Goal: Task Accomplishment & Management: Use online tool/utility

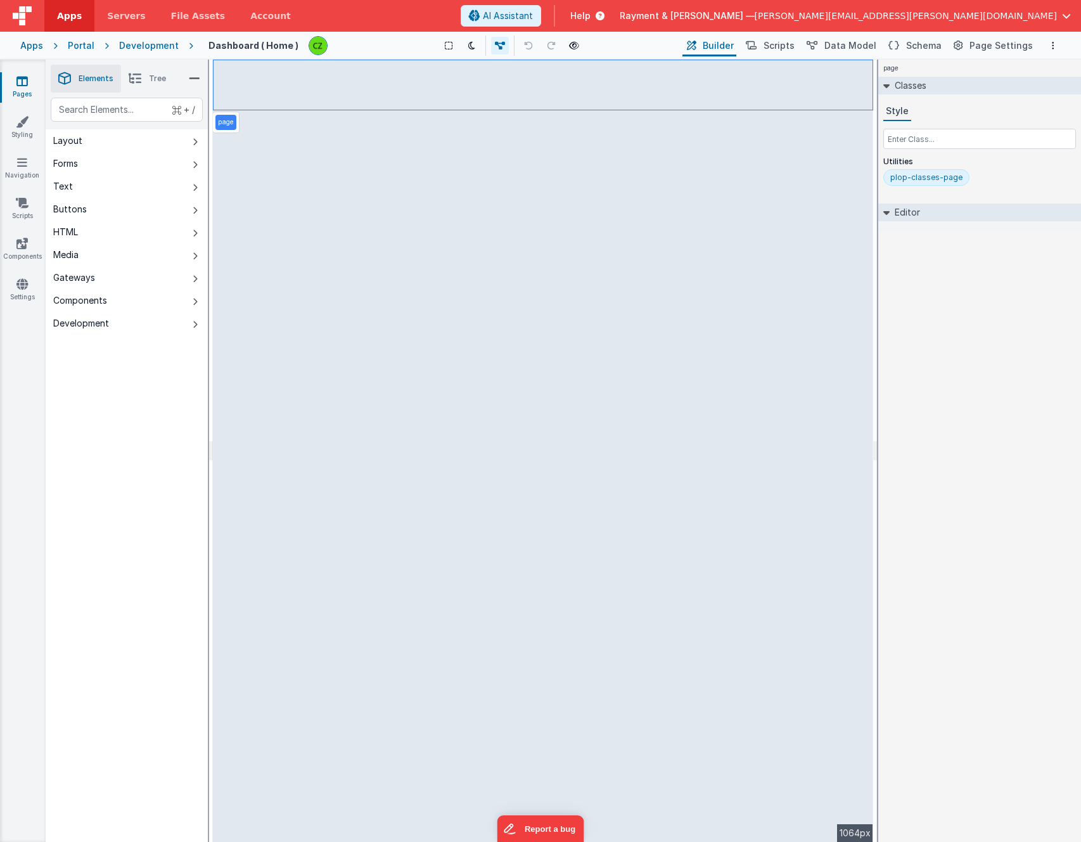
click at [22, 84] on icon at bounding box center [21, 81] width 11 height 13
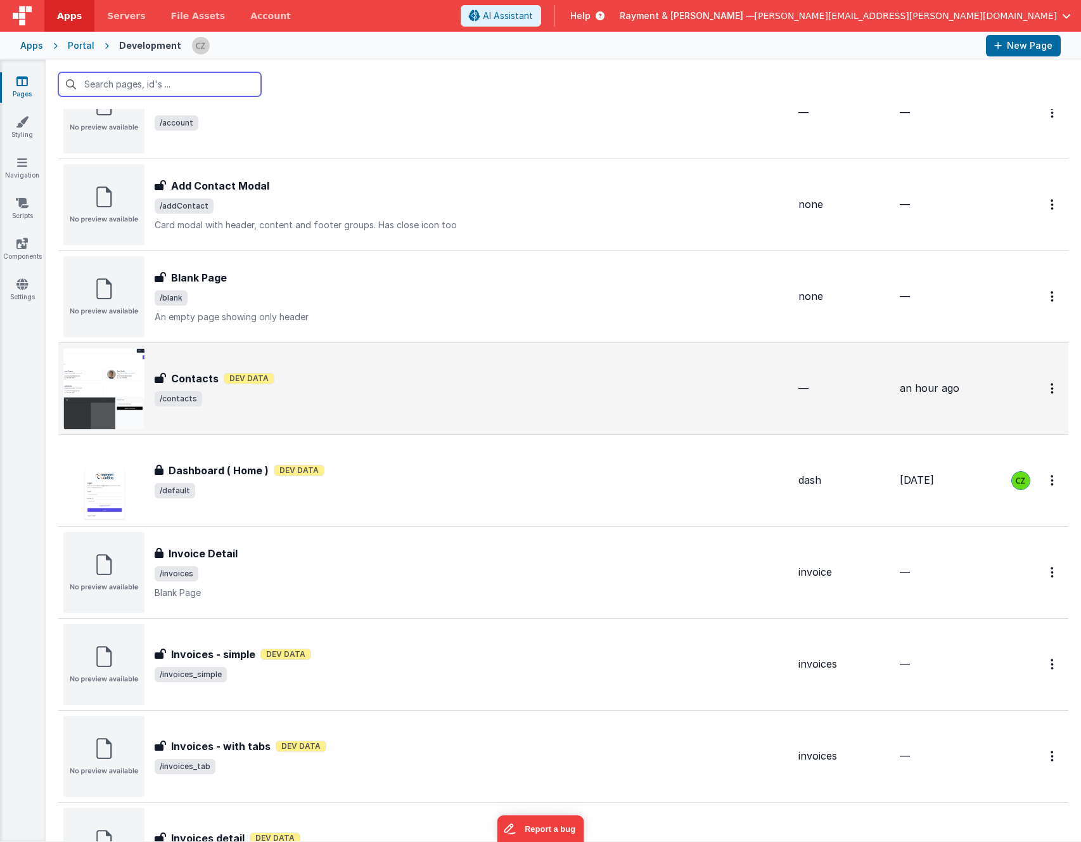
scroll to position [69, 0]
click at [308, 373] on div "Contacts Dev Data" at bounding box center [481, 377] width 653 height 15
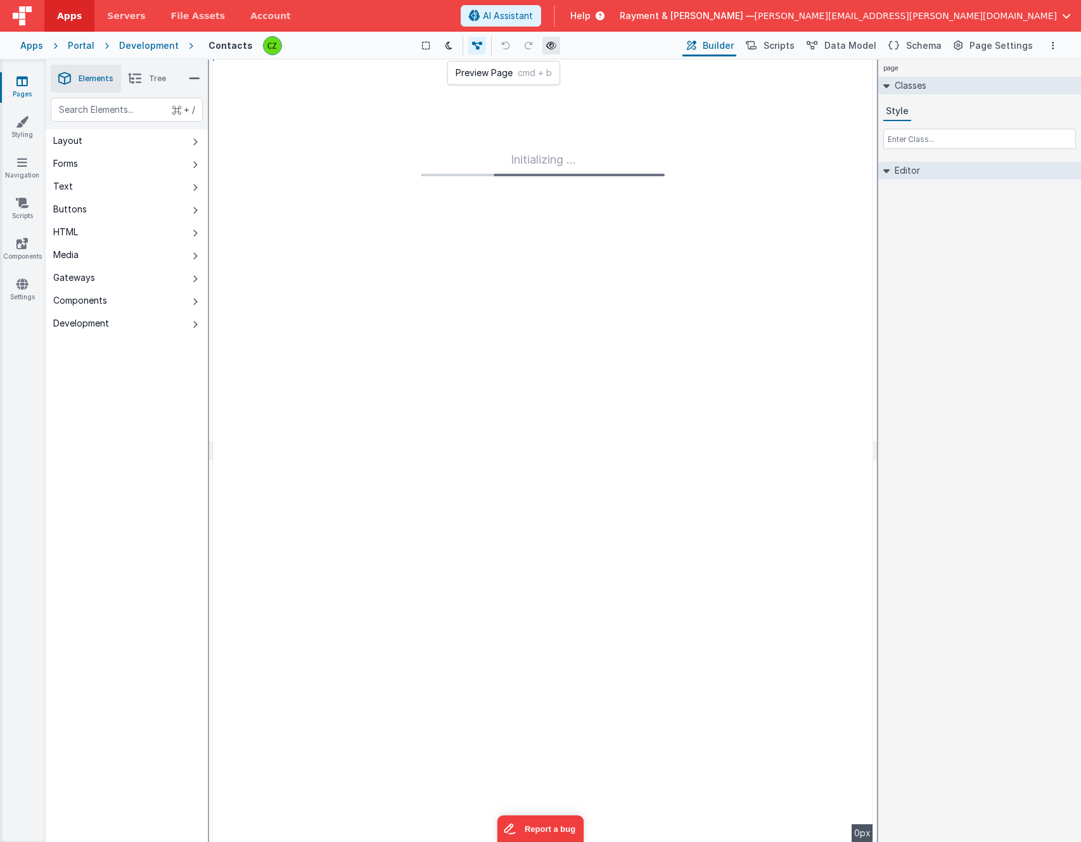
click at [555, 51] on button at bounding box center [552, 46] width 18 height 18
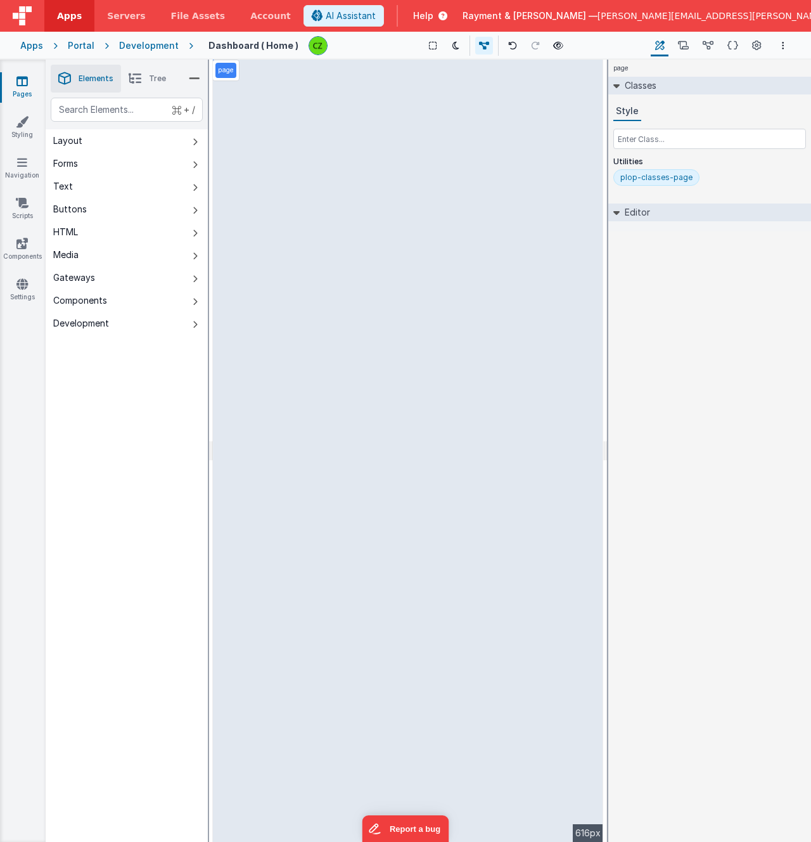
click at [22, 83] on icon at bounding box center [21, 81] width 11 height 13
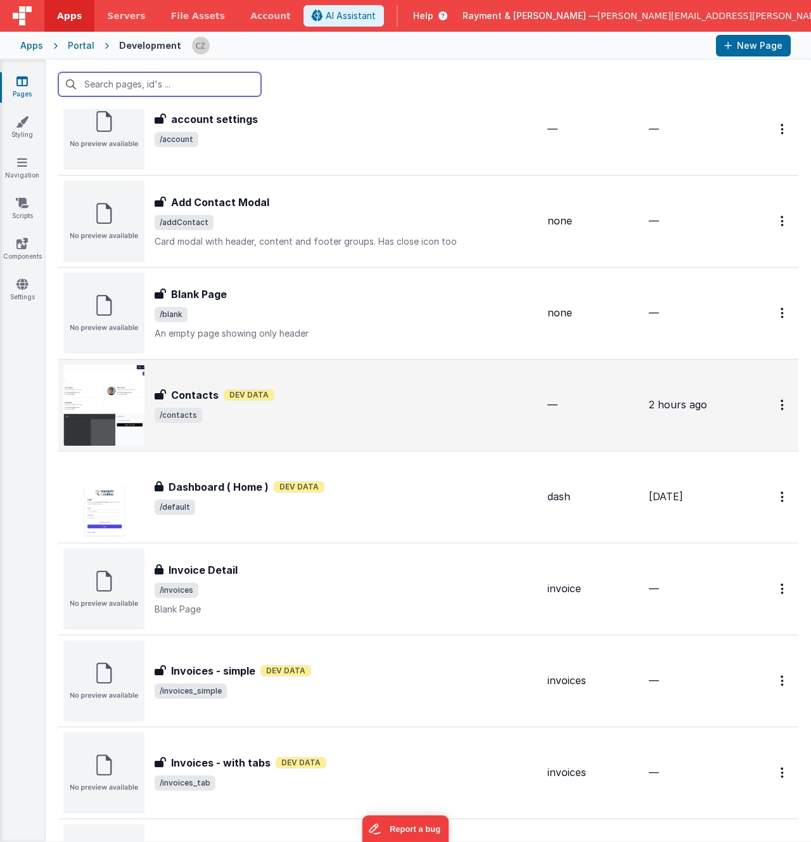
scroll to position [51, 0]
click at [365, 402] on div "Contacts Dev Data" at bounding box center [346, 395] width 383 height 15
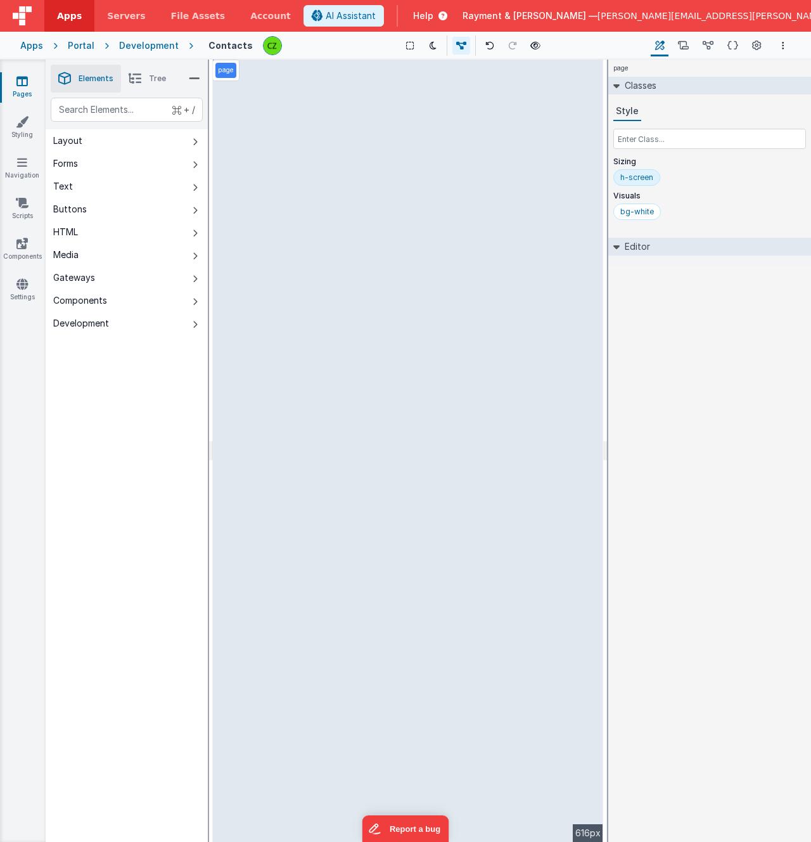
click at [309, 136] on div "page --> 616px" at bounding box center [408, 451] width 390 height 782
click at [359, 132] on div "page --> 616px" at bounding box center [408, 451] width 390 height 782
click at [150, 83] on span "Tree" at bounding box center [157, 79] width 17 height 10
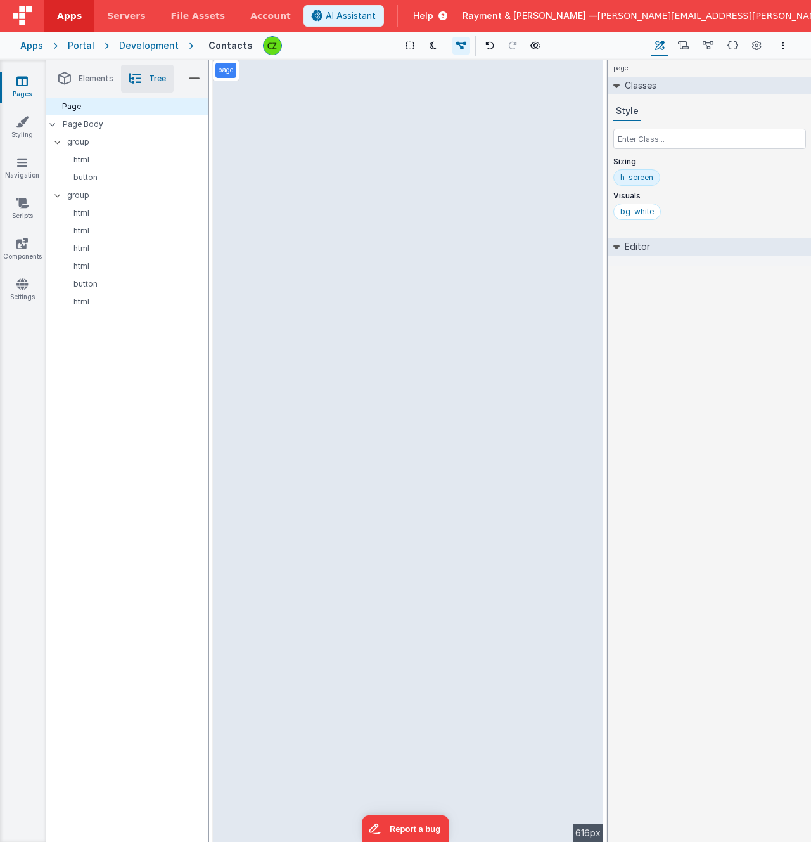
click at [389, 132] on div "page --> 616px" at bounding box center [408, 451] width 390 height 782
click at [100, 159] on p "html" at bounding box center [134, 160] width 146 height 10
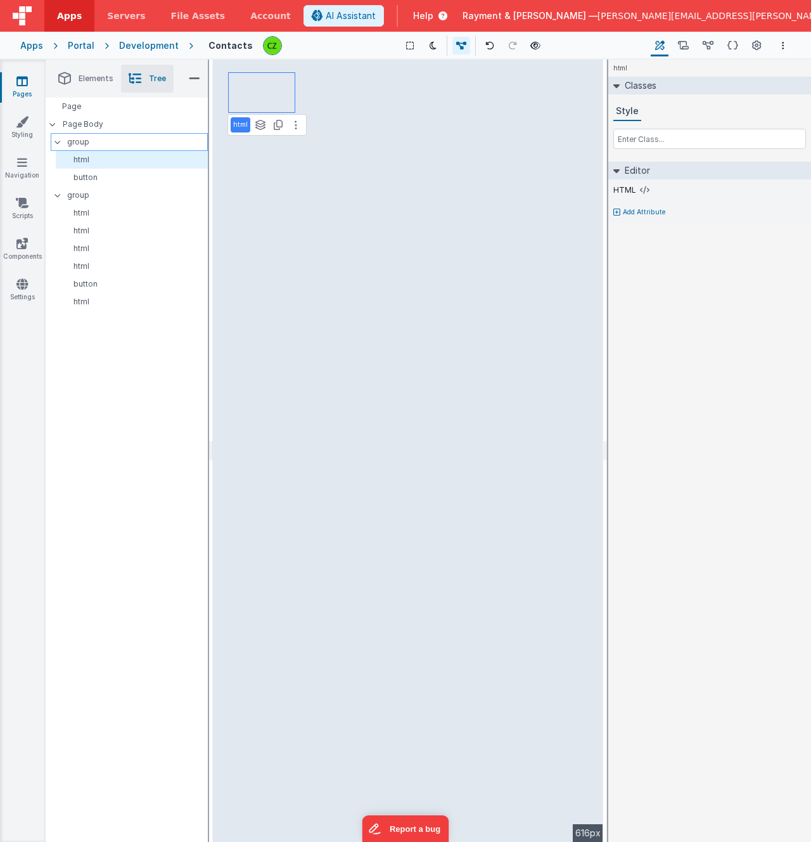
click at [100, 140] on p "group" at bounding box center [137, 142] width 140 height 14
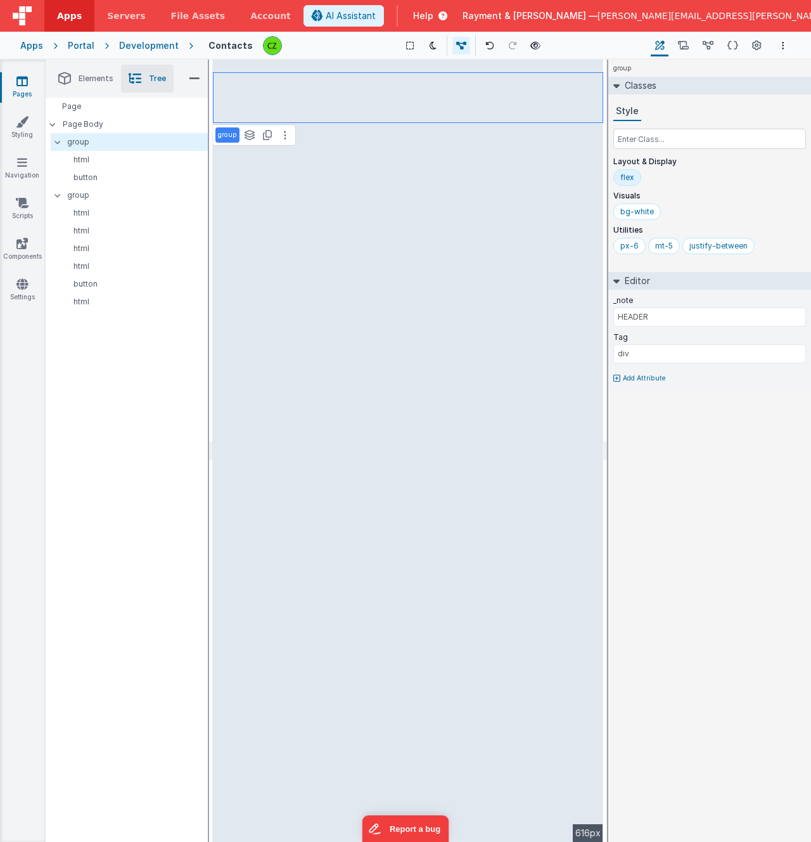
click at [640, 380] on p "Add Attribute" at bounding box center [644, 378] width 43 height 10
click at [798, 372] on div at bounding box center [793, 374] width 10 height 10
click at [797, 373] on div at bounding box center [801, 374] width 10 height 10
click at [93, 210] on p "html" at bounding box center [134, 213] width 146 height 10
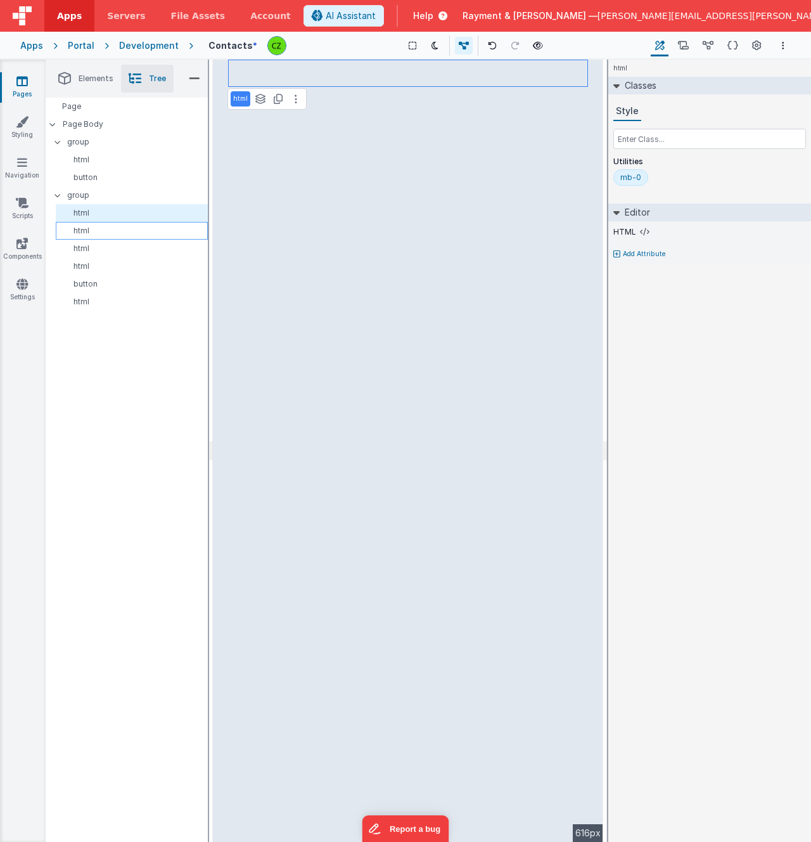
click at [93, 224] on div "html" at bounding box center [132, 231] width 152 height 18
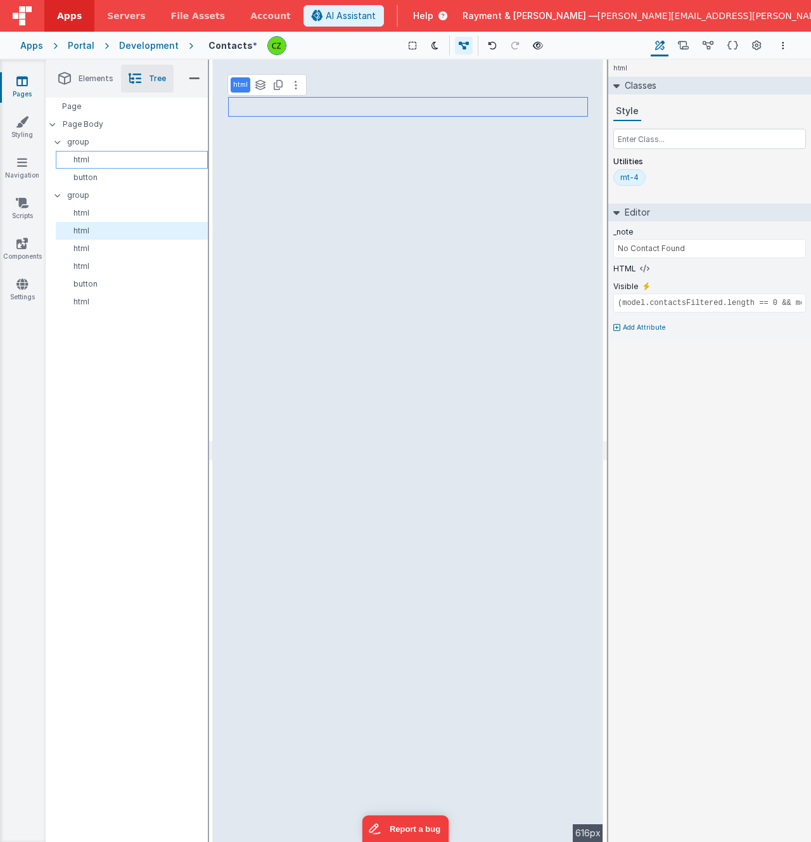
click at [82, 151] on div "html" at bounding box center [132, 160] width 152 height 18
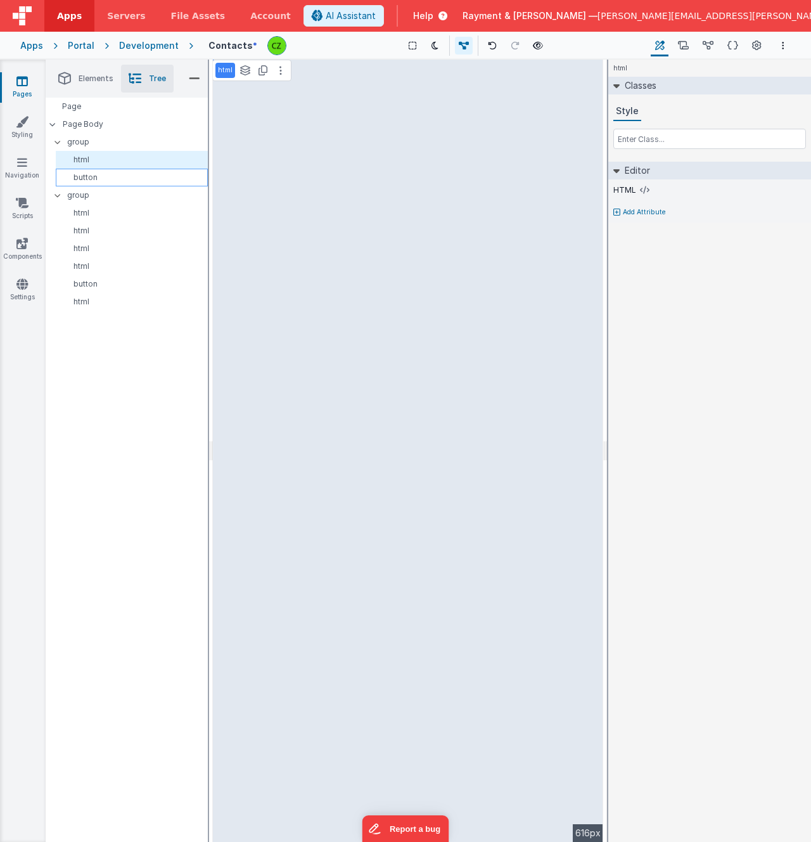
click at [87, 169] on div "button" at bounding box center [132, 178] width 152 height 18
select select "newActionScript4"
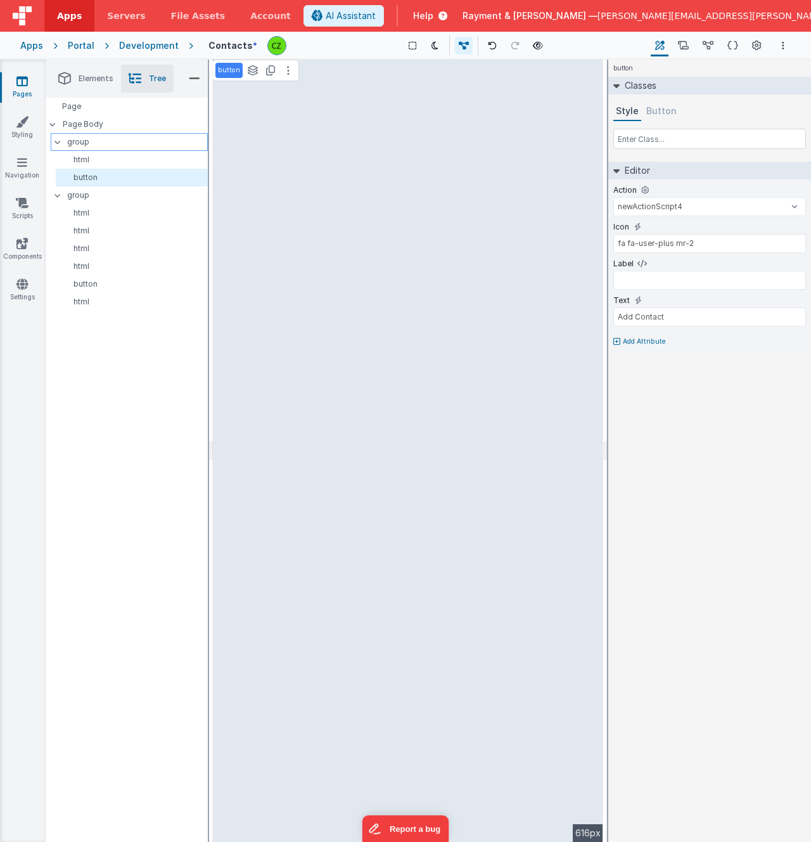
click at [85, 136] on p "group" at bounding box center [137, 142] width 140 height 14
type input "div"
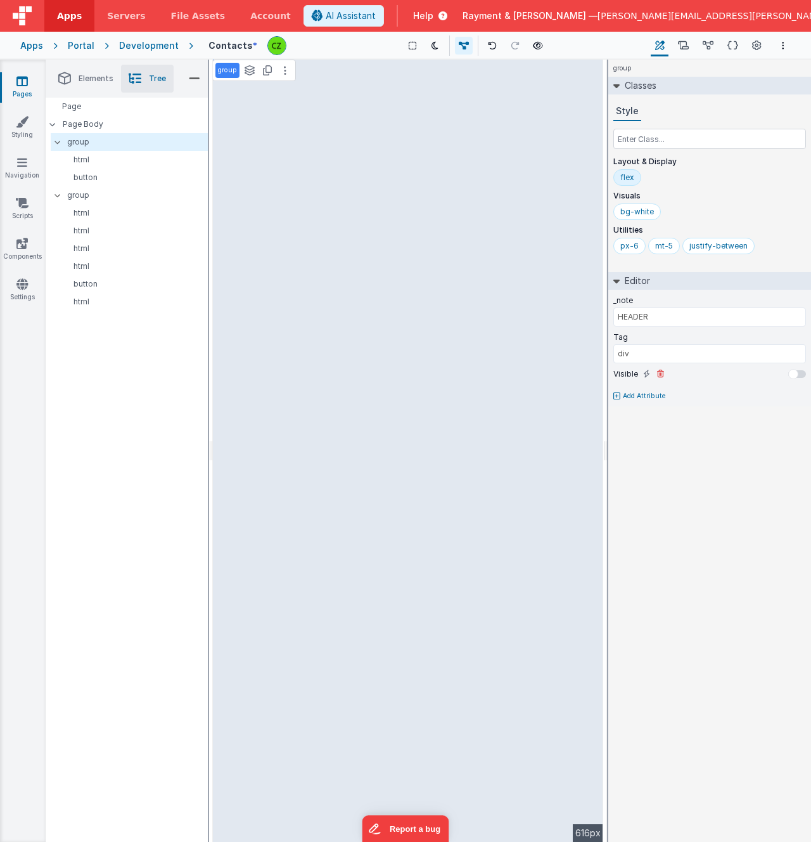
click at [794, 371] on div at bounding box center [793, 374] width 10 height 10
click at [99, 212] on p "html" at bounding box center [134, 213] width 146 height 10
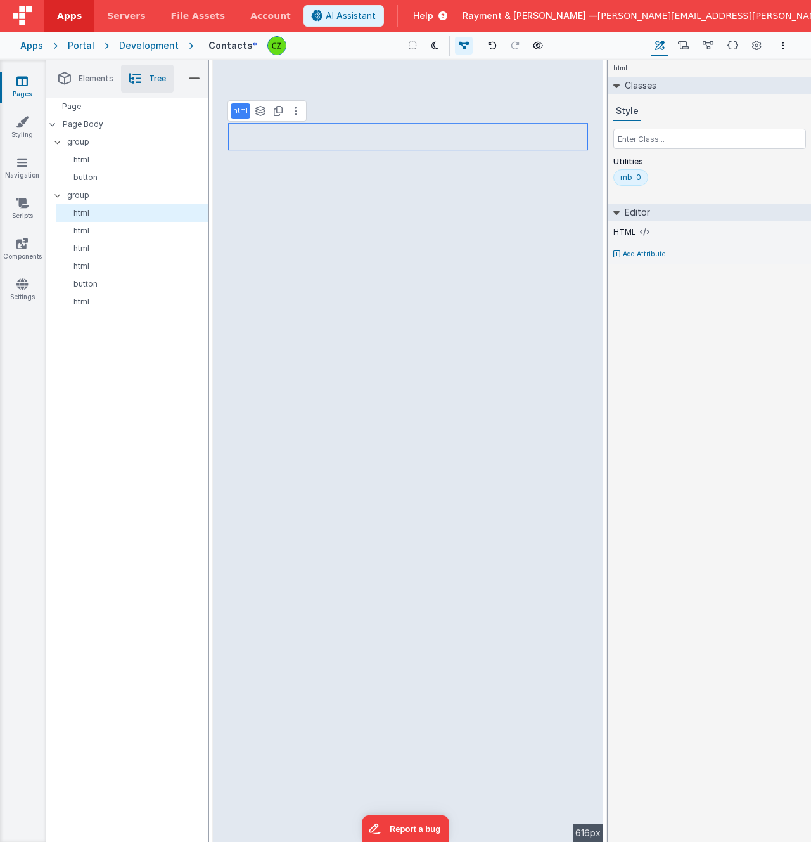
click at [630, 250] on p "Add Attribute" at bounding box center [644, 254] width 43 height 10
click at [797, 250] on div at bounding box center [793, 250] width 10 height 10
click at [797, 250] on div at bounding box center [801, 250] width 10 height 10
click at [99, 226] on p "html" at bounding box center [134, 231] width 146 height 10
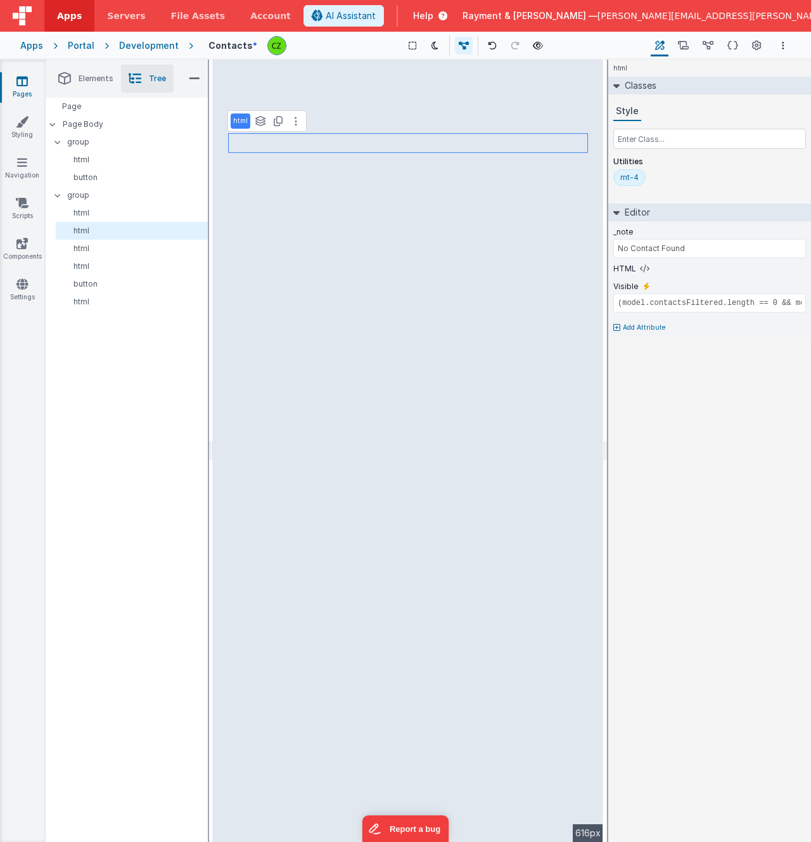
click at [635, 325] on p "Add Attribute" at bounding box center [644, 328] width 43 height 10
click at [658, 322] on icon at bounding box center [660, 323] width 7 height 8
click at [130, 245] on p "html" at bounding box center [134, 248] width 146 height 10
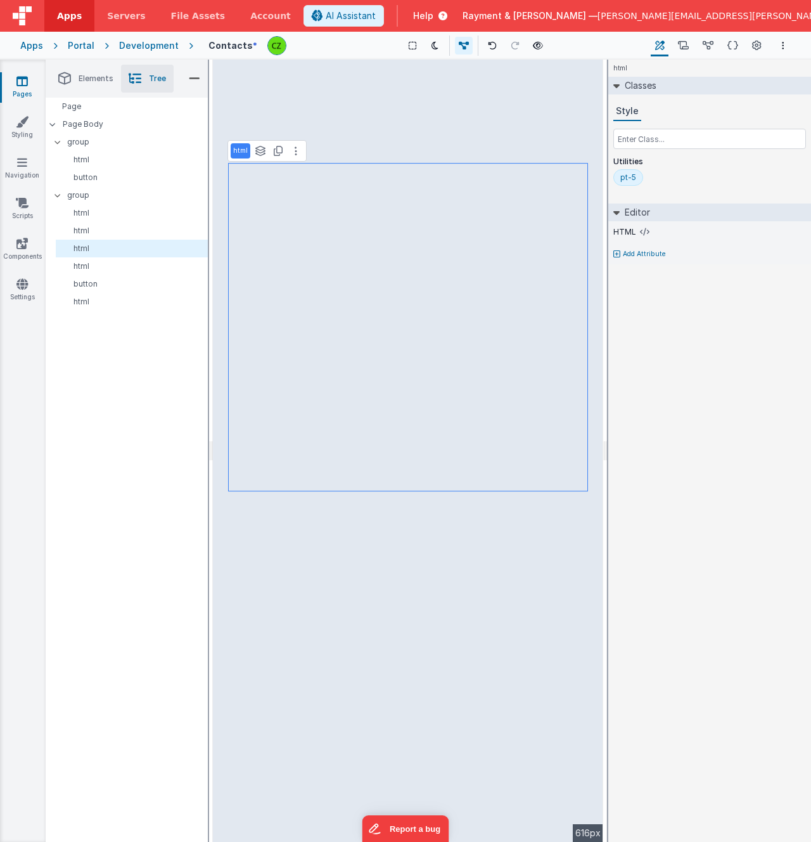
click at [627, 264] on div "html Classes Style Utilities pt-5 Editor HTML Add Attribute DEV: Focus DEV: bui…" at bounding box center [709, 451] width 203 height 782
click at [627, 255] on p "Add Attribute" at bounding box center [644, 254] width 43 height 10
click at [797, 247] on div at bounding box center [793, 250] width 10 height 10
click at [797, 247] on div at bounding box center [801, 250] width 10 height 10
click at [319, 611] on div "html See layers + L Duplicate + D --> 616px" at bounding box center [408, 451] width 390 height 782
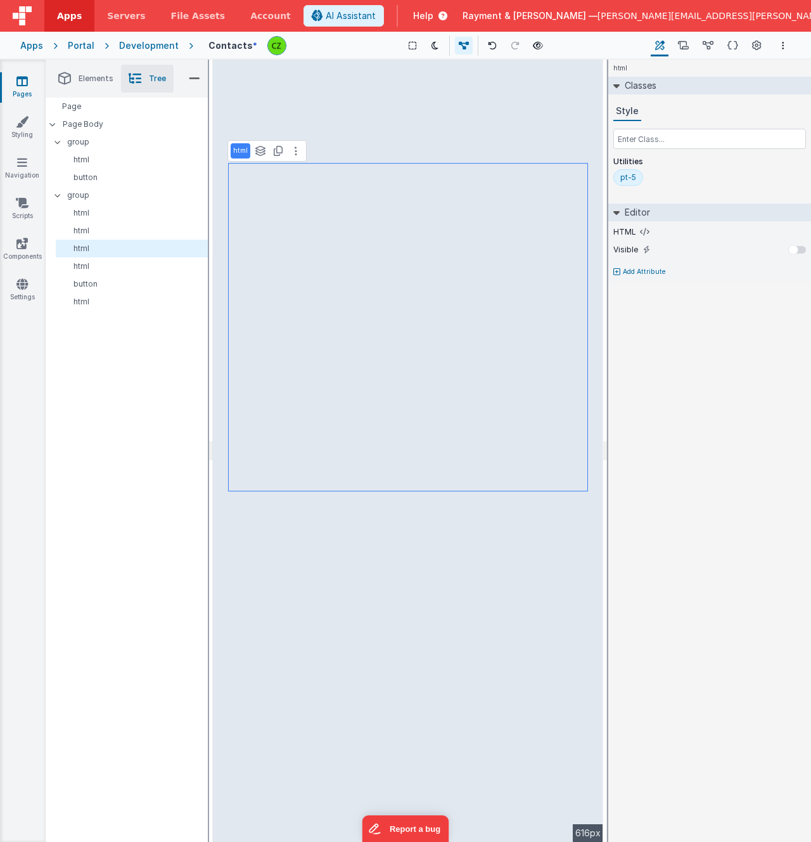
click at [365, 524] on div "html See layers + L Duplicate + D --> 616px" at bounding box center [408, 451] width 390 height 782
click at [96, 264] on p "html" at bounding box center [134, 266] width 146 height 10
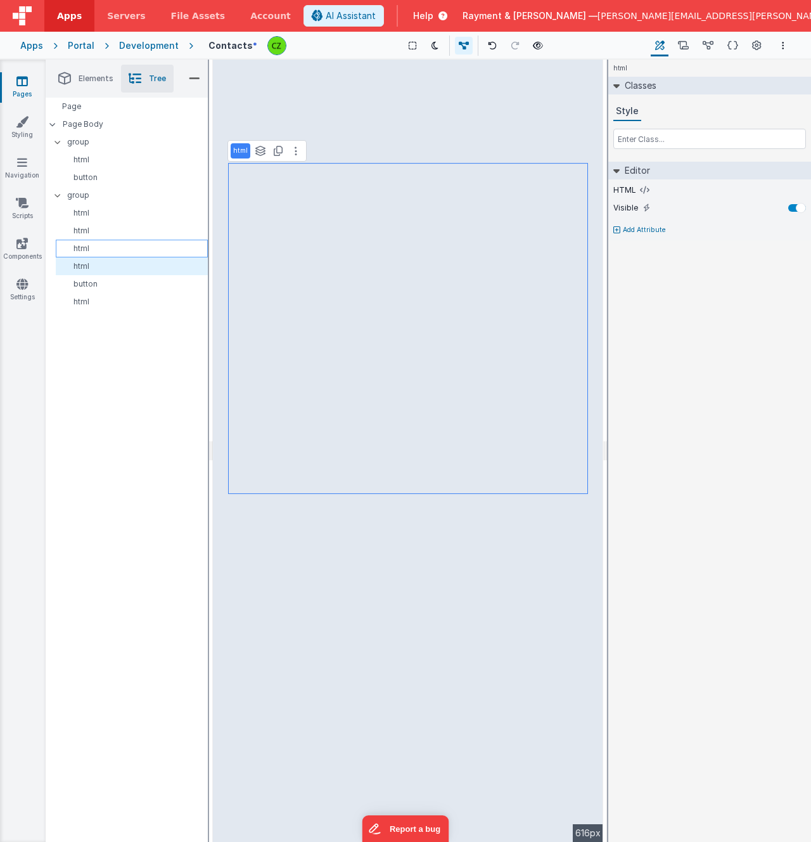
click at [97, 243] on p "html" at bounding box center [134, 248] width 146 height 10
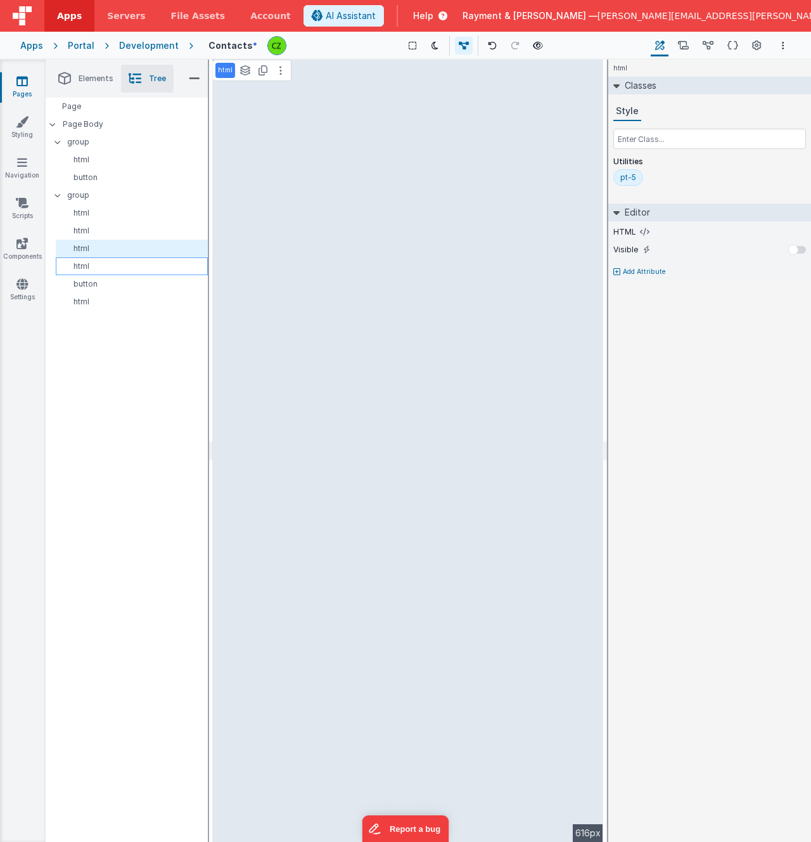
click at [99, 257] on div "html" at bounding box center [132, 266] width 152 height 18
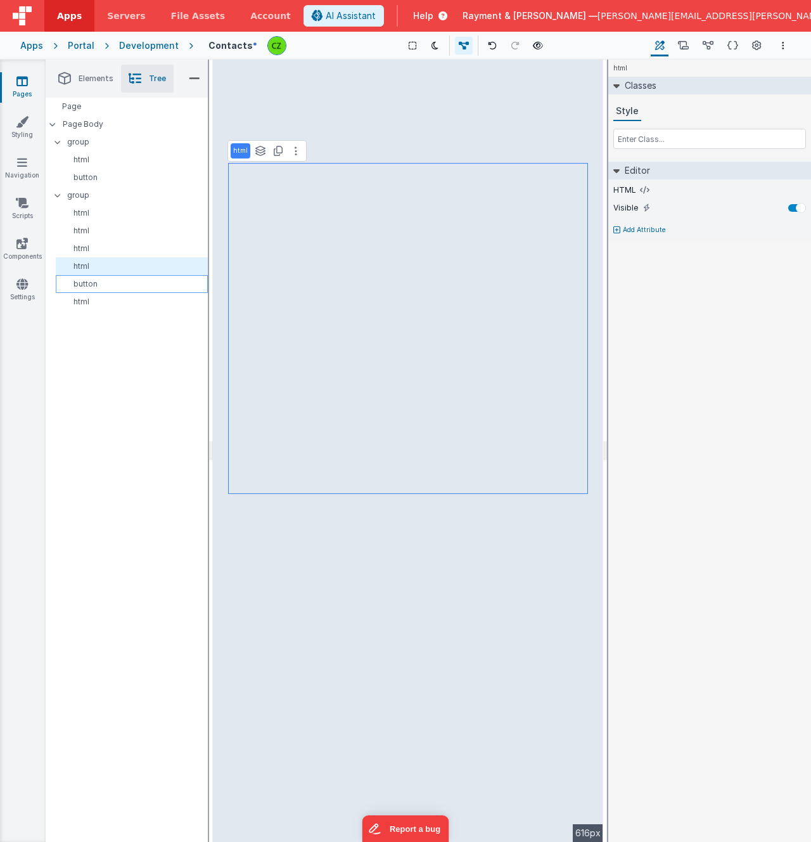
click at [102, 277] on div "button" at bounding box center [132, 284] width 152 height 18
select select "createPDF"
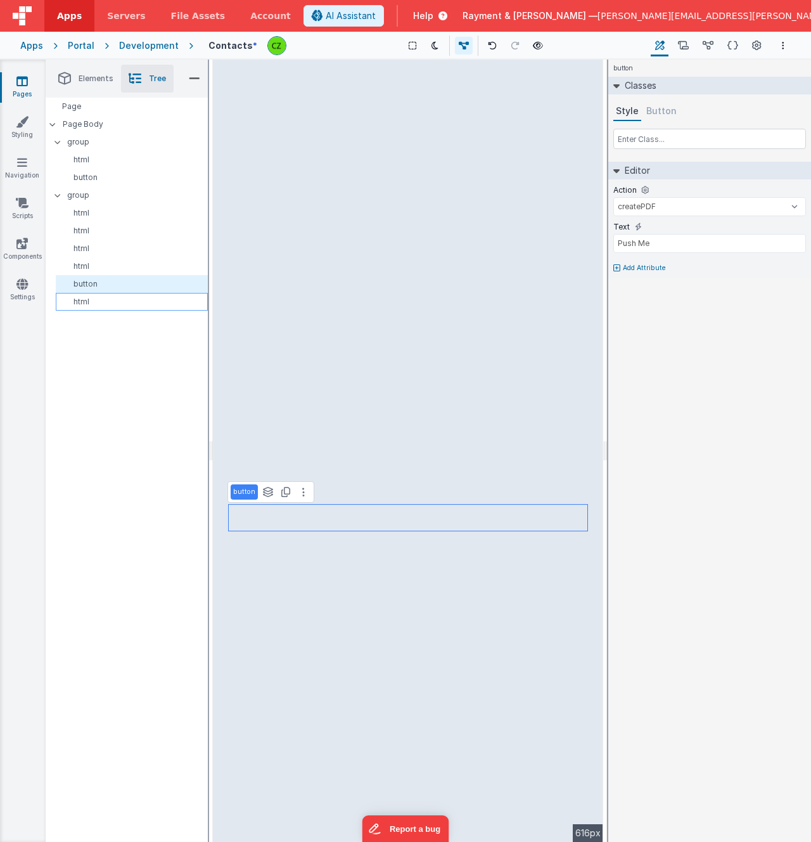
click at [102, 302] on p "html" at bounding box center [134, 302] width 146 height 10
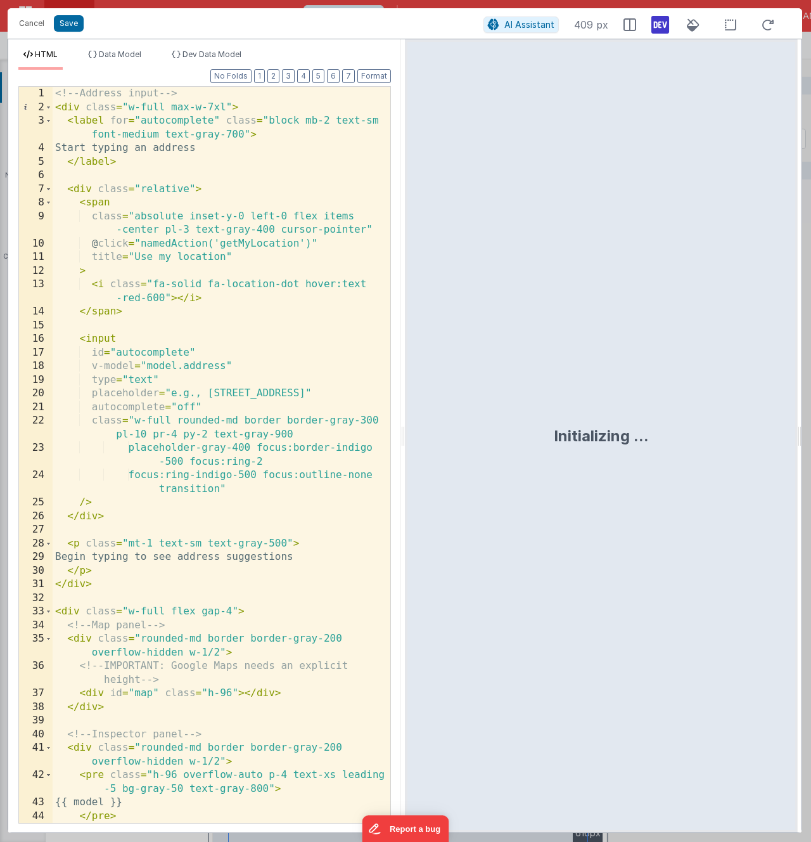
click at [224, 107] on div "<!-- Address input --> < div class = "w-full max-w-7xl" > < label for = "autoco…" at bounding box center [222, 468] width 338 height 763
click at [72, 25] on button "Save" at bounding box center [69, 23] width 30 height 16
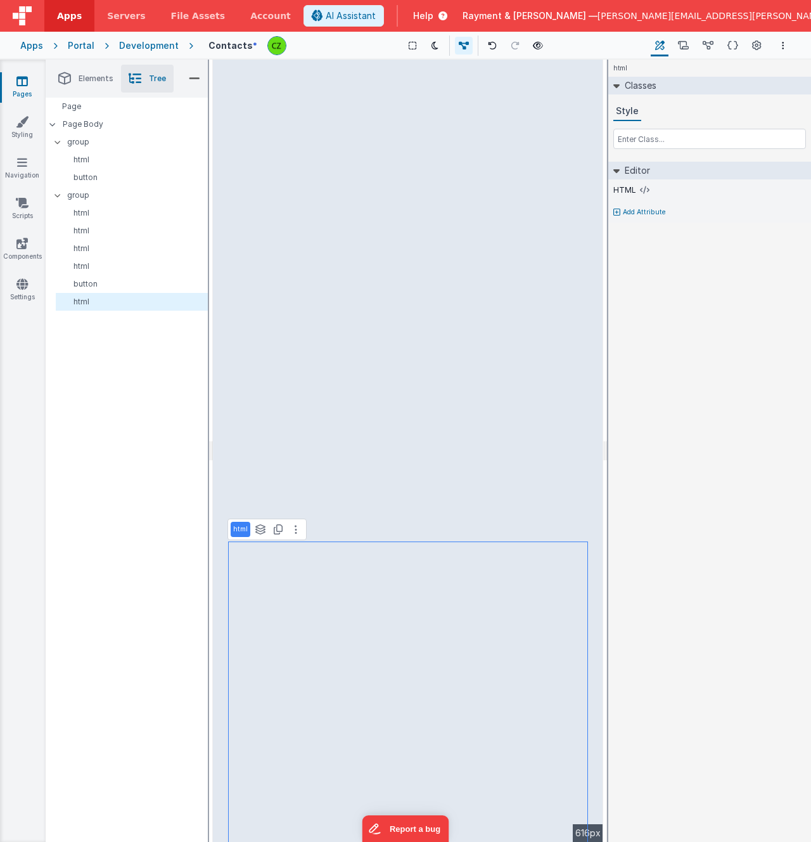
click at [667, 302] on div "html Classes Style Editor HTML Add Attribute DEV: Focus DEV: builderToggleCondi…" at bounding box center [709, 451] width 203 height 782
click at [645, 143] on input "text" at bounding box center [710, 139] width 193 height 20
paste input "pb-8"
type input "pb-8"
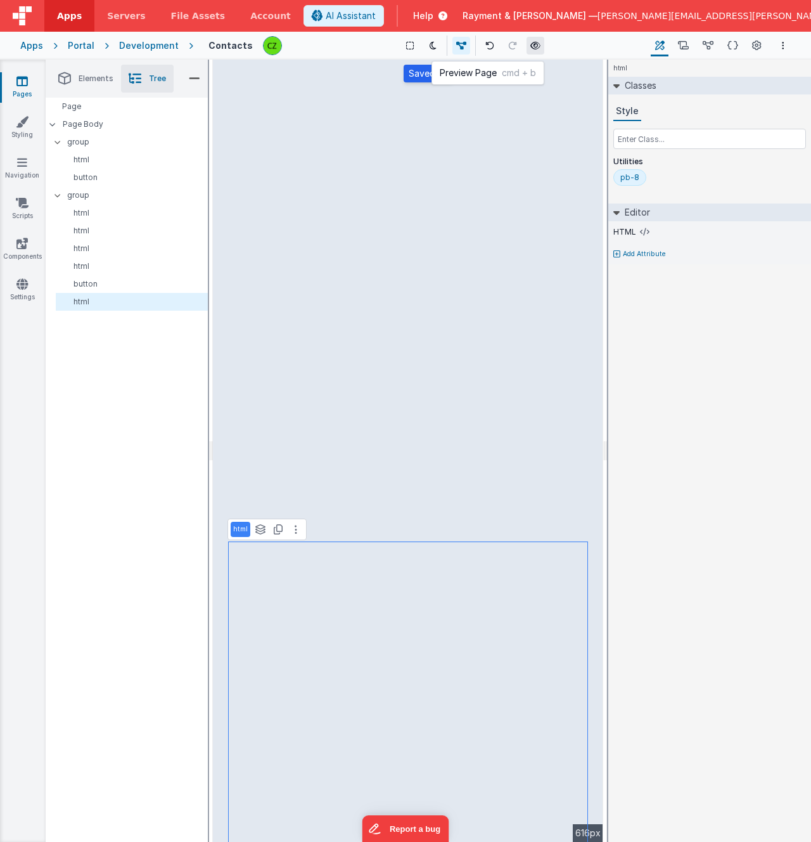
click at [532, 43] on icon at bounding box center [536, 45] width 10 height 9
click at [684, 41] on icon at bounding box center [683, 45] width 11 height 13
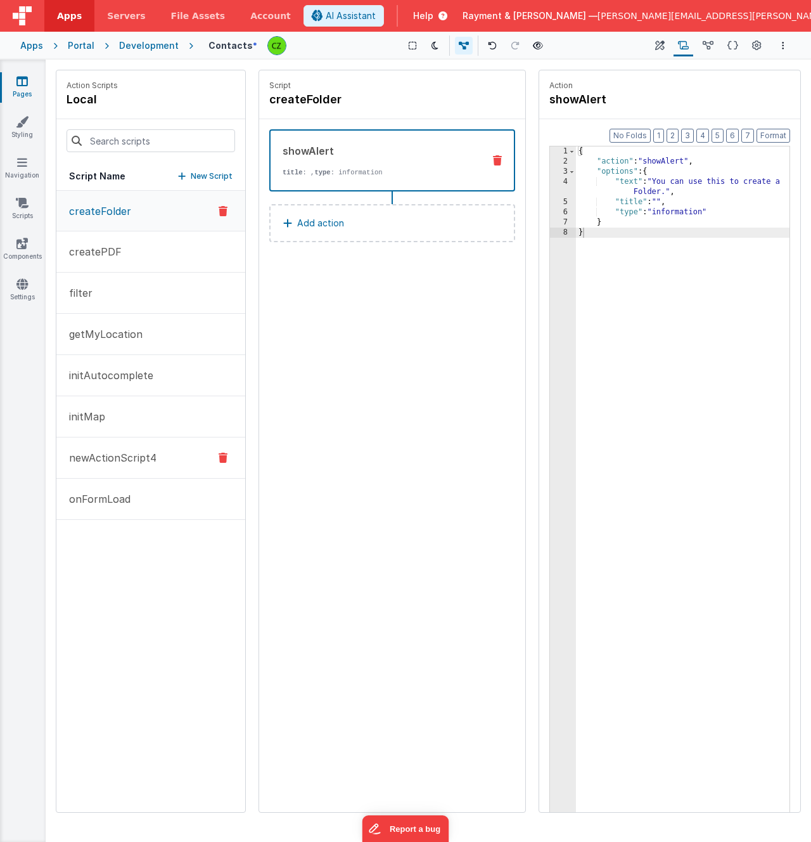
click at [131, 467] on button "newActionScript4" at bounding box center [150, 457] width 189 height 41
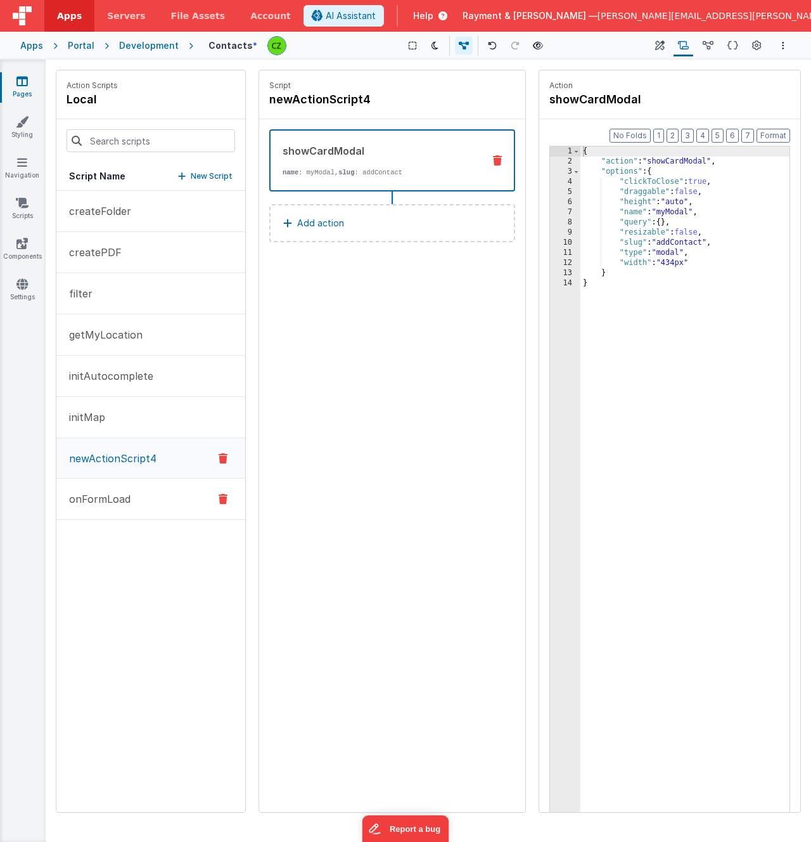
click at [132, 499] on button "onFormLoad" at bounding box center [150, 499] width 189 height 41
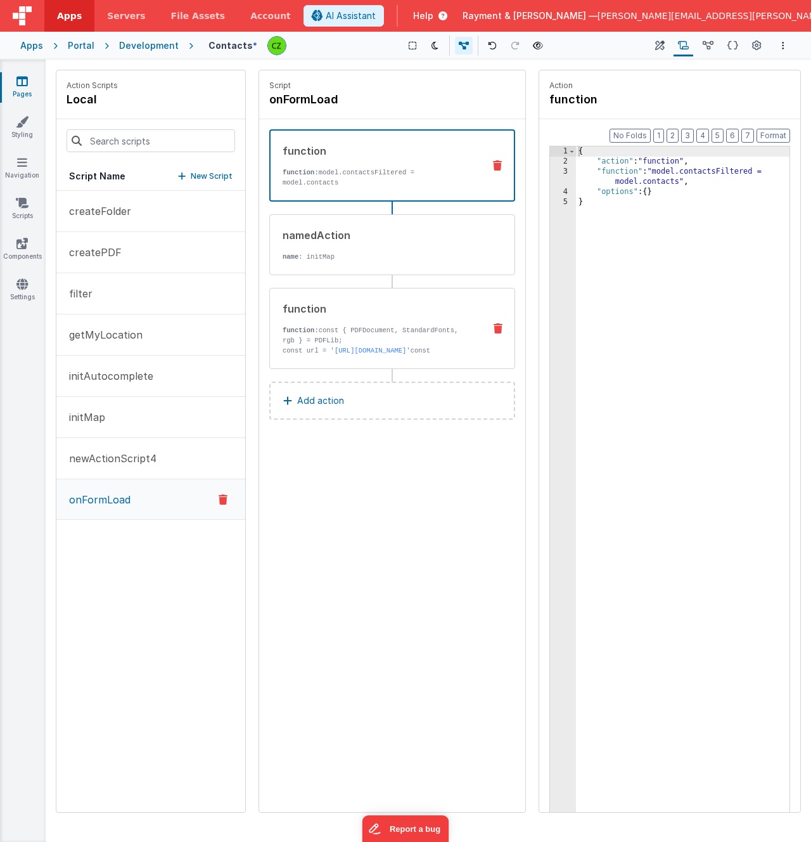
click at [385, 319] on div "function function: const { PDFDocument, StandardFonts, rgb } = PDFLib; const ur…" at bounding box center [372, 328] width 204 height 55
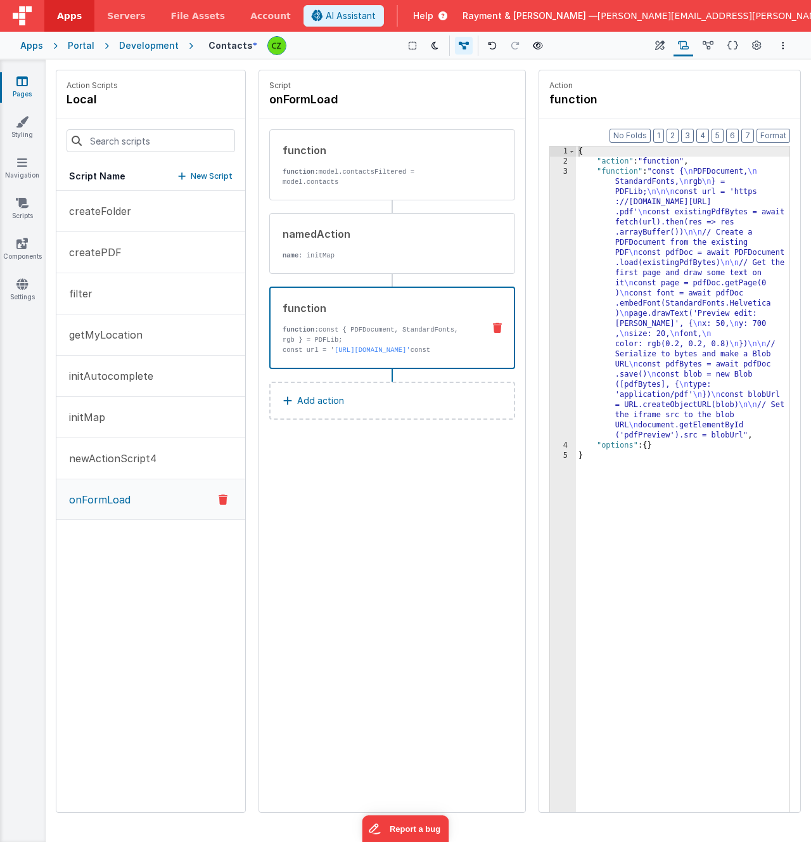
click at [561, 172] on div "3" at bounding box center [563, 304] width 26 height 274
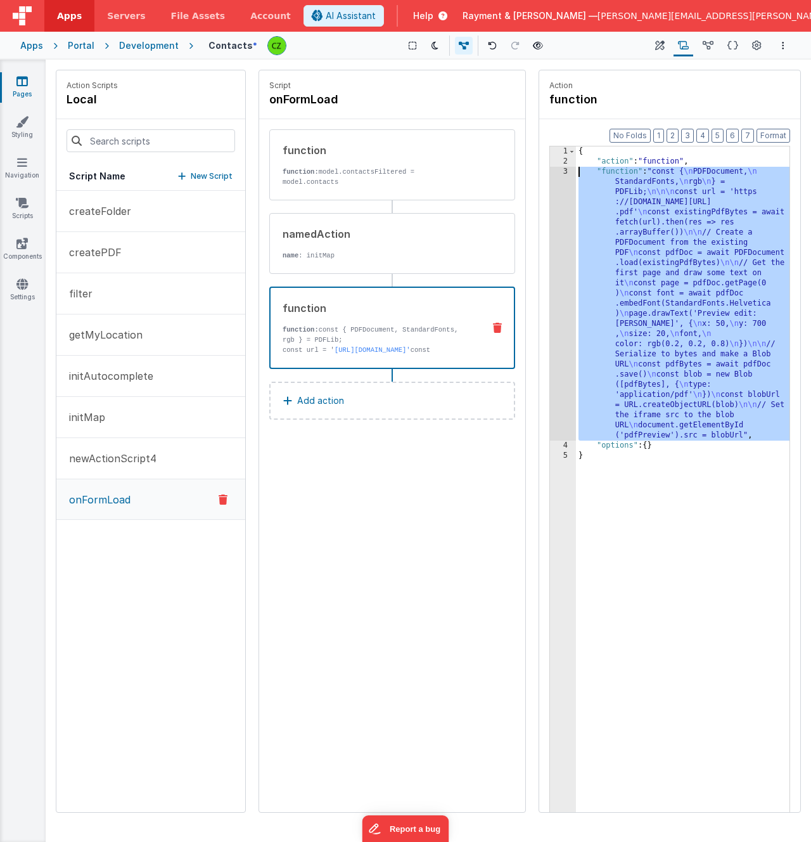
click at [563, 174] on div "3" at bounding box center [563, 304] width 26 height 274
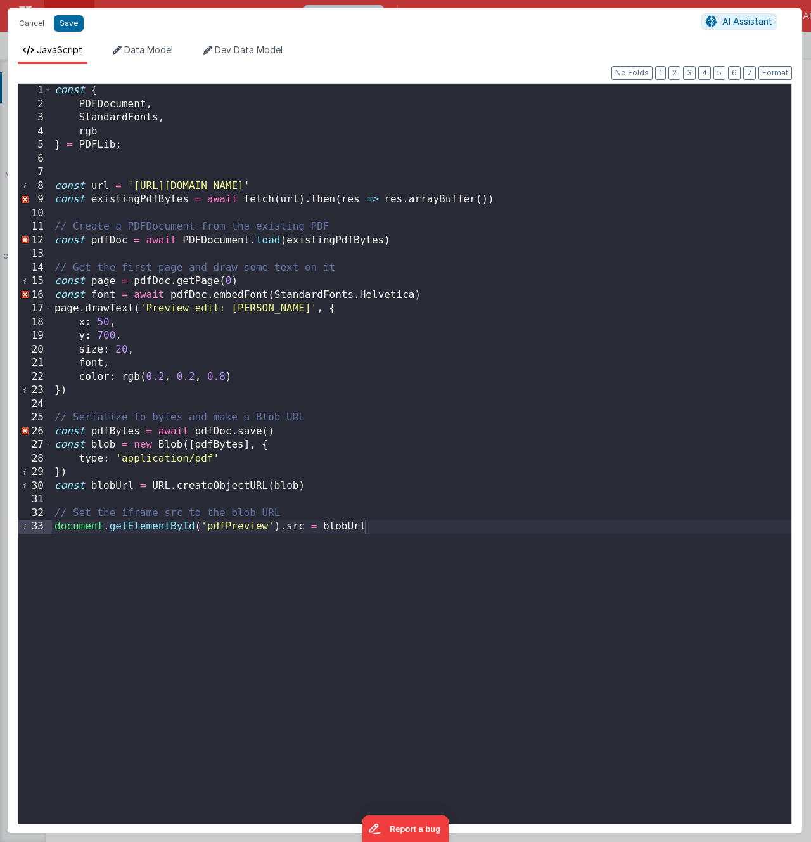
click at [179, 150] on div "const { PDFDocument , StandardFonts , rgb } = PDFLib ; const url = 'https://rcp…" at bounding box center [422, 467] width 740 height 767
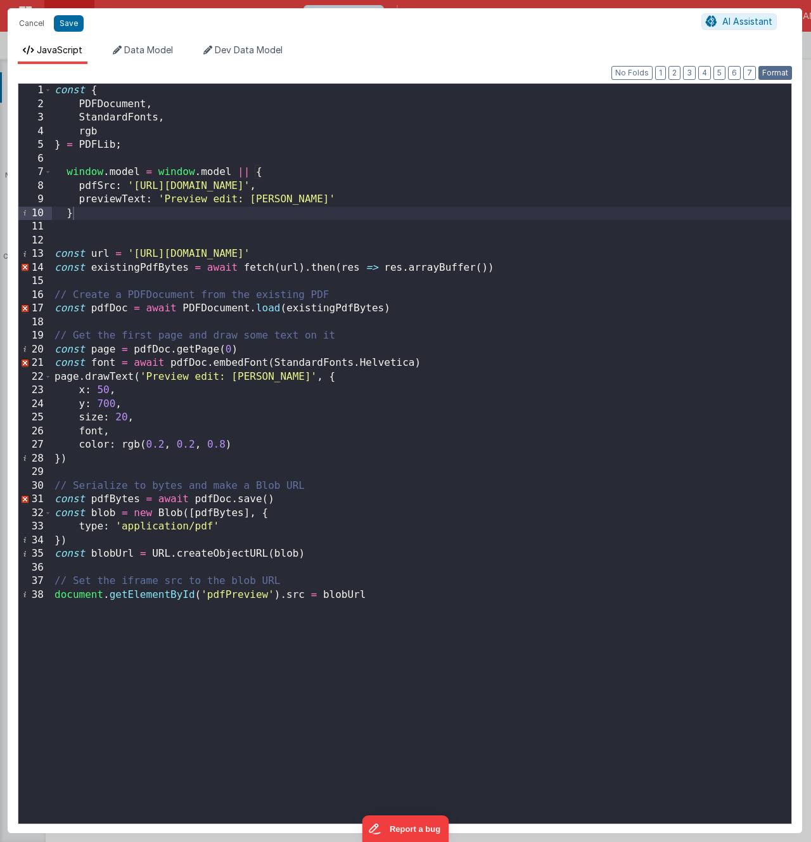
click at [780, 76] on button "Format" at bounding box center [776, 73] width 34 height 14
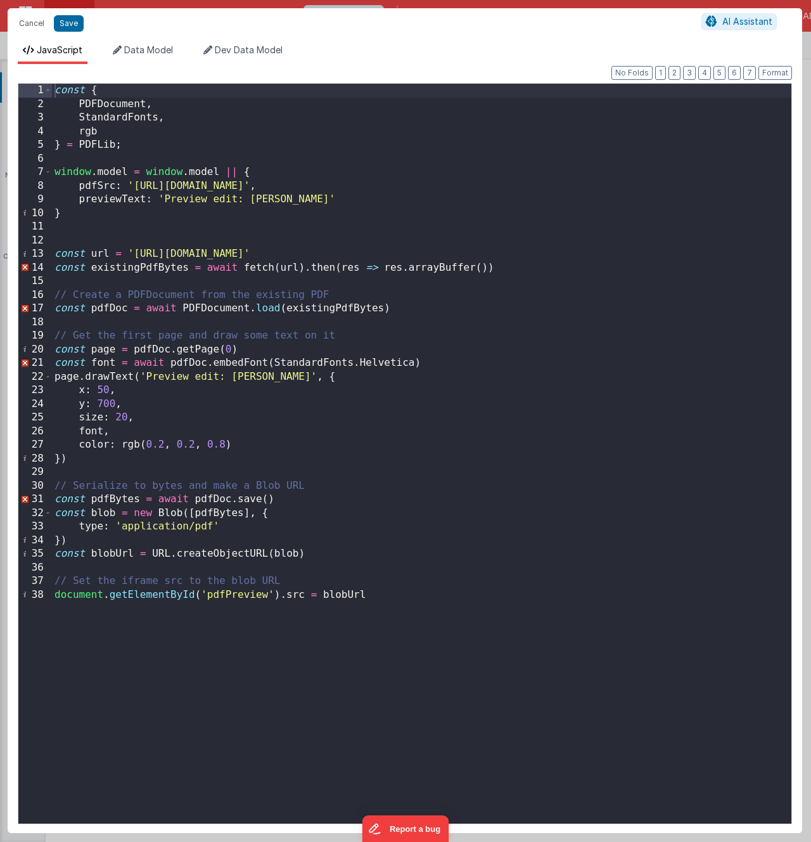
click at [103, 187] on div "const { PDFDocument , StandardFonts , rgb } = PDFLib ; window . model = window …" at bounding box center [422, 467] width 740 height 767
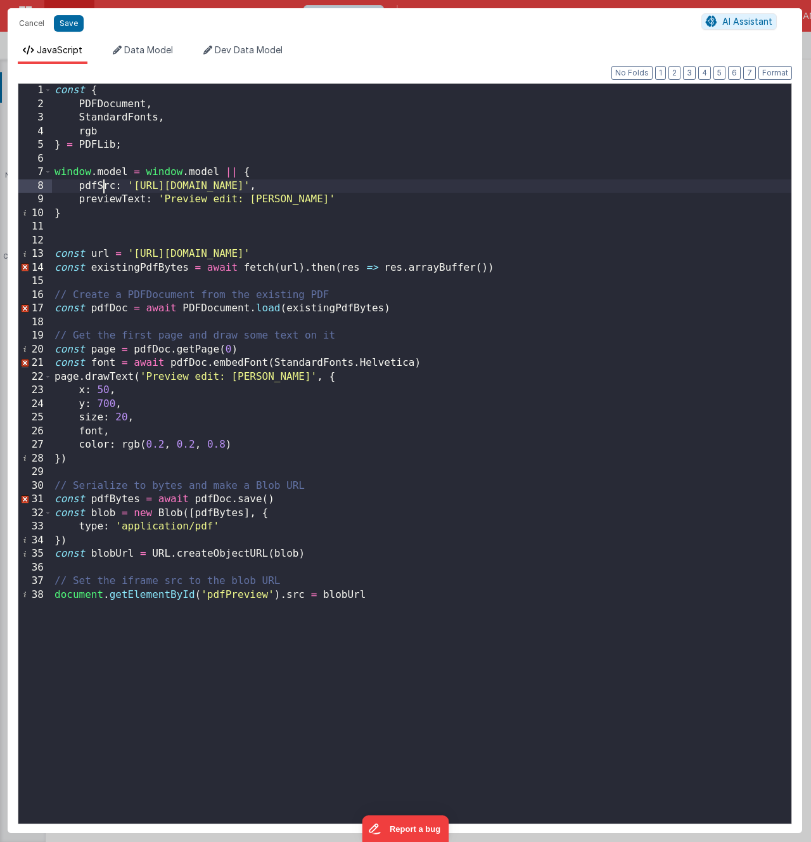
click at [103, 187] on div "const { PDFDocument , StandardFonts , rgb } = PDFLib ; window . model = window …" at bounding box center [422, 467] width 740 height 767
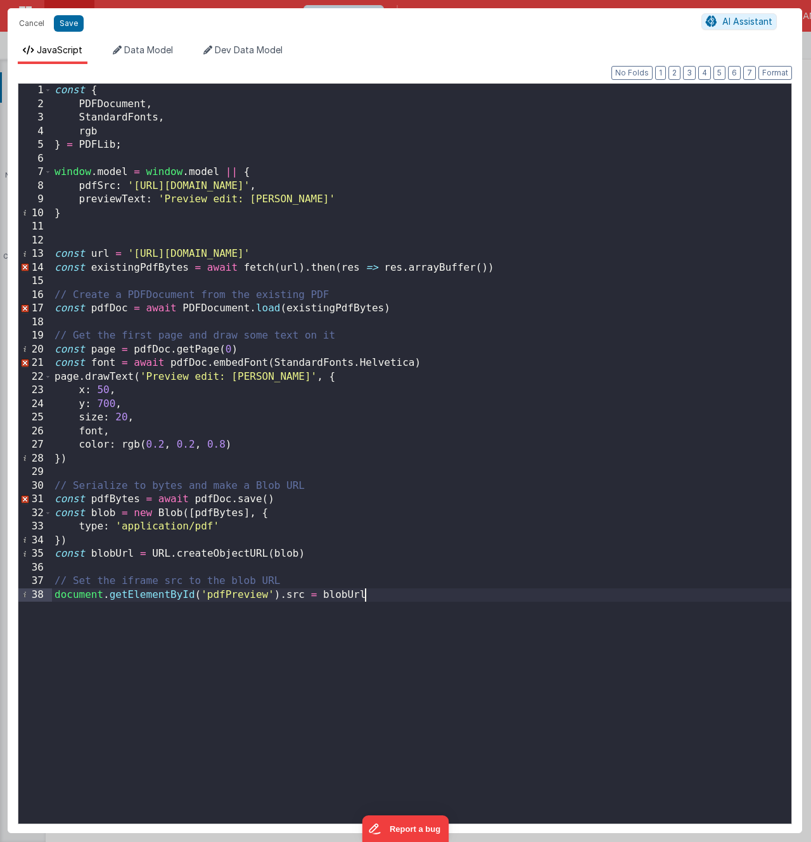
click at [457, 619] on div "const { PDFDocument , StandardFonts , rgb } = PDFLib ; window . model = window …" at bounding box center [422, 467] width 740 height 767
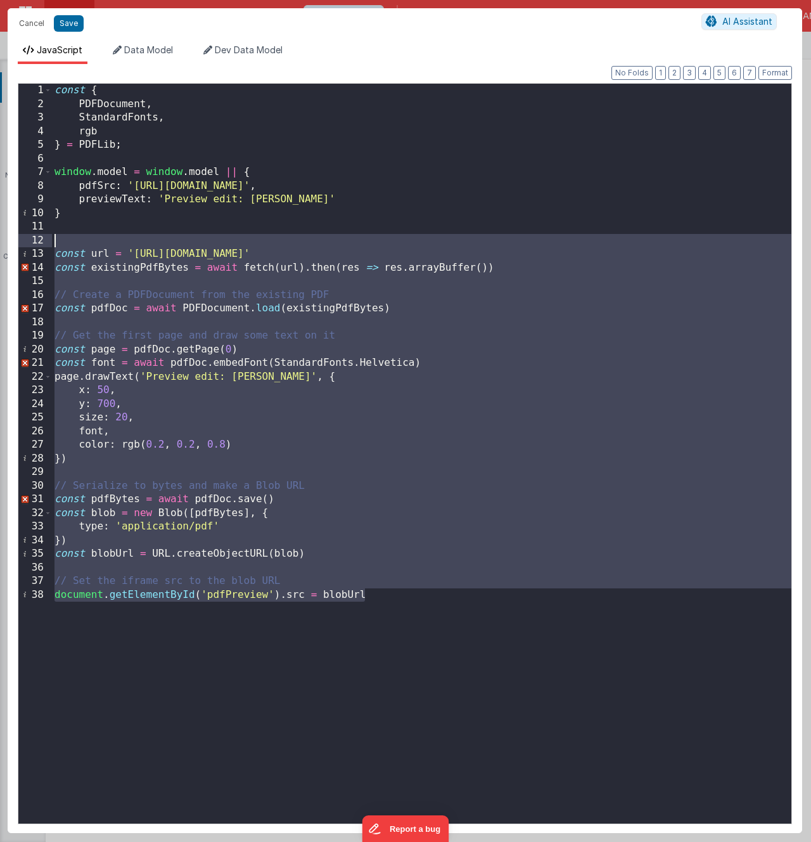
drag, startPoint x: 408, startPoint y: 603, endPoint x: -16, endPoint y: 243, distance: 556.7
click at [0, 243] on html "Cancel Save AI Assistant JavaScript Data Model Dev Data Model Format 7 6 5 4 3 …" at bounding box center [405, 421] width 811 height 842
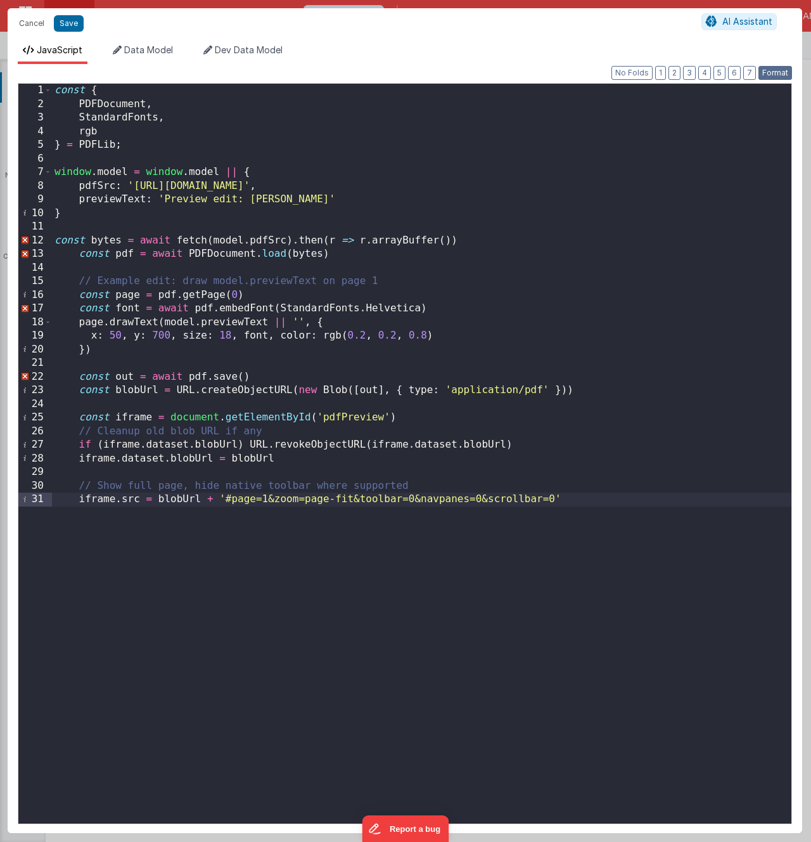
click at [778, 73] on button "Format" at bounding box center [776, 73] width 34 height 14
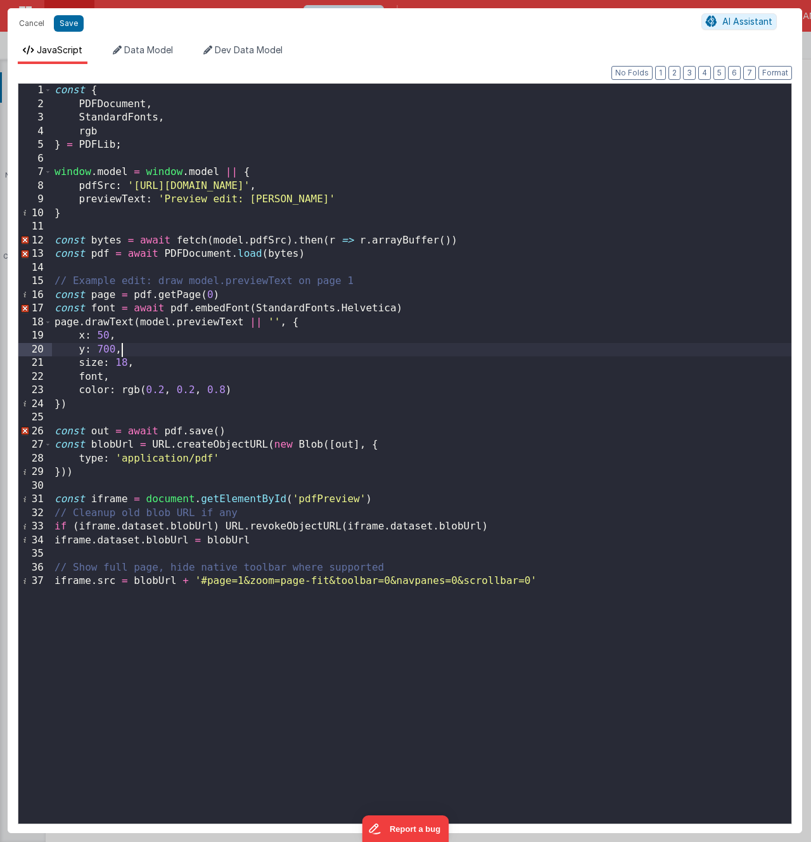
click at [319, 355] on div "const { PDFDocument , StandardFonts , rgb } = PDFLib ; window . model = window …" at bounding box center [422, 467] width 740 height 767
click at [74, 30] on button "Save" at bounding box center [69, 23] width 30 height 16
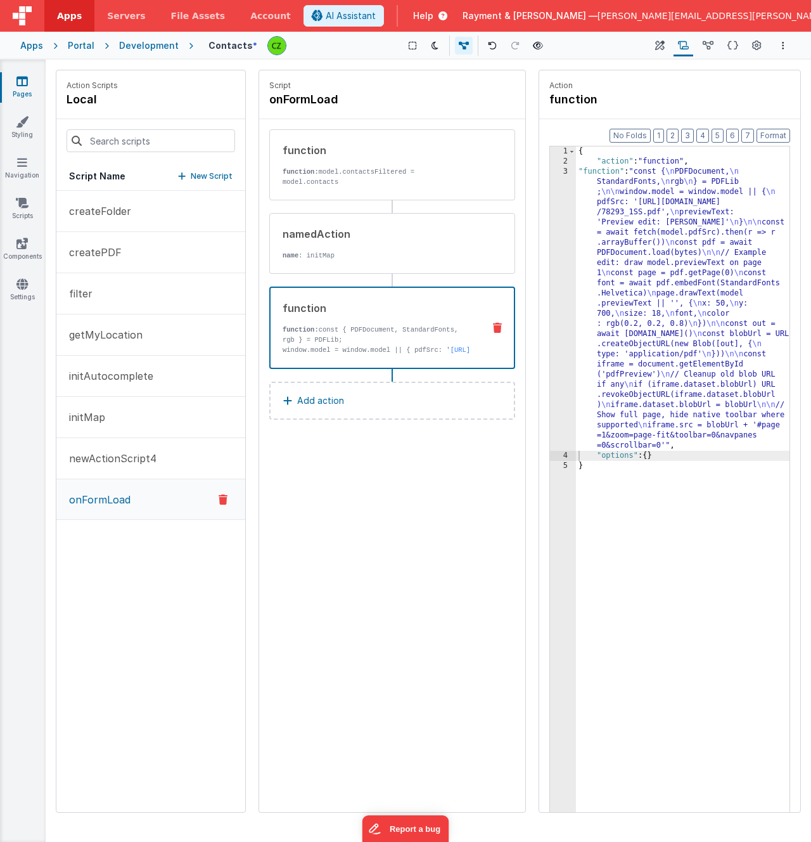
click at [401, 550] on div "Script onFormLoad function function: model.contactsFiltered = model.contacts na…" at bounding box center [392, 441] width 266 height 742
click at [536, 50] on button at bounding box center [536, 46] width 18 height 18
click at [565, 169] on div "3" at bounding box center [563, 309] width 26 height 284
click at [565, 172] on div "3" at bounding box center [563, 309] width 26 height 284
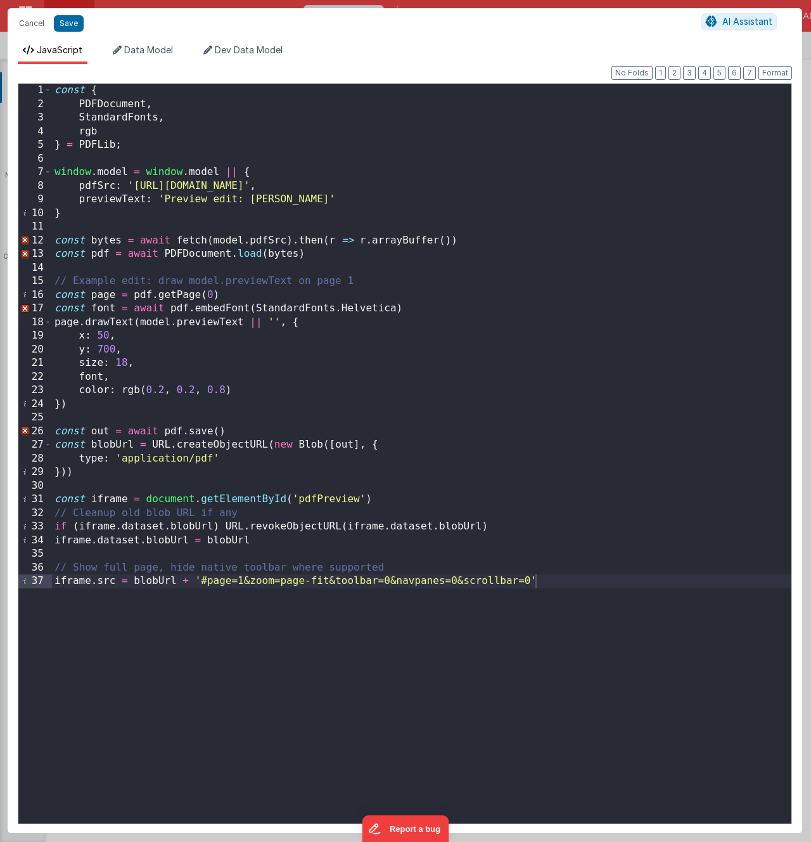
click at [347, 416] on div "const { PDFDocument , StandardFonts , rgb } = PDFLib ; window . model = window …" at bounding box center [422, 467] width 740 height 767
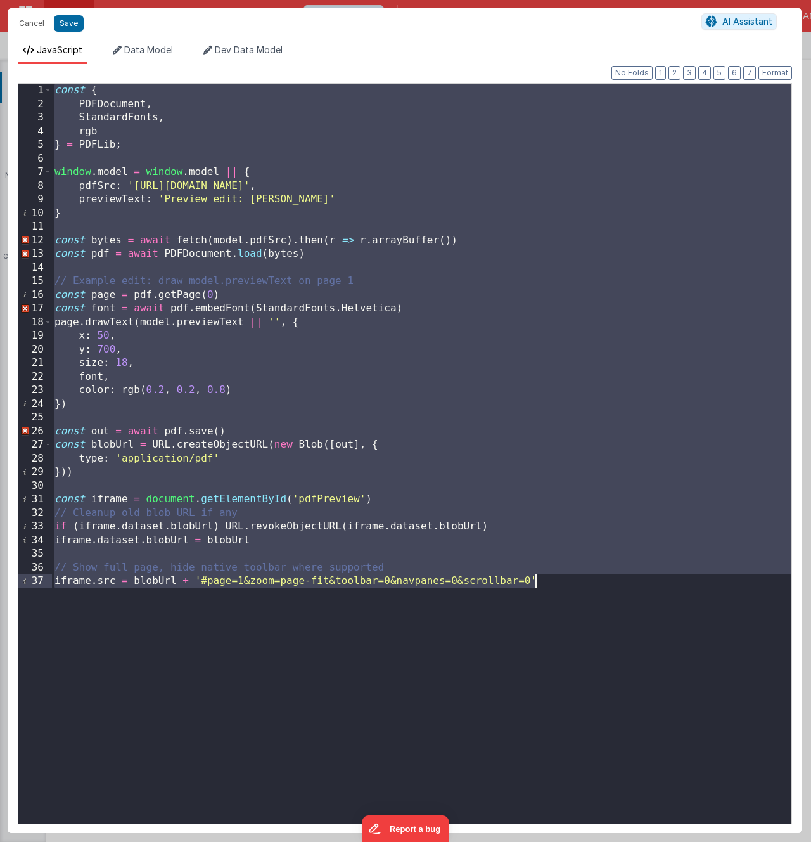
click at [433, 437] on div "const { PDFDocument , StandardFonts , rgb } = PDFLib ; window . model = window …" at bounding box center [422, 467] width 740 height 767
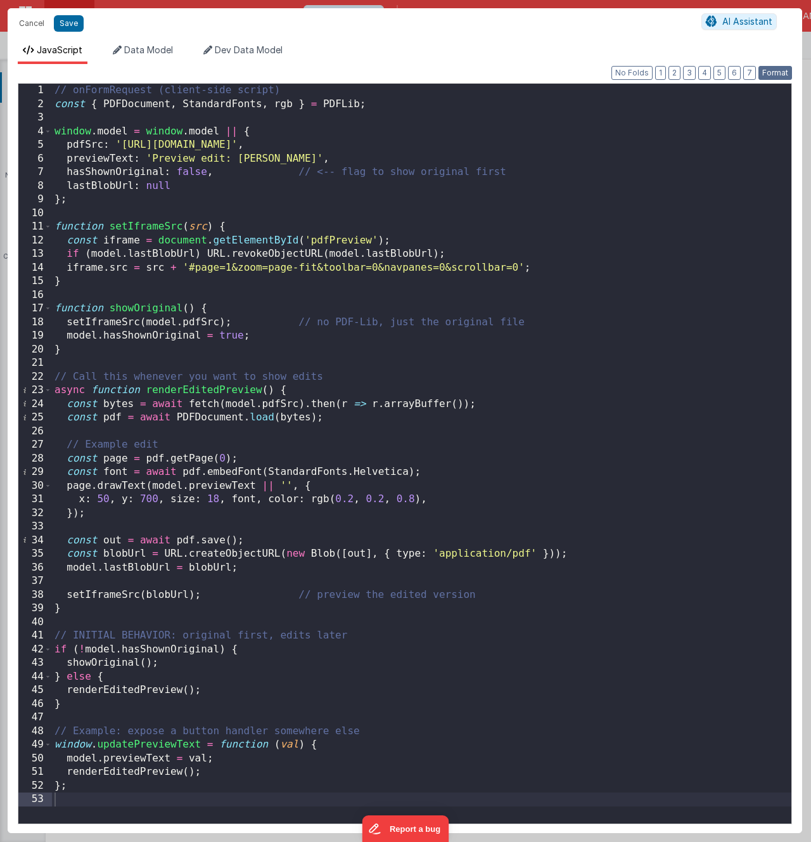
click at [773, 67] on button "Format" at bounding box center [776, 73] width 34 height 14
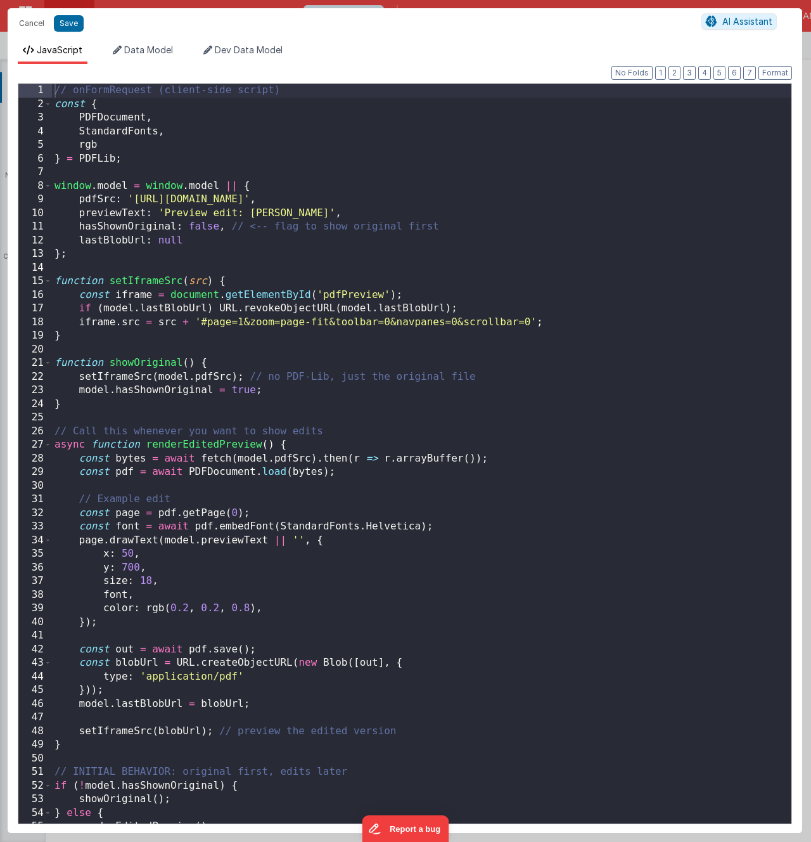
click at [418, 288] on div "// onFormRequest (client-side script) const { PDFDocument , StandardFonts , rgb…" at bounding box center [422, 467] width 740 height 767
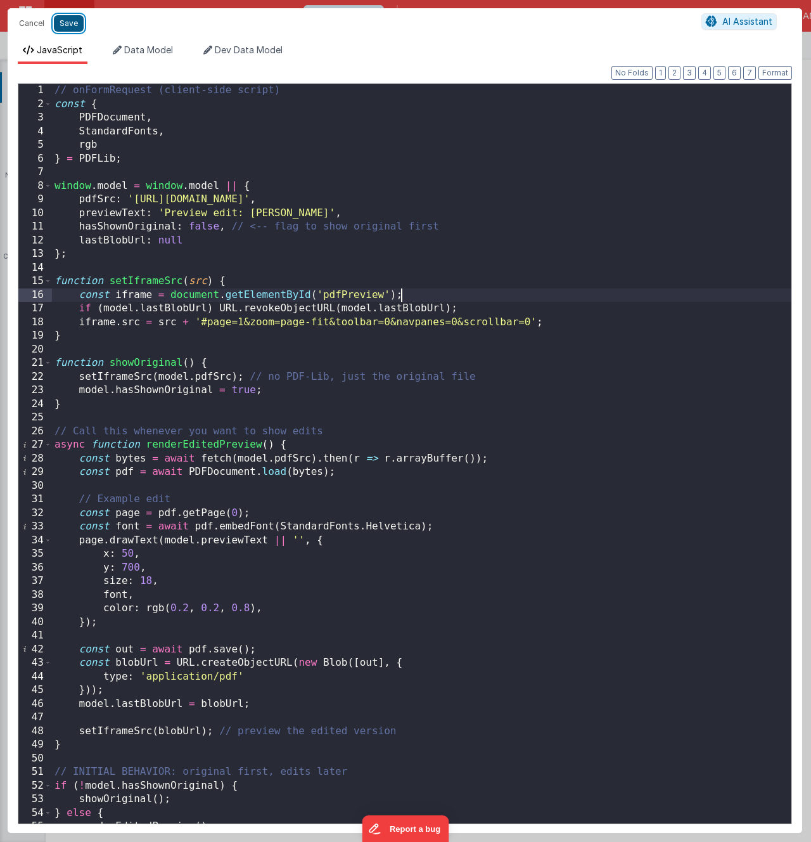
click at [63, 19] on button "Save" at bounding box center [69, 23] width 30 height 16
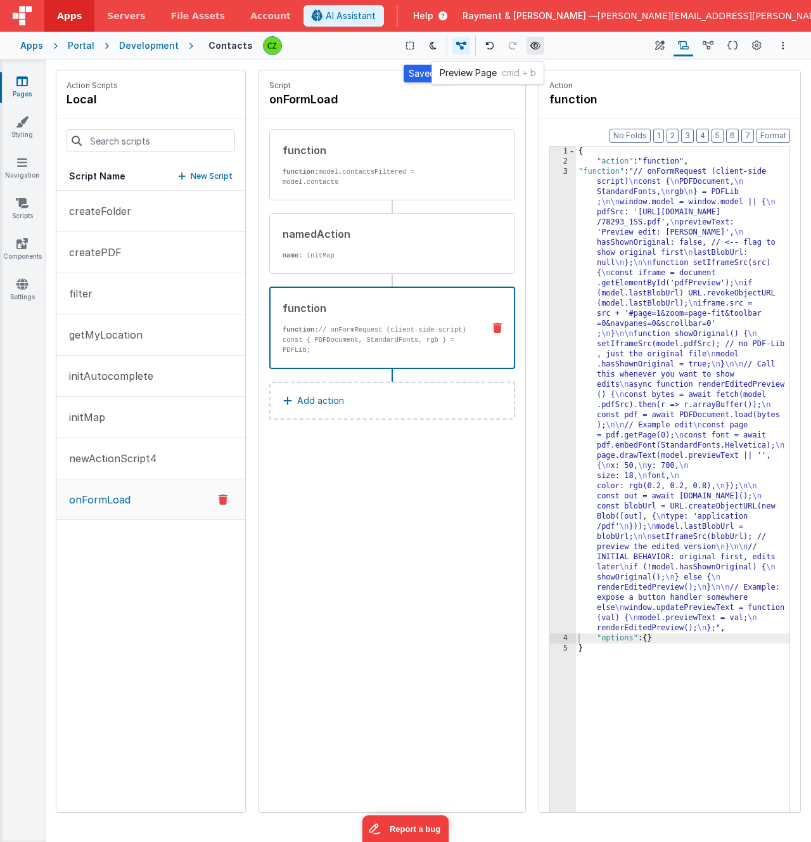
click at [532, 45] on icon at bounding box center [536, 45] width 10 height 9
click at [563, 169] on div "3" at bounding box center [563, 400] width 26 height 466
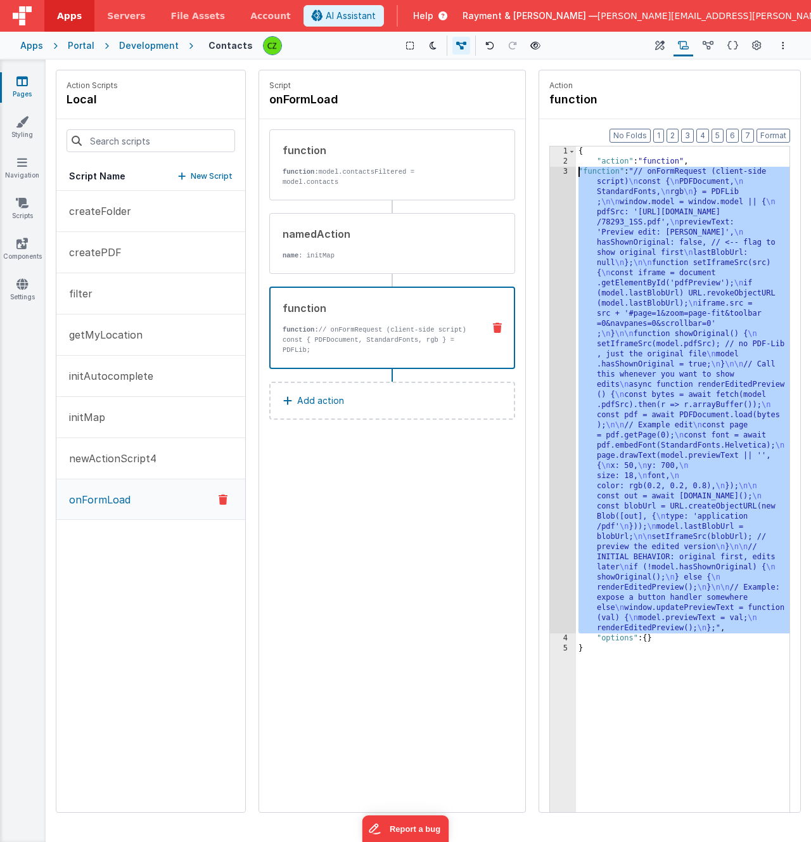
click at [567, 172] on div "3" at bounding box center [563, 400] width 26 height 466
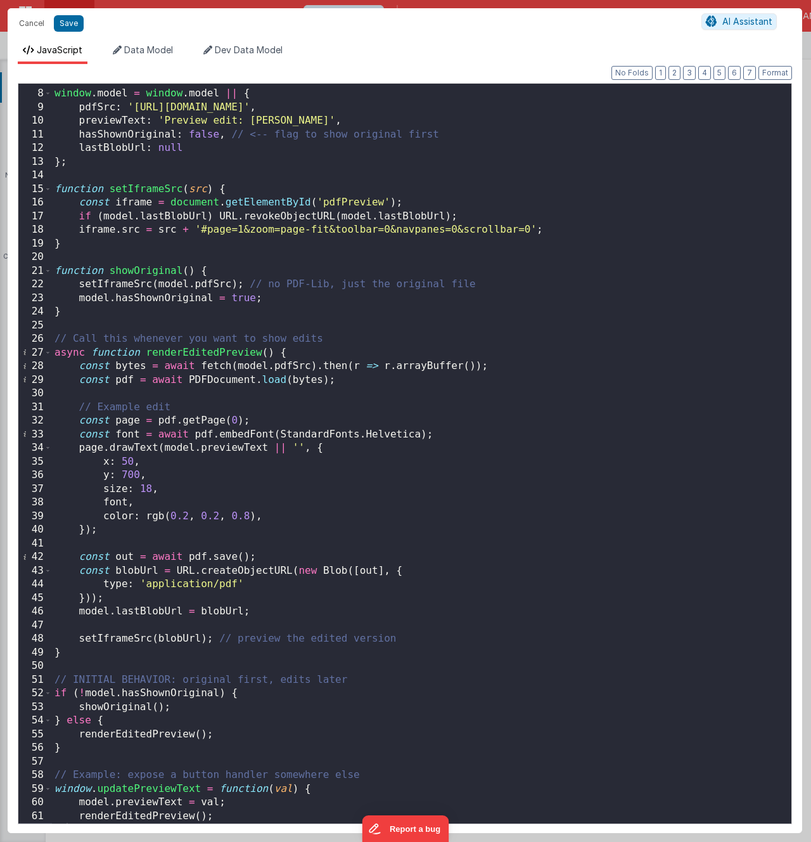
scroll to position [105, 0]
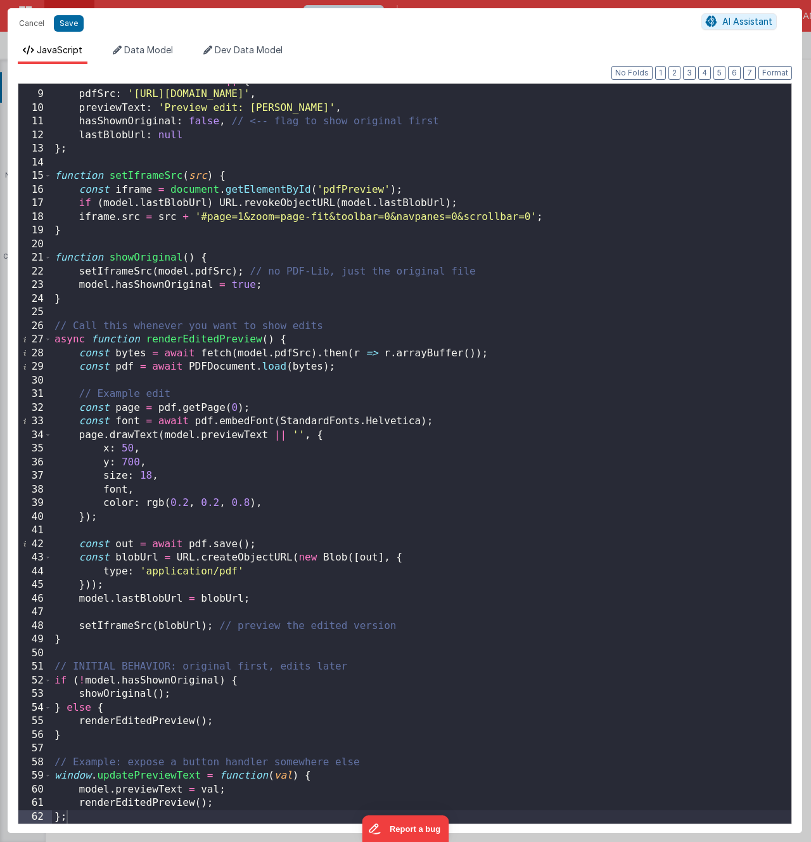
click at [370, 314] on div "window . model = window . model || { pdfSrc : 'https://rcproofs.com/toolkit/782…" at bounding box center [422, 457] width 740 height 767
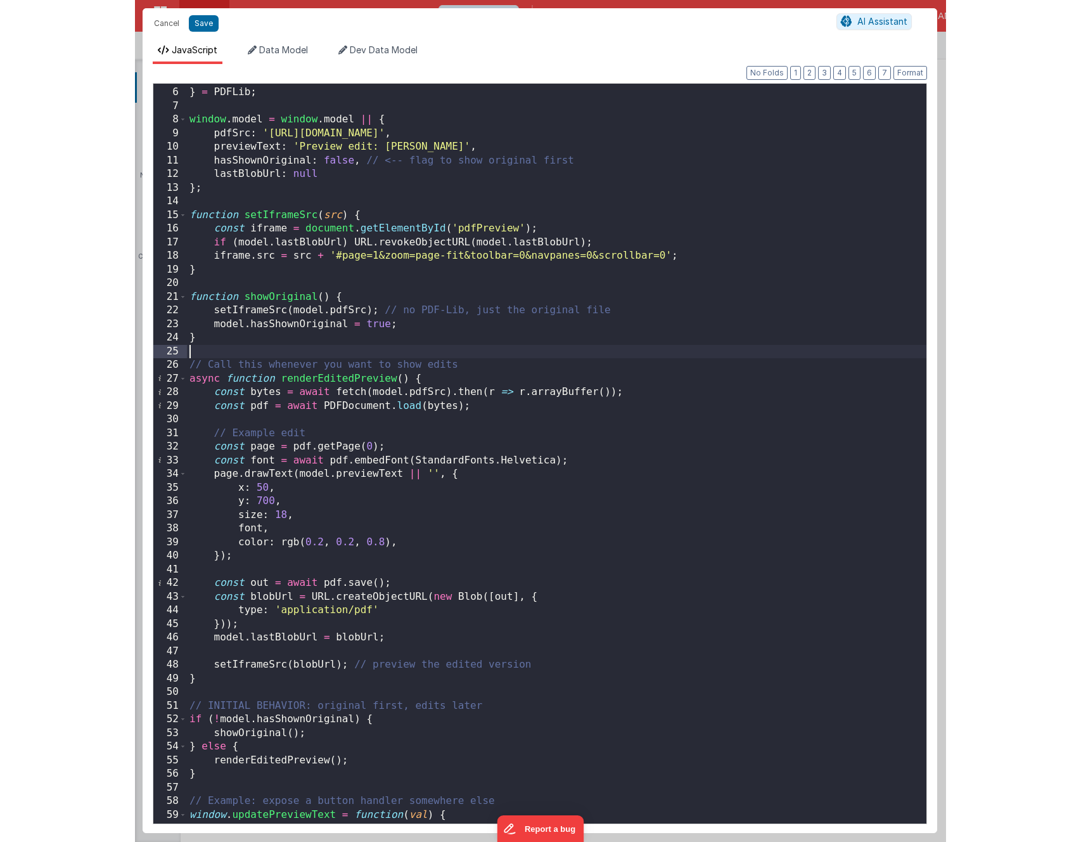
scroll to position [0, 0]
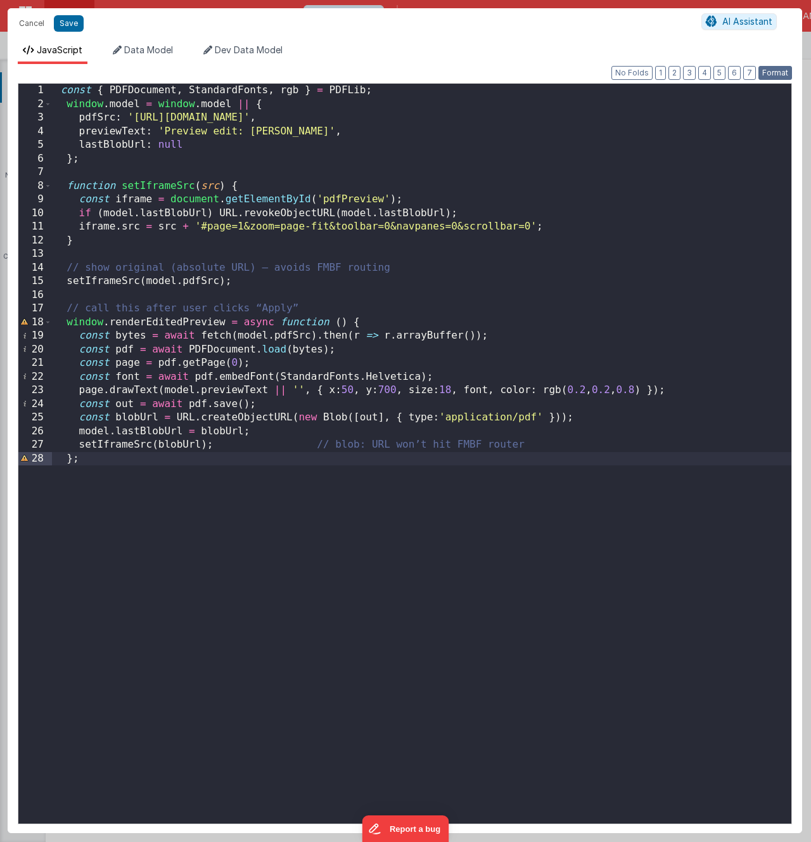
click at [787, 68] on button "Format" at bounding box center [776, 73] width 34 height 14
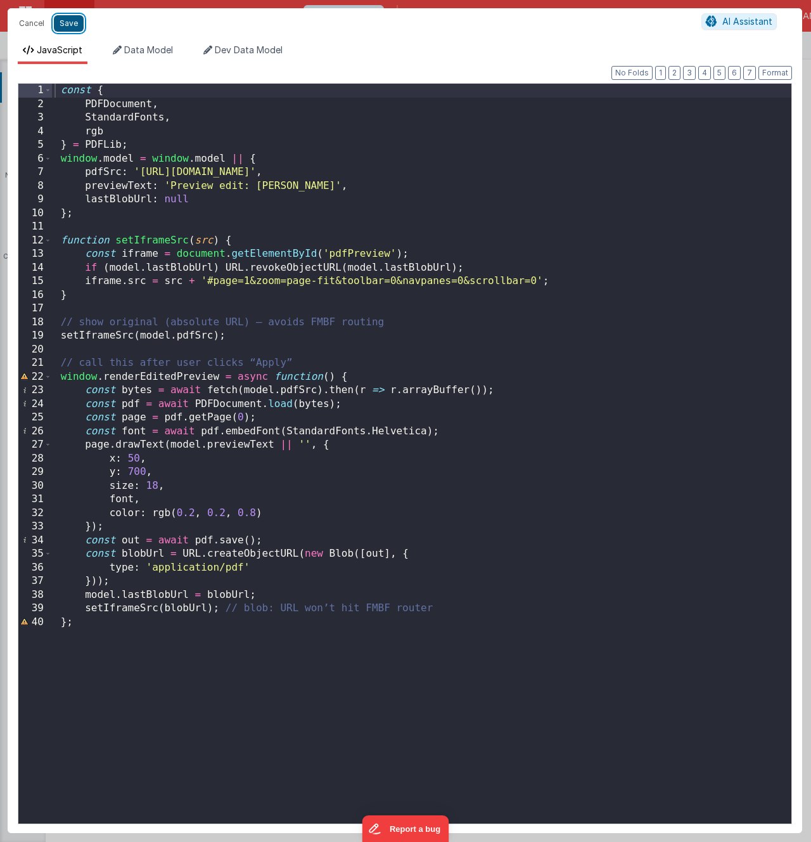
click at [73, 23] on button "Save" at bounding box center [69, 23] width 30 height 16
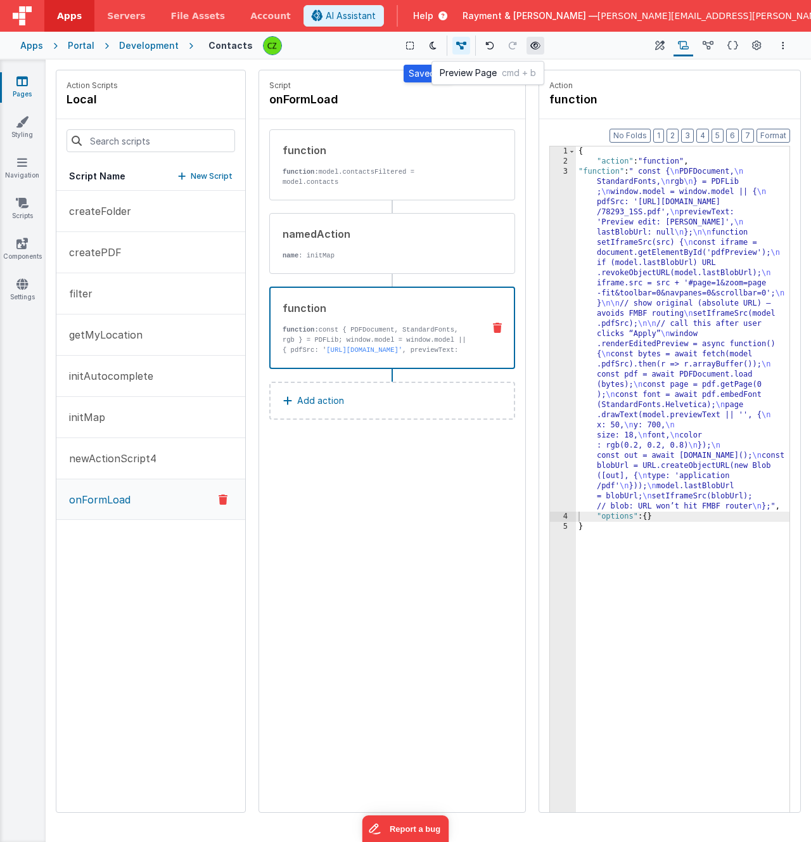
click at [532, 42] on icon at bounding box center [536, 45] width 10 height 9
click at [706, 41] on icon at bounding box center [708, 45] width 11 height 13
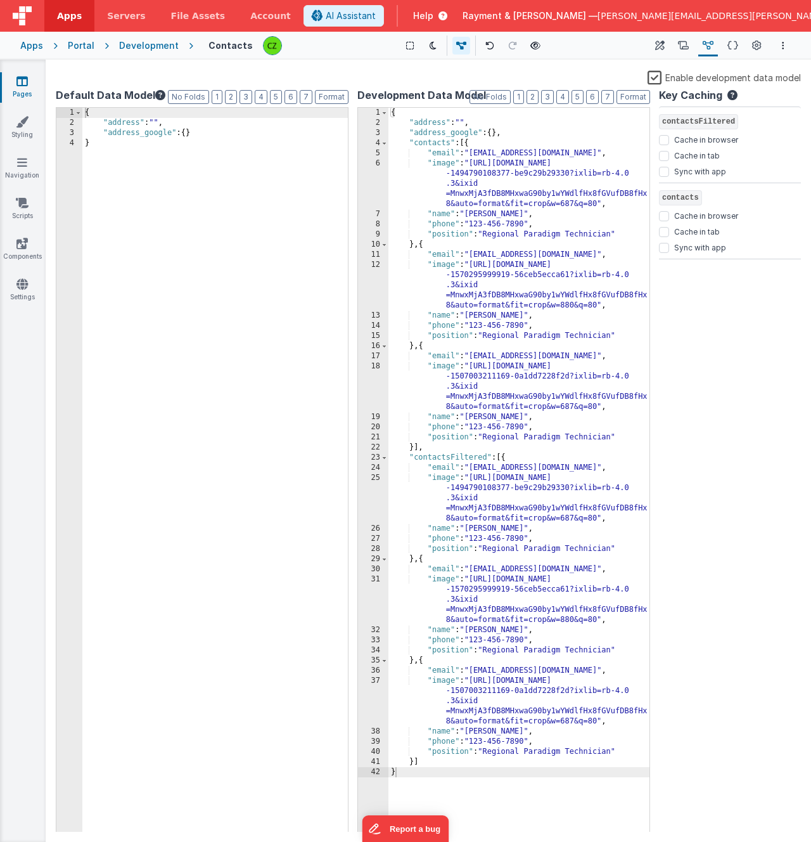
click at [212, 123] on div "{ "address" : "" , "address_google" : { } }" at bounding box center [215, 480] width 266 height 745
click at [284, 278] on div "{ "address" : "" , "address_google" : { } }" at bounding box center [215, 480] width 266 height 745
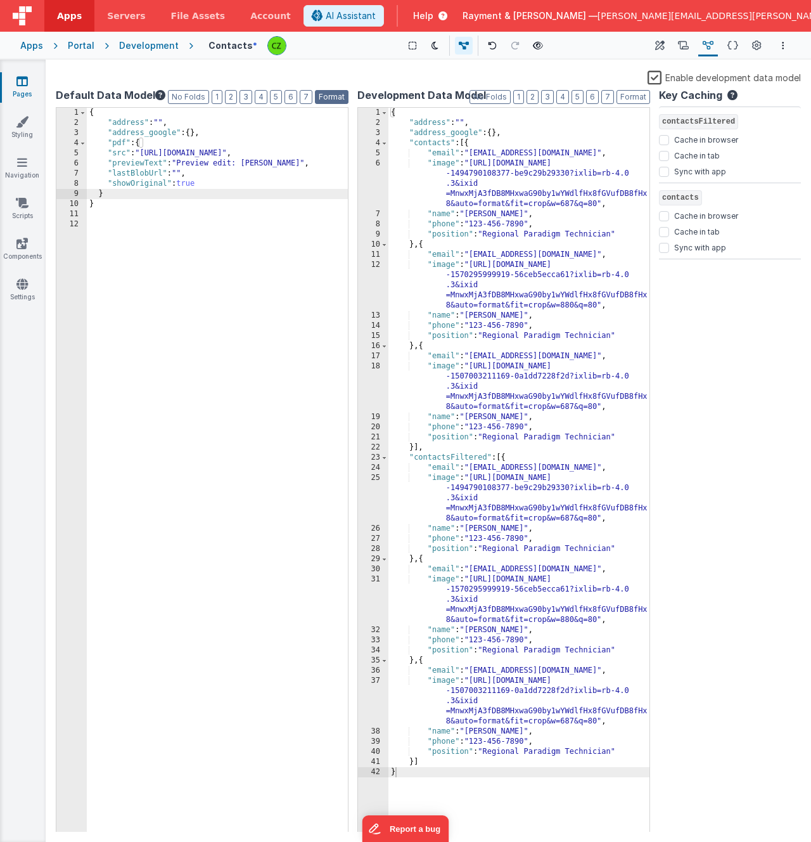
click at [337, 94] on button "Format" at bounding box center [332, 97] width 34 height 14
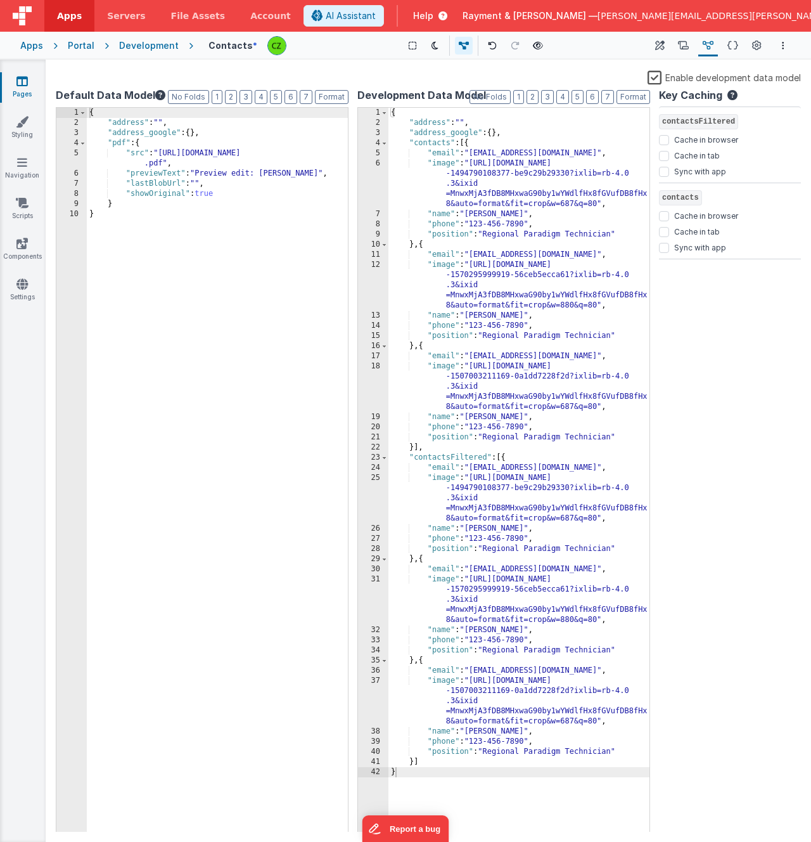
click at [228, 173] on div "{ "address" : "" , "address_google" : { } , "pdf" : { "src" : "https://rcproofs…" at bounding box center [217, 480] width 261 height 745
click at [685, 38] on button "Scripts" at bounding box center [684, 46] width 20 height 22
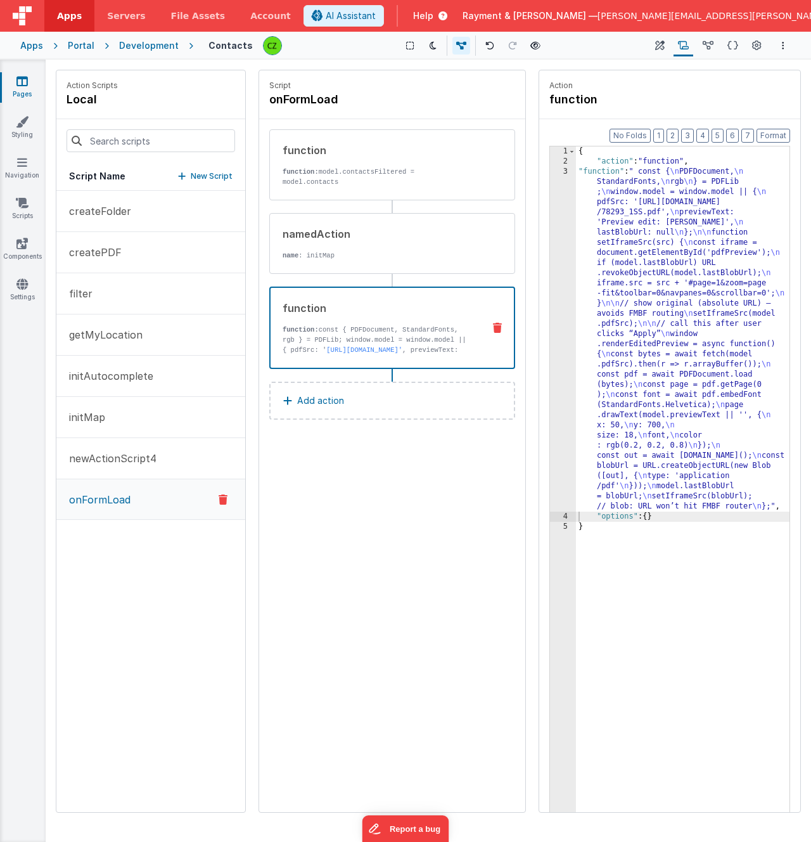
click at [563, 172] on div "3" at bounding box center [563, 339] width 26 height 345
click at [566, 170] on div "3" at bounding box center [563, 339] width 26 height 345
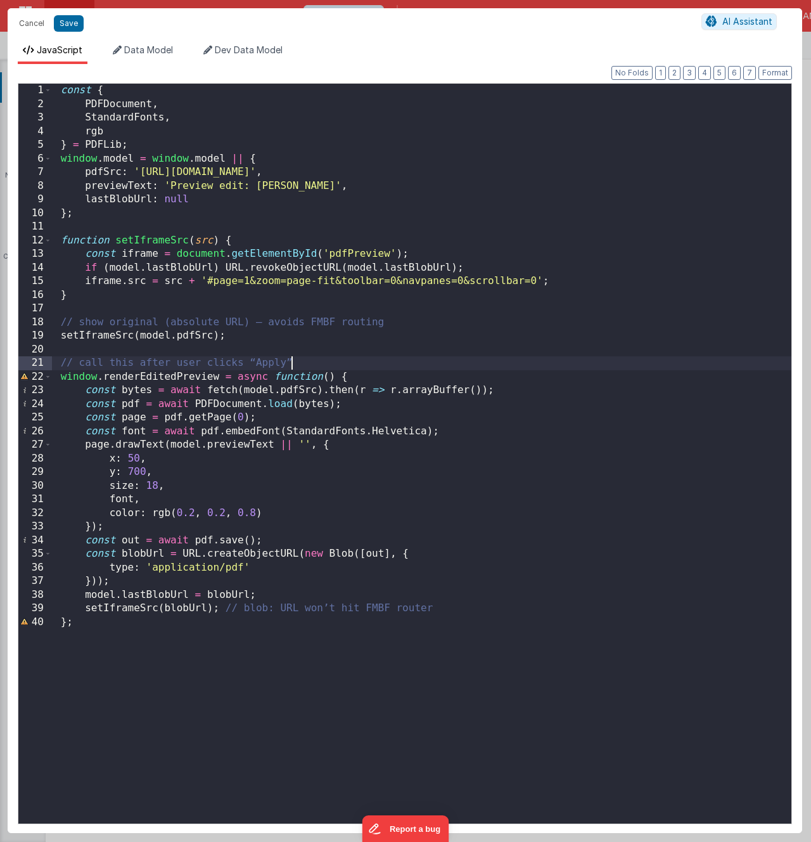
click at [430, 368] on div "const { PDFDocument , StandardFonts , rgb } = PDFLib ; window . model = window …" at bounding box center [422, 467] width 740 height 767
click at [27, 29] on button "Cancel" at bounding box center [32, 24] width 38 height 18
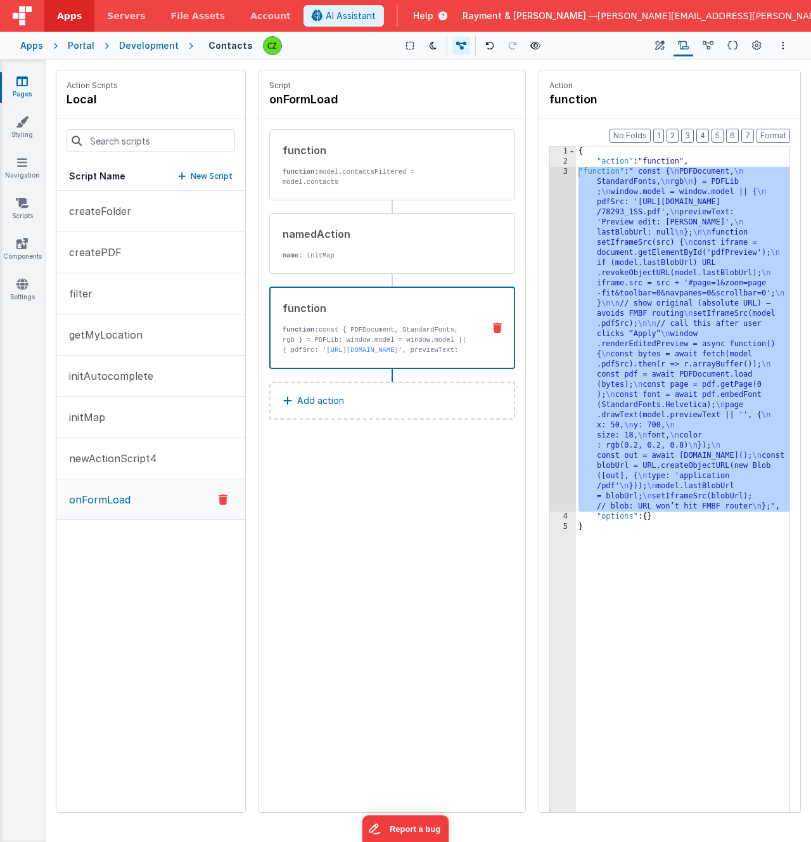
click at [365, 496] on div "Script onFormLoad function function: model.contactsFiltered = model.contacts na…" at bounding box center [392, 441] width 266 height 742
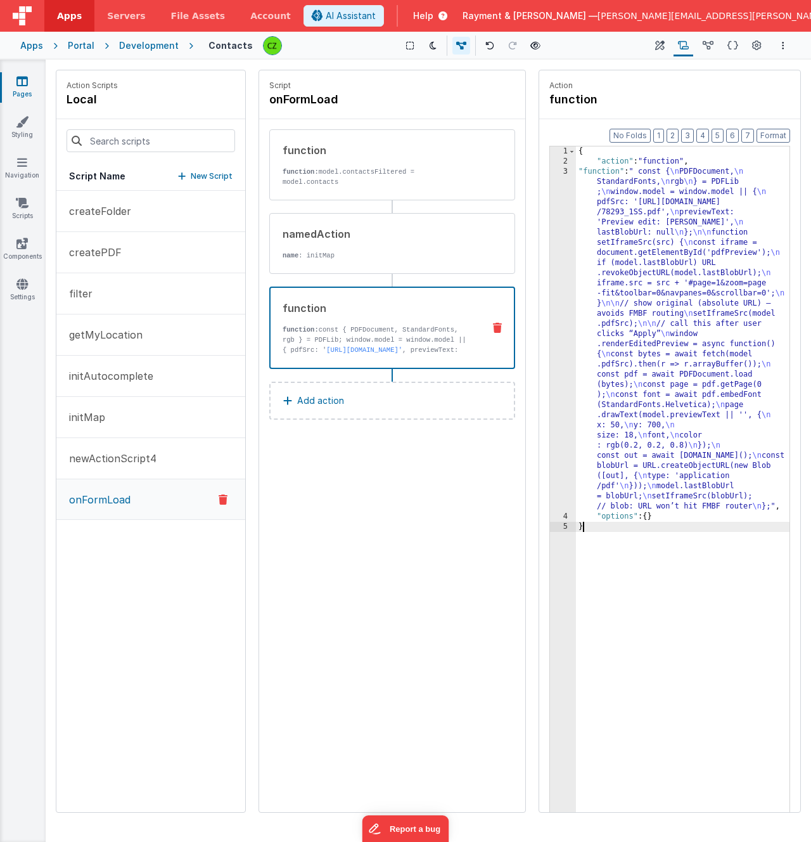
click at [698, 522] on div "{ "action" : "function" , "function" : " const { \n PDFDocument, \n StandardFon…" at bounding box center [683, 508] width 214 height 725
click at [779, 138] on button "Format" at bounding box center [774, 136] width 34 height 14
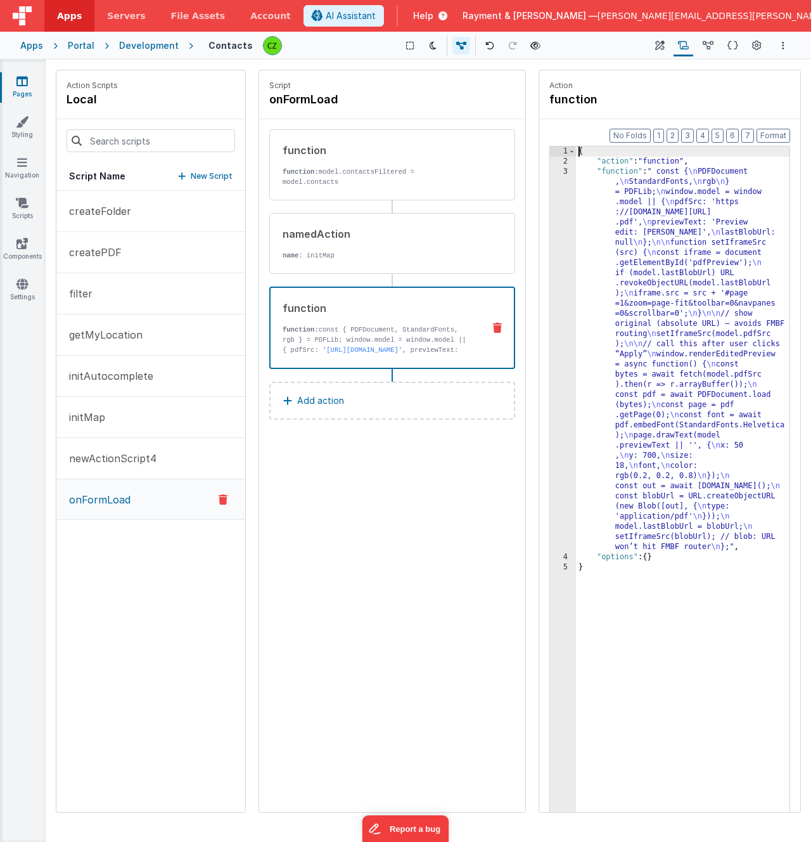
click at [562, 171] on div "3" at bounding box center [563, 359] width 26 height 385
click at [566, 171] on div "3" at bounding box center [563, 359] width 26 height 385
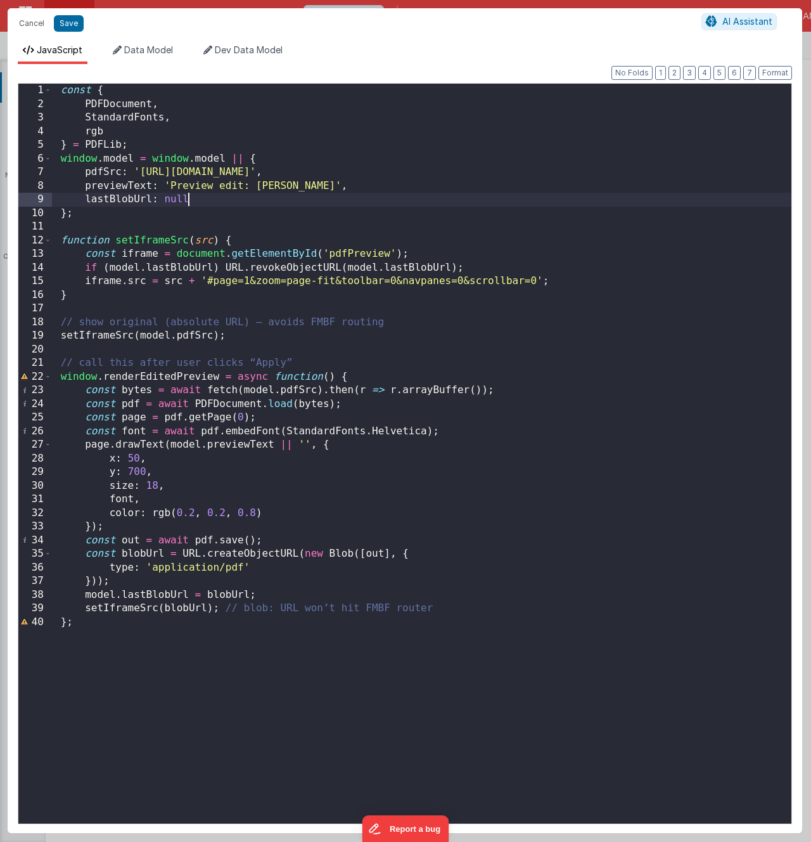
click at [333, 202] on div "const { PDFDocument , StandardFonts , rgb } = PDFLib ; window . model = window …" at bounding box center [422, 467] width 740 height 767
click at [292, 160] on div "const { PDFDocument , StandardFonts , rgb } = PDFLib ; window . model = window …" at bounding box center [422, 467] width 740 height 767
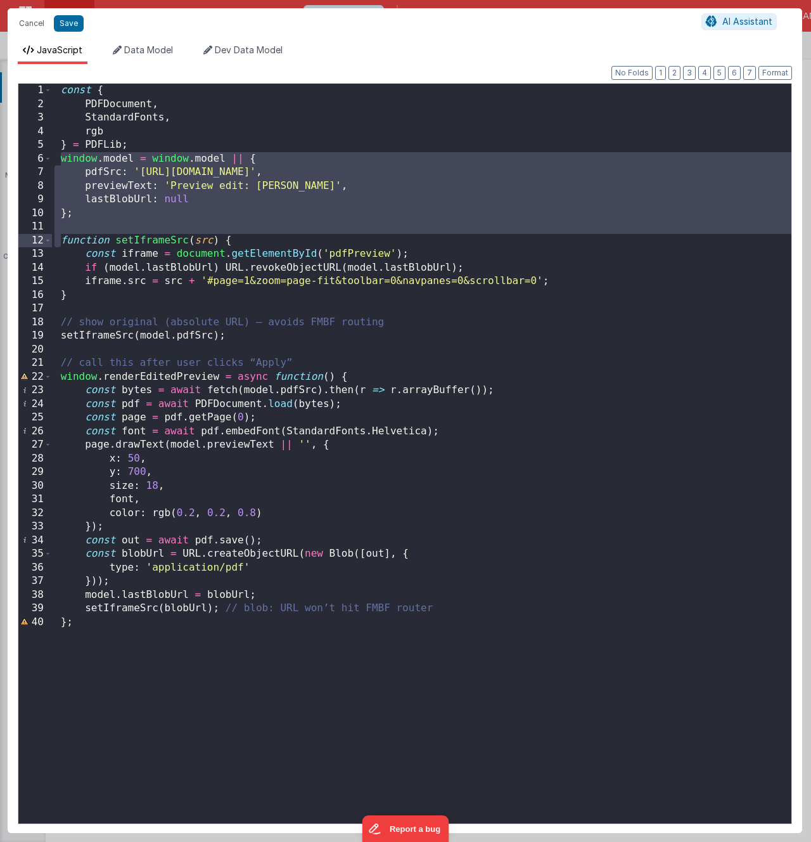
click at [138, 229] on div "const { PDFDocument , StandardFonts , rgb } = PDFLib ; window . model = window …" at bounding box center [422, 467] width 740 height 767
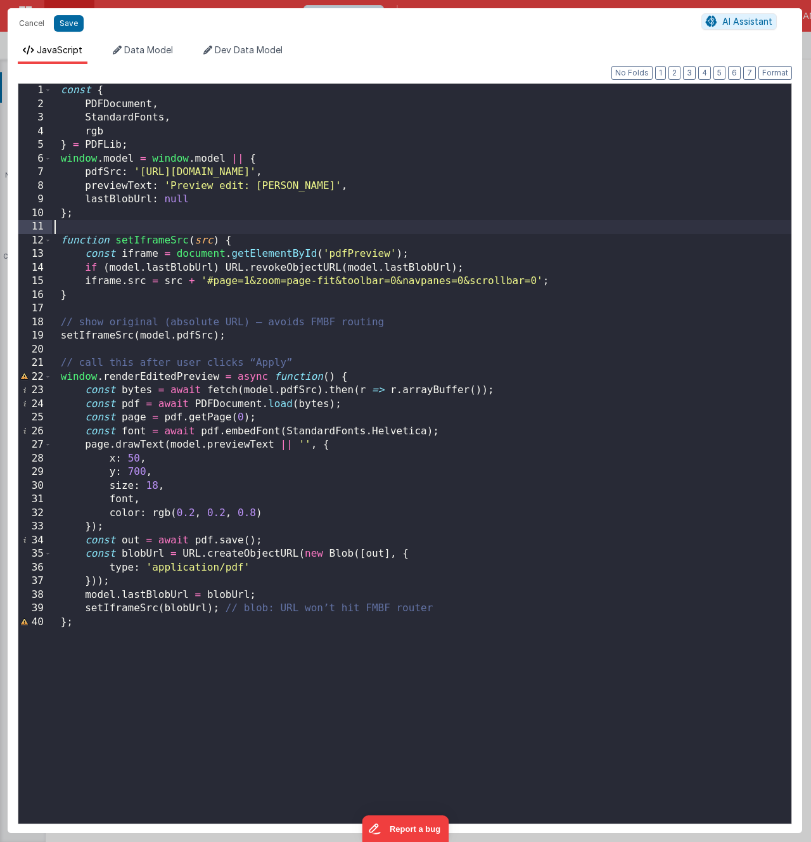
click at [342, 271] on div "const { PDFDocument , StandardFonts , rgb } = PDFLib ; window . model = window …" at bounding box center [422, 467] width 740 height 767
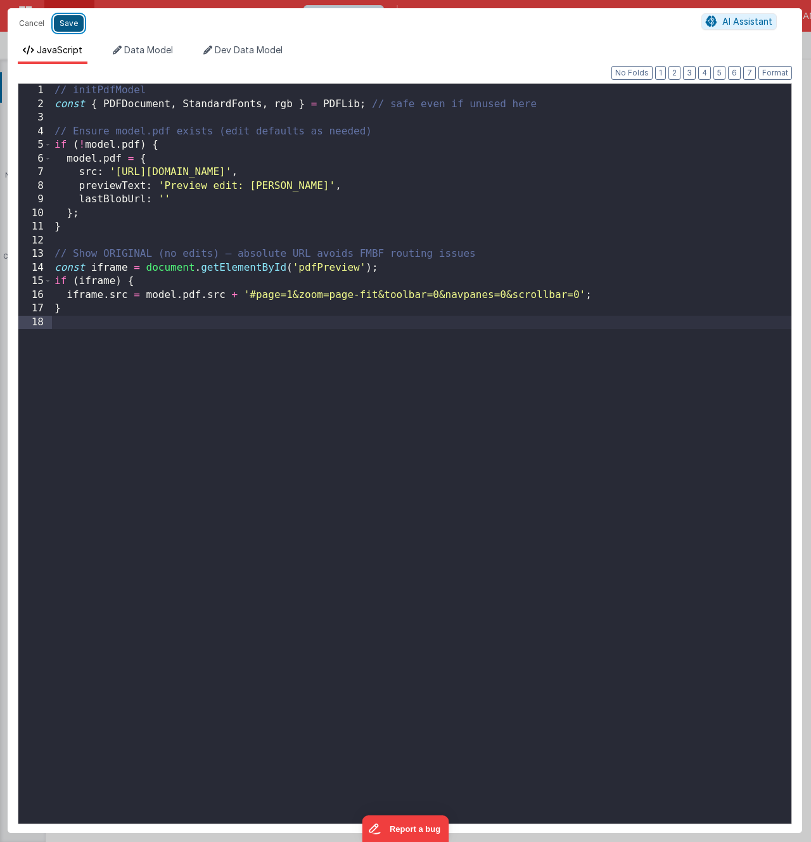
click at [65, 22] on button "Save" at bounding box center [69, 23] width 30 height 16
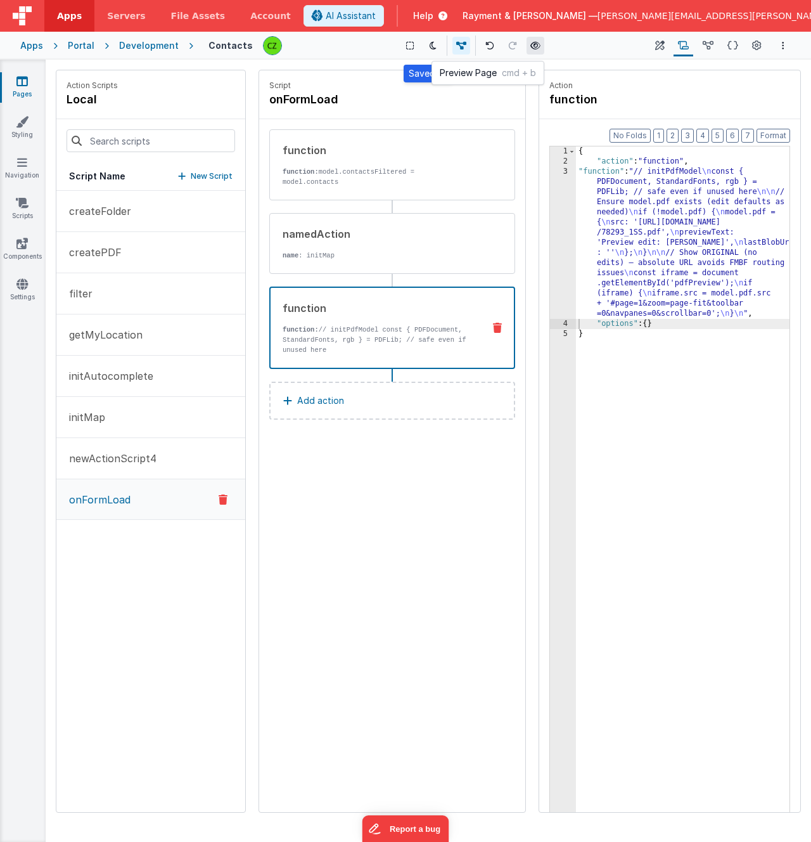
click at [534, 44] on icon at bounding box center [536, 45] width 10 height 9
click at [401, 559] on div "Script onFormLoad function function: model.contactsFiltered = model.contacts na…" at bounding box center [392, 441] width 266 height 742
click at [565, 171] on div "3" at bounding box center [563, 243] width 26 height 152
click at [712, 45] on icon at bounding box center [708, 45] width 11 height 13
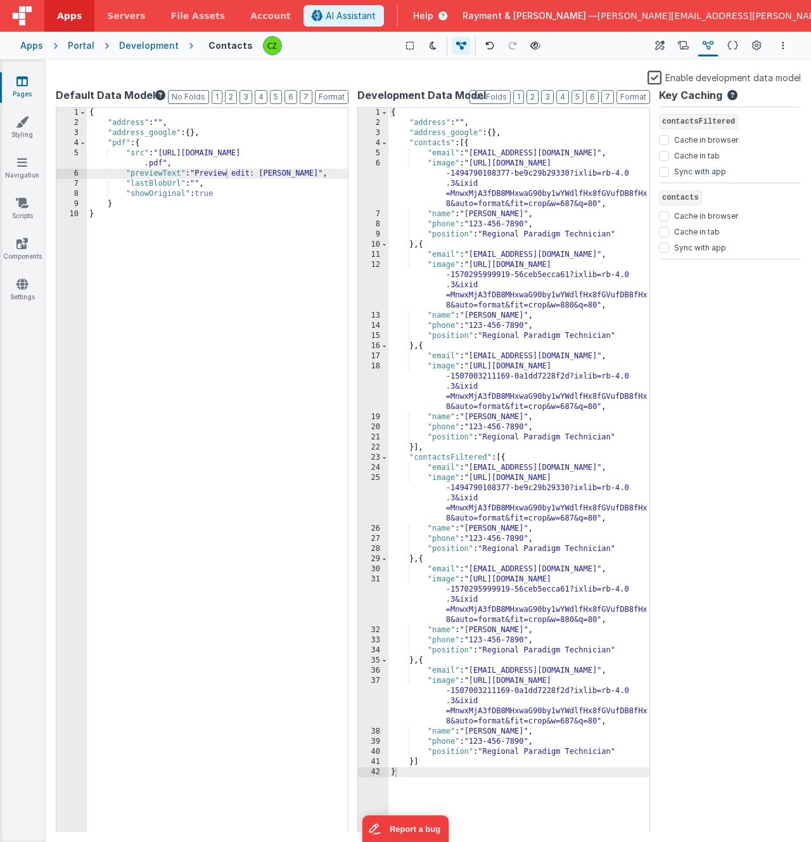
click at [151, 141] on div "{ "address" : "" , "address_google" : { } , "pdf" : { "src" : "https://rcproofs…" at bounding box center [217, 480] width 261 height 745
click at [133, 202] on div "{ "address" : "" , "address_google" : { } , "pdf" : { "src" : "https://rcproofs…" at bounding box center [217, 480] width 261 height 745
click at [228, 198] on div "{ "address" : "" , "address_google" : { } , "pdf" : { "src" : "https://rcproofs…" at bounding box center [217, 480] width 261 height 745
click at [684, 42] on icon at bounding box center [683, 45] width 11 height 13
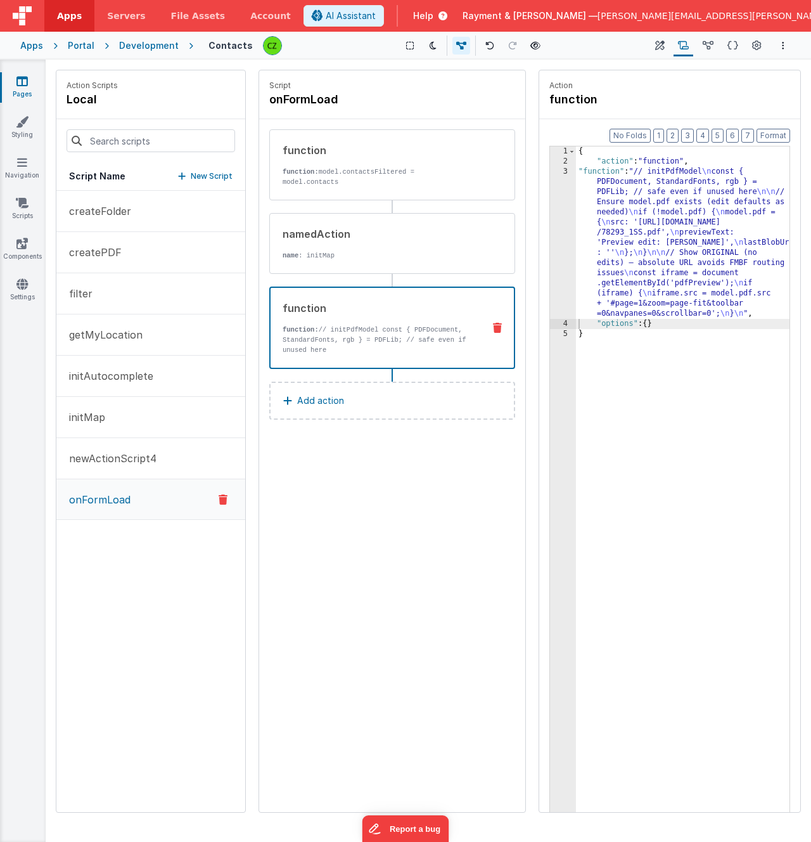
click at [565, 173] on div "3" at bounding box center [563, 243] width 26 height 152
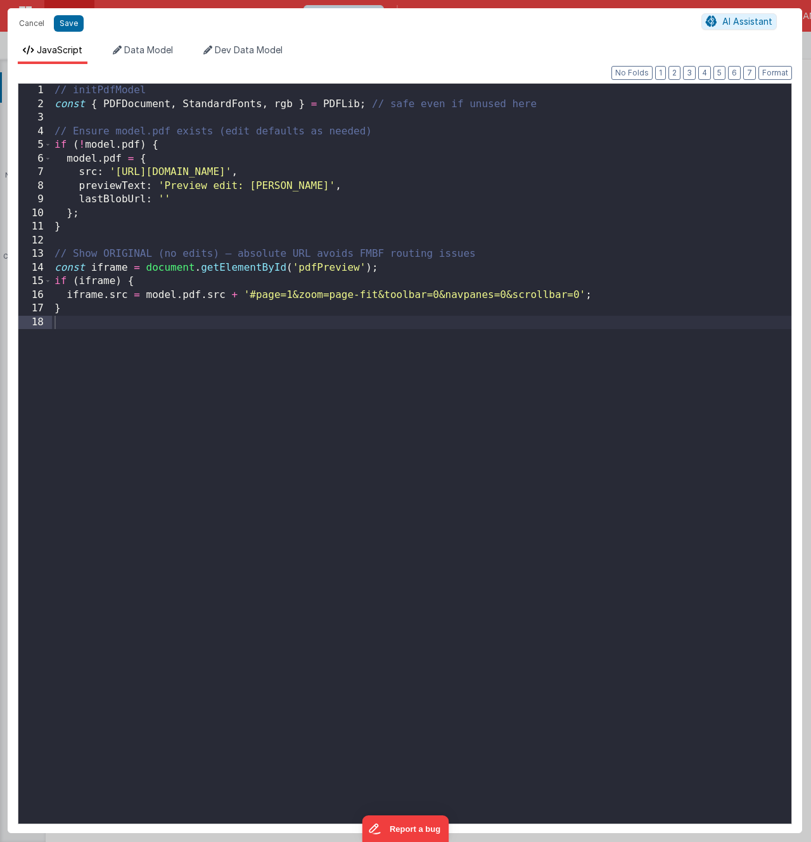
click at [250, 236] on div "// initPdfModel const { PDFDocument , StandardFonts , rgb } = PDFLib ; // safe …" at bounding box center [422, 467] width 740 height 767
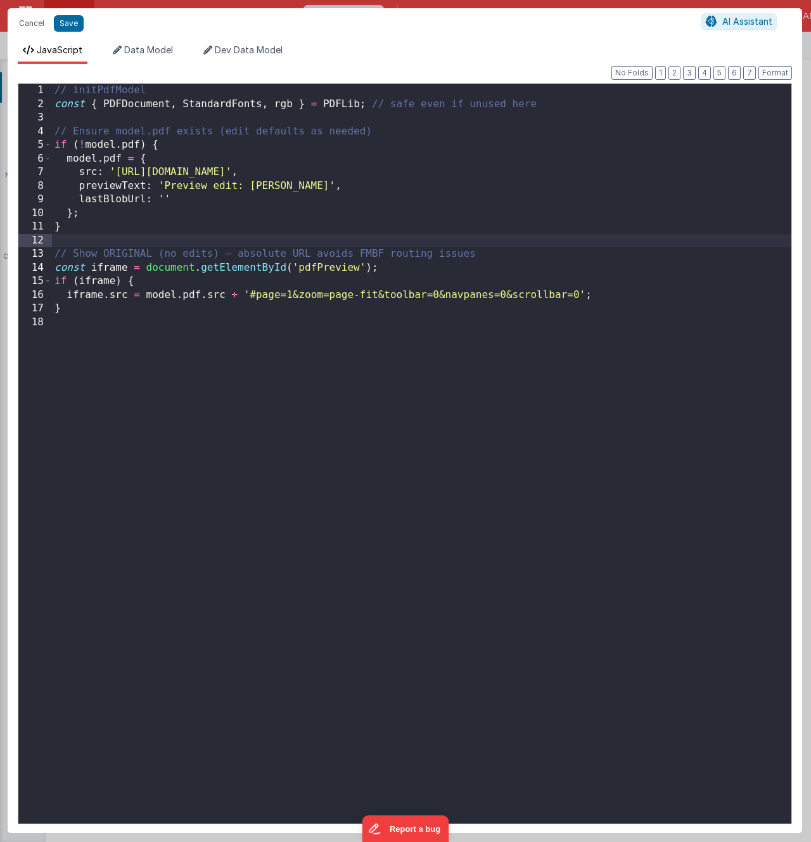
click at [172, 285] on div "// initPdfModel const { PDFDocument , StandardFonts , rgb } = PDFLib ; // safe …" at bounding box center [422, 467] width 740 height 767
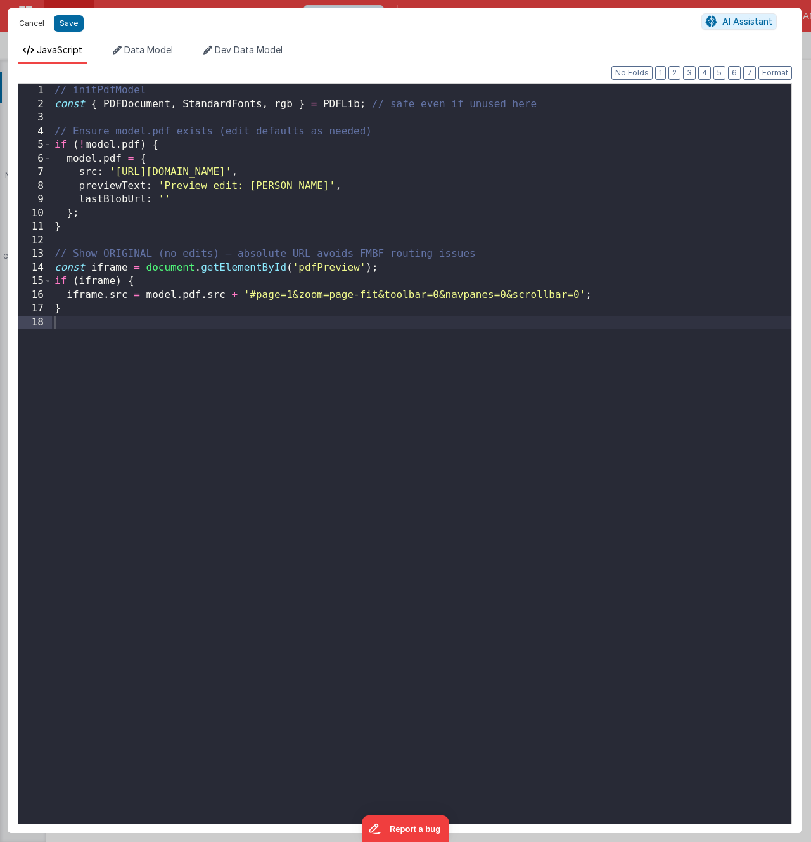
click at [30, 23] on button "Cancel" at bounding box center [32, 24] width 38 height 18
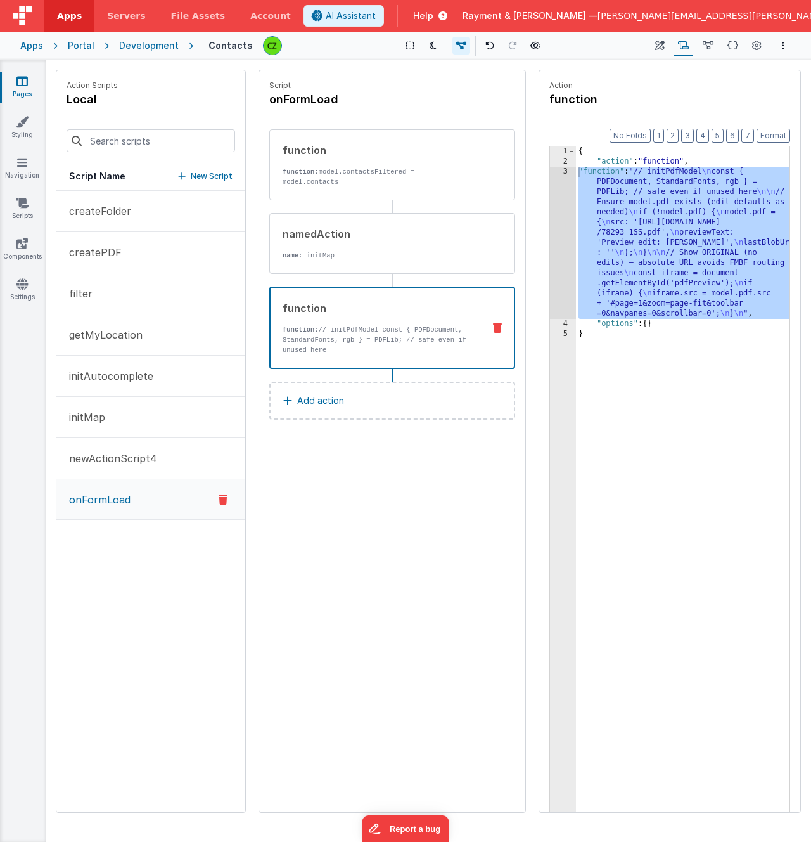
click at [26, 82] on icon at bounding box center [21, 81] width 11 height 13
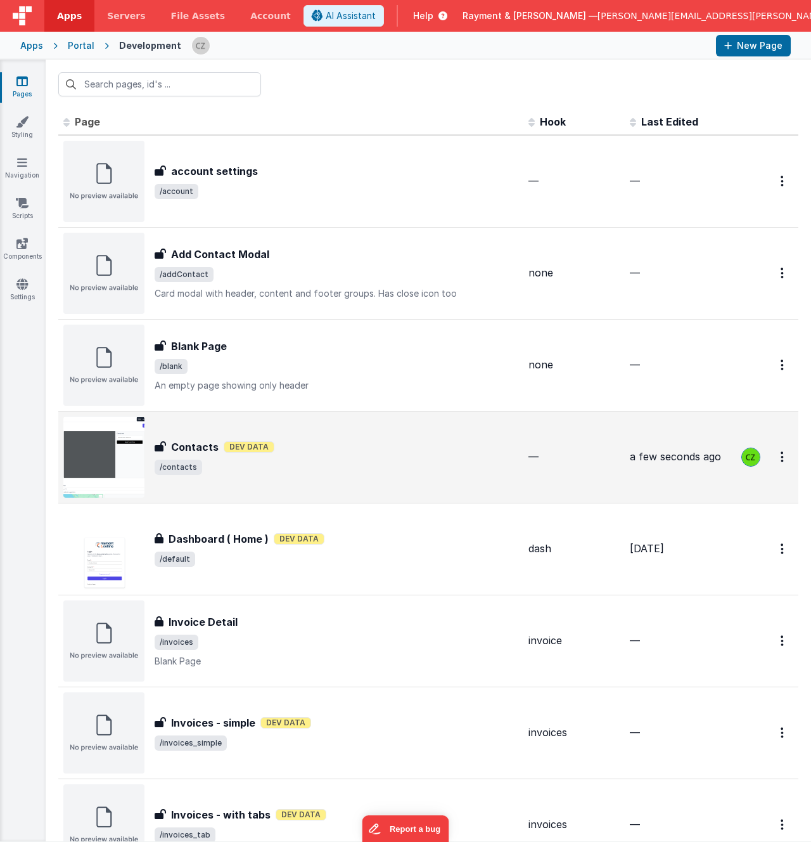
click at [319, 457] on div "Contacts Contacts Dev Data /contacts" at bounding box center [337, 456] width 364 height 35
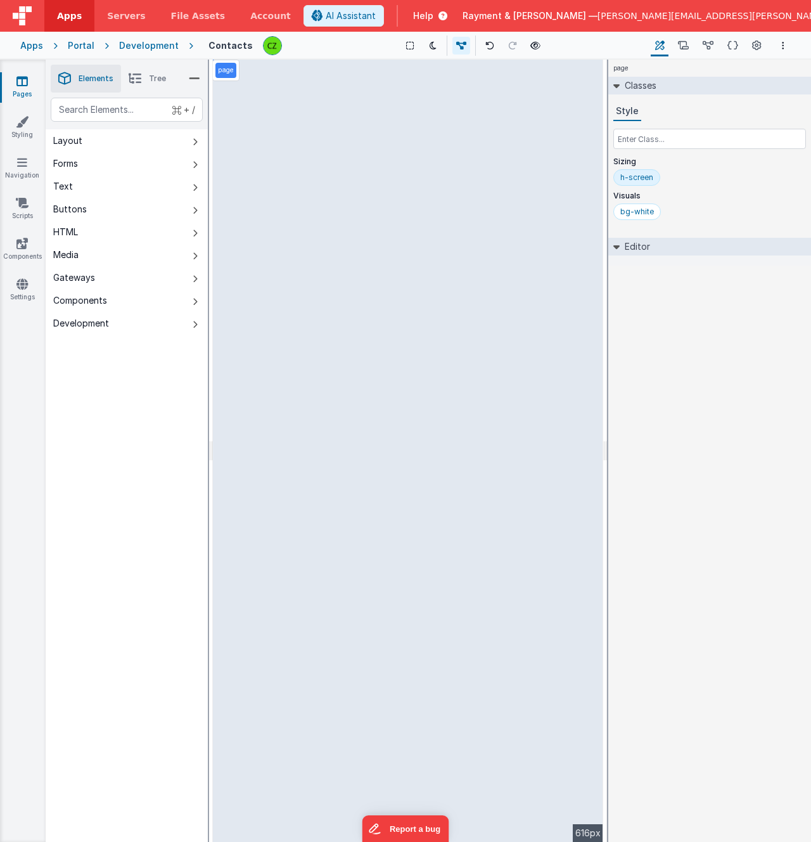
click at [472, 321] on div "page --> 616px" at bounding box center [408, 451] width 390 height 782
click at [340, 285] on div "page --> 616px" at bounding box center [408, 451] width 390 height 782
click at [277, 236] on div "page --> 616px" at bounding box center [408, 451] width 390 height 782
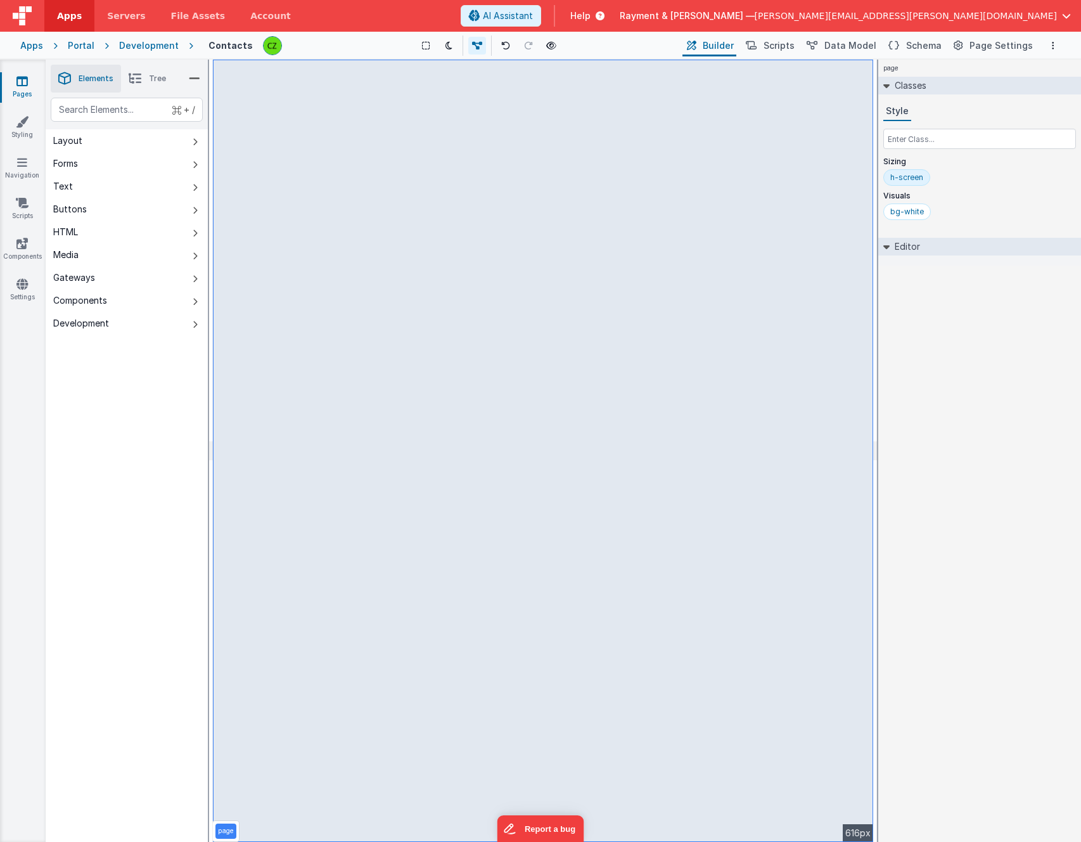
click at [565, 284] on div "page --> 616px" at bounding box center [543, 451] width 660 height 782
click at [137, 83] on icon at bounding box center [135, 79] width 13 height 18
click at [58, 141] on icon at bounding box center [58, 142] width 10 height 4
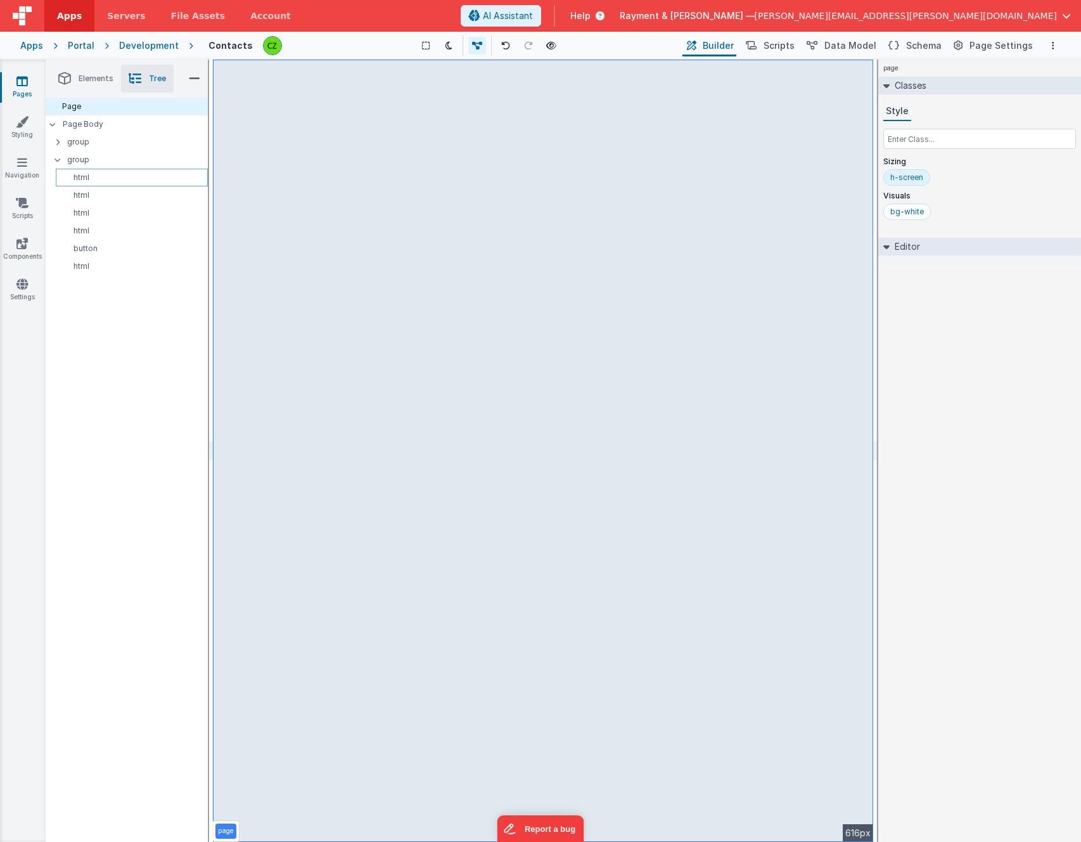
click at [79, 181] on p "html" at bounding box center [134, 177] width 146 height 10
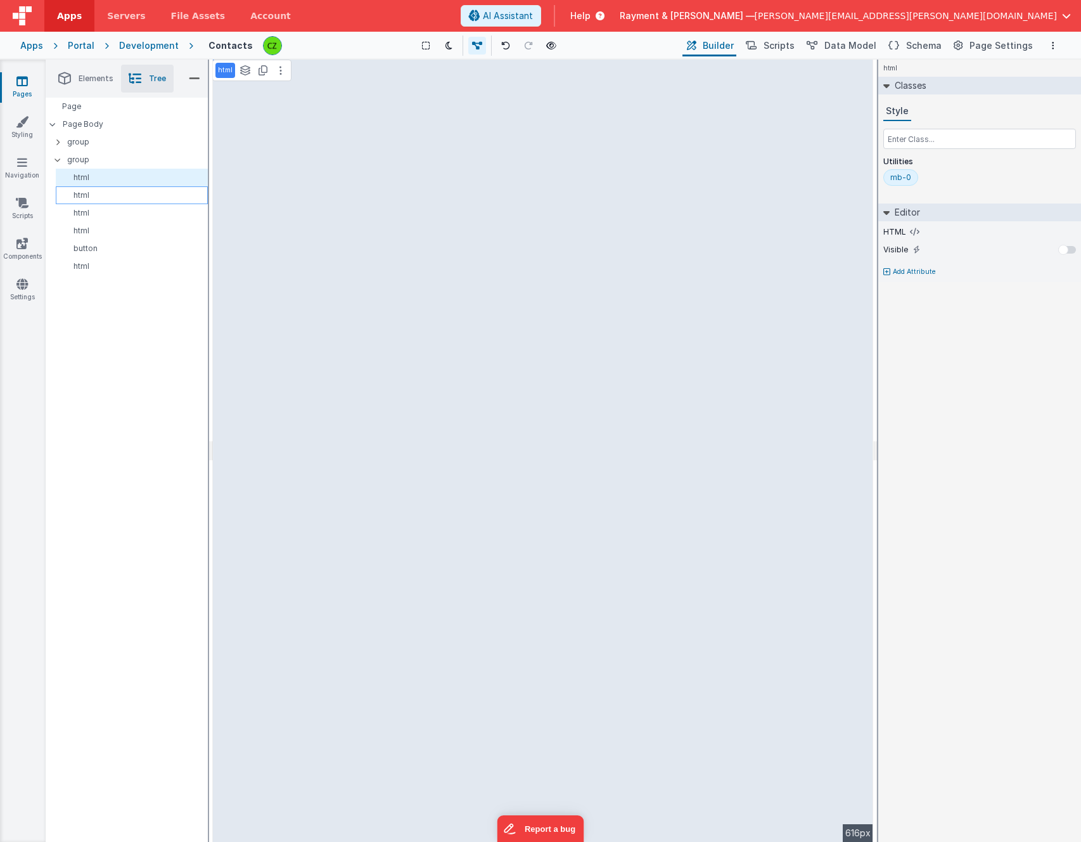
click at [89, 189] on div "html" at bounding box center [132, 195] width 152 height 18
click at [91, 213] on p "html" at bounding box center [134, 213] width 146 height 10
click at [92, 195] on p "html" at bounding box center [134, 195] width 146 height 10
click at [96, 210] on p "html" at bounding box center [134, 213] width 146 height 10
click at [99, 230] on p "html" at bounding box center [134, 231] width 146 height 10
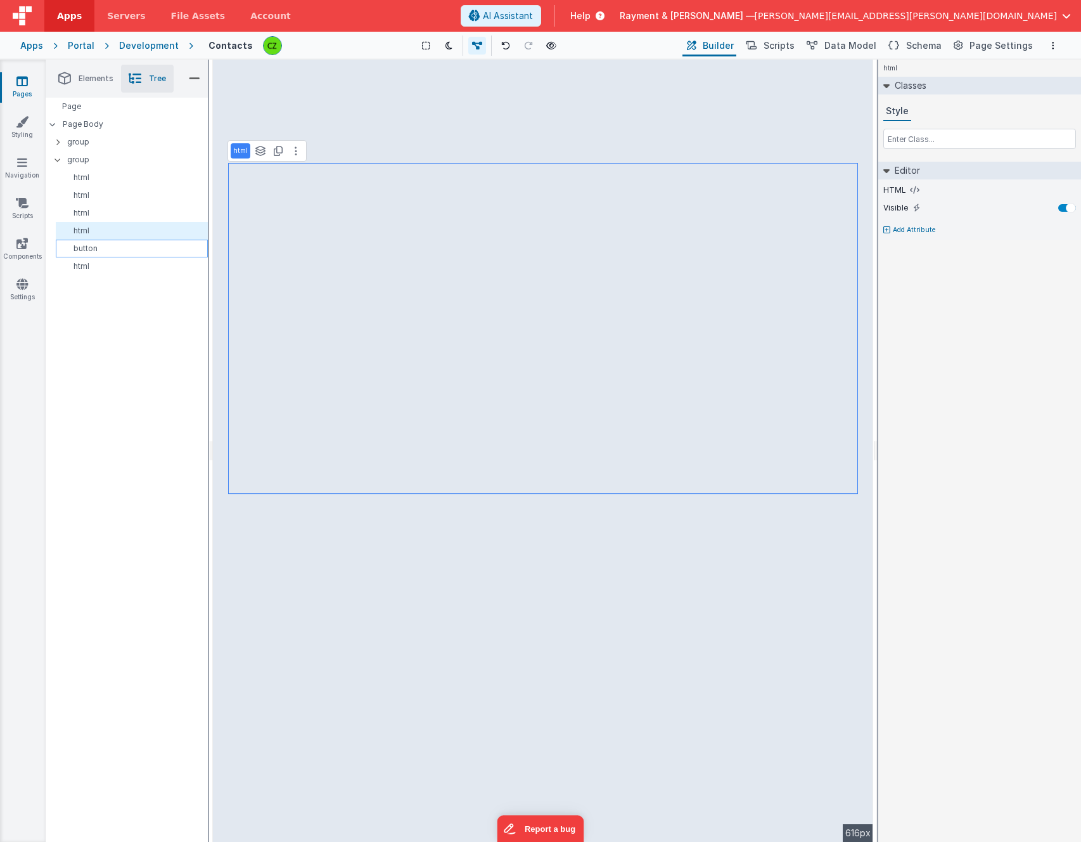
click at [100, 246] on p "button" at bounding box center [134, 248] width 146 height 10
select select "createPDF"
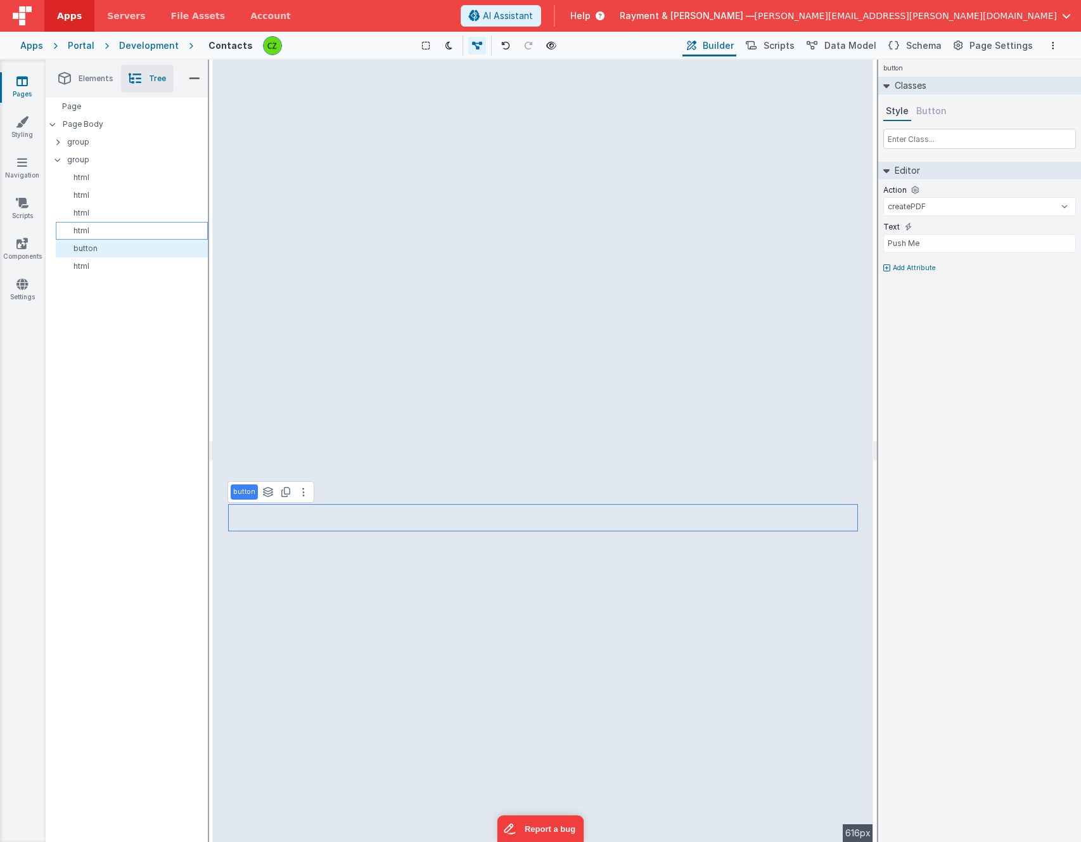
click at [98, 227] on p "html" at bounding box center [134, 231] width 146 height 10
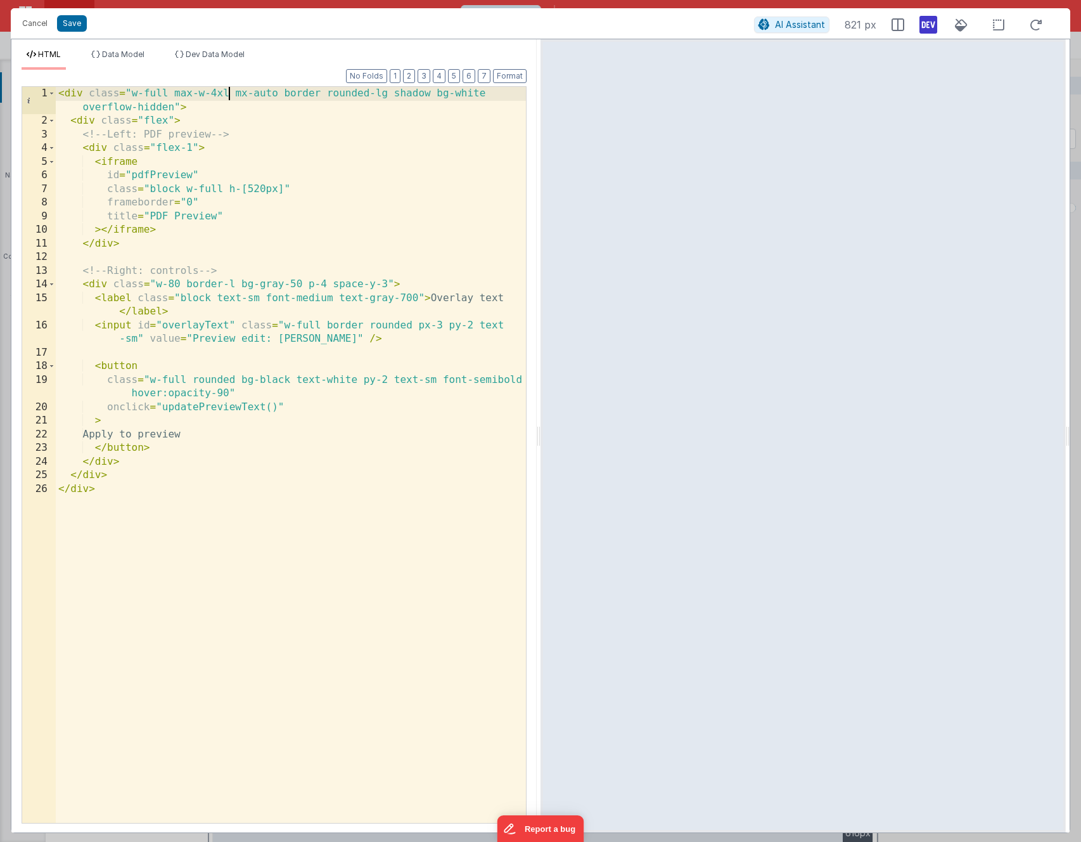
click at [229, 93] on div "< div class = "w-full max-w-4xl mx-auto border rounded-lg shadow bg-white overf…" at bounding box center [291, 475] width 470 height 777
click at [169, 94] on div "< div class = "w-full max-w-4xl mx-auto border rounded-lg shadow bg-white overf…" at bounding box center [291, 475] width 470 height 777
click at [240, 189] on div "< div class = "w-full max-w-4xl mx-auto border rounded-lg shadow bg-white overf…" at bounding box center [291, 475] width 470 height 777
click at [290, 186] on div "< div class = "w-full max-w-4xl mx-auto border rounded-lg shadow bg-white overf…" at bounding box center [291, 475] width 470 height 777
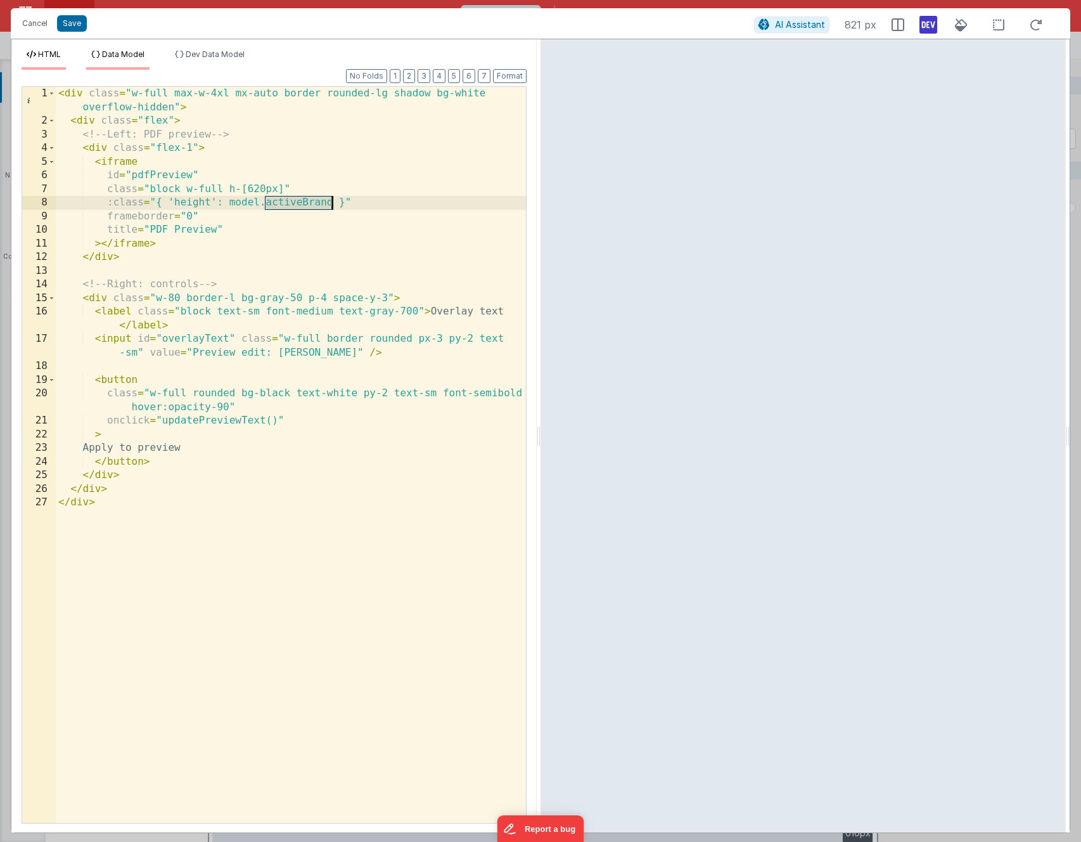
click at [127, 57] on span "Data Model" at bounding box center [123, 54] width 42 height 10
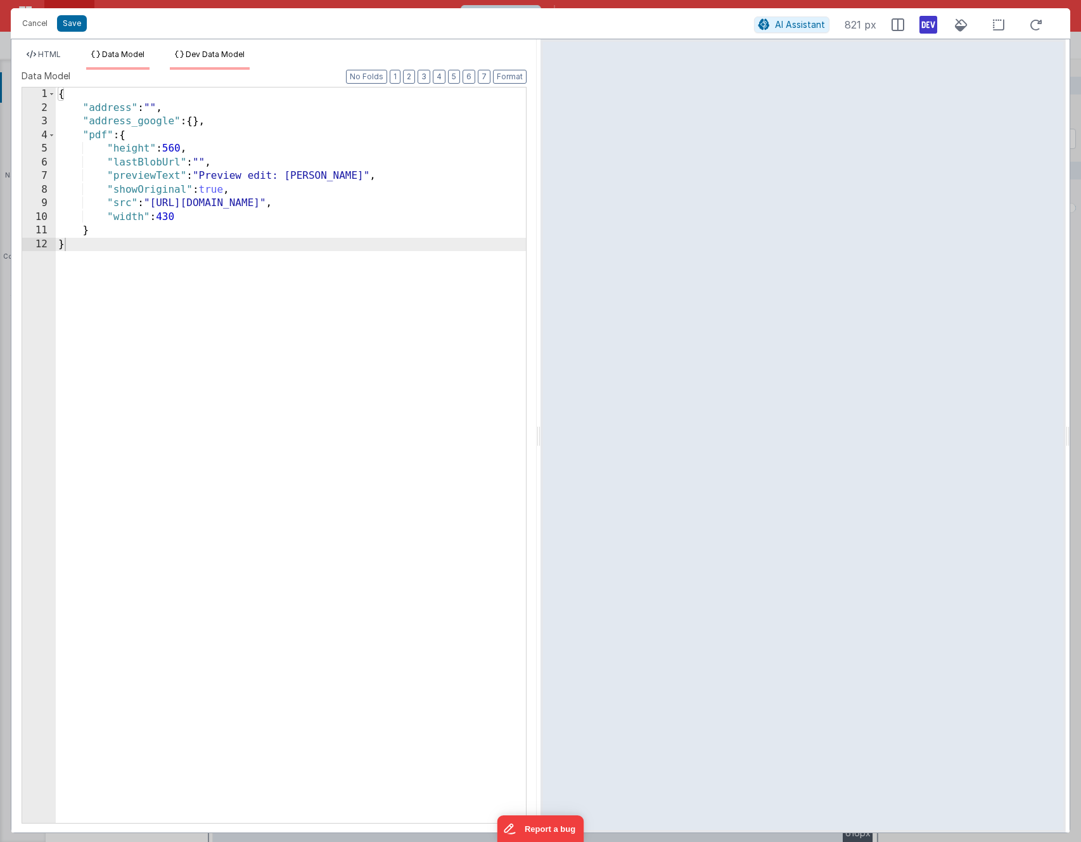
click at [216, 60] on li "Dev Data Model" at bounding box center [210, 59] width 80 height 20
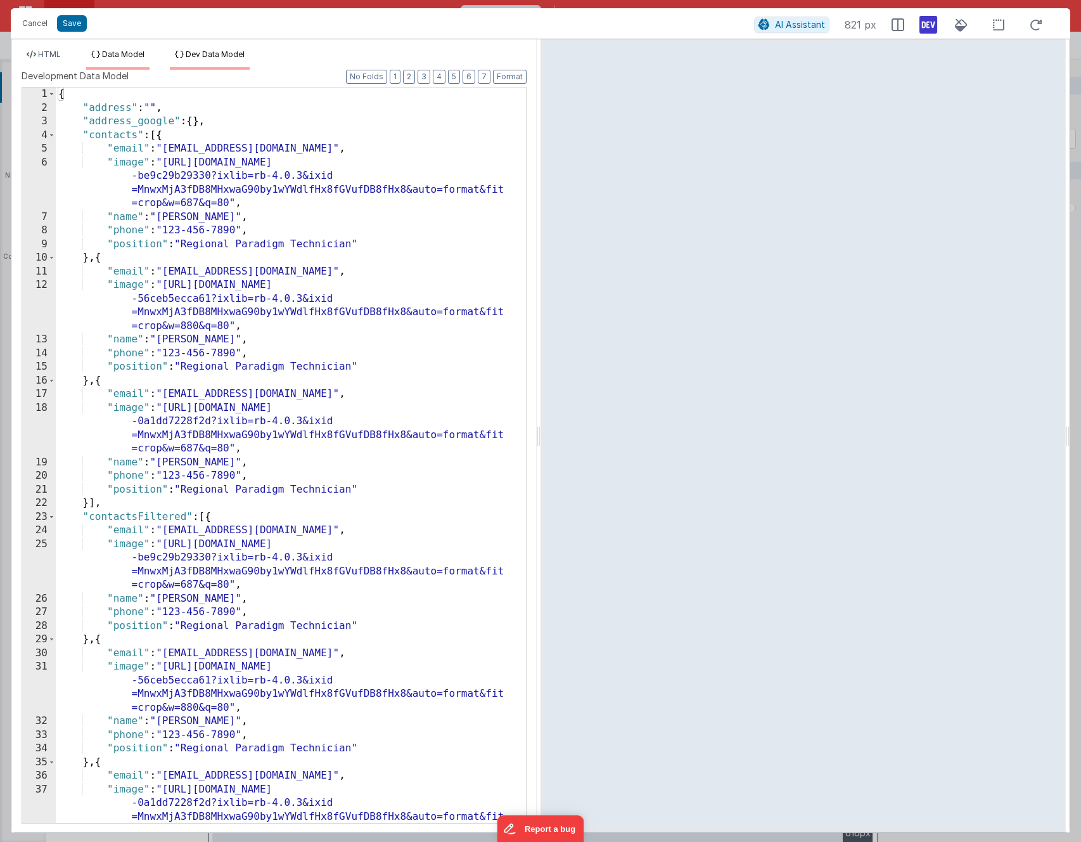
click at [136, 51] on span "Data Model" at bounding box center [123, 54] width 42 height 10
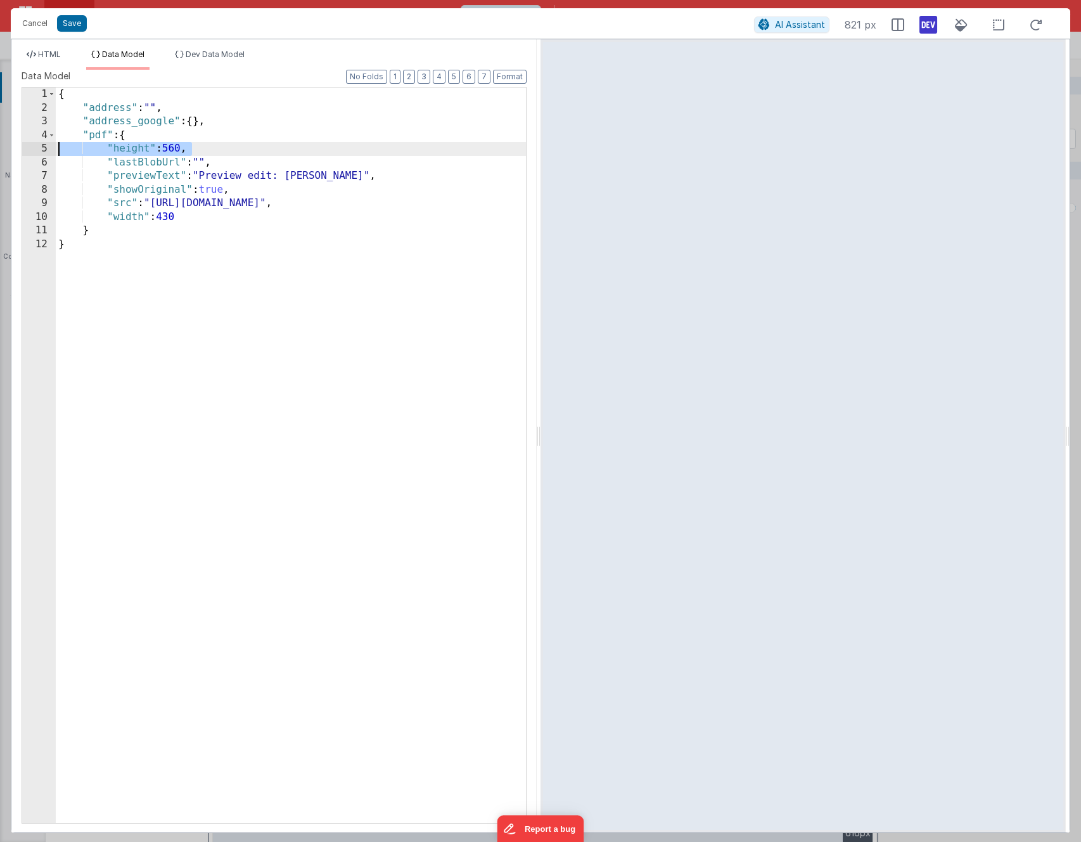
drag, startPoint x: 207, startPoint y: 146, endPoint x: 13, endPoint y: 143, distance: 194.0
click at [13, 143] on div "Format 7 6 5 4 3 2 1 No Folds 1 2 3 4 5 6 7 8 9 10 11 12 13 14 15 16 17 18 19 2…" at bounding box center [273, 451] width 525 height 762
click at [30, 56] on icon at bounding box center [32, 55] width 10 height 8
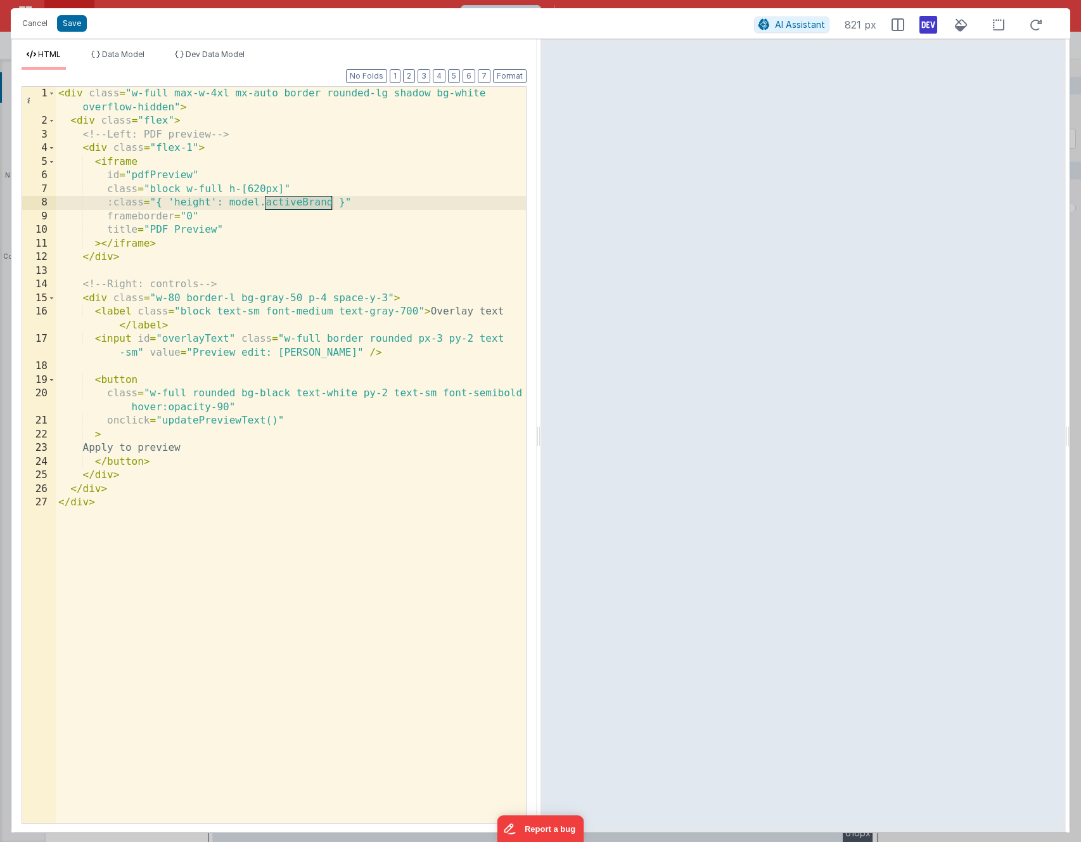
click at [226, 201] on div "< div class = "w-full max-w-4xl mx-auto border rounded-lg shadow bg-white overf…" at bounding box center [291, 475] width 470 height 777
click at [127, 51] on span "Data Model" at bounding box center [123, 54] width 42 height 10
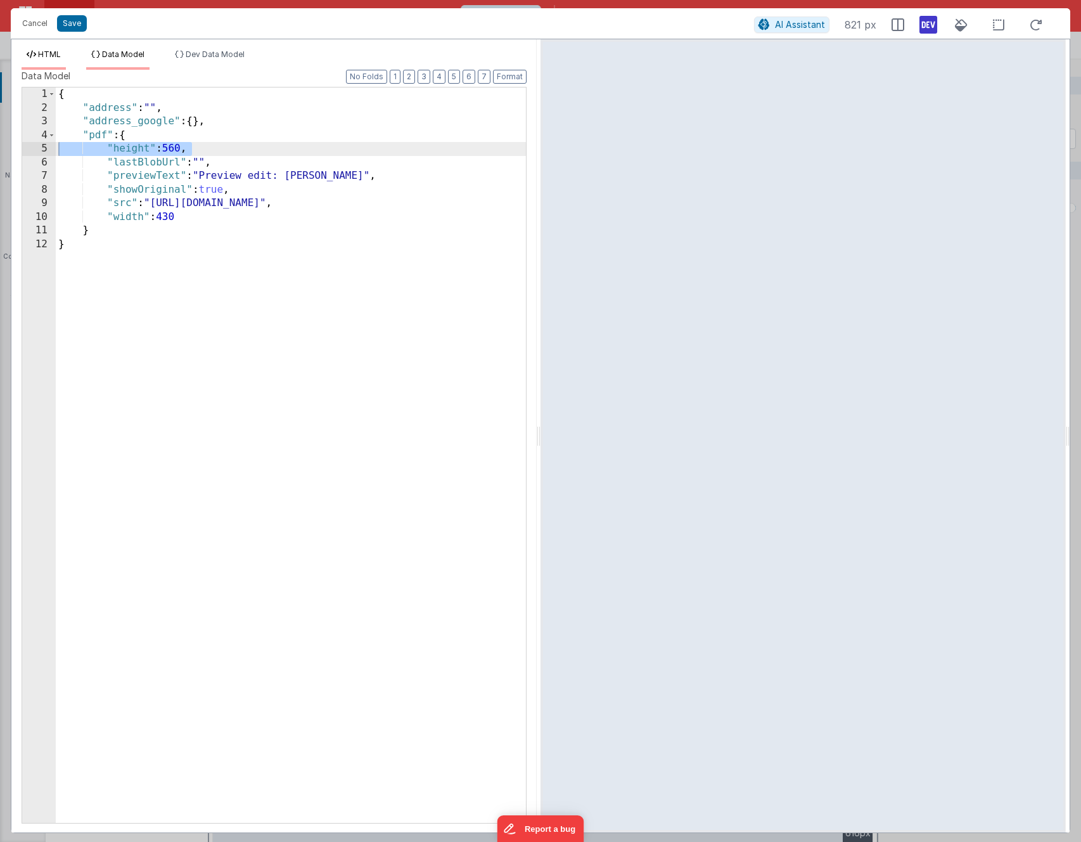
click at [50, 62] on li "HTML" at bounding box center [44, 59] width 44 height 20
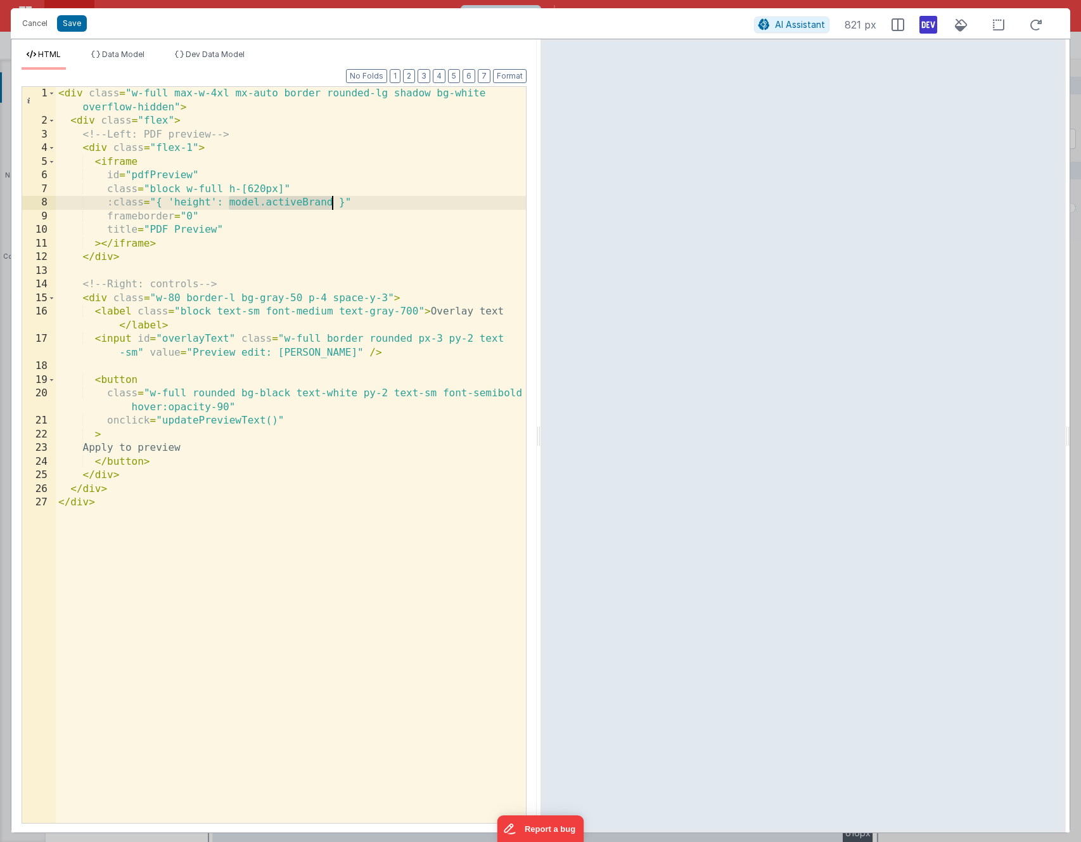
click at [297, 206] on div "< div class = "w-full max-w-4xl mx-auto border rounded-lg shadow bg-white overf…" at bounding box center [291, 475] width 470 height 777
click at [136, 49] on span "Data Model" at bounding box center [123, 54] width 42 height 10
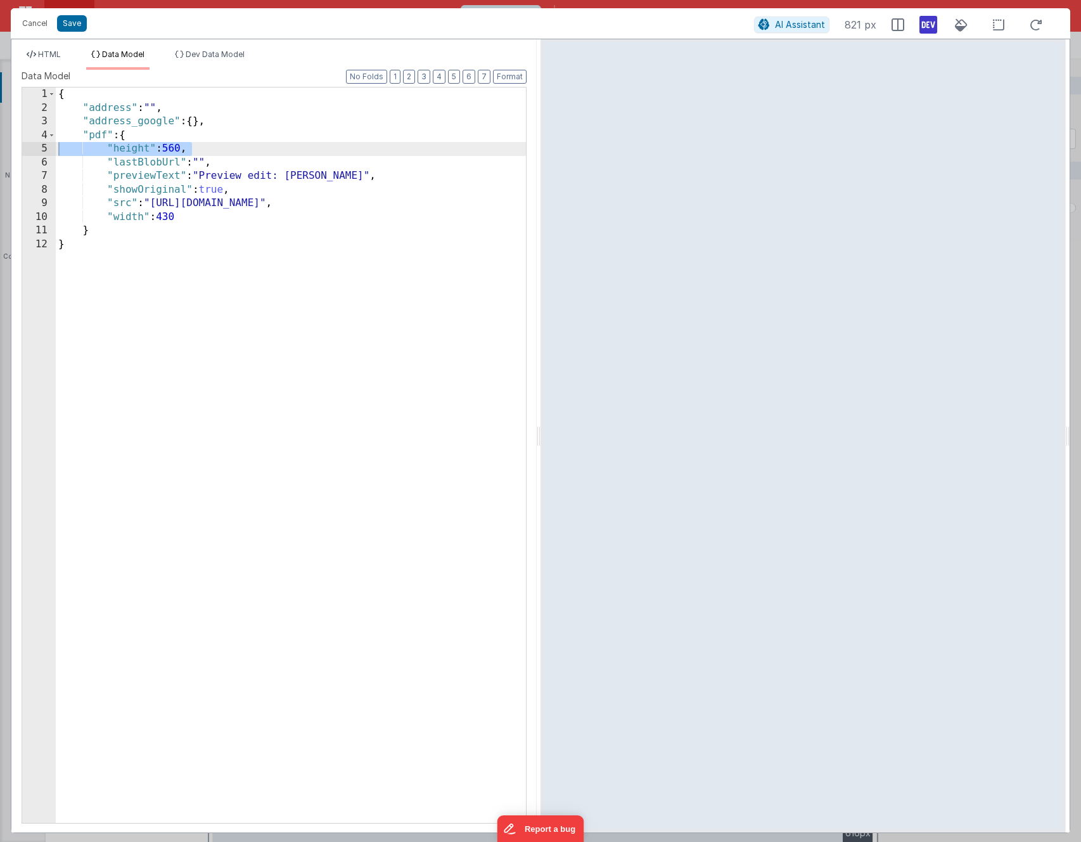
click at [175, 148] on div "{ "address" : "" , "address_google" : { } , "pdf" : { "height" : 560 , "lastBlo…" at bounding box center [291, 468] width 470 height 762
click at [181, 182] on div "{ "address" : "" , "address_google" : { } , "pdf" : { "height" : 860 , "lastBlo…" at bounding box center [291, 468] width 470 height 762
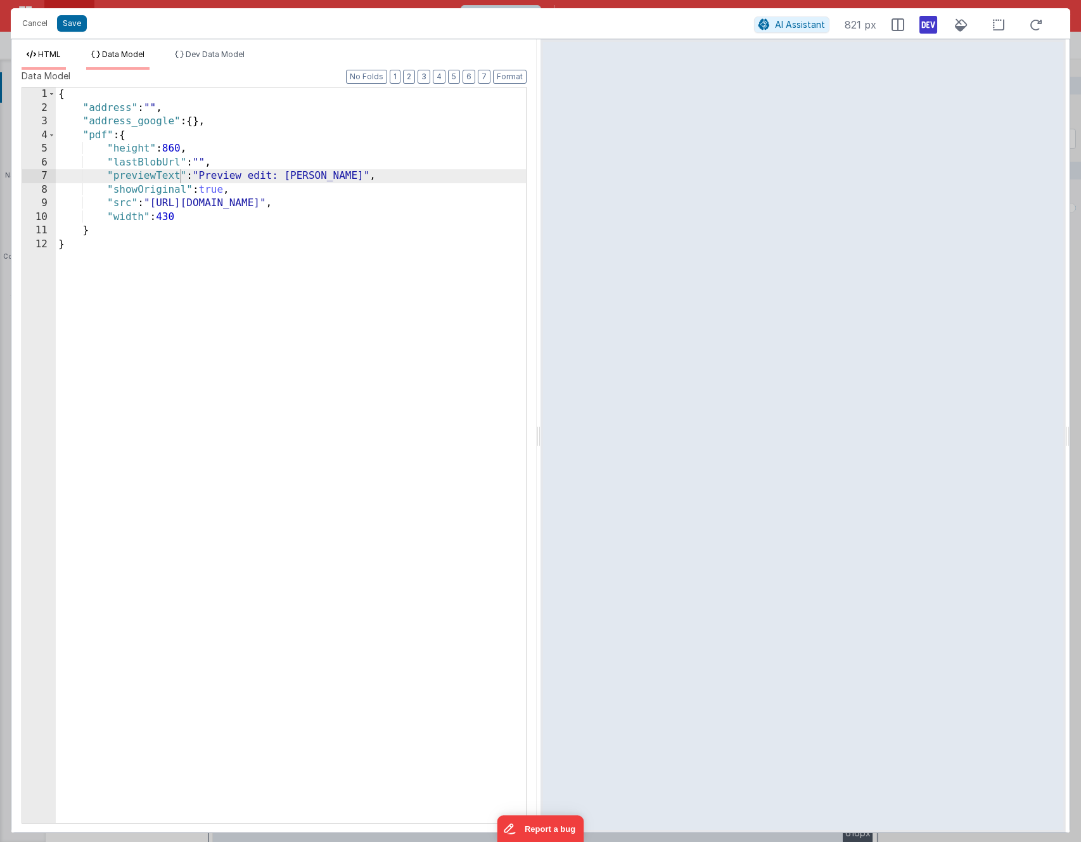
click at [55, 53] on span "HTML" at bounding box center [49, 54] width 23 height 10
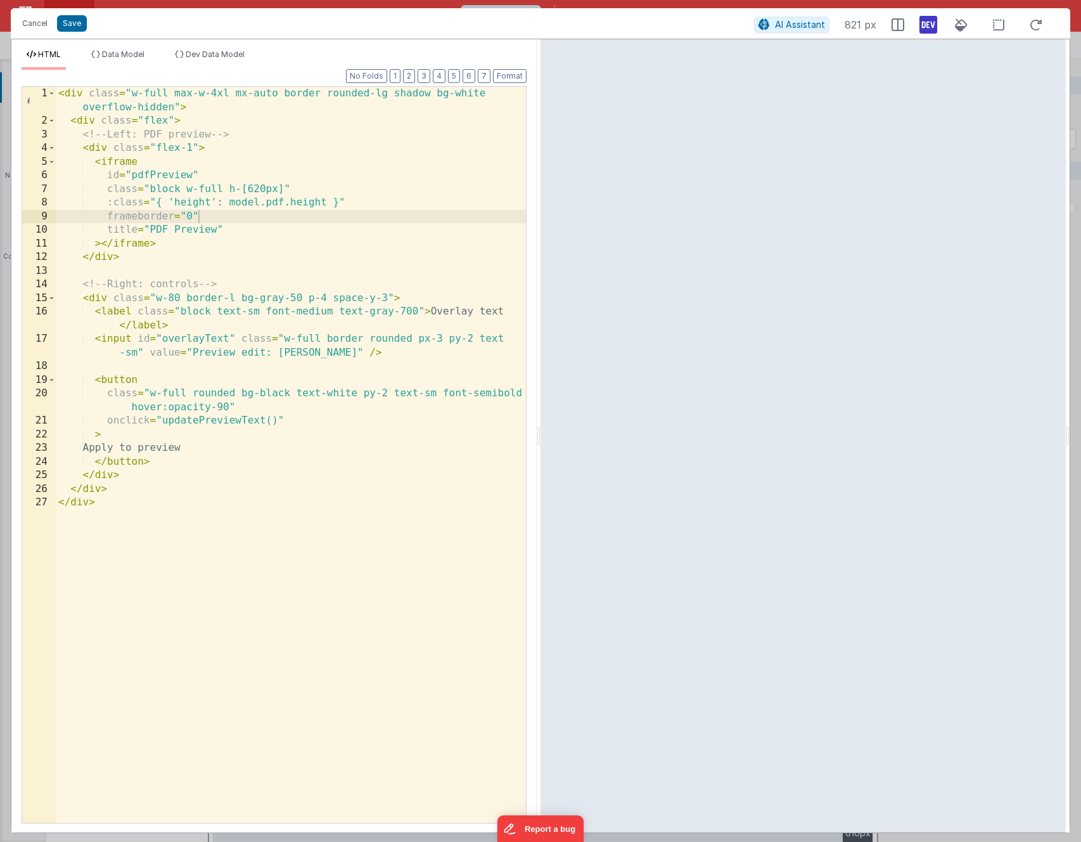
click at [270, 219] on div "< div class = "w-full max-w-4xl mx-auto border rounded-lg shadow bg-white overf…" at bounding box center [291, 475] width 470 height 777
click at [283, 189] on div "< div class = "w-full max-w-4xl mx-auto border rounded-lg shadow bg-white overf…" at bounding box center [291, 475] width 470 height 777
click at [126, 53] on span "Data Model" at bounding box center [123, 54] width 42 height 10
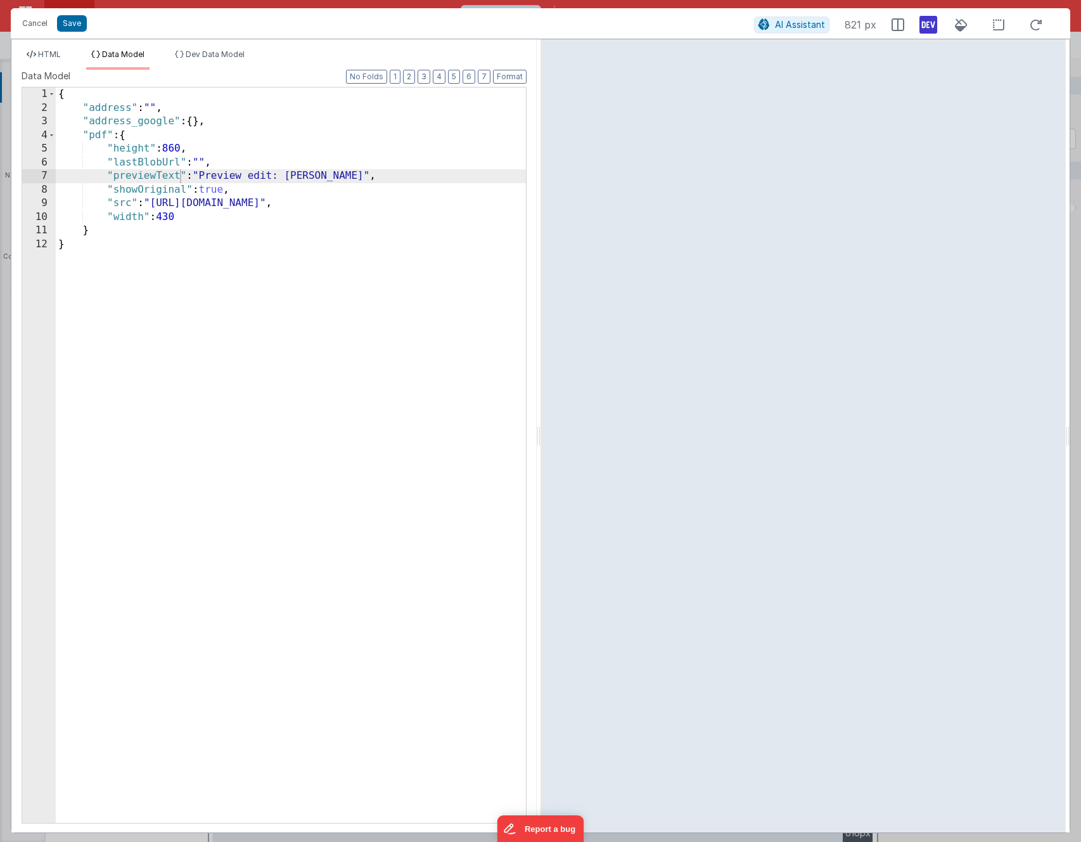
click at [135, 154] on div "{ "address" : "" , "address_google" : { } , "pdf" : { "height" : 860 , "lastBlo…" at bounding box center [291, 468] width 470 height 762
click at [46, 55] on span "HTML" at bounding box center [49, 54] width 23 height 10
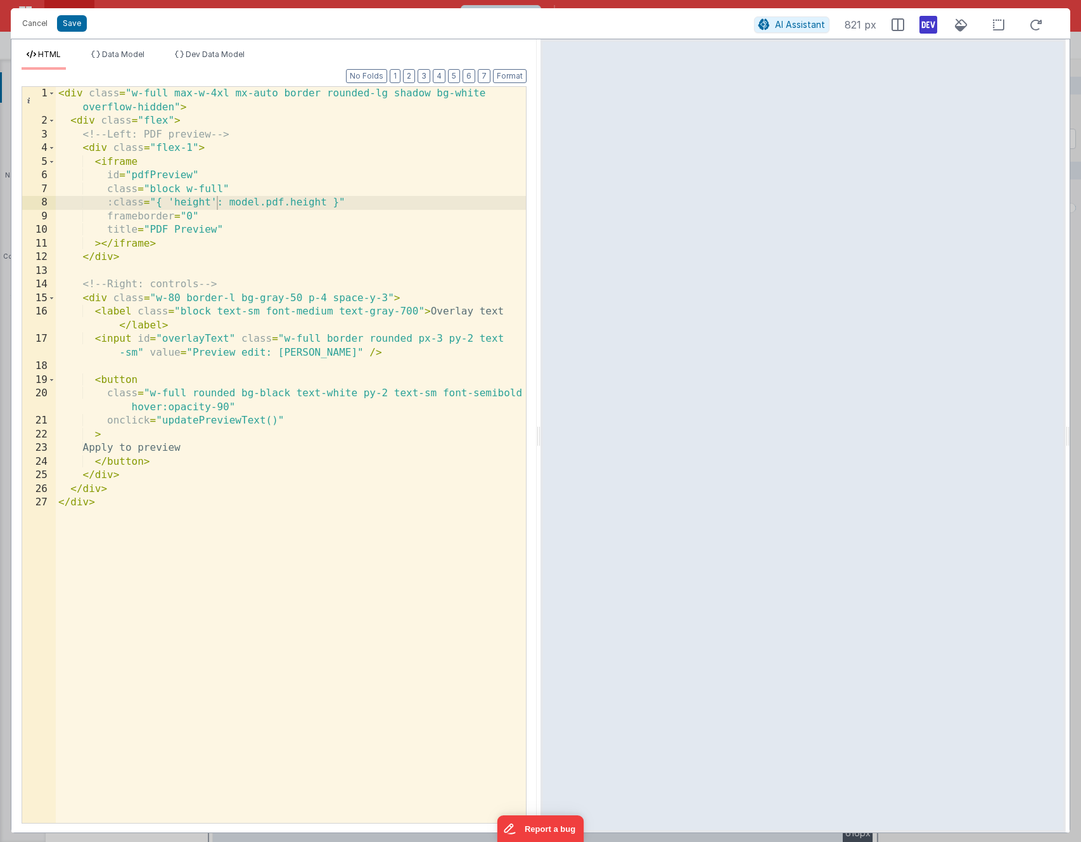
click at [192, 195] on div "< div class = "w-full max-w-4xl mx-auto border rounded-lg shadow bg-white overf…" at bounding box center [291, 475] width 470 height 777
click at [192, 200] on div "< div class = "w-full max-w-4xl mx-auto border rounded-lg shadow bg-white overf…" at bounding box center [291, 475] width 470 height 777
click at [222, 223] on div "< div class = "w-full max-w-4xl mx-auto border rounded-lg shadow bg-white overf…" at bounding box center [291, 475] width 470 height 777
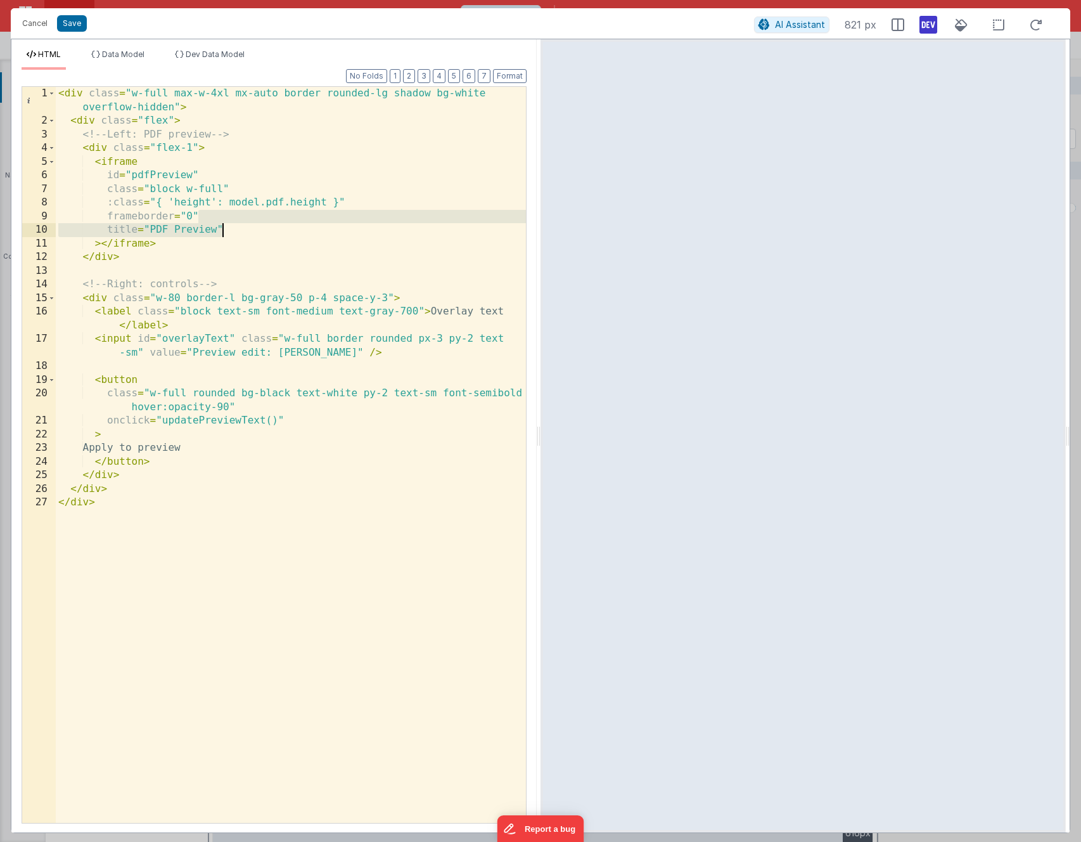
click at [306, 200] on div "< div class = "w-full max-w-4xl mx-auto border rounded-lg shadow bg-white overf…" at bounding box center [291, 475] width 470 height 777
click at [135, 55] on span "Data Model" at bounding box center [123, 54] width 42 height 10
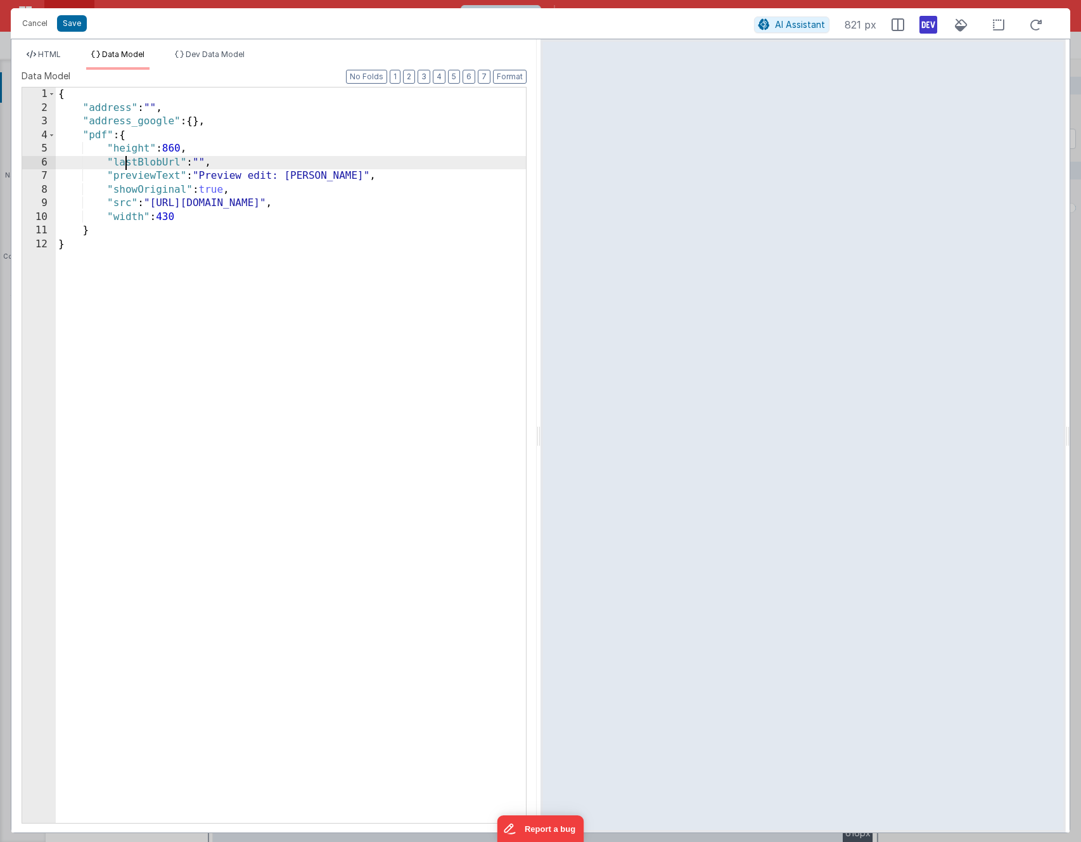
click at [124, 156] on div "{ "address" : "" , "address_google" : { } , "pdf" : { "height" : 860 , "lastBlo…" at bounding box center [291, 468] width 470 height 762
click at [125, 151] on div "{ "address" : "" , "address_google" : { } , "pdf" : { "height" : 860 , "lastBlo…" at bounding box center [291, 468] width 470 height 762
click at [58, 67] on li "HTML" at bounding box center [44, 59] width 44 height 20
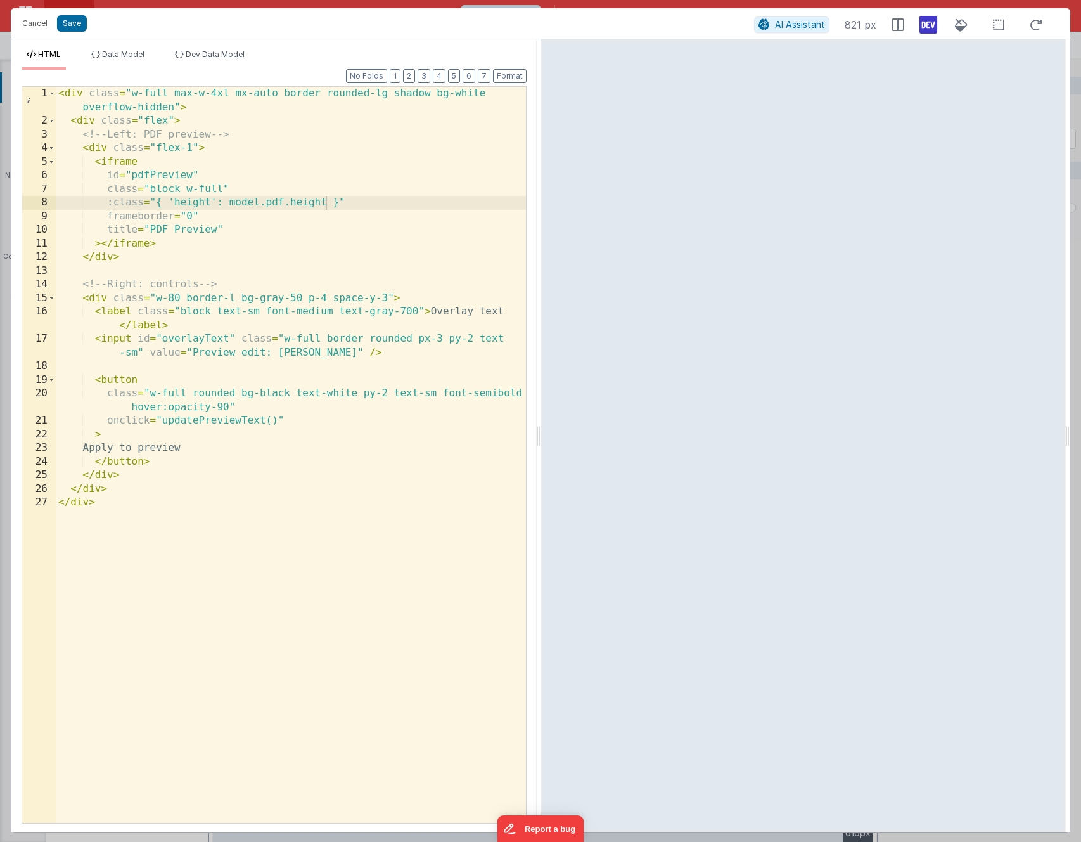
click at [177, 200] on div "< div class = "w-full max-w-4xl mx-auto border rounded-lg shadow bg-white overf…" at bounding box center [291, 475] width 470 height 777
click at [74, 22] on button "Save" at bounding box center [72, 23] width 30 height 16
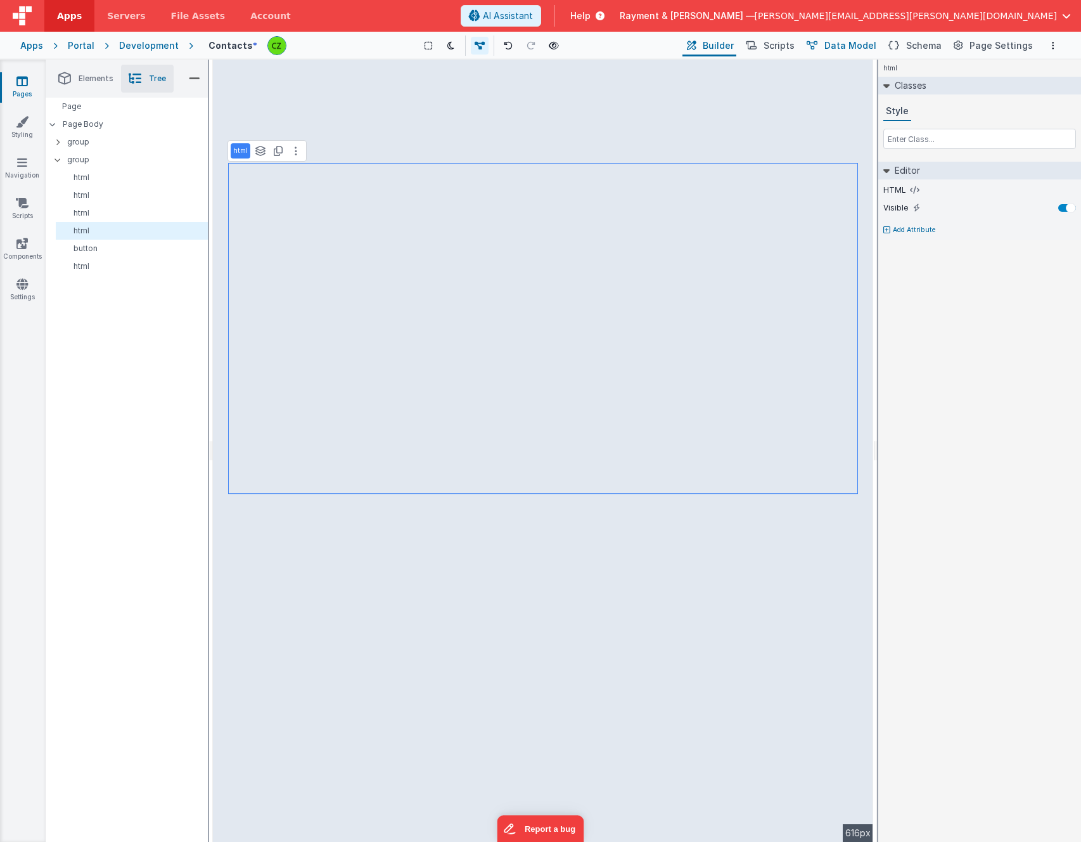
click at [811, 37] on button "Data Model" at bounding box center [840, 46] width 77 height 22
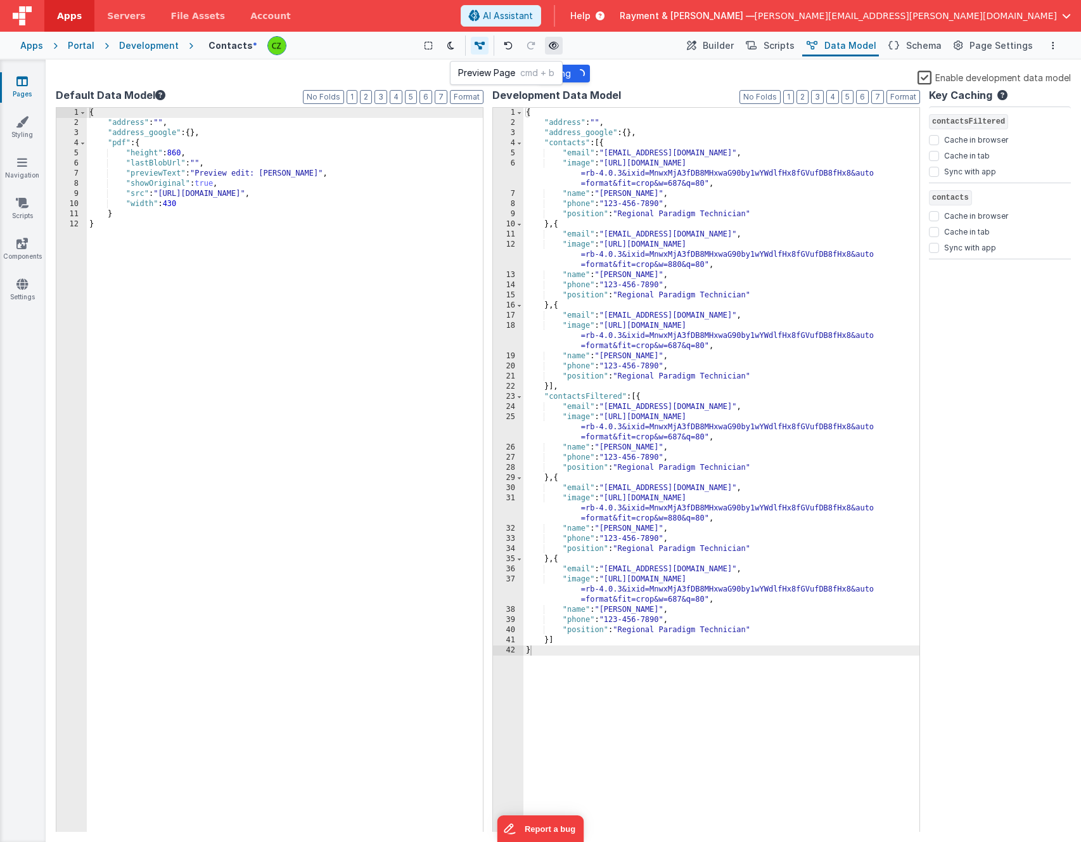
click at [553, 43] on icon at bounding box center [554, 45] width 10 height 9
click at [724, 40] on span "Builder" at bounding box center [718, 45] width 31 height 13
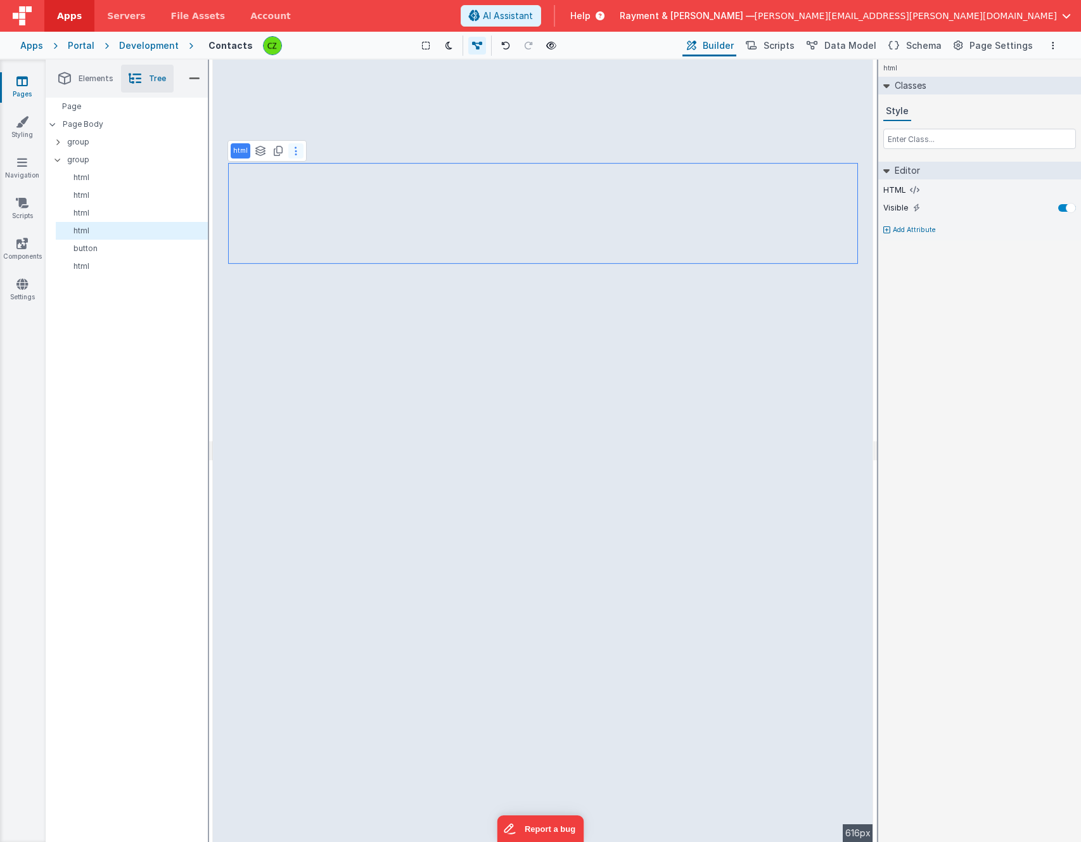
click at [293, 153] on button at bounding box center [295, 150] width 15 height 15
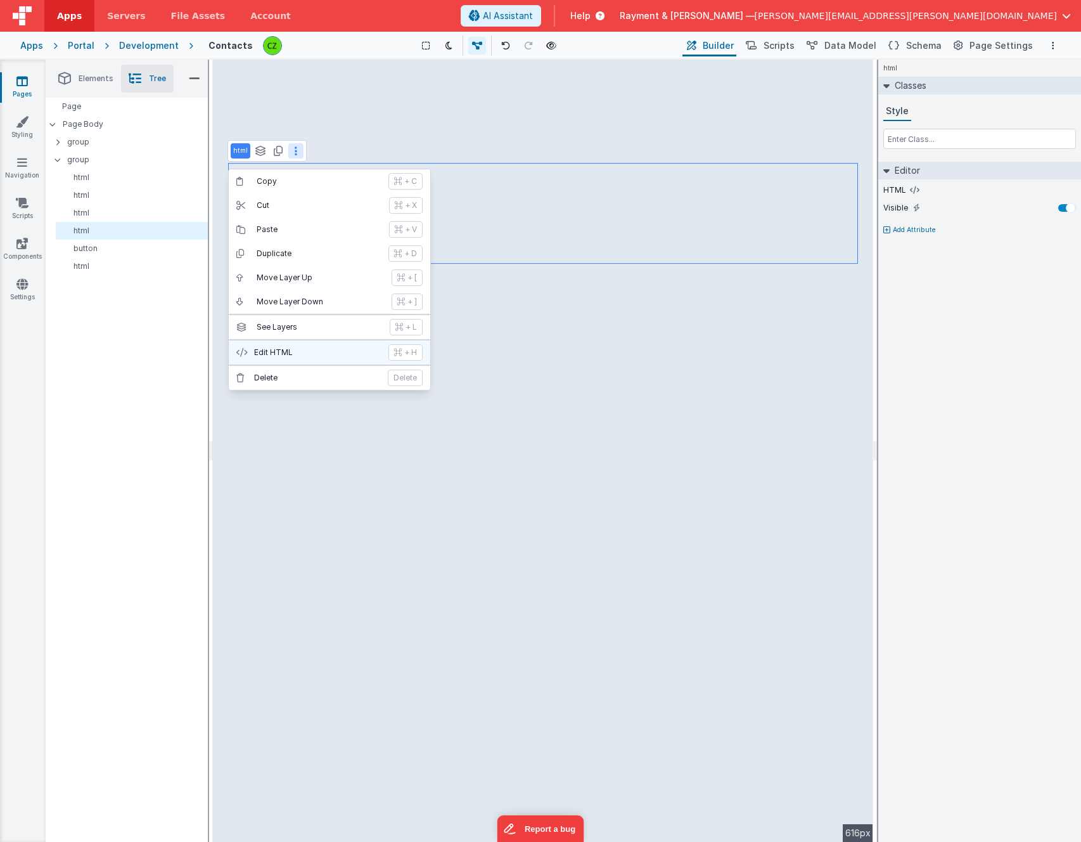
click at [292, 355] on p "Edit HTML" at bounding box center [317, 352] width 127 height 10
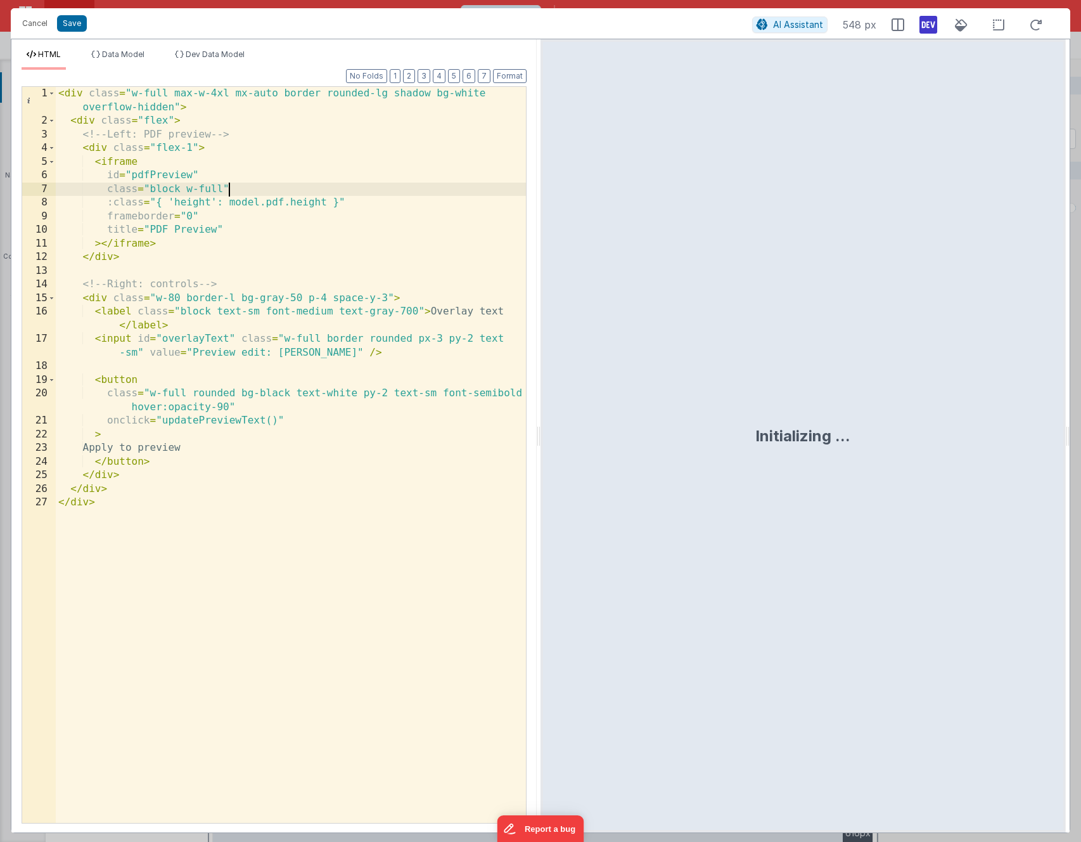
click at [259, 193] on div "< div class = "w-full max-w-4xl mx-auto border rounded-lg shadow bg-white overf…" at bounding box center [291, 475] width 470 height 777
click at [223, 205] on div "< div class = "w-full max-w-4xl mx-auto border rounded-lg shadow bg-white overf…" at bounding box center [291, 475] width 470 height 777
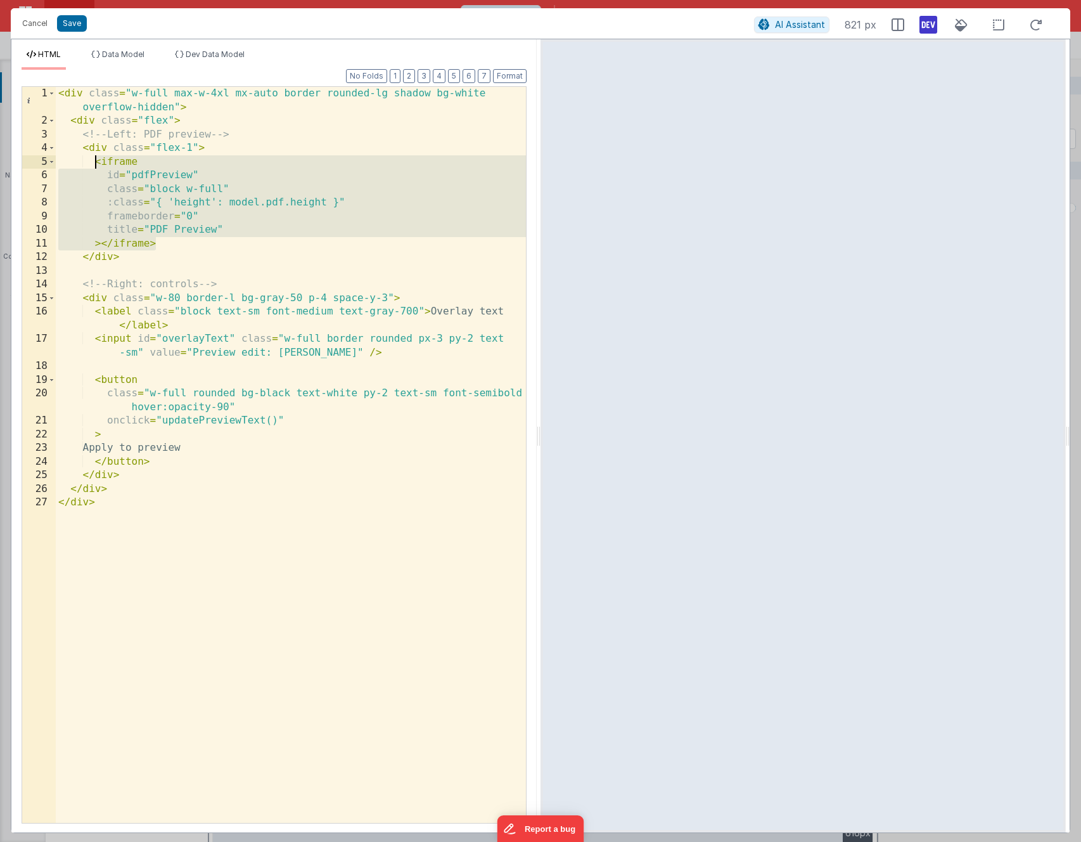
click at [358, 202] on div "< div class = "w-full max-w-4xl mx-auto border rounded-lg shadow bg-white overf…" at bounding box center [291, 475] width 470 height 777
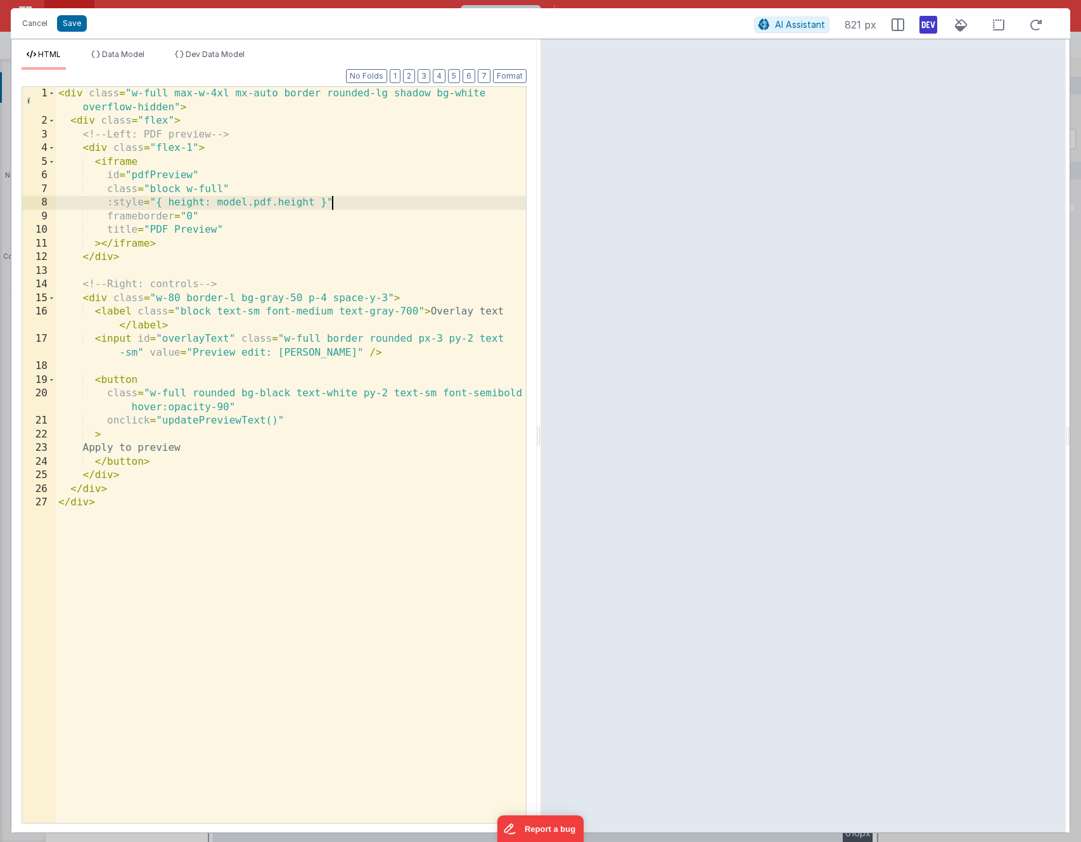
click at [283, 280] on div "< div class = "w-full max-w-4xl mx-auto border rounded-lg shadow bg-white overf…" at bounding box center [291, 475] width 470 height 777
click at [241, 190] on div "< div class = "w-full max-w-4xl mx-auto border rounded-lg shadow bg-white overf…" at bounding box center [291, 475] width 470 height 777
click at [70, 23] on button "Save" at bounding box center [72, 23] width 30 height 16
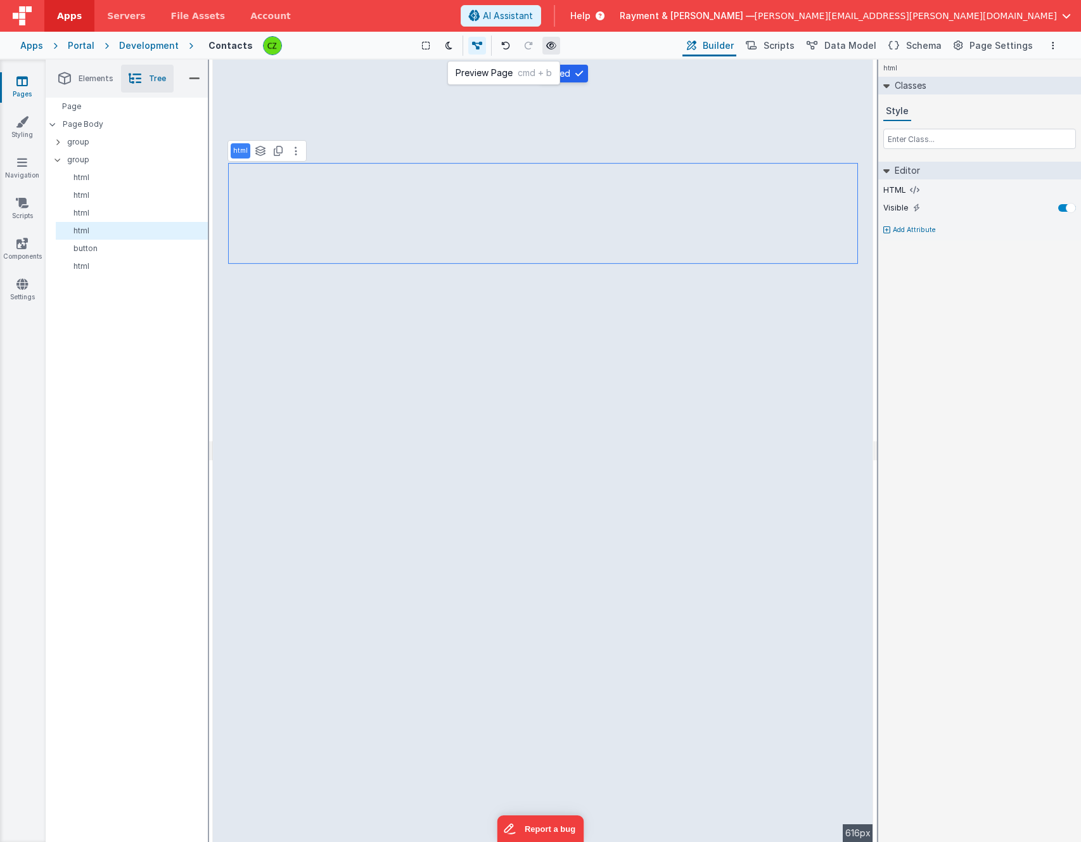
click at [555, 44] on icon at bounding box center [551, 45] width 10 height 9
click at [432, 210] on div "html See layers + L Duplicate + D --> 616px" at bounding box center [543, 451] width 660 height 782
click at [460, 223] on div "html See layers + L Duplicate + D --> 616px" at bounding box center [543, 451] width 660 height 782
click at [507, 224] on div "html See layers + L Duplicate + D --> 616px" at bounding box center [543, 451] width 660 height 782
click at [416, 196] on div "html See layers + L Duplicate + D --> 616px" at bounding box center [543, 451] width 660 height 782
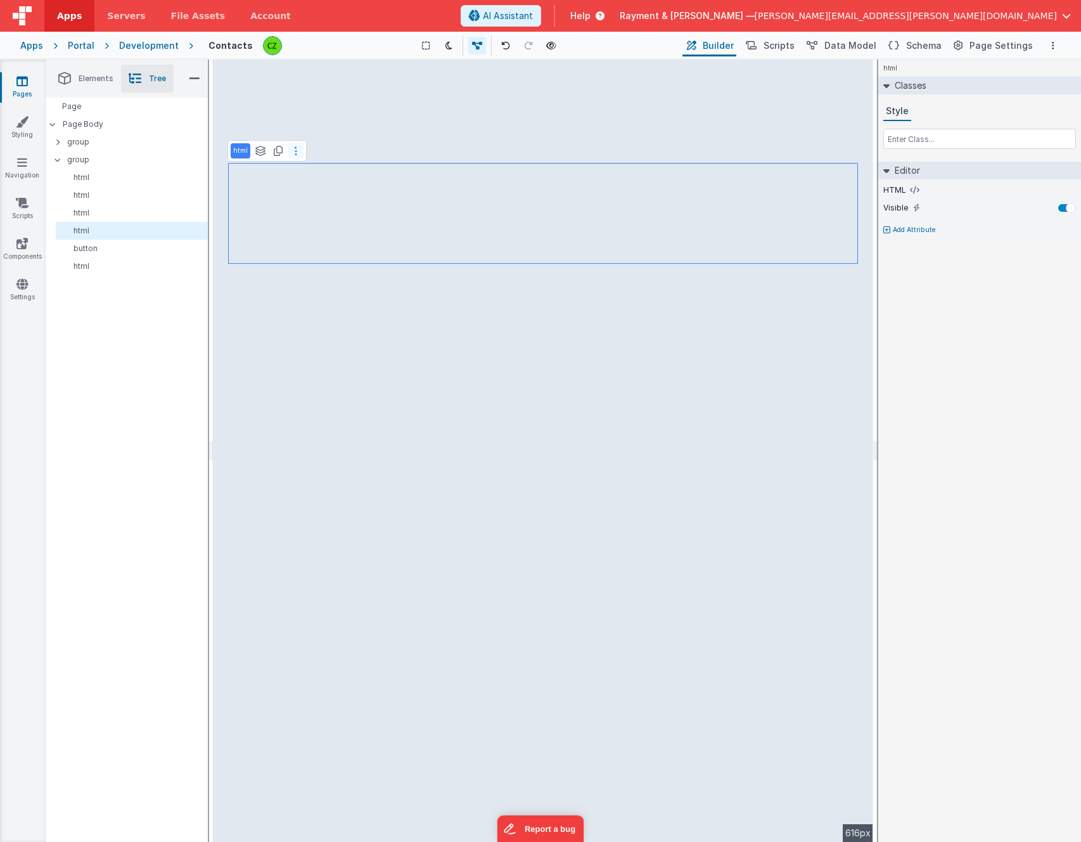
click at [290, 150] on button at bounding box center [295, 150] width 15 height 15
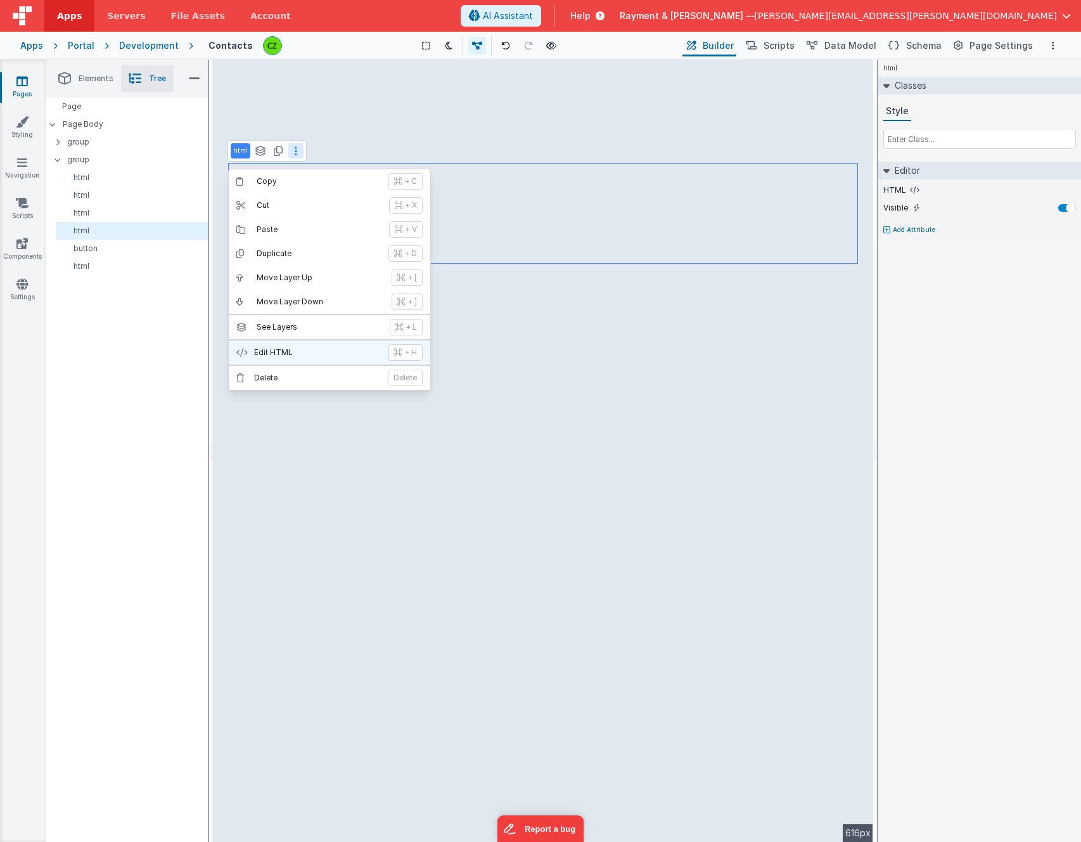
click at [284, 350] on p "Edit HTML" at bounding box center [317, 352] width 127 height 10
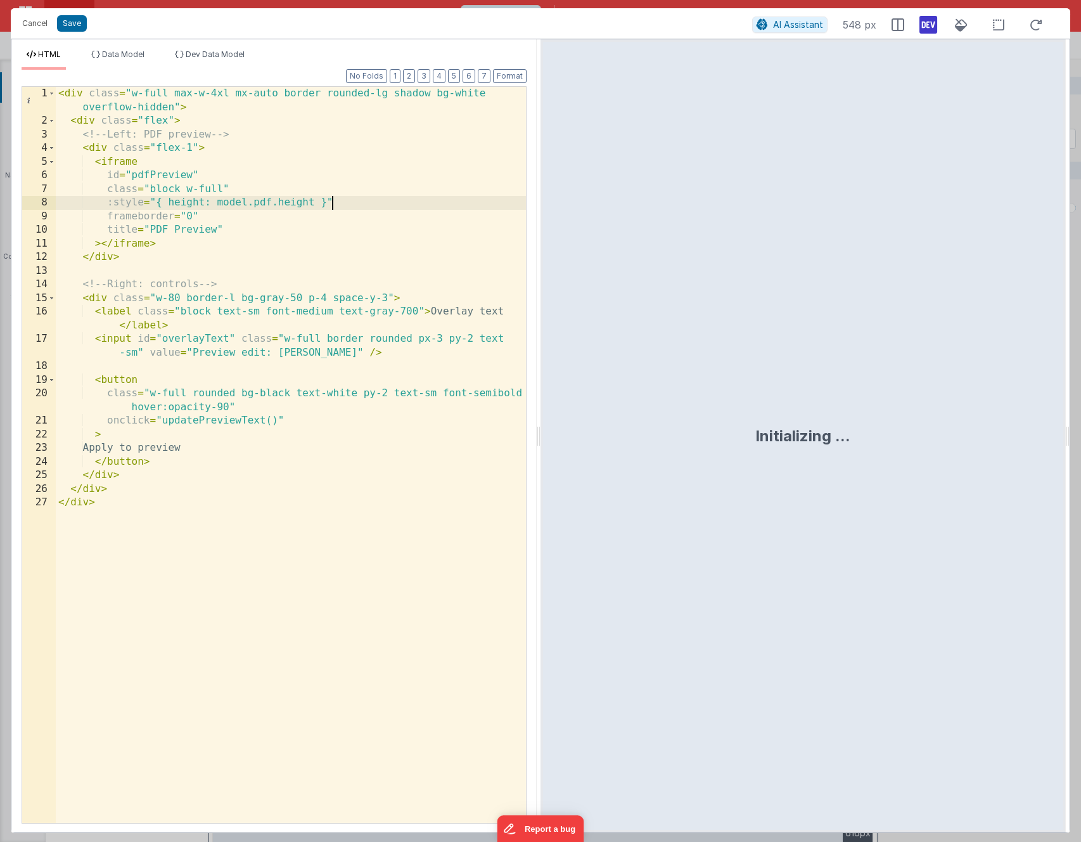
click at [375, 209] on div "< div class = "w-full max-w-4xl mx-auto border rounded-lg shadow bg-white overf…" at bounding box center [291, 475] width 470 height 777
click at [124, 50] on span "Data Model" at bounding box center [123, 54] width 42 height 10
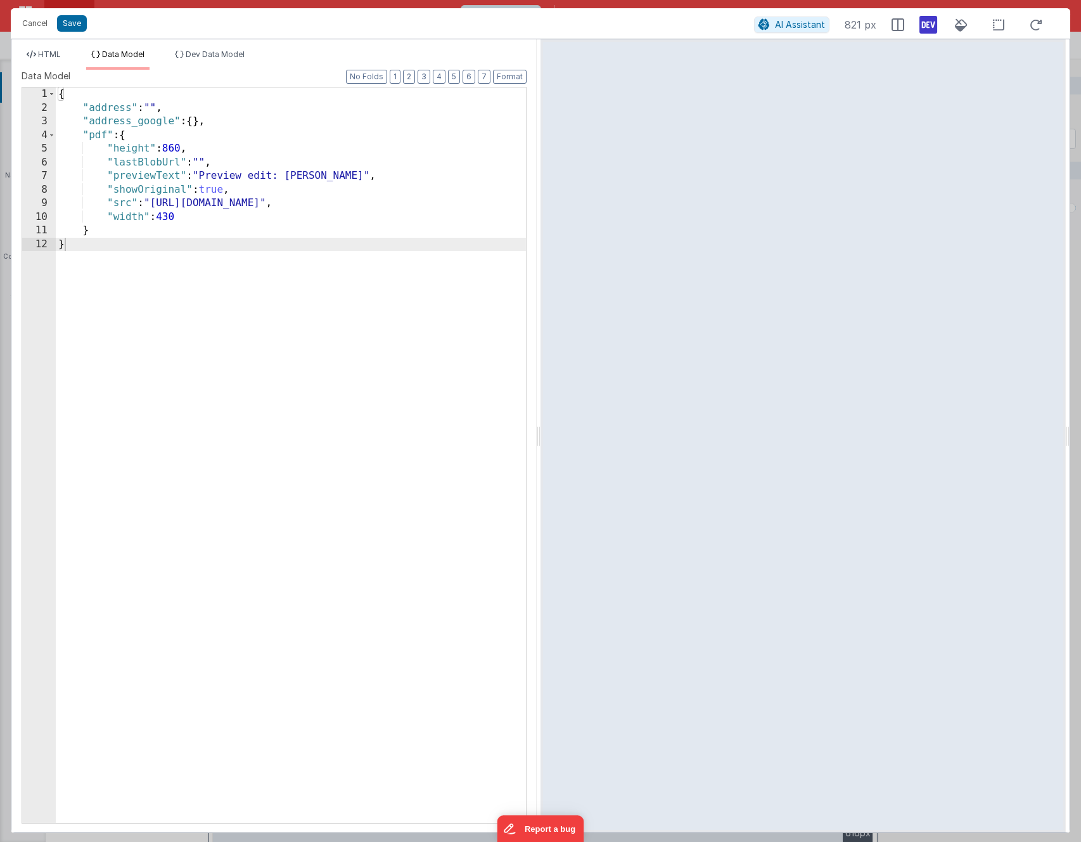
click at [106, 134] on div "{ "address" : "" , "address_google" : { } , "pdf" : { "height" : 860 , "lastBlo…" at bounding box center [291, 468] width 470 height 762
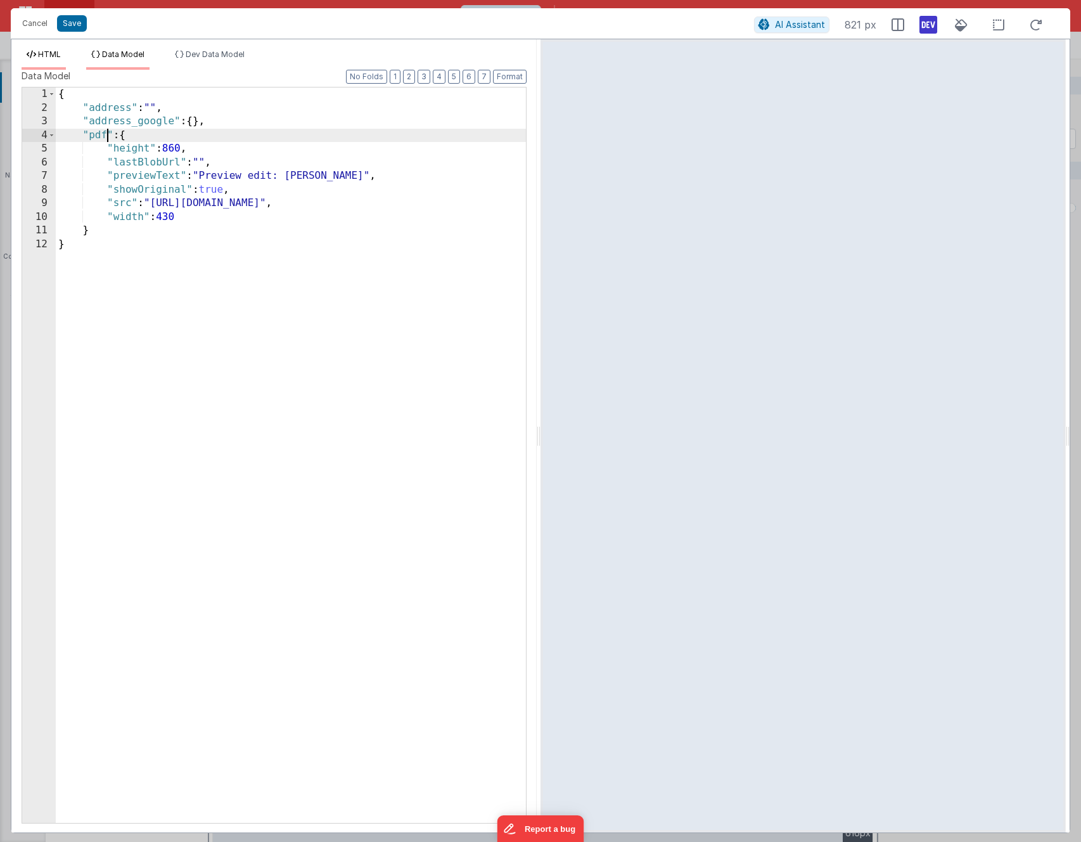
click at [55, 55] on span "HTML" at bounding box center [49, 54] width 23 height 10
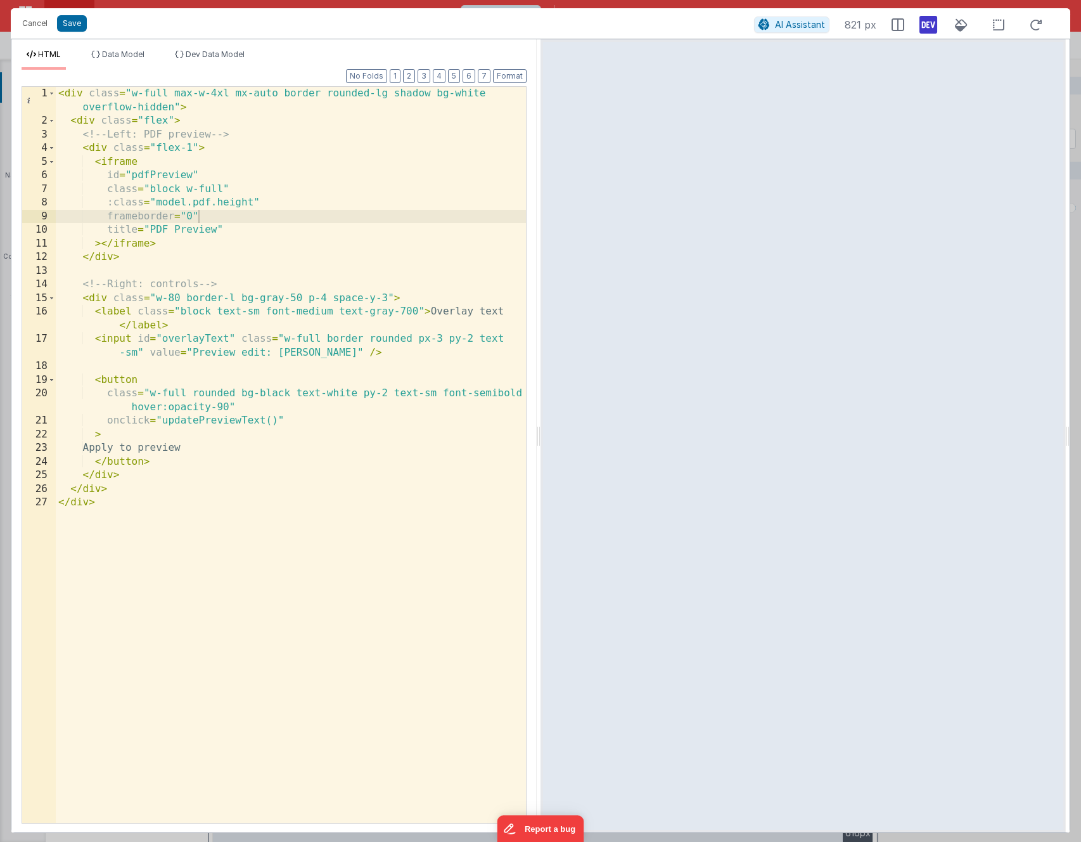
click at [169, 202] on div "< div class = "w-full max-w-4xl mx-auto border rounded-lg shadow bg-white overf…" at bounding box center [291, 475] width 470 height 777
click at [202, 204] on div "< div class = "w-full max-w-4xl mx-auto border rounded-lg shadow bg-white overf…" at bounding box center [291, 475] width 470 height 777
click at [169, 206] on div "< div class = "w-full max-w-4xl mx-auto border rounded-lg shadow bg-white overf…" at bounding box center [291, 475] width 470 height 777
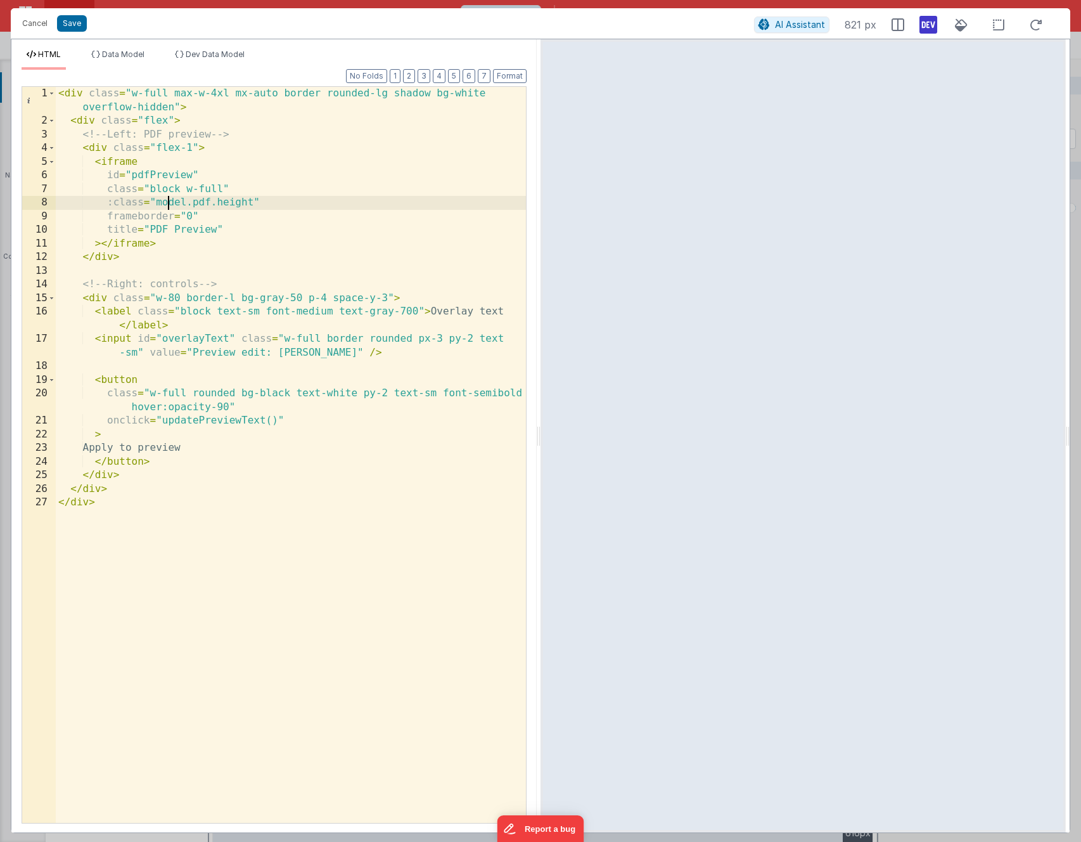
click at [169, 206] on div "< div class = "w-full max-w-4xl mx-auto border rounded-lg shadow bg-white overf…" at bounding box center [291, 475] width 470 height 777
click at [200, 51] on span "Dev Data Model" at bounding box center [215, 54] width 59 height 10
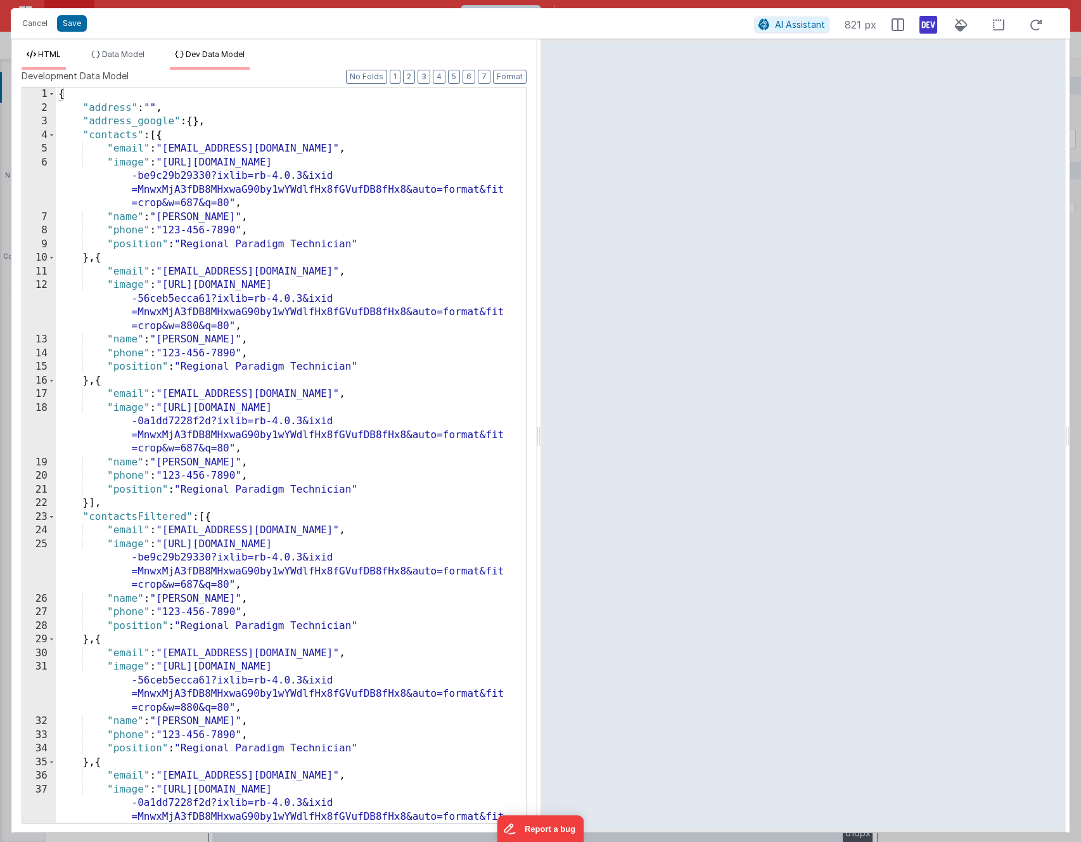
click at [54, 53] on span "HTML" at bounding box center [49, 54] width 23 height 10
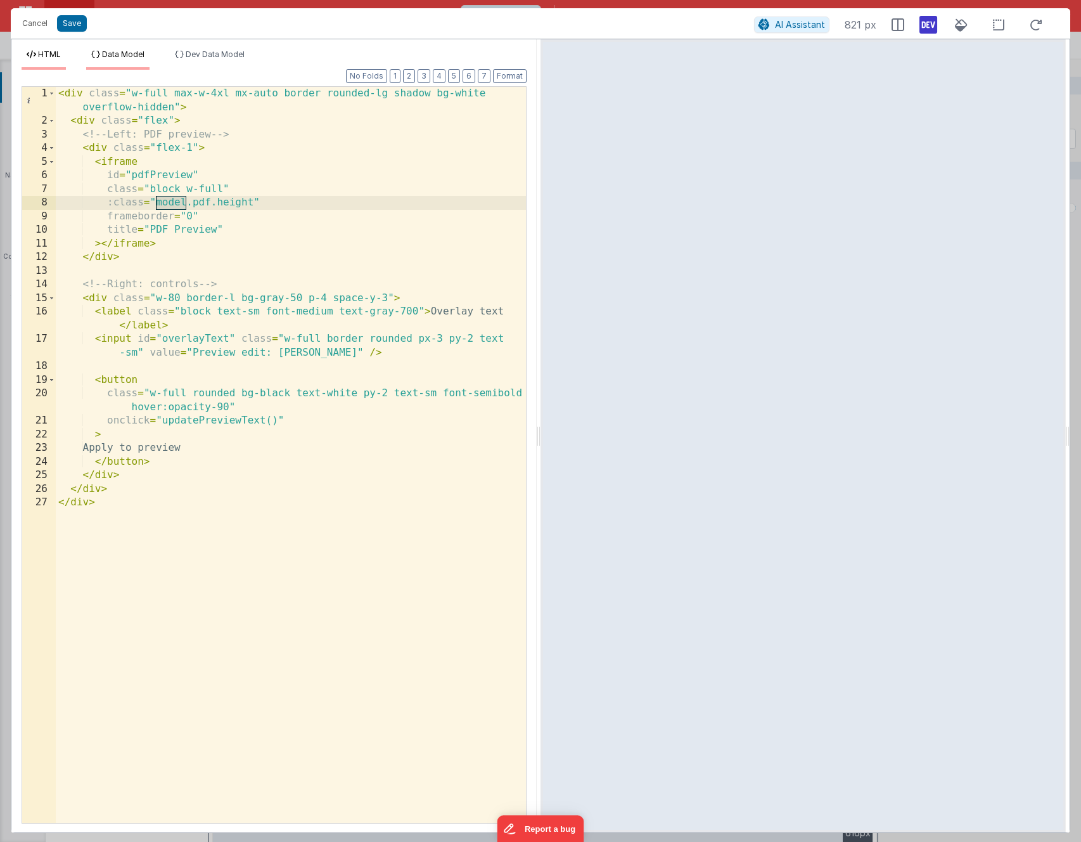
click at [122, 49] on span "Data Model" at bounding box center [123, 54] width 42 height 10
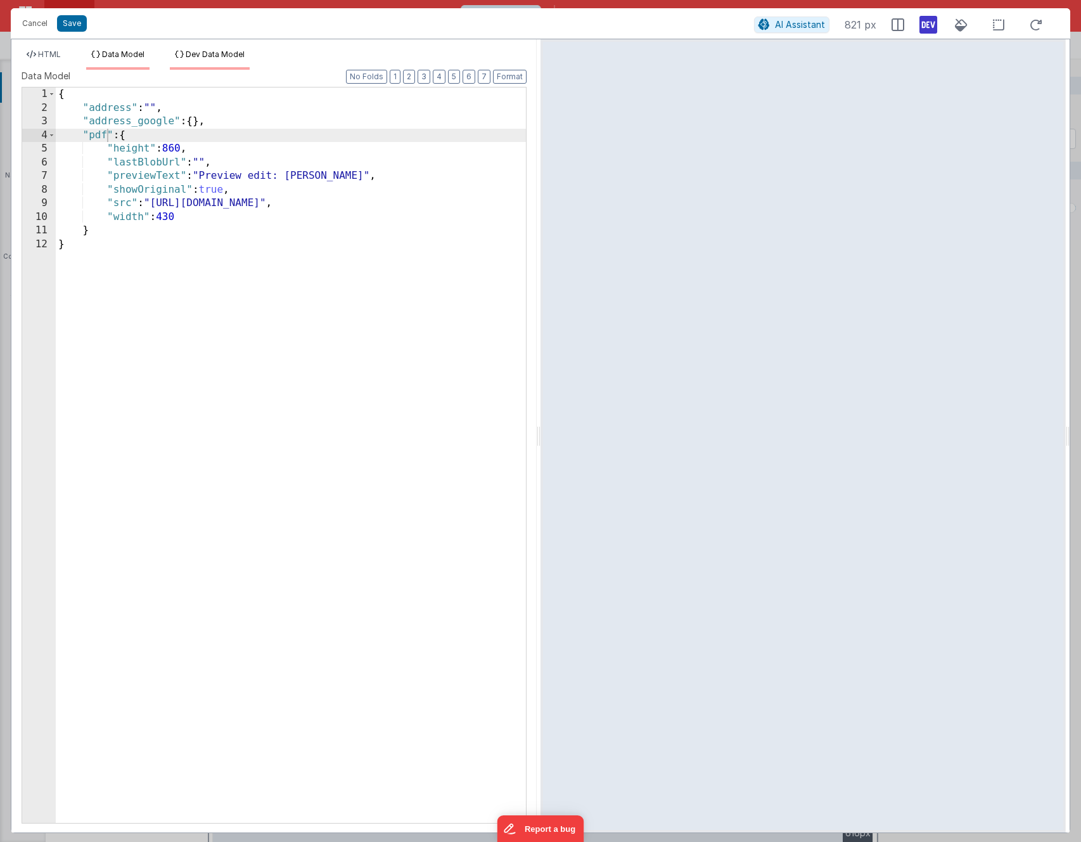
click at [202, 55] on span "Dev Data Model" at bounding box center [215, 54] width 59 height 10
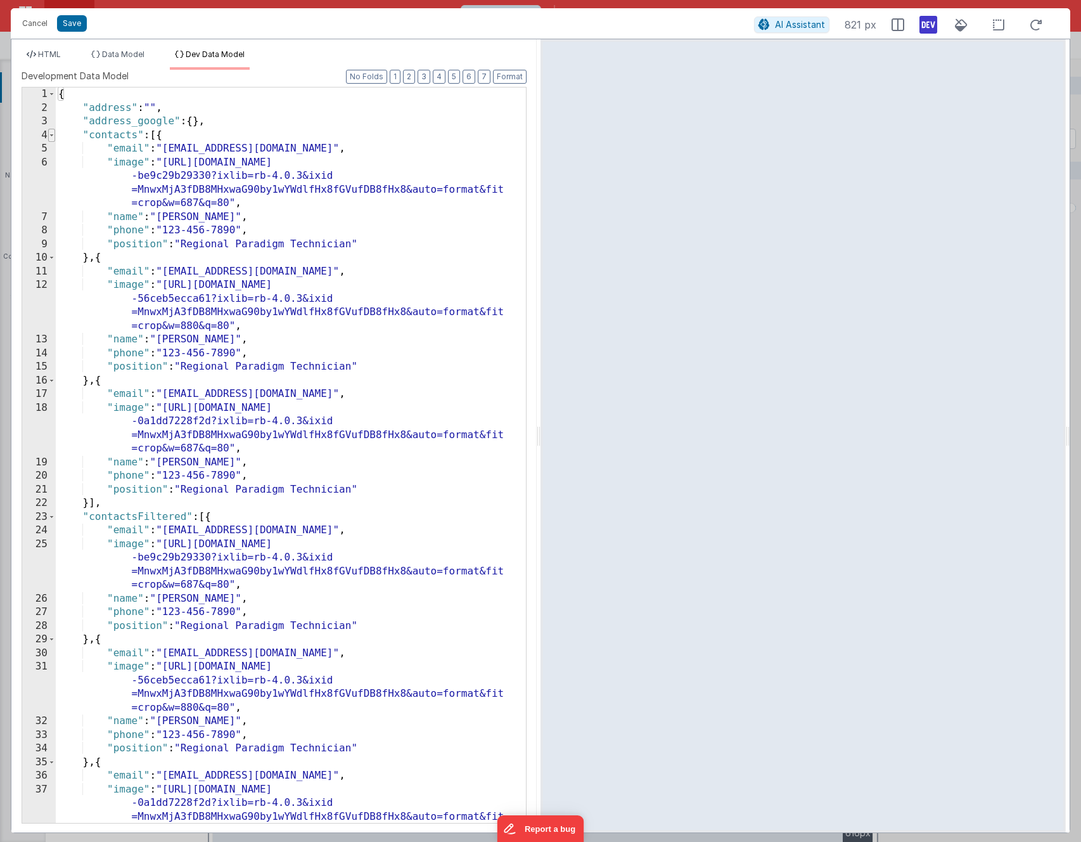
click at [51, 136] on span at bounding box center [51, 136] width 7 height 14
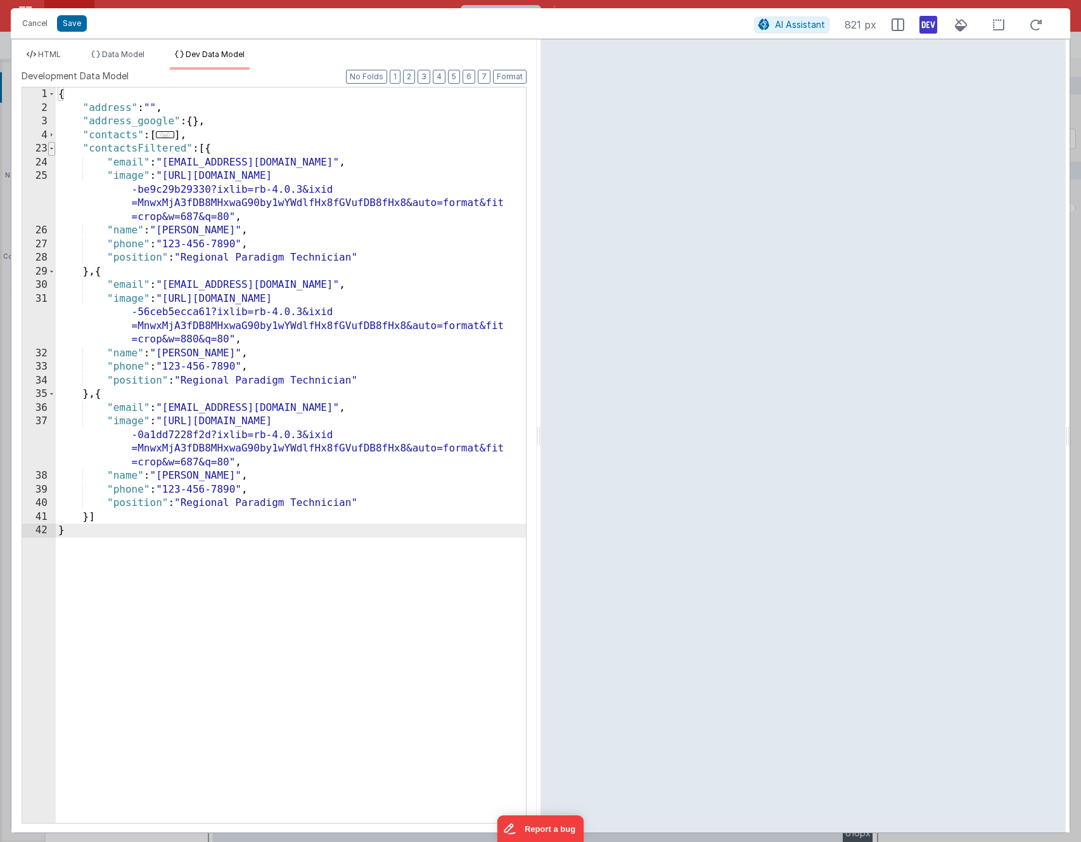
click at [54, 150] on span at bounding box center [51, 149] width 7 height 14
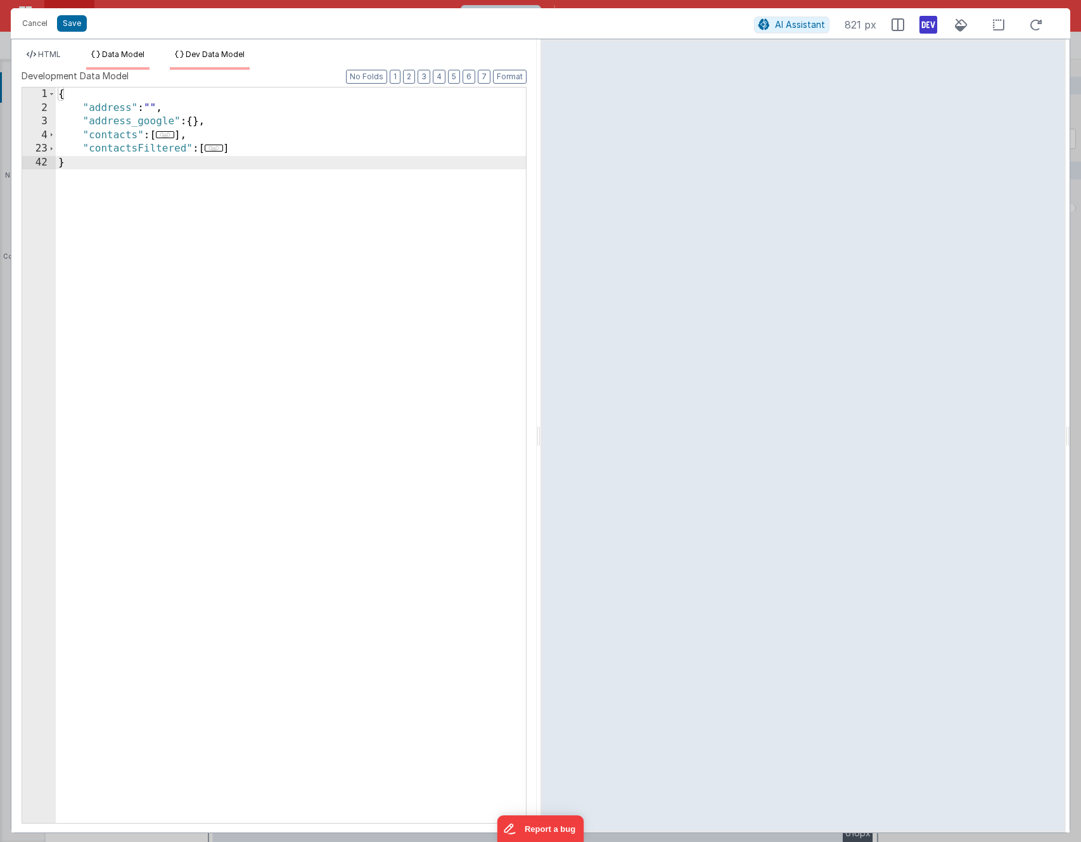
click at [126, 51] on span "Data Model" at bounding box center [123, 54] width 42 height 10
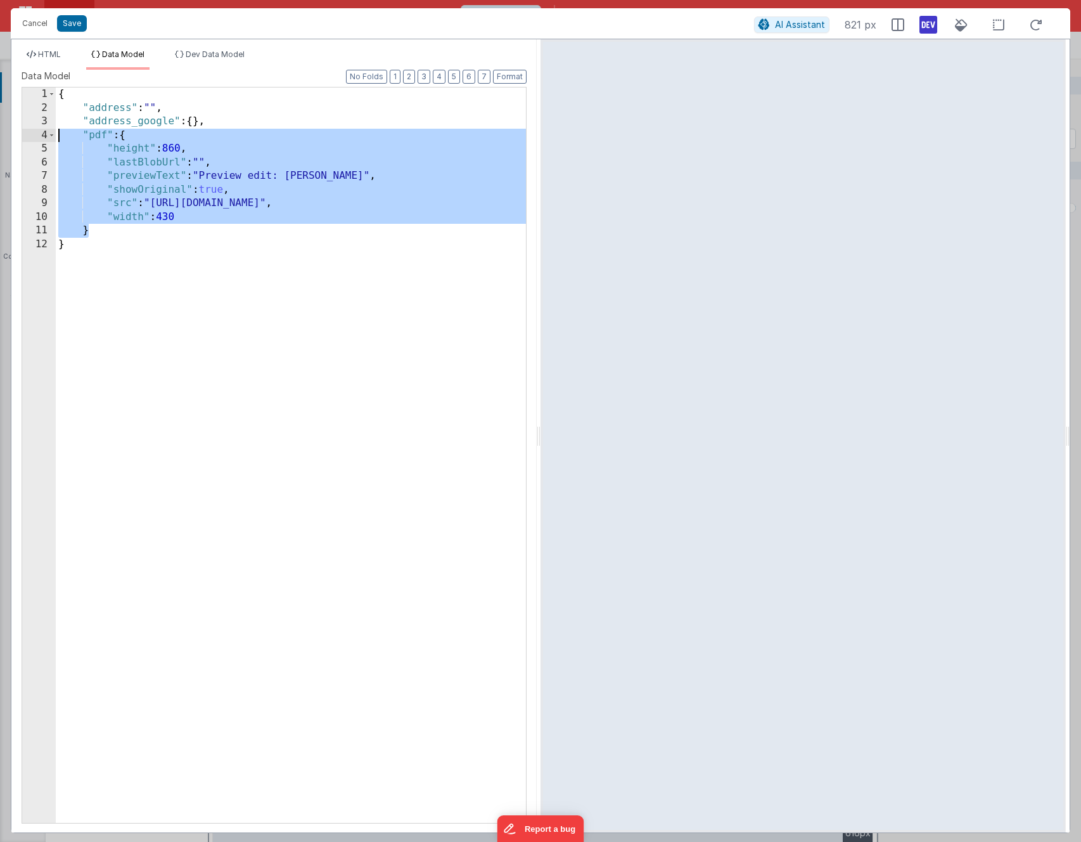
drag, startPoint x: 109, startPoint y: 231, endPoint x: 18, endPoint y: 136, distance: 131.4
click at [18, 136] on div "Format 7 6 5 4 3 2 1 No Folds 1 2 3 4 5 6 7 8 9 10 11 12 13 14 15 16 17 18 19 2…" at bounding box center [273, 451] width 525 height 762
click at [204, 53] on span "Dev Data Model" at bounding box center [215, 54] width 59 height 10
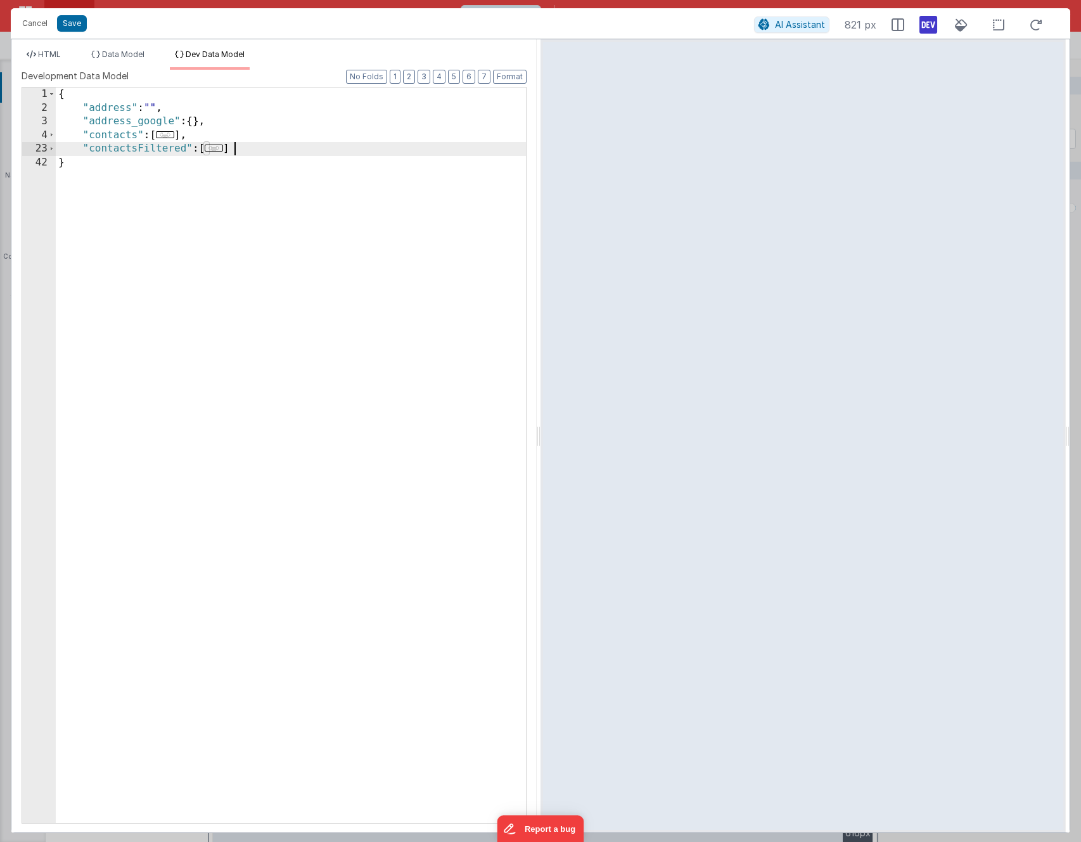
click at [269, 152] on div "{ "address" : "" , "address_google" : { } , "contacts" : [ ... ] , "contactsFil…" at bounding box center [291, 468] width 470 height 762
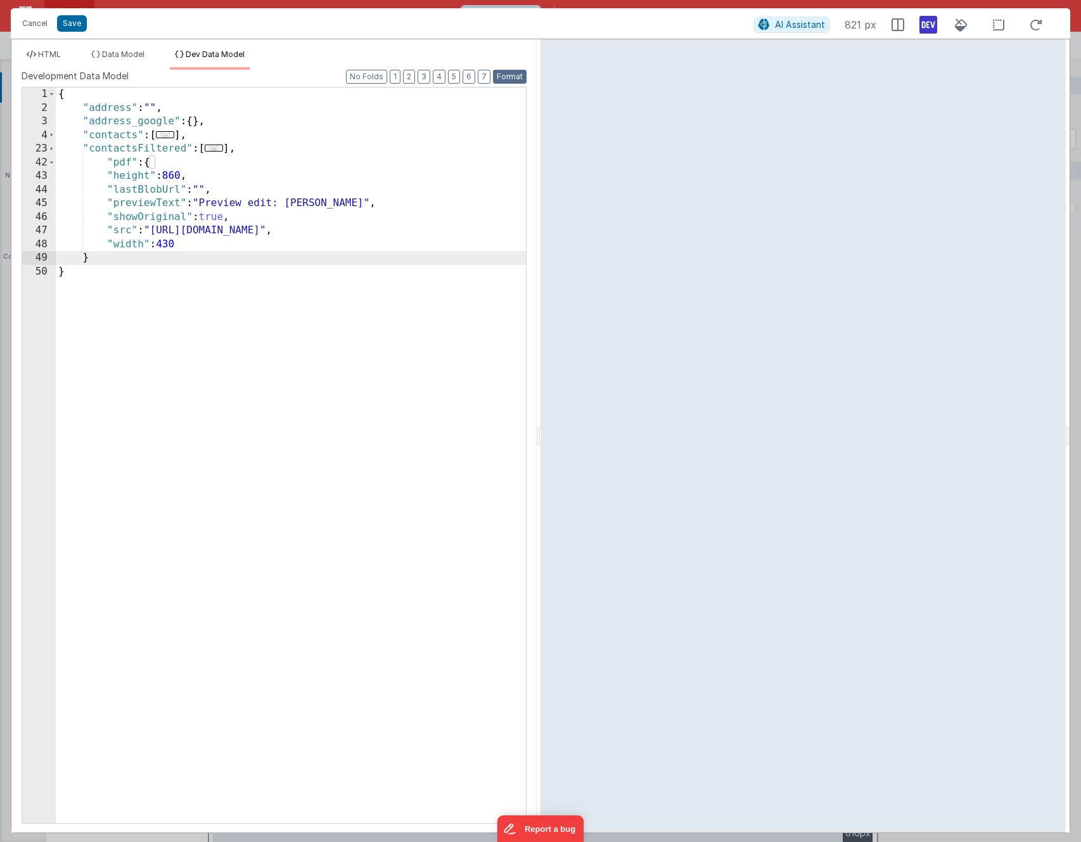
click at [513, 76] on button "Format" at bounding box center [510, 77] width 34 height 14
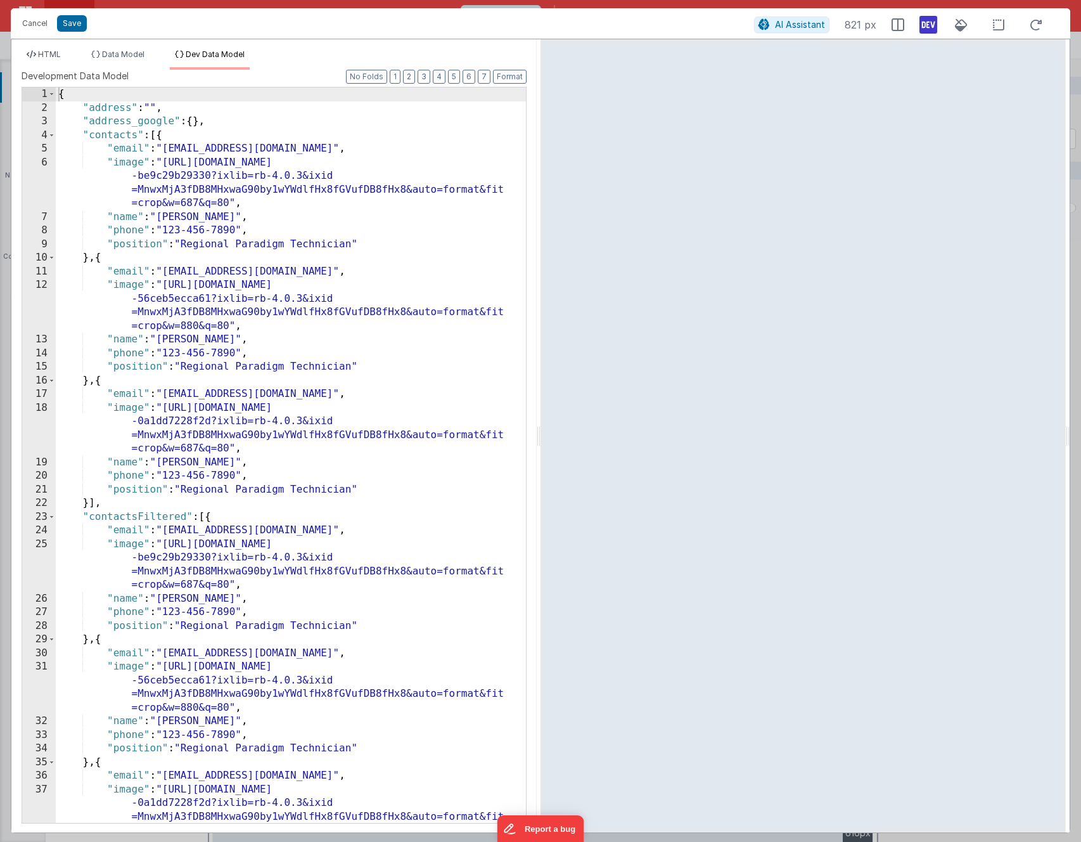
click at [312, 224] on div "{ "address" : "" , "address_google" : { } , "contacts" : [{ "email" : "janecoop…" at bounding box center [291, 489] width 470 height 804
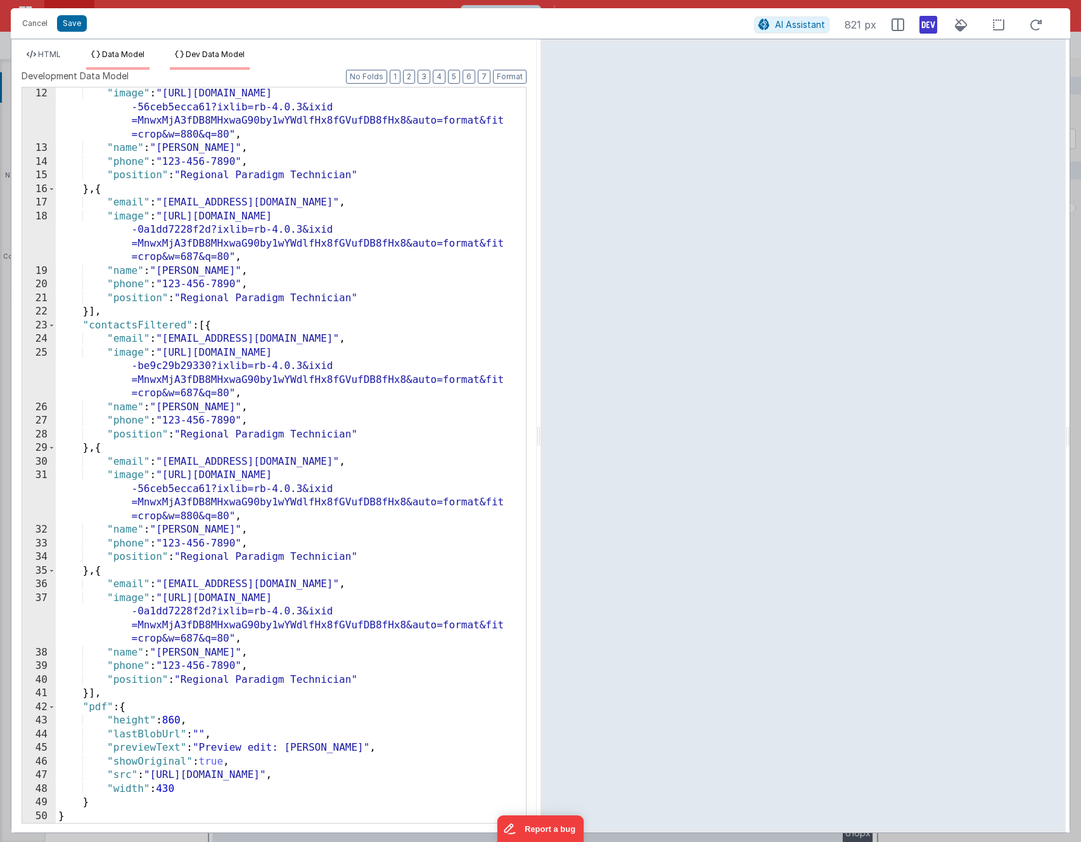
click at [107, 55] on span "Data Model" at bounding box center [123, 54] width 42 height 10
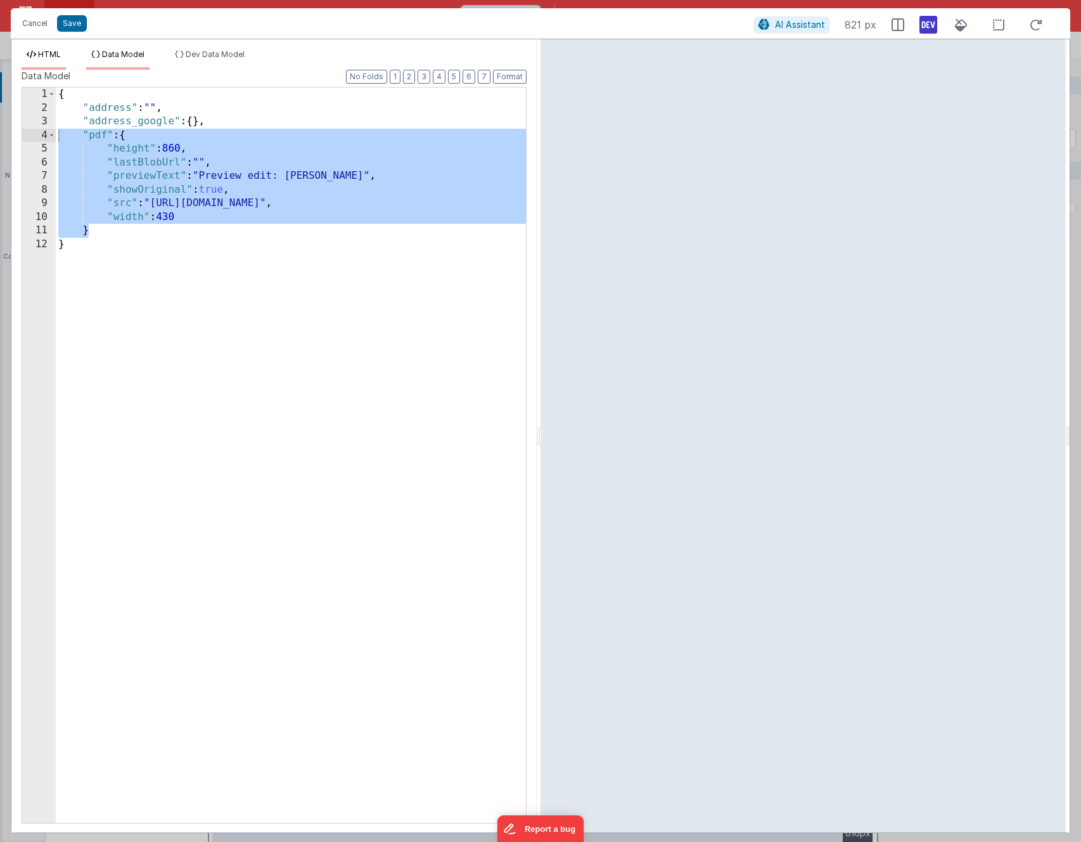
click at [34, 55] on icon at bounding box center [32, 55] width 10 height 8
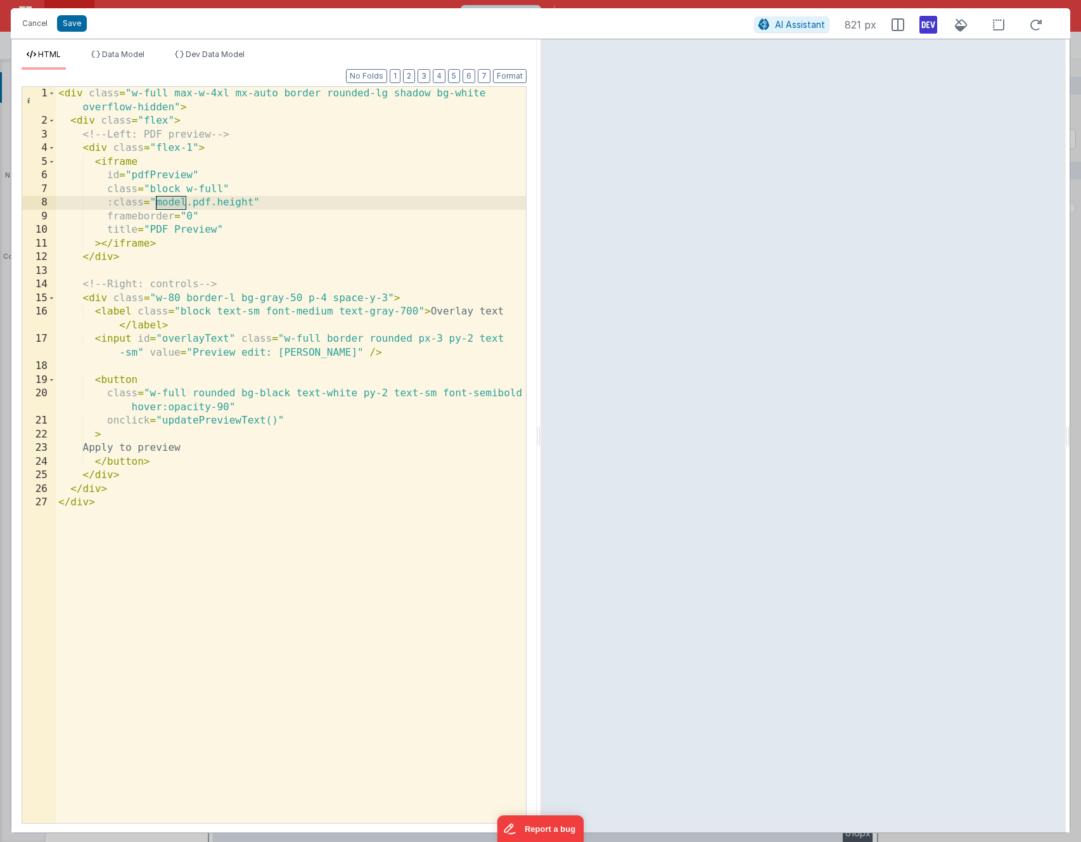
click at [196, 258] on div "< div class = "w-full max-w-4xl mx-auto border rounded-lg shadow bg-white overf…" at bounding box center [291, 475] width 470 height 777
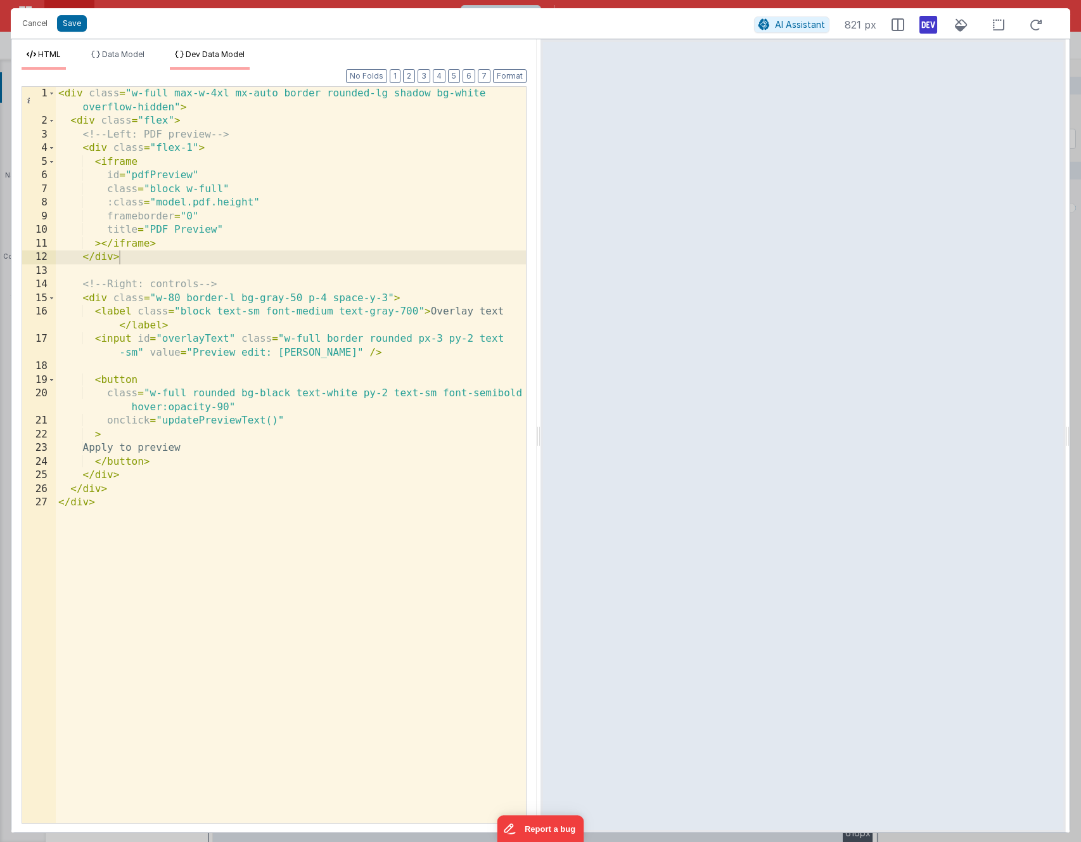
click at [205, 51] on span "Dev Data Model" at bounding box center [215, 54] width 59 height 10
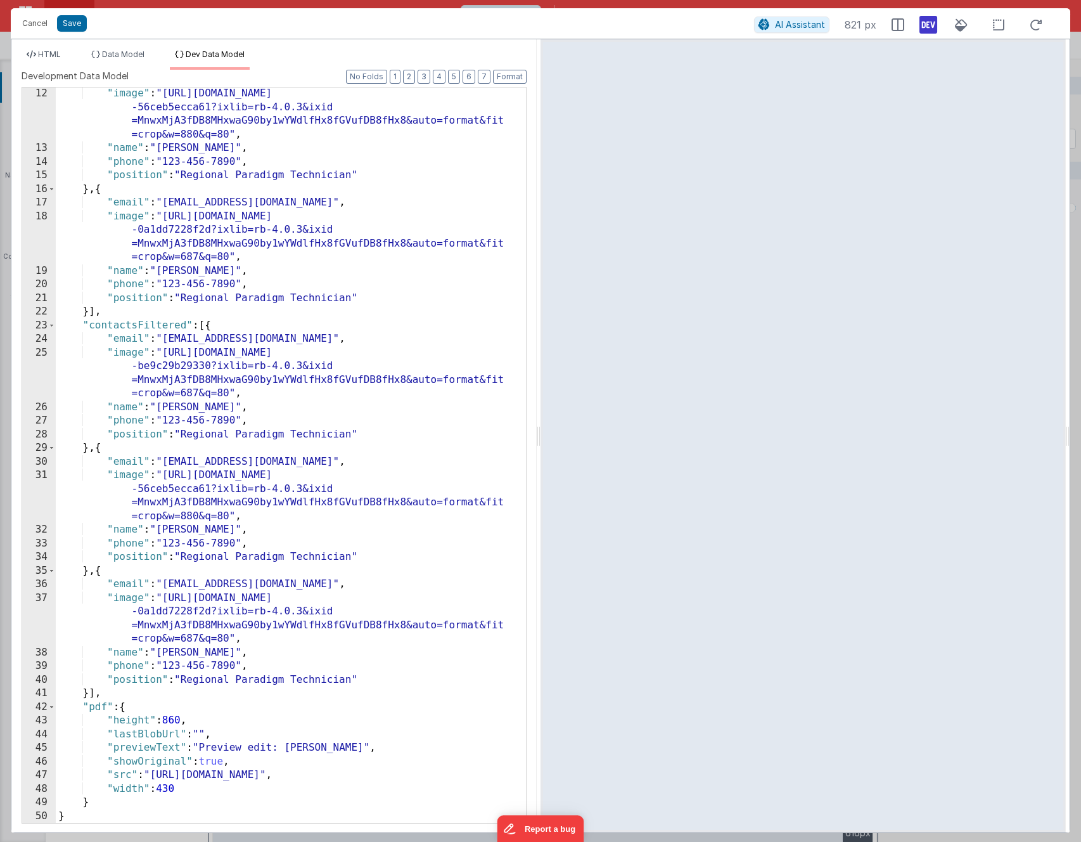
click at [174, 724] on div ""image" : "https://images.unsplash.com/photo-1570295999919 -56ceb5ecca61?ixlib=…" at bounding box center [291, 489] width 470 height 804
click at [119, 60] on li "Data Model" at bounding box center [117, 59] width 63 height 20
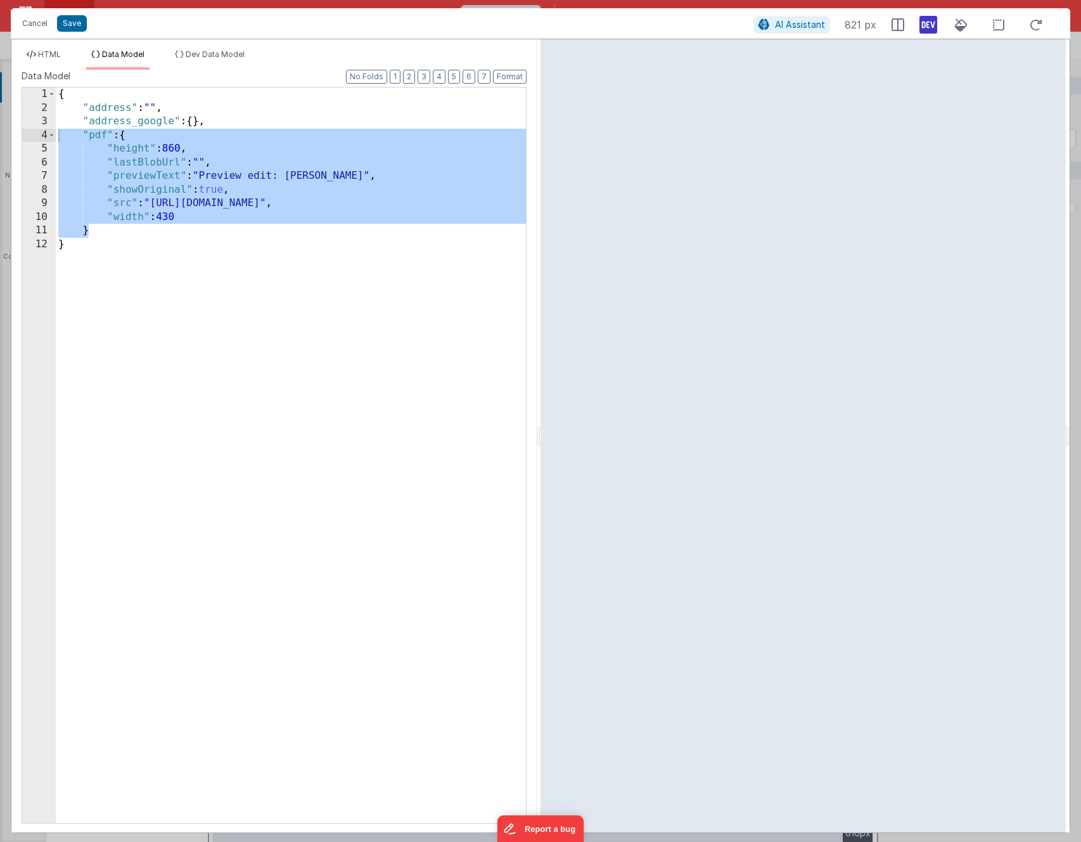
click at [68, 51] on ul "HTML Data Model Dev Data Model" at bounding box center [273, 59] width 525 height 20
click at [49, 51] on span "HTML" at bounding box center [49, 54] width 23 height 10
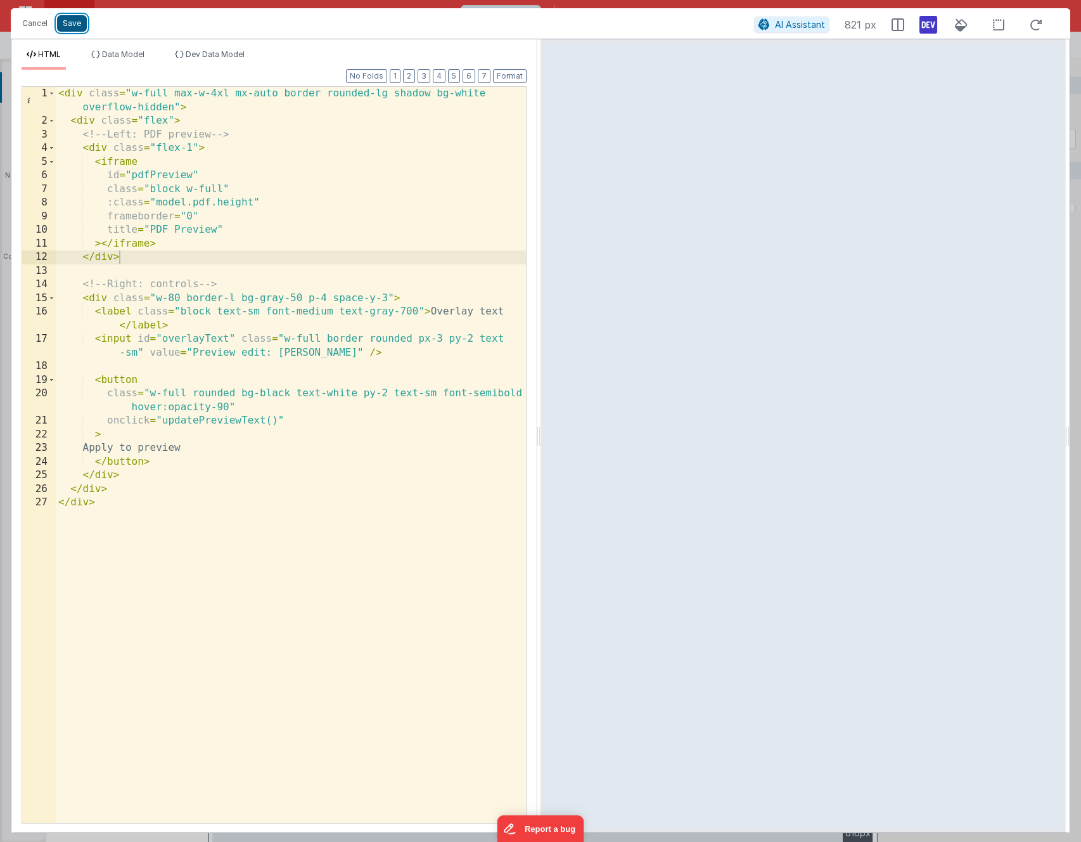
click at [75, 20] on button "Save" at bounding box center [72, 23] width 30 height 16
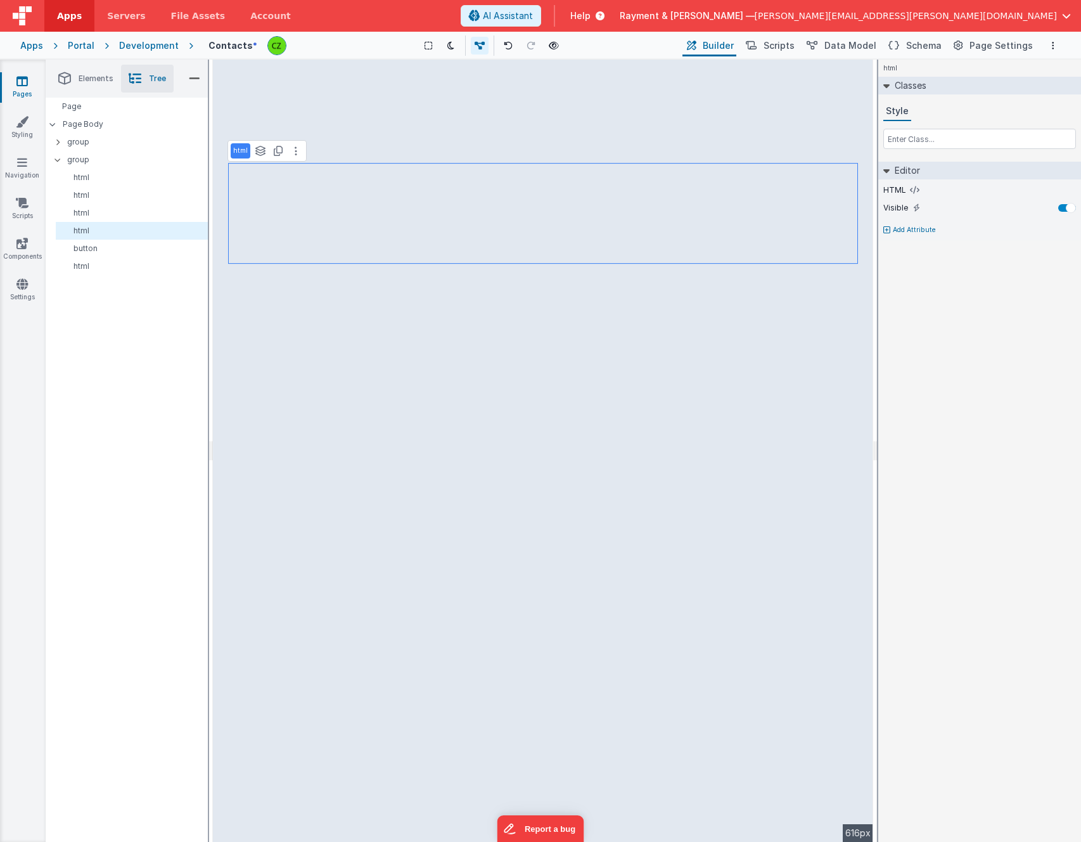
click at [599, 446] on div "html See layers + L Duplicate + D --> 616px" at bounding box center [543, 451] width 660 height 782
click at [555, 42] on icon at bounding box center [551, 45] width 10 height 9
click at [295, 152] on icon at bounding box center [296, 151] width 3 height 10
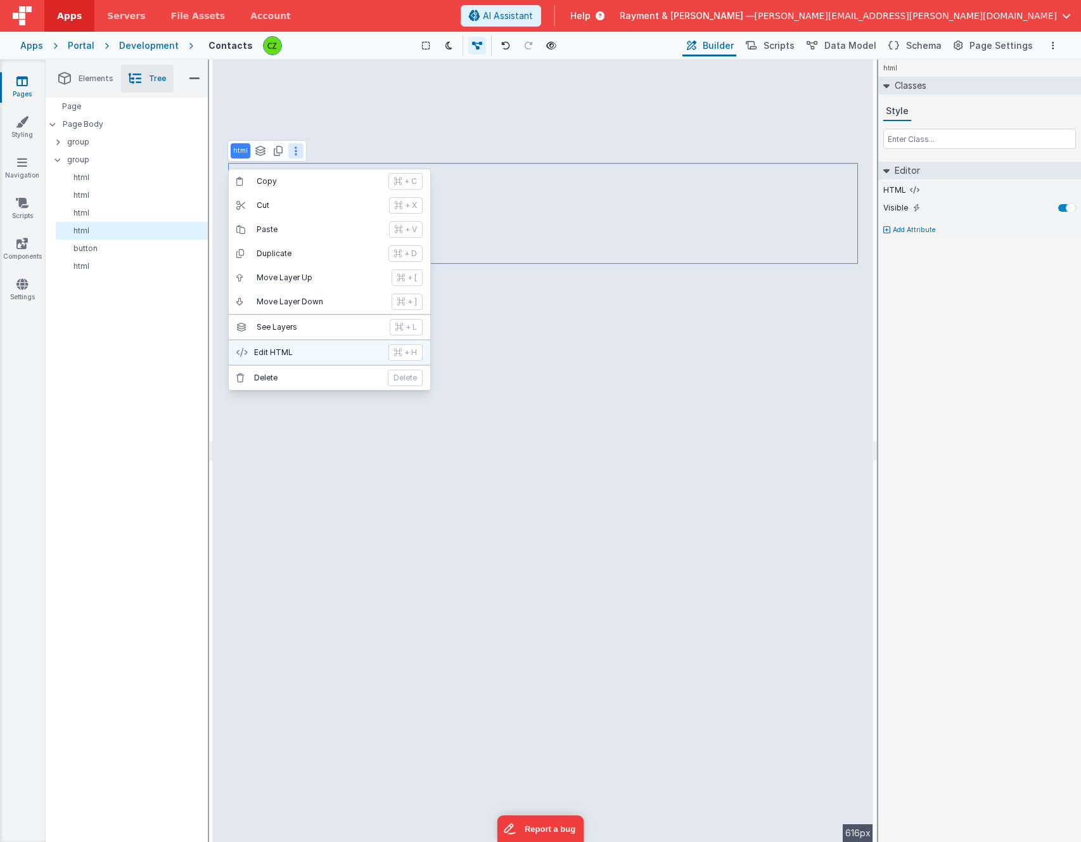
click at [299, 355] on p "Edit HTML" at bounding box center [317, 352] width 127 height 10
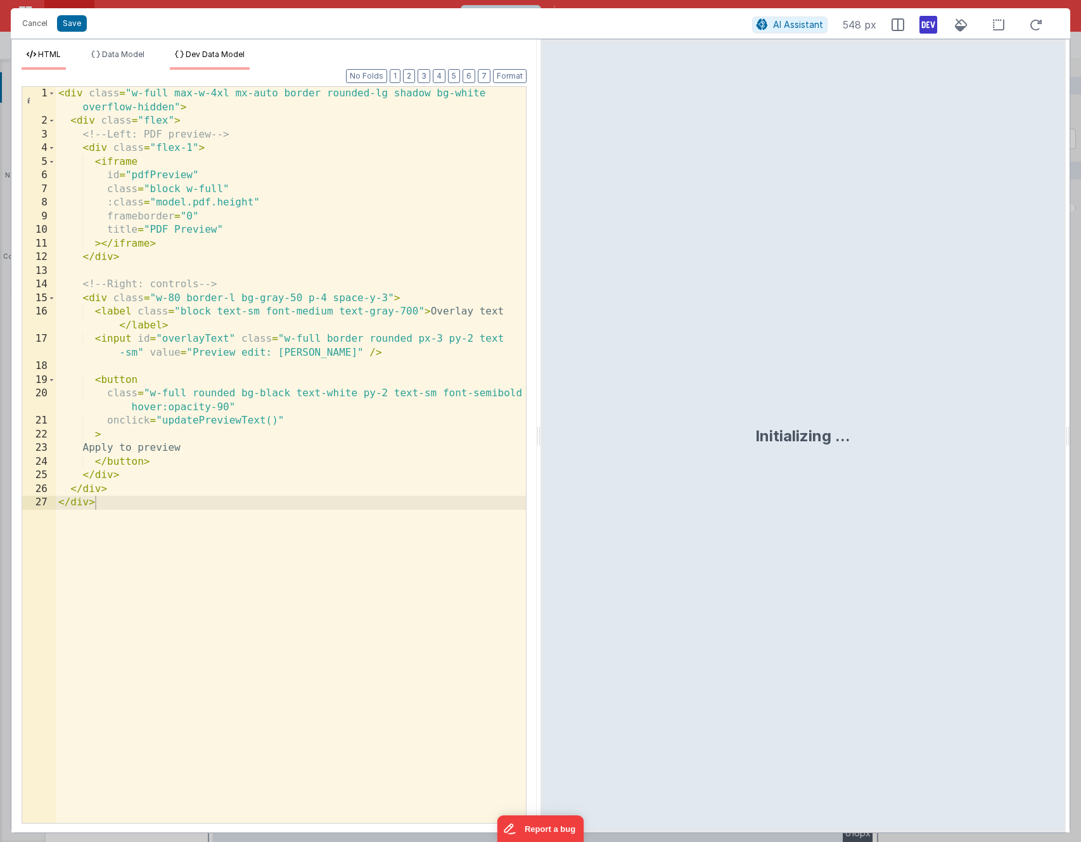
click at [210, 63] on li "Dev Data Model" at bounding box center [210, 59] width 80 height 20
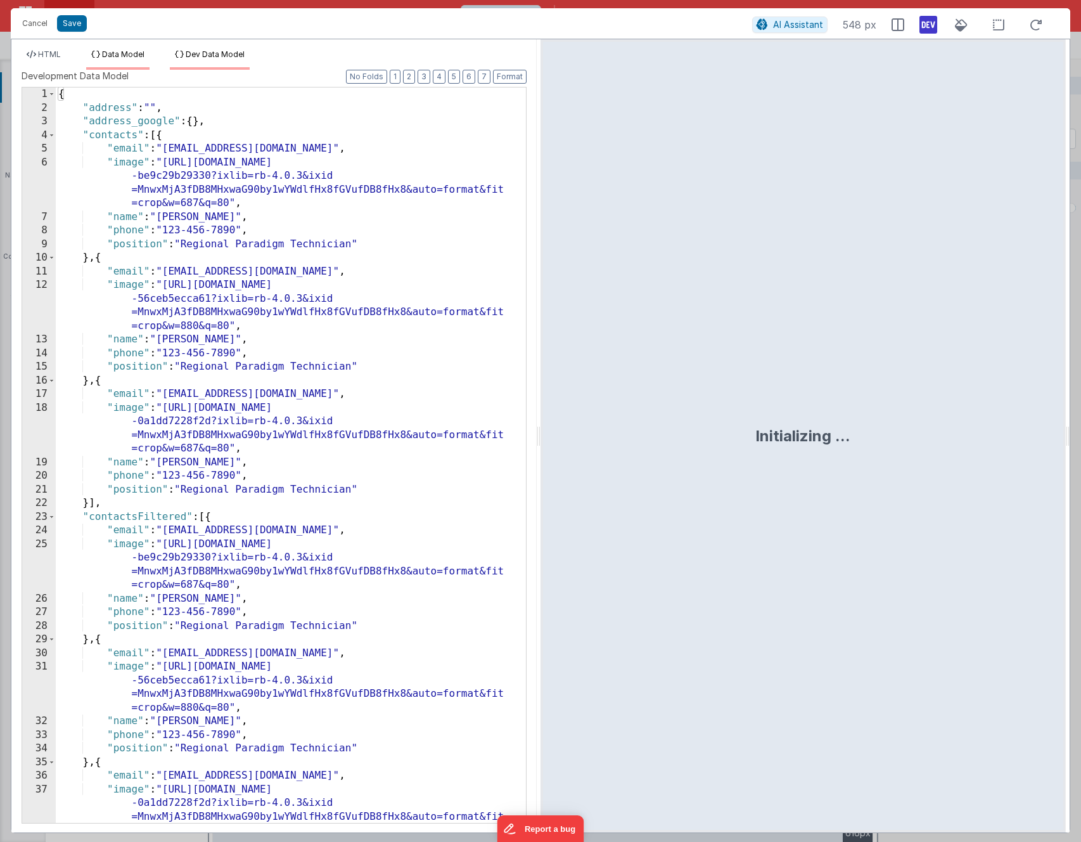
click at [120, 60] on li "Data Model" at bounding box center [117, 59] width 63 height 20
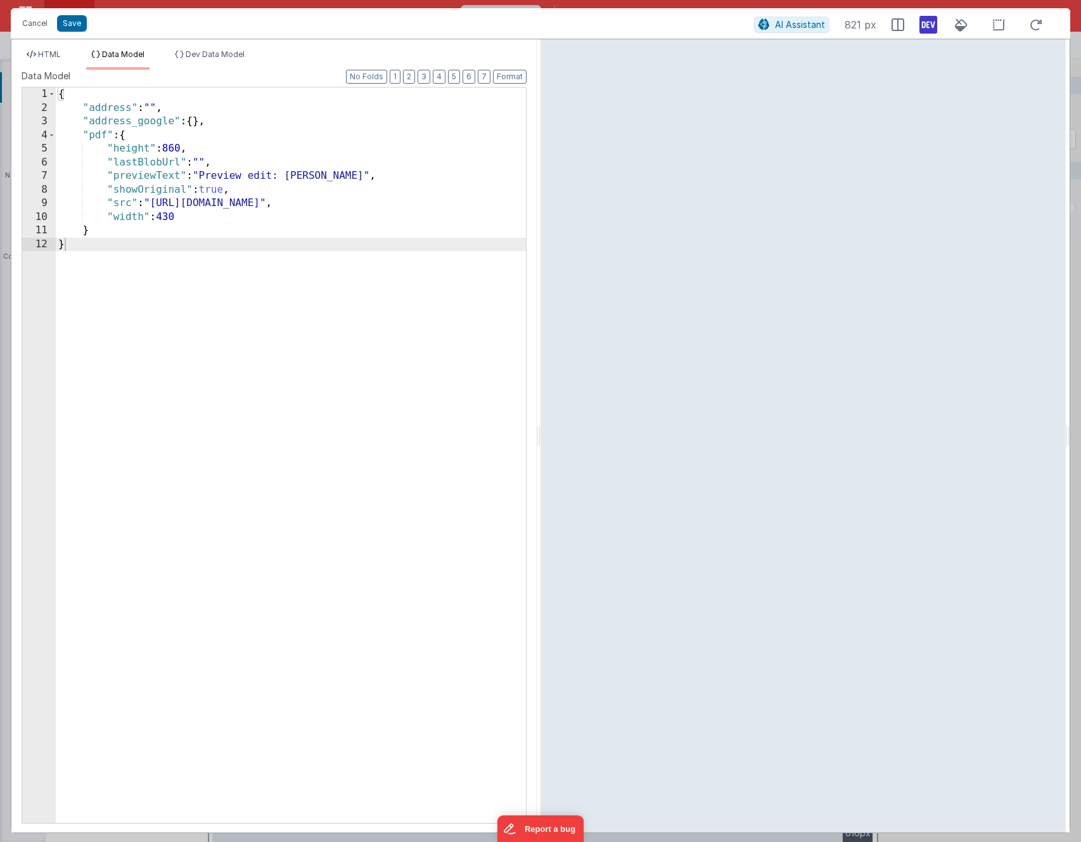
click at [226, 150] on div "{ "address" : "" , "address_google" : { } , "pdf" : { "height" : 860 , "lastBlo…" at bounding box center [291, 468] width 470 height 762
click at [204, 47] on div "HTML Data Model Dev Data Model Format 7 6 5 4 3 2 1 No Folds 1 2 3 4 5 6 7 8 9 …" at bounding box center [273, 435] width 525 height 793
click at [205, 69] on li "Dev Data Model" at bounding box center [210, 59] width 80 height 20
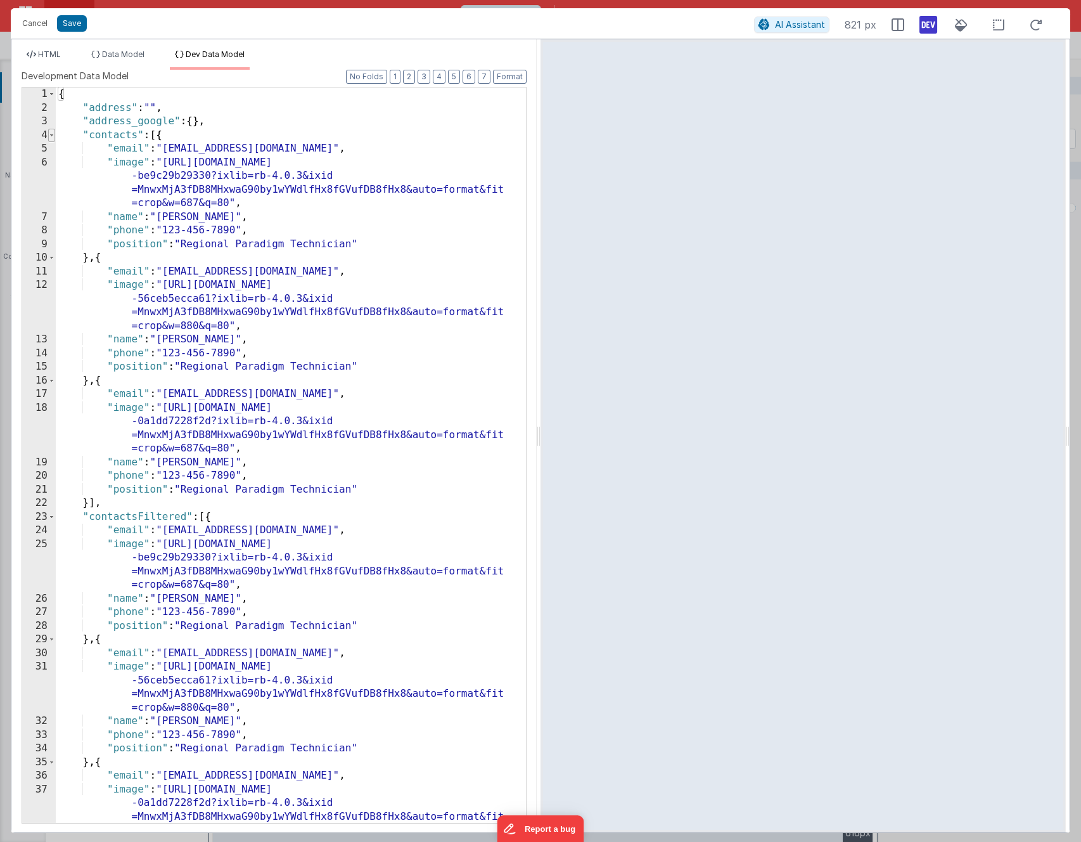
click at [51, 138] on span at bounding box center [51, 136] width 7 height 14
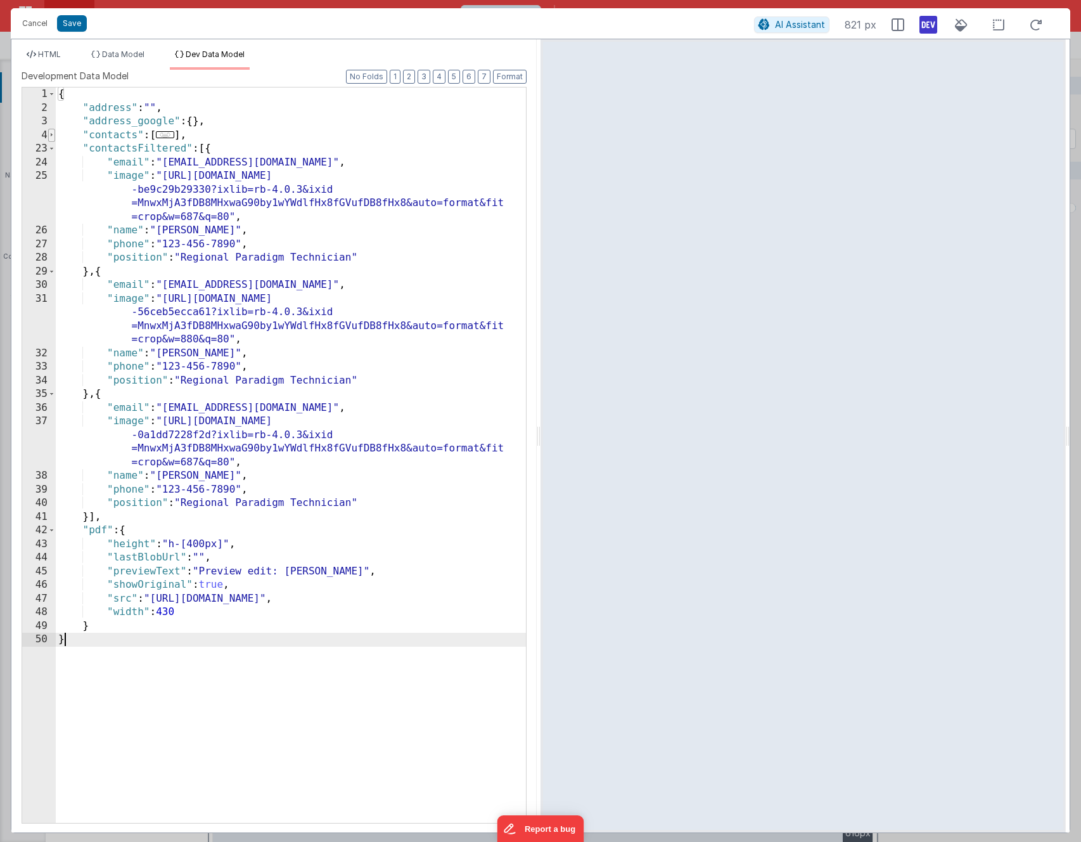
scroll to position [0, 0]
click at [53, 146] on span at bounding box center [51, 149] width 7 height 14
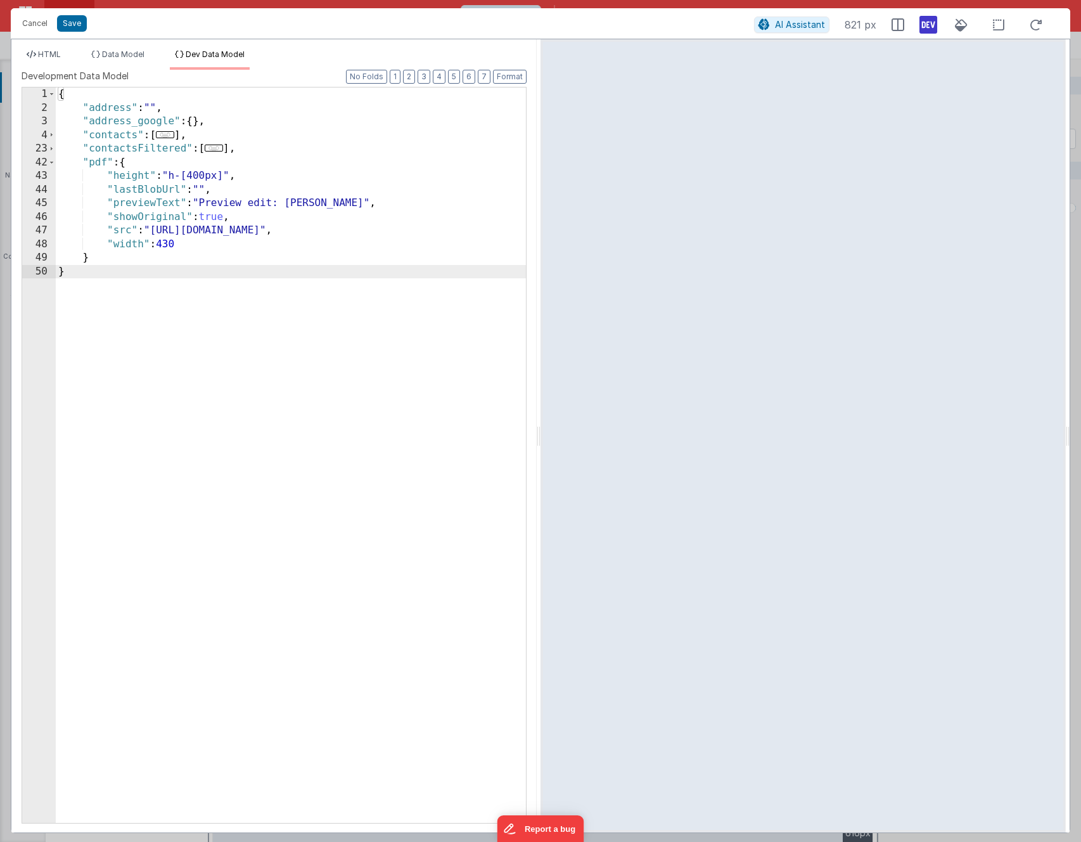
click at [200, 174] on div "{ "address" : "" , "address_google" : { } , "contacts" : [ ... ] , "contactsFil…" at bounding box center [291, 468] width 470 height 762
click at [240, 173] on div "{ "address" : "" , "address_google" : { } , "contacts" : [ ... ] , "contactsFil…" at bounding box center [291, 468] width 470 height 762
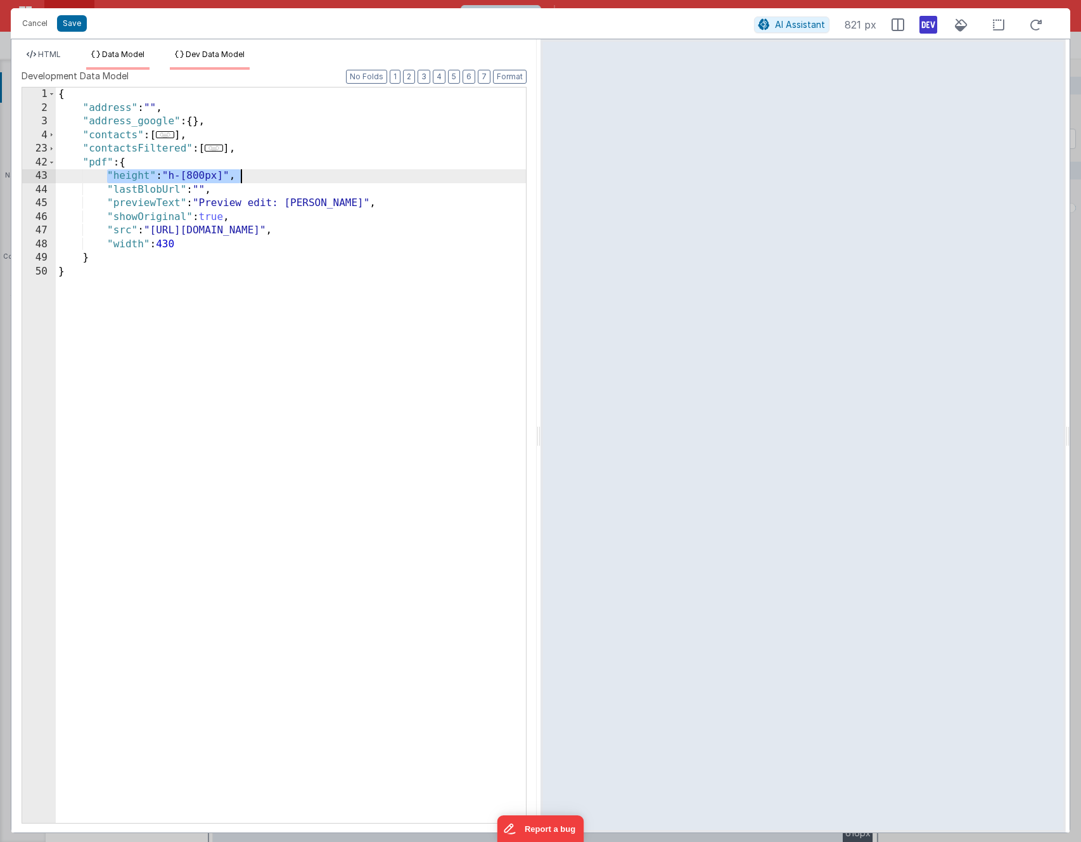
click at [132, 57] on span "Data Model" at bounding box center [123, 54] width 42 height 10
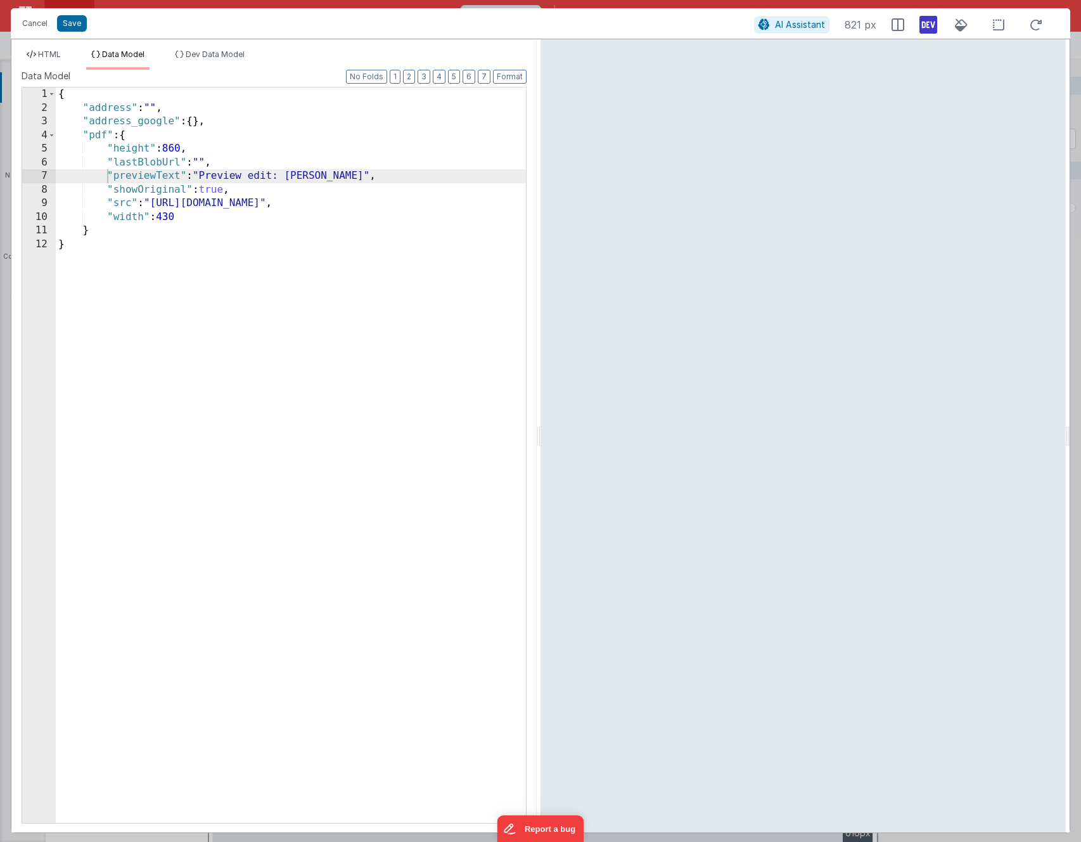
click at [200, 152] on div "{ "address" : "" , "address_google" : { } , "pdf" : { "height" : 860 , "lastBlo…" at bounding box center [291, 468] width 470 height 762
paste textarea
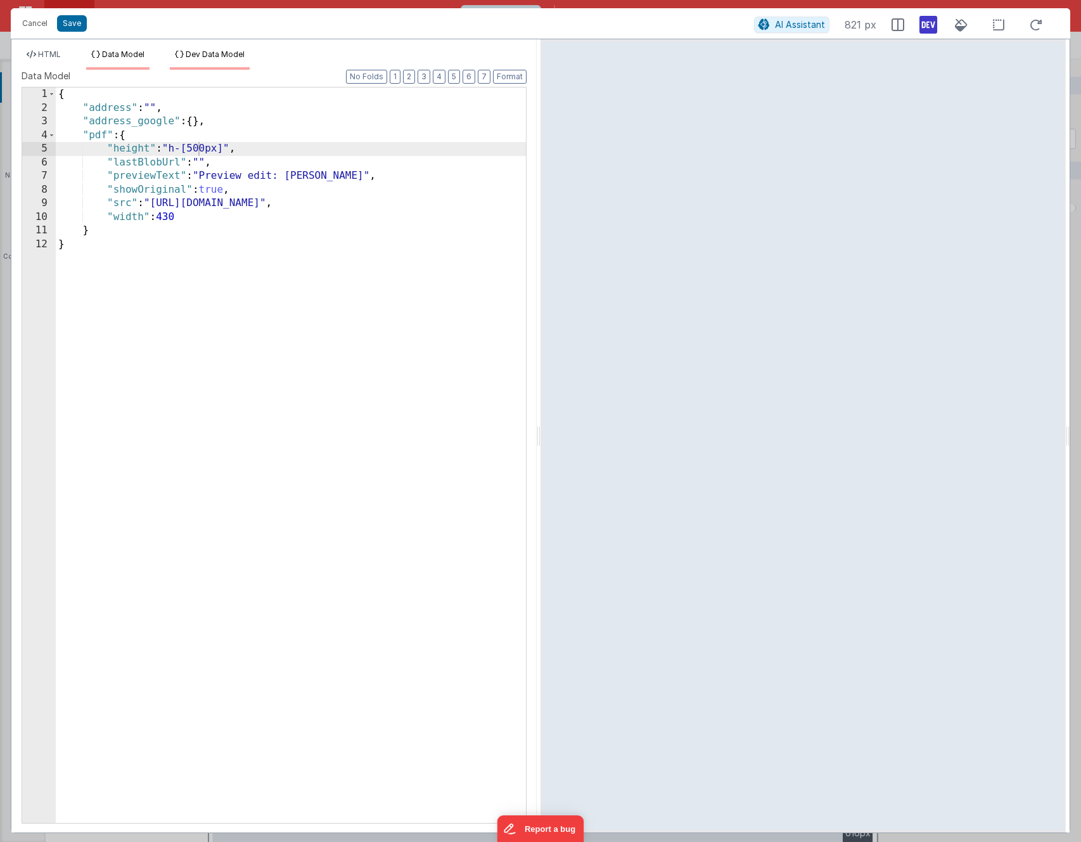
click at [212, 54] on span "Dev Data Model" at bounding box center [215, 54] width 59 height 10
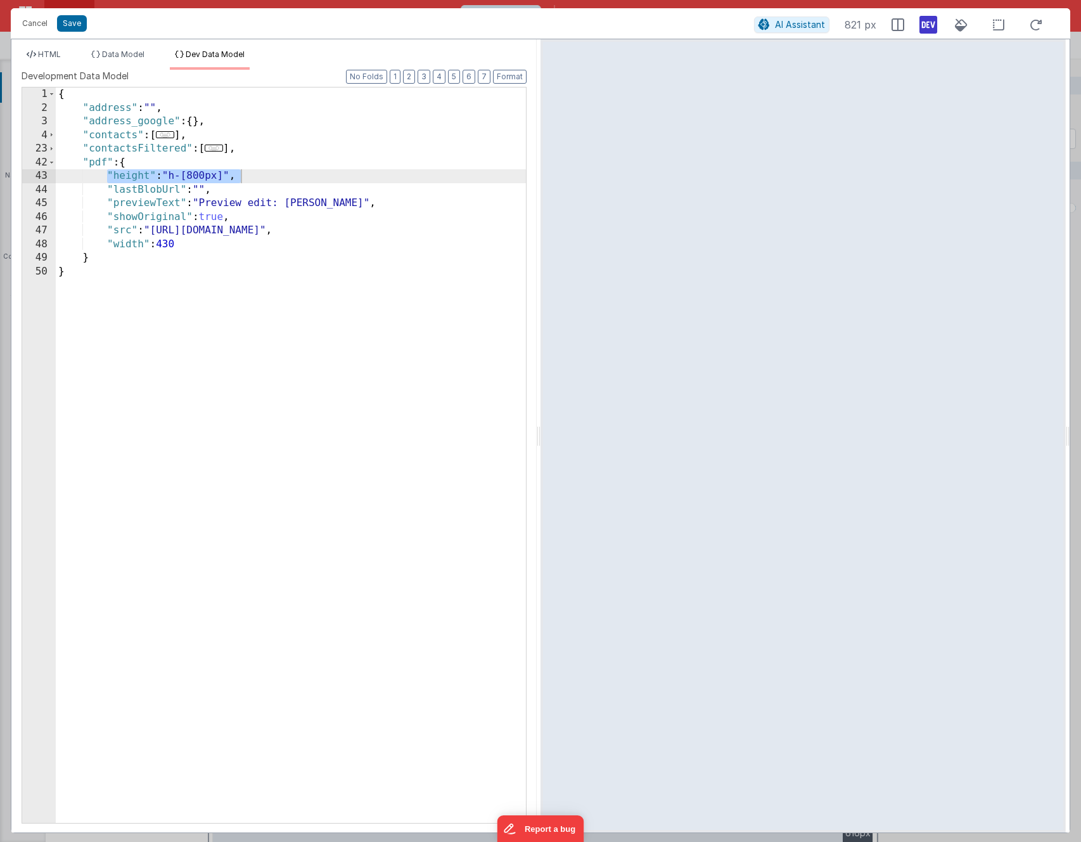
click at [108, 254] on div "{ "address" : "" , "address_google" : { } , "contacts" : [ ... ] , "contactsFil…" at bounding box center [291, 468] width 470 height 762
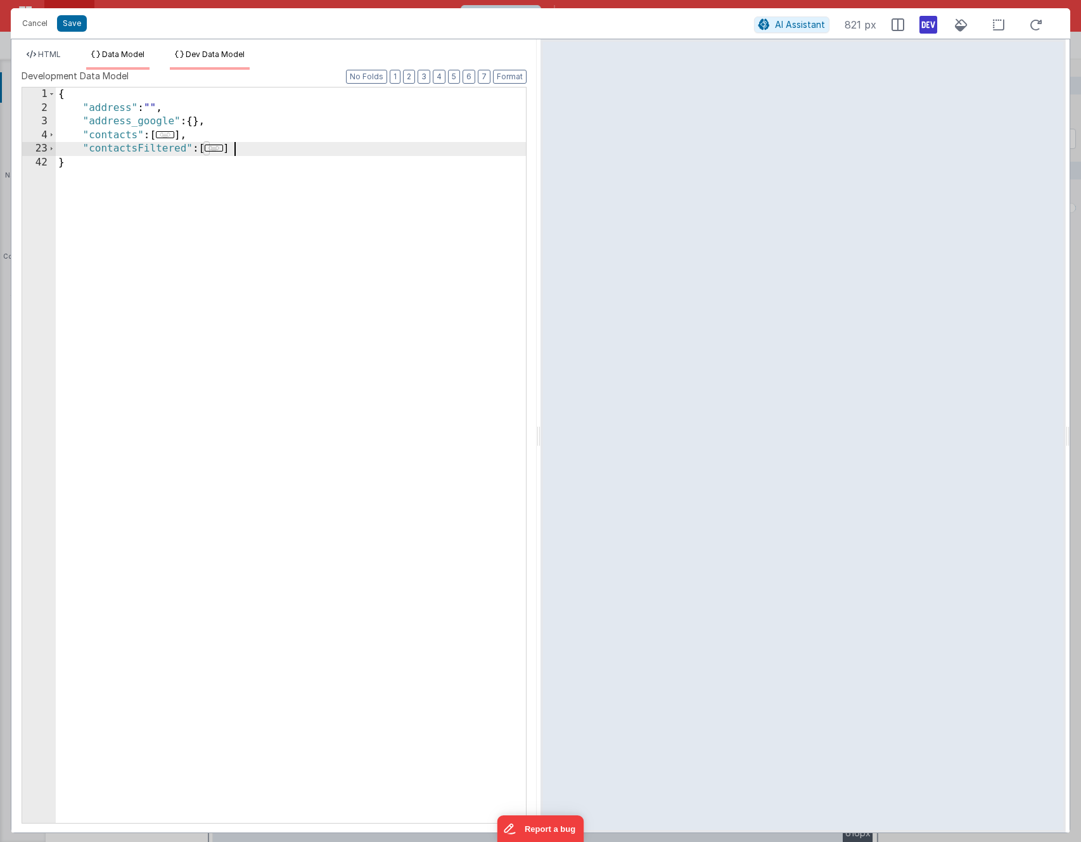
click at [121, 50] on span "Data Model" at bounding box center [123, 54] width 42 height 10
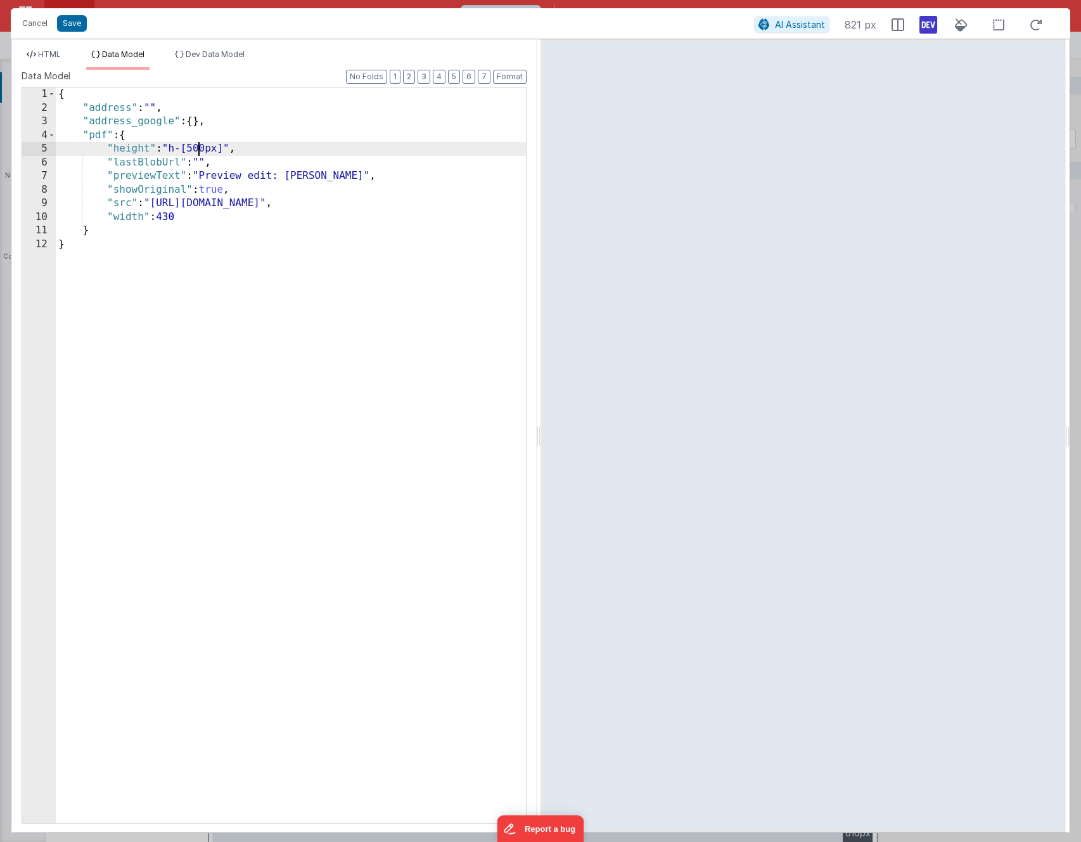
click at [196, 146] on div "{ "address" : "" , "address_google" : { } , "pdf" : { "height" : "h-[500px]" , …" at bounding box center [291, 468] width 470 height 762
click at [229, 125] on div "{ "address" : "" , "address_google" : { } , "pdf" : { "height" : "h-[800px]" , …" at bounding box center [291, 468] width 470 height 762
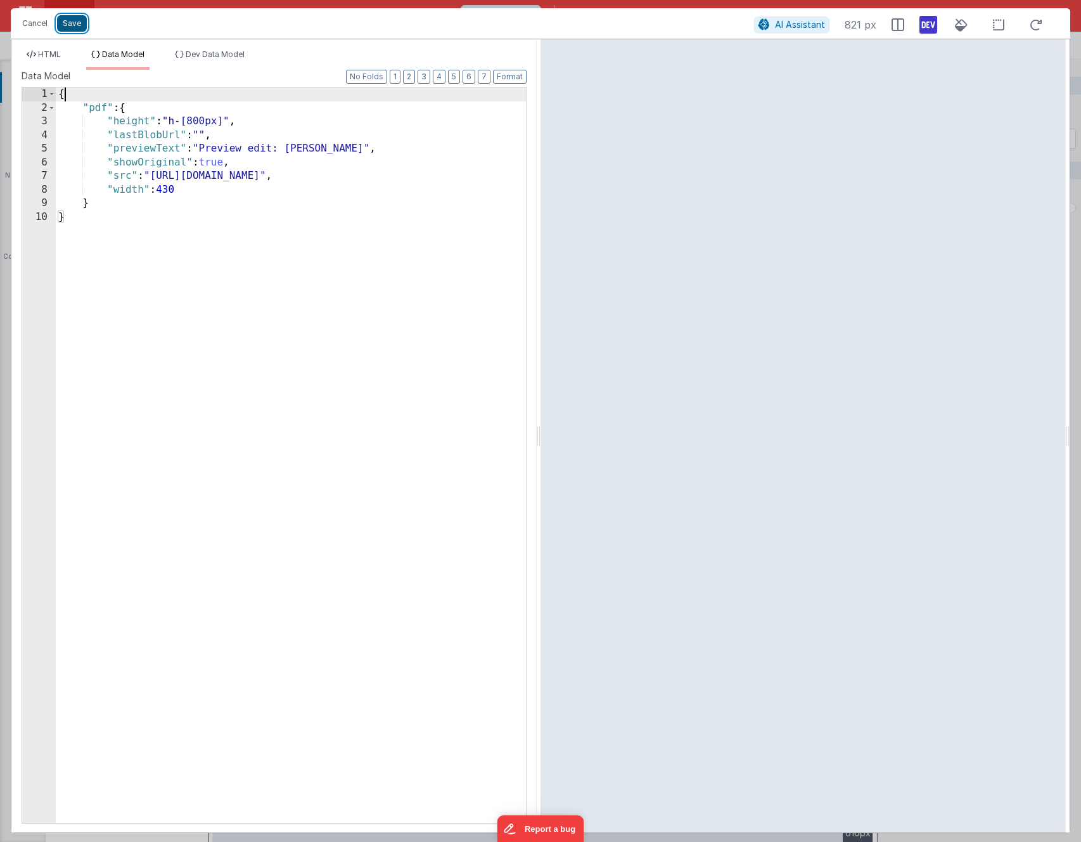
click at [70, 20] on button "Save" at bounding box center [72, 23] width 30 height 16
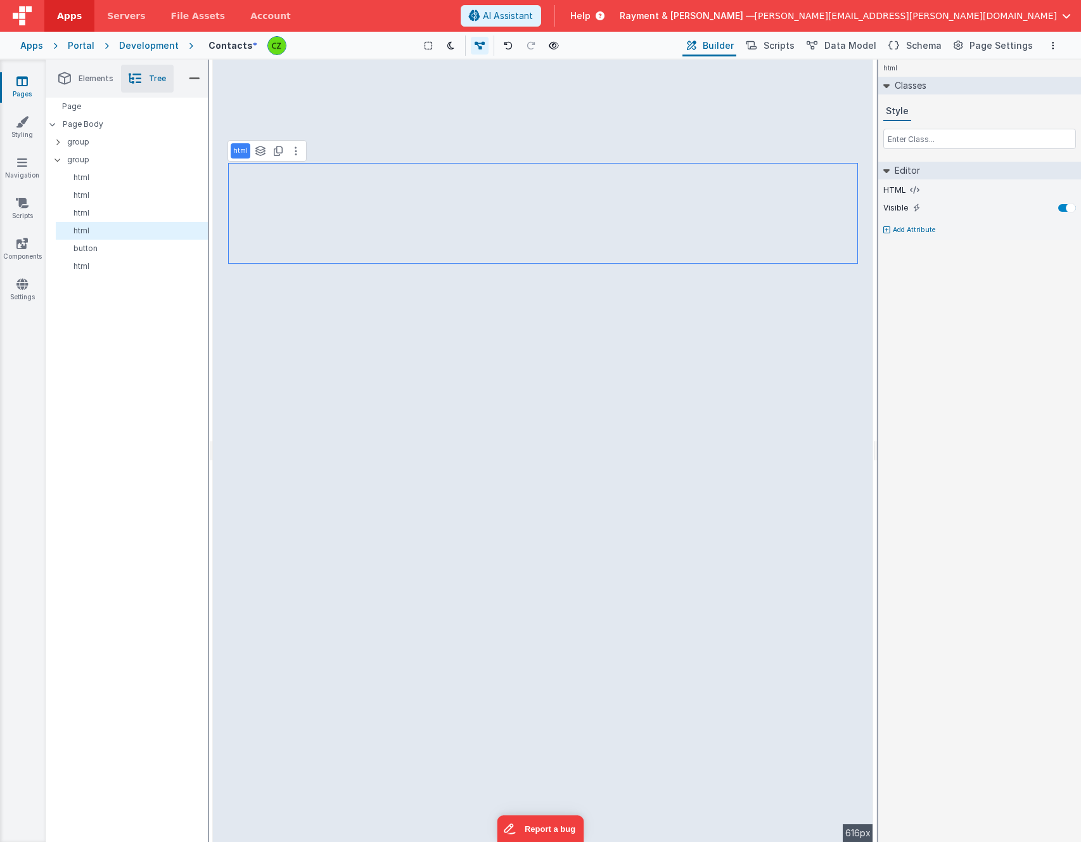
click at [393, 745] on div "html See layers + L Duplicate + D --> 616px" at bounding box center [543, 451] width 660 height 782
click at [369, 771] on div "html See layers + L Duplicate + D --> 616px" at bounding box center [543, 451] width 660 height 782
click at [811, 47] on span "Data Model" at bounding box center [851, 45] width 52 height 13
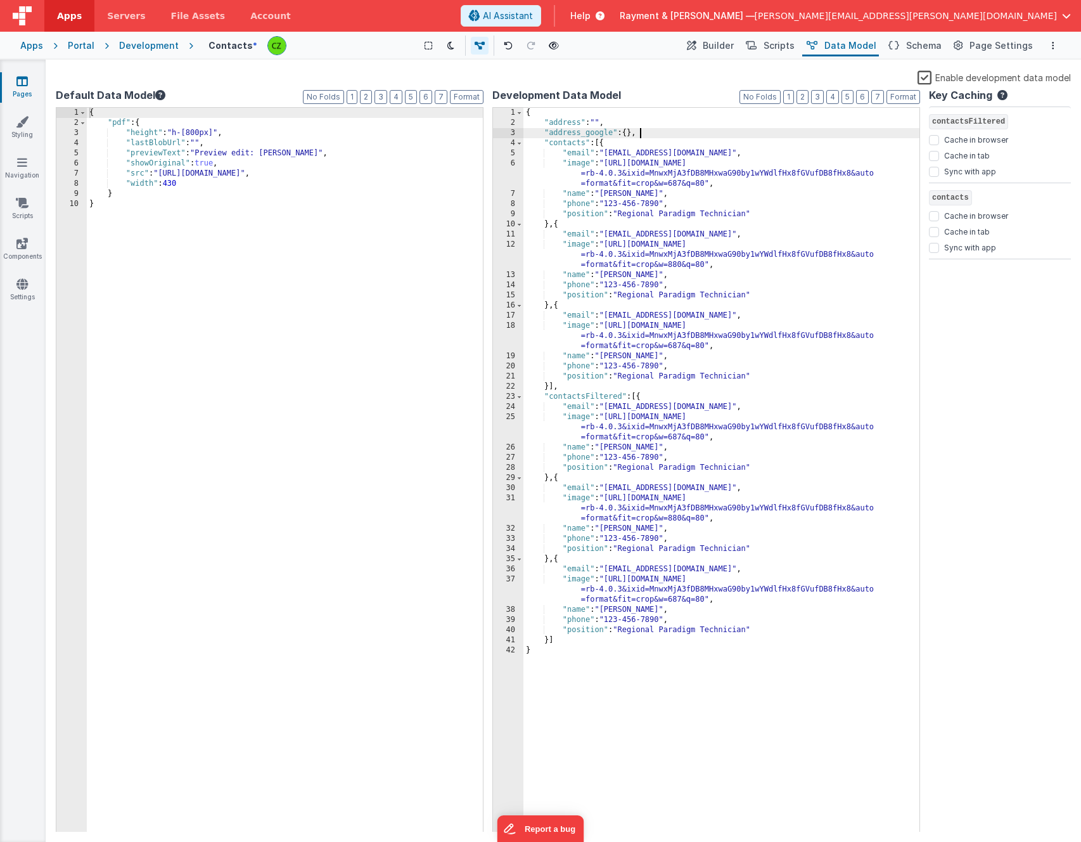
click at [662, 131] on div "{ "address" : "" , "address_google" : { } , "contacts" : [{ "email" : "janecoop…" at bounding box center [722, 480] width 396 height 745
click at [229, 109] on div "{ "pdf" : { "height" : "h-[800px]" , "lastBlobUrl" : "" , "previewText" : "Prev…" at bounding box center [285, 480] width 396 height 745
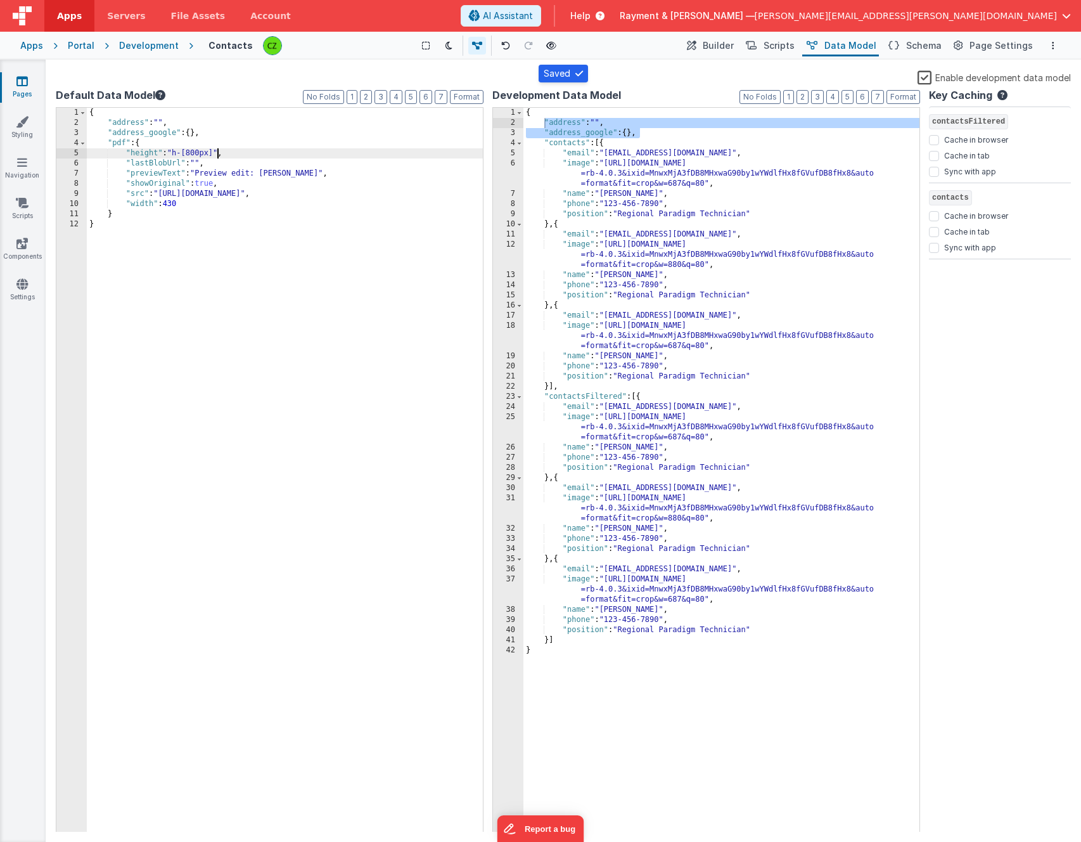
click at [216, 153] on div "{ "address" : "" , "address_google" : { } , "pdf" : { "height" : "h-[800px]" , …" at bounding box center [285, 480] width 396 height 745
click at [697, 44] on icon at bounding box center [692, 45] width 10 height 13
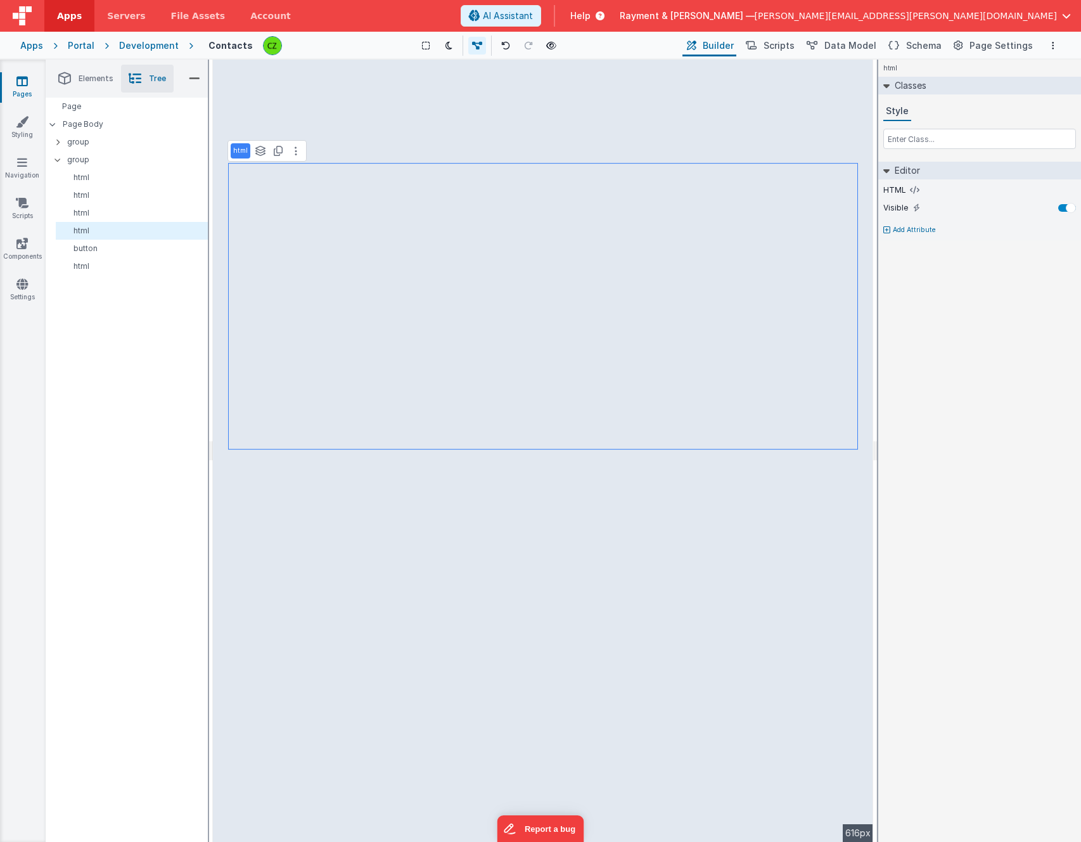
click at [406, 303] on div "html See layers + L Duplicate + D --> 616px" at bounding box center [543, 451] width 660 height 782
click at [295, 155] on icon at bounding box center [296, 151] width 3 height 10
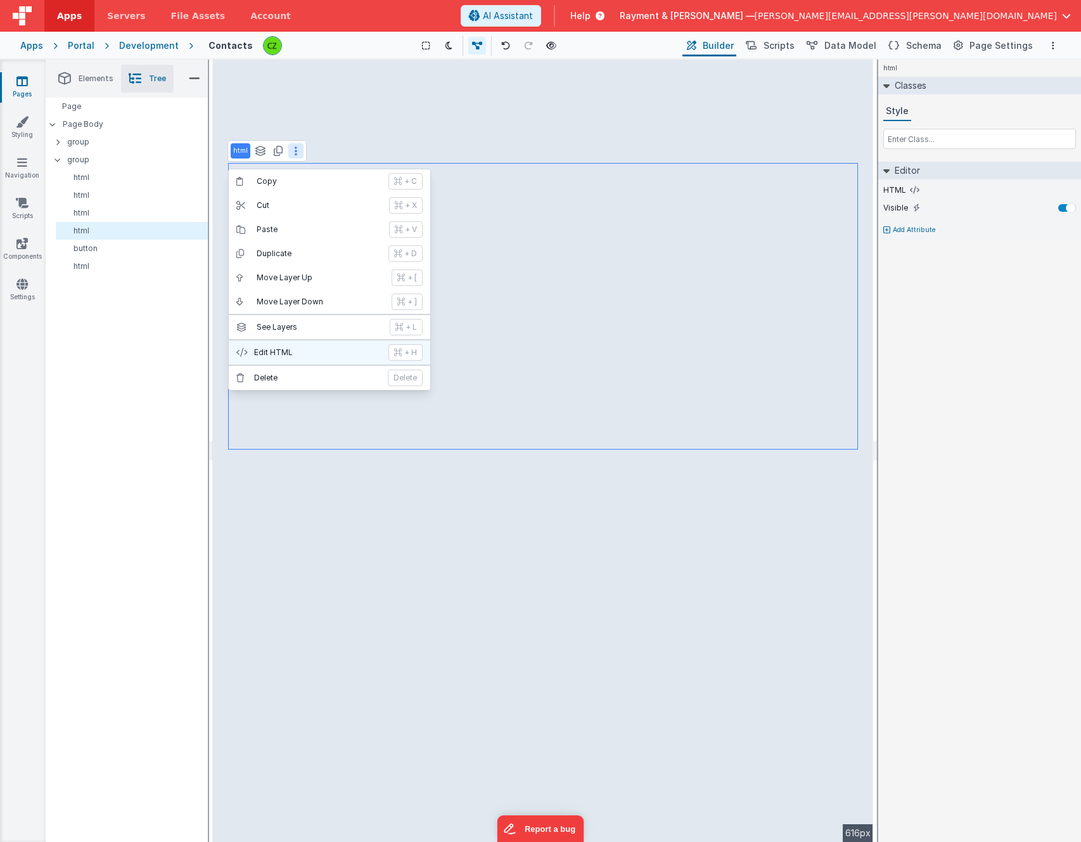
click at [307, 350] on p "Edit HTML" at bounding box center [317, 352] width 127 height 10
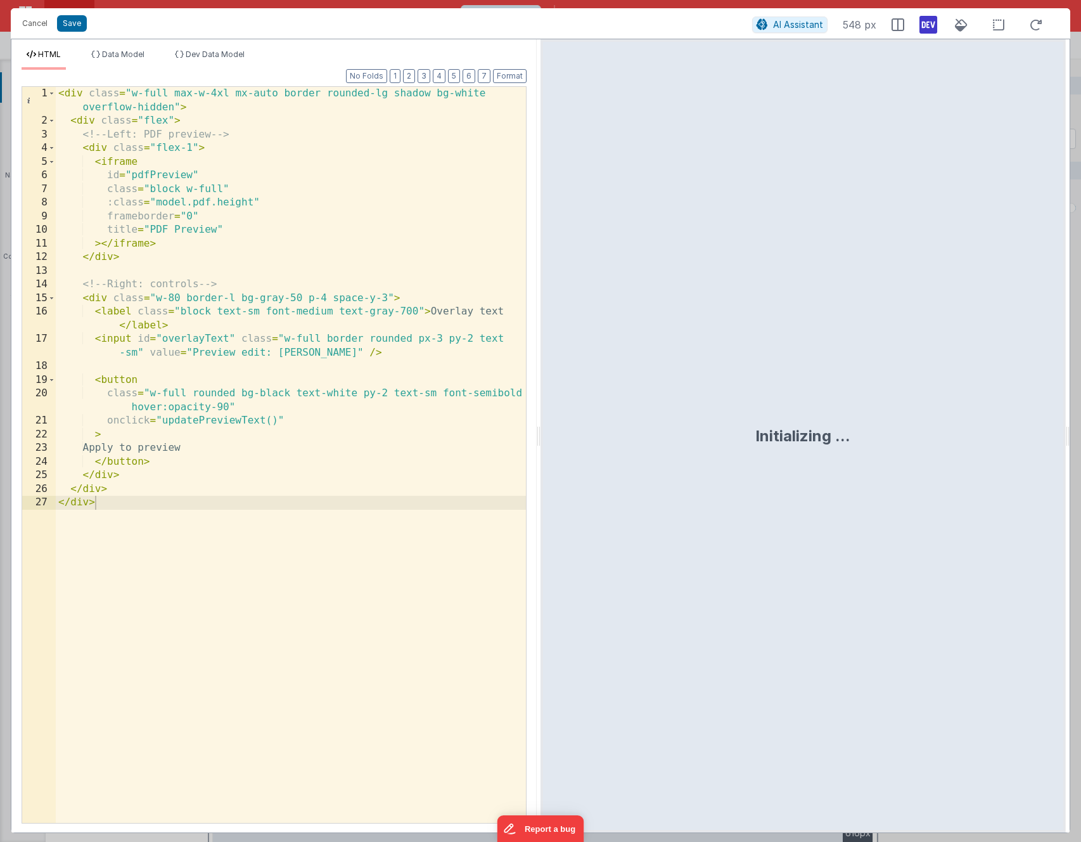
click at [304, 266] on div "< div class = "w-full max-w-4xl mx-auto border rounded-lg shadow bg-white overf…" at bounding box center [291, 475] width 470 height 777
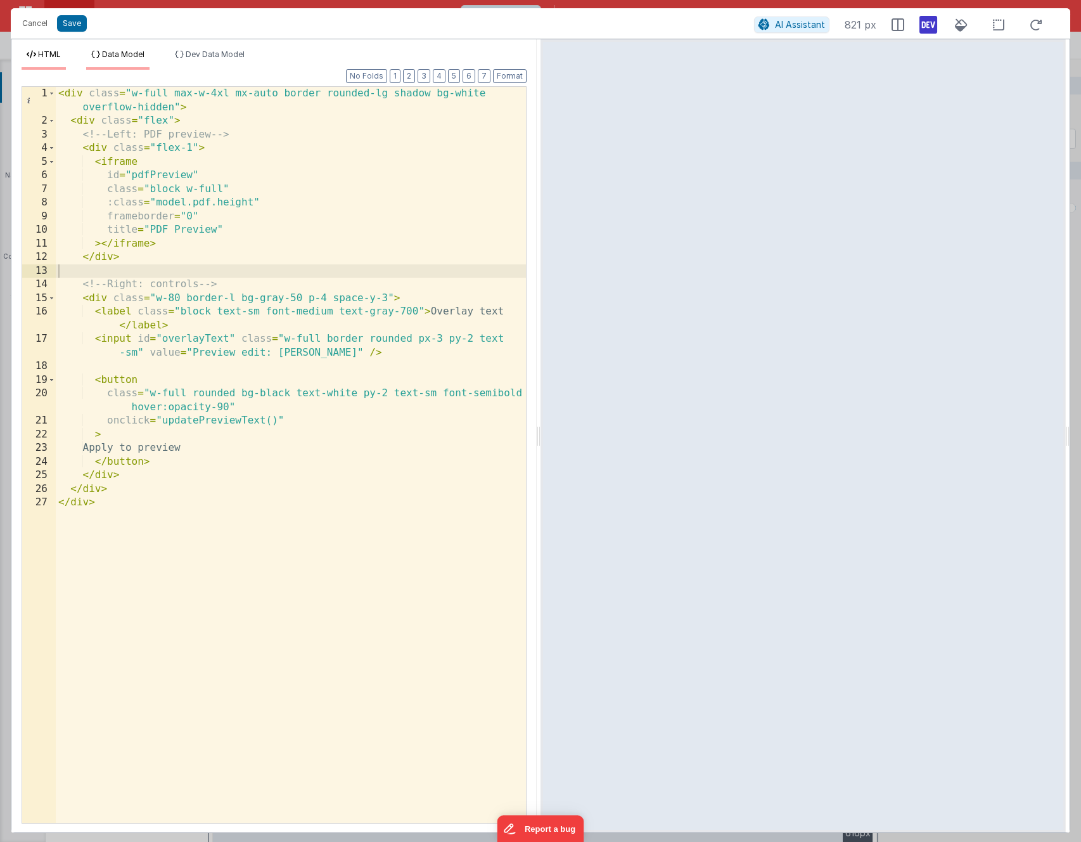
click at [126, 56] on span "Data Model" at bounding box center [123, 54] width 42 height 10
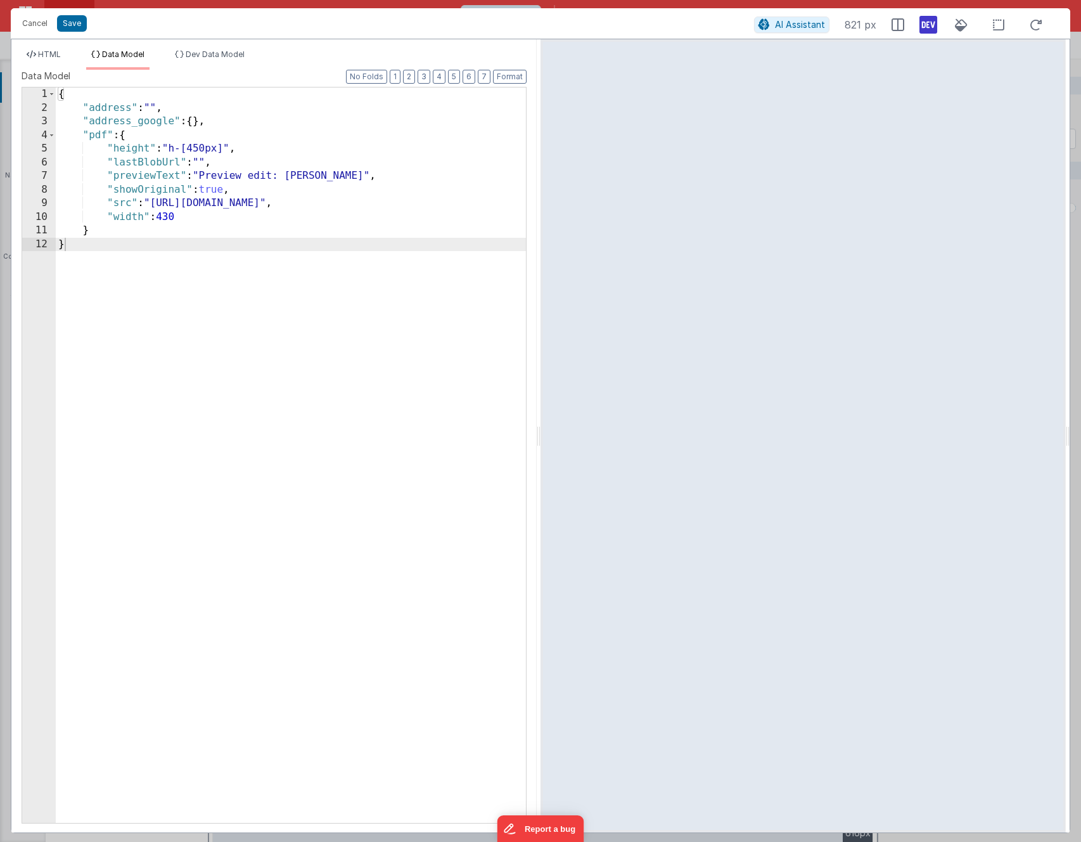
click at [203, 48] on div "HTML Data Model Dev Data Model Format 7 6 5 4 3 2 1 No Folds 1 2 3 4 5 6 7 8 9 …" at bounding box center [273, 435] width 525 height 793
click at [207, 59] on li "Dev Data Model" at bounding box center [210, 59] width 80 height 20
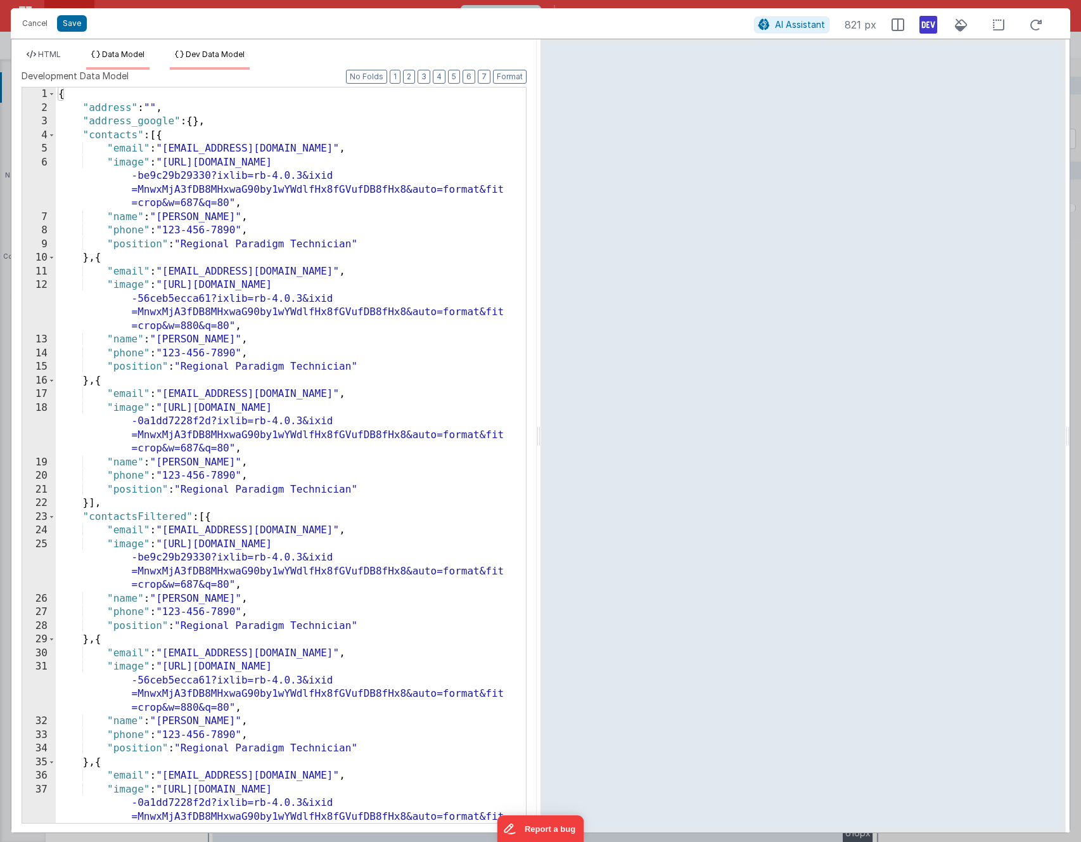
click at [103, 53] on span "Data Model" at bounding box center [123, 54] width 42 height 10
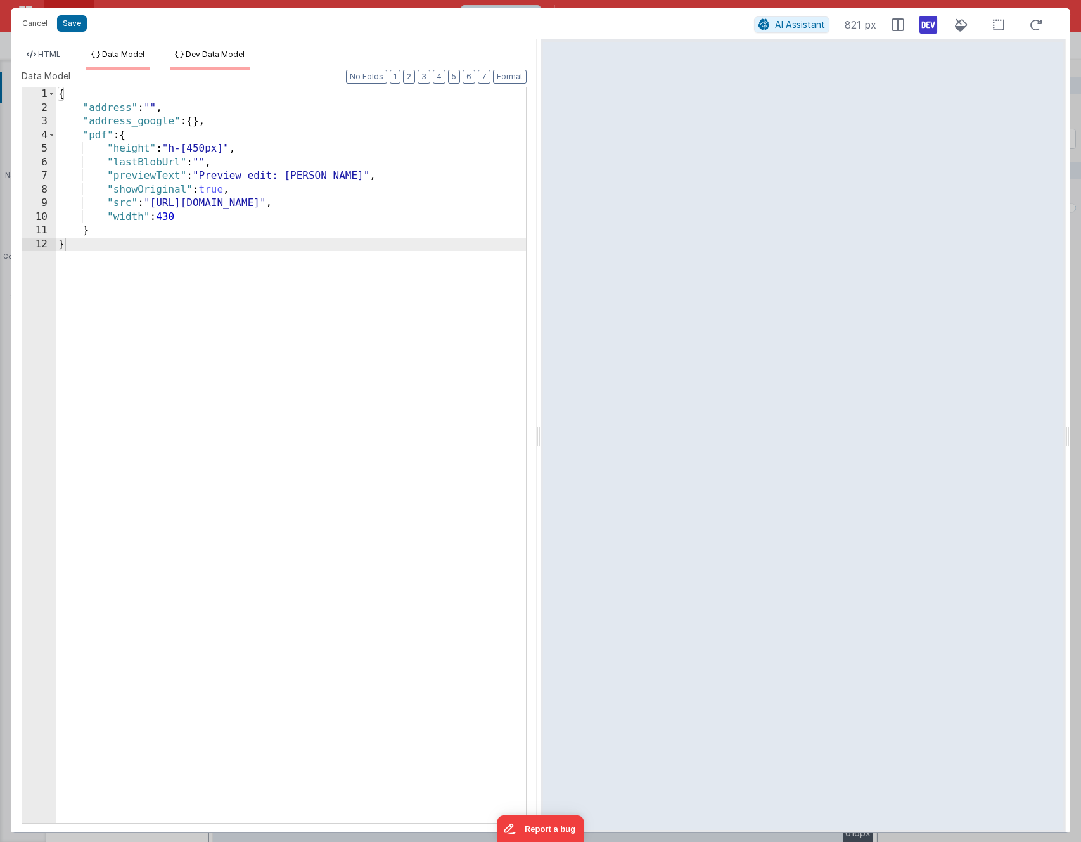
click at [193, 58] on span "Dev Data Model" at bounding box center [215, 54] width 59 height 10
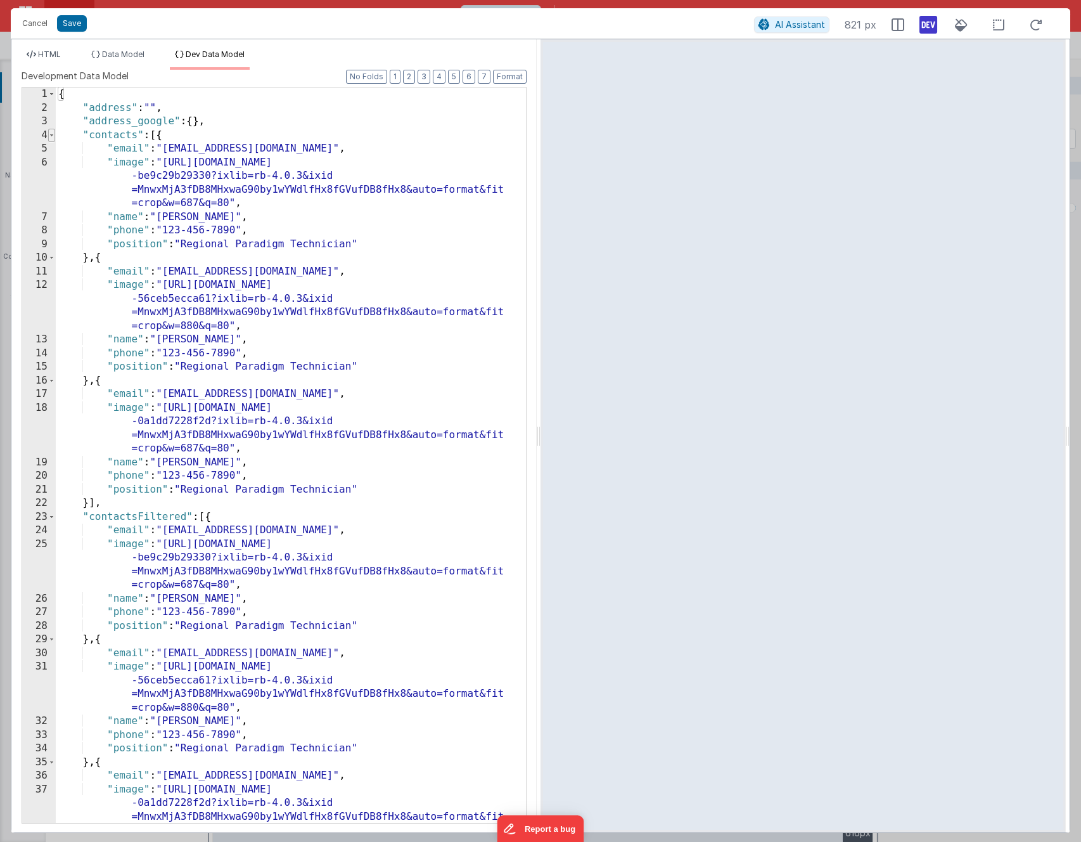
click at [51, 136] on span at bounding box center [51, 136] width 7 height 14
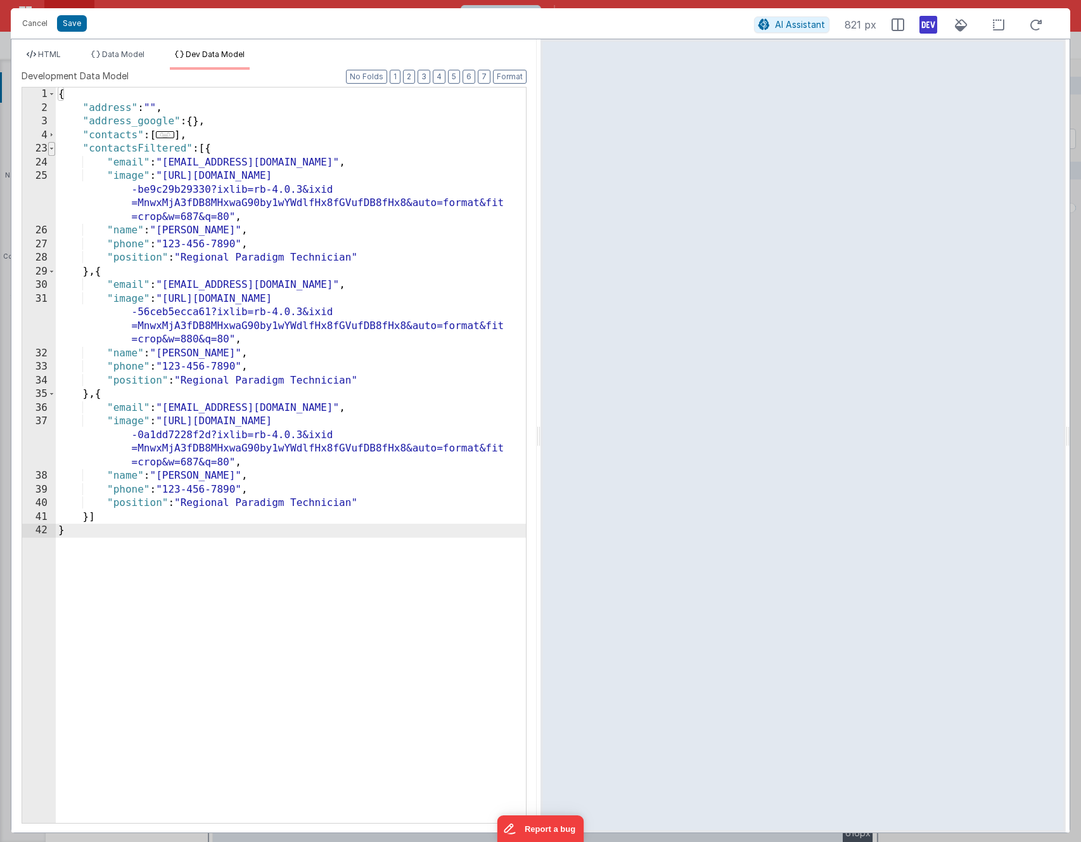
click at [53, 146] on span at bounding box center [51, 149] width 7 height 14
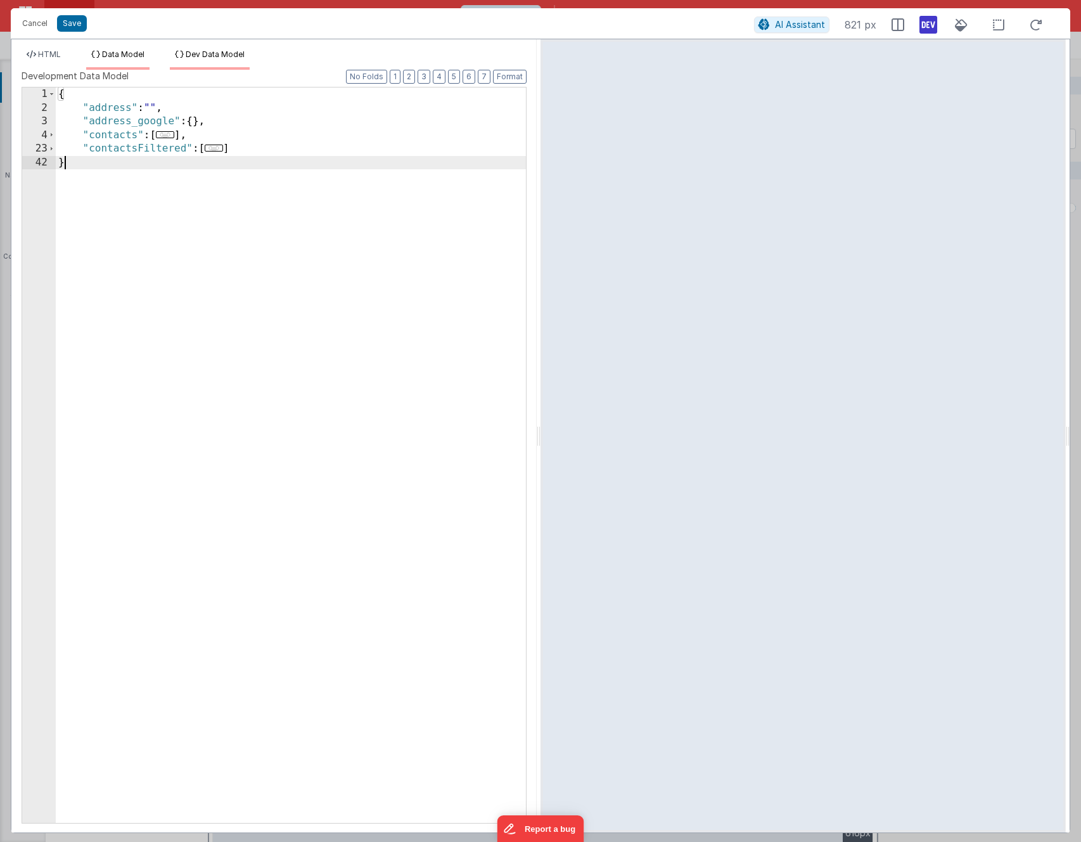
click at [99, 56] on icon at bounding box center [95, 55] width 9 height 8
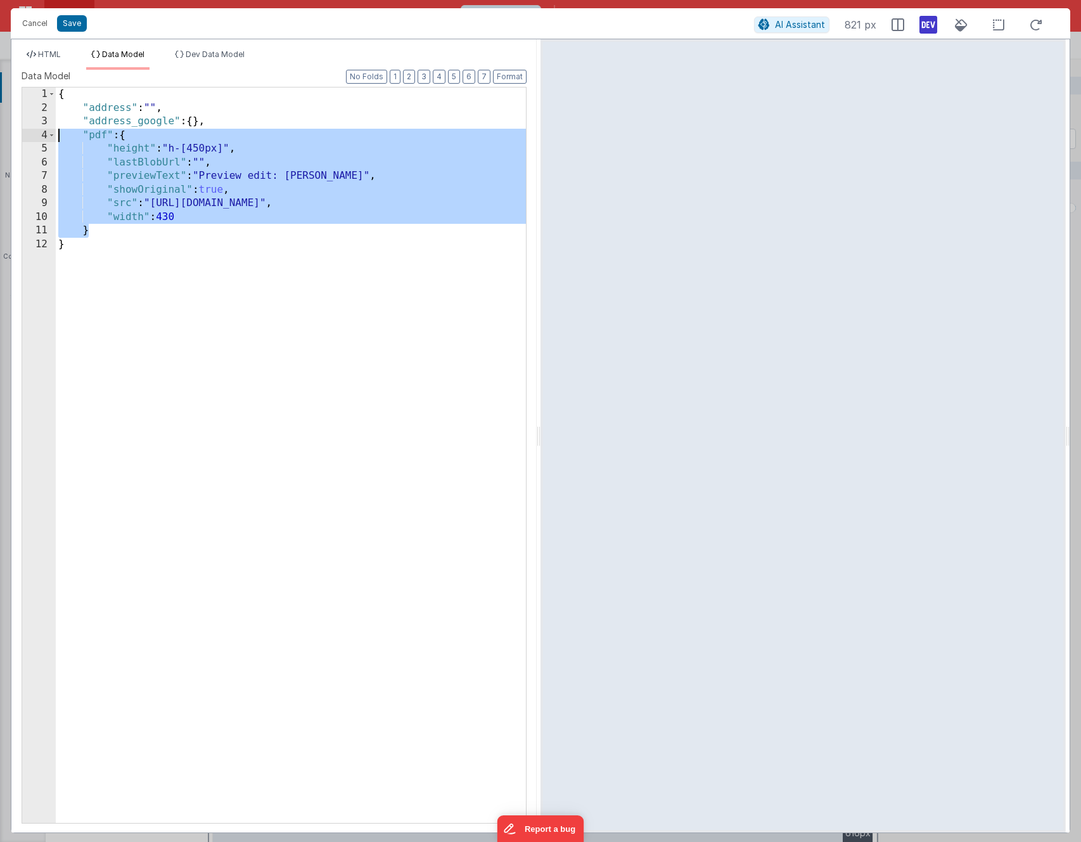
drag, startPoint x: 99, startPoint y: 227, endPoint x: 43, endPoint y: 140, distance: 103.2
click at [43, 140] on div "1 2 3 4 5 6 7 8 9 10 11 12 { "address" : "" , "address_google" : { } , "pdf" : …" at bounding box center [274, 455] width 505 height 737
click at [200, 141] on div "{ "address" : "" , "address_google" : { } , "pdf" : { "height" : "h-[450px]" , …" at bounding box center [291, 468] width 470 height 762
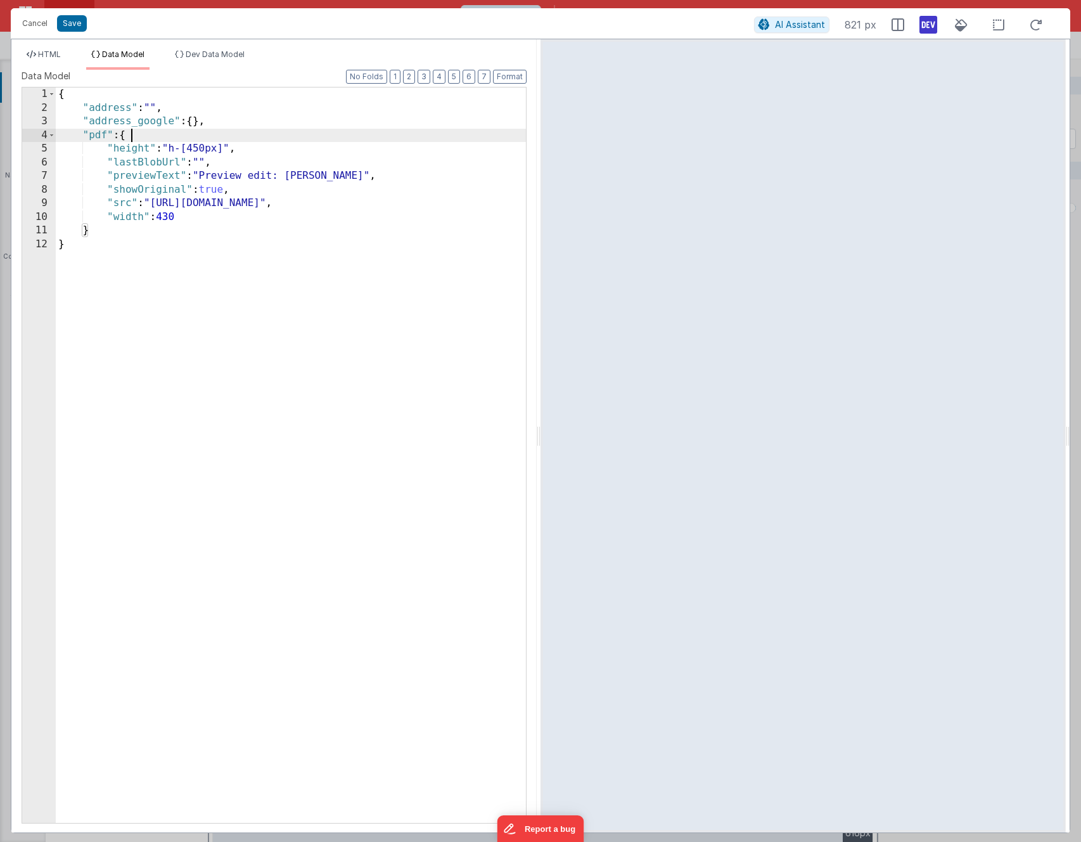
click at [200, 146] on div "{ "address" : "" , "address_google" : { } , "pdf" : { "height" : "h-[450px]" , …" at bounding box center [291, 468] width 470 height 762
click at [58, 47] on div "HTML Data Model Dev Data Model Format 7 6 5 4 3 2 1 No Folds 1 2 3 4 5 6 7 8 9 …" at bounding box center [273, 435] width 525 height 793
click at [48, 57] on span "HTML" at bounding box center [49, 54] width 23 height 10
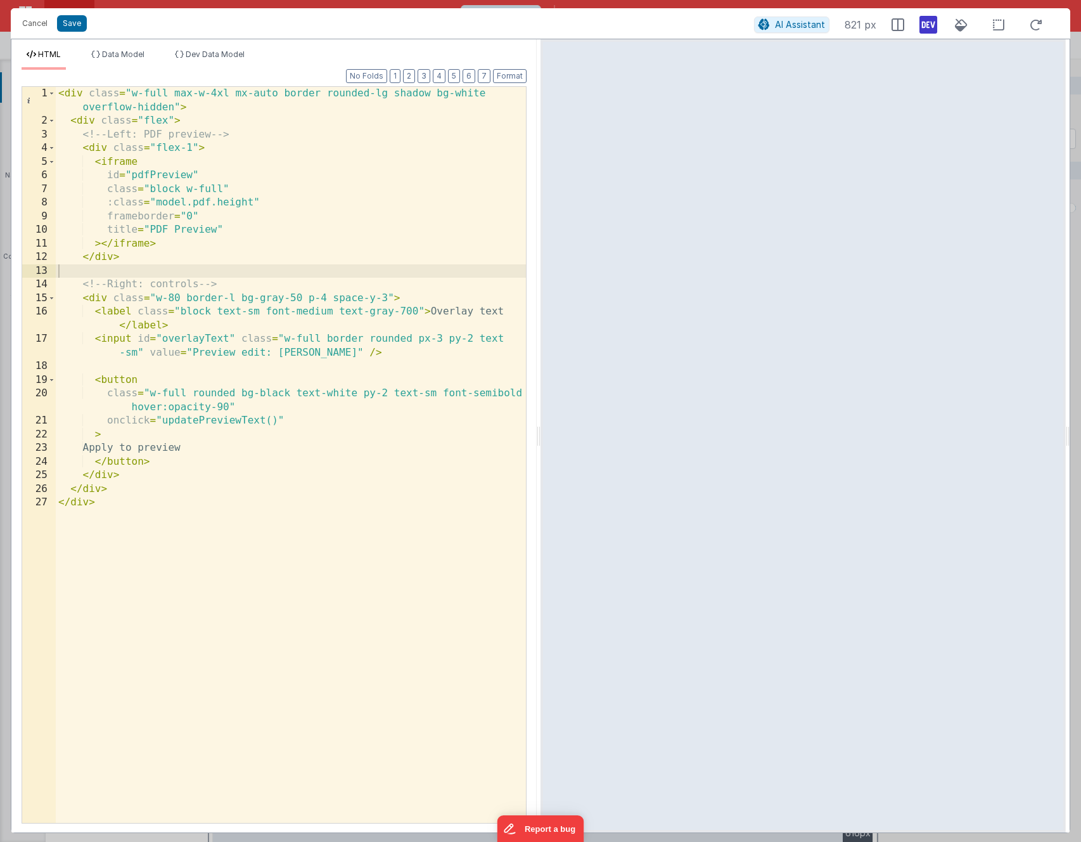
click at [292, 322] on div "< div class = "w-full max-w-4xl mx-auto border rounded-lg shadow bg-white overf…" at bounding box center [291, 475] width 470 height 777
click at [235, 176] on div "< div class = "w-full max-w-4xl mx-auto border rounded-lg shadow bg-white overf…" at bounding box center [291, 475] width 470 height 777
click at [155, 202] on div "< div class = "w-full max-w-4xl mx-auto border rounded-lg shadow bg-white overf…" at bounding box center [291, 475] width 470 height 777
click at [82, 20] on button "Save" at bounding box center [72, 23] width 30 height 16
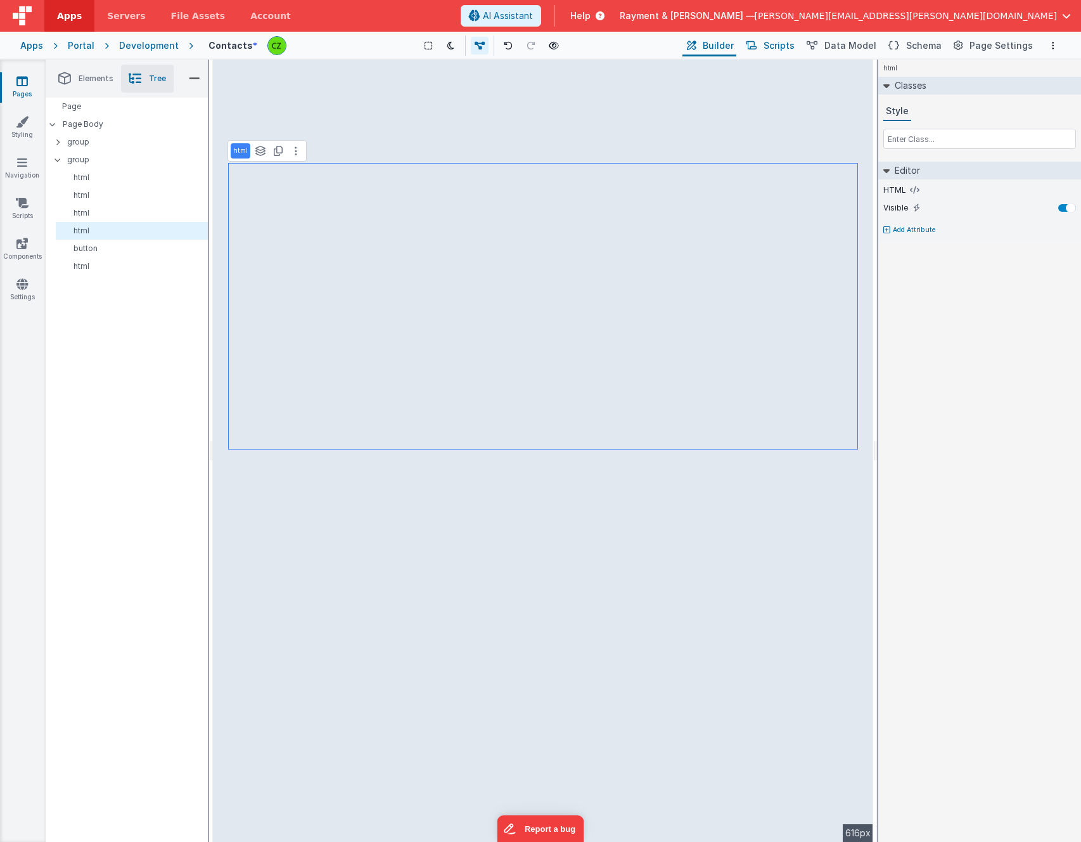
click at [778, 42] on span "Scripts" at bounding box center [779, 45] width 31 height 13
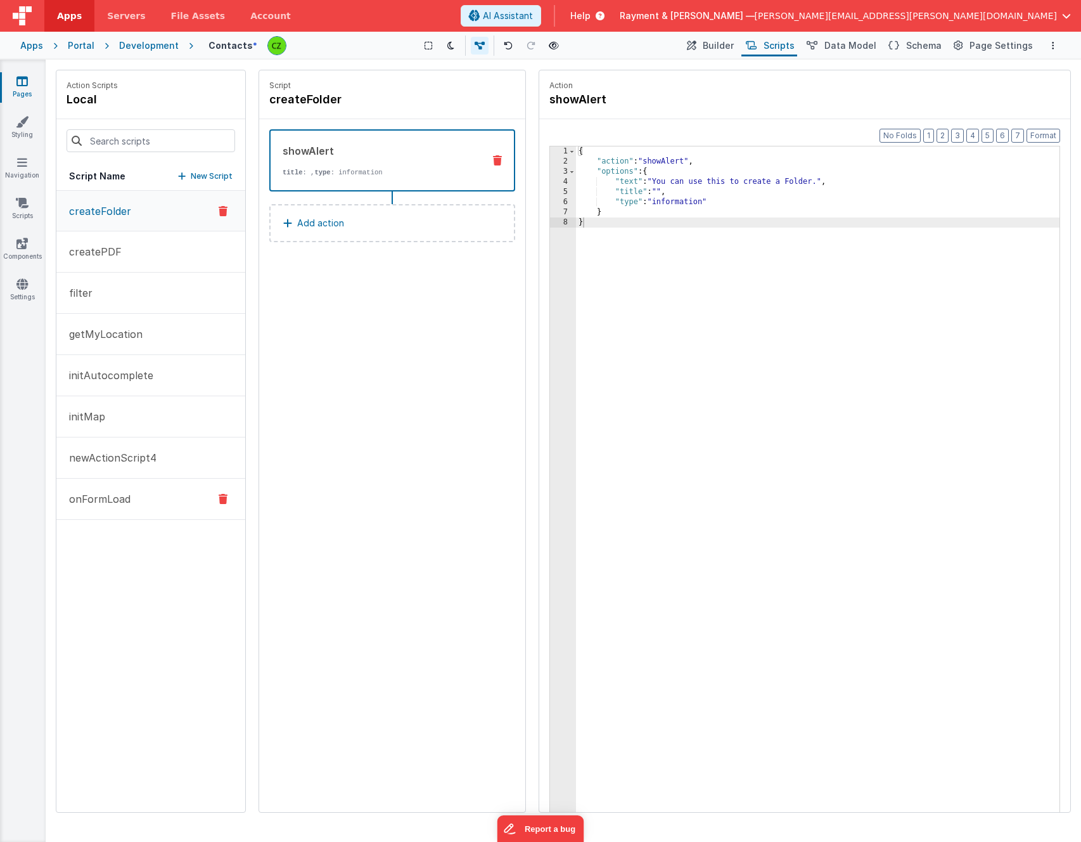
click at [125, 511] on button "onFormLoad" at bounding box center [150, 499] width 189 height 41
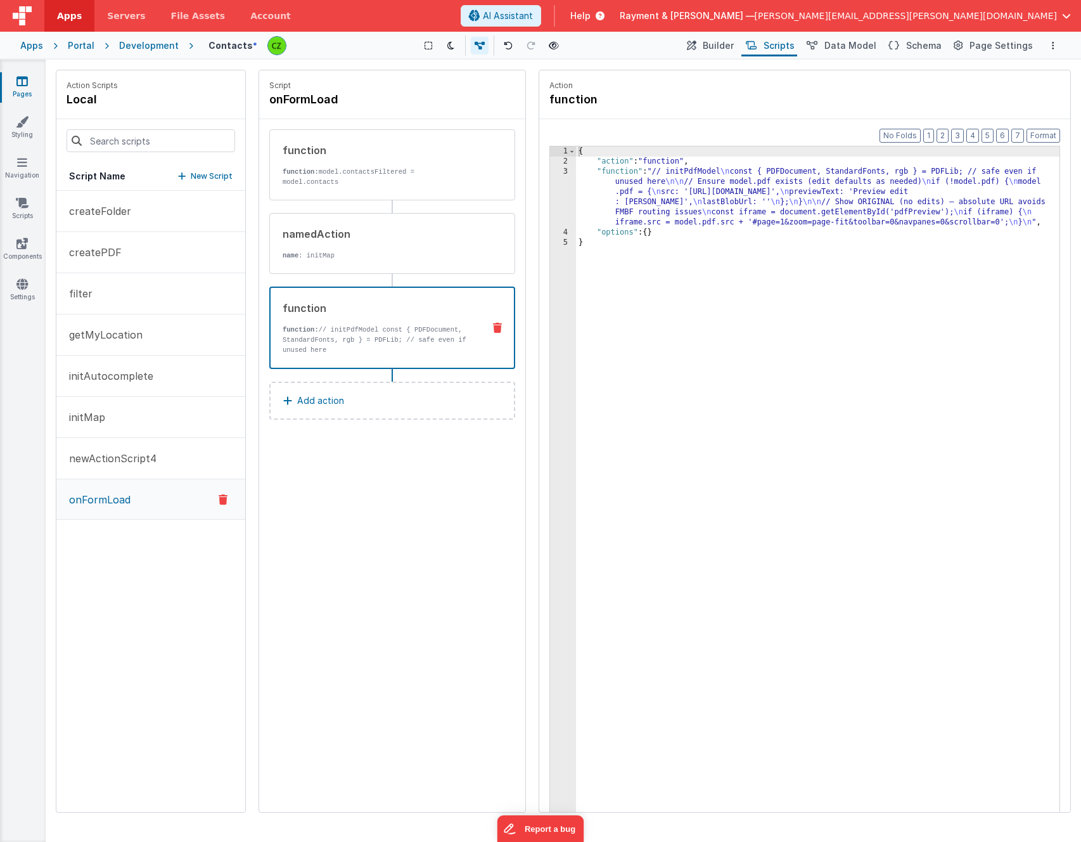
click at [373, 331] on p "function: // initPdfModel const { PDFDocument, StandardFonts, rgb } = PDFLib; /…" at bounding box center [378, 340] width 191 height 30
click at [567, 172] on div "3" at bounding box center [563, 197] width 26 height 61
click at [564, 172] on div "3" at bounding box center [563, 197] width 26 height 61
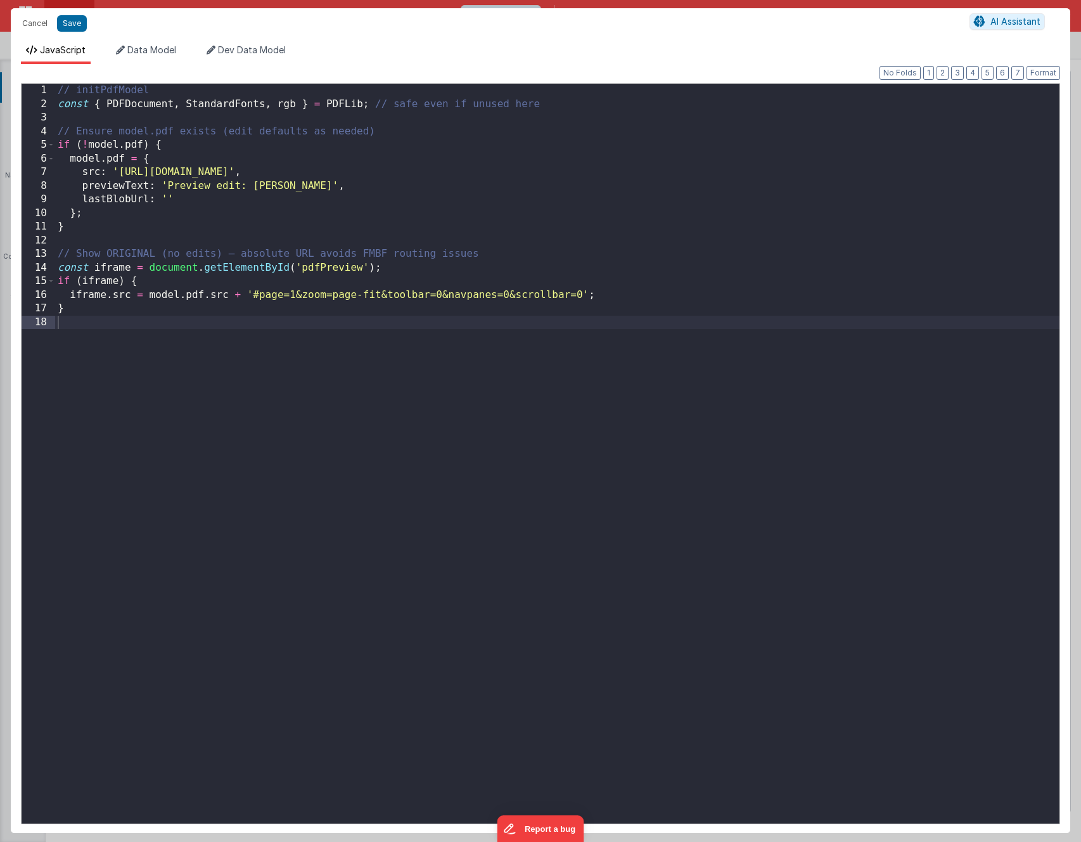
click at [168, 283] on div "// initPdfModel const { PDFDocument , StandardFonts , rgb } = PDFLib ; // safe …" at bounding box center [557, 467] width 1005 height 767
click at [165, 226] on div "// initPdfModel const { PDFDocument , StandardFonts , rgb } = PDFLib ; // safe …" at bounding box center [557, 467] width 1005 height 767
click at [131, 106] on div "// initPdfModel const { PDFDocument , StandardFonts , rgb } = PDFLib ; // safe …" at bounding box center [557, 467] width 1005 height 767
click at [209, 101] on div "// initPdfModel const { PDFDocument , StandardFonts , rgb } = PDFLib ; // safe …" at bounding box center [557, 467] width 1005 height 767
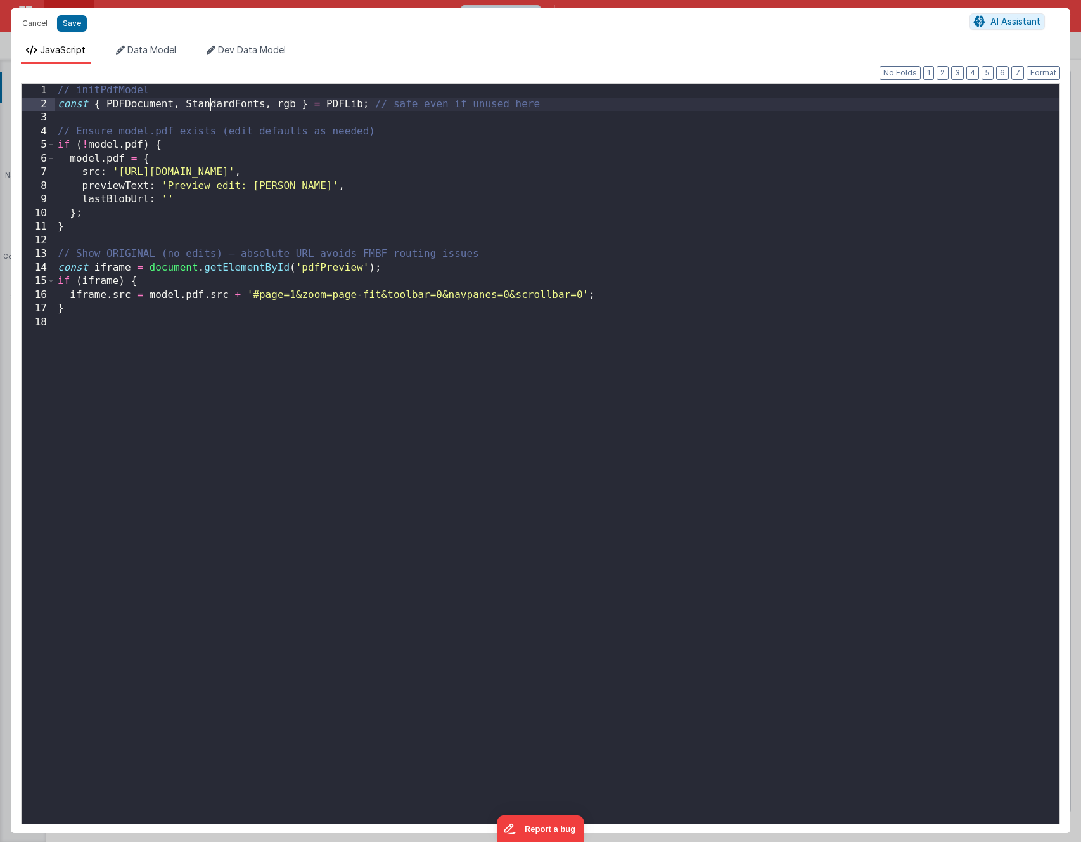
click at [209, 101] on div "// initPdfModel const { PDFDocument , StandardFonts , rgb } = PDFLib ; // safe …" at bounding box center [557, 467] width 1005 height 767
click at [285, 104] on div "// initPdfModel const { PDFDocument , StandardFonts , rgb } = PDFLib ; // safe …" at bounding box center [557, 467] width 1005 height 767
click at [212, 147] on div "// initPdfModel const { PDFDocument , StandardFonts , rgb } = PDFLib ; // safe …" at bounding box center [557, 467] width 1005 height 767
click at [195, 161] on div "// initPdfModel const { PDFDocument , StandardFonts , rgb } = PDFLib ; // safe …" at bounding box center [557, 467] width 1005 height 767
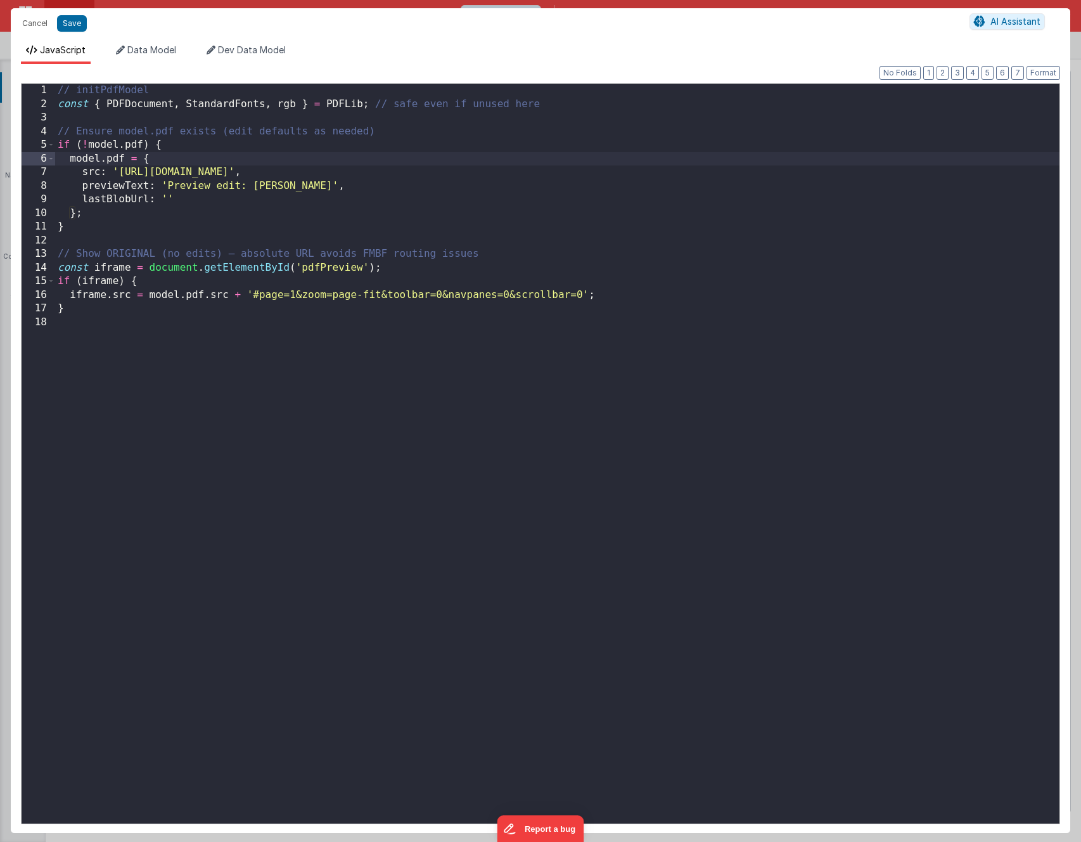
click at [195, 150] on div "// initPdfModel const { PDFDocument , StandardFonts , rgb } = PDFLib ; // safe …" at bounding box center [557, 467] width 1005 height 767
click at [216, 442] on div "// initPdfModel const { PDFDocument , StandardFonts , rgb } = PDFLib ; // safe …" at bounding box center [557, 467] width 1005 height 767
click at [95, 146] on div "// initPdfModel const { PDFDocument , StandardFonts , rgb } = PDFLib ; // safe …" at bounding box center [557, 467] width 1005 height 767
click at [136, 233] on div "// initPdfModel const { PDFDocument , StandardFonts , rgb } = PDFLib ; // safe …" at bounding box center [557, 467] width 1005 height 767
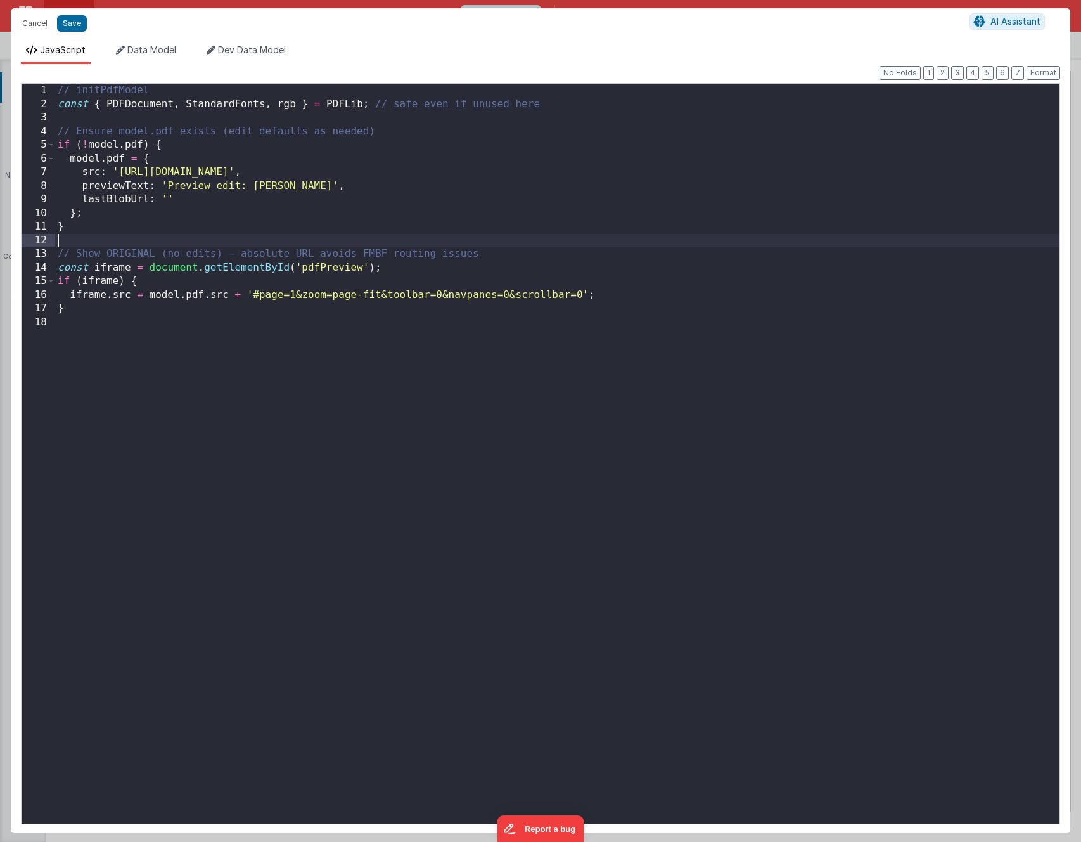
click at [110, 237] on div "// initPdfModel const { PDFDocument , StandardFonts , rgb } = PDFLib ; // safe …" at bounding box center [557, 467] width 1005 height 767
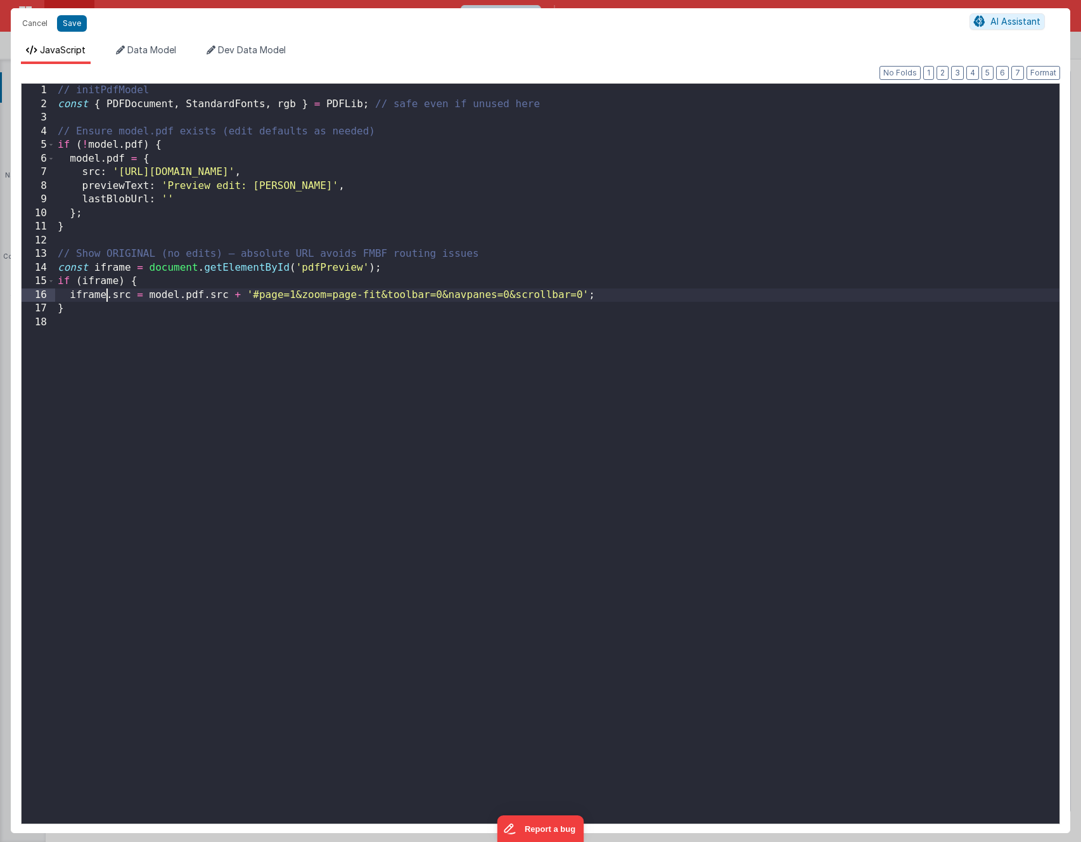
click at [106, 294] on div "// initPdfModel const { PDFDocument , StandardFonts , rgb } = PDFLib ; // safe …" at bounding box center [557, 467] width 1005 height 767
click at [619, 298] on div "// initPdfModel const { PDFDocument , StandardFonts , rgb } = PDFLib ; // safe …" at bounding box center [557, 467] width 1005 height 767
click at [273, 311] on div "// initPdfModel const { PDFDocument , StandardFonts , rgb } = PDFLib ; // safe …" at bounding box center [557, 467] width 1005 height 767
click at [191, 295] on div "// initPdfModel const { PDFDocument , StandardFonts , rgb } = PDFLib ; // safe …" at bounding box center [557, 467] width 1005 height 767
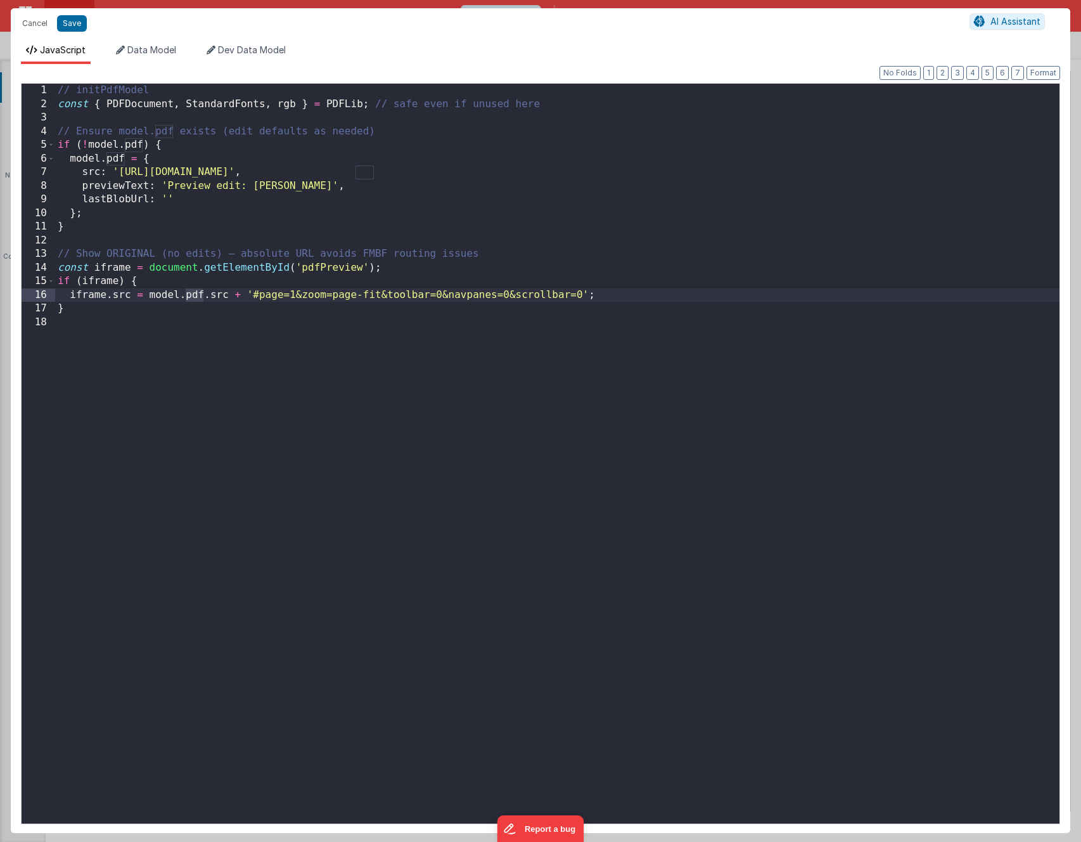
click at [215, 297] on div "// initPdfModel const { PDFDocument , StandardFonts , rgb } = PDFLib ; // safe …" at bounding box center [557, 467] width 1005 height 767
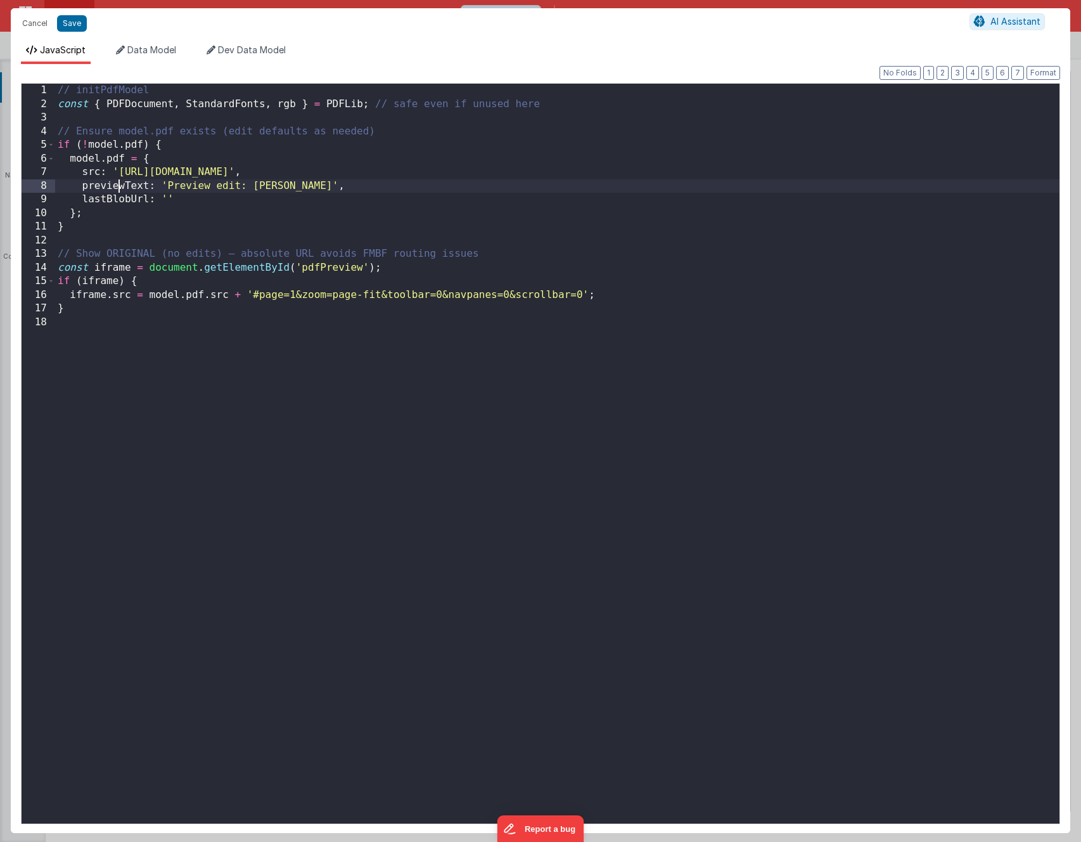
click at [118, 186] on div "// initPdfModel const { PDFDocument , StandardFonts , rgb } = PDFLib ; // safe …" at bounding box center [557, 467] width 1005 height 767
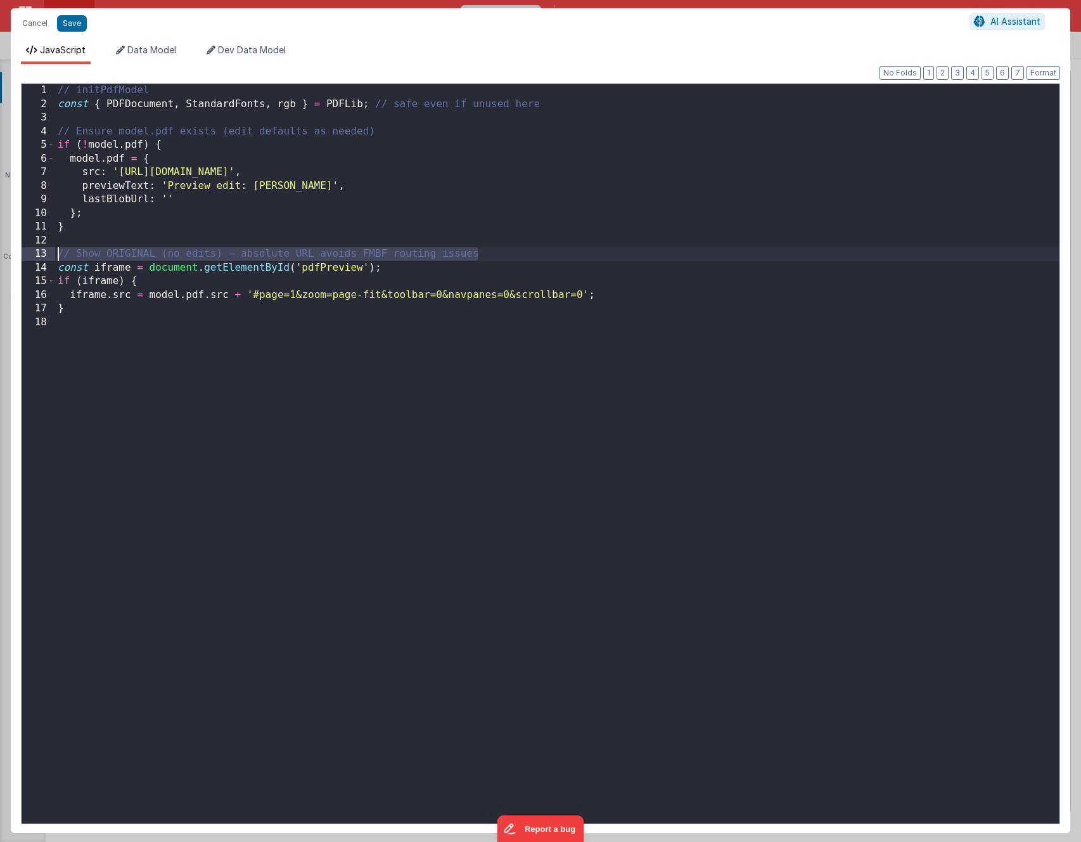
click at [493, 252] on div "// initPdfModel const { PDFDocument , StandardFonts , rgb } = PDFLib ; // safe …" at bounding box center [557, 467] width 1005 height 767
click at [37, 23] on button "Cancel" at bounding box center [35, 24] width 38 height 18
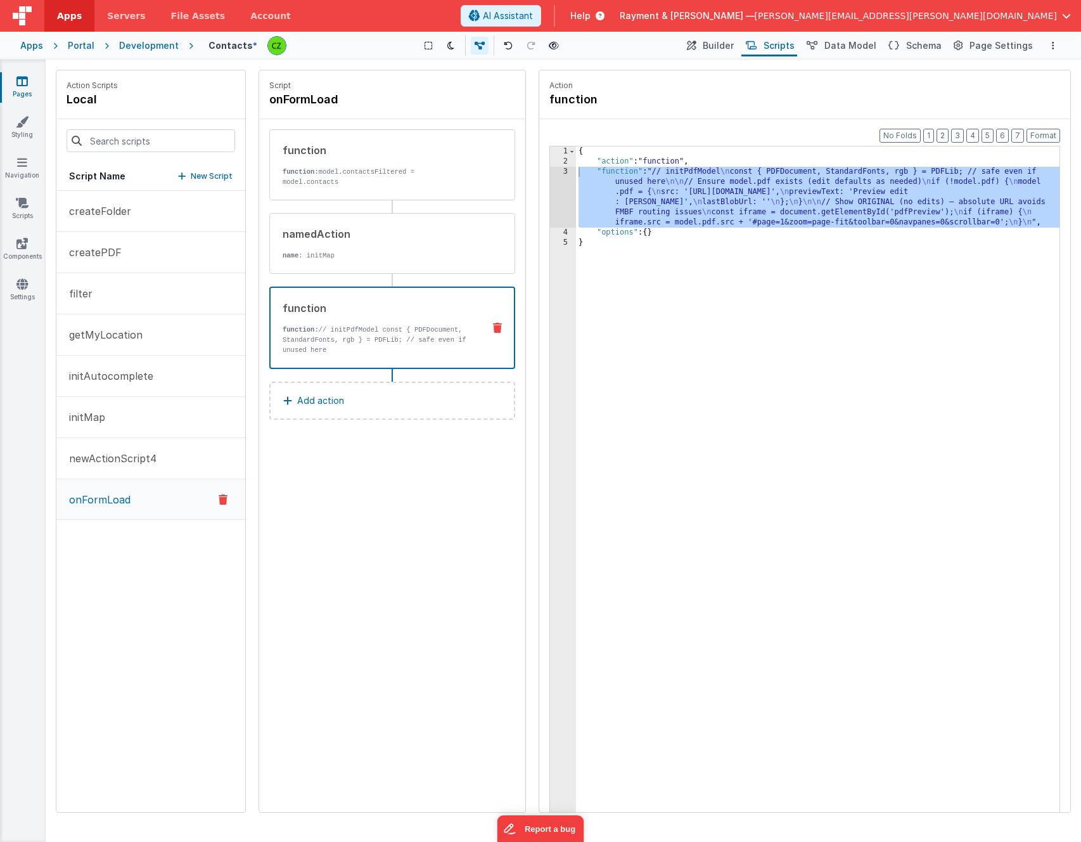
click at [369, 553] on div "Script onFormLoad function function: model.contactsFiltered = model.contacts na…" at bounding box center [392, 441] width 266 height 742
click at [170, 565] on div "createFolder createPDF filter getMyLocation initAutocomplete initMap newActionS…" at bounding box center [150, 501] width 189 height 621
click at [195, 174] on p "New Script" at bounding box center [212, 176] width 42 height 13
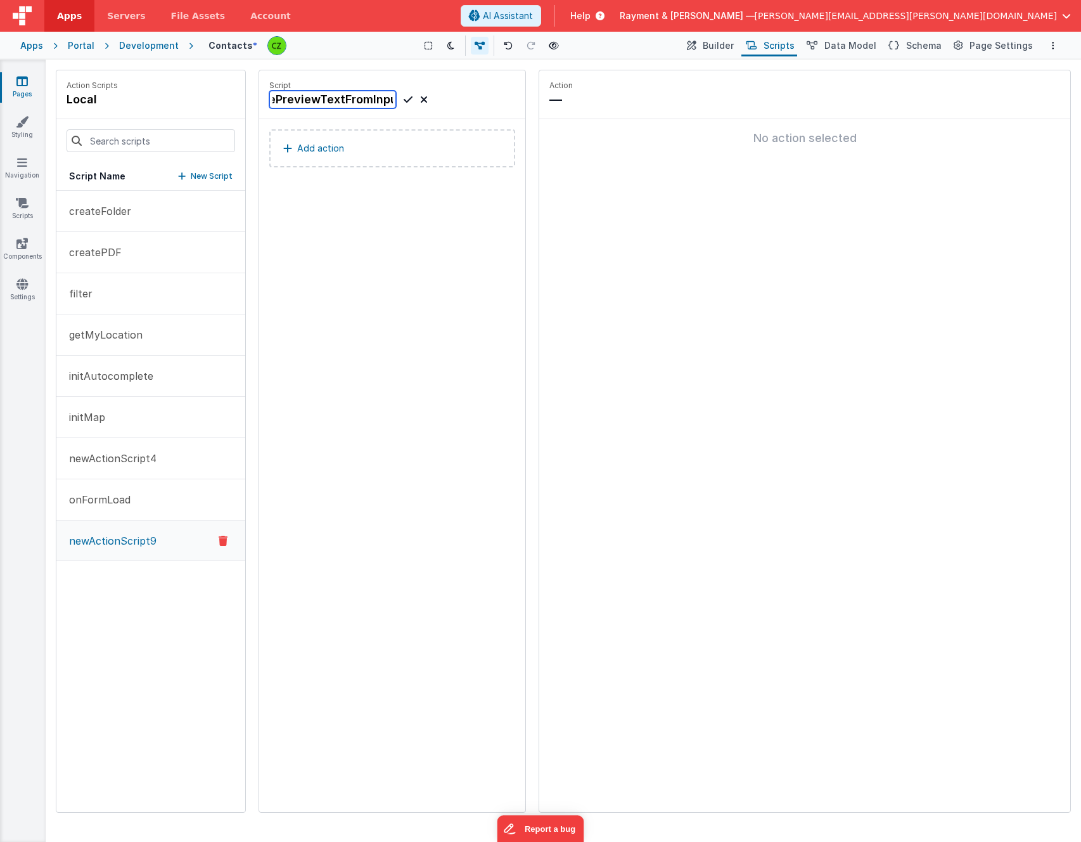
scroll to position [0, 41]
type input "updatePreviewTextFromInput"
click at [409, 99] on icon at bounding box center [408, 99] width 9 height 15
click at [340, 153] on p "Add action" at bounding box center [320, 148] width 47 height 15
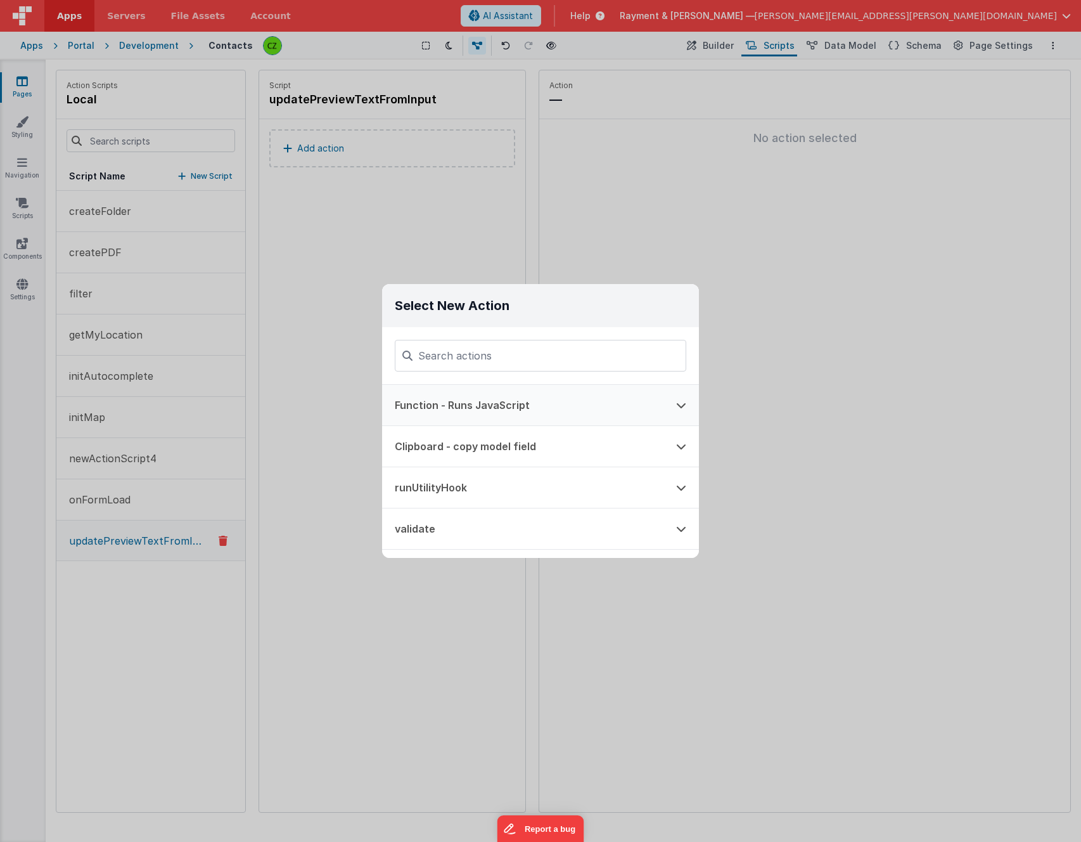
click at [442, 398] on button "Function - Runs JavaScript" at bounding box center [522, 405] width 281 height 41
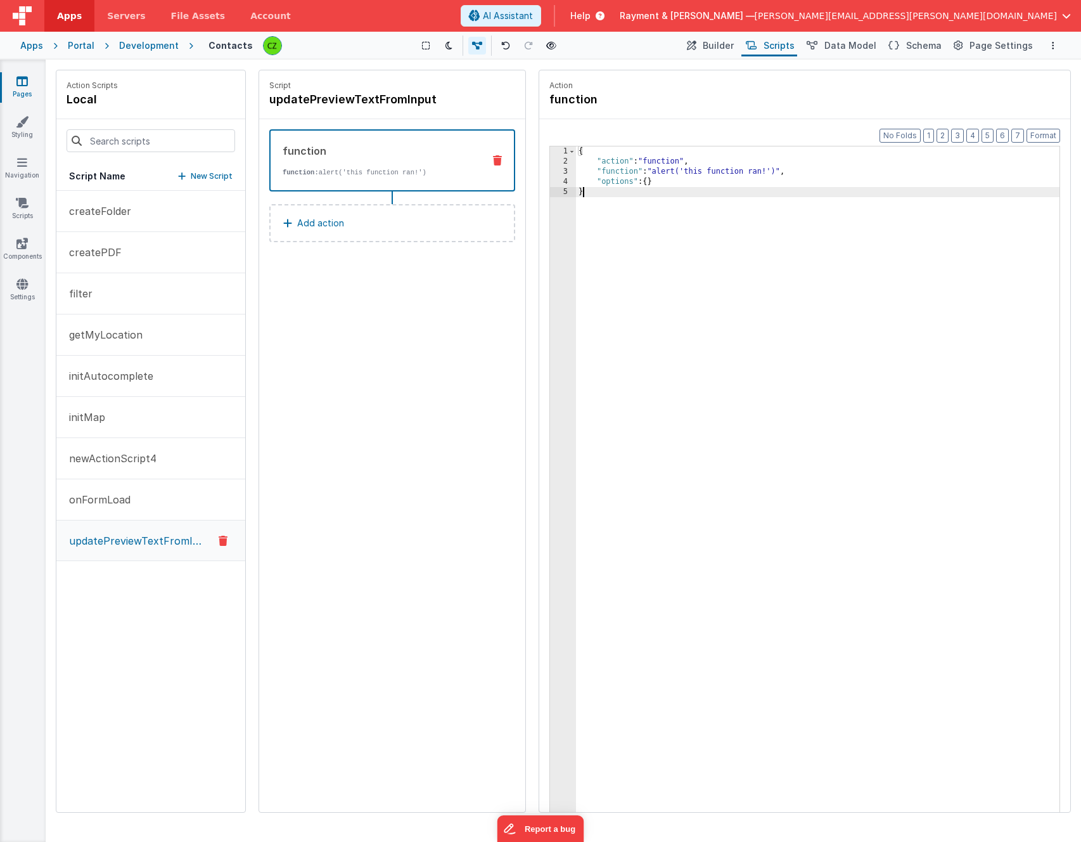
click at [569, 171] on div "3" at bounding box center [563, 172] width 26 height 10
click at [565, 171] on div "3" at bounding box center [563, 172] width 26 height 10
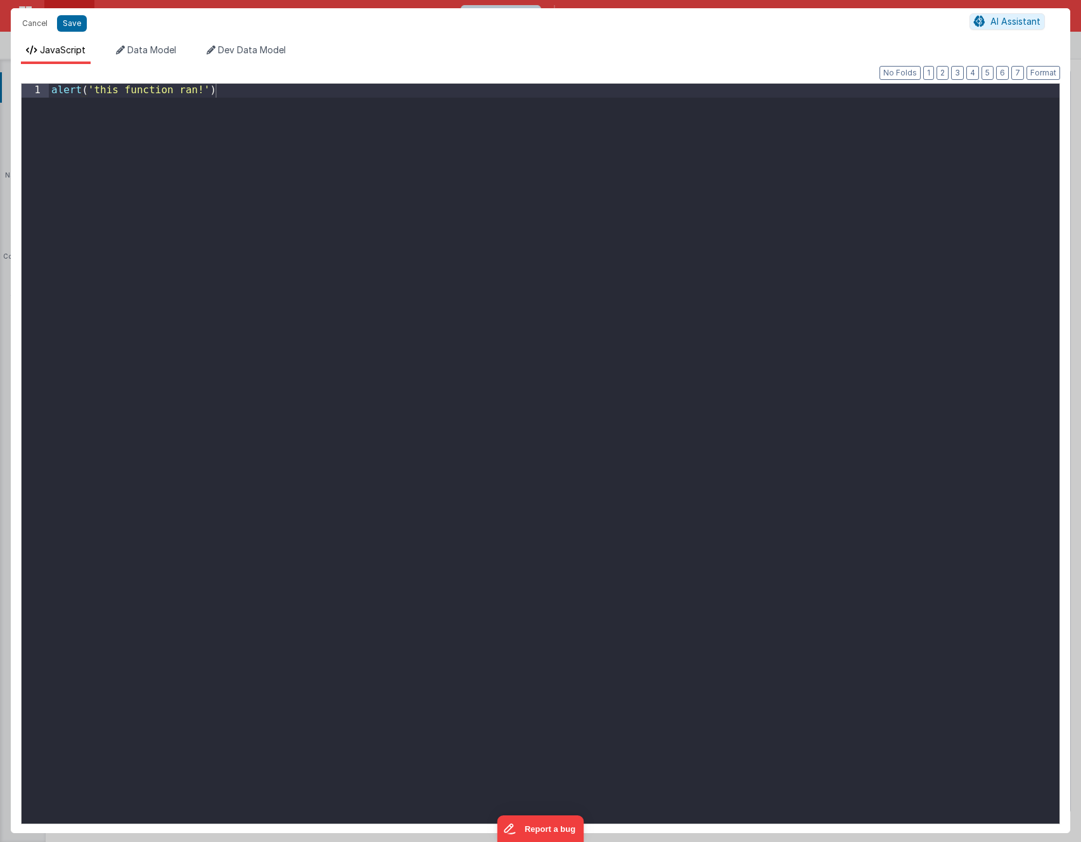
click at [539, 240] on div "alert ( 'this function ran!' )" at bounding box center [554, 467] width 1011 height 767
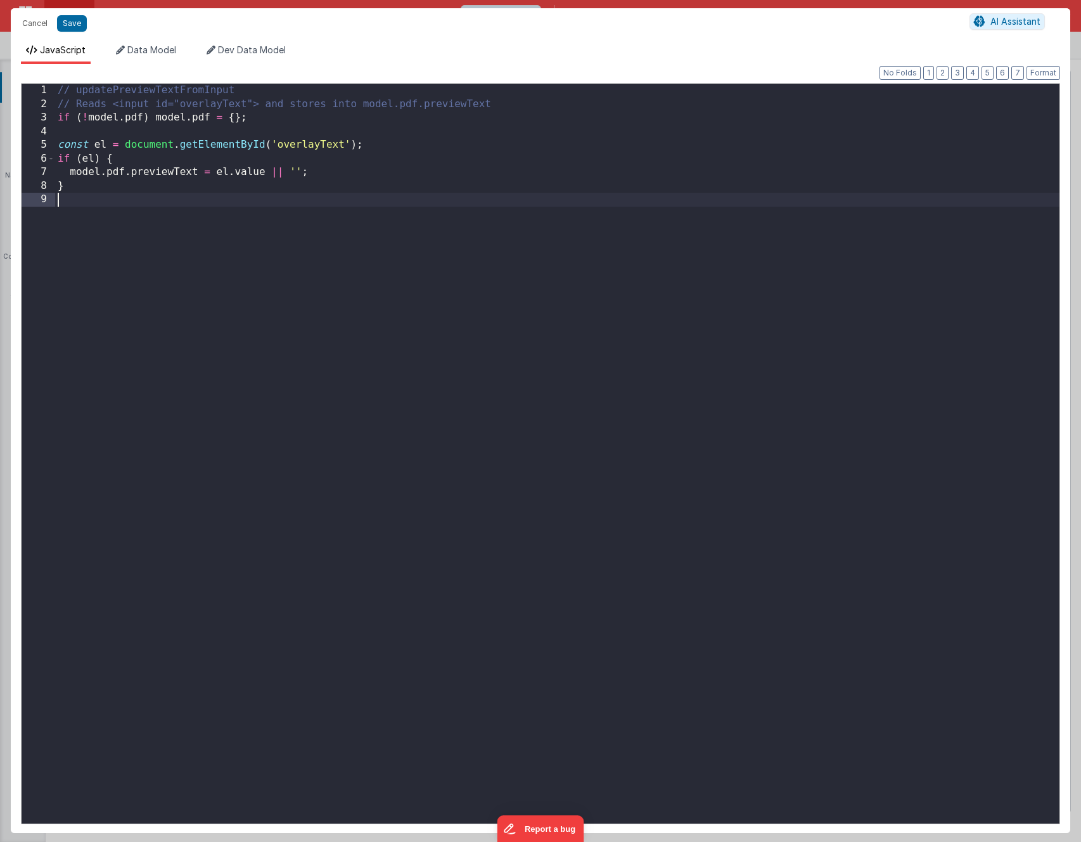
click at [539, 240] on div "// updatePreviewTextFromInput // Reads <input id="overlayText"> and stores into…" at bounding box center [557, 467] width 1005 height 767
click at [74, 23] on button "Save" at bounding box center [72, 23] width 30 height 16
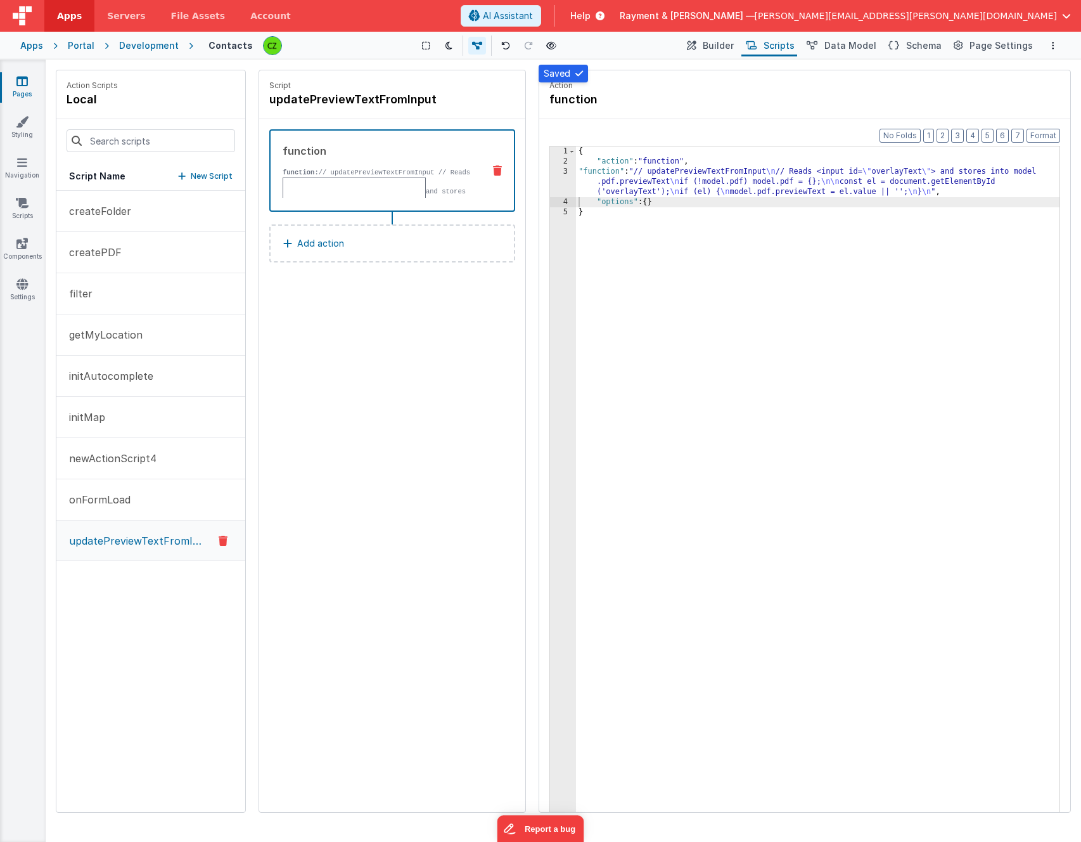
click at [795, 215] on div "{ "action" : "function" , "function" : "// updatePreviewTextFromInput \n // Rea…" at bounding box center [818, 508] width 484 height 725
click at [353, 187] on input at bounding box center [354, 190] width 143 height 27
click at [811, 220] on div "{ "action" : "function" , "function" : "// updatePreviewTextFromInput \n // Rea…" at bounding box center [818, 508] width 484 height 725
click at [365, 183] on input at bounding box center [354, 190] width 143 height 27
click at [678, 237] on div "{ "action" : "function" , "function" : "// updatePreviewTextFromInput \n // Rea…" at bounding box center [818, 508] width 484 height 725
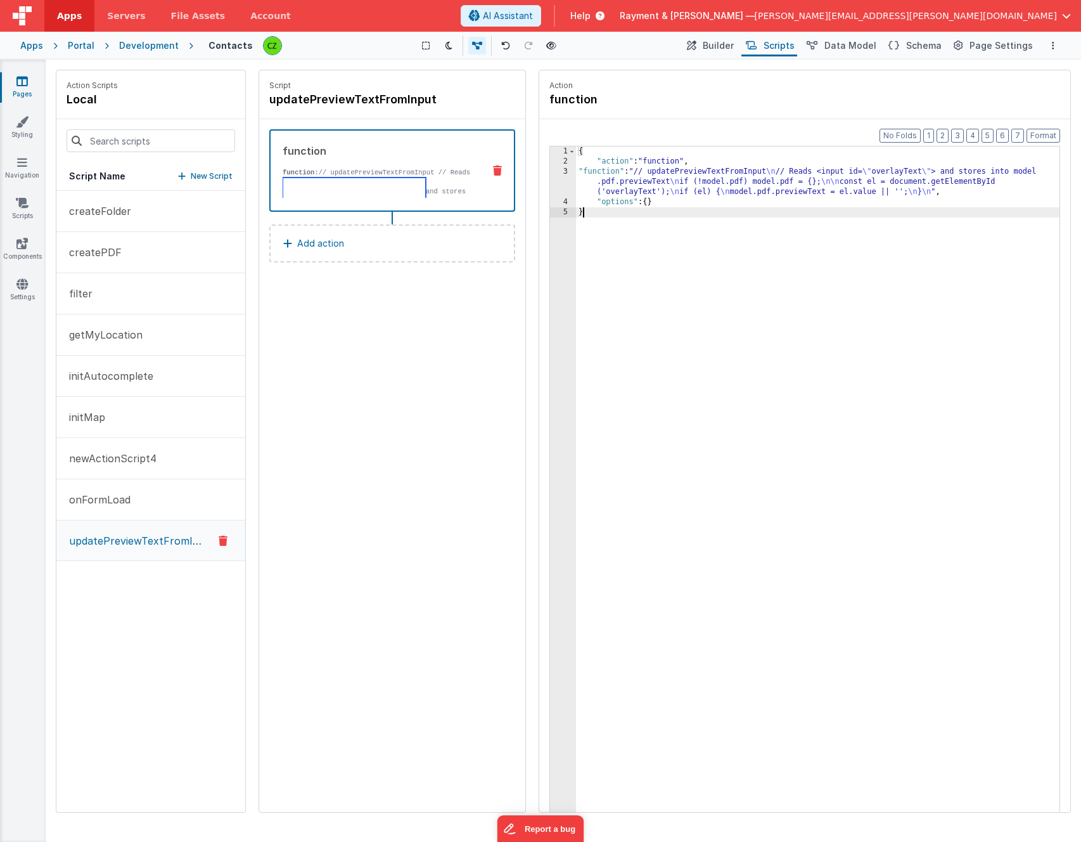
click at [352, 190] on input at bounding box center [354, 190] width 143 height 27
click at [316, 316] on div "Script updatePreviewTextFromInput function function: // updatePreviewTextFromIn…" at bounding box center [392, 441] width 266 height 742
click at [758, 221] on div "{ "action" : "function" , "function" : "// updatePreviewTextFromInput \n // Rea…" at bounding box center [818, 508] width 484 height 725
click at [560, 828] on button "Report a bug" at bounding box center [540, 828] width 87 height 27
click at [567, 172] on div "3" at bounding box center [563, 182] width 26 height 30
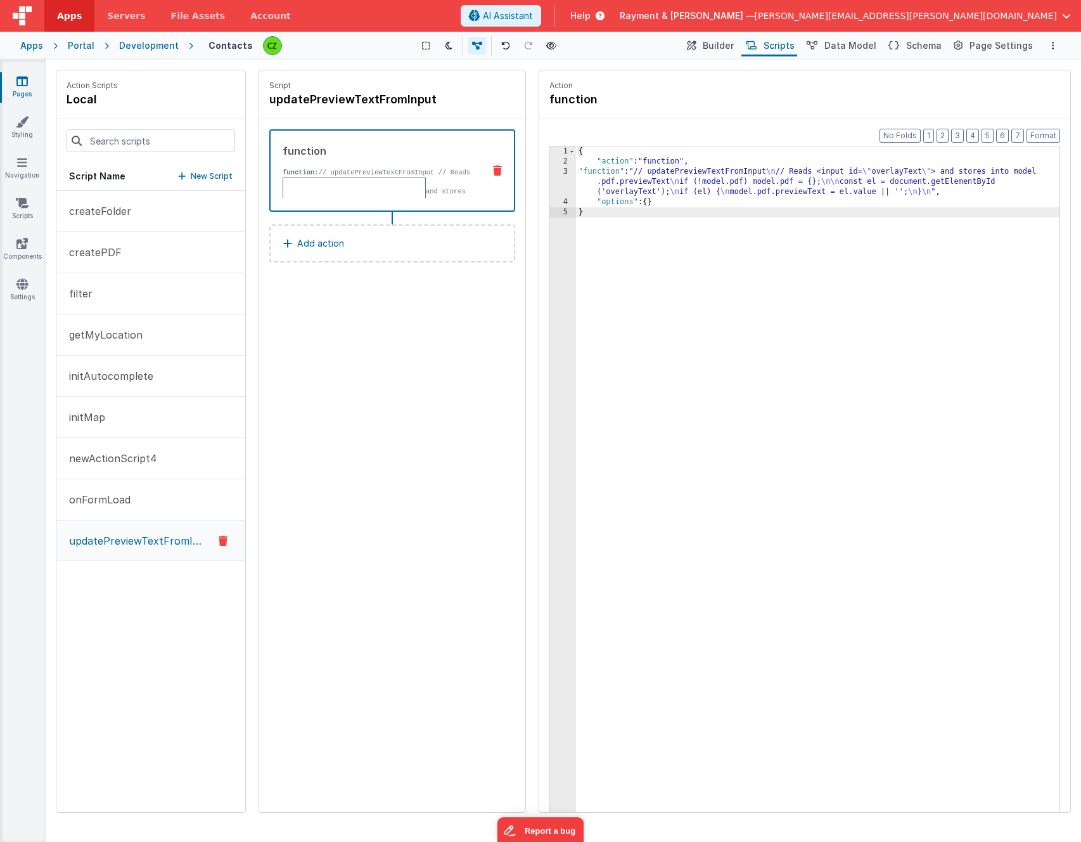
click at [564, 172] on div "3" at bounding box center [563, 182] width 26 height 30
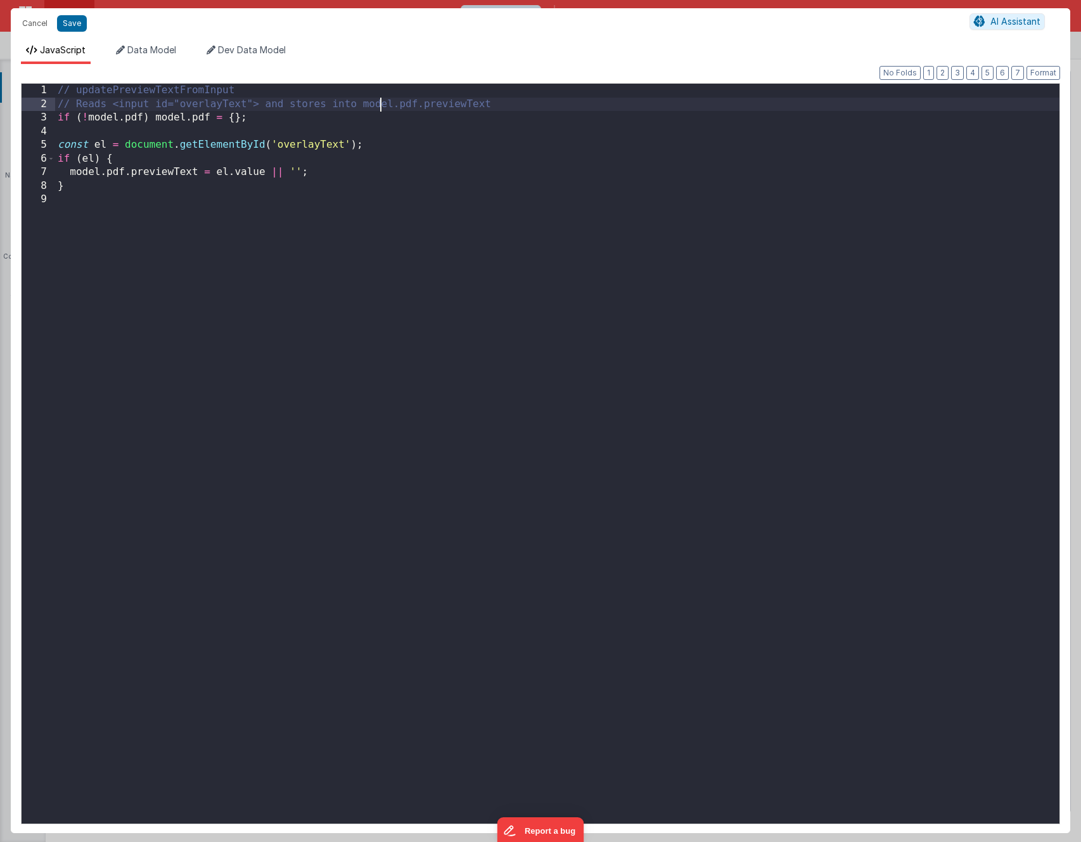
click at [382, 107] on div "// updatePreviewTextFromInput // Reads <input id="overlayText"> and stores into…" at bounding box center [557, 467] width 1005 height 767
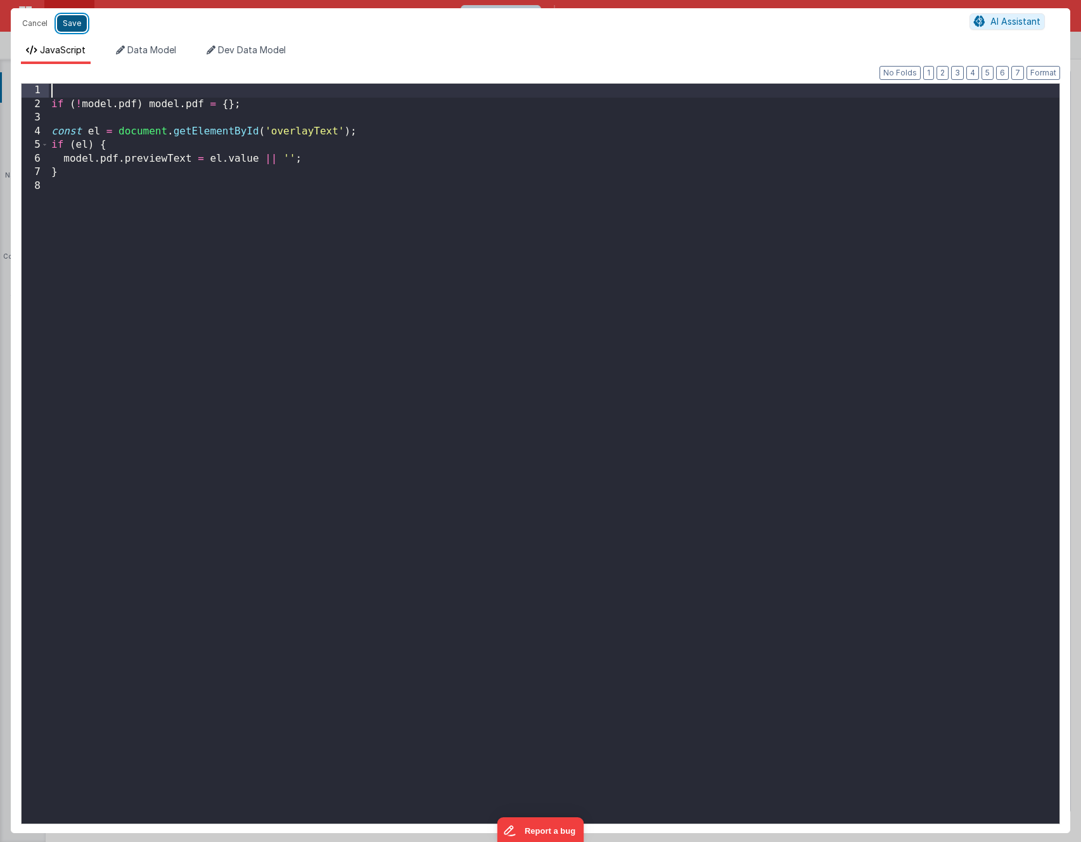
click at [74, 20] on button "Save" at bounding box center [72, 23] width 30 height 16
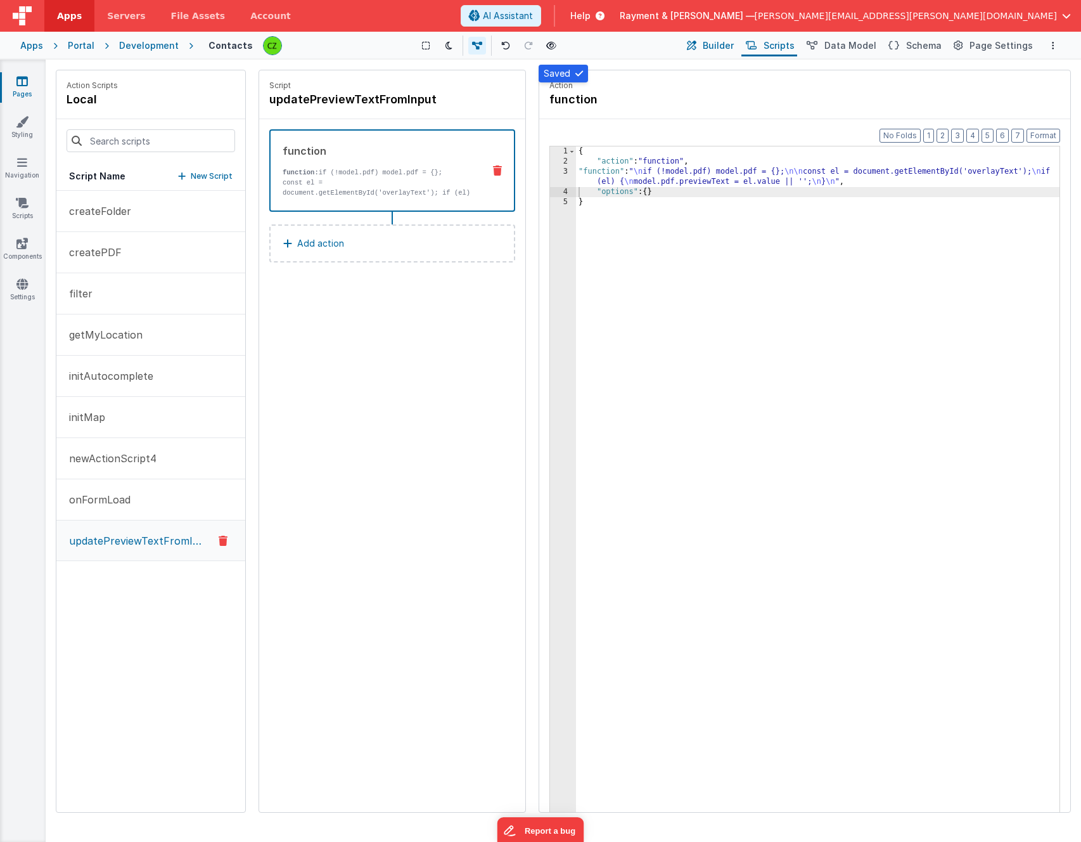
click at [712, 41] on button "Builder" at bounding box center [710, 46] width 54 height 22
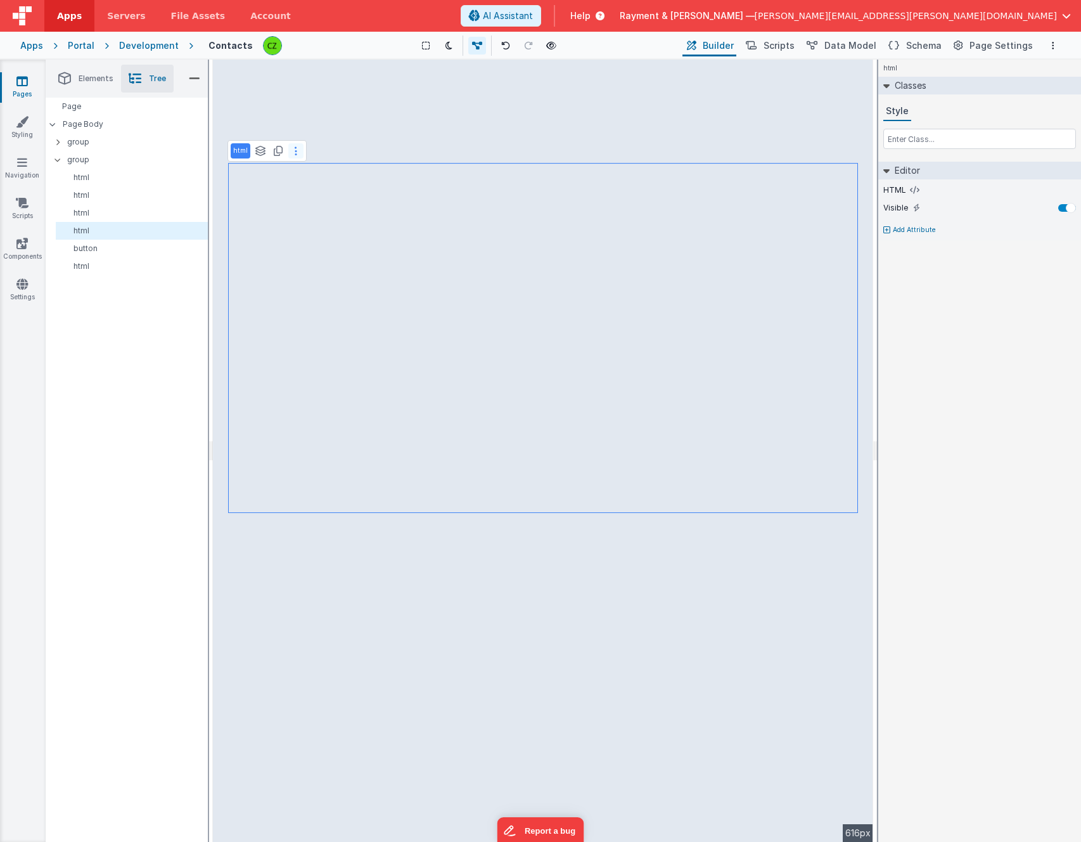
click at [295, 148] on icon at bounding box center [296, 151] width 3 height 10
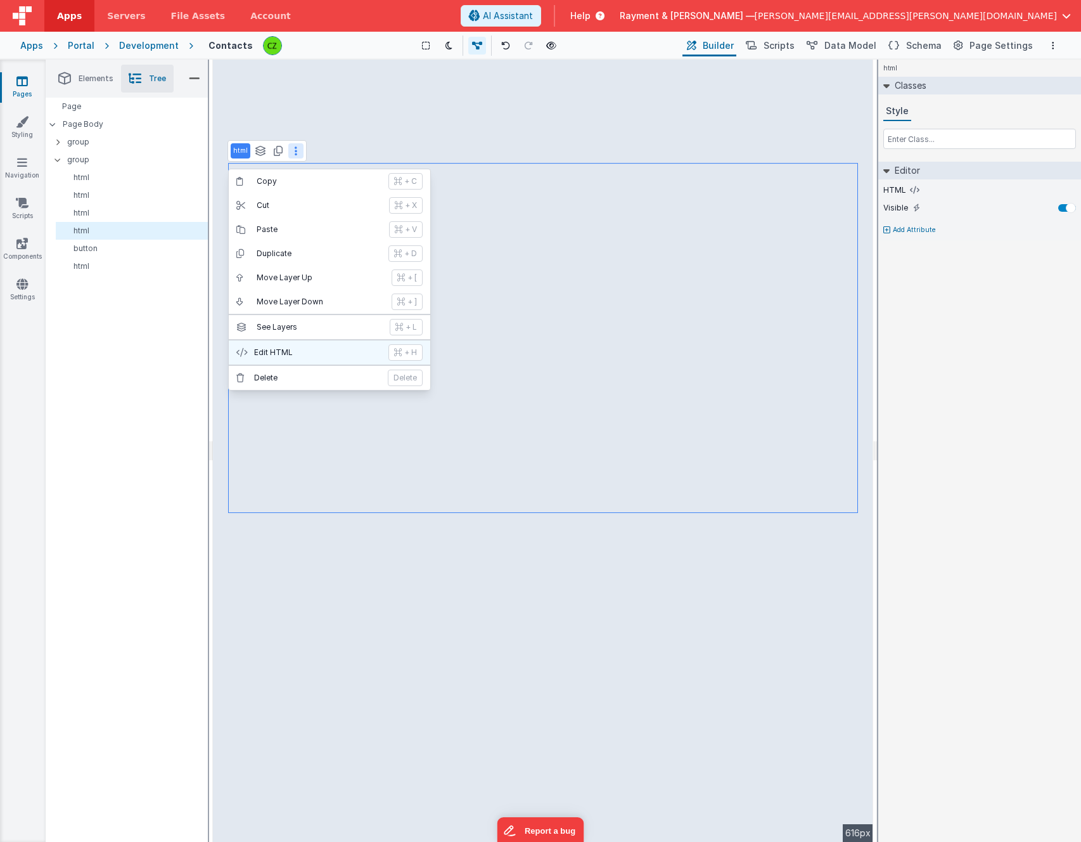
click at [312, 351] on p "Edit HTML" at bounding box center [317, 352] width 127 height 10
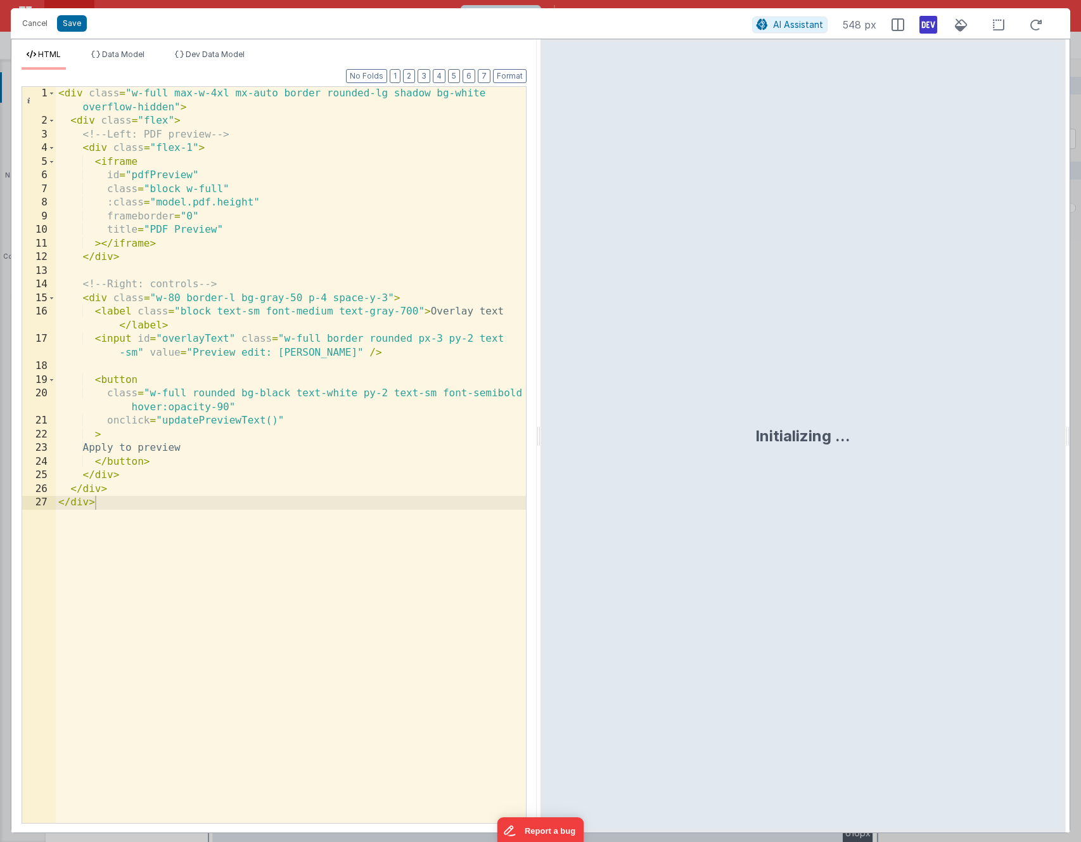
click at [253, 165] on div "< div class = "w-full max-w-4xl mx-auto border rounded-lg shadow bg-white overf…" at bounding box center [291, 475] width 470 height 777
click at [230, 453] on div "< div class = "w-full max-w-4xl mx-auto border rounded-lg shadow bg-white overf…" at bounding box center [291, 475] width 470 height 777
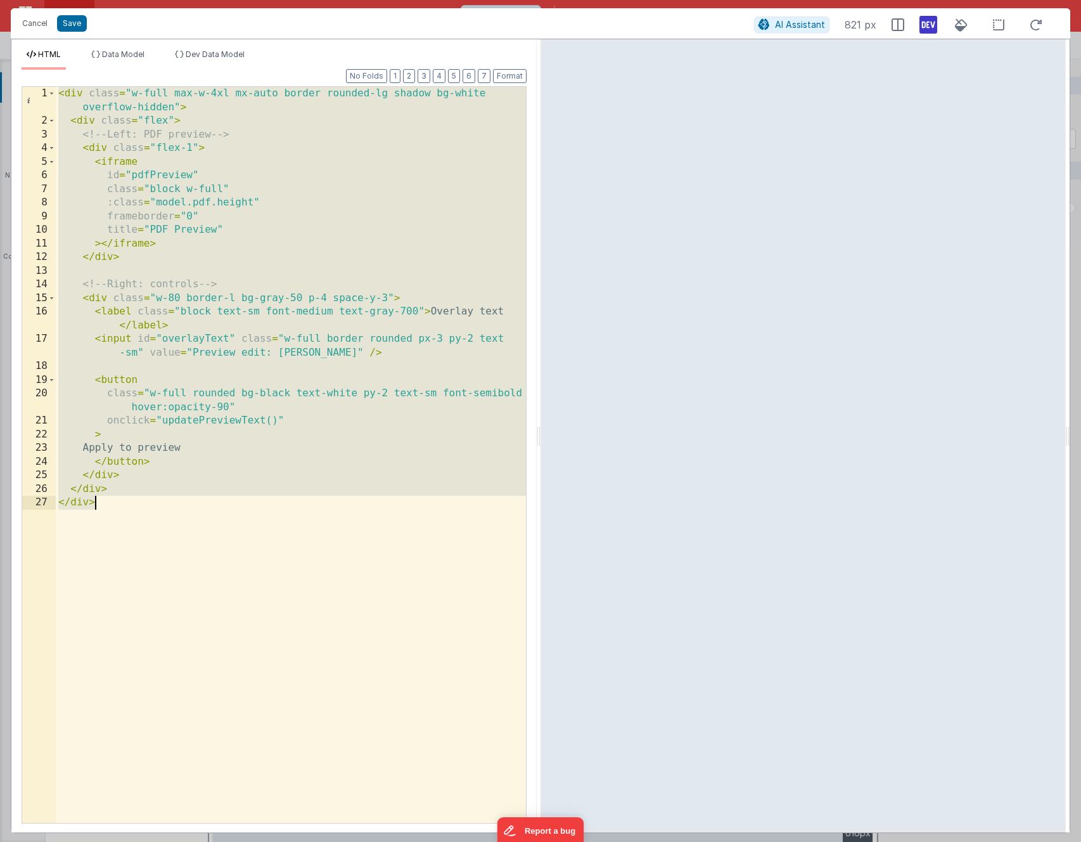
click at [171, 276] on div "< div class = "w-full max-w-4xl mx-auto border rounded-lg shadow bg-white overf…" at bounding box center [291, 475] width 470 height 777
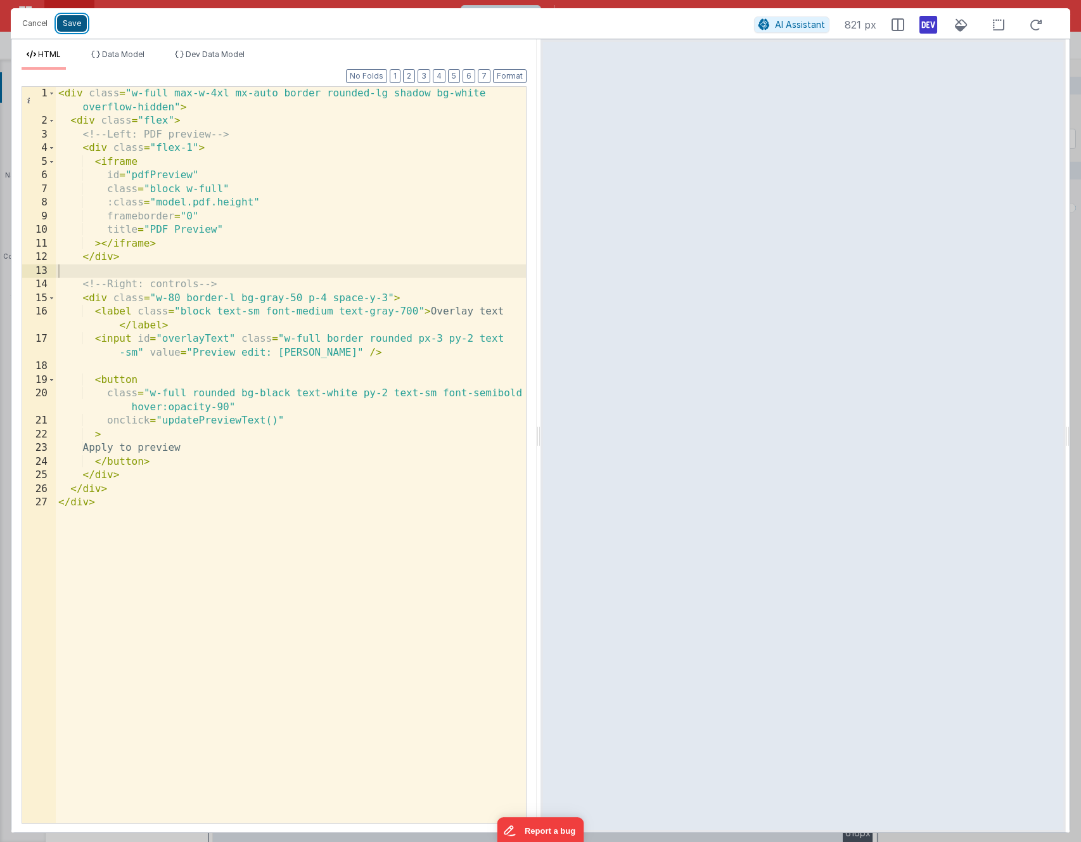
click at [70, 23] on button "Save" at bounding box center [72, 23] width 30 height 16
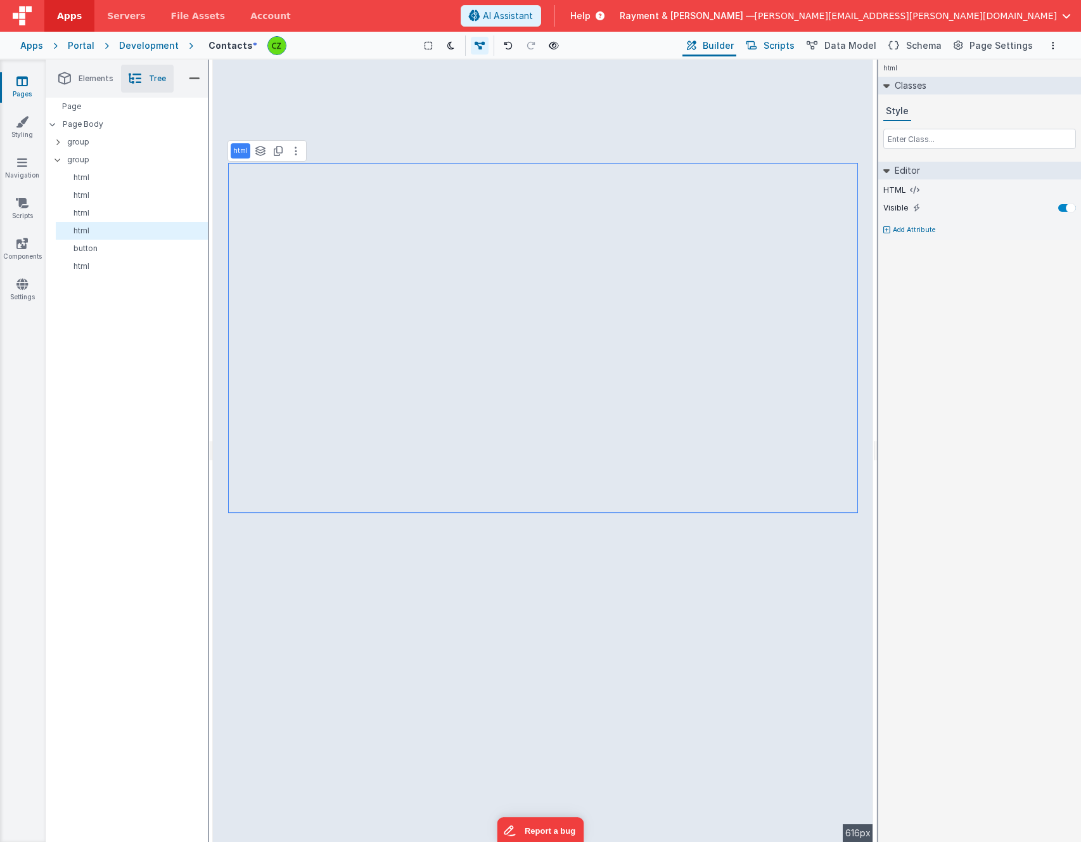
click at [789, 41] on span "Scripts" at bounding box center [779, 45] width 31 height 13
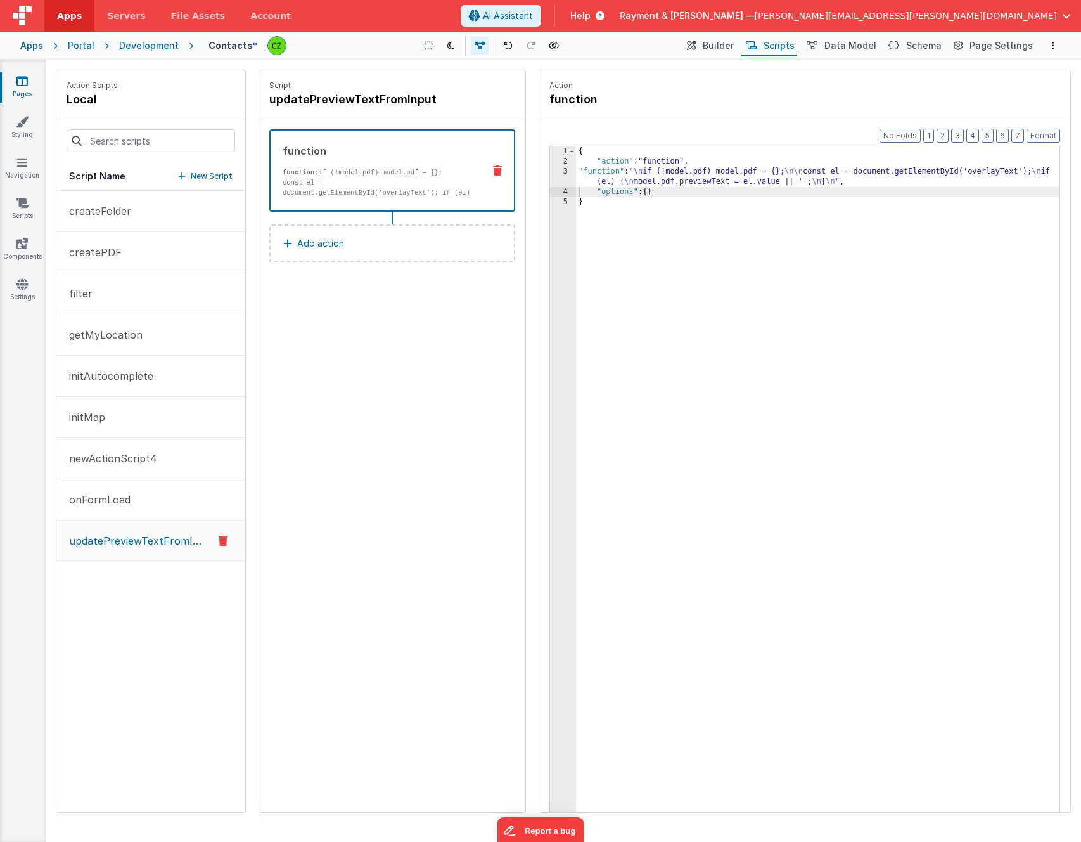
click at [108, 629] on div "createFolder createPDF filter getMyLocation initAutocomplete initMap newActionS…" at bounding box center [150, 501] width 189 height 621
click at [205, 179] on p "New Script" at bounding box center [212, 176] width 42 height 13
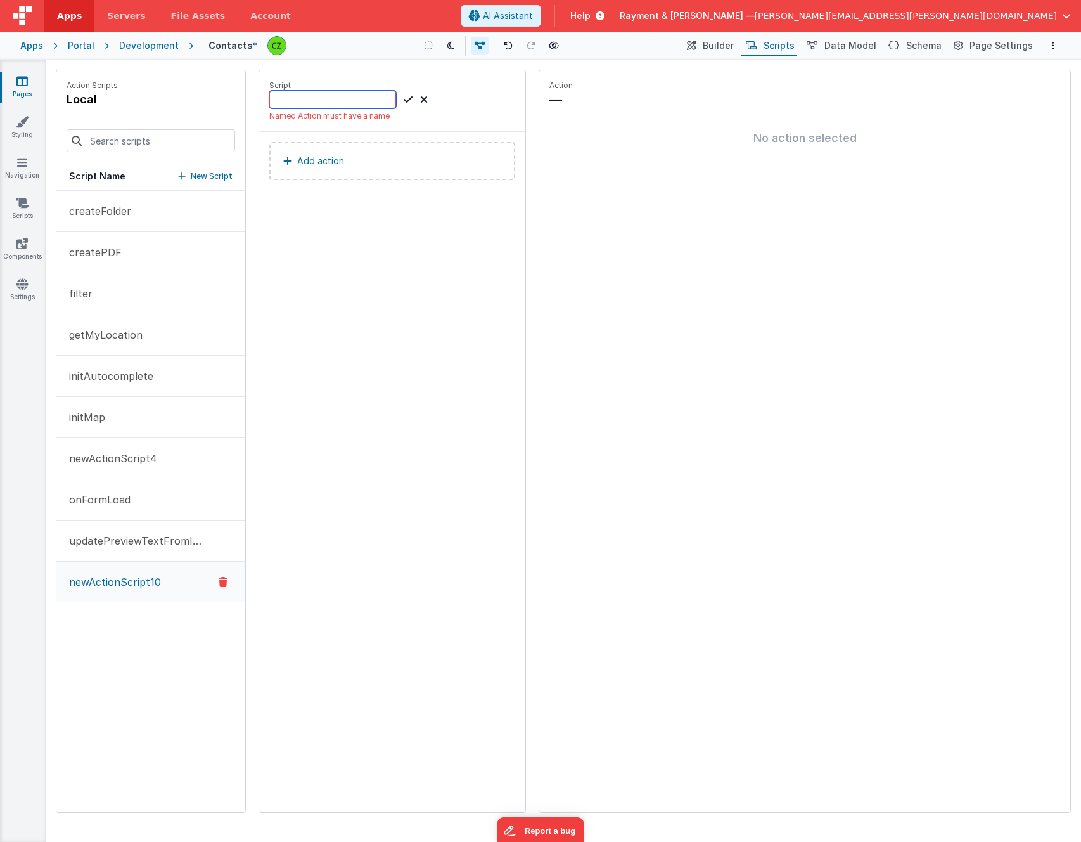
paste input "renderEditedPreview"
type input "renderEditedPreview"
click at [401, 73] on div "Script renderEditedPreview Named Action must have a name" at bounding box center [392, 100] width 266 height 61
click at [440, 79] on div "Script renderEditedPreview Named Action must have a name" at bounding box center [392, 100] width 266 height 61
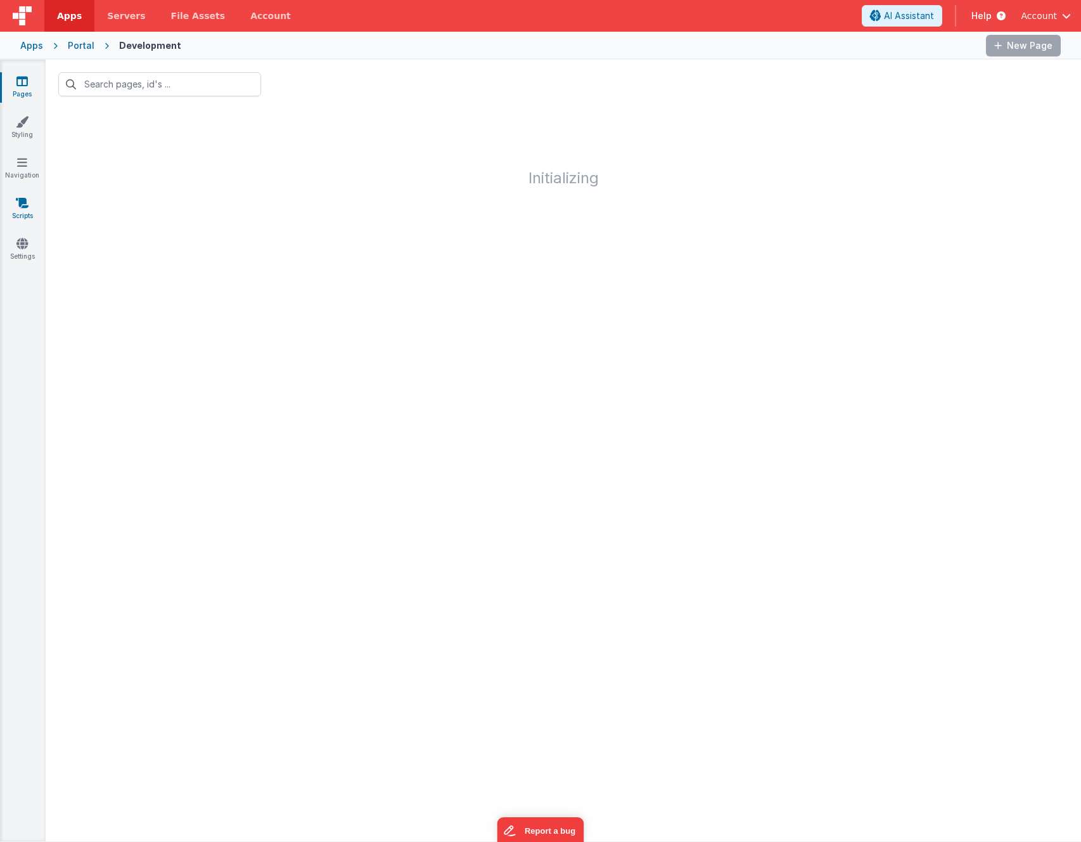
click at [18, 209] on icon at bounding box center [22, 202] width 13 height 13
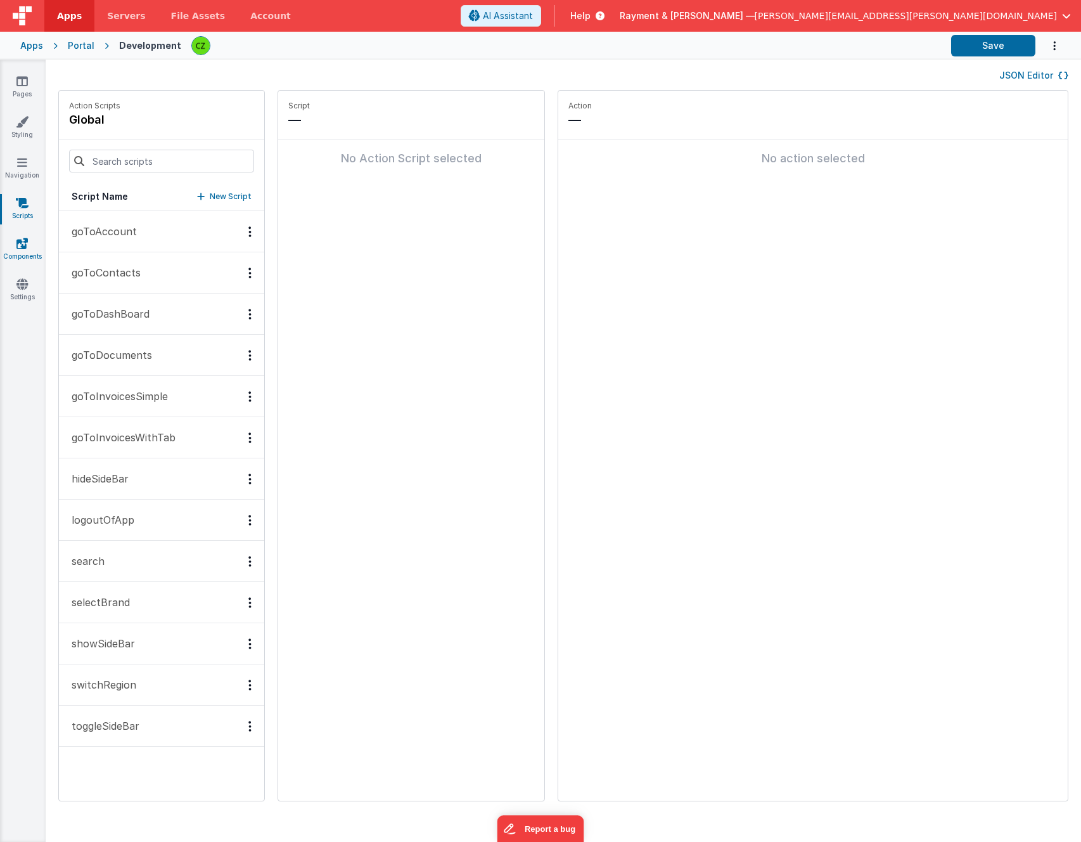
click at [16, 244] on icon at bounding box center [21, 243] width 11 height 13
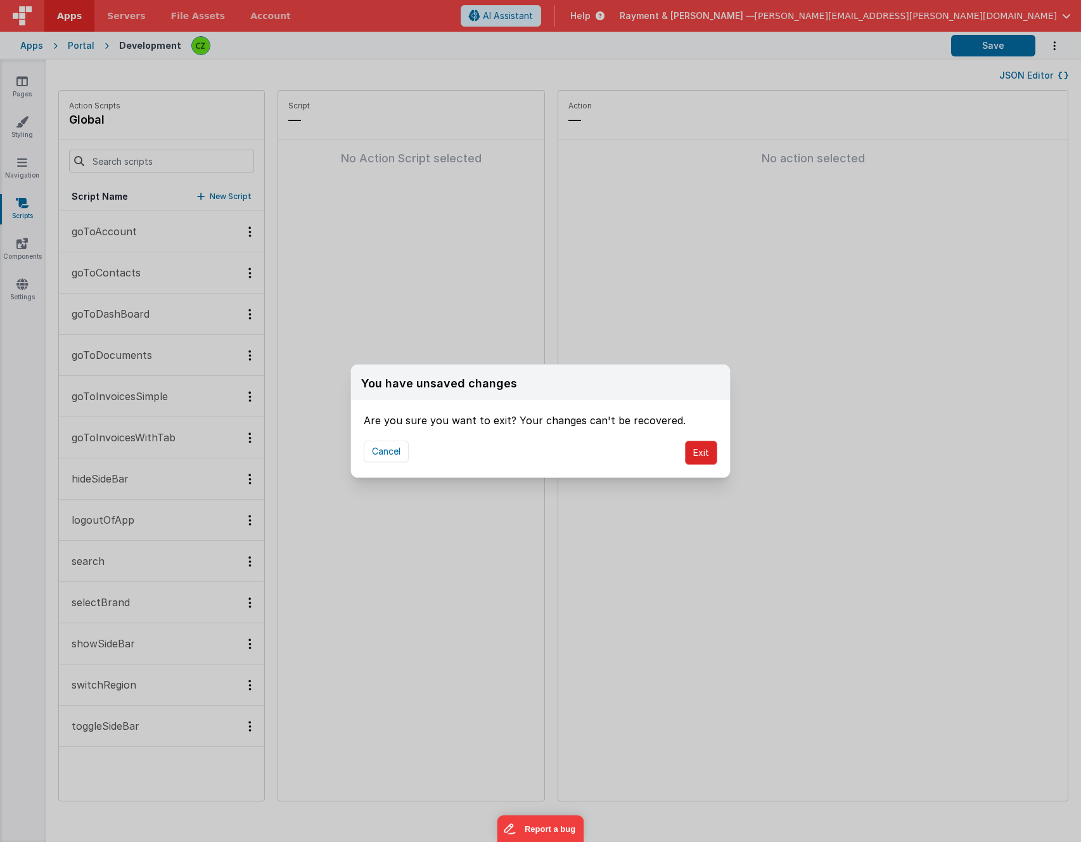
click at [693, 452] on button "Exit" at bounding box center [701, 453] width 32 height 24
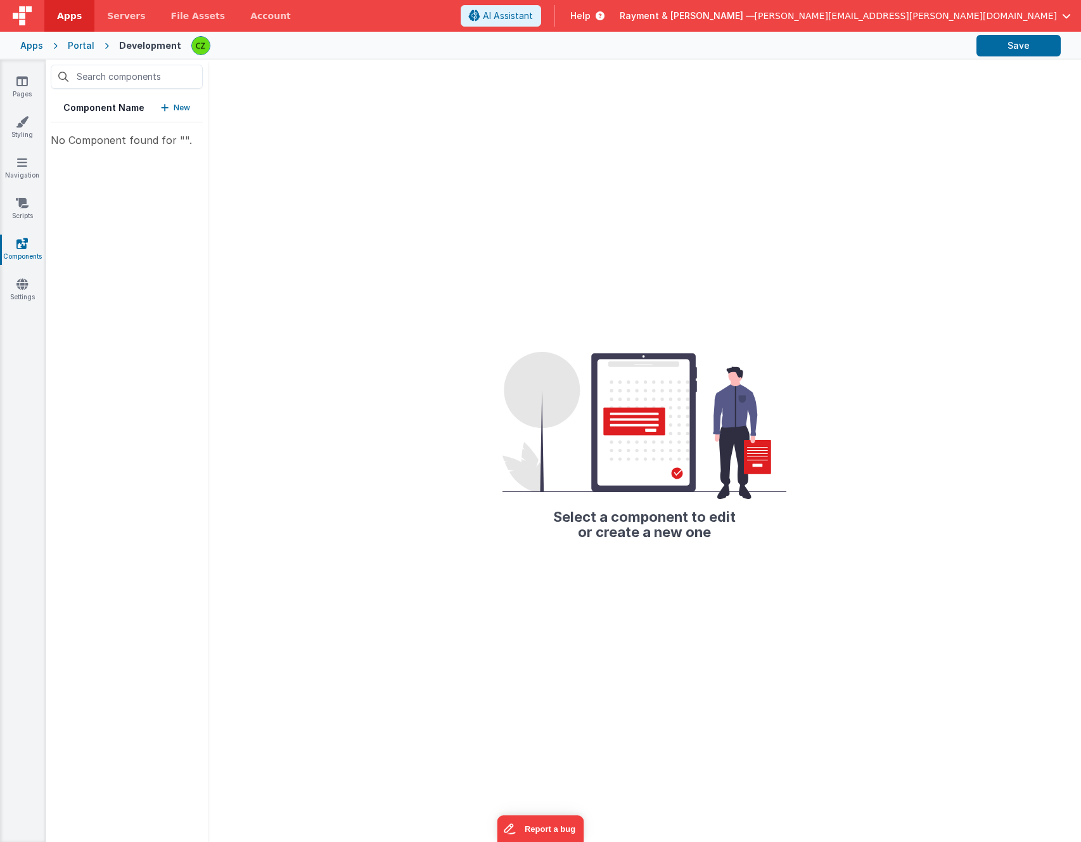
click at [23, 239] on icon at bounding box center [21, 243] width 11 height 13
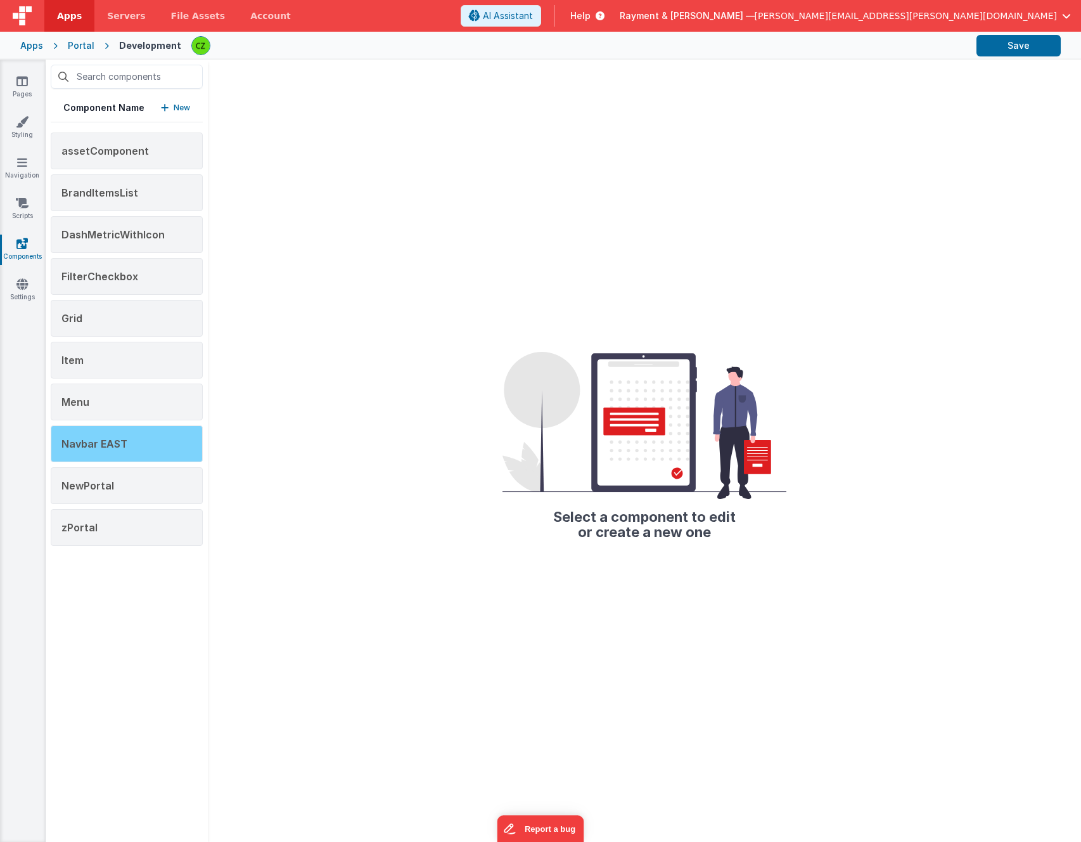
click at [109, 435] on div "Navbar EAST" at bounding box center [127, 443] width 152 height 37
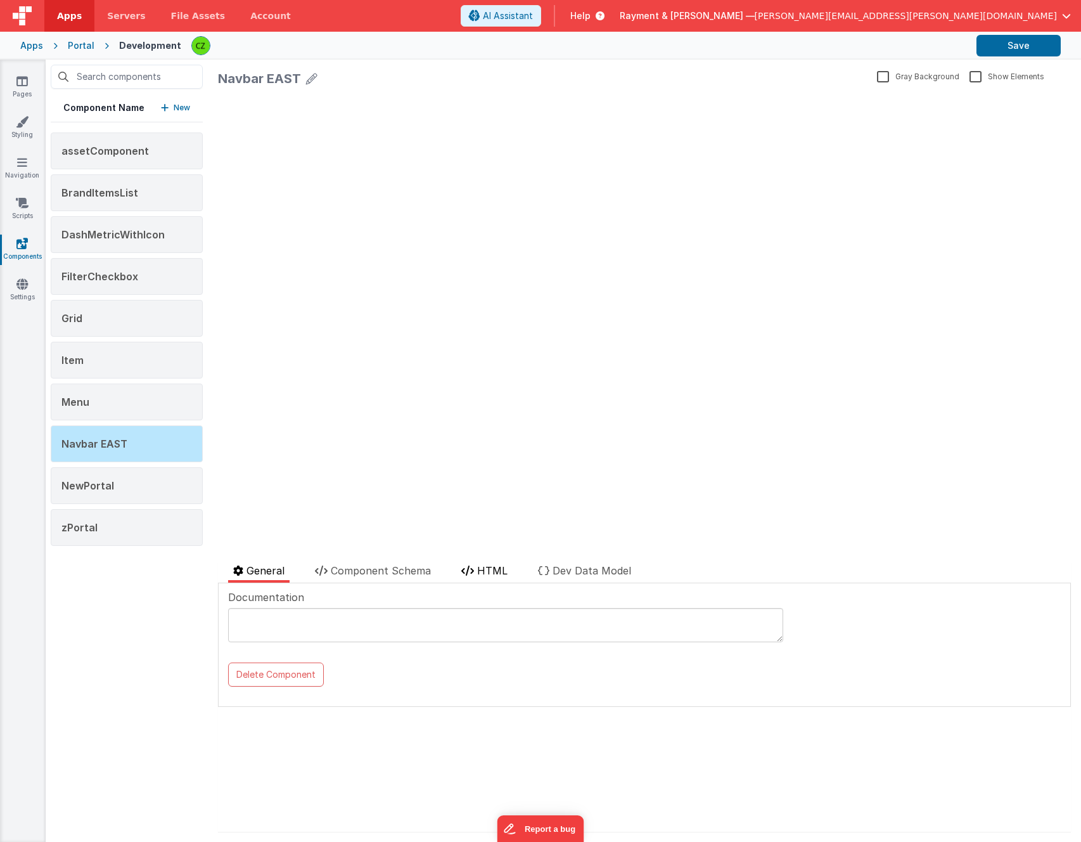
click at [489, 571] on span "HTML" at bounding box center [492, 570] width 30 height 13
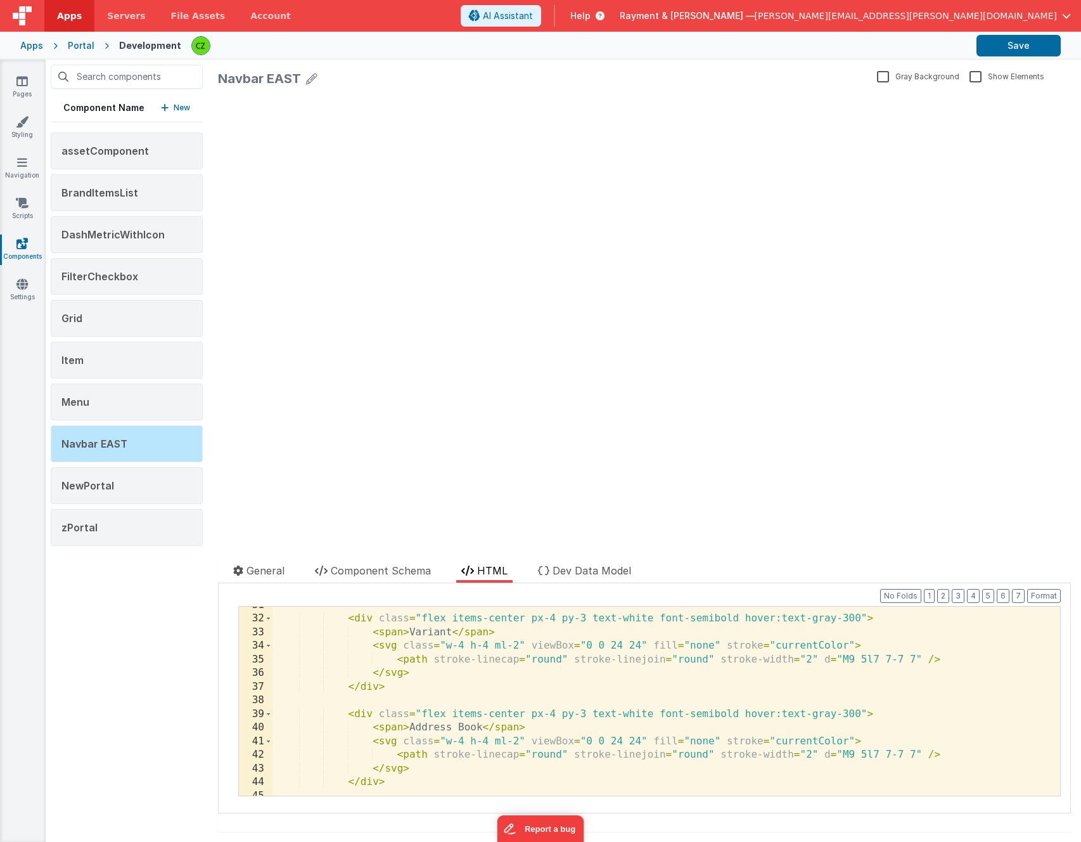
scroll to position [465, 0]
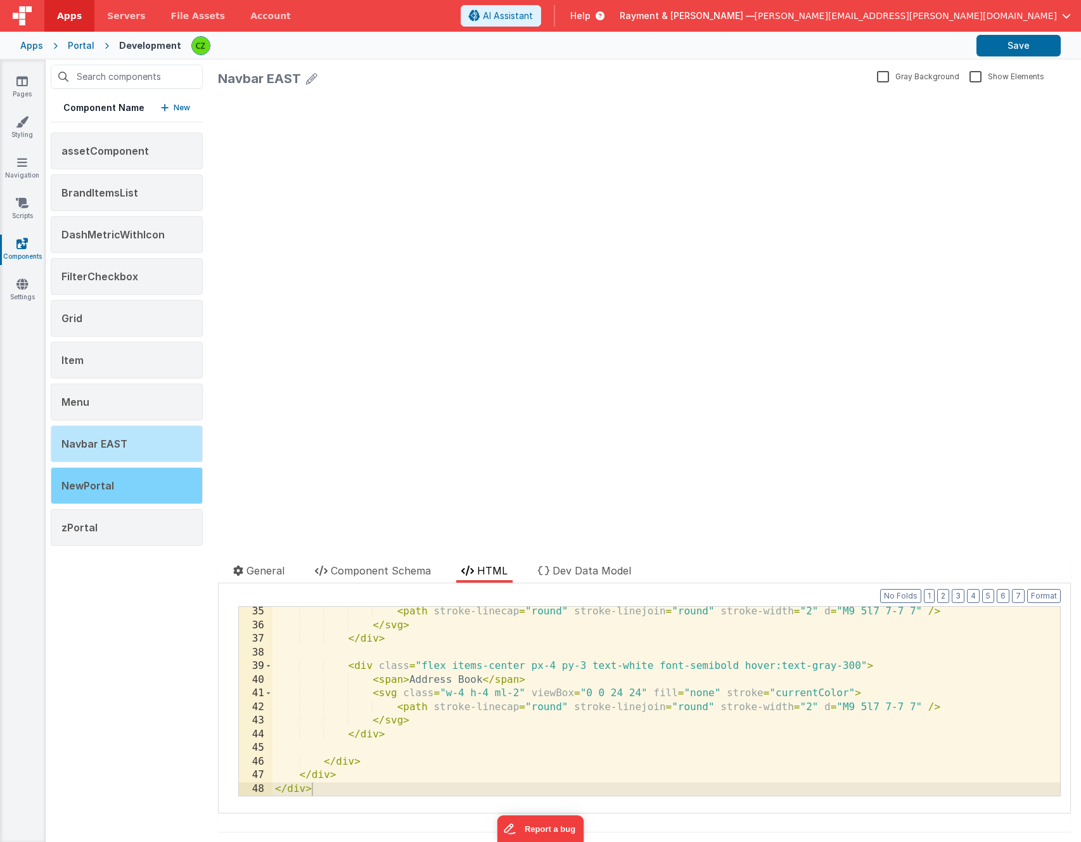
click at [99, 484] on span "NewPortal" at bounding box center [87, 485] width 53 height 13
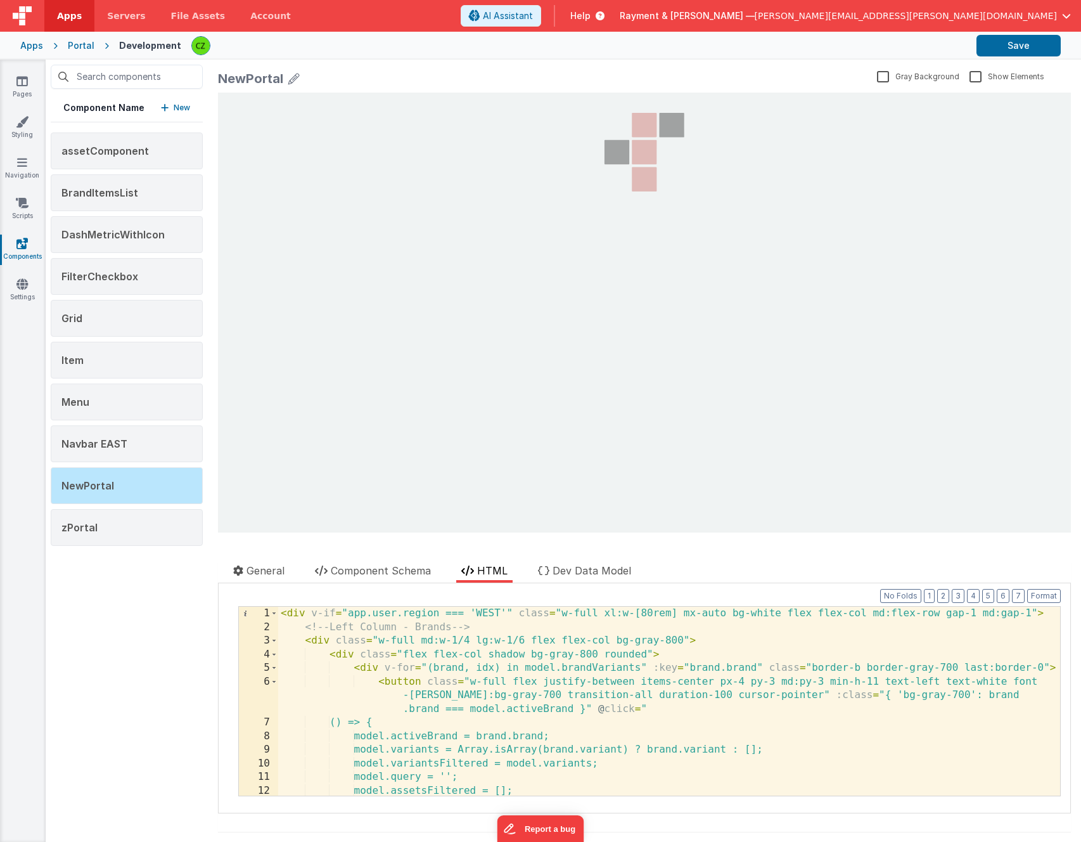
scroll to position [0, 0]
click at [530, 715] on div "< div v-if = "app.user.region === 'WEST'" class = "w-full xl:w-[80rem] mx-auto …" at bounding box center [669, 715] width 782 height 216
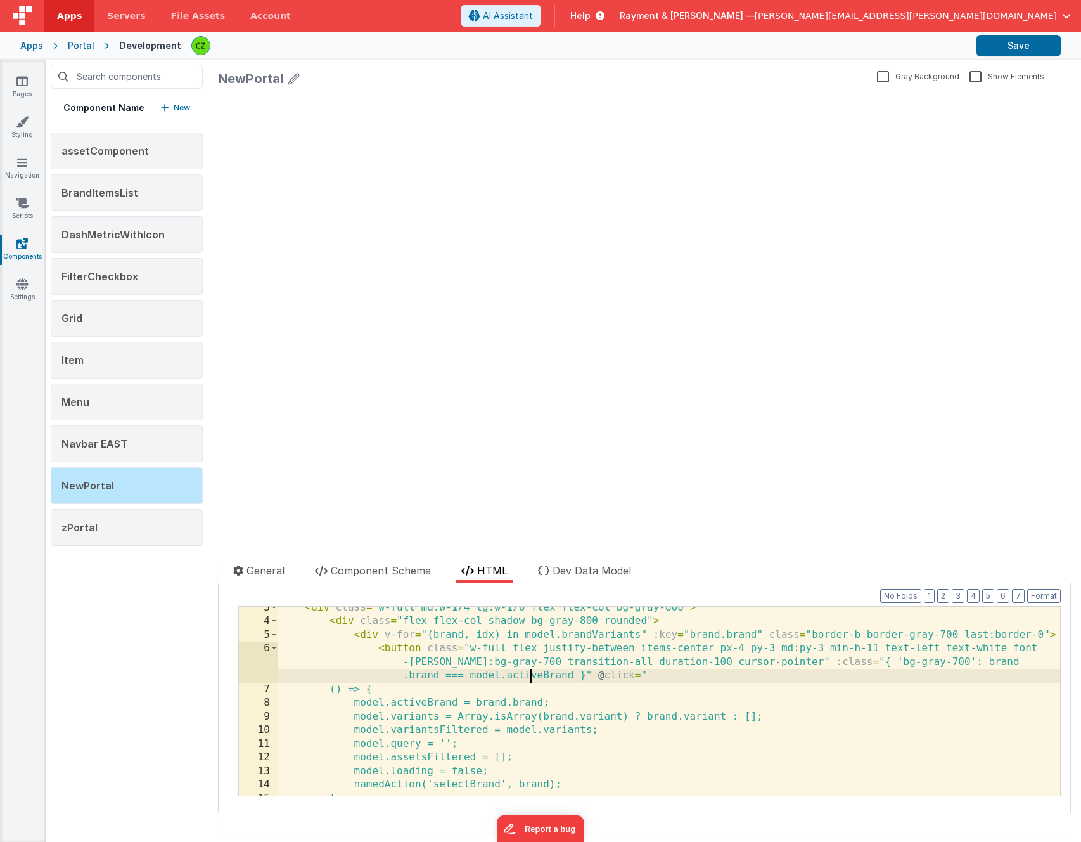
scroll to position [35, 0]
drag, startPoint x: 839, startPoint y: 660, endPoint x: 592, endPoint y: 674, distance: 247.6
click at [592, 674] on div "< div class = "w-full md:w-1/4 lg:w-1/6 flex flex-col bg-gray-800" > < div clas…" at bounding box center [669, 707] width 782 height 216
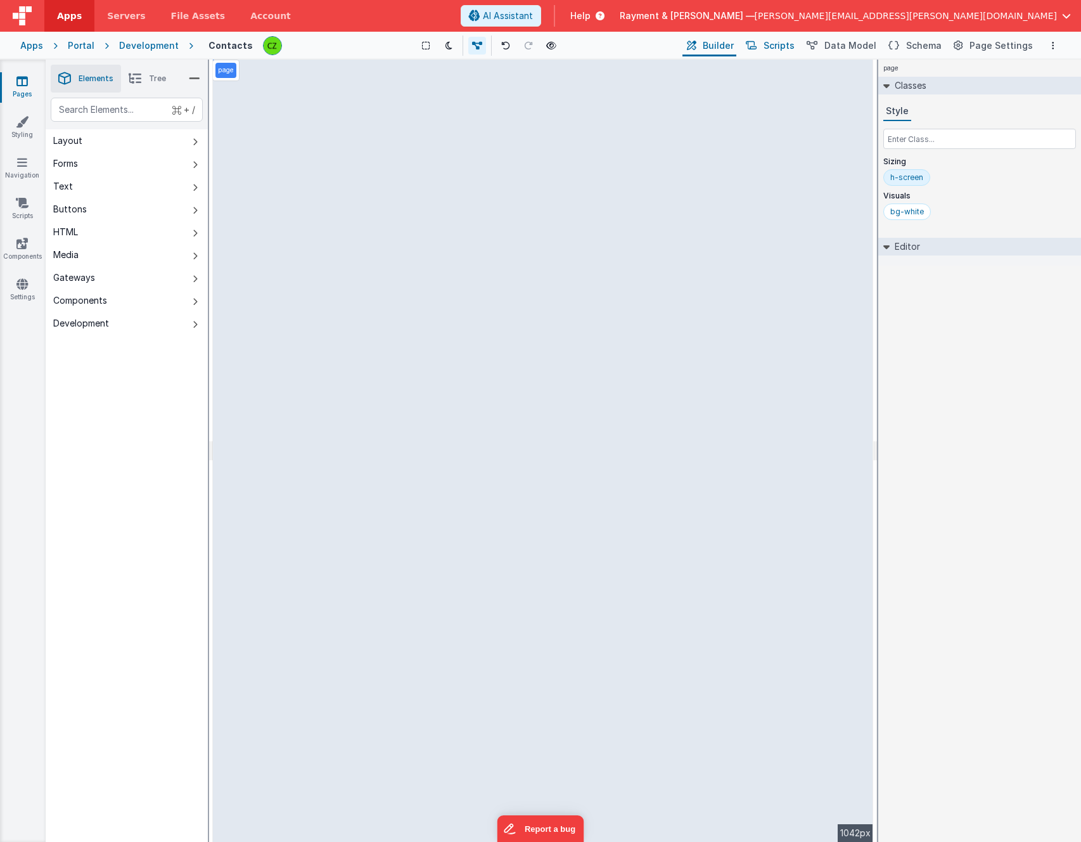
click at [795, 44] on span "Scripts" at bounding box center [779, 45] width 31 height 13
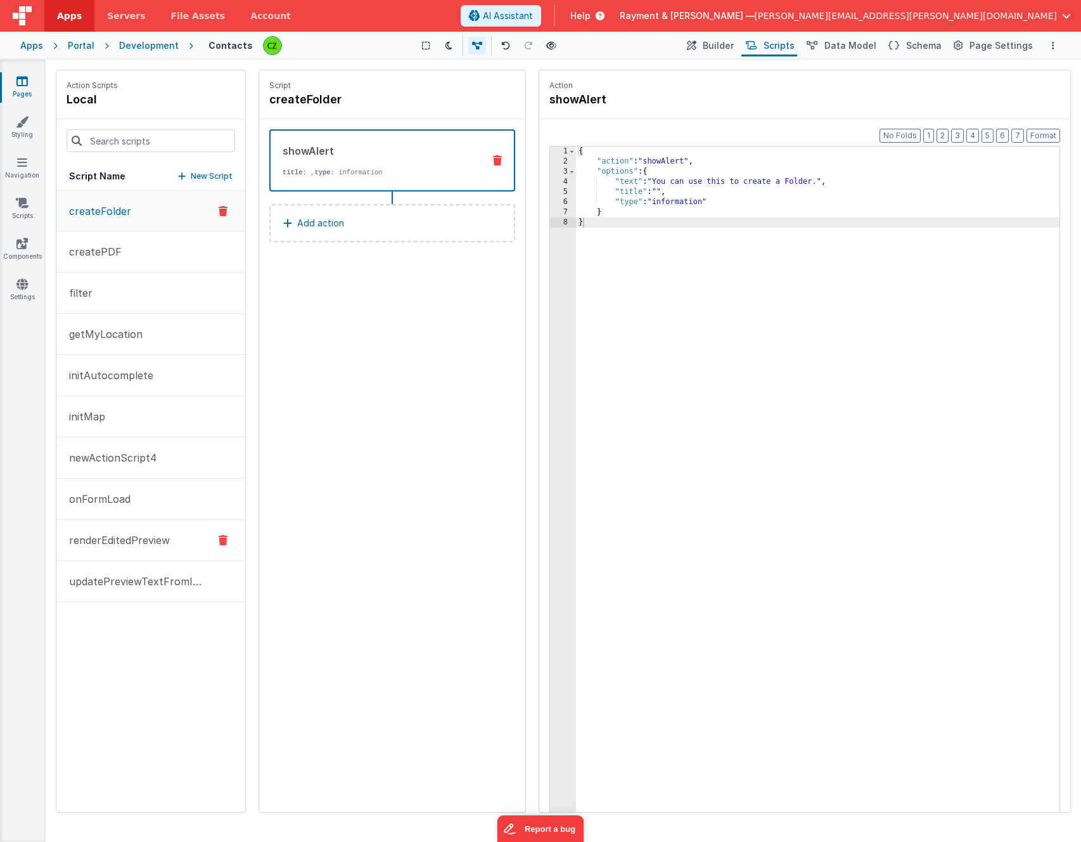
click at [110, 540] on p "renderEditedPreview" at bounding box center [115, 539] width 108 height 15
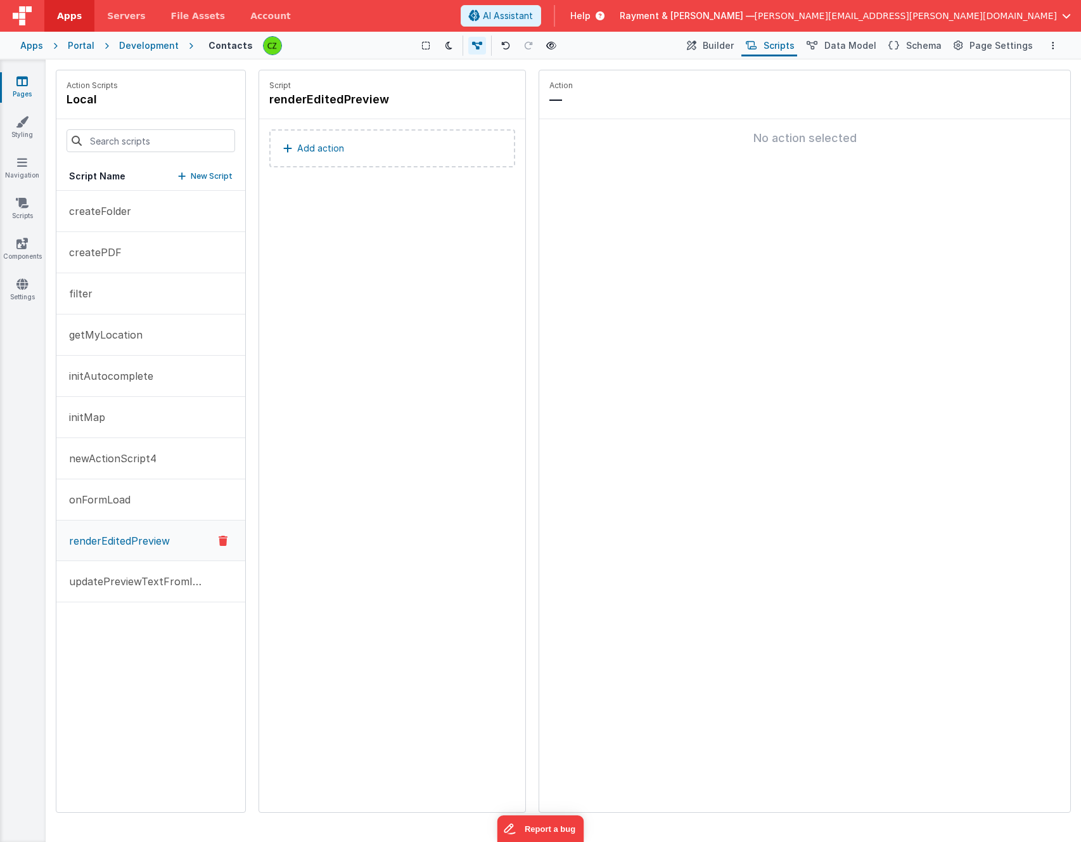
click at [363, 250] on div "Script renderEditedPreview Add action" at bounding box center [392, 441] width 266 height 742
click at [309, 145] on p "Add action" at bounding box center [320, 148] width 47 height 15
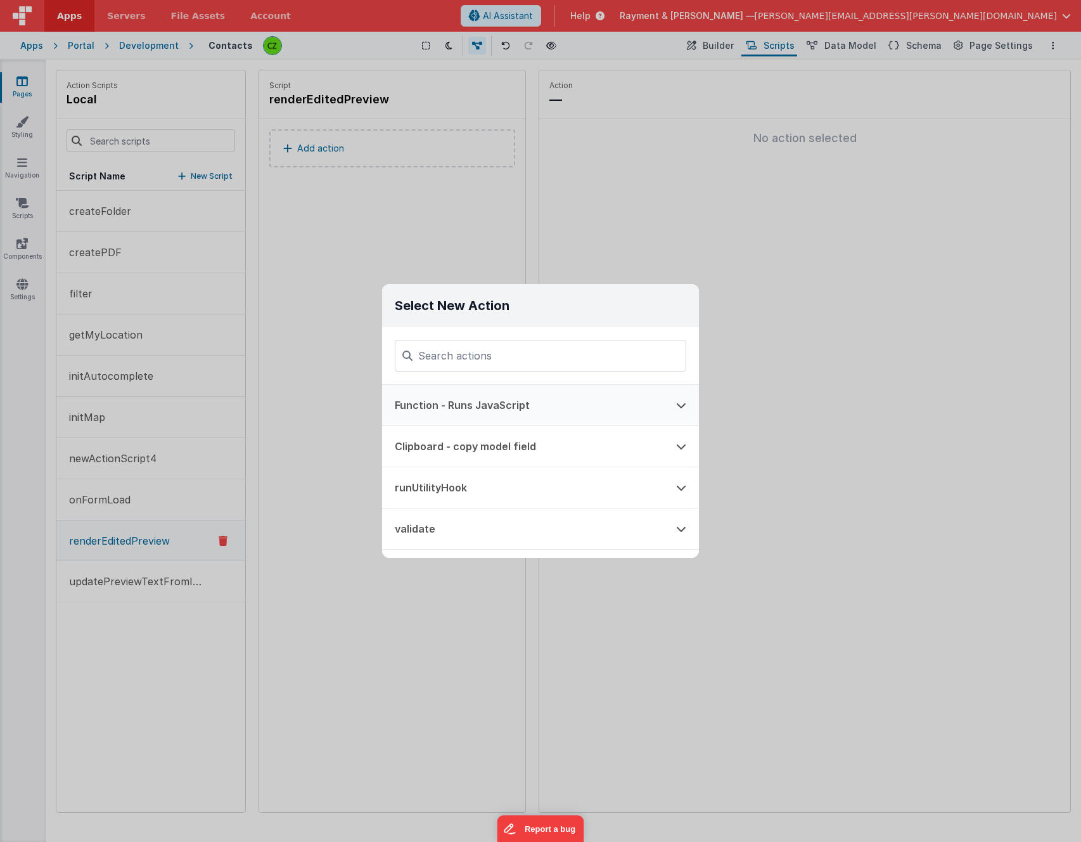
click at [513, 402] on button "Function - Runs JavaScript" at bounding box center [522, 405] width 281 height 41
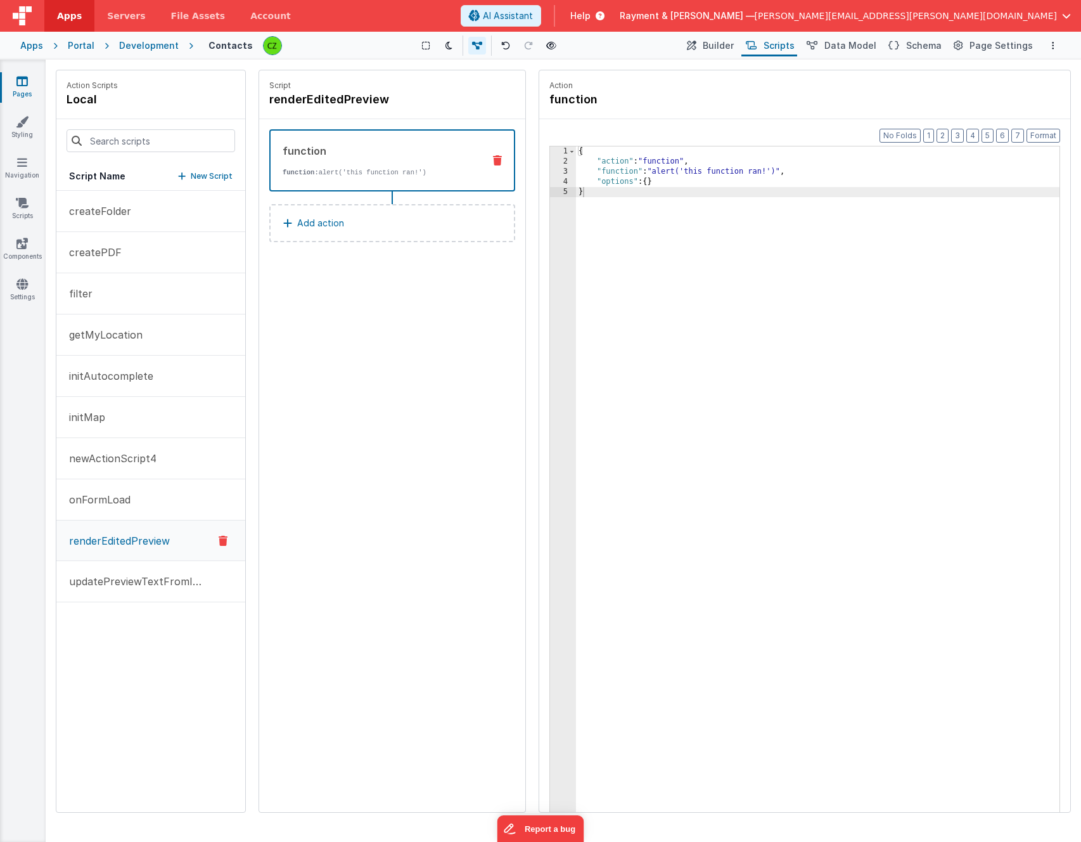
click at [565, 170] on div "3" at bounding box center [563, 172] width 26 height 10
click at [571, 170] on div "3" at bounding box center [563, 172] width 26 height 10
click at [569, 171] on div "3" at bounding box center [563, 172] width 26 height 10
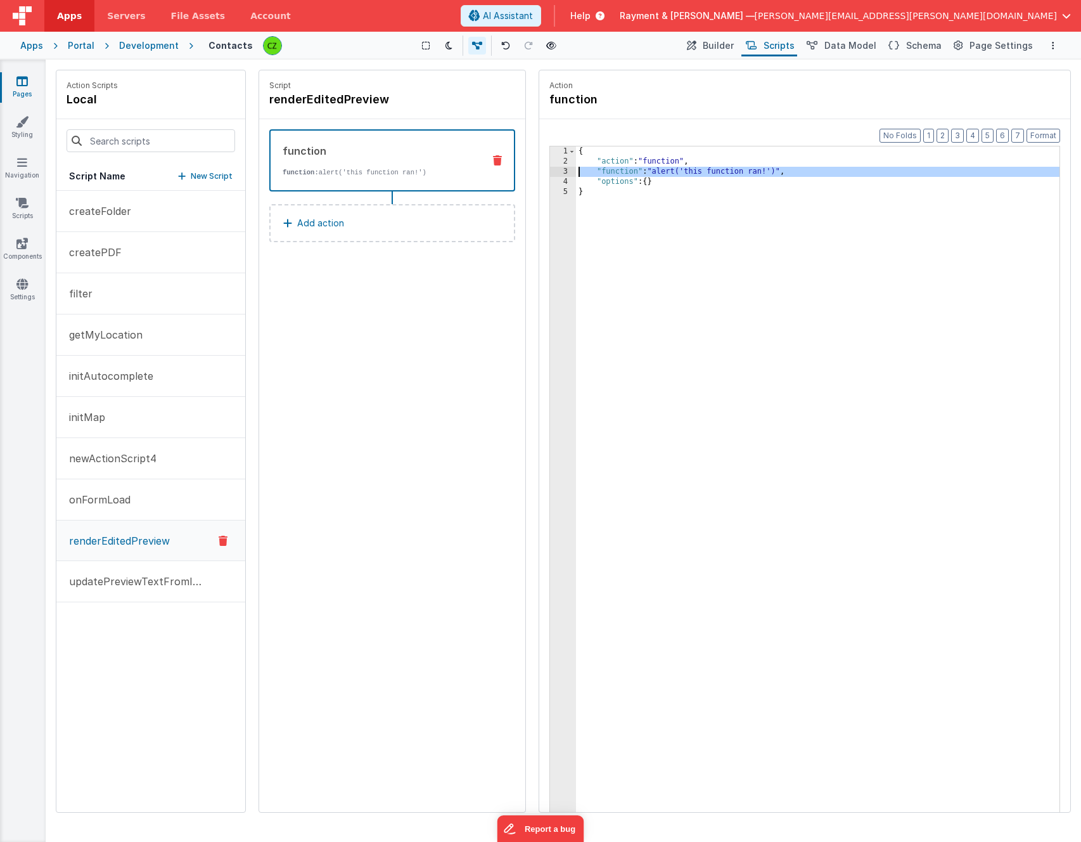
click at [567, 172] on div "3" at bounding box center [563, 172] width 26 height 10
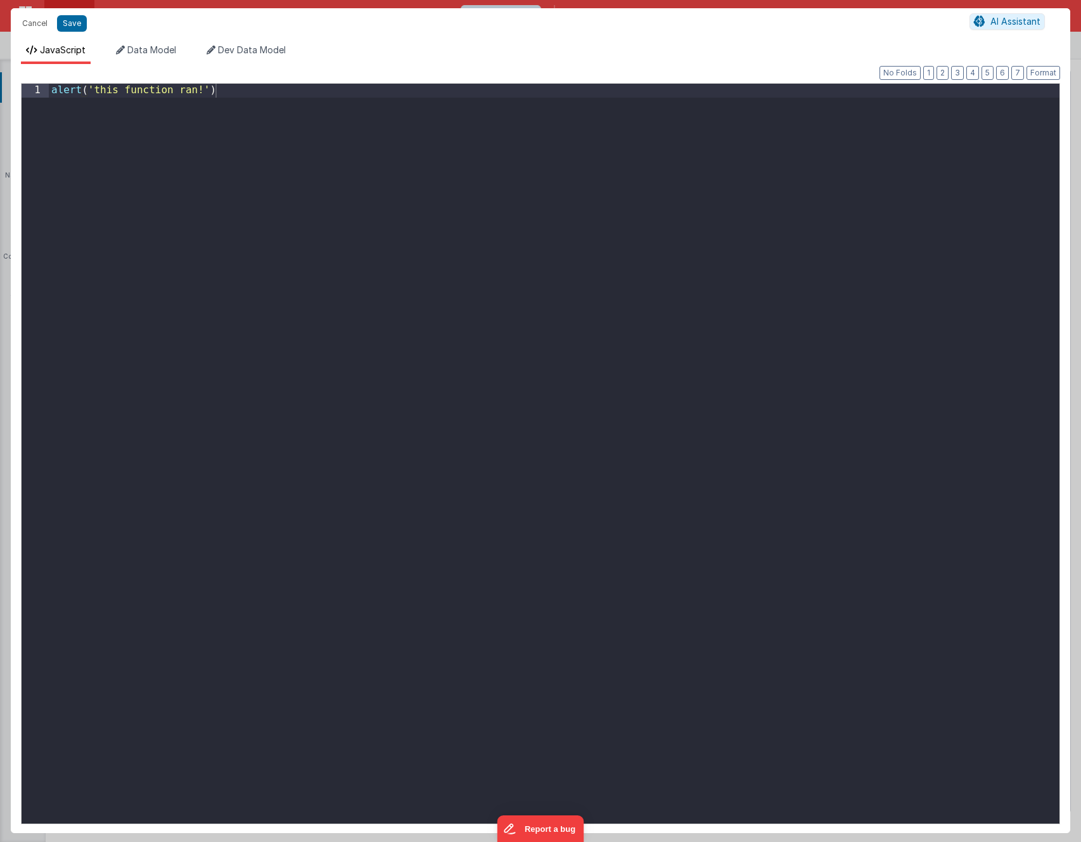
click at [445, 211] on div "alert ( 'this function ran!' )" at bounding box center [554, 470] width 1011 height 773
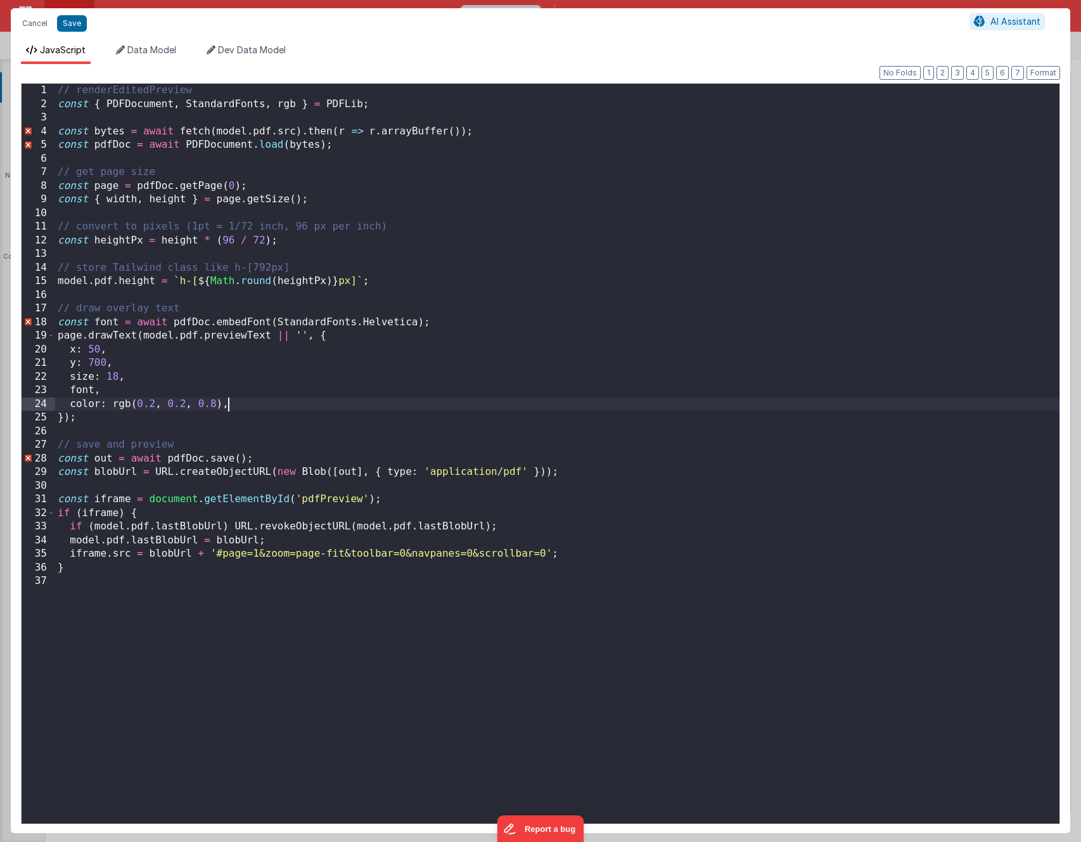
click at [306, 408] on div "// renderEditedPreview const { PDFDocument , StandardFonts , rgb } = PDFLib ; c…" at bounding box center [557, 470] width 1005 height 773
click at [70, 25] on button "Save" at bounding box center [72, 23] width 30 height 16
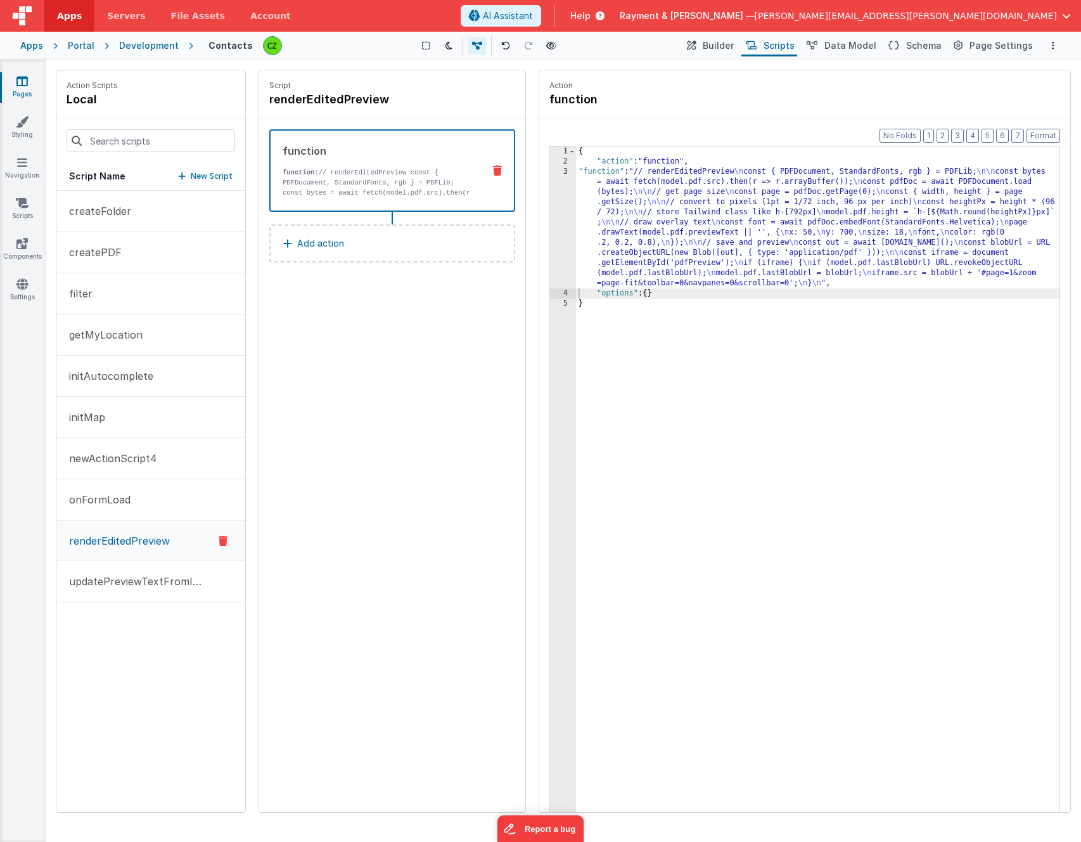
click at [443, 370] on div "Script renderEditedPreview function function: // renderEditedPreview const { PD…" at bounding box center [392, 441] width 266 height 742
click at [717, 41] on span "Builder" at bounding box center [718, 45] width 31 height 13
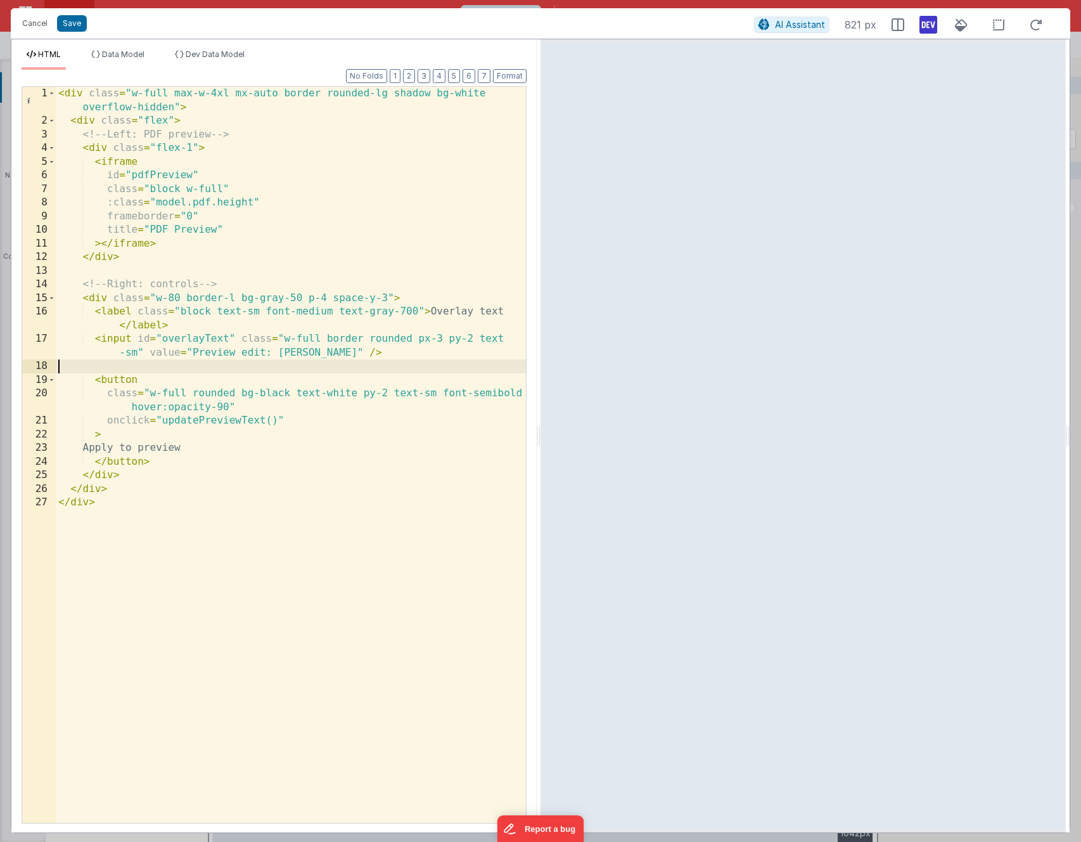
click at [183, 368] on div "< div class = "w-full max-w-4xl mx-auto border rounded-lg shadow bg-white overf…" at bounding box center [291, 475] width 470 height 777
click at [233, 421] on div "< div class = "w-full max-w-4xl mx-auto border rounded-lg shadow bg-white overf…" at bounding box center [291, 475] width 470 height 777
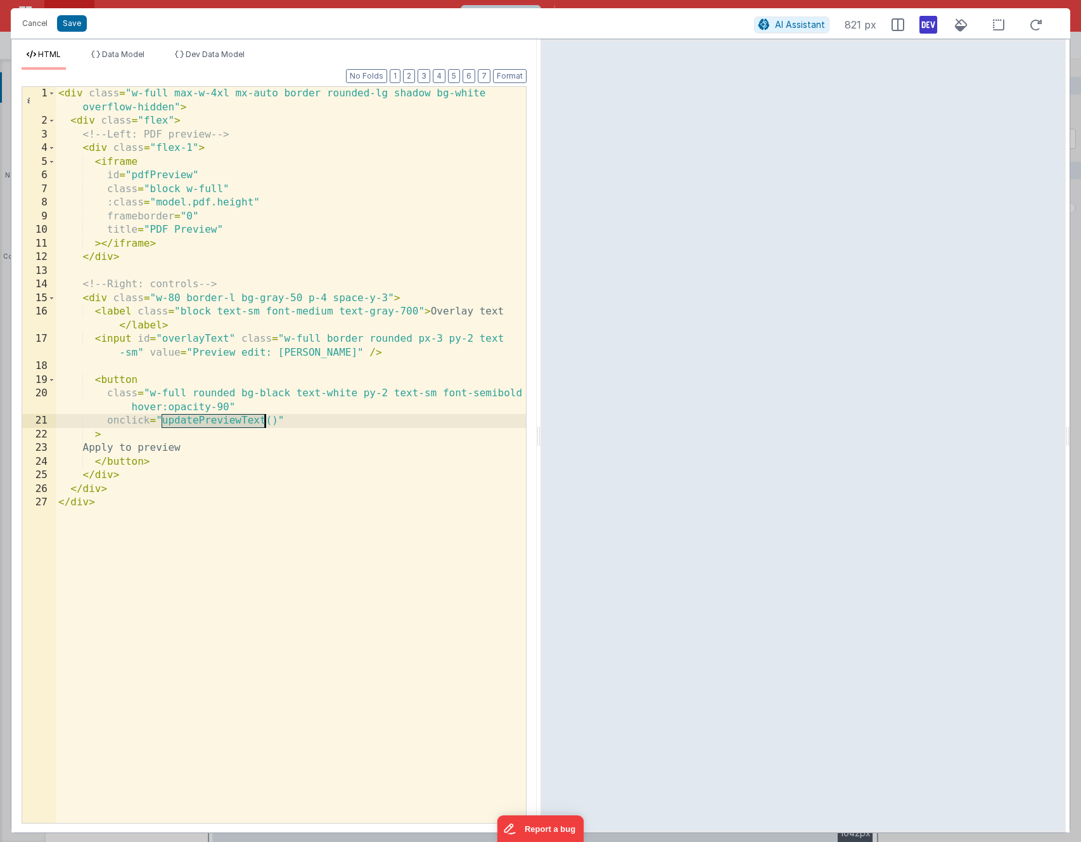
click at [233, 421] on div "< div class = "w-full max-w-4xl mx-auto border rounded-lg shadow bg-white overf…" at bounding box center [291, 475] width 470 height 777
click at [200, 421] on div "< div class = "w-full max-w-4xl mx-auto border rounded-lg shadow bg-white overf…" at bounding box center [291, 475] width 470 height 777
click at [213, 422] on div "< div class = "w-full max-w-4xl mx-auto border rounded-lg shadow bg-white overf…" at bounding box center [291, 475] width 470 height 777
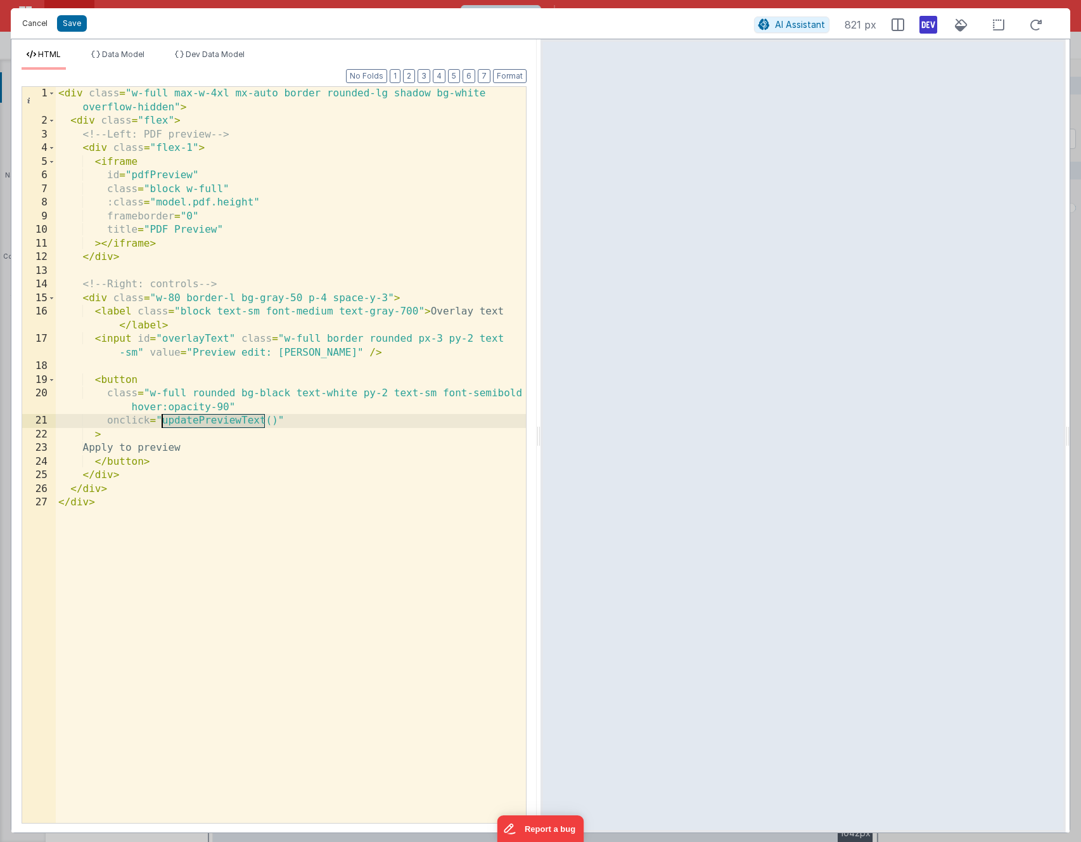
click at [33, 23] on button "Cancel" at bounding box center [35, 24] width 38 height 18
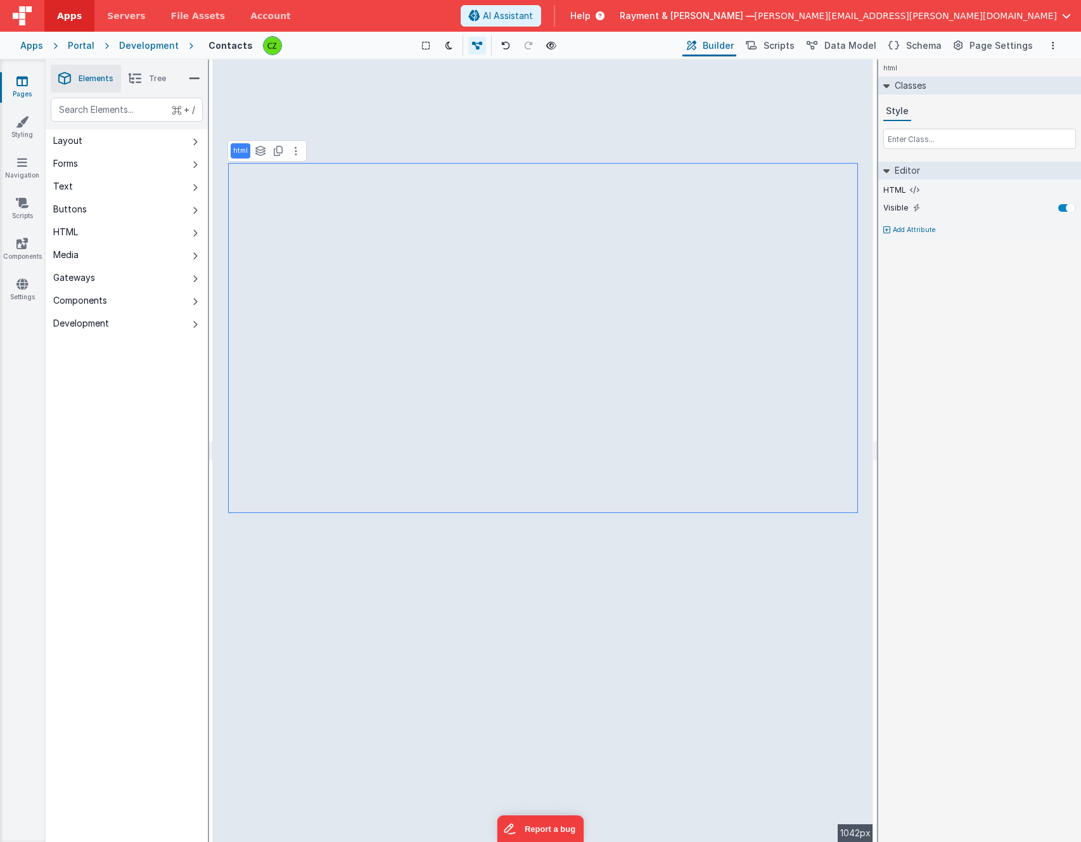
click at [153, 444] on div "+ / Layout Forms Text Buttons HTML Media Gateways Components Development Page P…" at bounding box center [127, 500] width 162 height 804
click at [775, 46] on span "Scripts" at bounding box center [779, 45] width 31 height 13
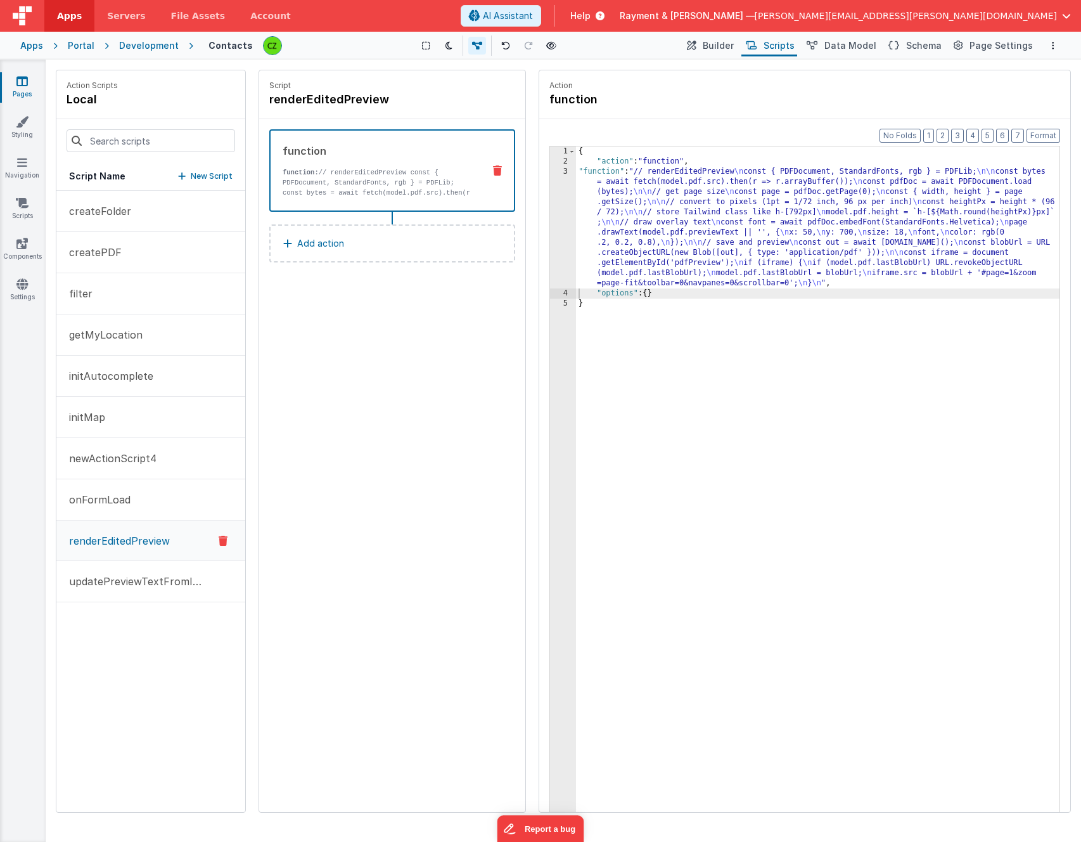
click at [106, 624] on div "createFolder createPDF filter getMyLocation initAutocomplete initMap newActionS…" at bounding box center [150, 501] width 189 height 621
click at [125, 581] on p "updatePreviewTextFromInput" at bounding box center [133, 581] width 145 height 15
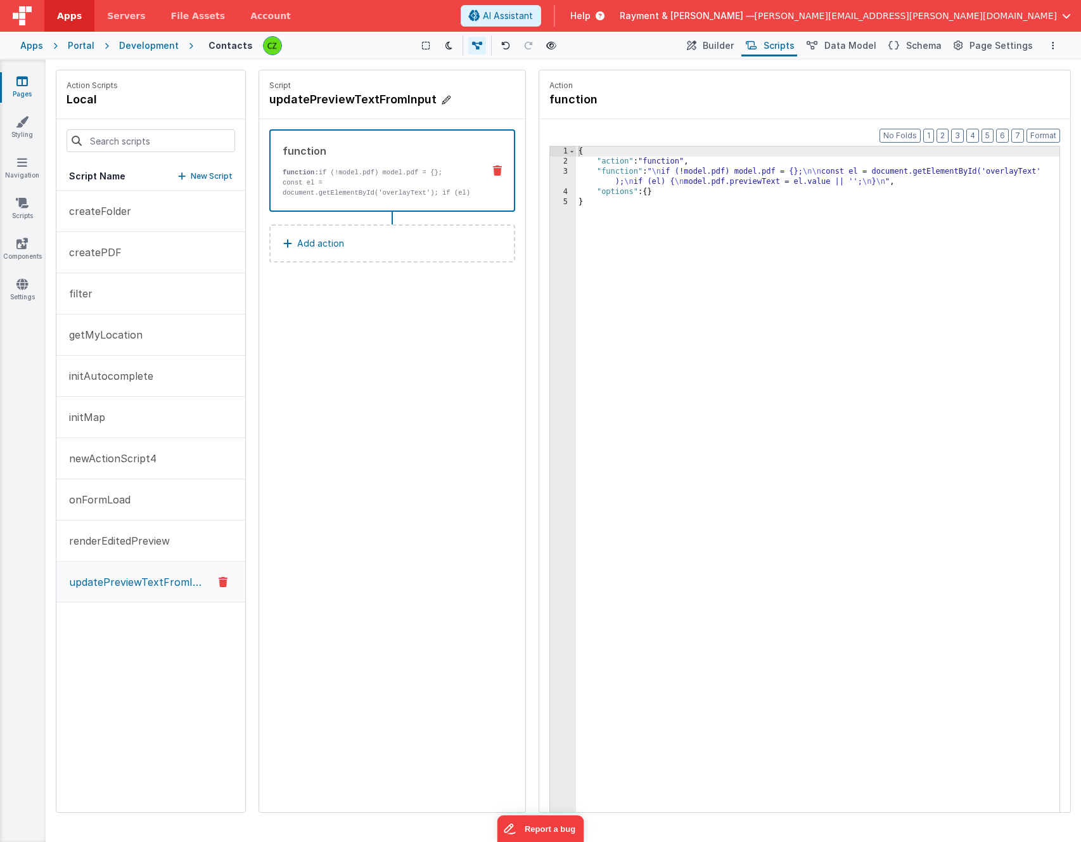
click at [353, 101] on h4 "updatePreviewTextFromInput" at bounding box center [364, 100] width 190 height 18
click at [353, 101] on input "updatePreviewTextFromInput" at bounding box center [332, 100] width 127 height 18
type input "updatePreviewText"
click at [404, 99] on icon at bounding box center [408, 99] width 9 height 15
click at [106, 497] on p "onFormLoad" at bounding box center [95, 499] width 69 height 15
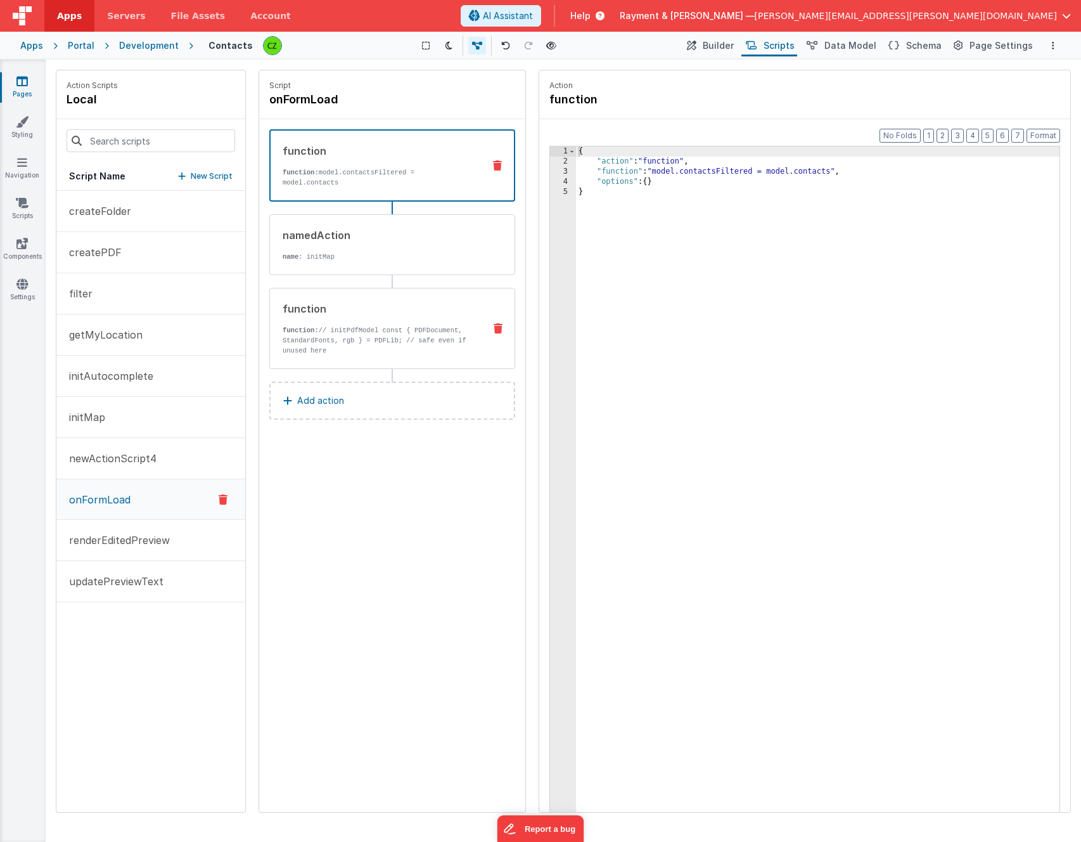
click at [364, 356] on div "function function: // initPdfModel const { PDFDocument, StandardFonts, rgb } = …" at bounding box center [392, 328] width 246 height 81
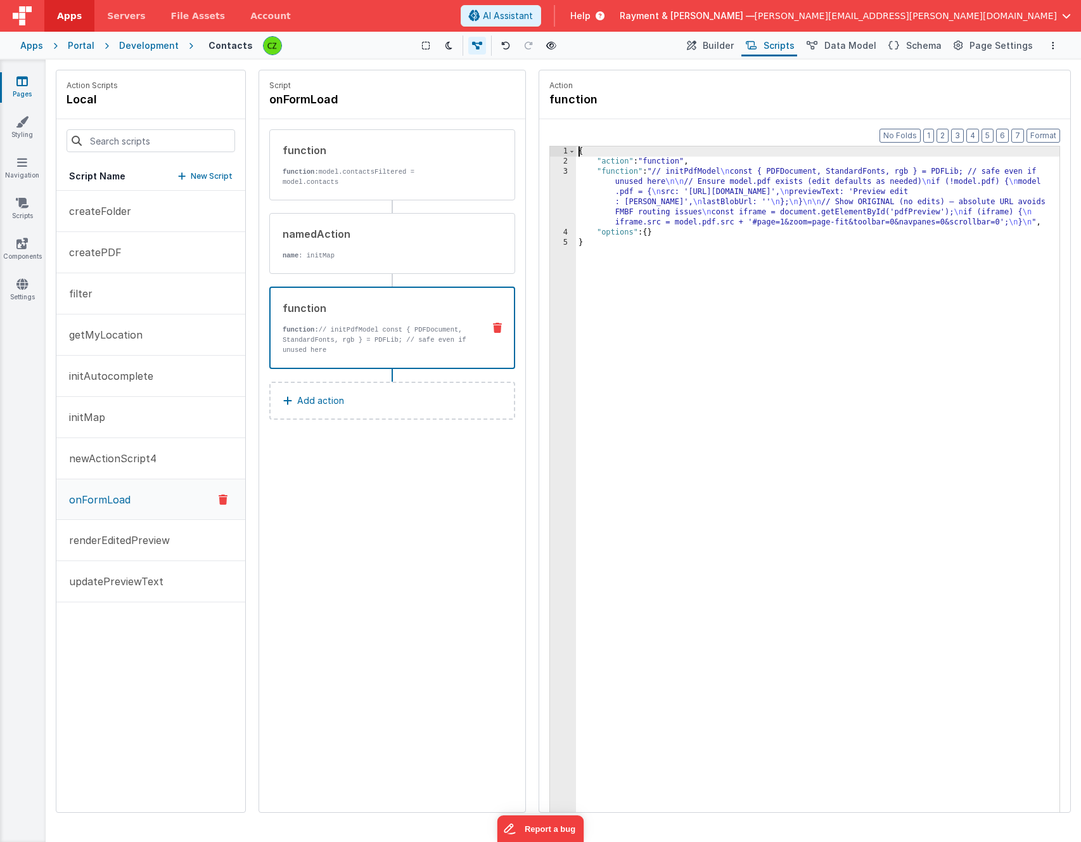
click at [569, 171] on div "3" at bounding box center [563, 197] width 26 height 61
click at [565, 171] on div "3" at bounding box center [563, 197] width 26 height 61
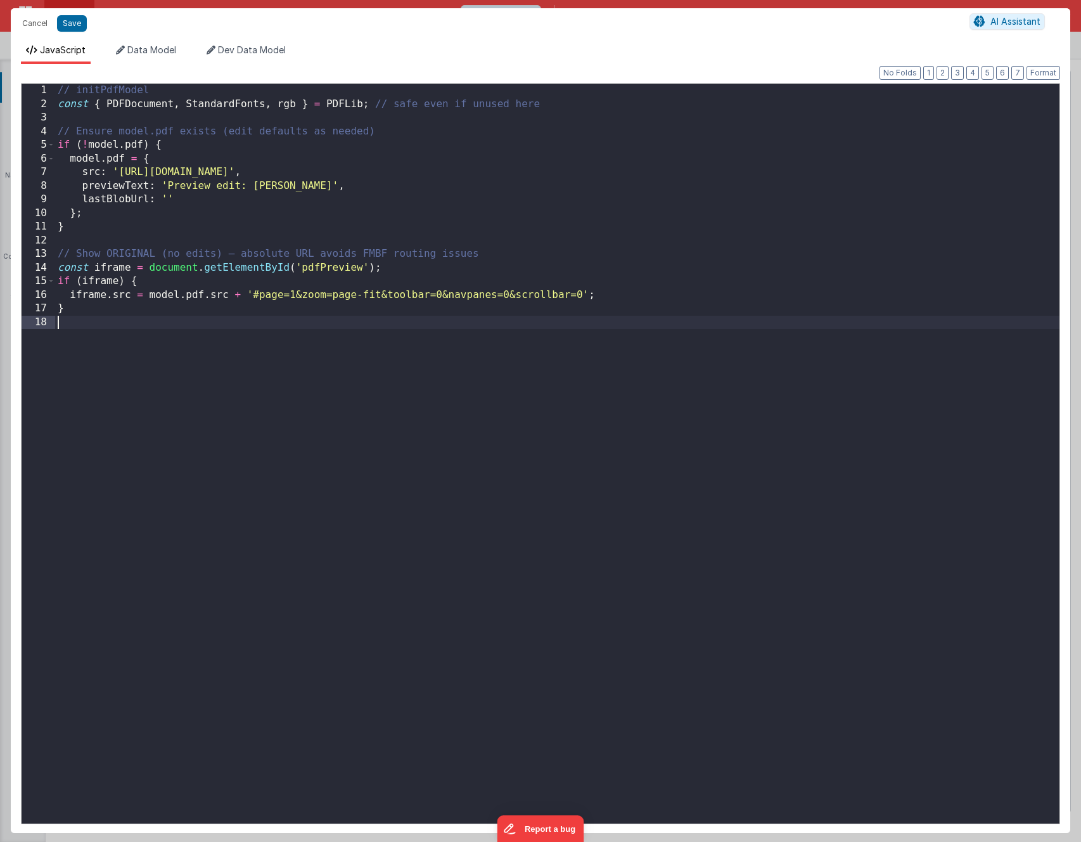
click at [273, 342] on div "// initPdfModel const { PDFDocument , StandardFonts , rgb } = PDFLib ; // safe …" at bounding box center [557, 467] width 1005 height 767
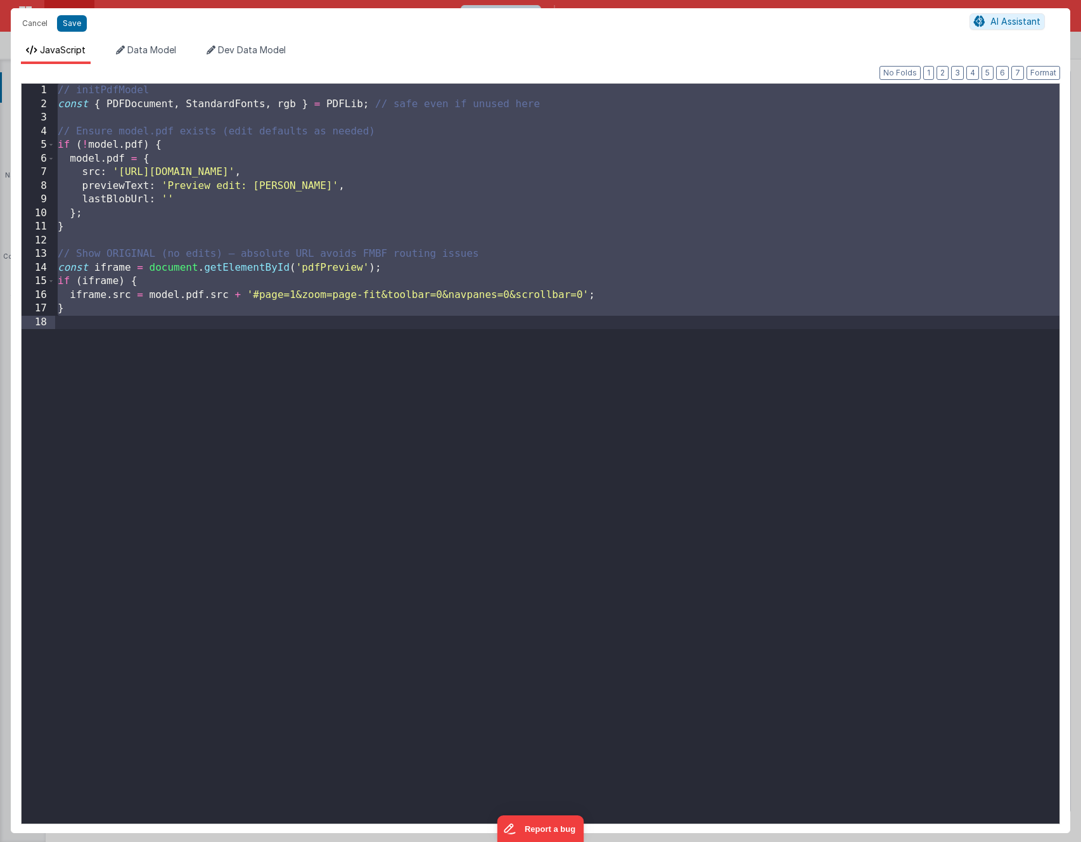
click at [241, 415] on div "// initPdfModel const { PDFDocument , StandardFonts , rgb } = PDFLib ; // safe …" at bounding box center [557, 467] width 1005 height 767
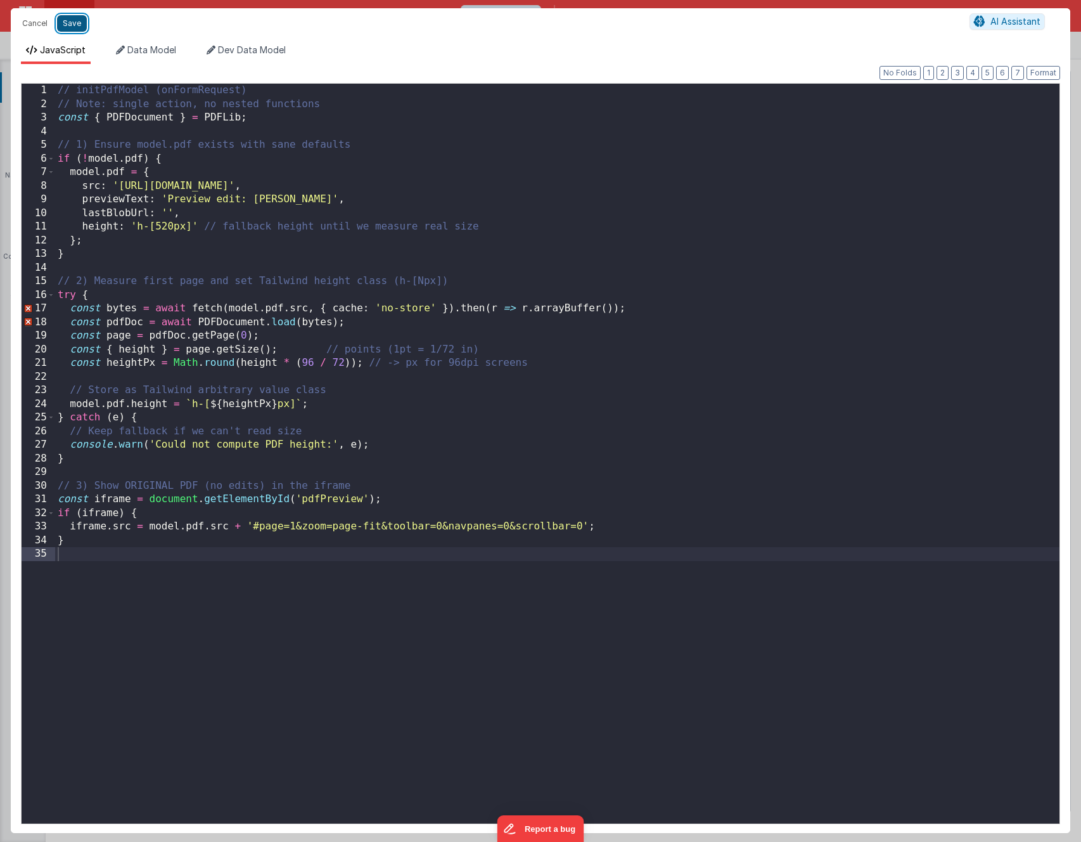
click at [75, 22] on button "Save" at bounding box center [72, 23] width 30 height 16
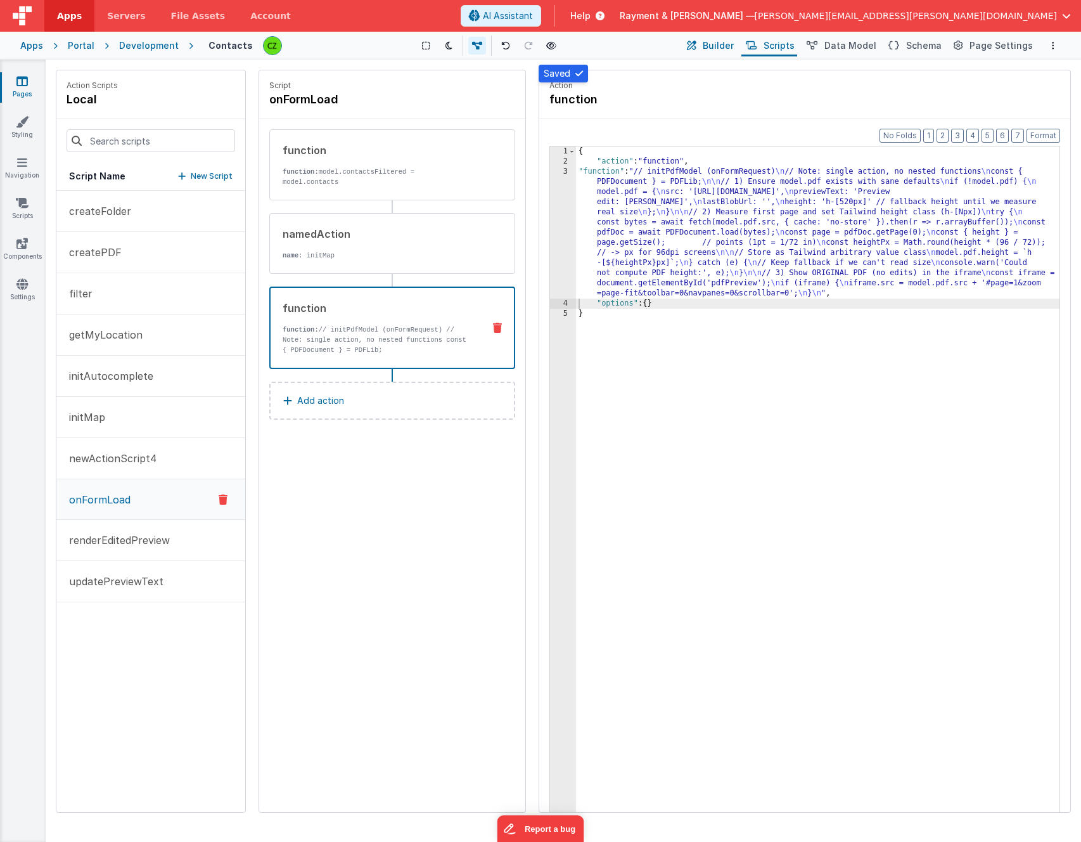
click at [714, 44] on button "Builder" at bounding box center [710, 46] width 54 height 22
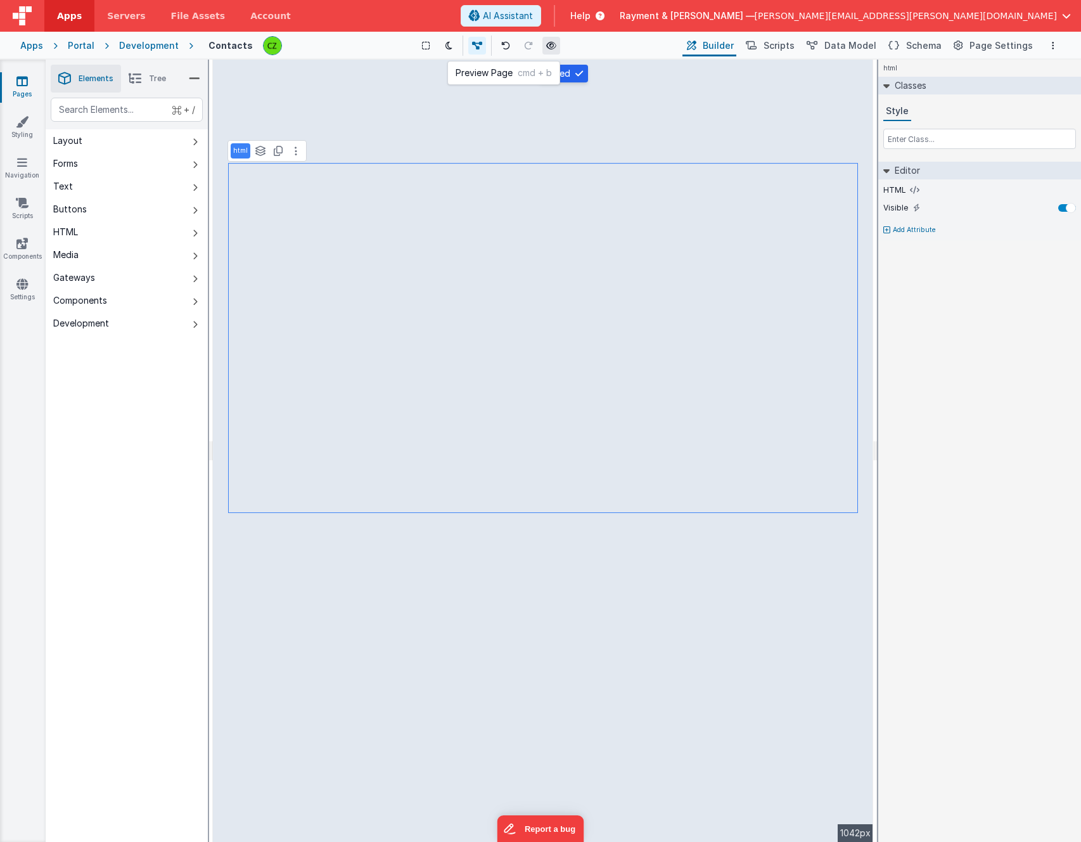
click at [555, 46] on icon at bounding box center [551, 45] width 10 height 9
click at [297, 151] on button at bounding box center [295, 150] width 15 height 15
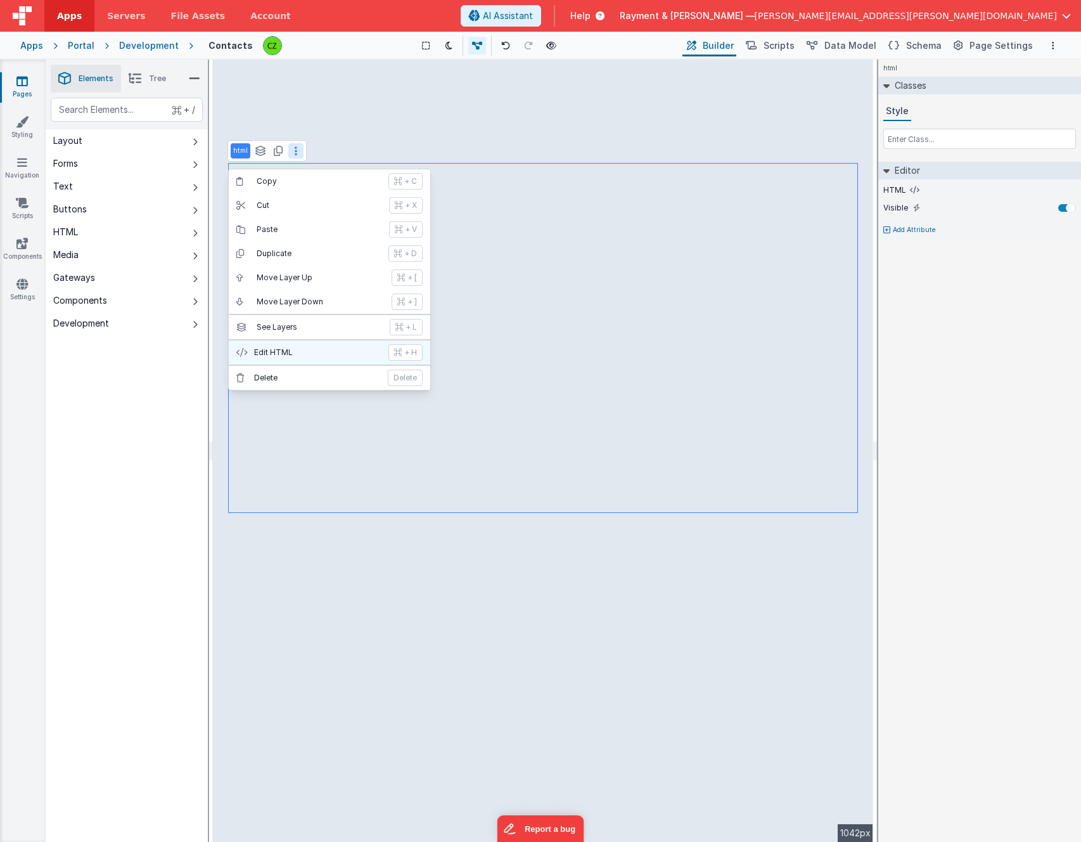
click at [286, 355] on p "Edit HTML" at bounding box center [317, 352] width 127 height 10
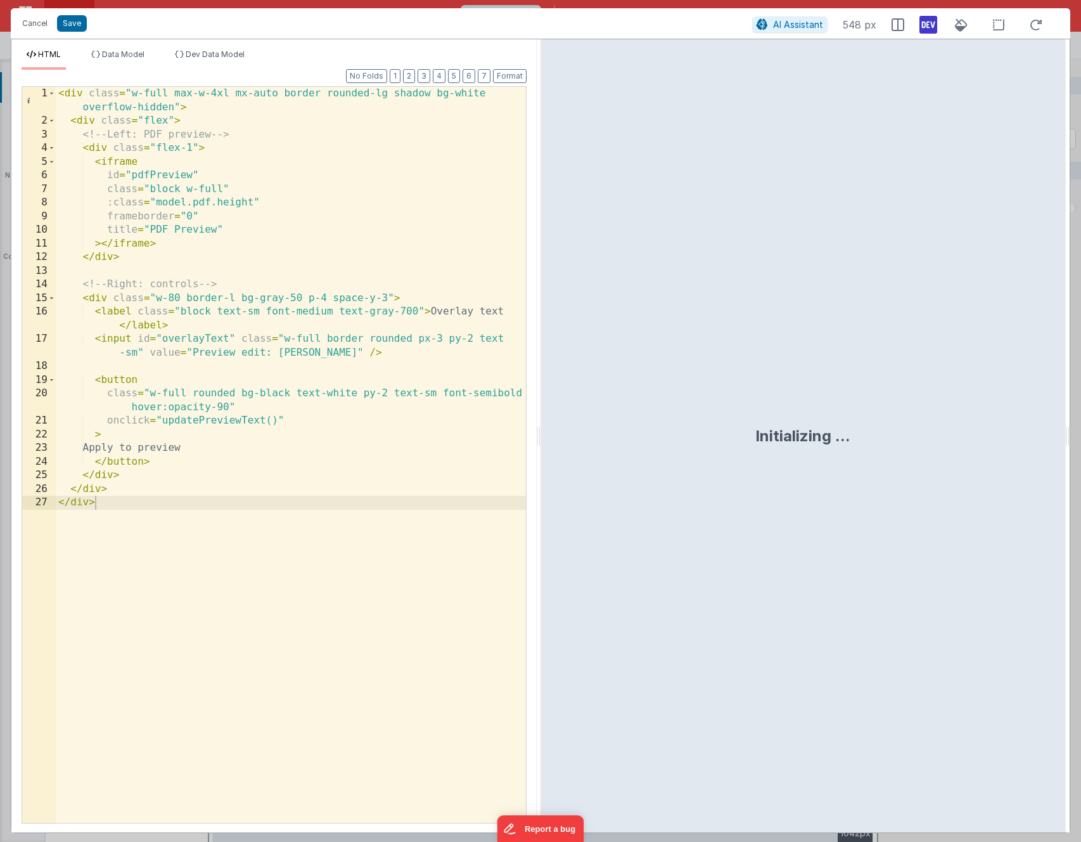
click at [230, 217] on div "< div class = "w-full max-w-4xl mx-auto border rounded-lg shadow bg-white overf…" at bounding box center [291, 475] width 470 height 777
click at [281, 199] on div "< div class = "w-full max-w-4xl mx-auto border rounded-lg shadow bg-white overf…" at bounding box center [291, 475] width 470 height 777
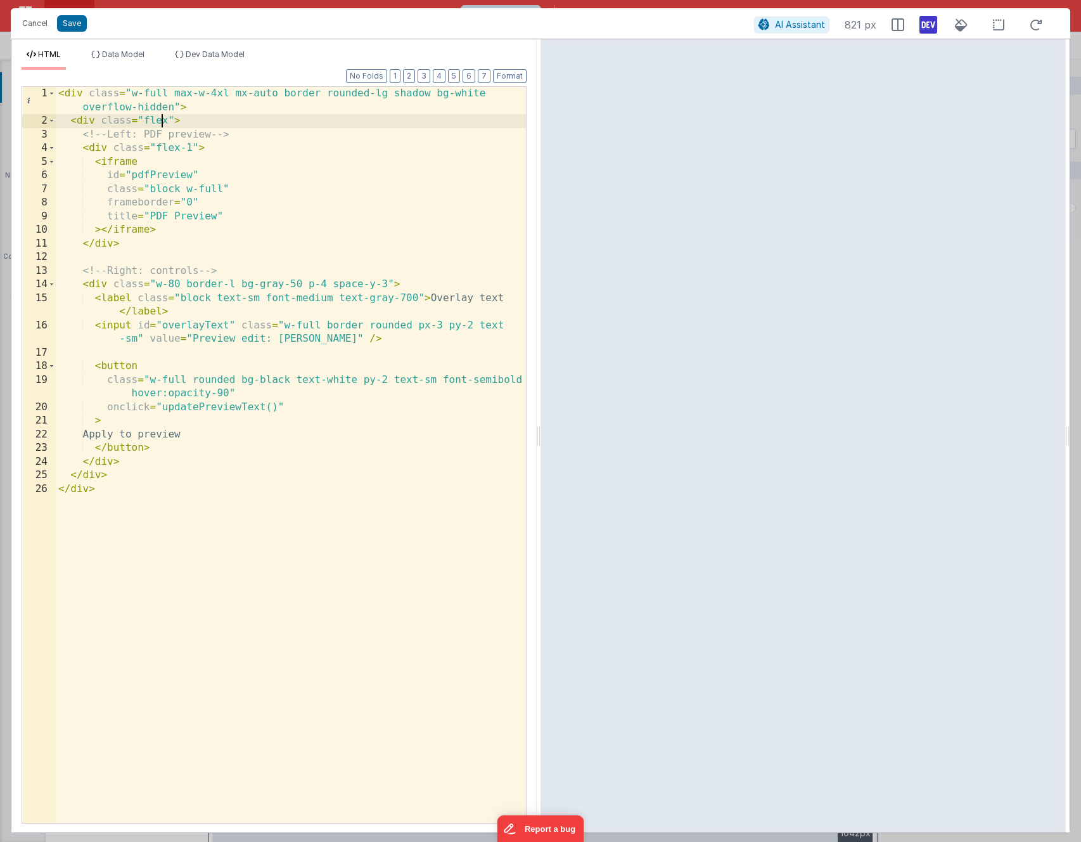
click at [162, 117] on div "< div class = "w-full max-w-4xl mx-auto border rounded-lg shadow bg-white overf…" at bounding box center [291, 475] width 470 height 777
click at [75, 23] on button "Save" at bounding box center [72, 23] width 30 height 16
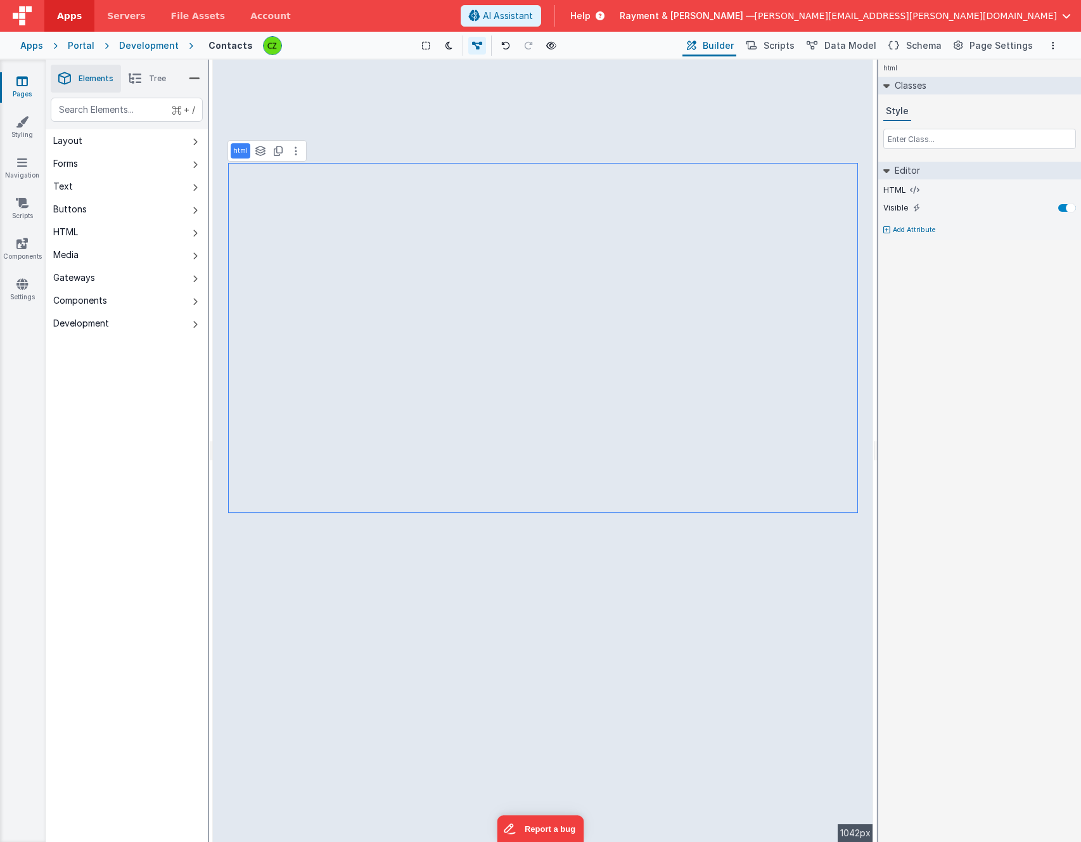
click at [294, 140] on div "html See layers + L Duplicate + D" at bounding box center [267, 151] width 79 height 22
click at [294, 159] on div "html See layers + L Duplicate + D" at bounding box center [267, 151] width 79 height 22
click at [295, 150] on icon at bounding box center [296, 151] width 3 height 10
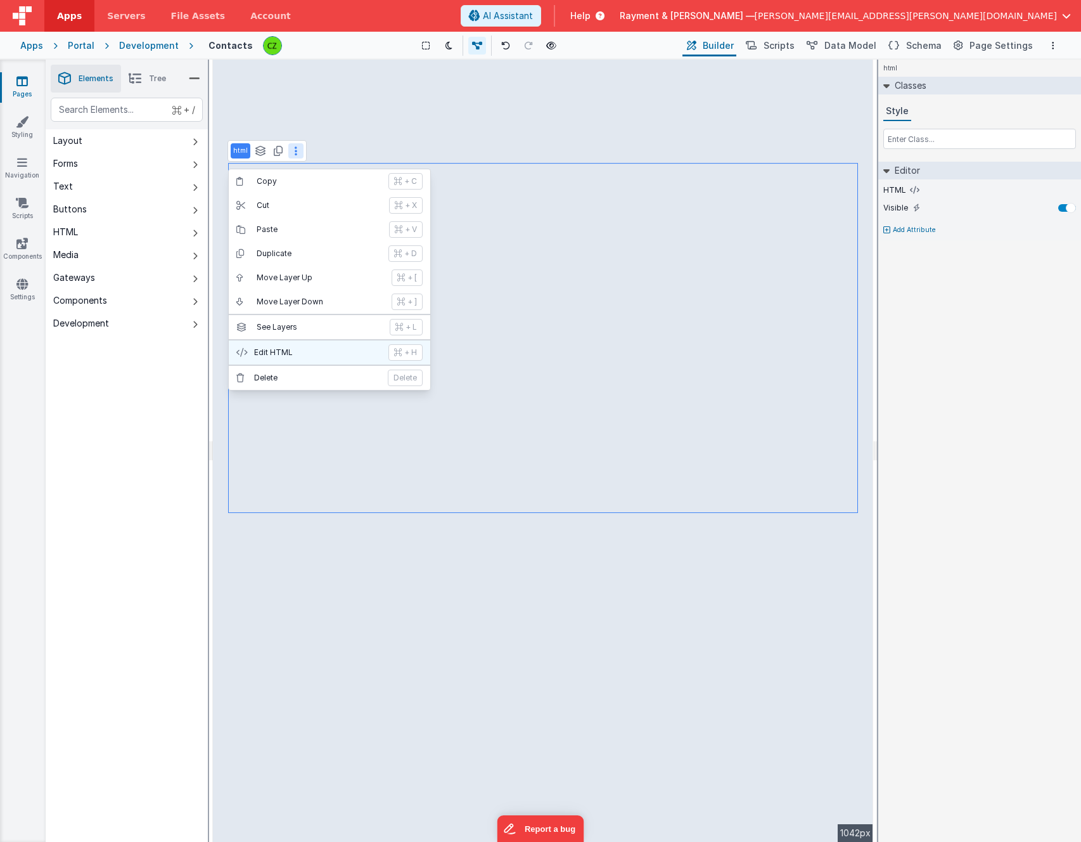
click at [299, 352] on p "Edit HTML" at bounding box center [317, 352] width 127 height 10
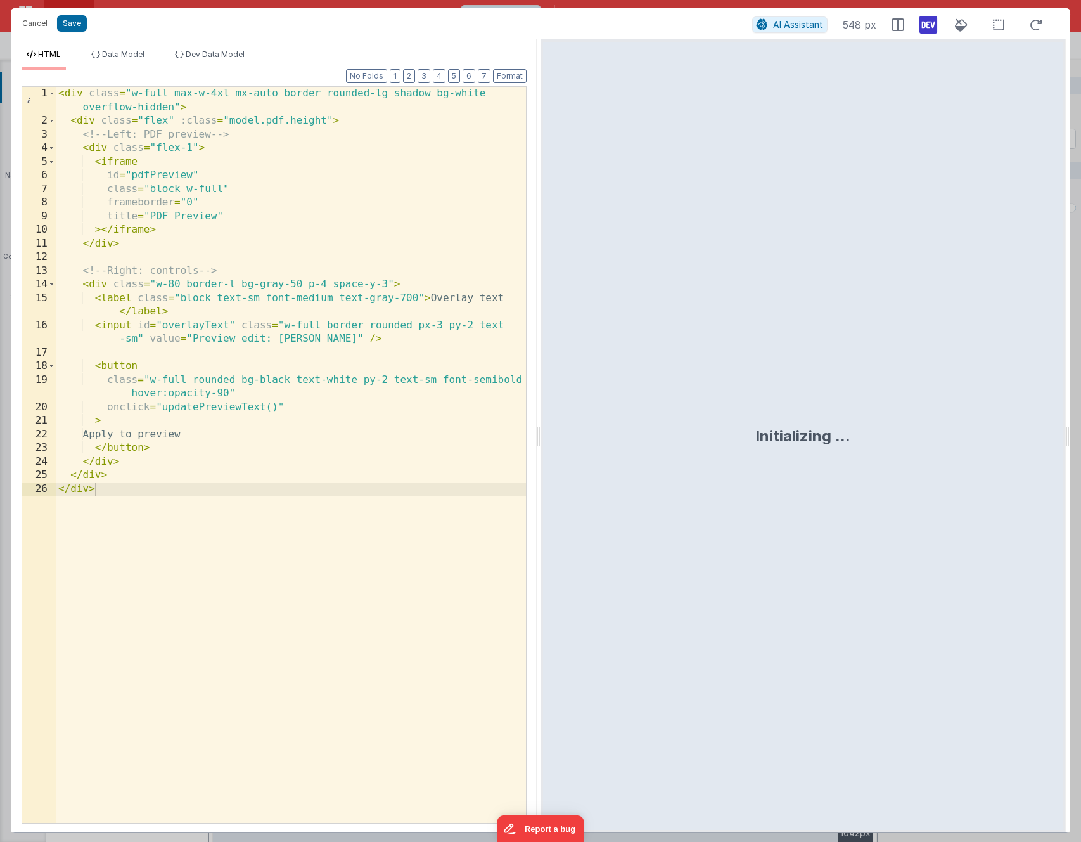
click at [184, 123] on div "< div class = "w-full max-w-4xl mx-auto border rounded-lg shadow bg-white overf…" at bounding box center [291, 475] width 470 height 777
click at [243, 217] on div "< div class = "w-full max-w-4xl mx-auto border rounded-lg shadow bg-white overf…" at bounding box center [291, 475] width 470 height 777
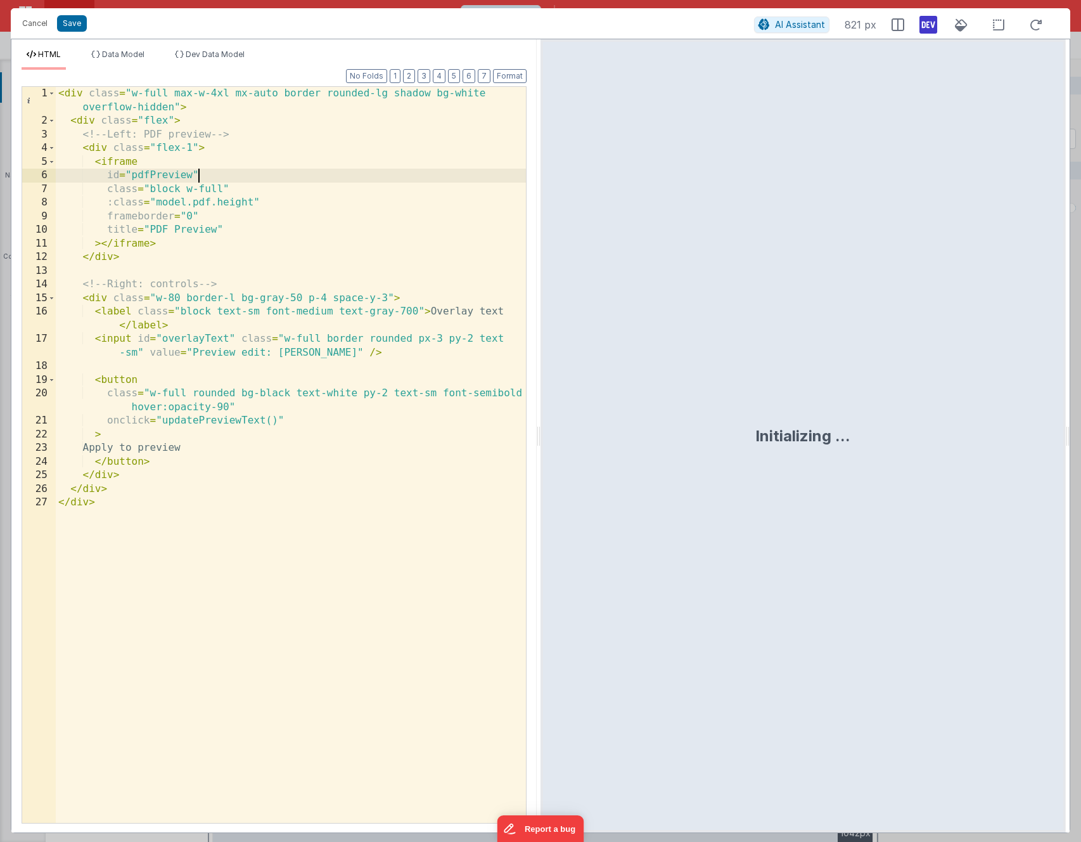
click at [240, 177] on div "< div class = "w-full max-w-4xl mx-auto border rounded-lg shadow bg-white overf…" at bounding box center [291, 475] width 470 height 777
click at [78, 27] on button "Save" at bounding box center [72, 23] width 30 height 16
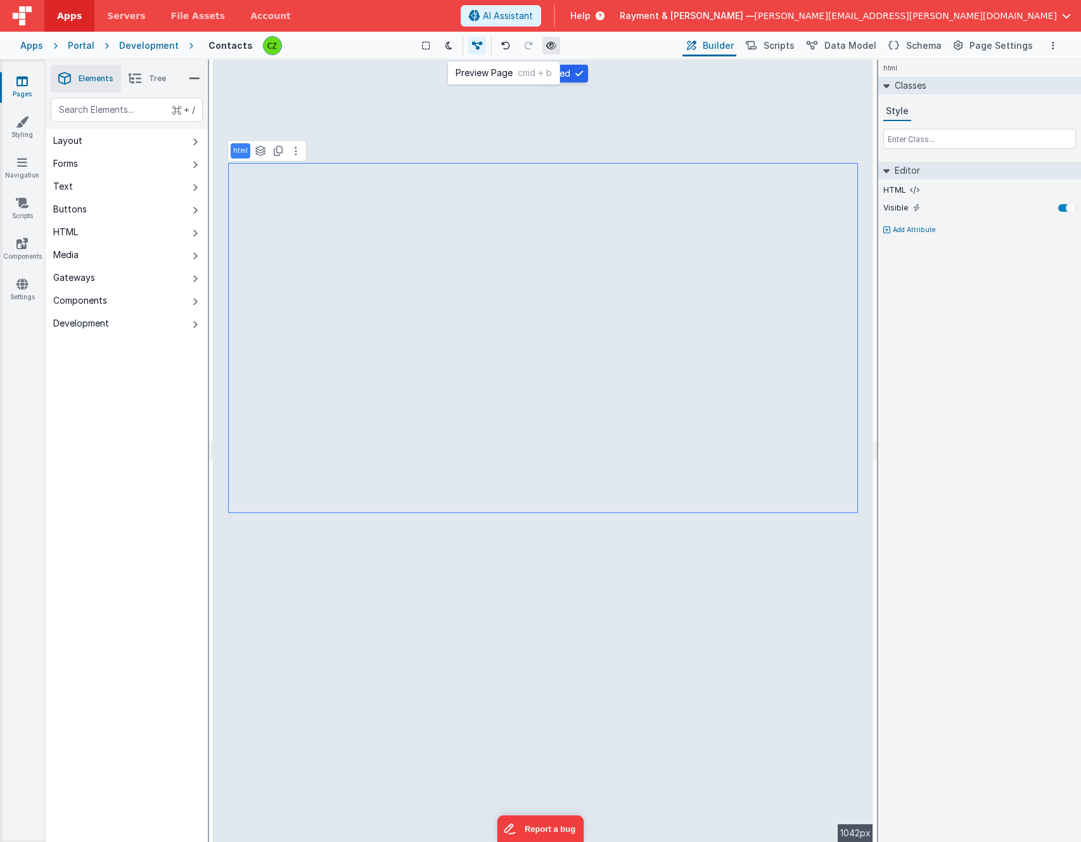
click at [551, 46] on icon at bounding box center [551, 45] width 10 height 9
click at [784, 41] on span "Scripts" at bounding box center [779, 45] width 31 height 13
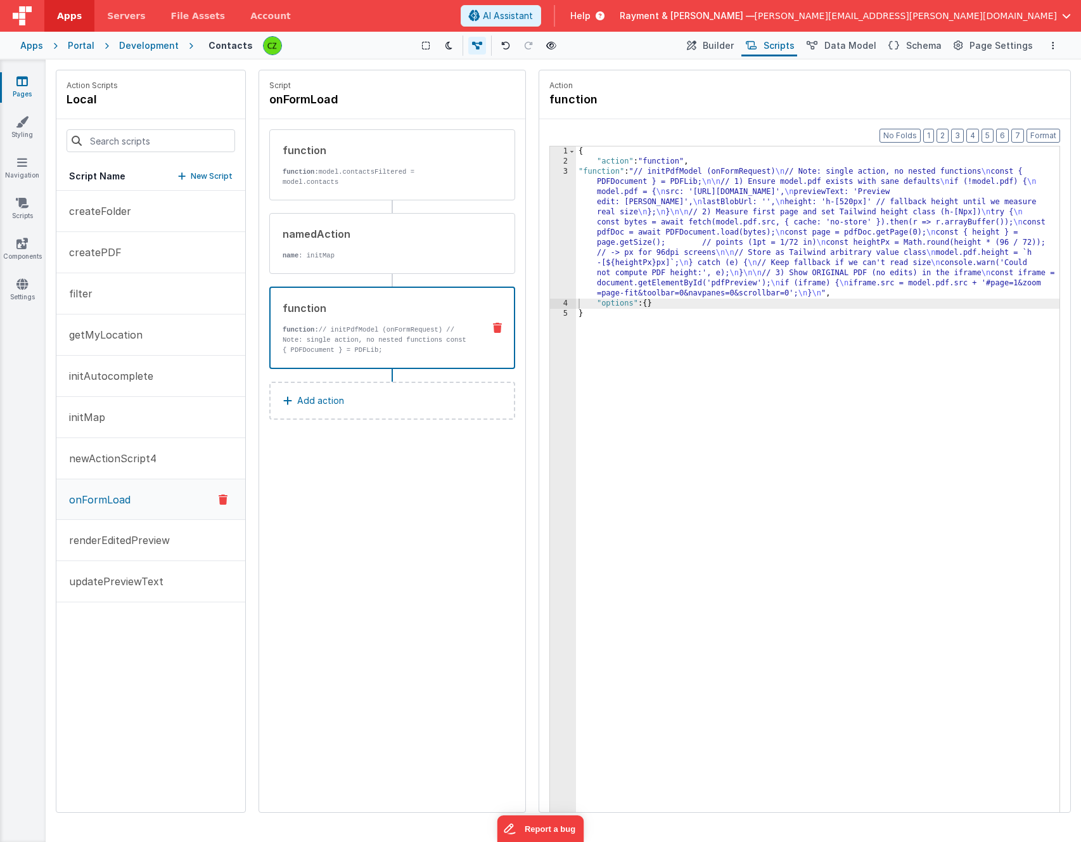
click at [566, 168] on div "3" at bounding box center [563, 233] width 26 height 132
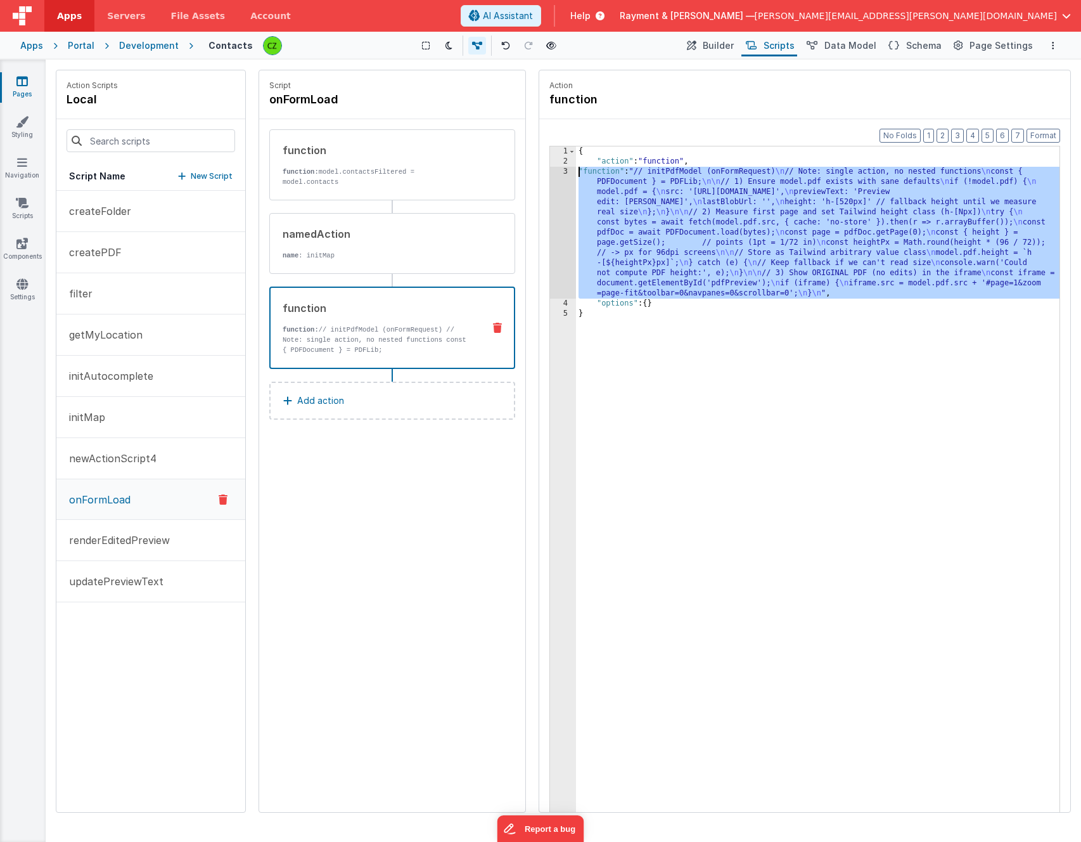
click at [564, 170] on div "3" at bounding box center [563, 233] width 26 height 132
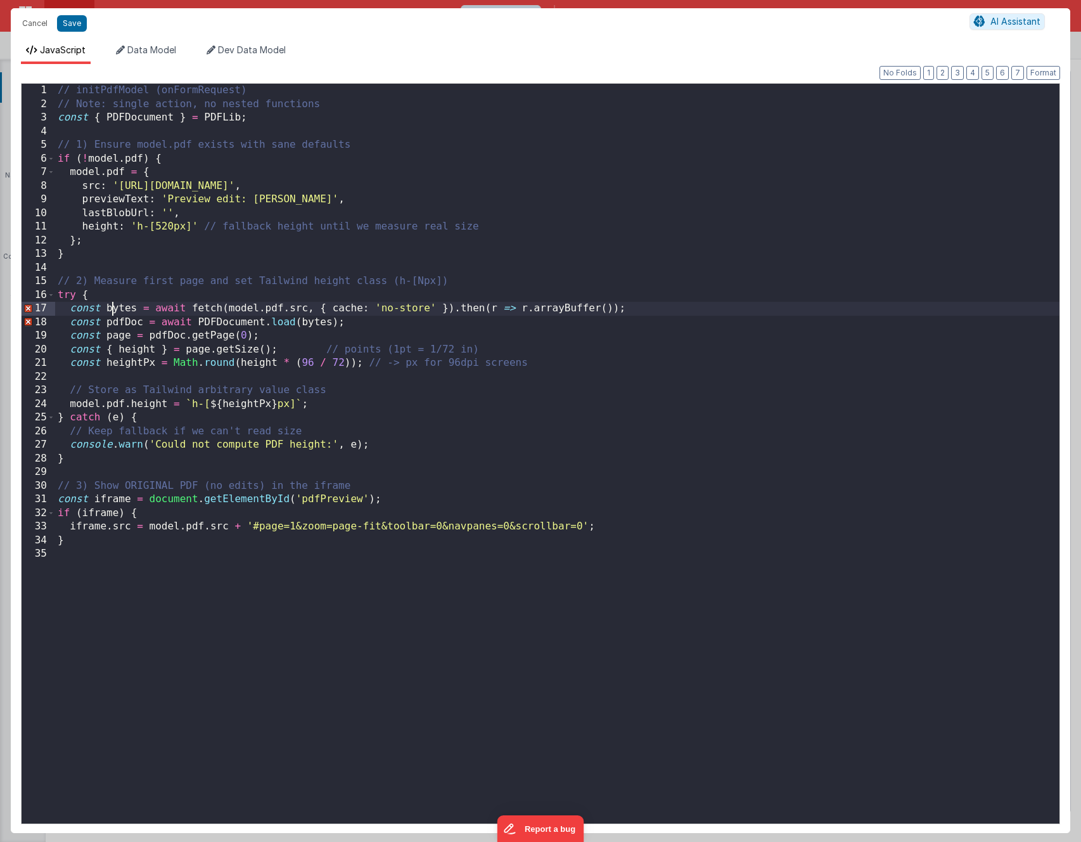
click at [110, 307] on div "// initPdfModel (onFormRequest) // Note: single action, no nested functions con…" at bounding box center [557, 467] width 1005 height 767
click at [410, 460] on div "// initPdfModel (onFormRequest) // Note: single action, no nested functions con…" at bounding box center [557, 467] width 1005 height 767
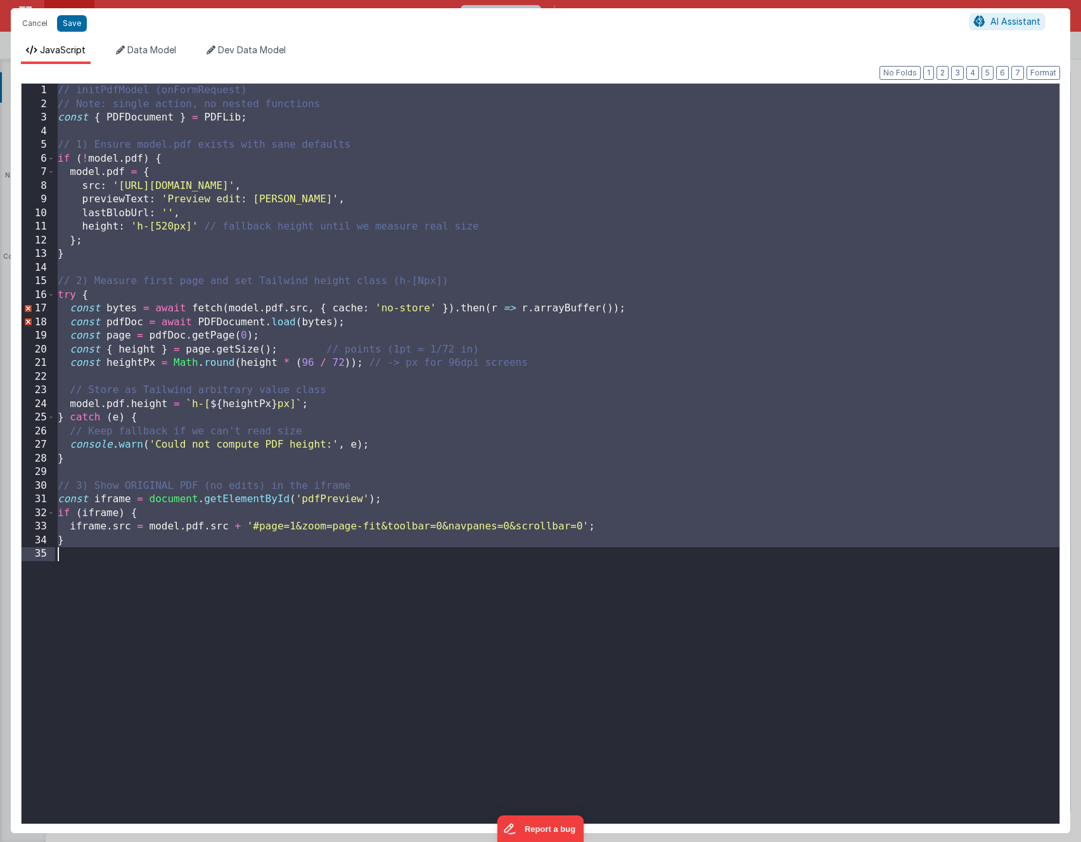
click at [277, 273] on div "// initPdfModel (onFormRequest) // Note: single action, no nested functions con…" at bounding box center [557, 467] width 1005 height 767
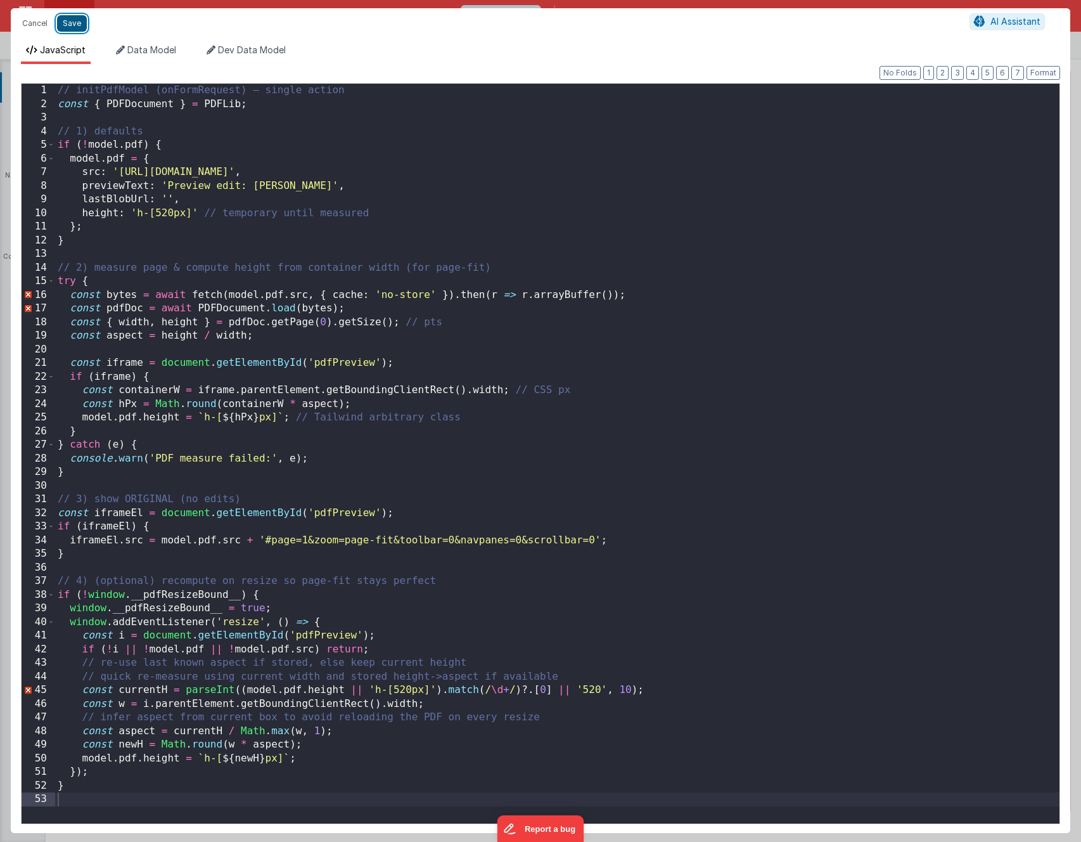
click at [73, 23] on button "Save" at bounding box center [72, 23] width 30 height 16
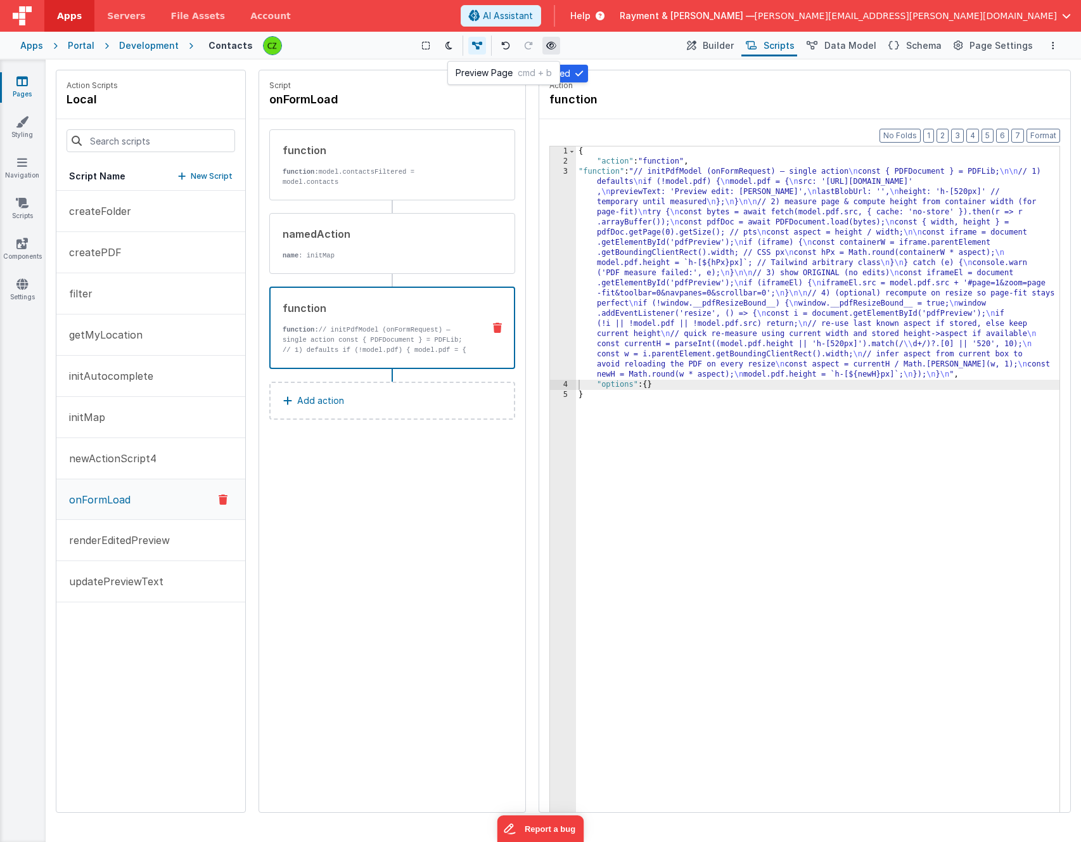
click at [548, 48] on icon at bounding box center [551, 45] width 10 height 9
click at [148, 586] on p "updatePreviewText" at bounding box center [112, 581] width 102 height 15
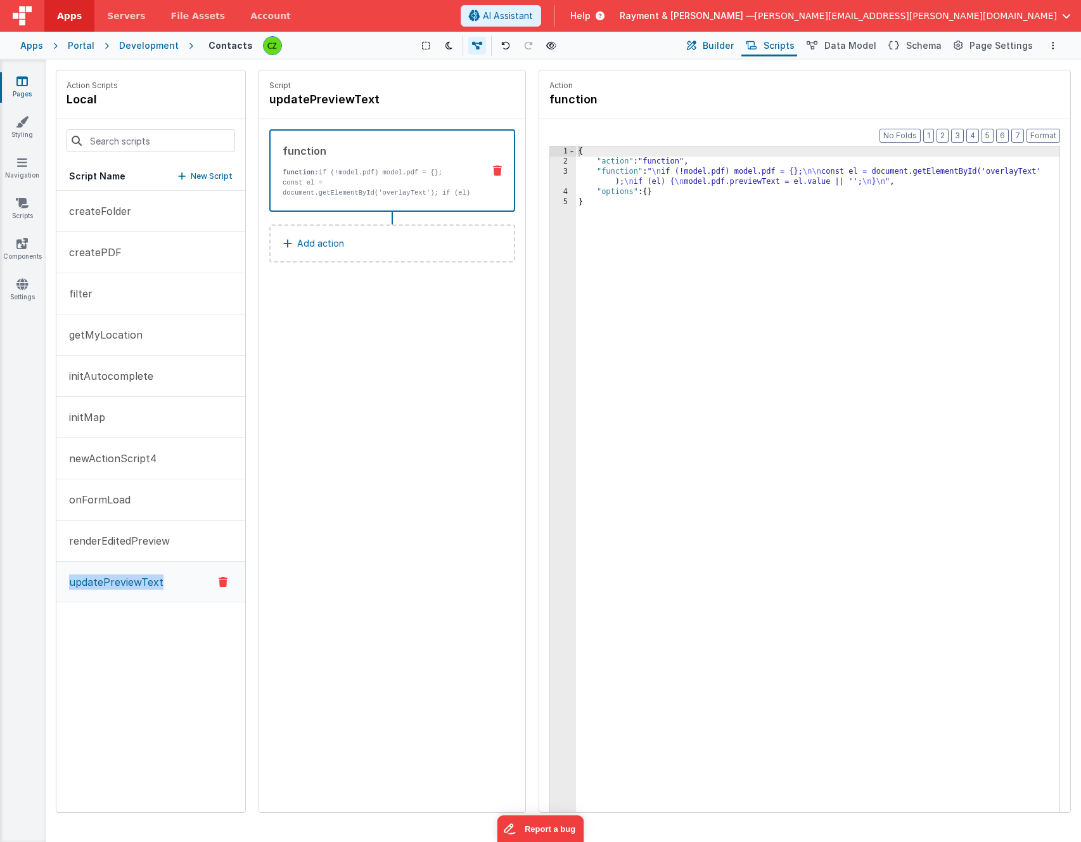
click at [726, 46] on span "Builder" at bounding box center [718, 45] width 31 height 13
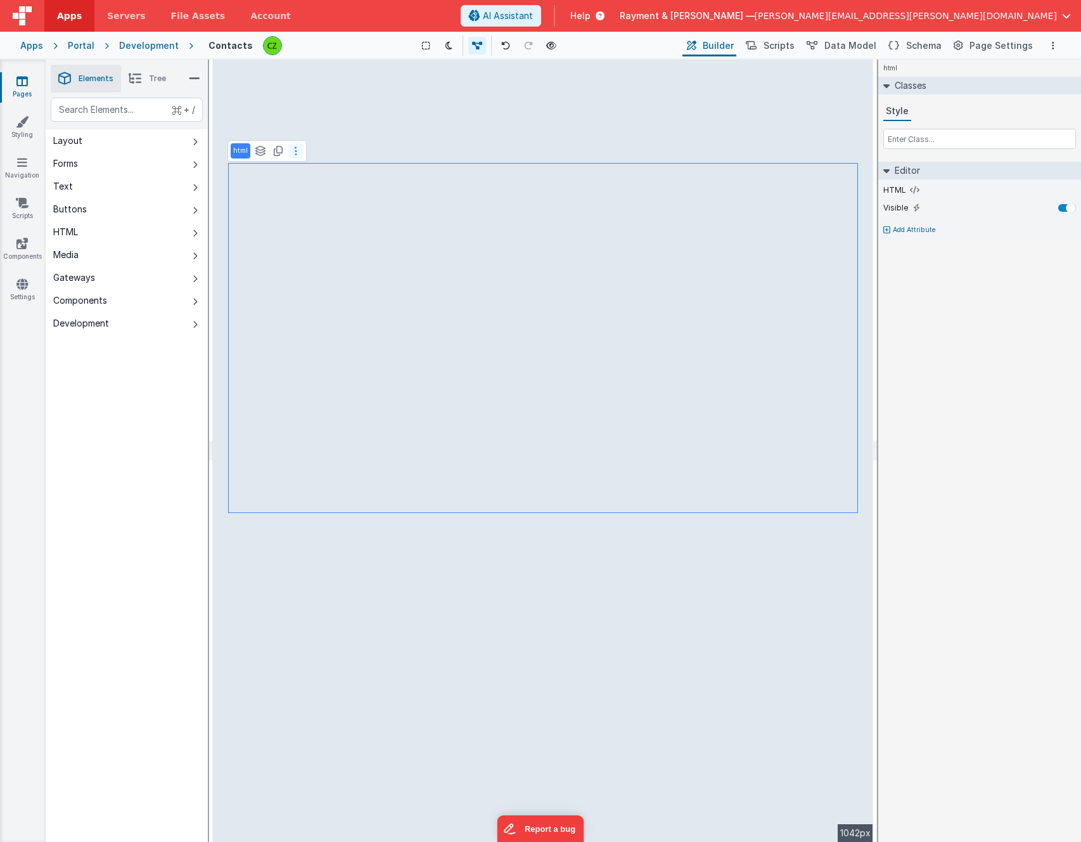
click at [295, 146] on icon at bounding box center [296, 151] width 3 height 10
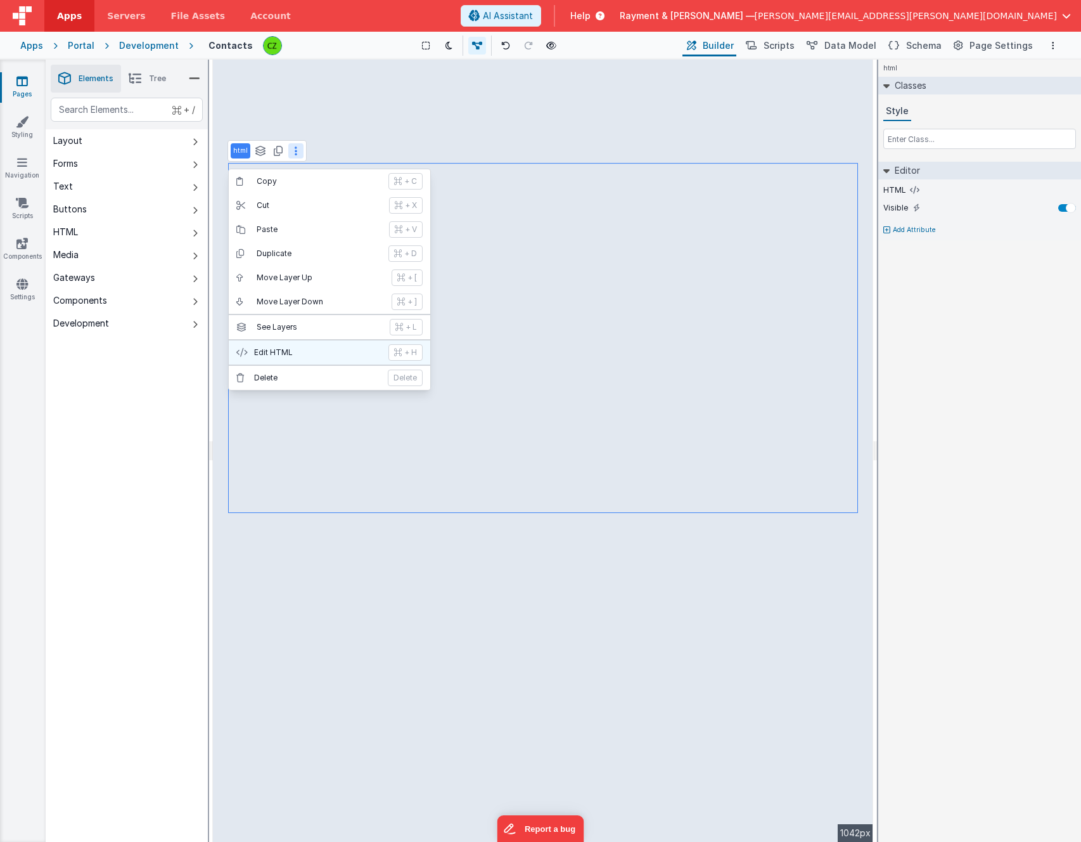
click at [345, 349] on p "Edit HTML" at bounding box center [317, 352] width 127 height 10
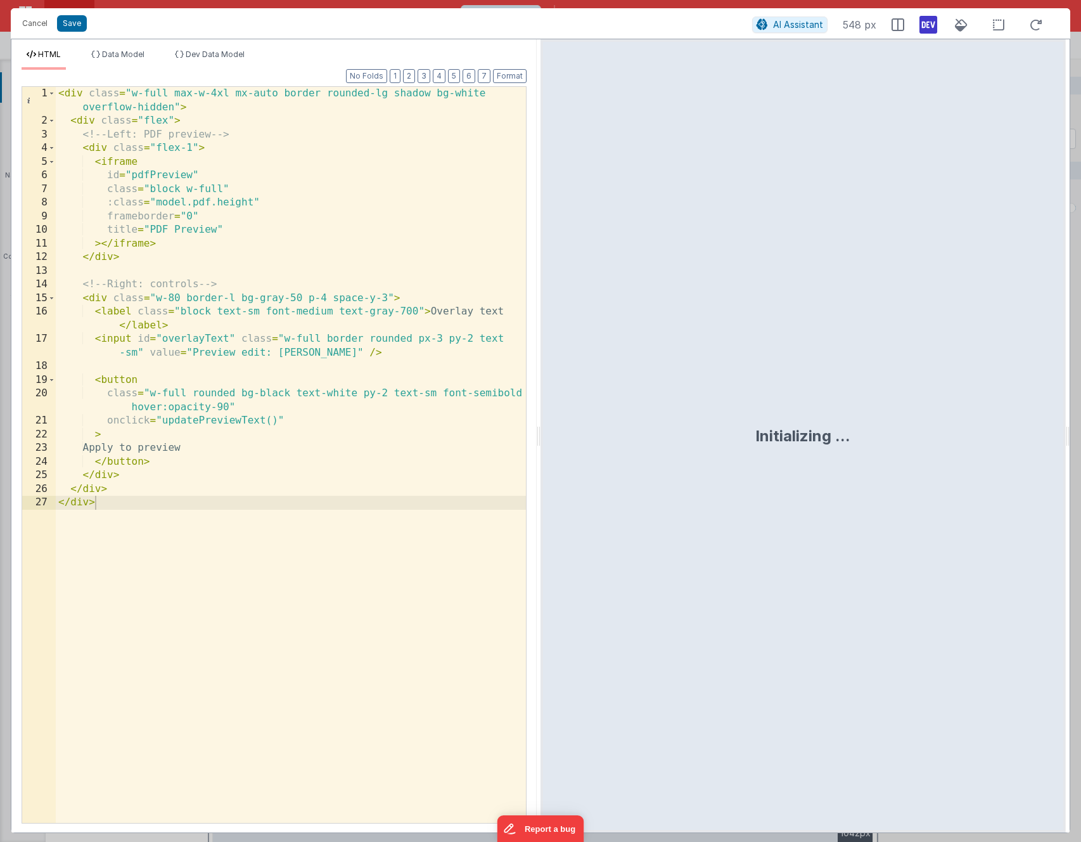
click at [216, 421] on div "< div class = "w-full max-w-4xl mx-auto border rounded-lg shadow bg-white overf…" at bounding box center [291, 475] width 470 height 777
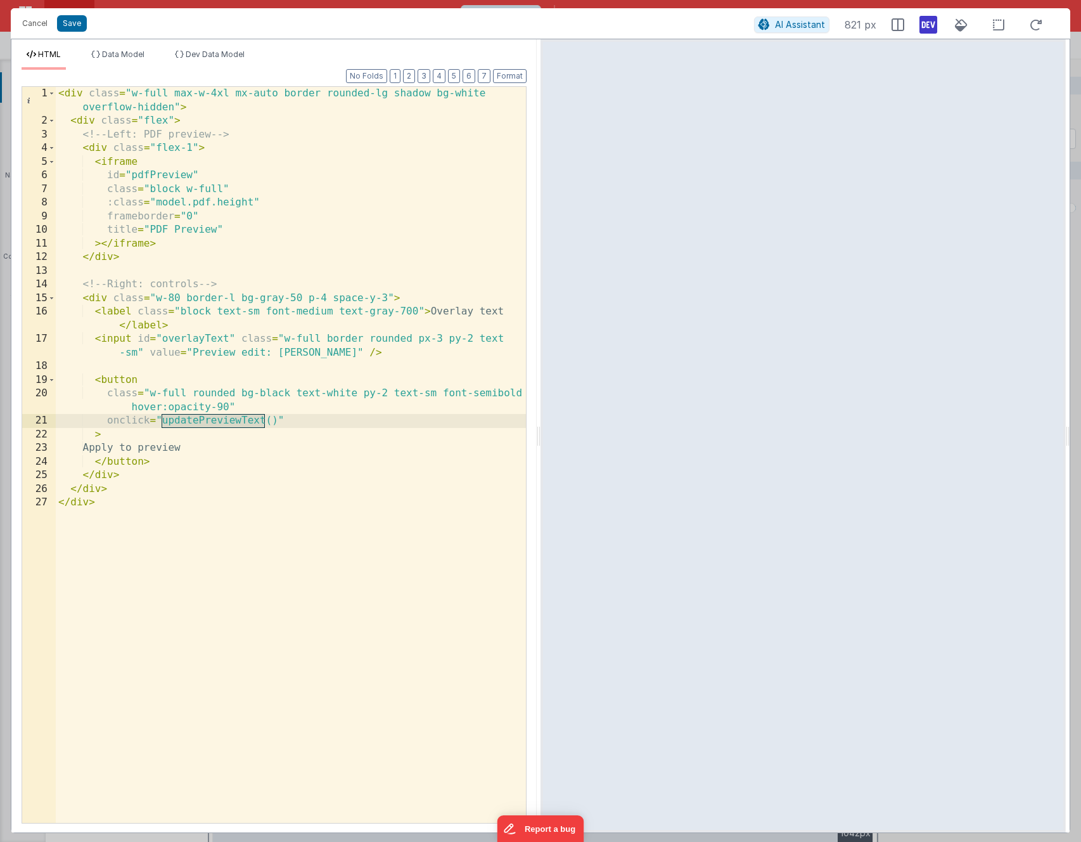
click at [301, 414] on div "< div class = "w-full max-w-4xl mx-auto border rounded-lg shadow bg-white overf…" at bounding box center [291, 475] width 470 height 777
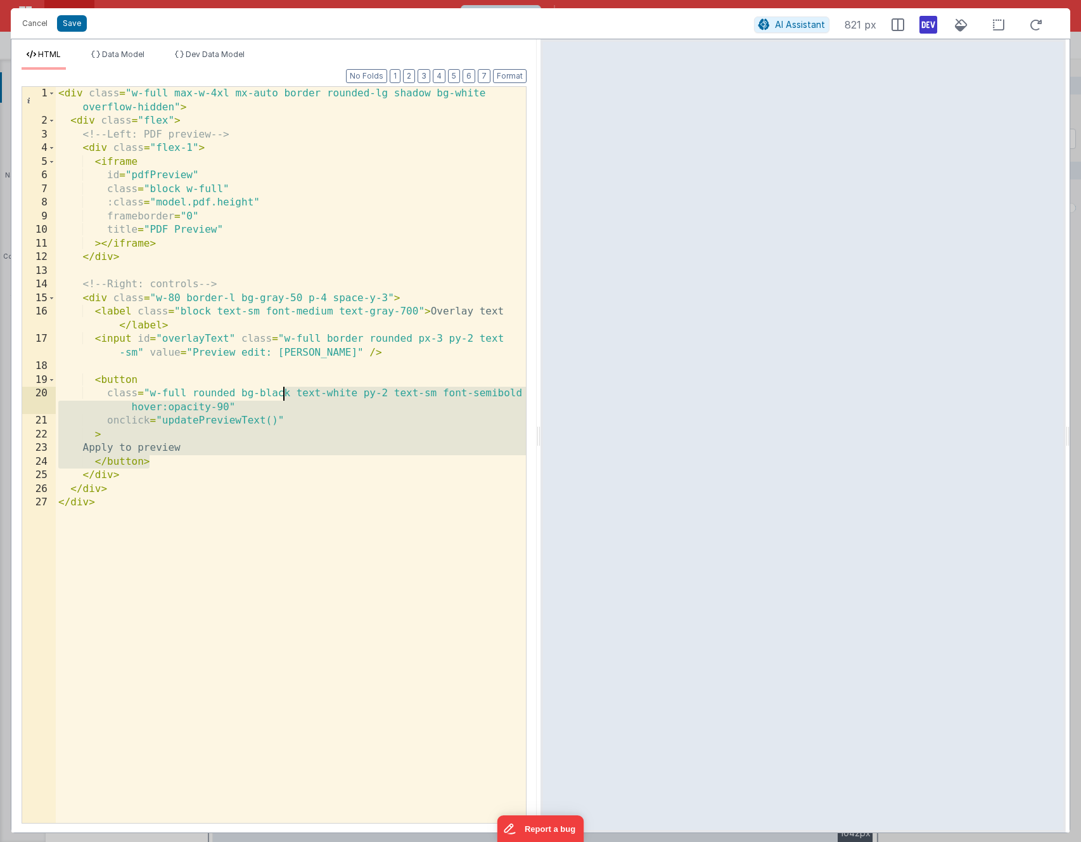
click at [162, 422] on div "< div class = "w-full max-w-4xl mx-auto border rounded-lg shadow bg-white overf…" at bounding box center [291, 475] width 470 height 777
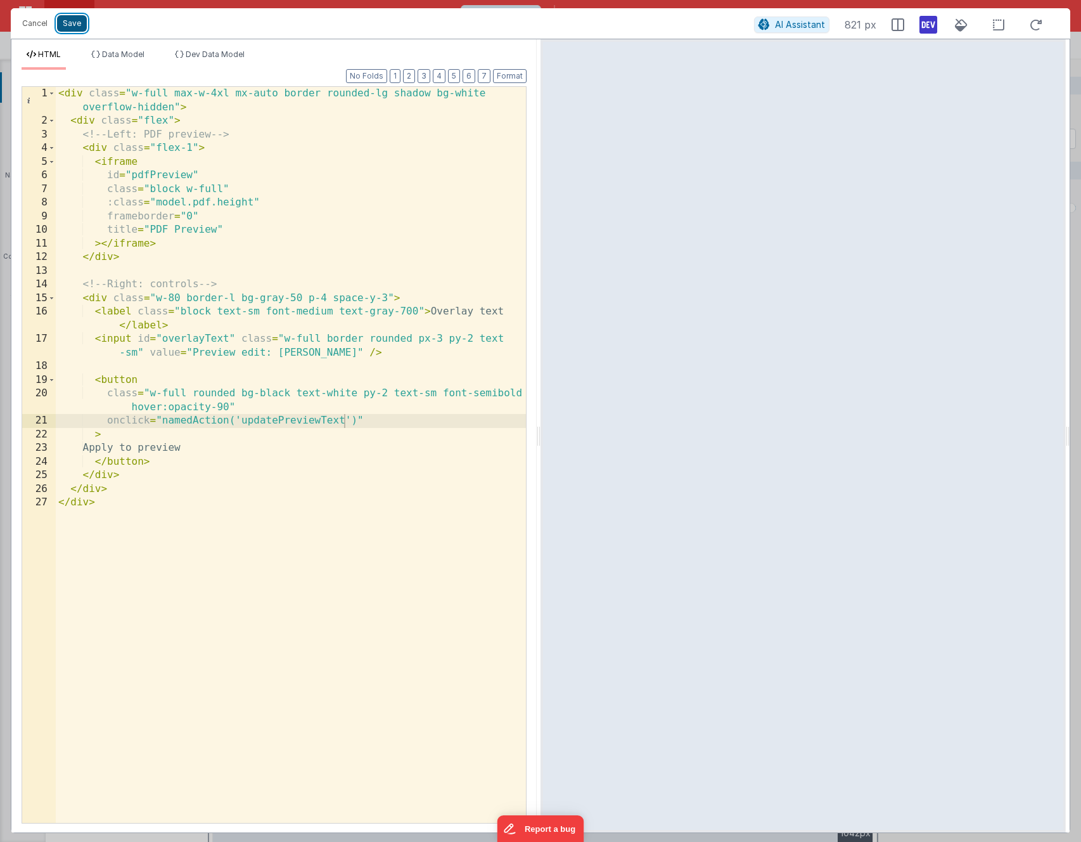
click at [64, 23] on button "Save" at bounding box center [72, 23] width 30 height 16
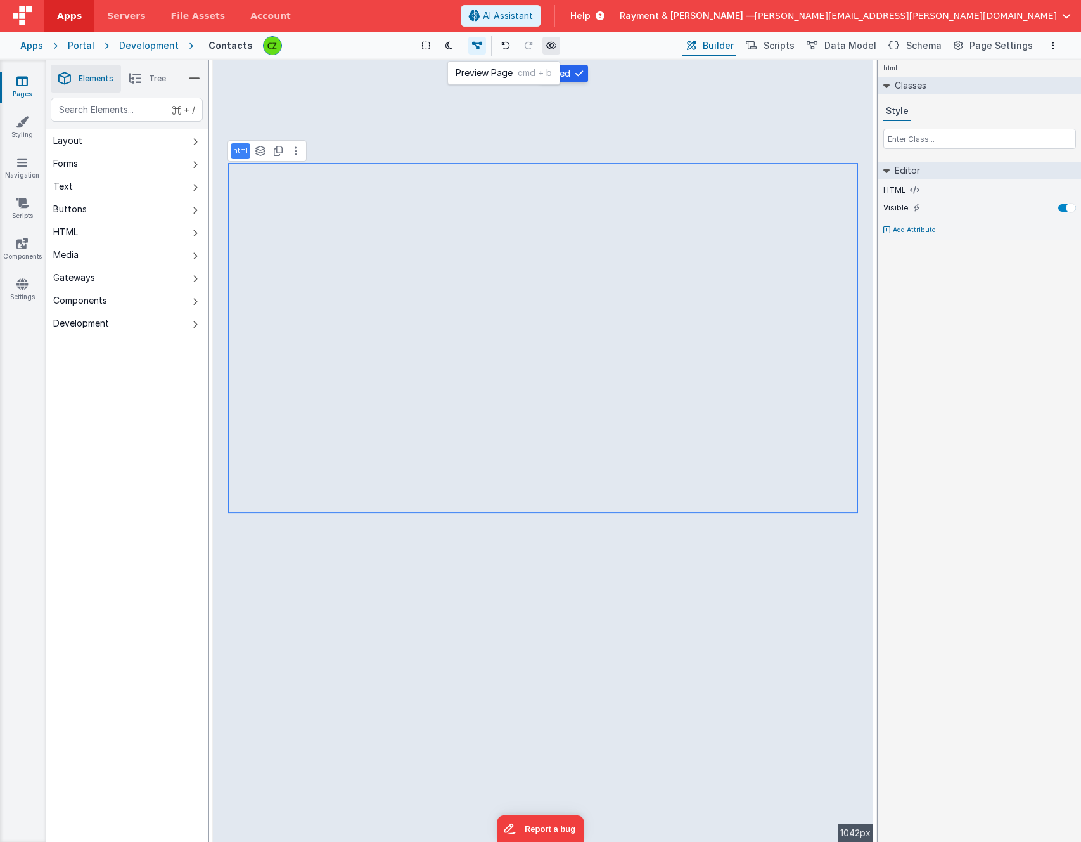
click at [549, 46] on icon at bounding box center [551, 45] width 10 height 9
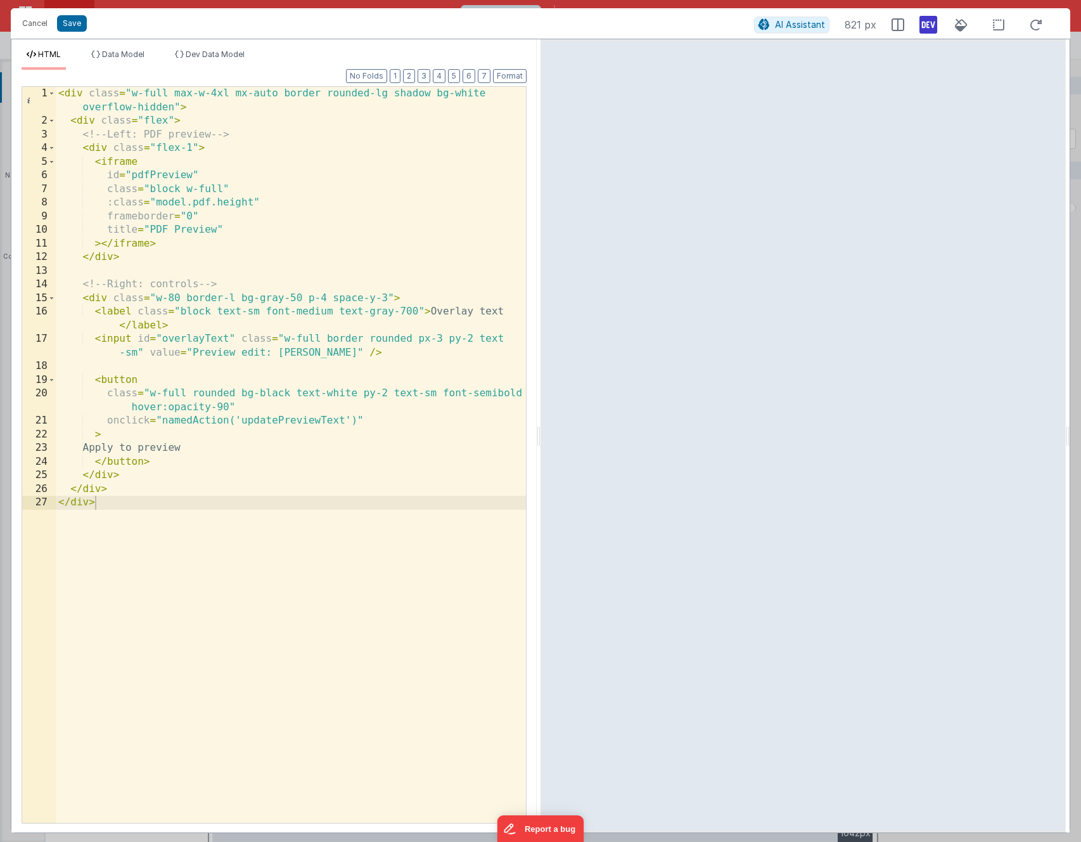
click at [134, 421] on div "< div class = "w-full max-w-4xl mx-auto border rounded-lg shadow bg-white overf…" at bounding box center [291, 475] width 470 height 777
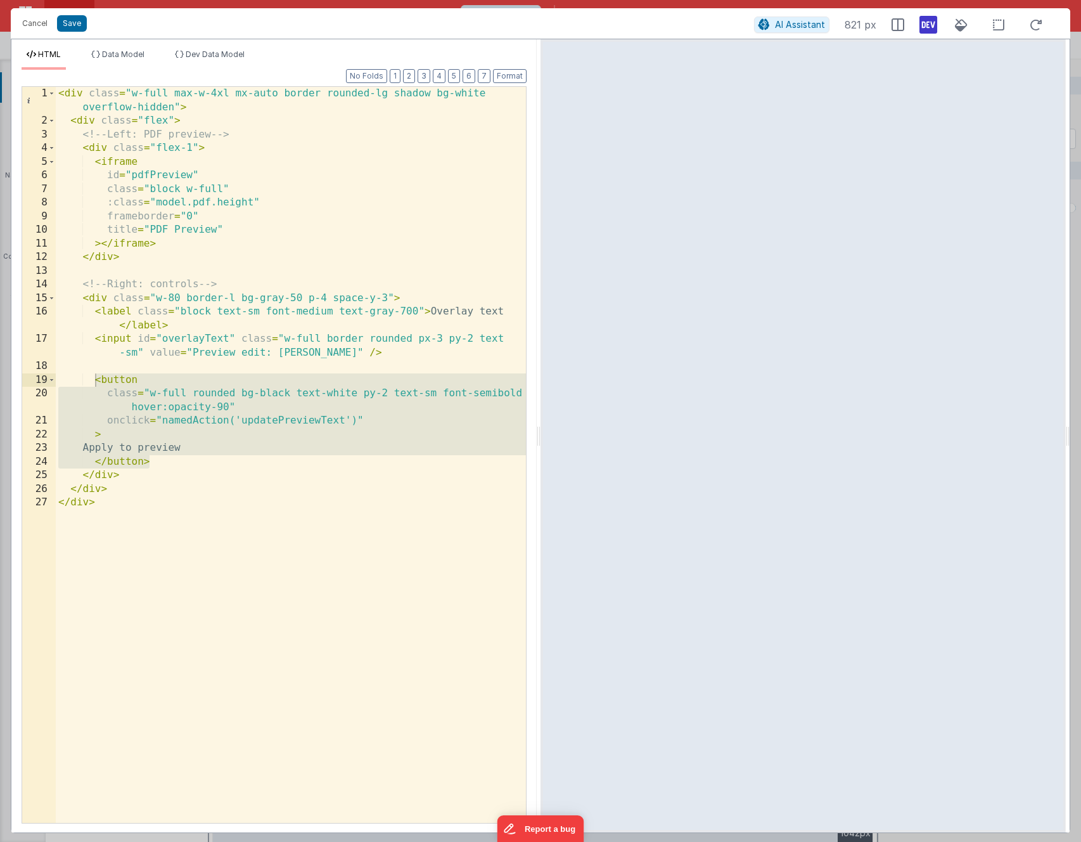
click at [320, 435] on div "< div class = "w-full max-w-4xl mx-auto border rounded-lg shadow bg-white overf…" at bounding box center [291, 475] width 470 height 777
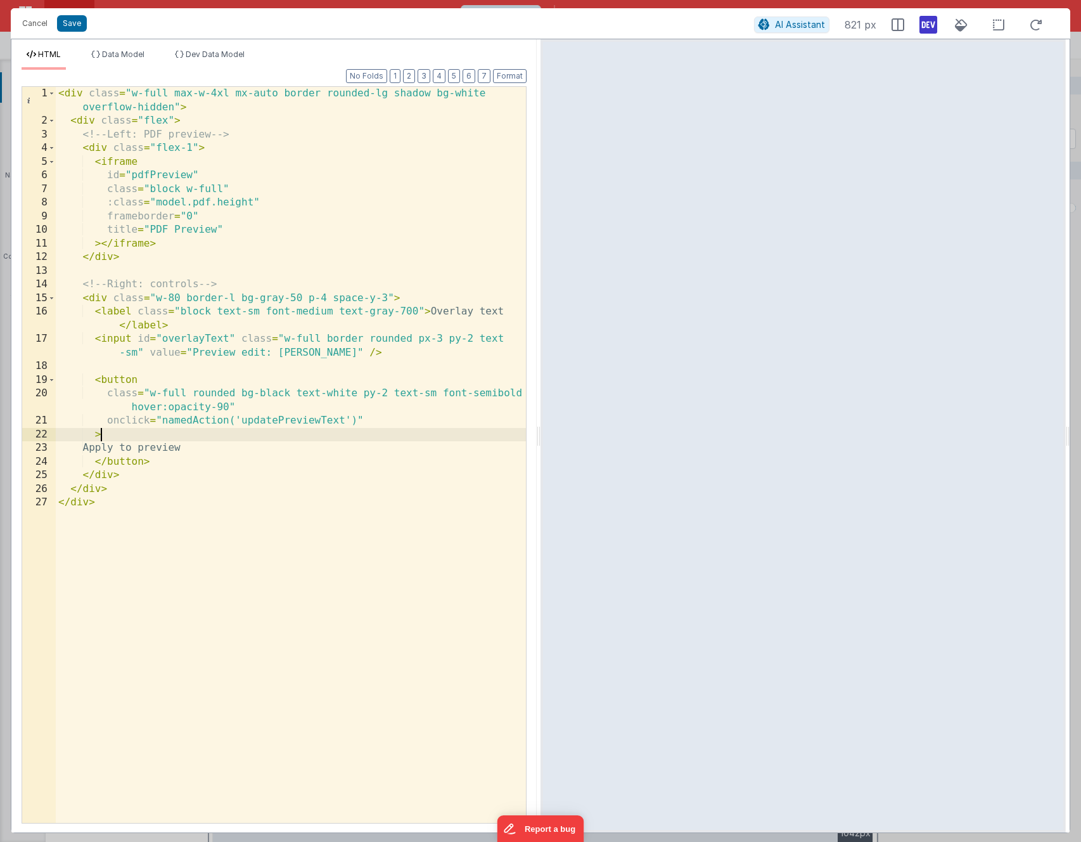
click at [383, 420] on div "< div class = "w-full max-w-4xl mx-auto border rounded-lg shadow bg-white overf…" at bounding box center [291, 475] width 470 height 777
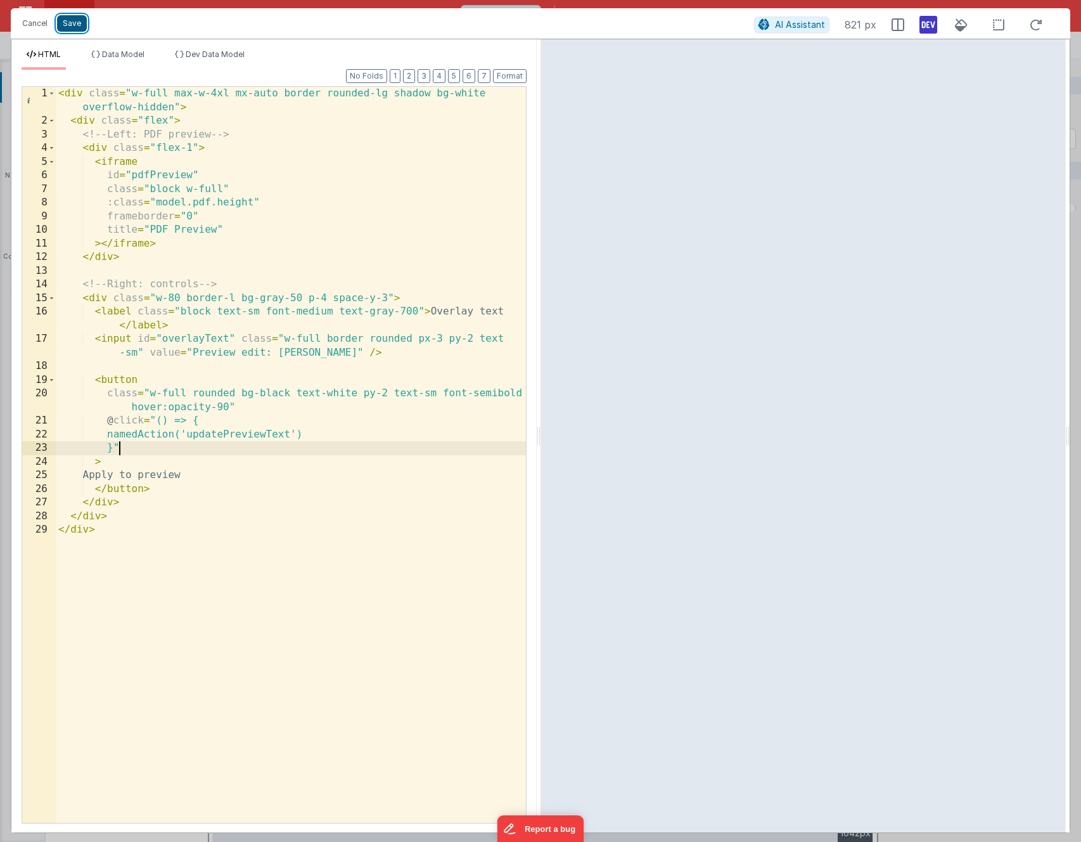
click at [73, 22] on button "Save" at bounding box center [72, 23] width 30 height 16
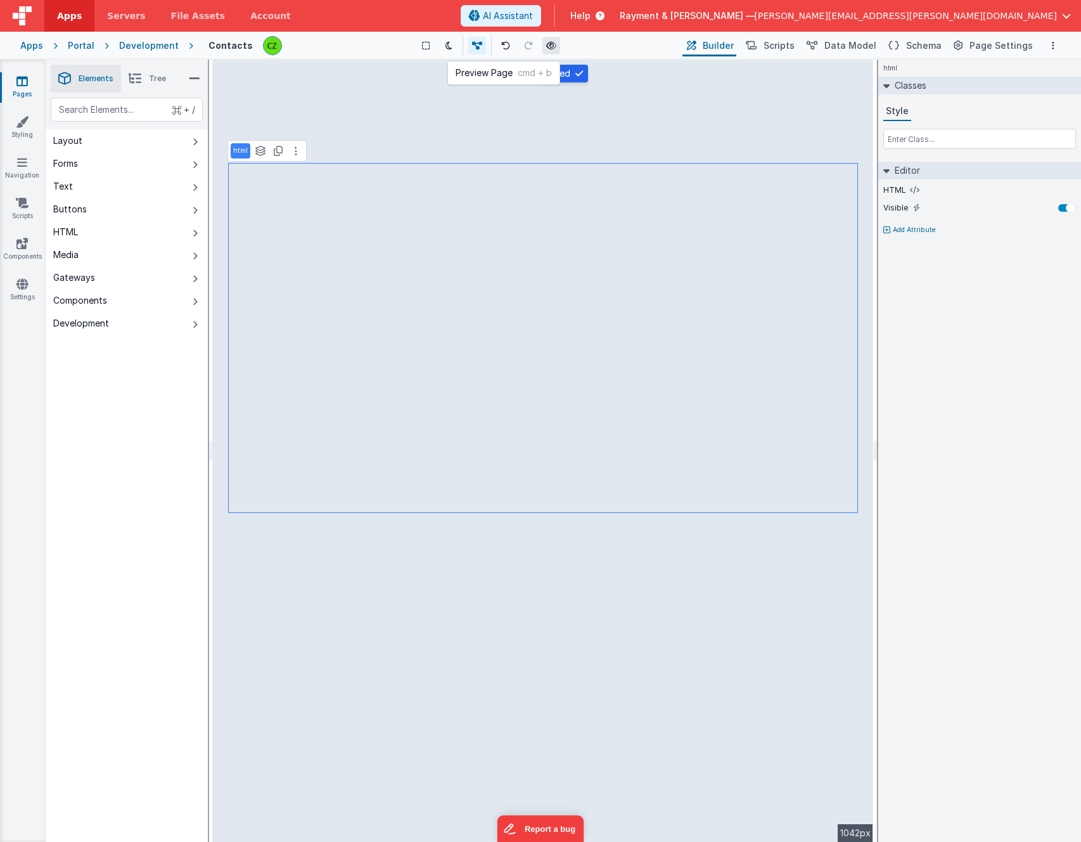
click at [551, 43] on icon at bounding box center [551, 45] width 10 height 9
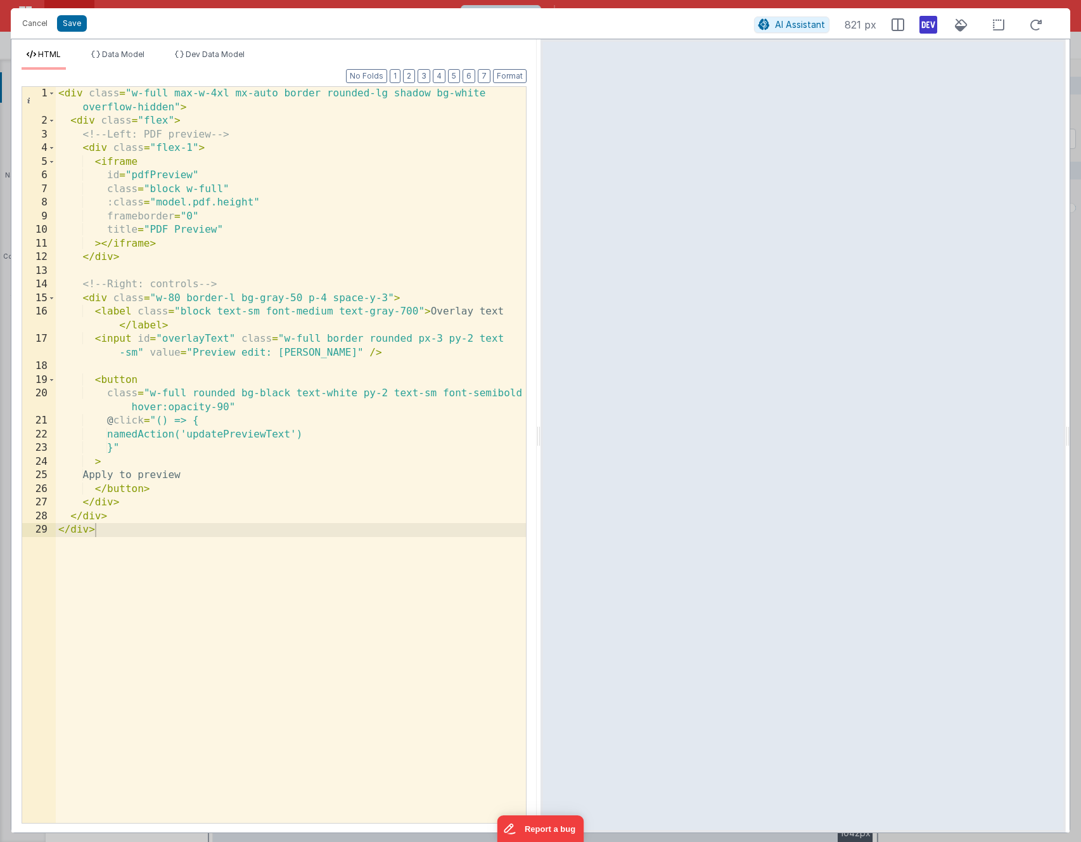
click at [153, 488] on div "< div class = "w-full max-w-4xl mx-auto border rounded-lg shadow bg-white overf…" at bounding box center [291, 475] width 470 height 777
click at [264, 434] on div "< div class = "w-full max-w-4xl mx-auto border rounded-lg shadow bg-white overf…" at bounding box center [291, 475] width 470 height 777
click at [196, 453] on div "< div class = "w-full max-w-4xl mx-auto border rounded-lg shadow bg-white overf…" at bounding box center [291, 475] width 470 height 777
click at [188, 341] on div "< div class = "w-full max-w-4xl mx-auto border rounded-lg shadow bg-white overf…" at bounding box center [291, 475] width 470 height 777
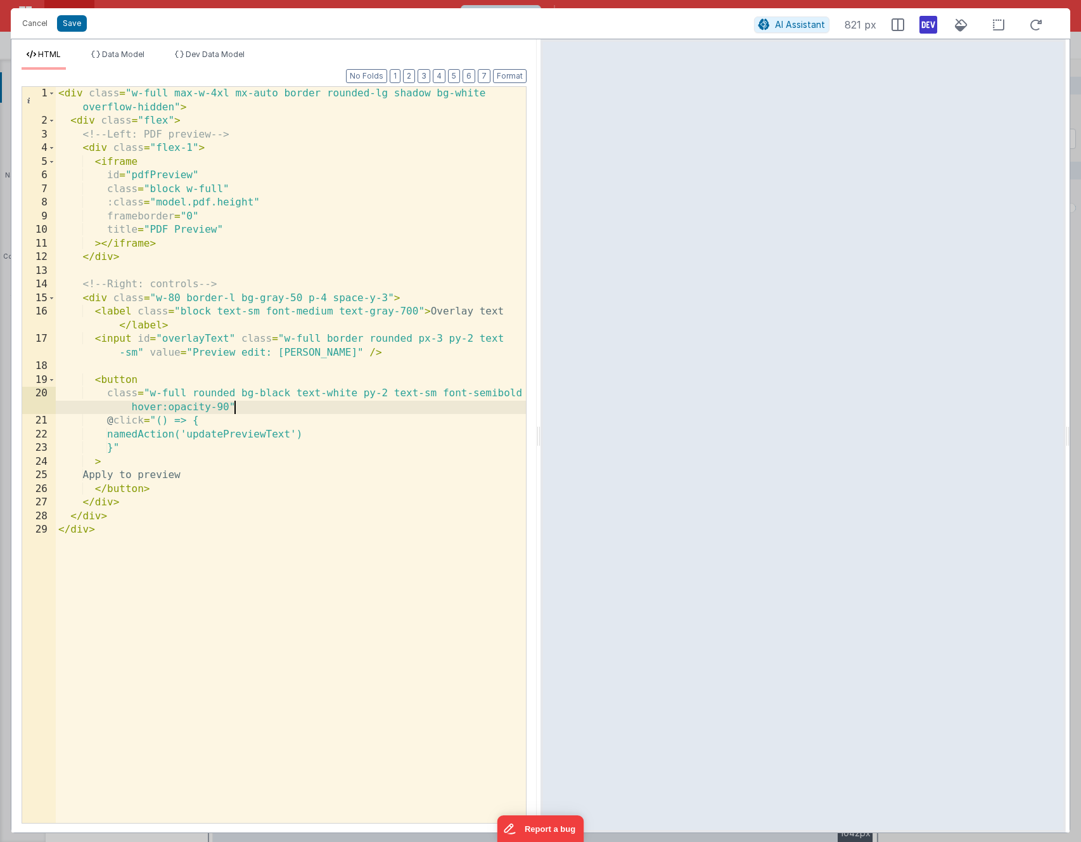
click at [243, 408] on div "< div class = "w-full max-w-4xl mx-auto border rounded-lg shadow bg-white overf…" at bounding box center [291, 475] width 470 height 777
click at [326, 354] on div "< div class = "w-full max-w-4xl mx-auto border rounded-lg shadow bg-white overf…" at bounding box center [291, 475] width 470 height 777
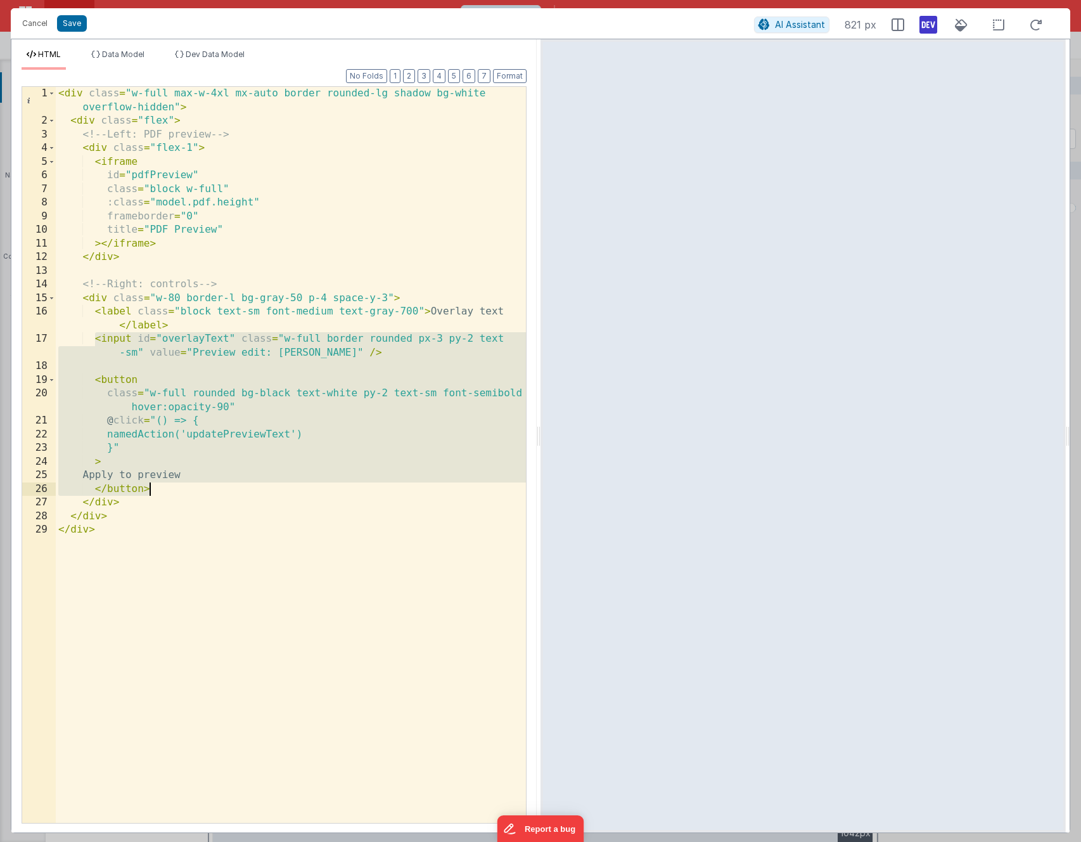
click at [93, 343] on div "< div class = "w-full max-w-4xl mx-auto border rounded-lg shadow bg-white overf…" at bounding box center [291, 475] width 470 height 777
drag, startPoint x: 95, startPoint y: 338, endPoint x: 198, endPoint y: 485, distance: 179.2
click at [198, 485] on div "< div class = "w-full max-w-4xl mx-auto border rounded-lg shadow bg-white overf…" at bounding box center [291, 475] width 470 height 777
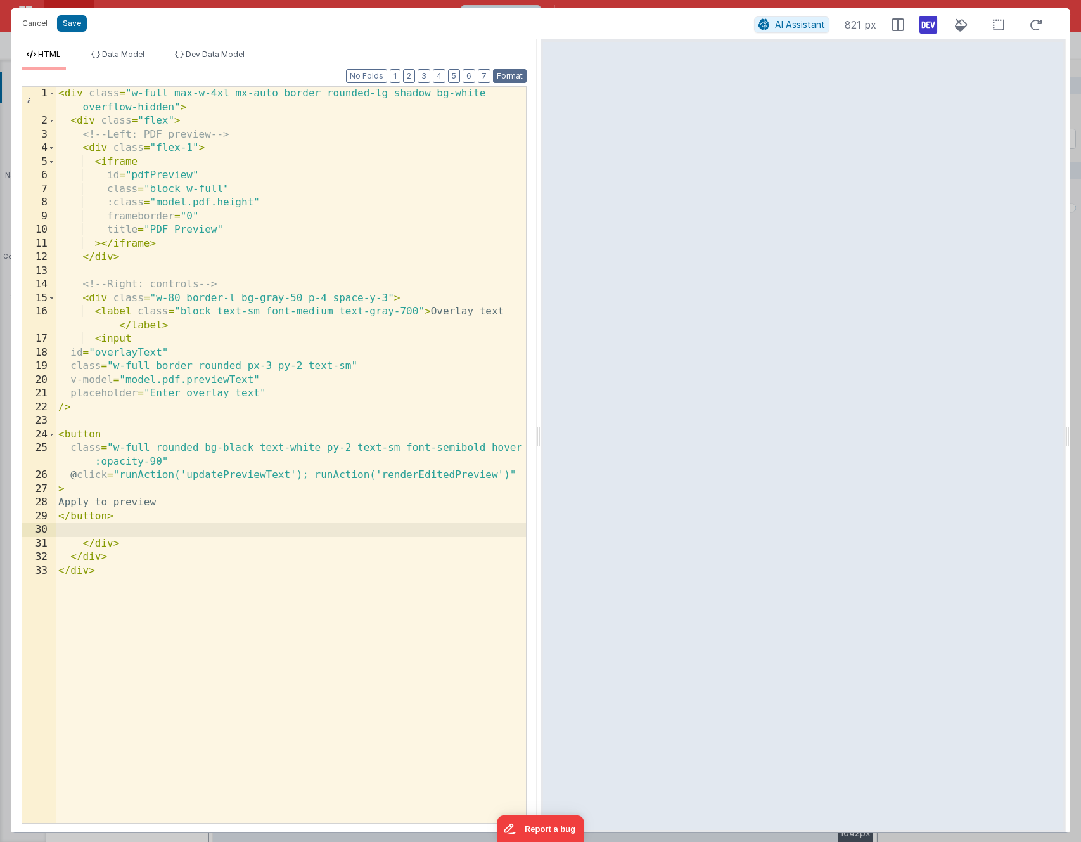
click at [500, 76] on button "Format" at bounding box center [510, 76] width 34 height 14
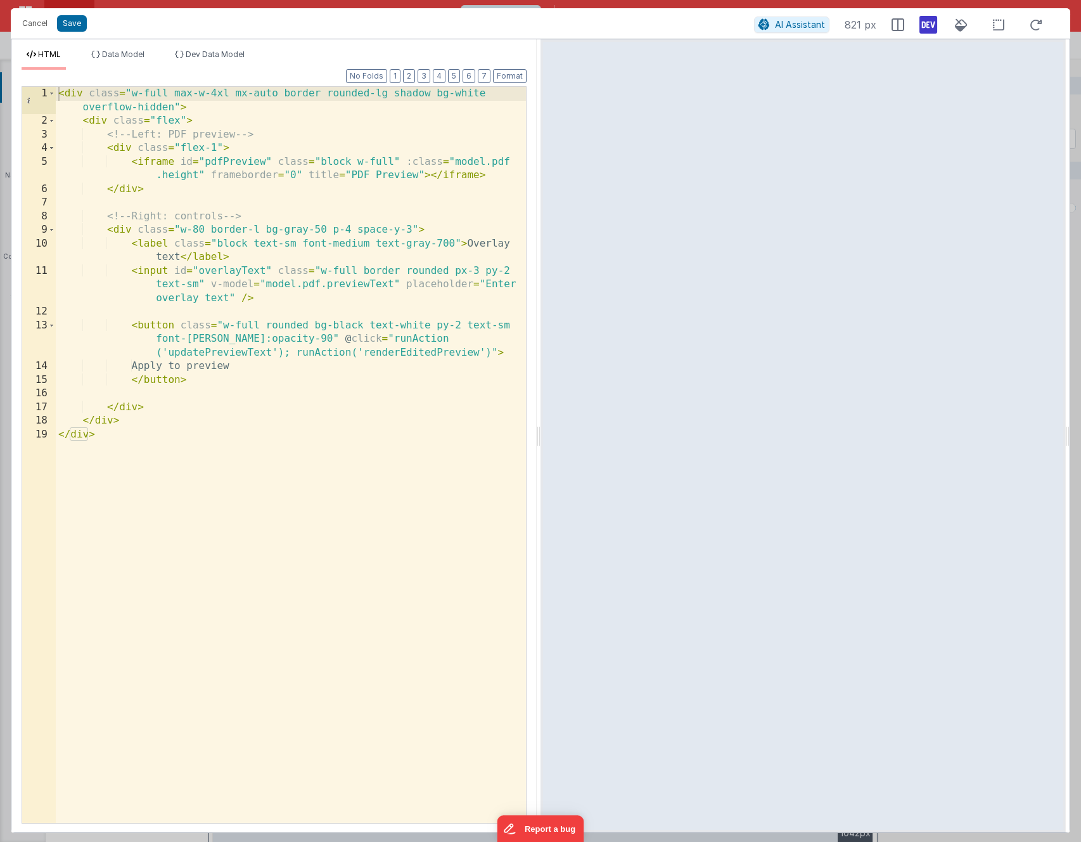
click at [248, 382] on div "< div class = "w-full max-w-4xl mx-auto border rounded-lg shadow bg-white overf…" at bounding box center [291, 475] width 470 height 777
click at [71, 26] on button "Save" at bounding box center [72, 23] width 30 height 16
click at [306, 181] on div "< div class = "w-full max-w-4xl mx-auto border rounded-lg shadow bg-white overf…" at bounding box center [291, 475] width 470 height 777
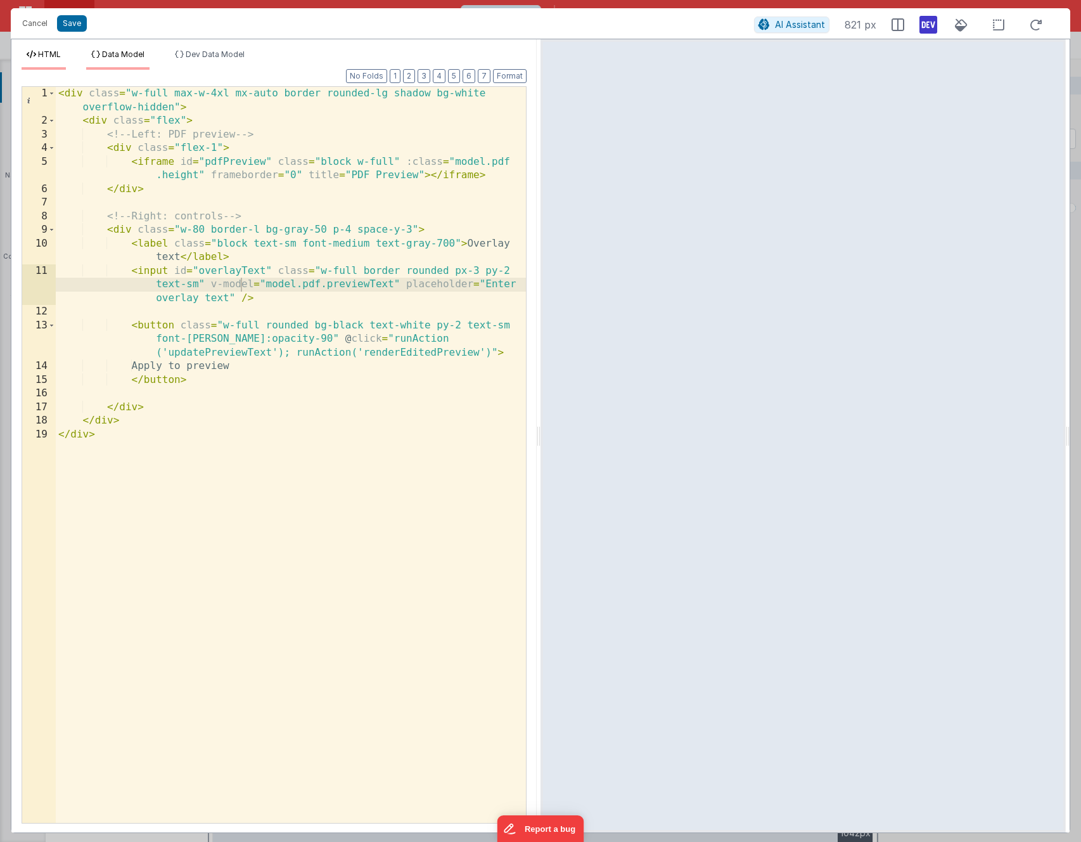
click at [114, 49] on span "Data Model" at bounding box center [123, 54] width 42 height 10
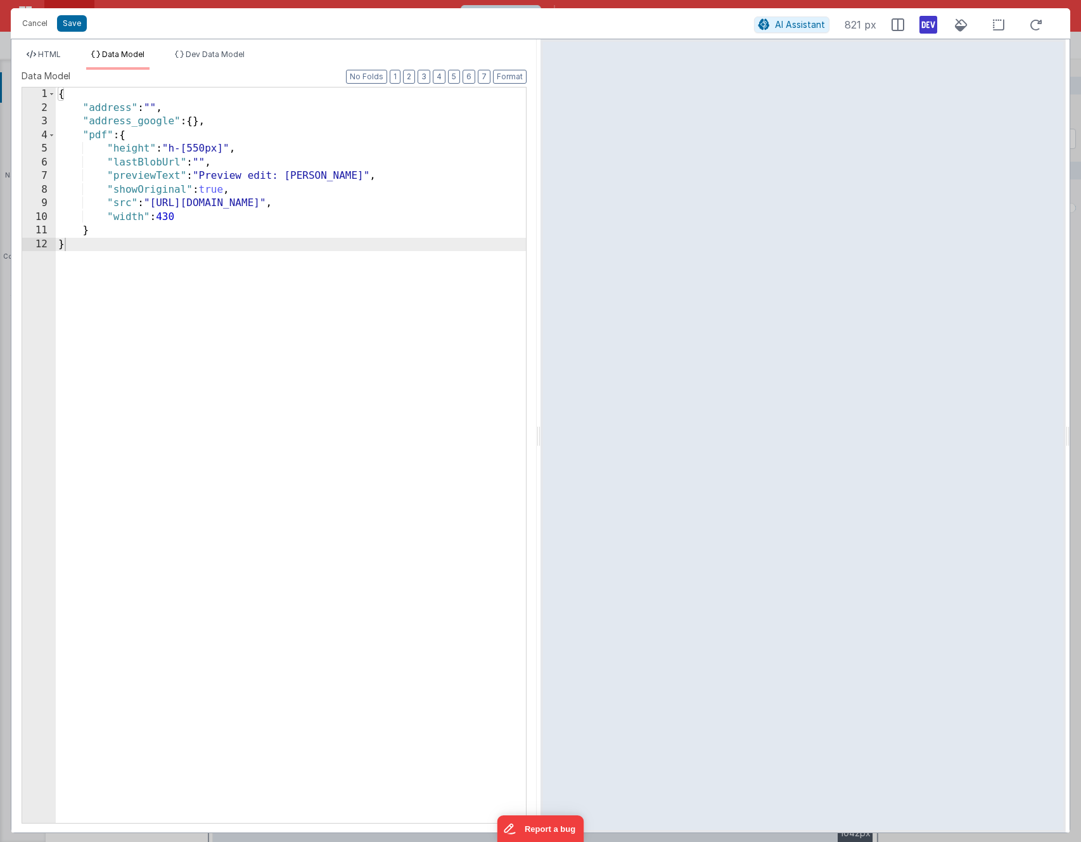
click at [332, 175] on div "{ "address" : "" , "address_google" : { } , "pdf" : { "height" : "h-[550px]" , …" at bounding box center [291, 468] width 470 height 762
click at [202, 57] on span "Dev Data Model" at bounding box center [215, 54] width 59 height 10
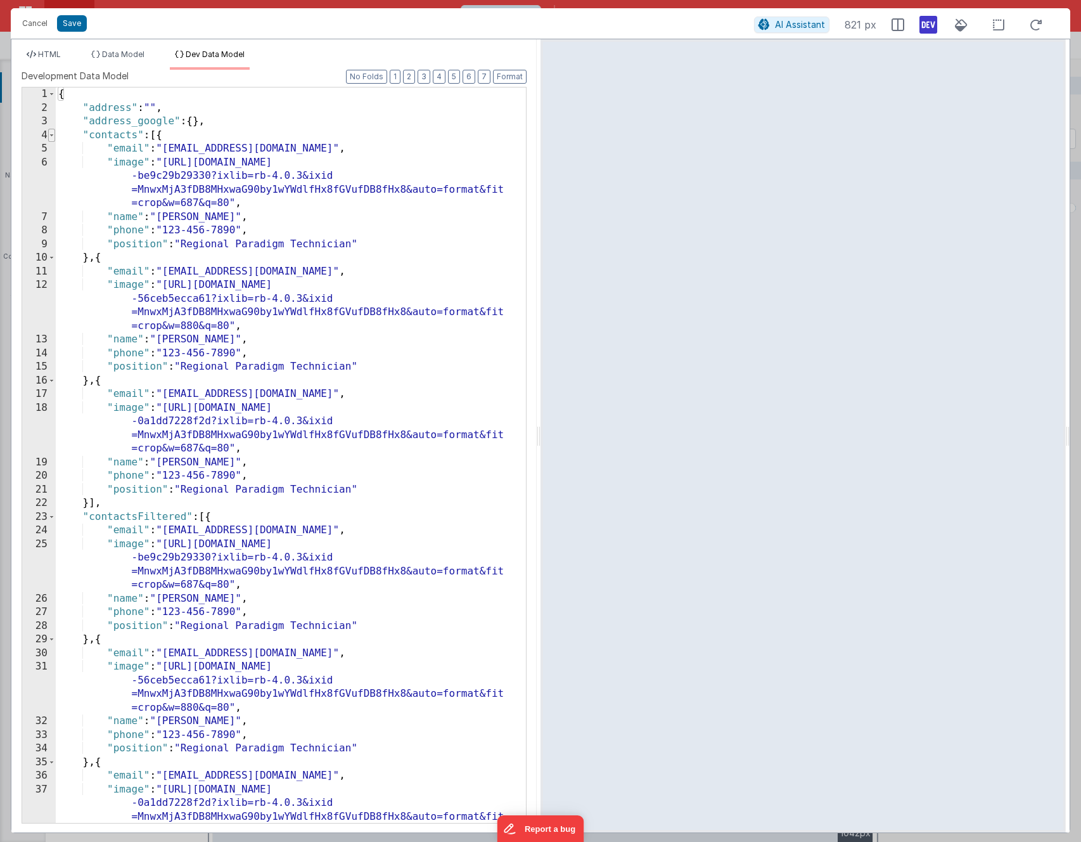
click at [51, 133] on span at bounding box center [51, 136] width 7 height 14
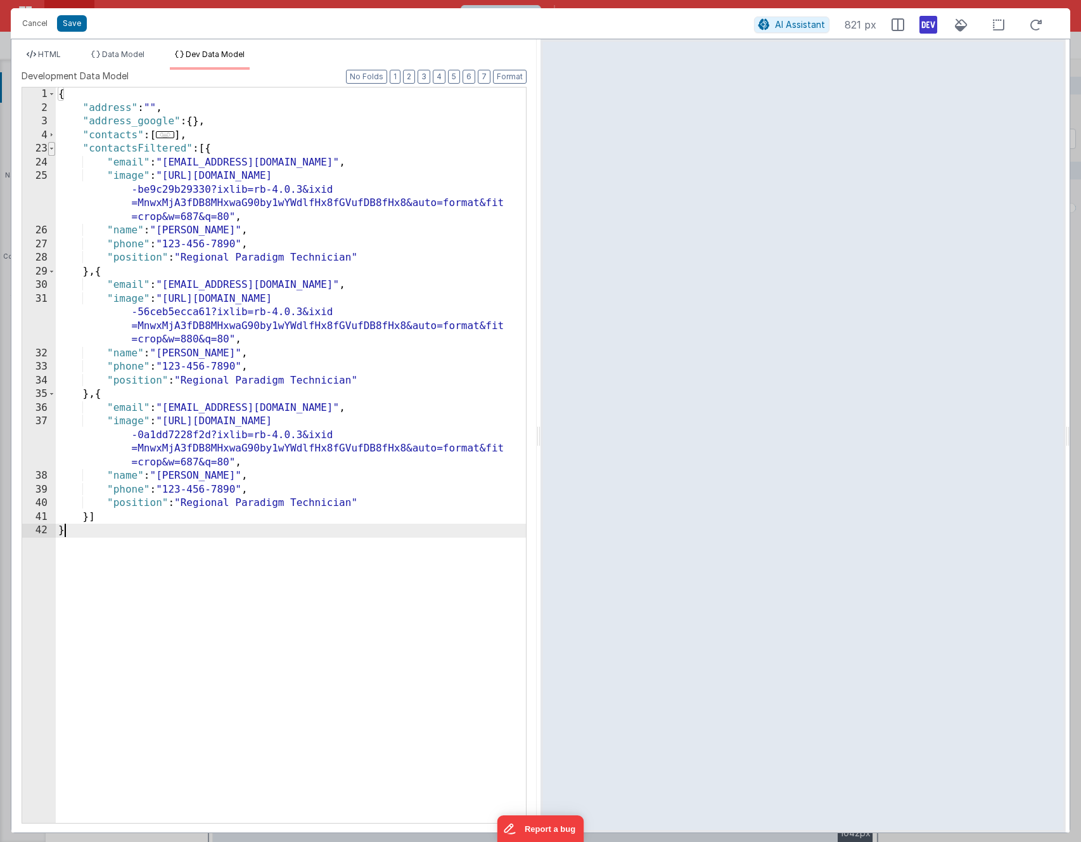
click at [51, 145] on span at bounding box center [51, 149] width 7 height 14
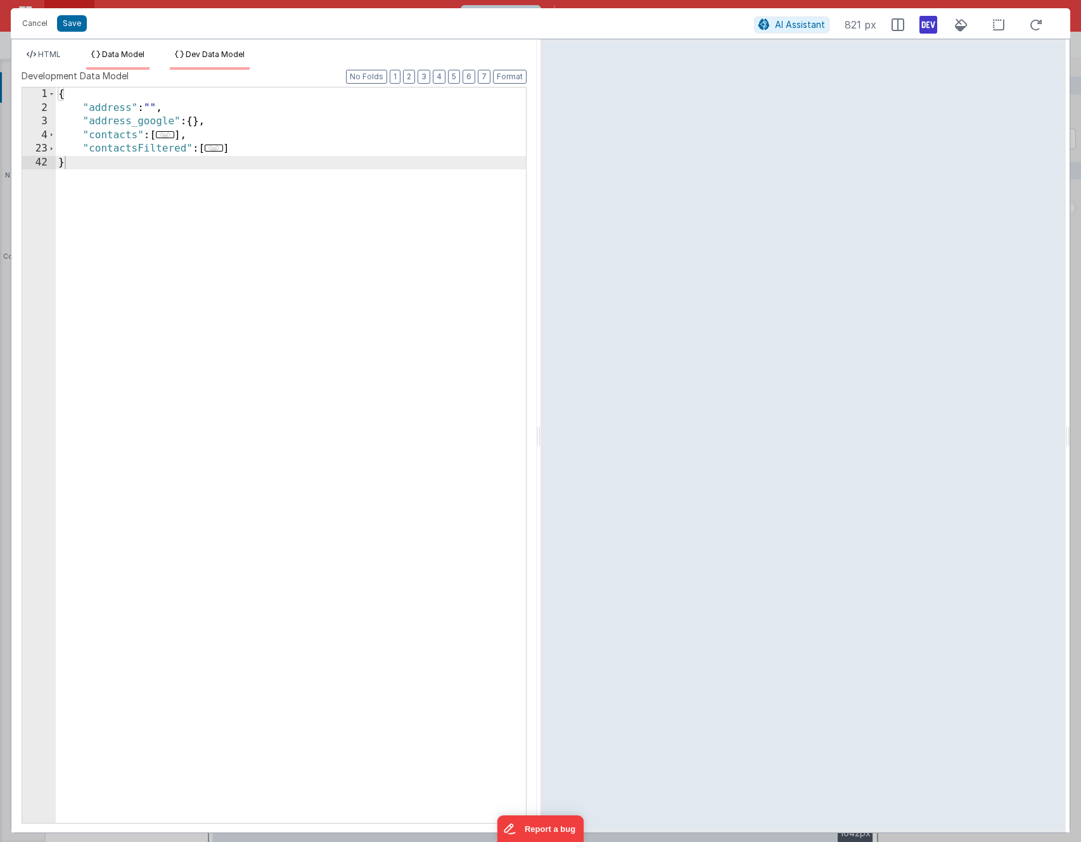
click at [129, 57] on span "Data Model" at bounding box center [123, 54] width 42 height 10
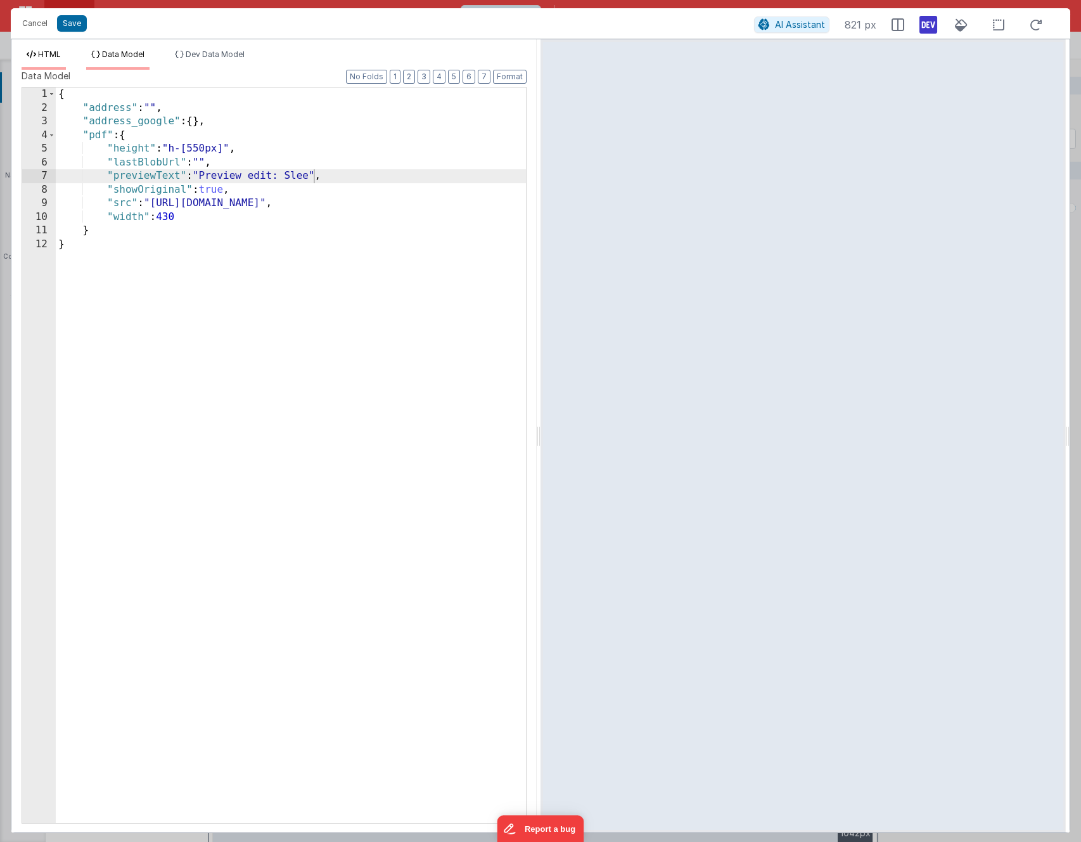
click at [39, 56] on span "HTML" at bounding box center [49, 54] width 23 height 10
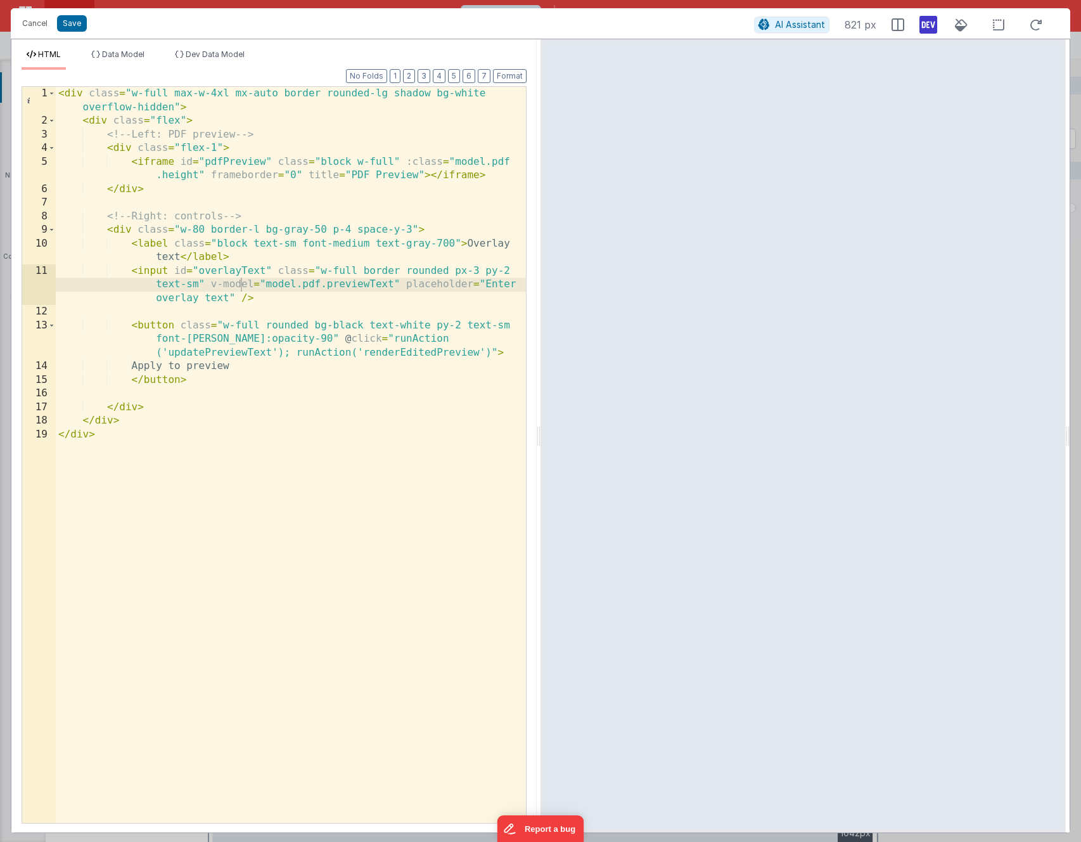
click at [198, 281] on div "< div class = "w-full max-w-4xl mx-auto border rounded-lg shadow bg-white overf…" at bounding box center [291, 475] width 470 height 777
click at [282, 286] on div "< div class = "w-full max-w-4xl mx-auto border rounded-lg shadow bg-white overf…" at bounding box center [291, 475] width 470 height 777
click at [273, 286] on div "< div class = "w-full max-w-4xl mx-auto border rounded-lg shadow bg-white overf…" at bounding box center [291, 475] width 470 height 777
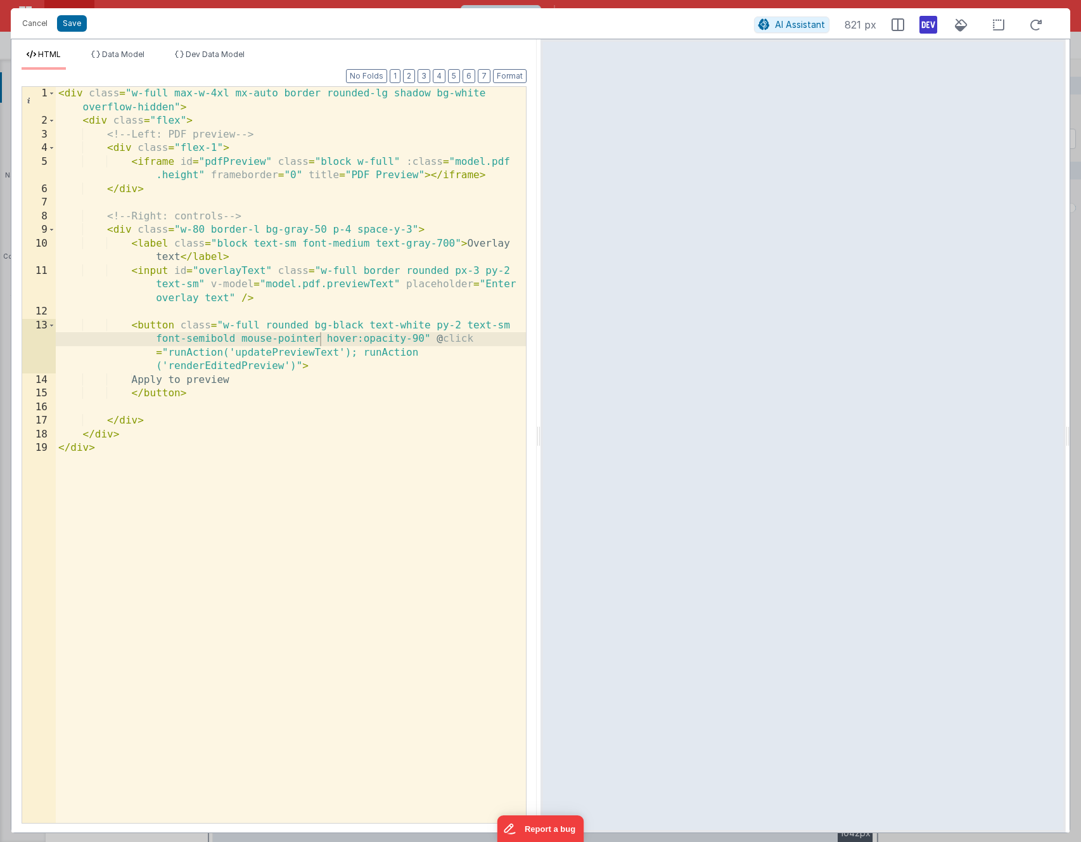
click at [261, 336] on div "< div class = "w-full max-w-4xl mx-auto border rounded-lg shadow bg-white overf…" at bounding box center [291, 475] width 470 height 777
click at [245, 338] on div "< div class = "w-full max-w-4xl mx-auto border rounded-lg shadow bg-white overf…" at bounding box center [291, 475] width 470 height 777
click at [314, 339] on div "< div class = "w-full max-w-4xl mx-auto border rounded-lg shadow bg-white overf…" at bounding box center [291, 475] width 470 height 777
click at [68, 24] on button "Save" at bounding box center [72, 23] width 30 height 16
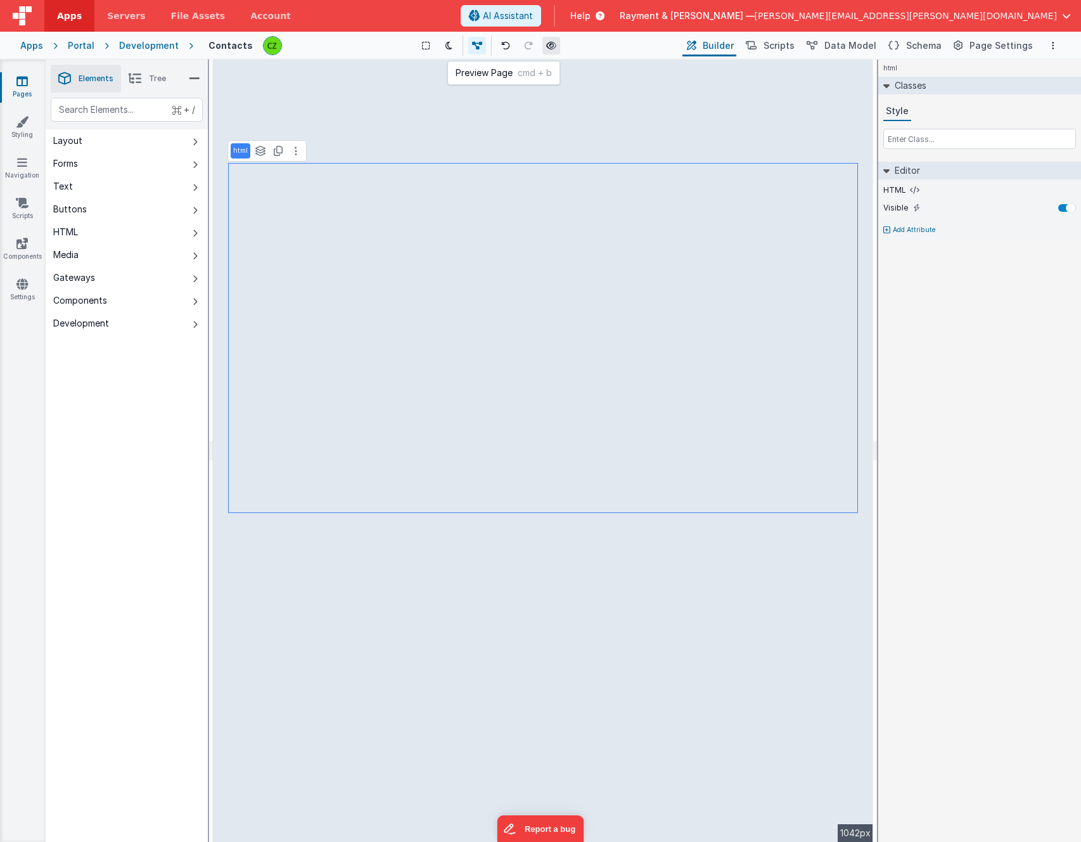
click at [552, 47] on icon at bounding box center [551, 45] width 10 height 9
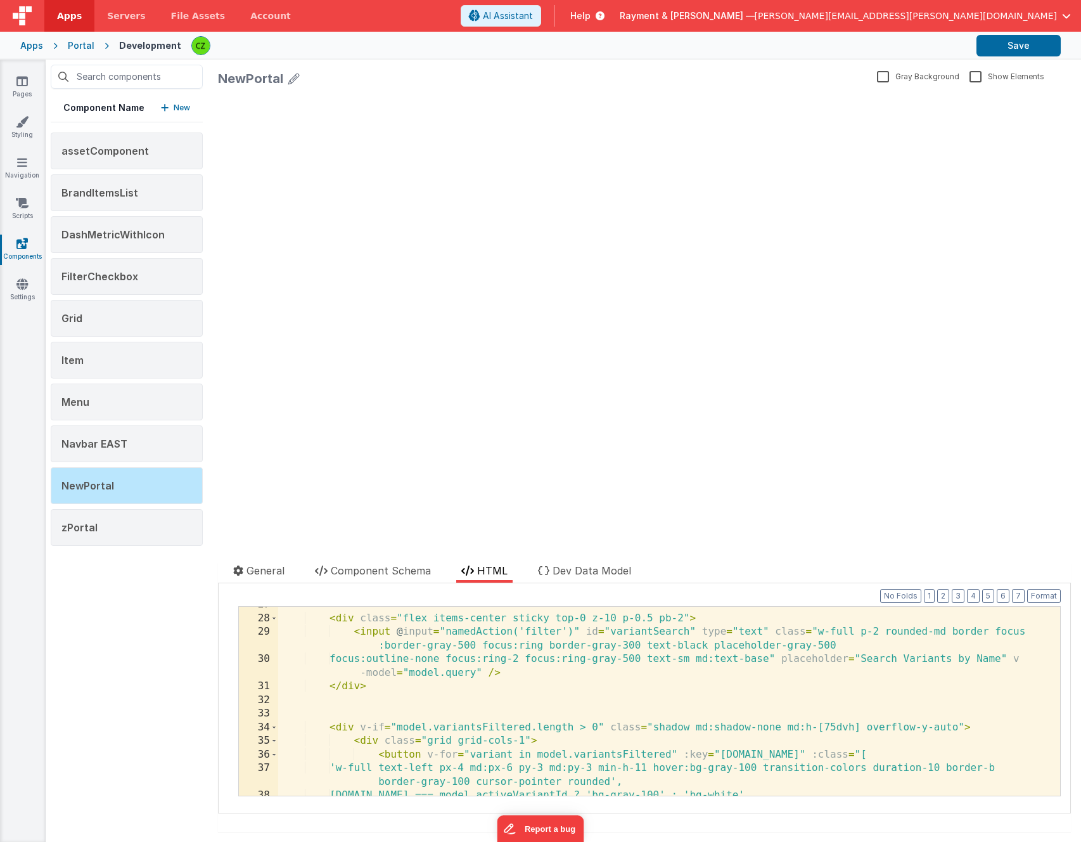
scroll to position [405, 0]
click at [444, 627] on div "< div class = "flex items-center sticky top-0 z-10 p-0.5 pb-2" > < input @ inpu…" at bounding box center [669, 705] width 782 height 216
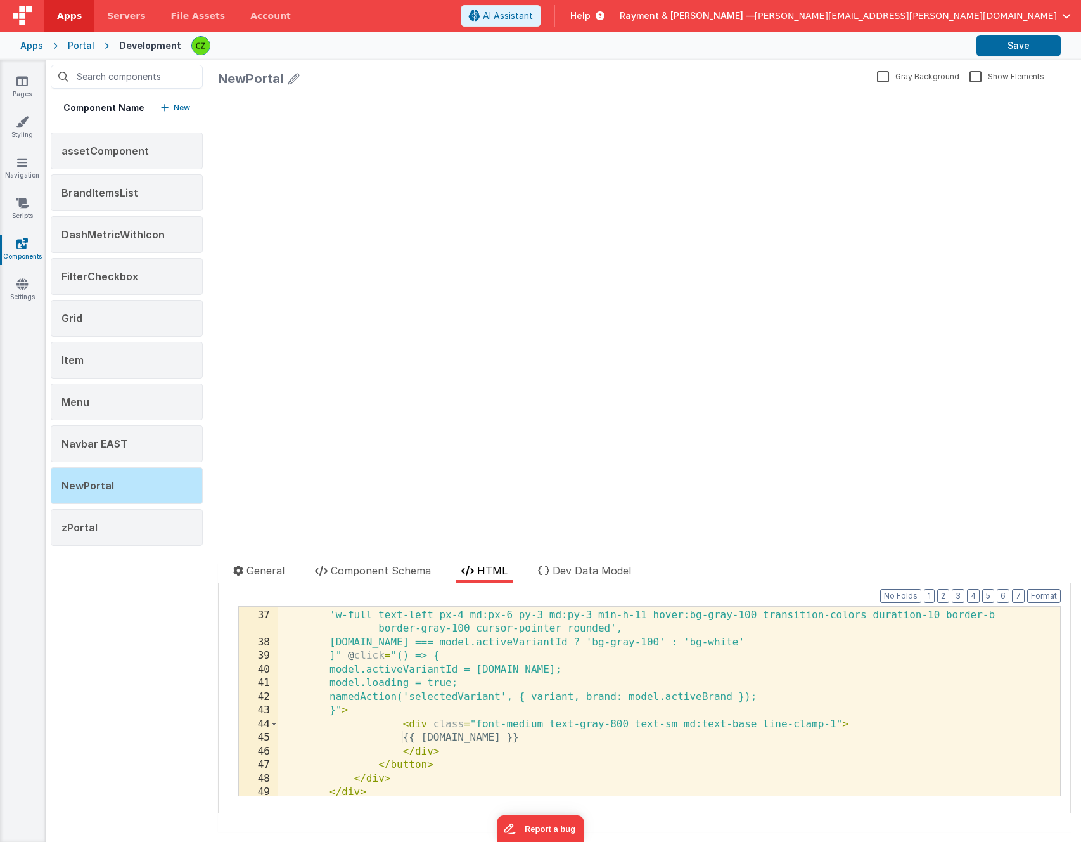
scroll to position [554, 0]
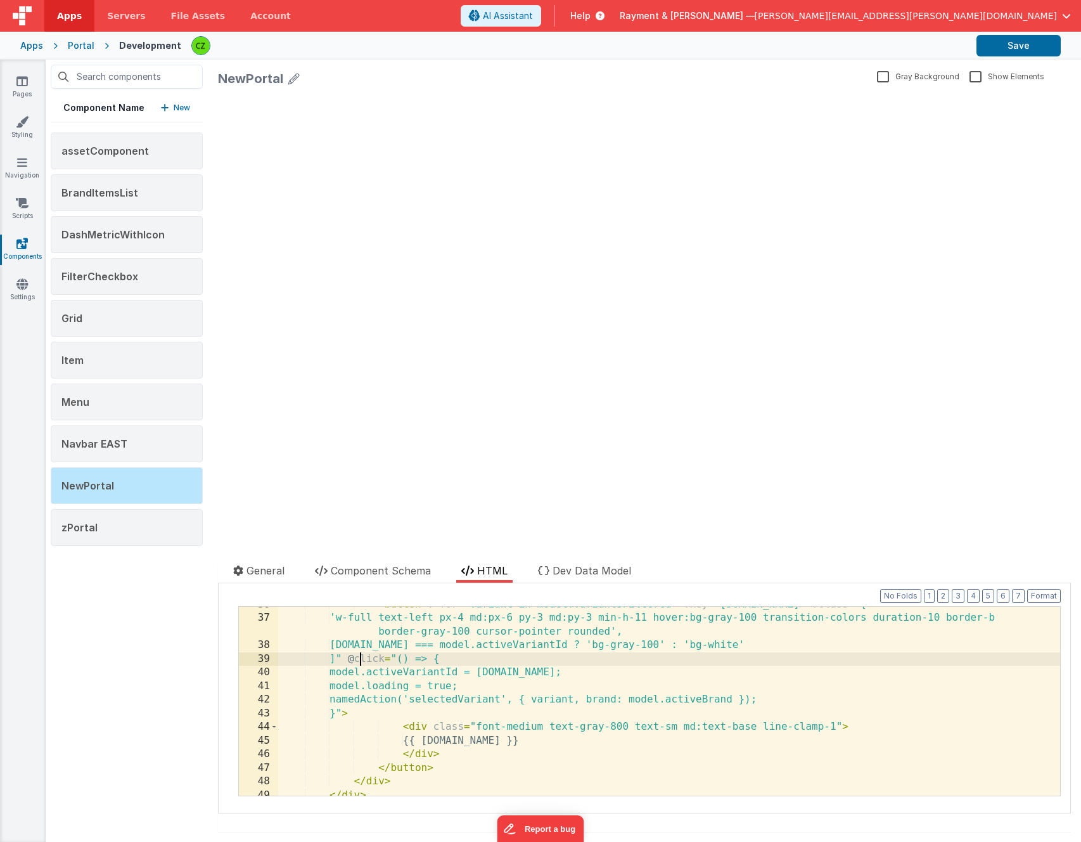
click at [359, 655] on div "< button v-for = "variant in model.variantsFiltered" :key = "variant.id" :class…" at bounding box center [669, 706] width 782 height 216
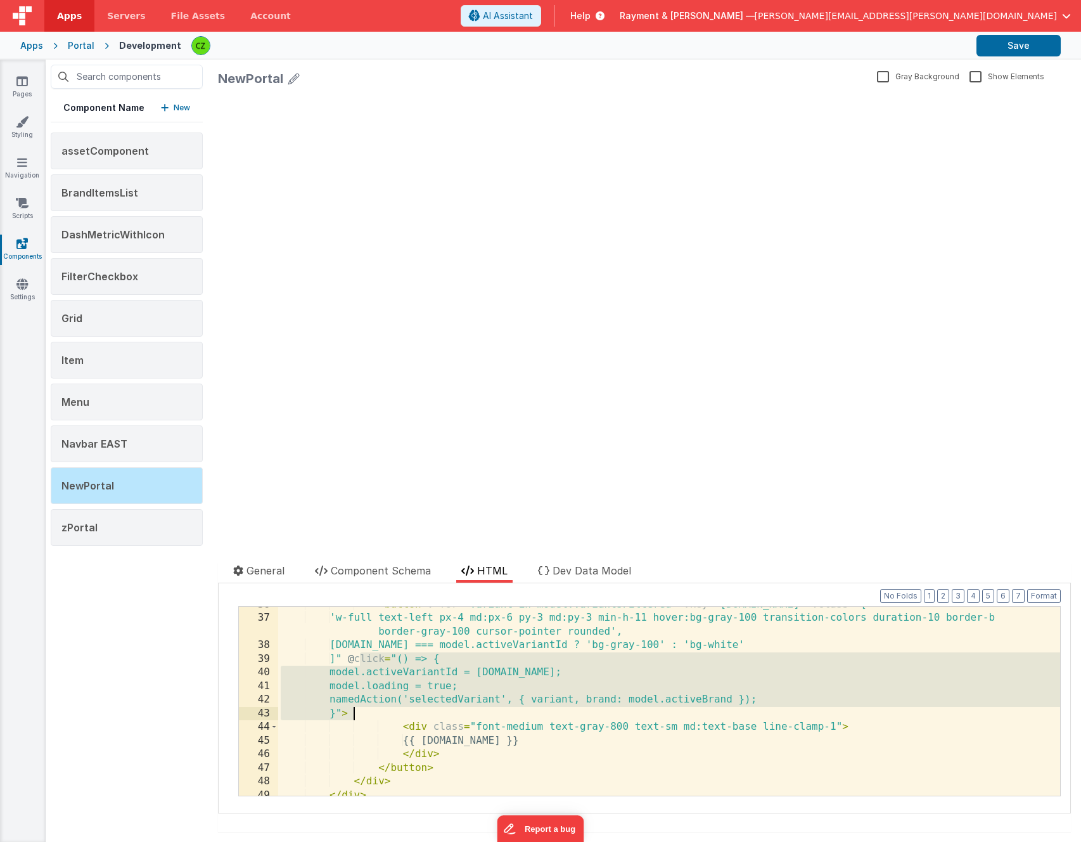
drag, startPoint x: 357, startPoint y: 656, endPoint x: 352, endPoint y: 711, distance: 55.4
click at [352, 711] on div "< button v-for = "variant in model.variantsFiltered" :key = "variant.id" :class…" at bounding box center [669, 706] width 782 height 216
click at [32, 91] on link "Pages" at bounding box center [22, 87] width 46 height 25
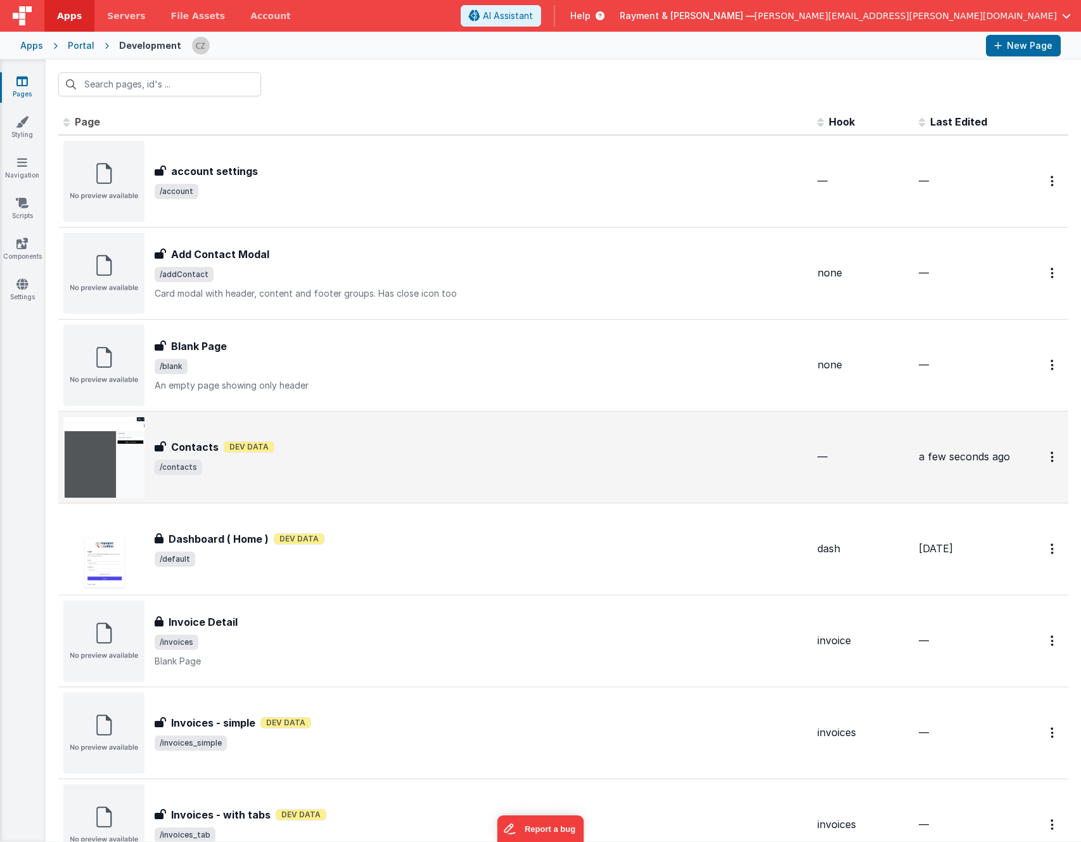
click at [276, 458] on div "Contacts Contacts Dev Data /contacts" at bounding box center [481, 456] width 653 height 35
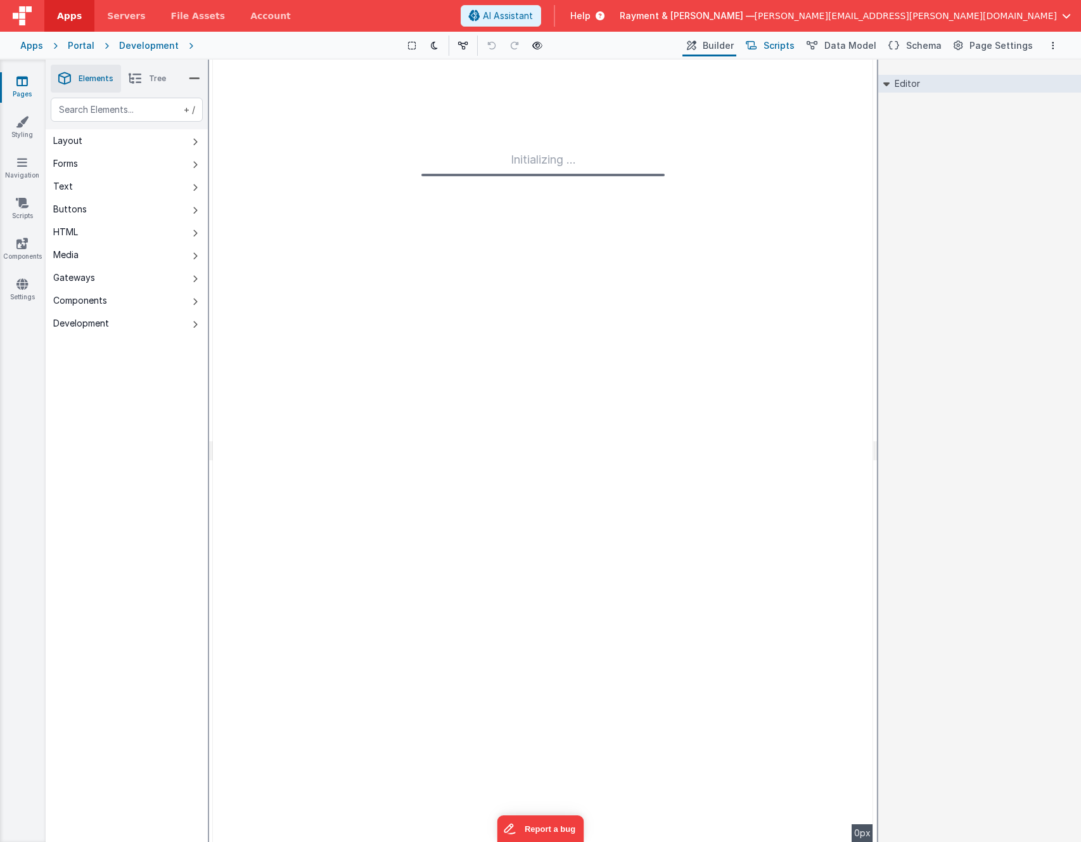
click at [772, 46] on button "Scripts" at bounding box center [770, 46] width 56 height 22
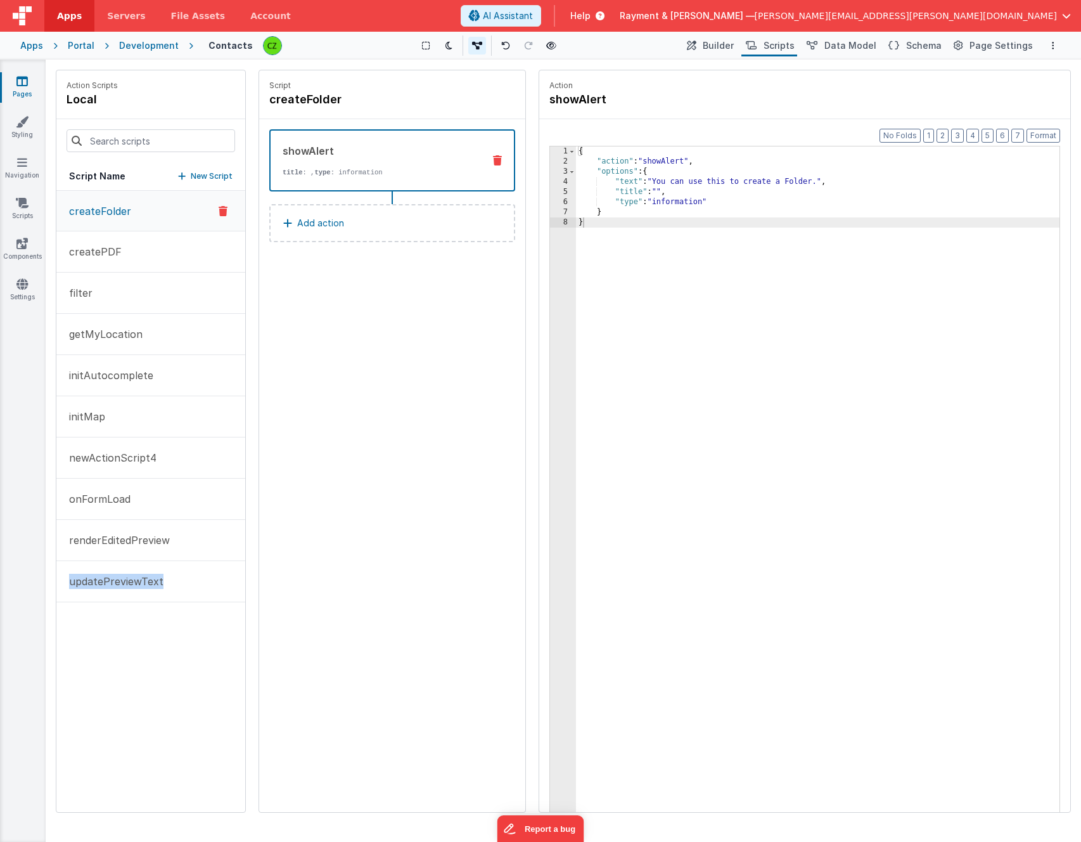
click at [130, 626] on div "createFolder createPDF filter getMyLocation initAutocomplete initMap newActionS…" at bounding box center [150, 501] width 189 height 621
click at [115, 581] on p "updatePreviewText" at bounding box center [112, 581] width 102 height 15
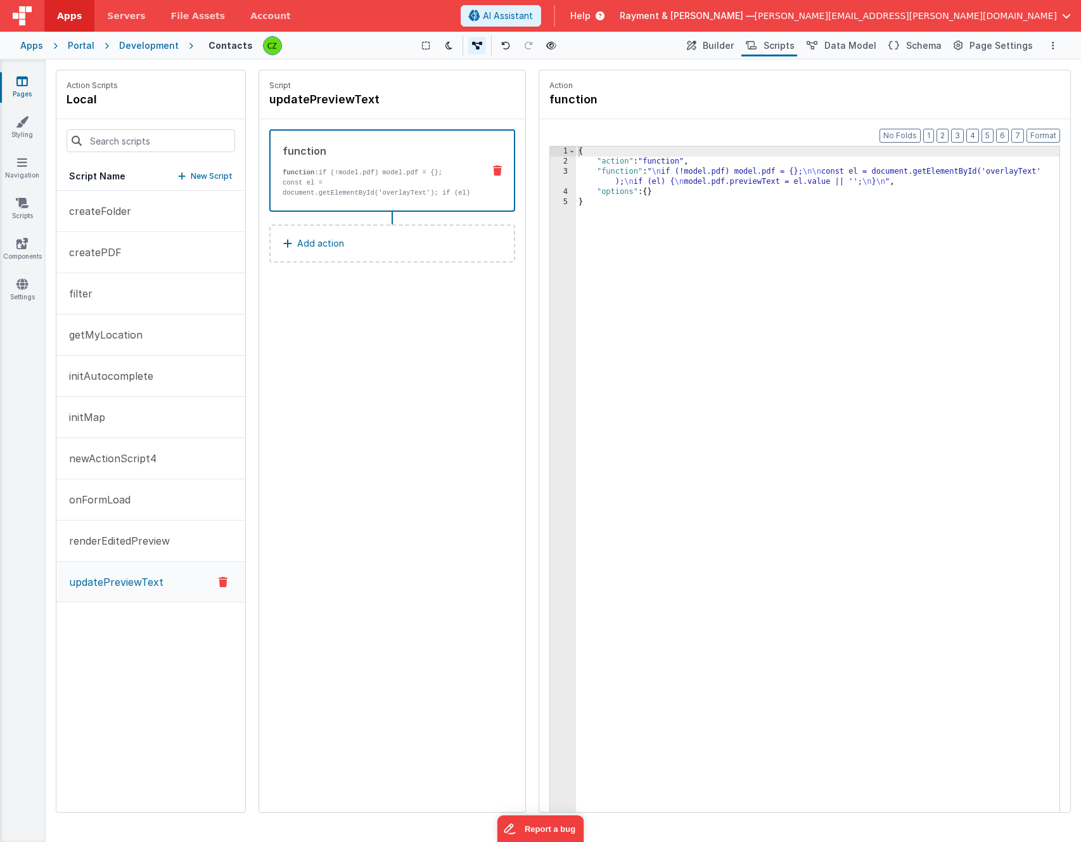
click at [100, 580] on p "updatePreviewText" at bounding box center [112, 581] width 102 height 15
click at [423, 298] on div "Script updatePreviewText function function: if (!model.pdf) model.pdf = {}; con…" at bounding box center [392, 441] width 266 height 742
click at [565, 172] on div "3" at bounding box center [563, 177] width 26 height 20
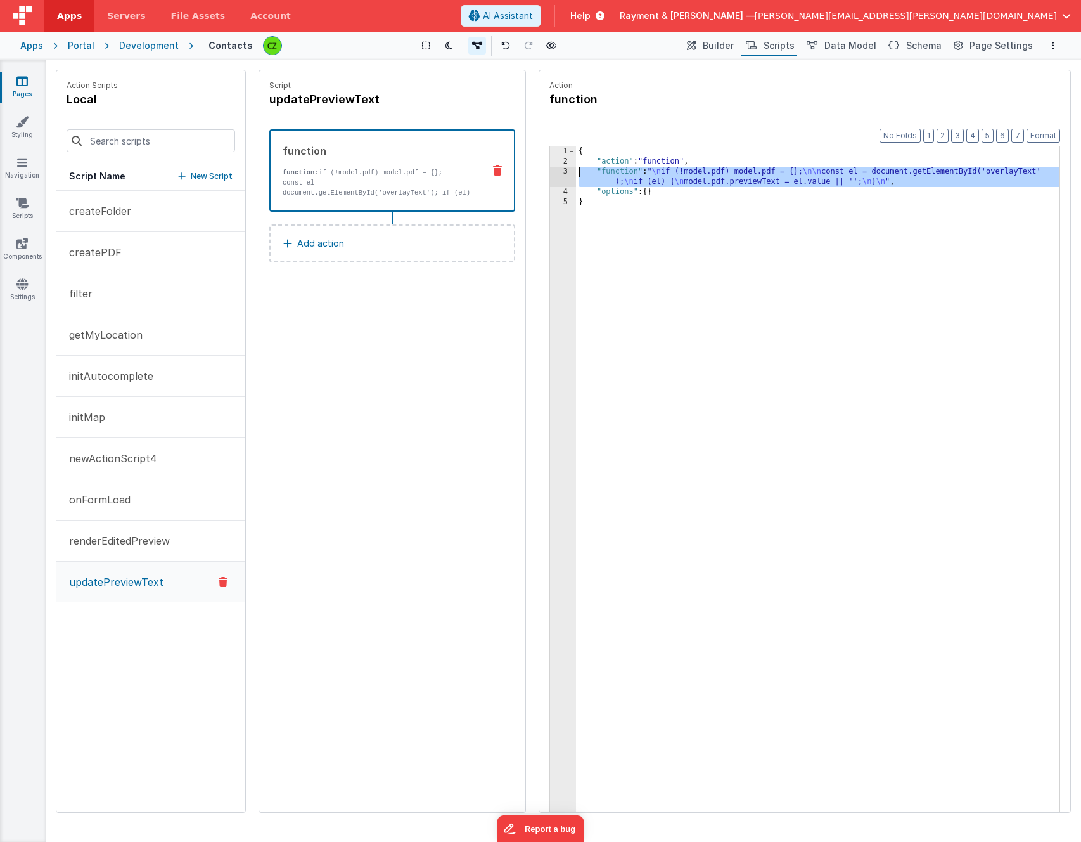
click at [563, 172] on div "3" at bounding box center [563, 177] width 26 height 20
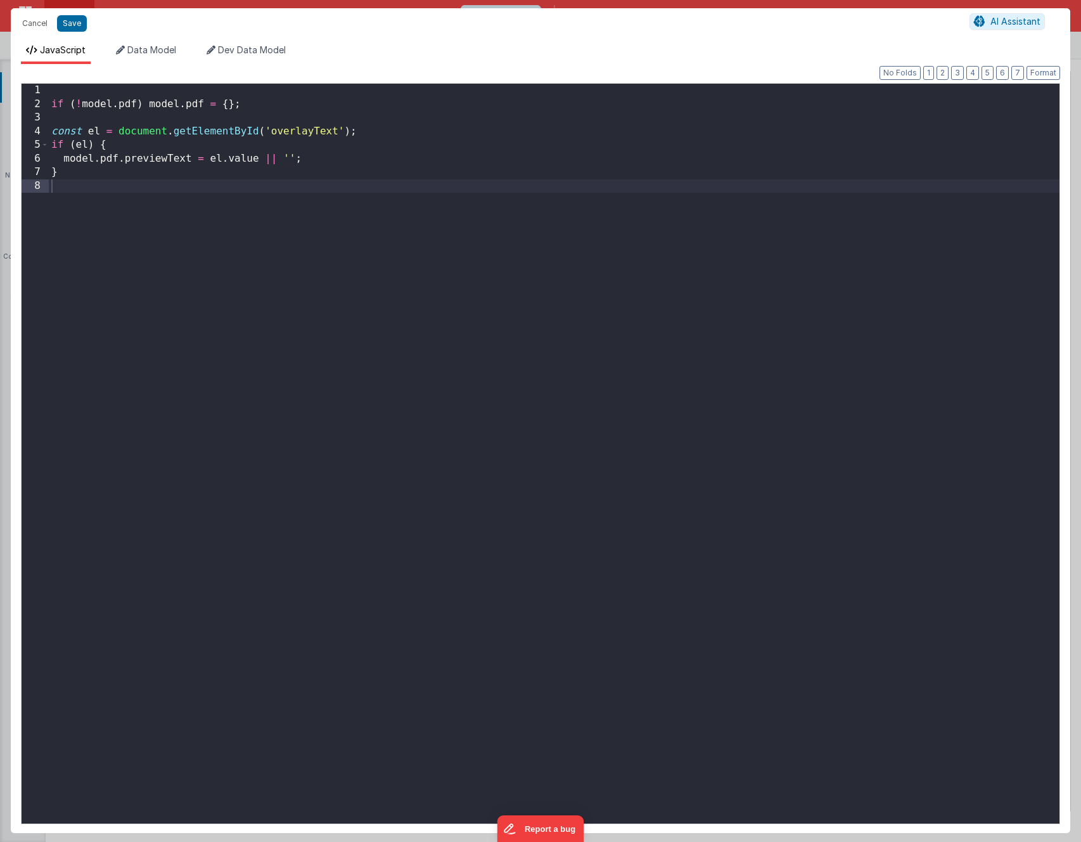
click at [355, 203] on div "if ( ! model . pdf ) model . pdf = { } ; const el = document . getElementById (…" at bounding box center [554, 470] width 1011 height 773
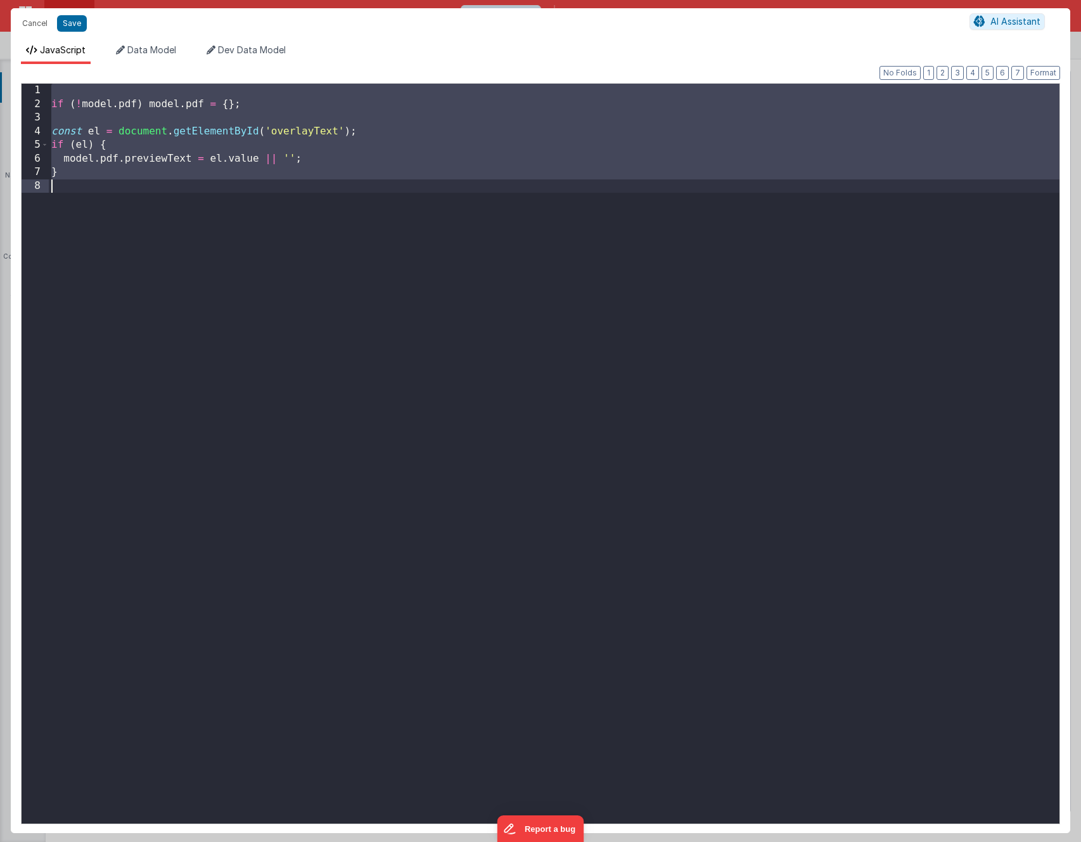
click at [145, 268] on div "if ( ! model . pdf ) model . pdf = { } ; const el = document . getElementById (…" at bounding box center [554, 470] width 1011 height 773
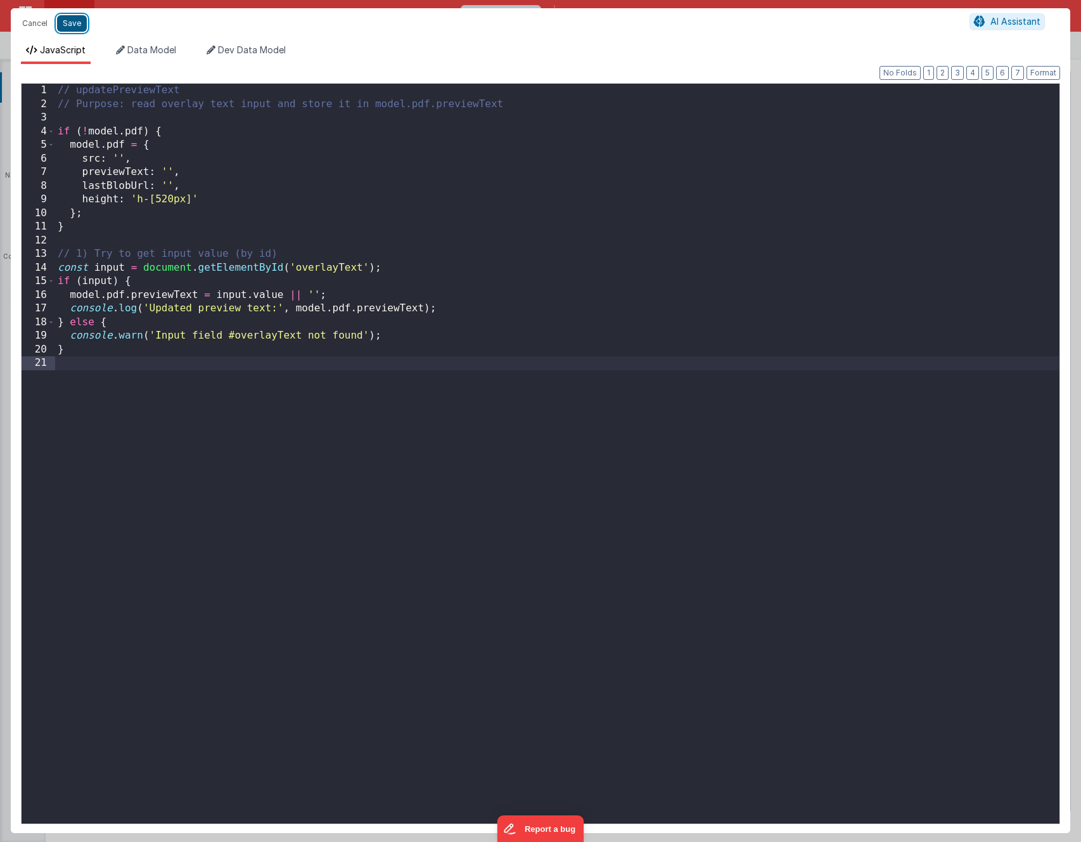
click at [70, 25] on button "Save" at bounding box center [72, 23] width 30 height 16
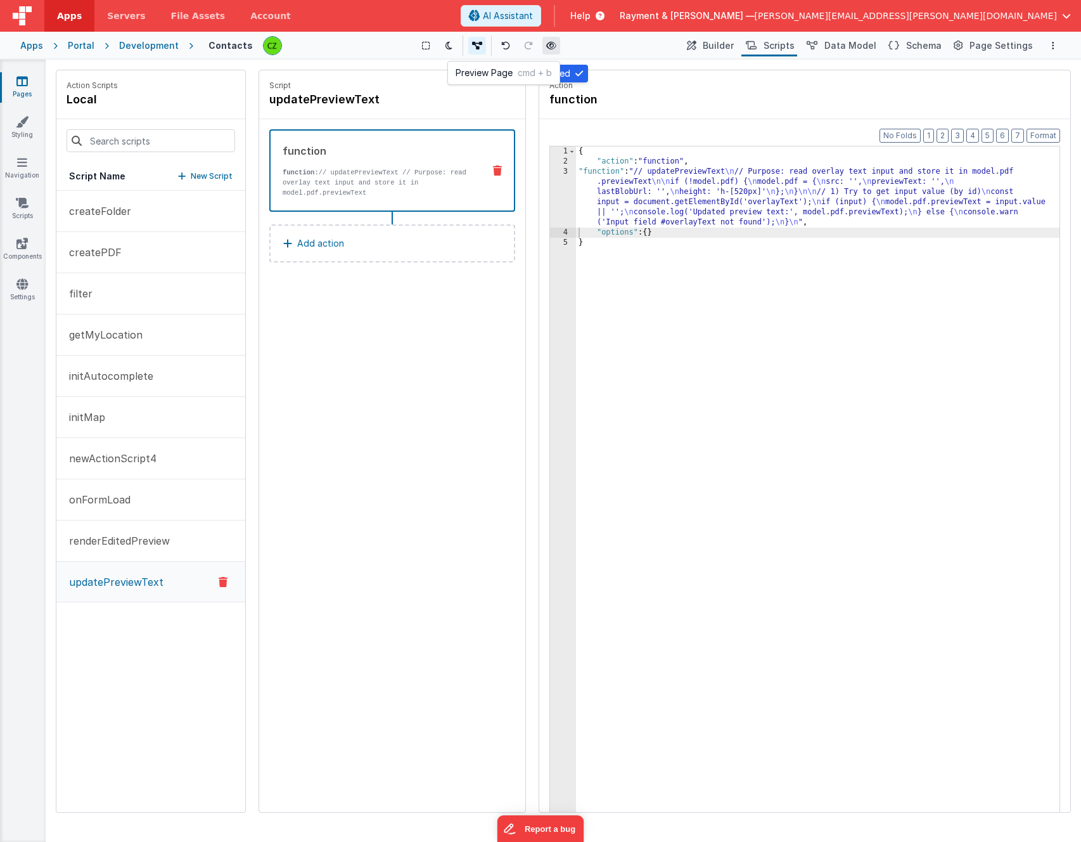
click at [553, 47] on icon at bounding box center [551, 45] width 10 height 9
click at [557, 44] on icon at bounding box center [560, 45] width 10 height 9
click at [328, 330] on div "Script updatePreviewText function function: // updatePreviewText // Purpose: re…" at bounding box center [392, 441] width 266 height 742
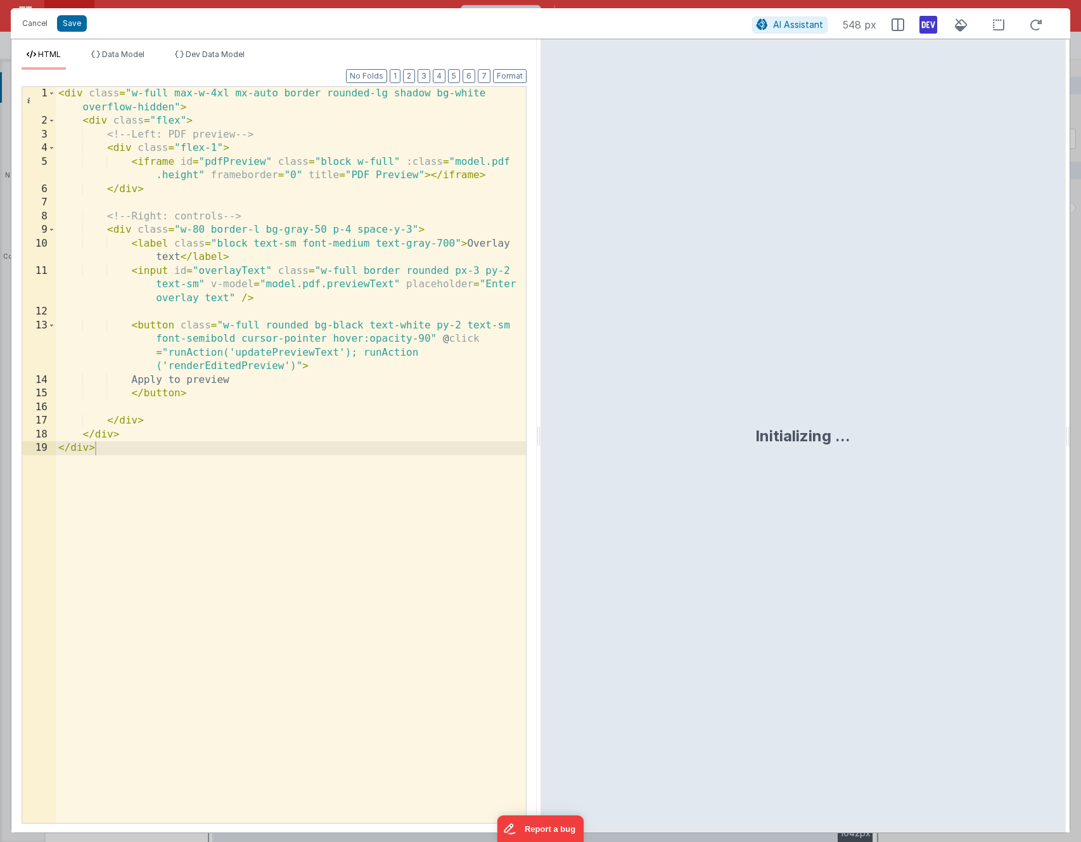
click at [352, 366] on div "< div class = "w-full max-w-4xl mx-auto border rounded-lg shadow bg-white overf…" at bounding box center [291, 475] width 470 height 777
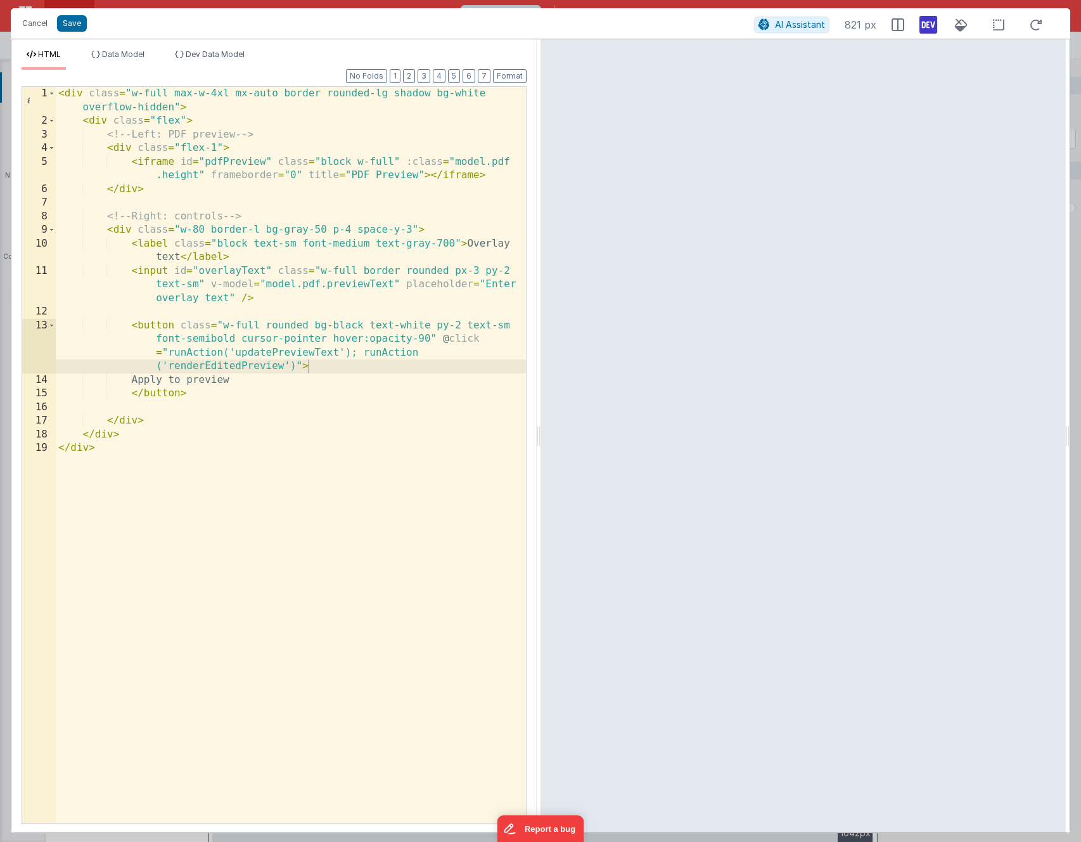
click at [266, 331] on div "< div class = "w-full max-w-4xl mx-auto border rounded-lg shadow bg-white overf…" at bounding box center [291, 475] width 470 height 777
click at [68, 20] on button "Save" at bounding box center [72, 23] width 30 height 16
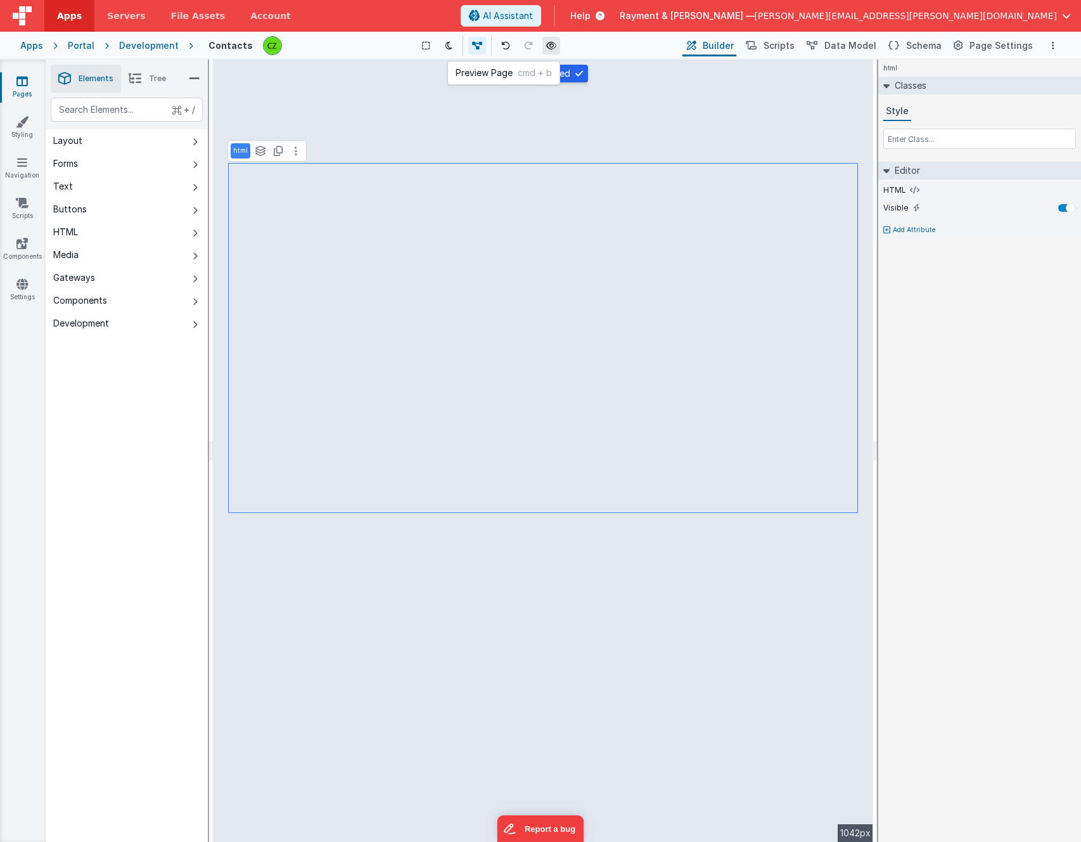
click at [556, 44] on icon at bounding box center [551, 45] width 10 height 9
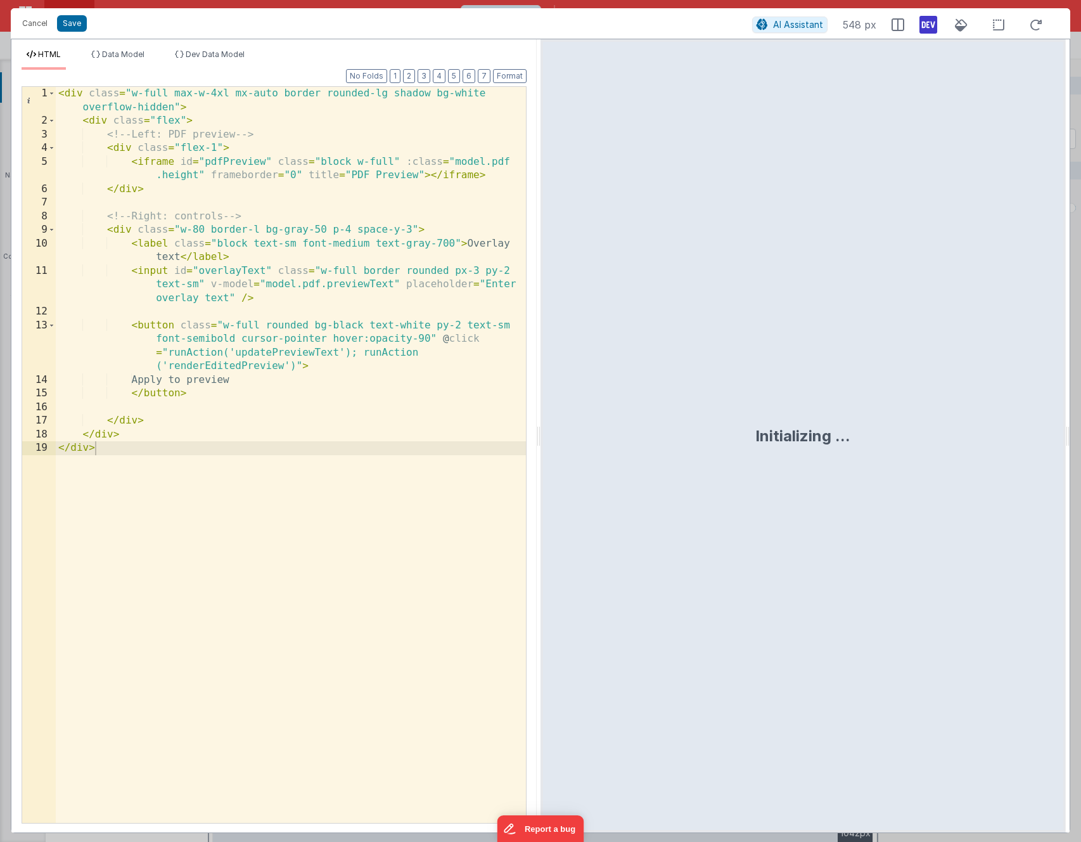
click at [235, 397] on div "< div class = "w-full max-w-4xl mx-auto border rounded-lg shadow bg-white overf…" at bounding box center [291, 475] width 470 height 777
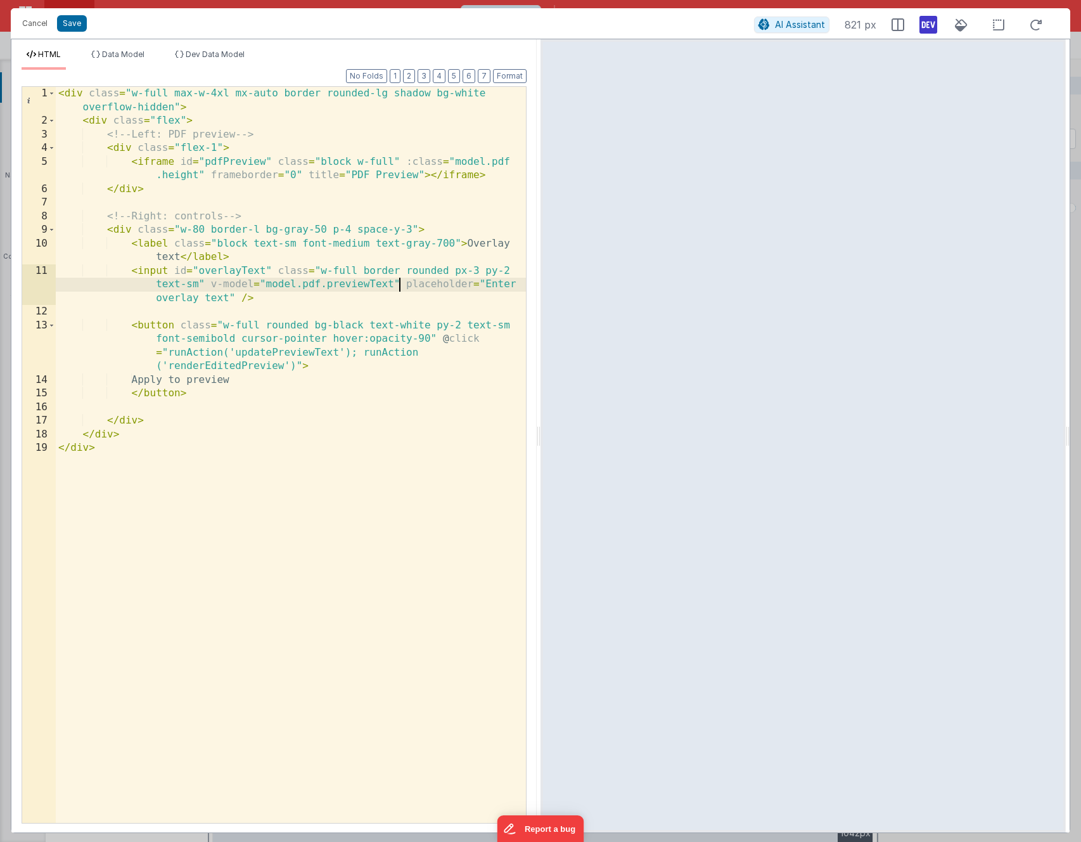
click at [397, 284] on div "< div class = "w-full max-w-4xl mx-auto border rounded-lg shadow bg-white overf…" at bounding box center [291, 475] width 470 height 777
click at [205, 352] on div "< div class = "w-full max-w-4xl mx-auto border rounded-lg shadow bg-white overf…" at bounding box center [291, 475] width 470 height 777
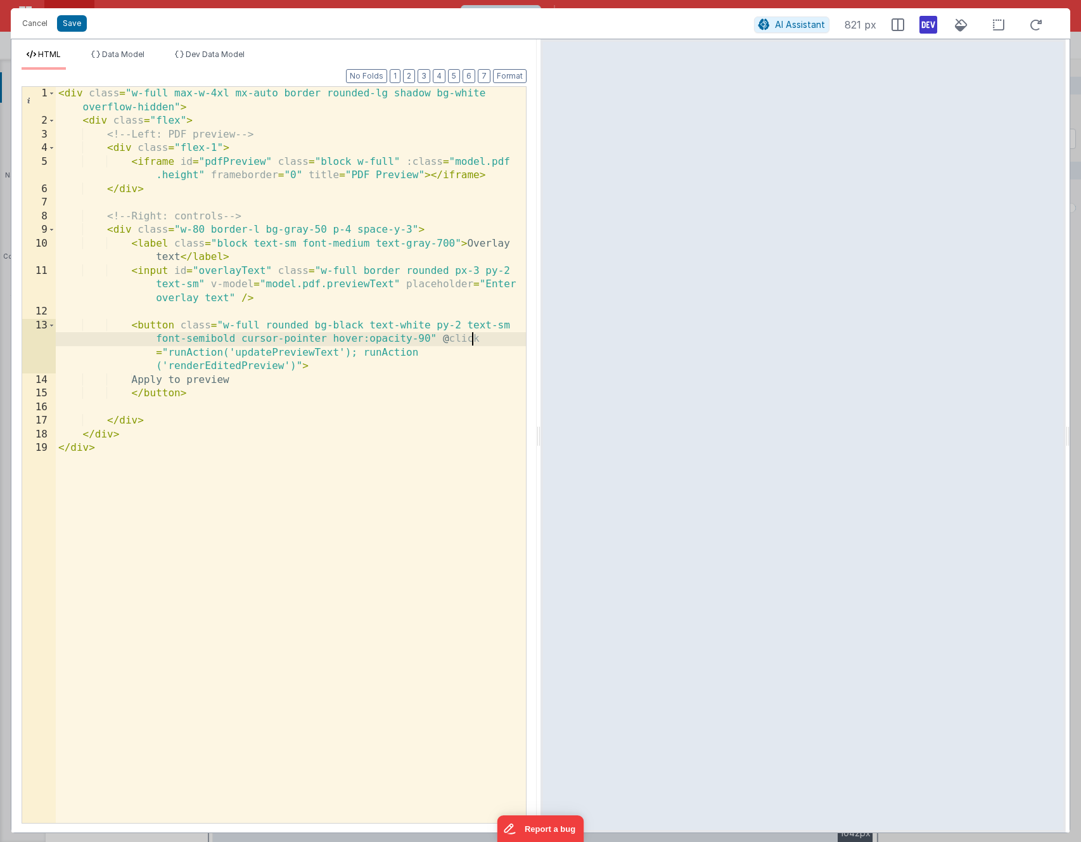
click at [491, 342] on div "< div class = "w-full max-w-4xl mx-auto border rounded-lg shadow bg-white overf…" at bounding box center [291, 475] width 470 height 777
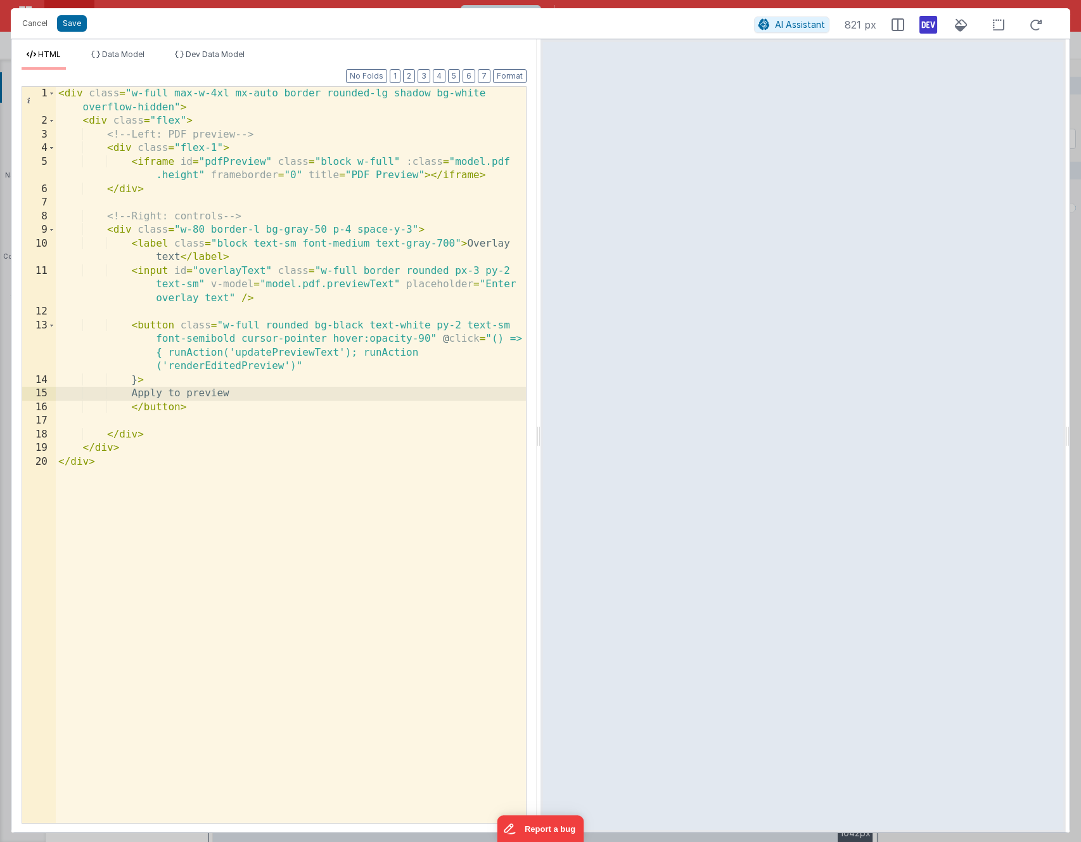
click at [431, 368] on div "< div class = "w-full max-w-4xl mx-auto border rounded-lg shadow bg-white overf…" at bounding box center [291, 475] width 470 height 777
click at [175, 330] on div "< div class = "w-full max-w-4xl mx-auto border rounded-lg shadow bg-white overf…" at bounding box center [291, 475] width 470 height 777
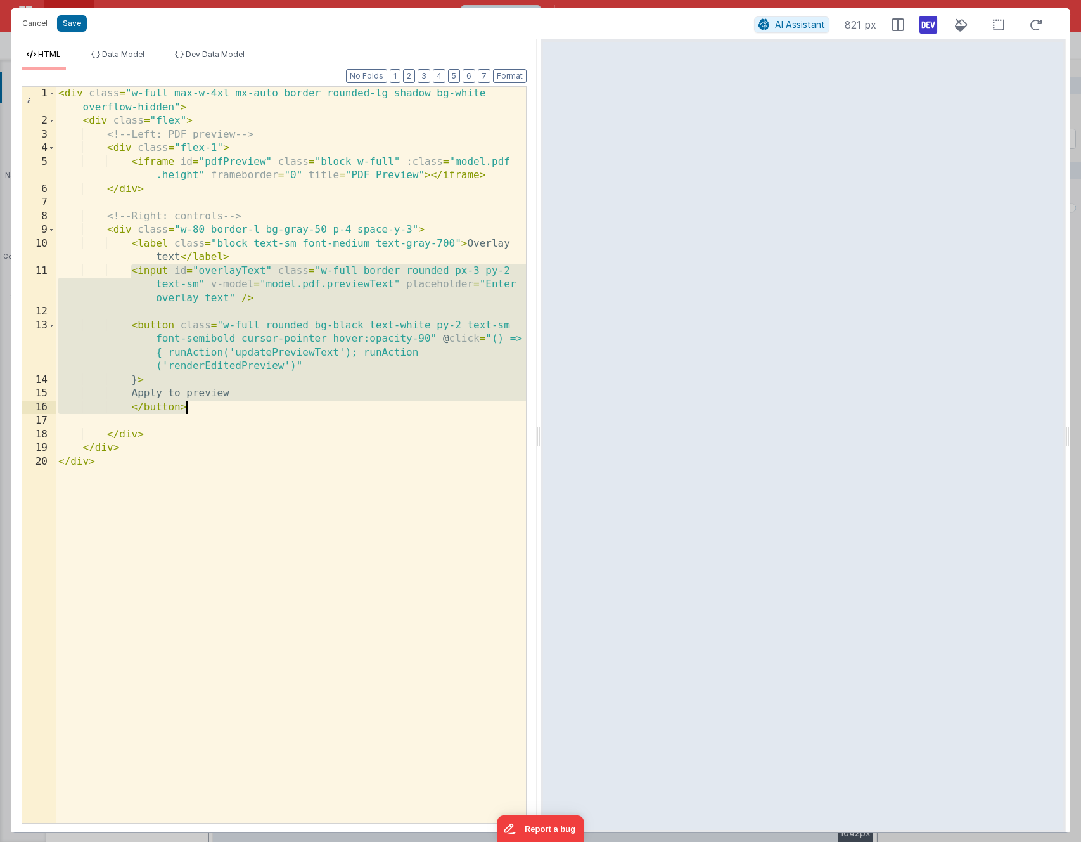
click at [178, 380] on div "< div class = "w-full max-w-4xl mx-auto border rounded-lg shadow bg-white overf…" at bounding box center [291, 475] width 470 height 777
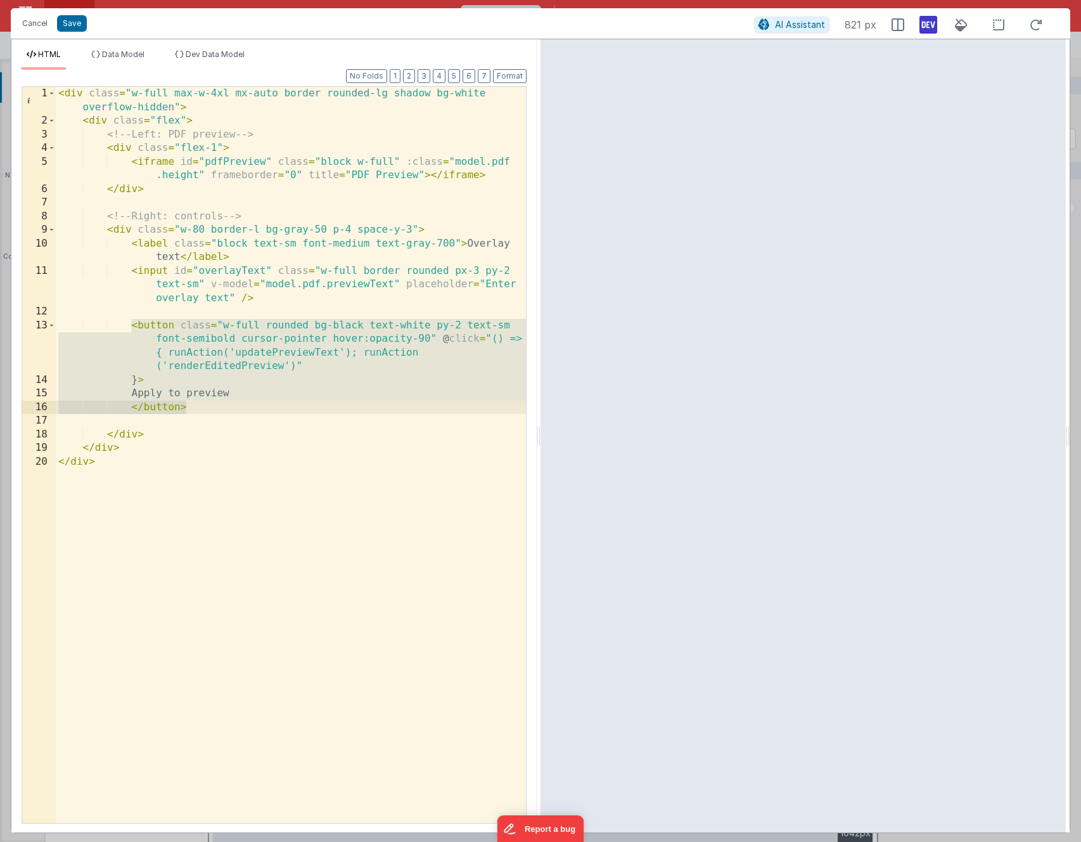
click at [170, 378] on div "< div class = "w-full max-w-4xl mx-auto border rounded-lg shadow bg-white overf…" at bounding box center [291, 475] width 470 height 777
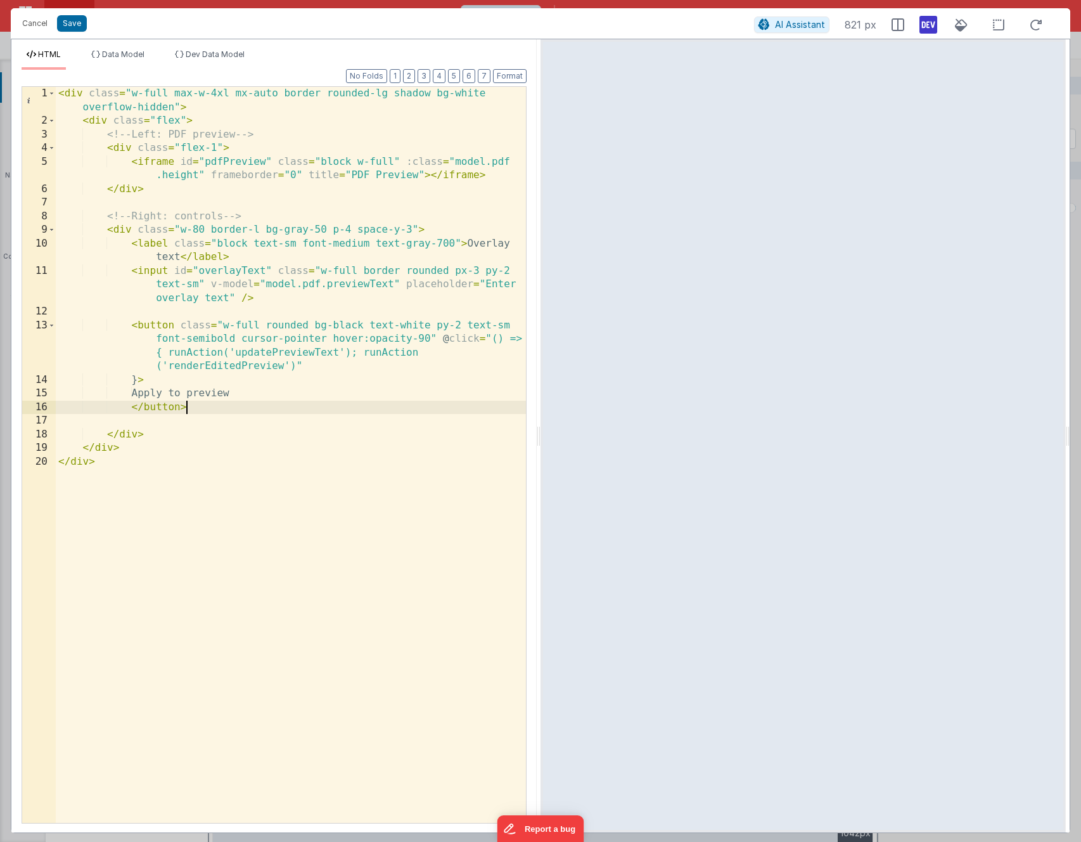
click at [201, 409] on div "< div class = "w-full max-w-4xl mx-auto border rounded-lg shadow bg-white overf…" at bounding box center [291, 475] width 470 height 777
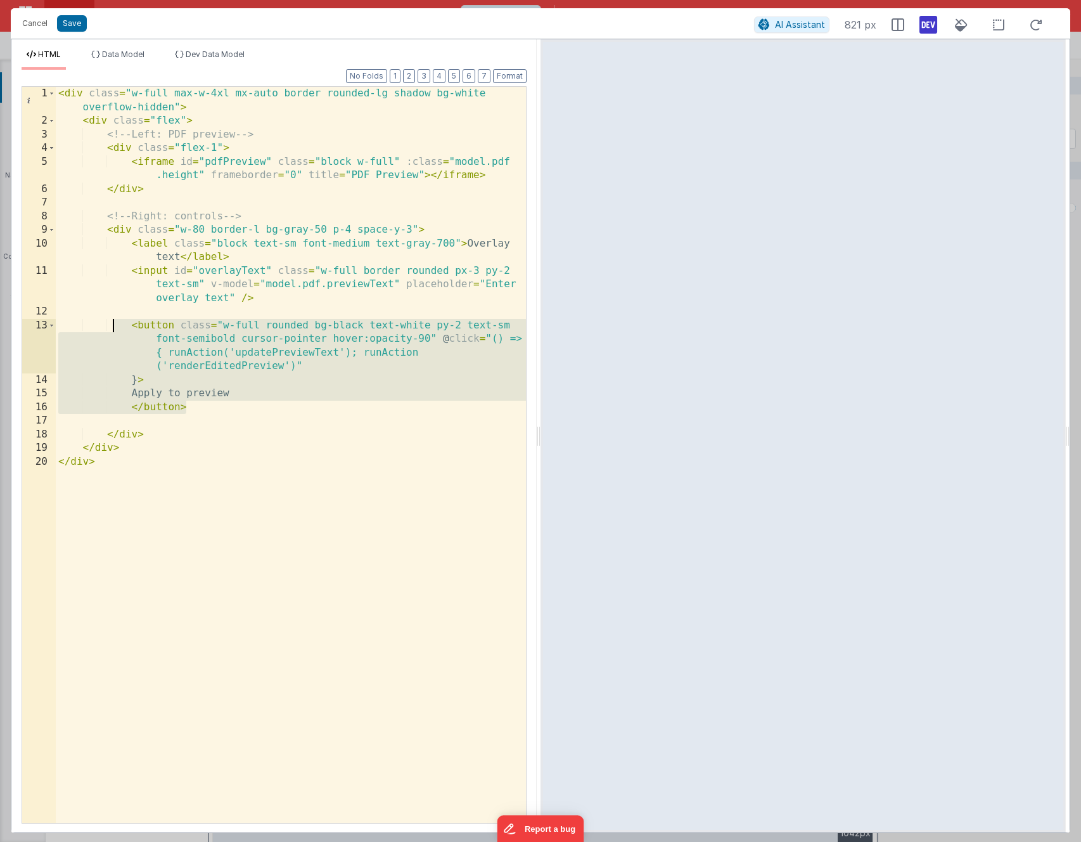
click at [115, 319] on div "< div class = "w-full max-w-4xl mx-auto border rounded-lg shadow bg-white overf…" at bounding box center [291, 475] width 470 height 777
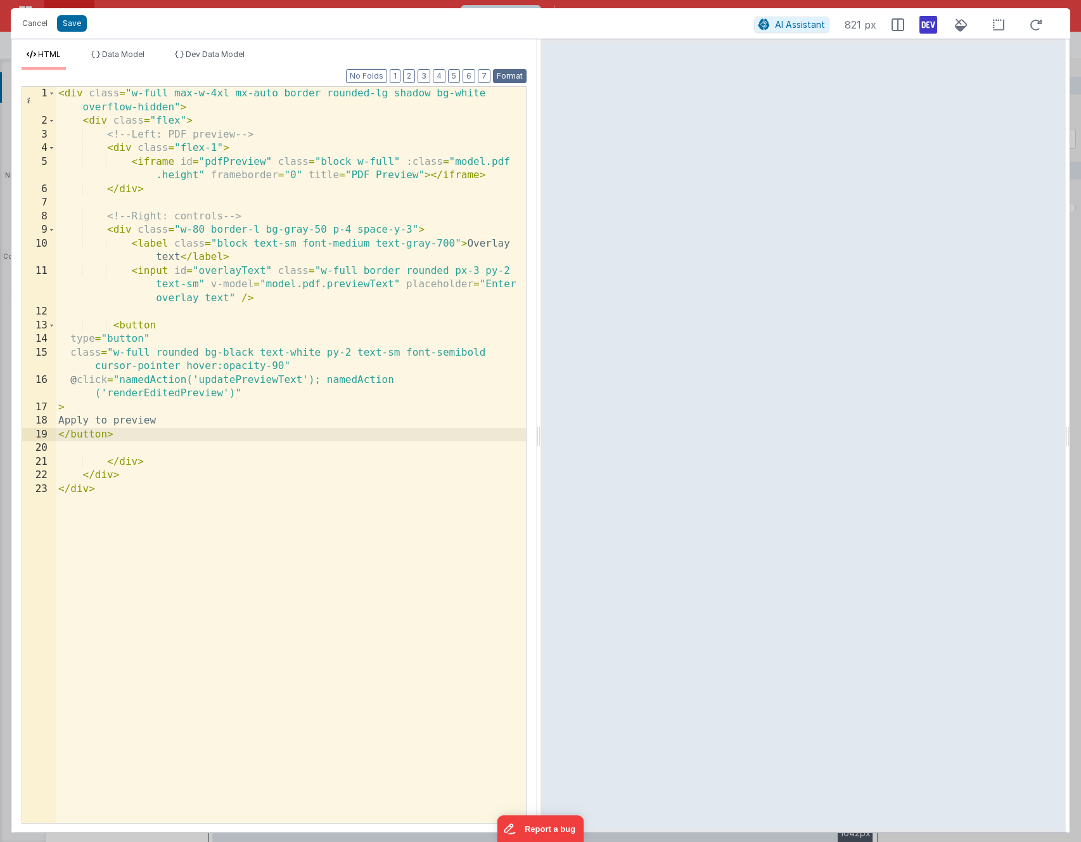
click at [498, 74] on button "Format" at bounding box center [510, 76] width 34 height 14
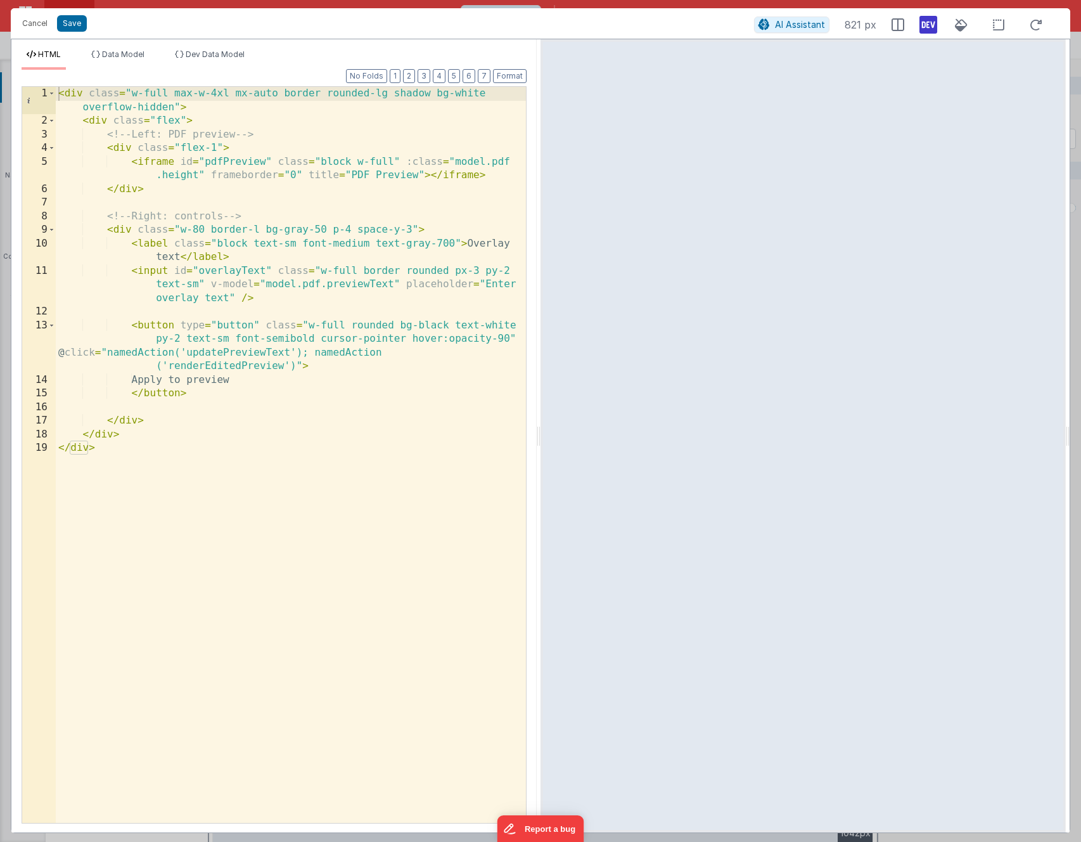
click at [243, 348] on div "< div class = "w-full max-w-4xl mx-auto border rounded-lg shadow bg-white overf…" at bounding box center [291, 475] width 470 height 777
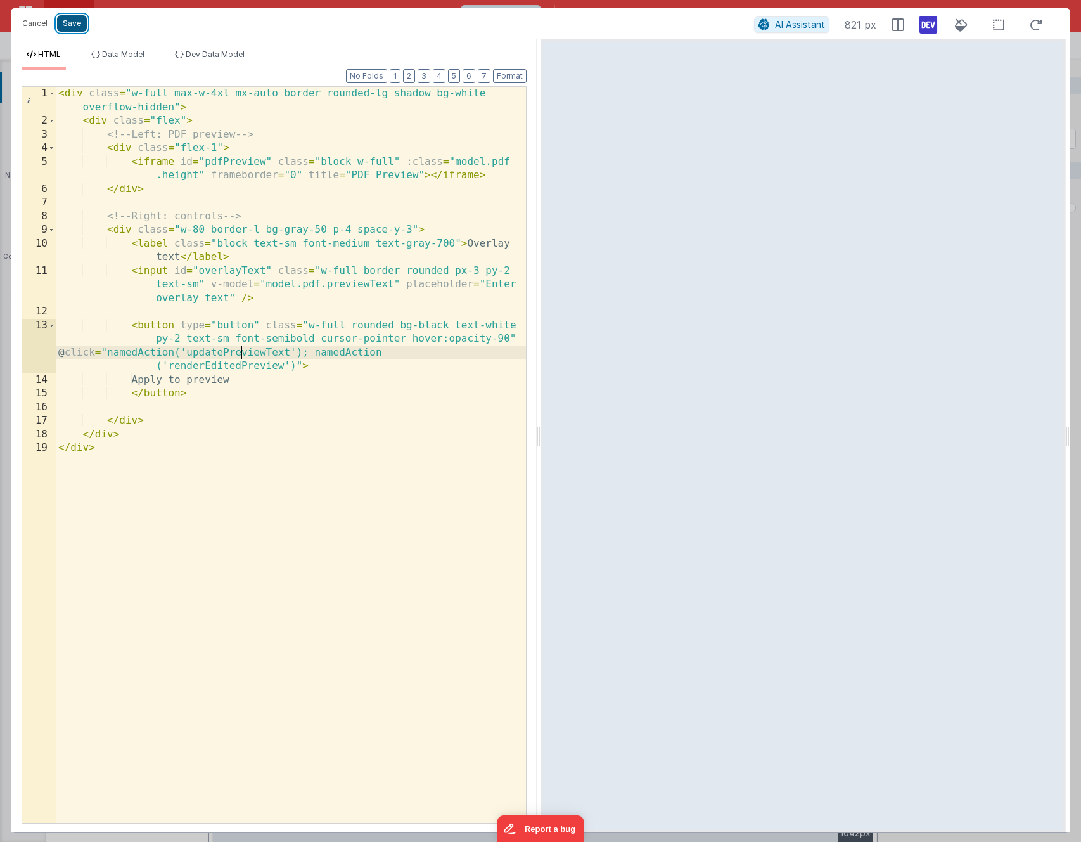
click at [70, 24] on button "Save" at bounding box center [72, 23] width 30 height 16
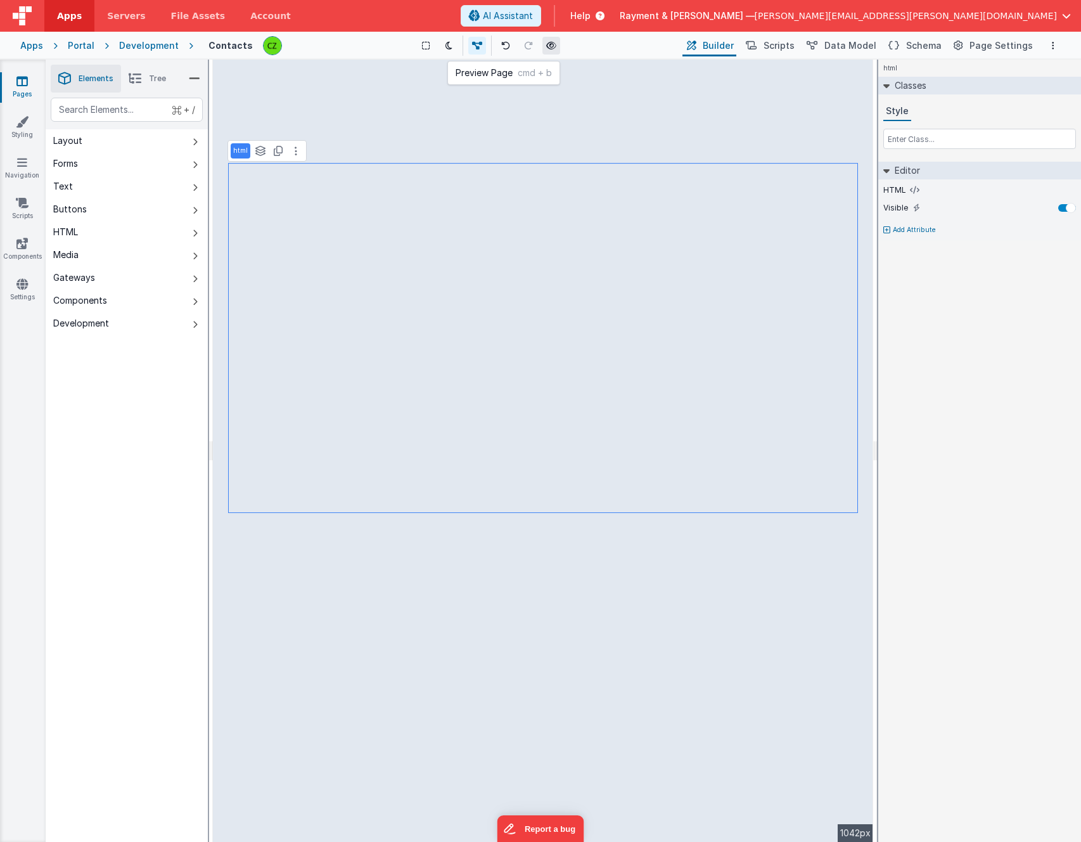
click at [553, 49] on icon at bounding box center [551, 45] width 10 height 9
click at [295, 150] on icon at bounding box center [296, 151] width 3 height 10
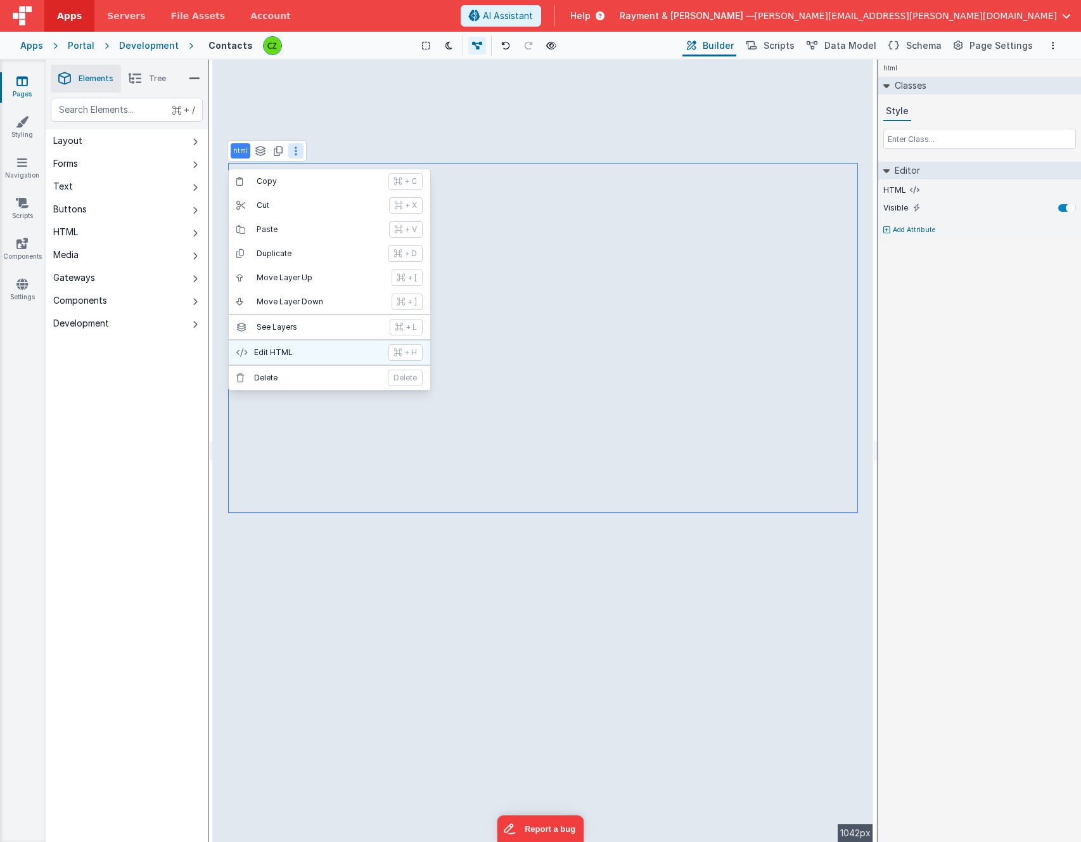
click at [290, 347] on button "Edit HTML + H" at bounding box center [330, 352] width 202 height 24
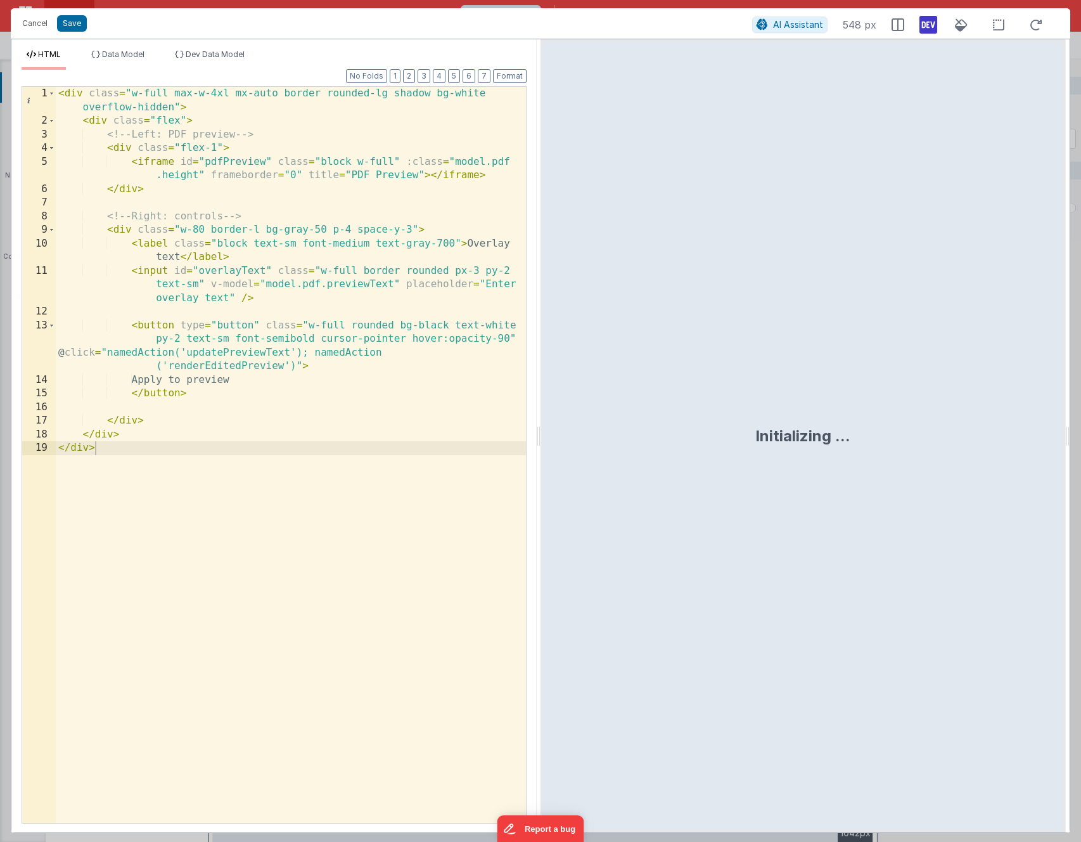
click at [250, 196] on div "< div class = "w-full max-w-4xl mx-auto border rounded-lg shadow bg-white overf…" at bounding box center [291, 475] width 470 height 777
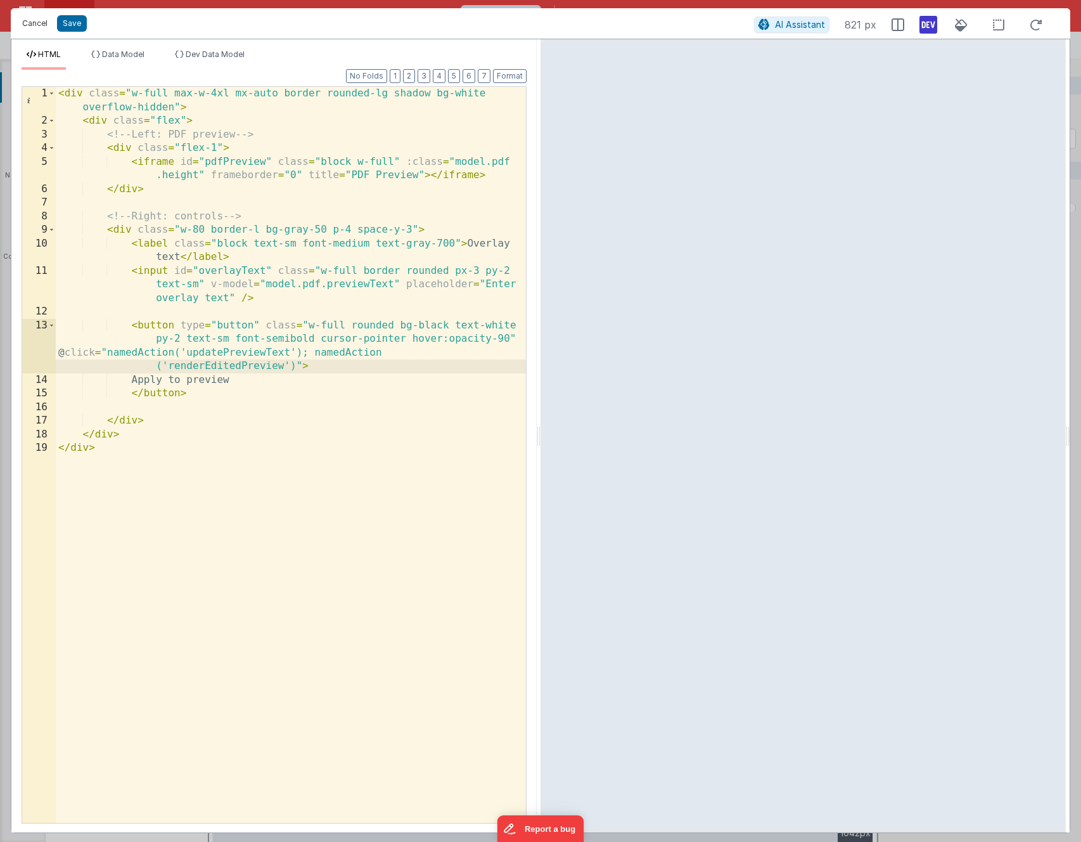
click at [41, 23] on button "Cancel" at bounding box center [35, 24] width 38 height 18
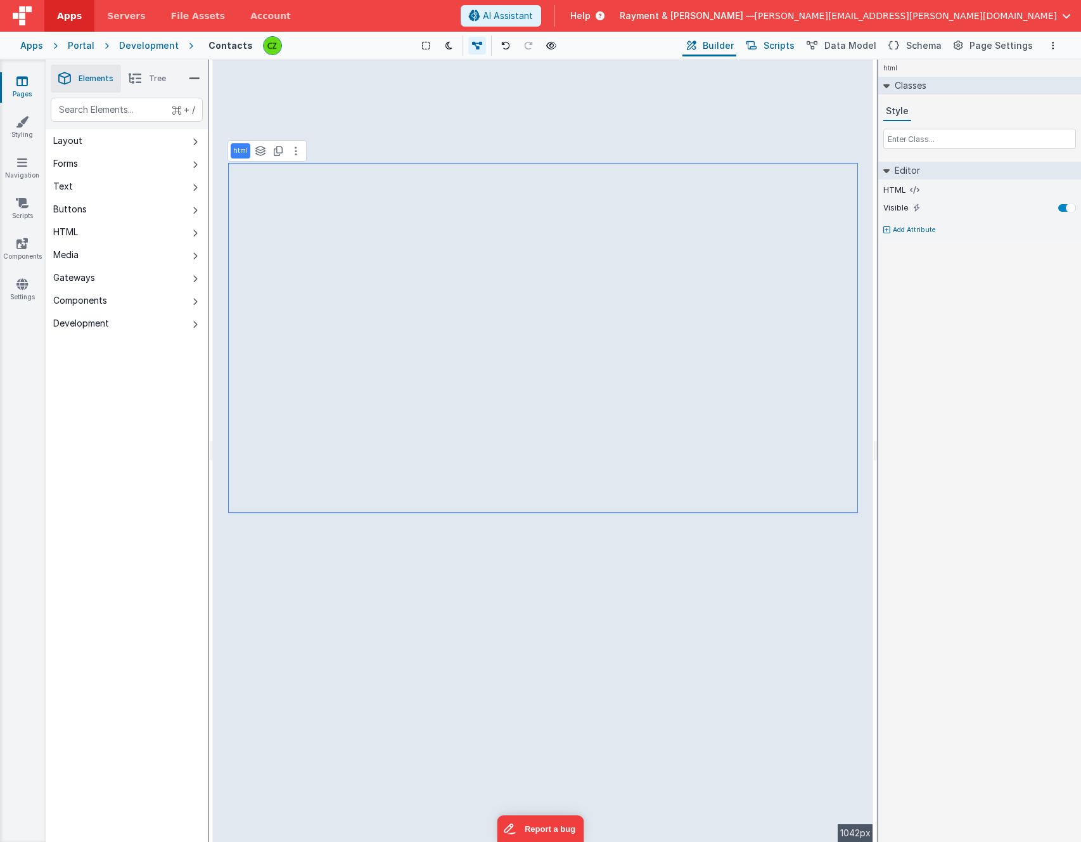
click at [784, 49] on span "Scripts" at bounding box center [779, 45] width 31 height 13
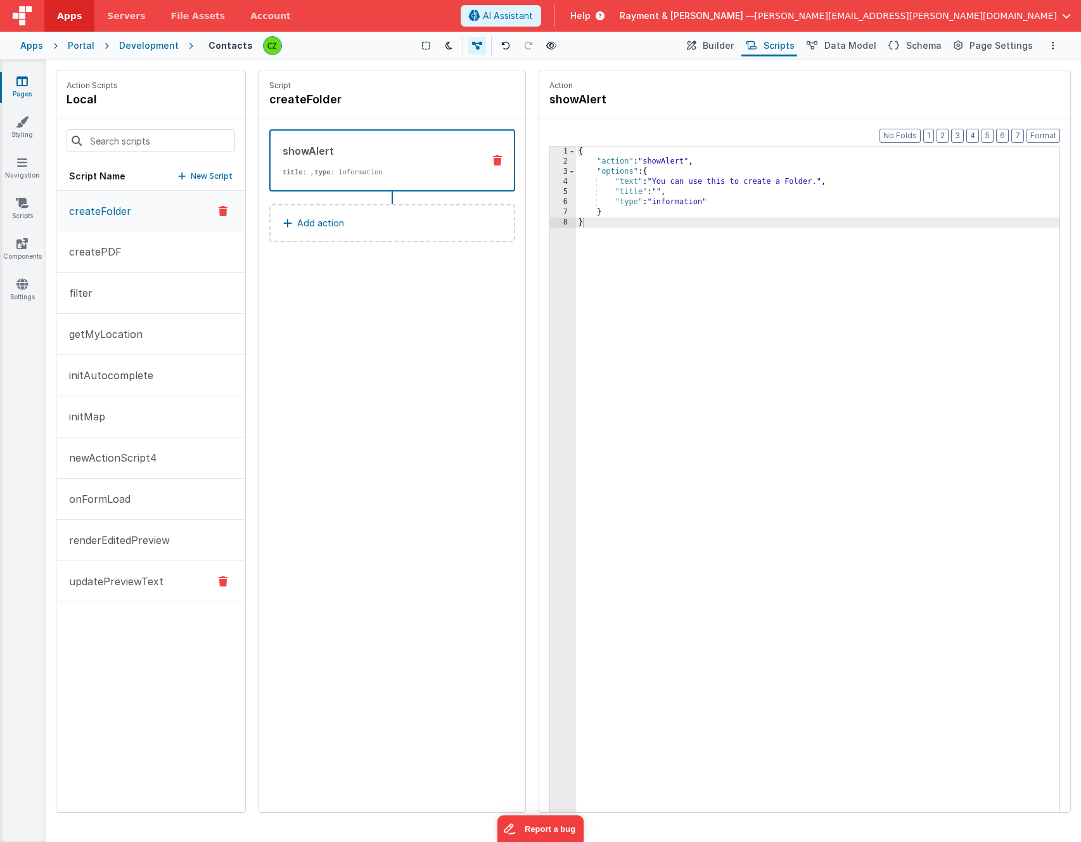
click at [139, 577] on p "updatePreviewText" at bounding box center [112, 581] width 102 height 15
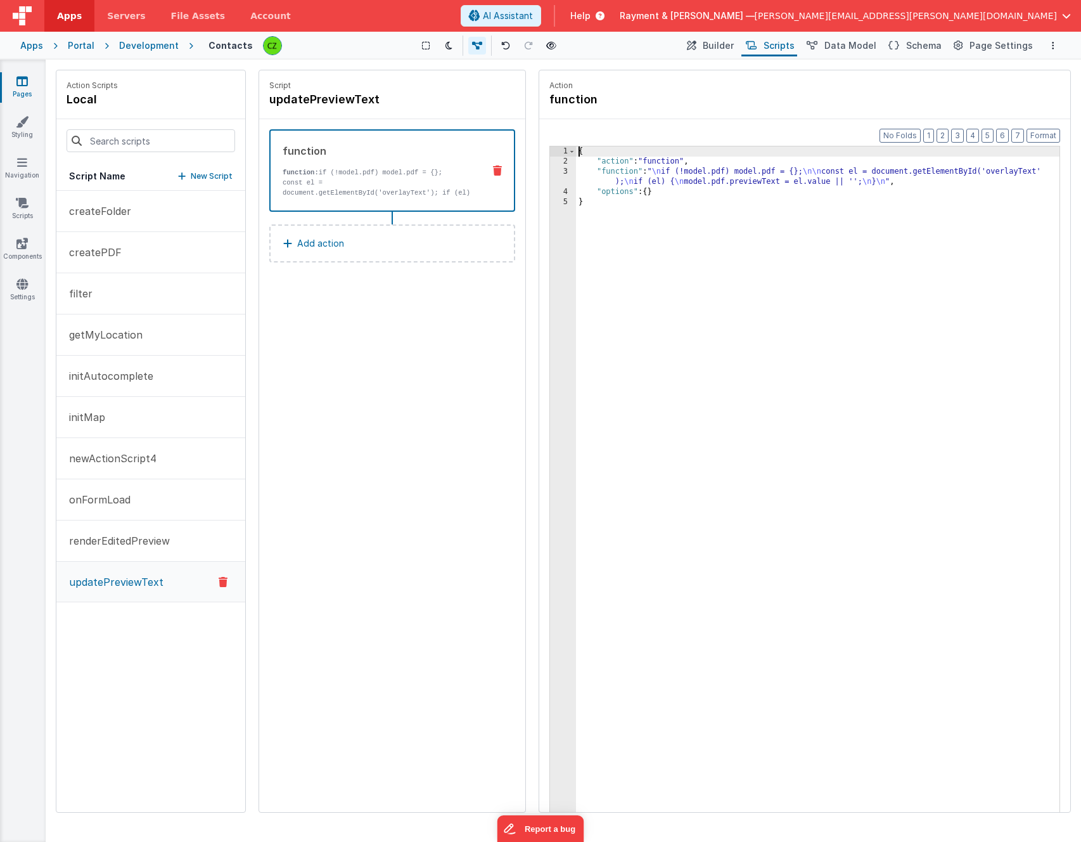
click at [566, 172] on div "3" at bounding box center [563, 177] width 26 height 20
click at [564, 171] on div "3" at bounding box center [563, 177] width 26 height 20
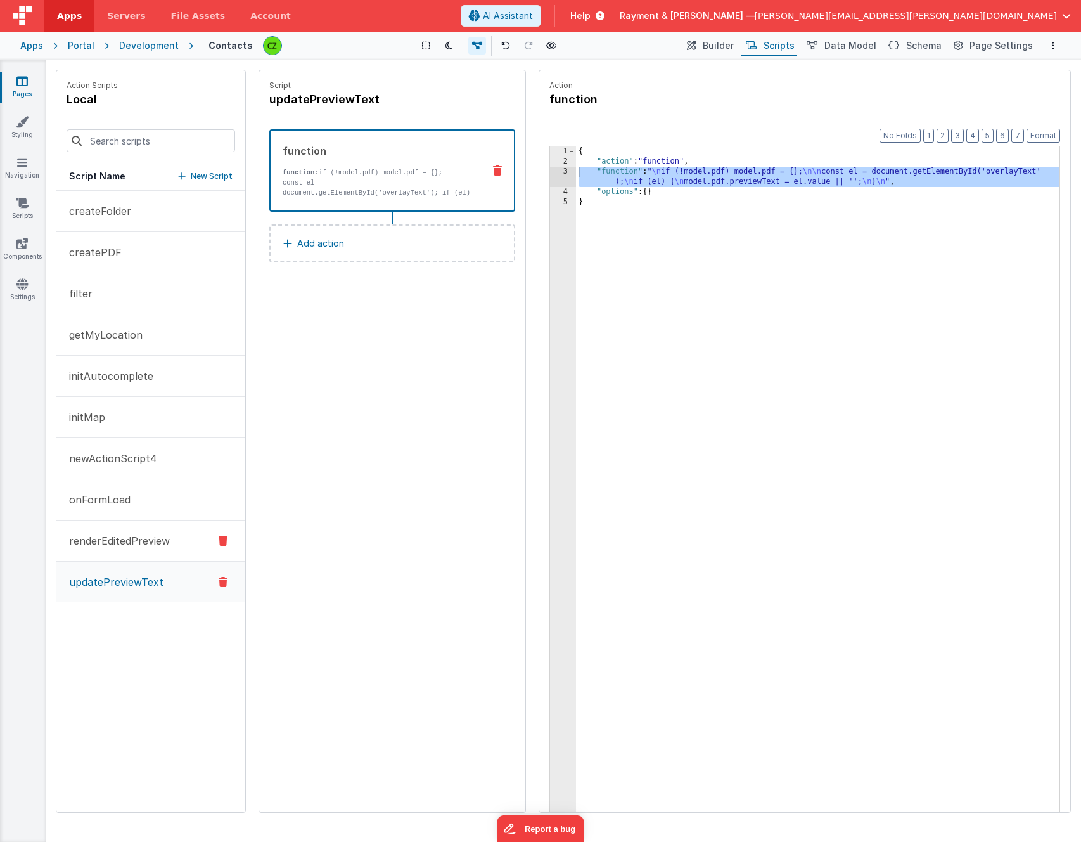
click at [106, 532] on button "renderEditedPreview" at bounding box center [150, 540] width 189 height 41
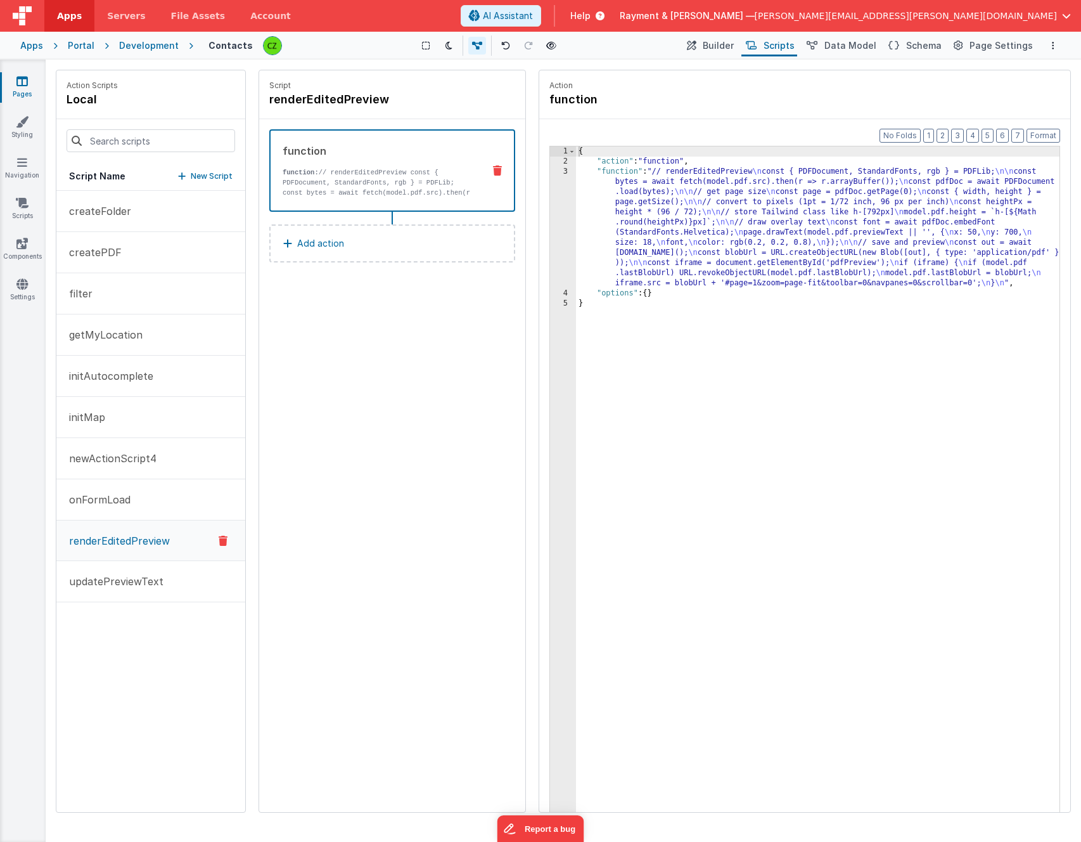
click at [565, 170] on div "3" at bounding box center [563, 228] width 26 height 122
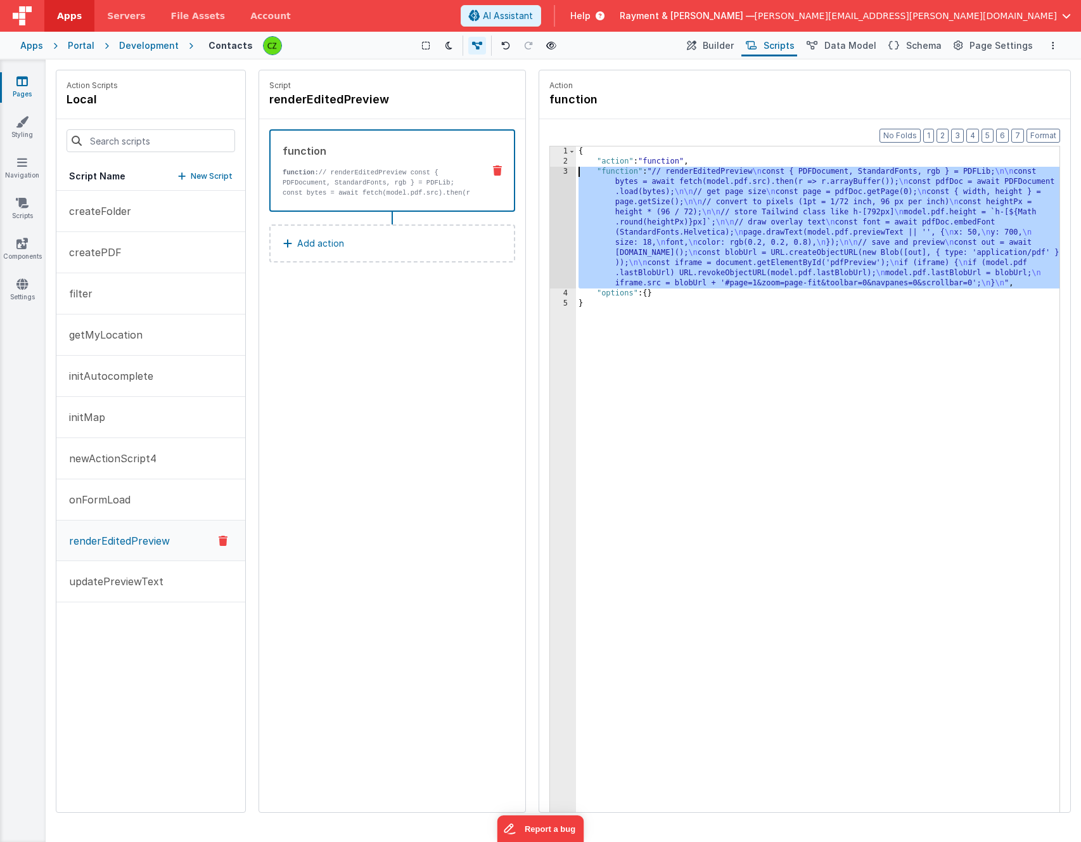
click at [563, 171] on div "3" at bounding box center [563, 228] width 26 height 122
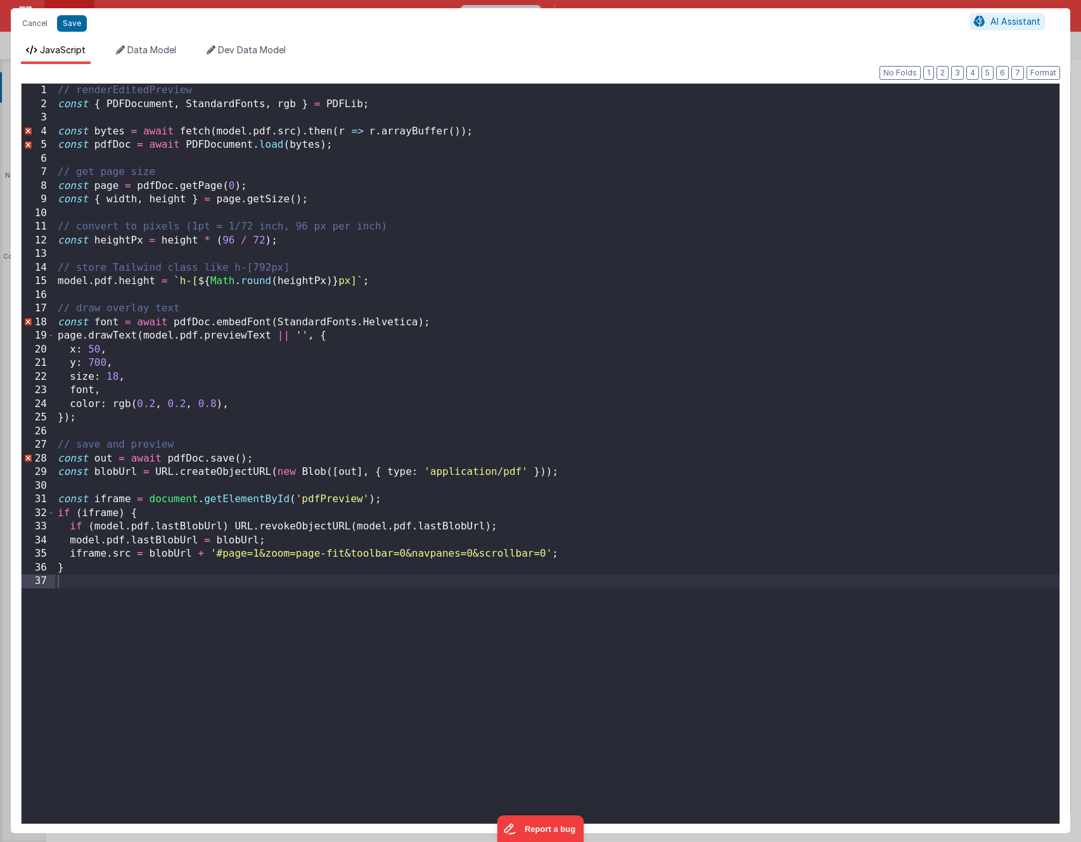
click at [307, 173] on div "// renderEditedPreview const { PDFDocument , StandardFonts , rgb } = PDFLib ; c…" at bounding box center [557, 467] width 1005 height 767
click at [168, 200] on div "// renderEditedPreview const { PDFDocument , StandardFonts , rgb } = PDFLib ; c…" at bounding box center [557, 467] width 1005 height 767
click at [345, 241] on div "// renderEditedPreview const { PDFDocument , StandardFonts , rgb } = PDFLib ; c…" at bounding box center [557, 467] width 1005 height 767
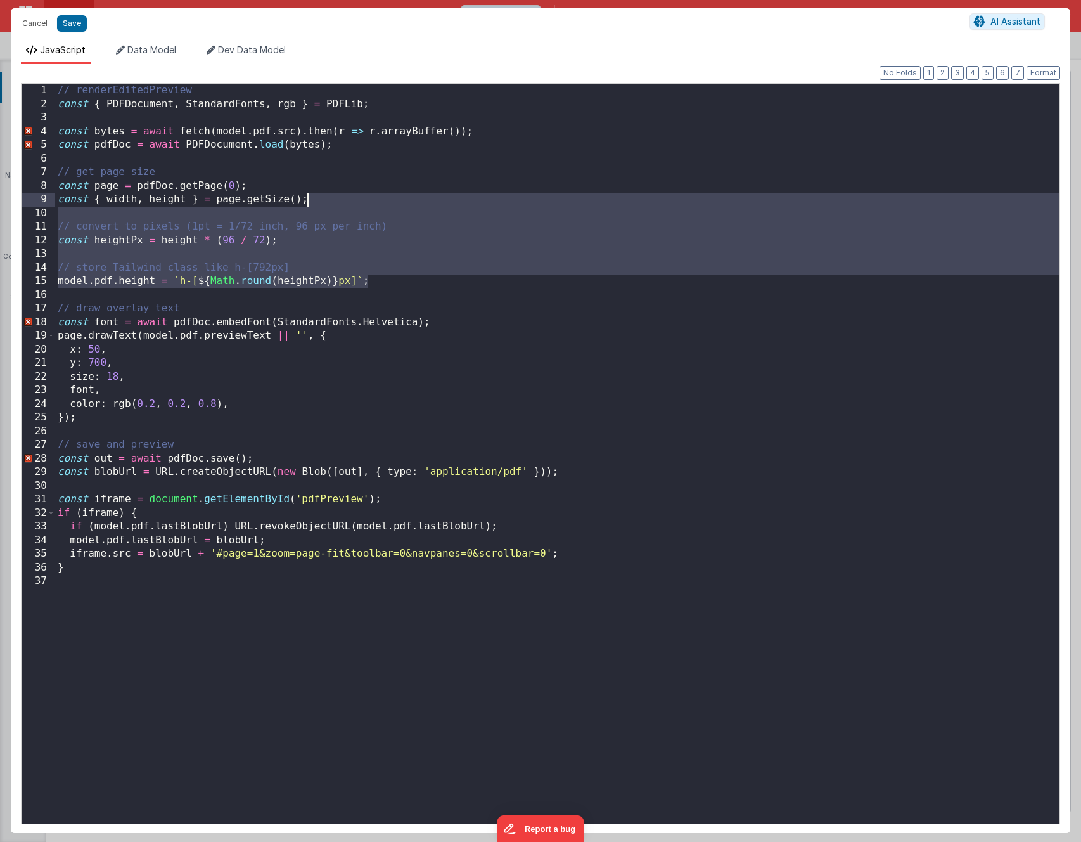
click at [243, 257] on div "// renderEditedPreview const { PDFDocument , StandardFonts , rgb } = PDFLib ; c…" at bounding box center [557, 467] width 1005 height 767
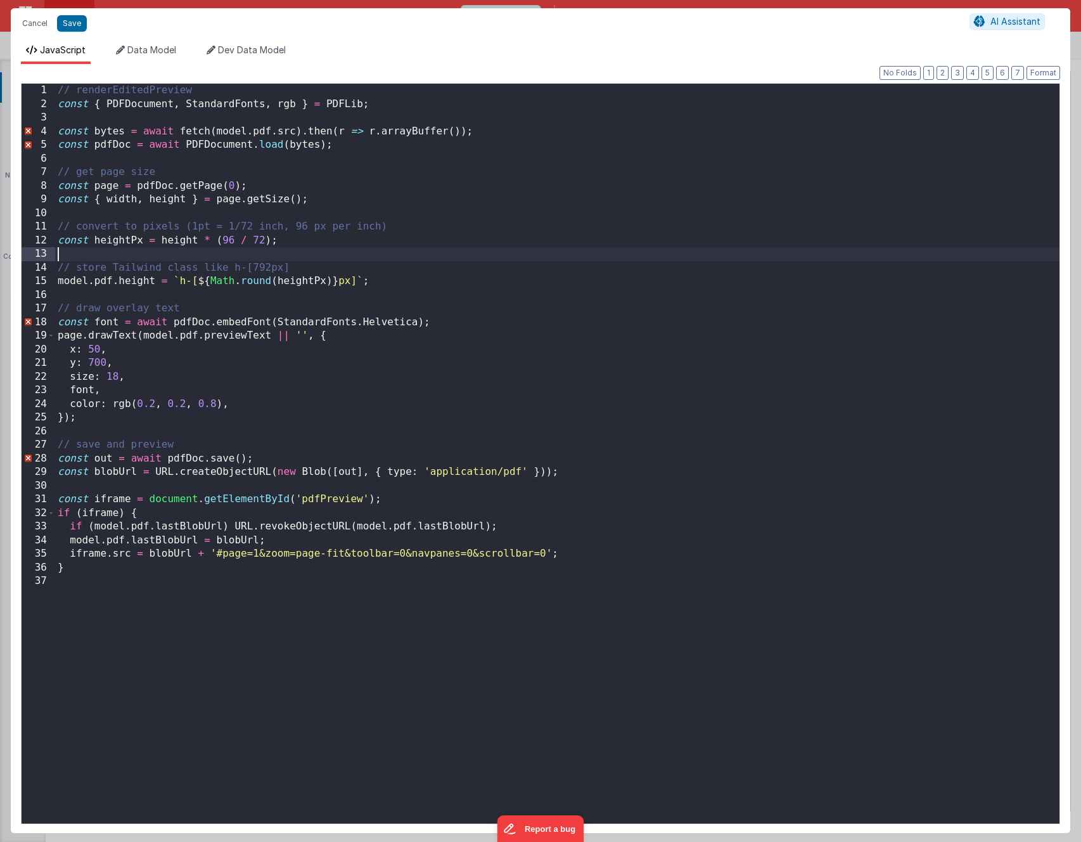
click at [122, 238] on div "// renderEditedPreview const { PDFDocument , StandardFonts , rgb } = PDFLib ; c…" at bounding box center [557, 467] width 1005 height 767
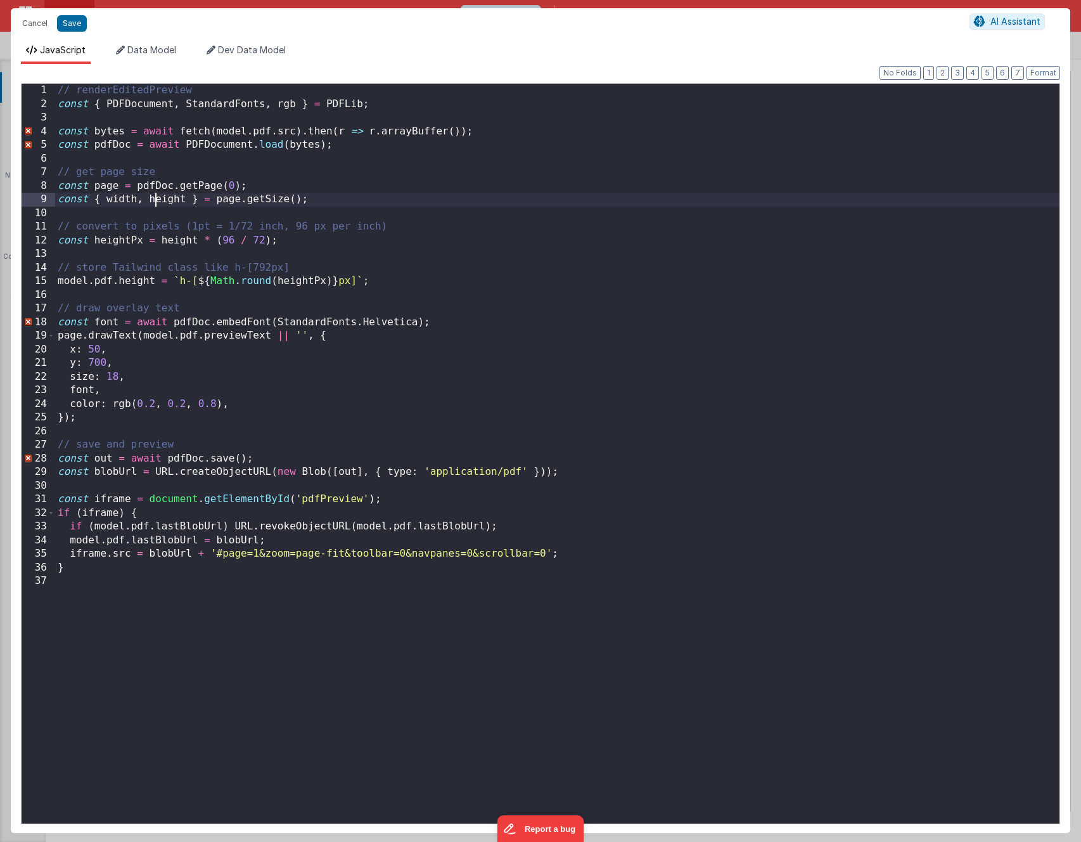
click at [158, 199] on div "// renderEditedPreview const { PDFDocument , StandardFonts , rgb } = PDFLib ; c…" at bounding box center [557, 467] width 1005 height 767
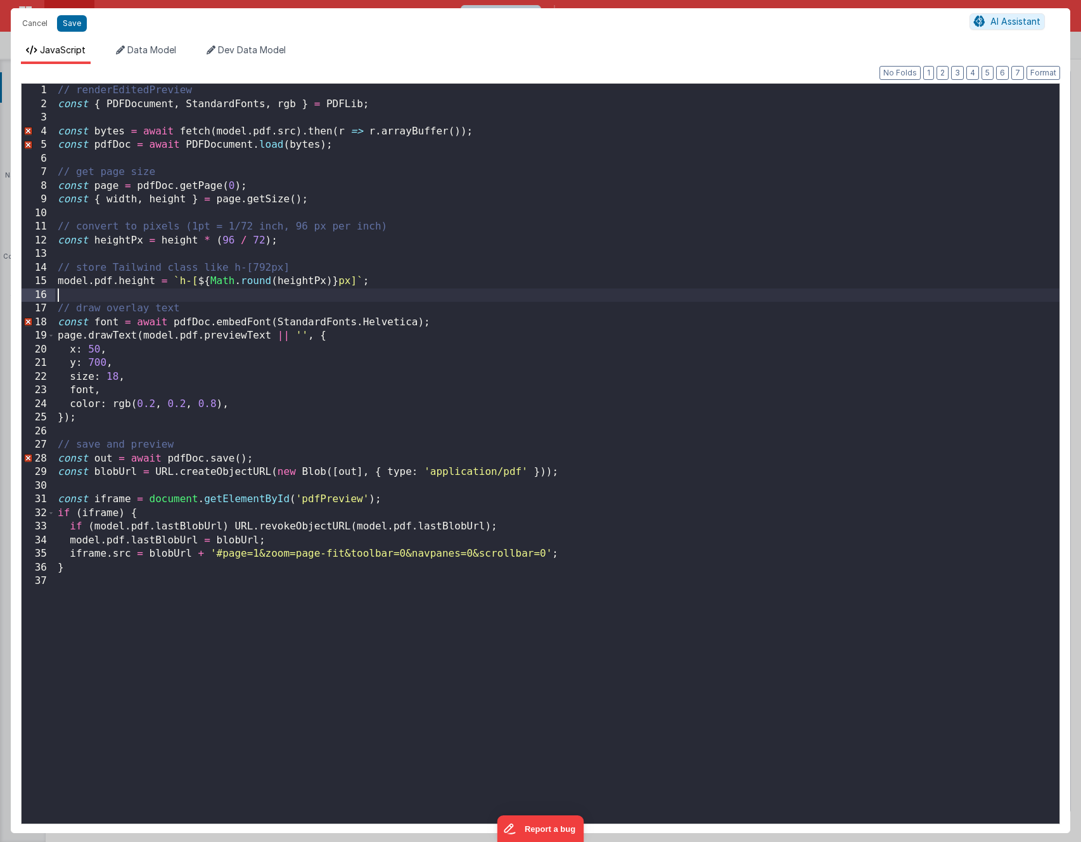
click at [231, 293] on div "// renderEditedPreview const { PDFDocument , StandardFonts , rgb } = PDFLib ; c…" at bounding box center [557, 467] width 1005 height 767
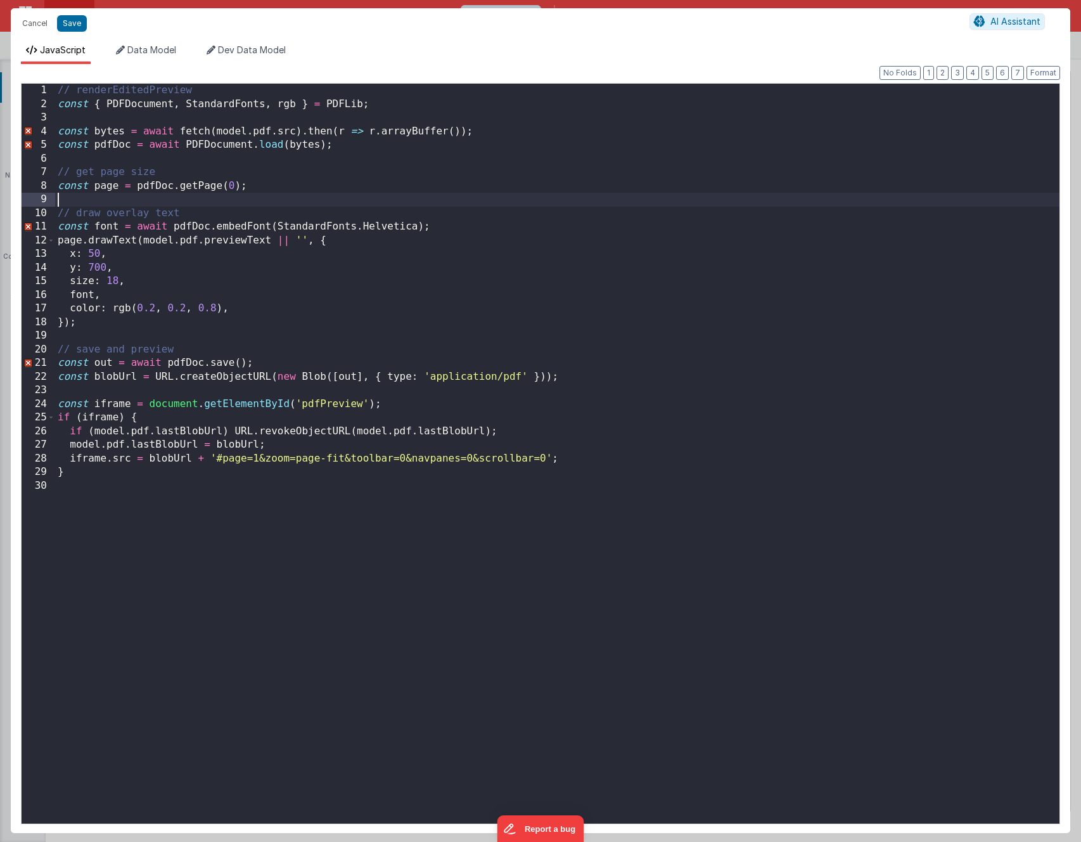
click at [108, 183] on div "// renderEditedPreview const { PDFDocument , StandardFonts , rgb } = PDFLib ; c…" at bounding box center [557, 467] width 1005 height 767
click at [67, 23] on button "Save" at bounding box center [72, 23] width 30 height 16
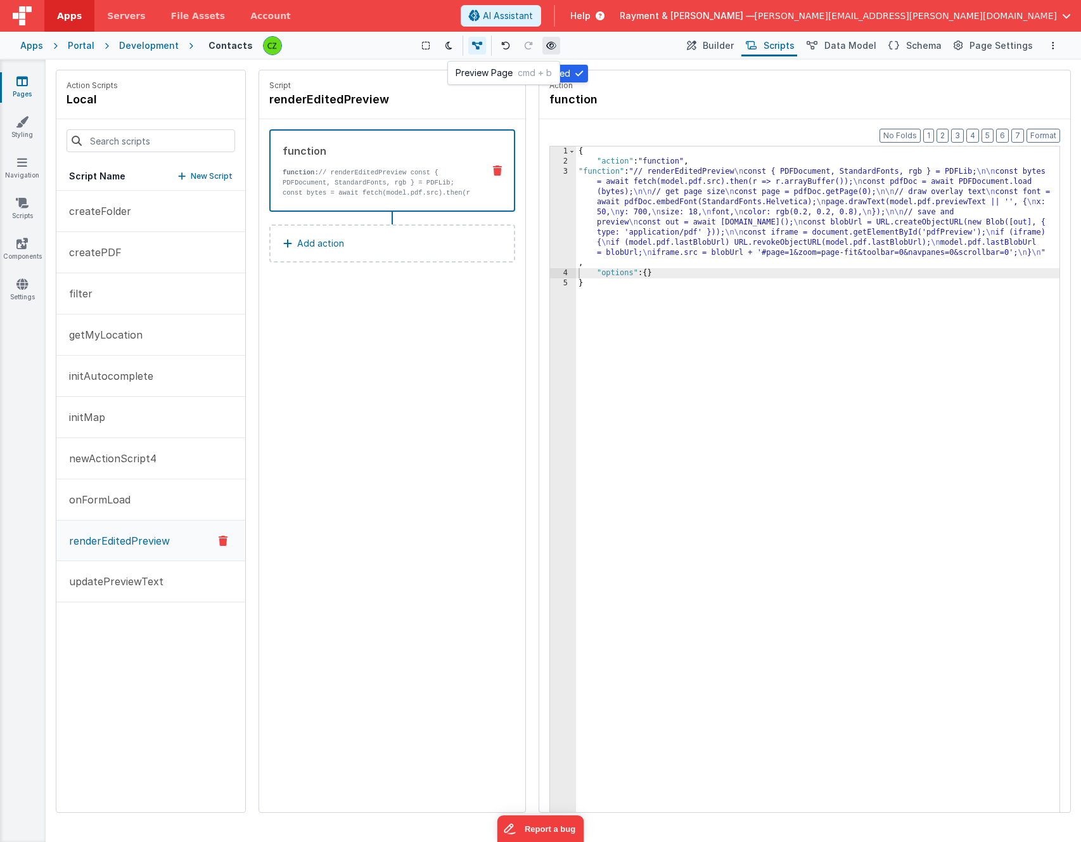
click at [551, 49] on icon at bounding box center [551, 45] width 10 height 9
click at [565, 173] on div "3" at bounding box center [563, 217] width 26 height 101
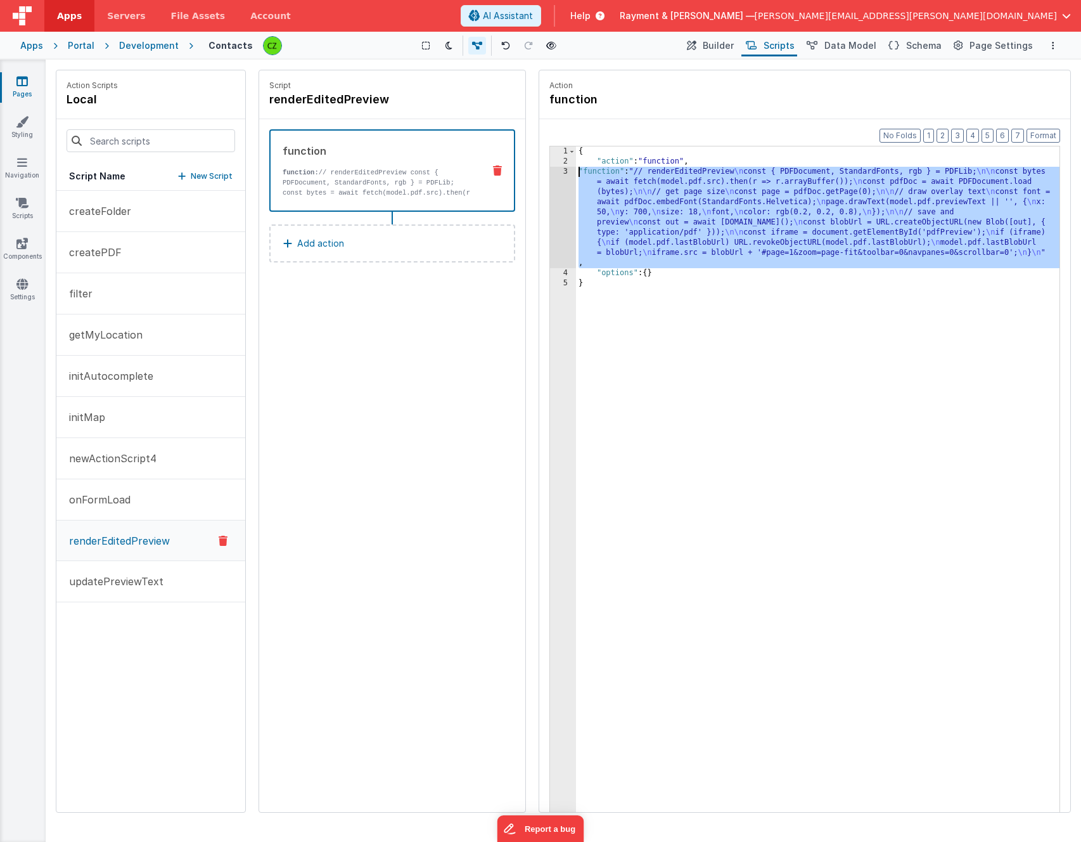
click at [565, 172] on div "3" at bounding box center [563, 217] width 26 height 101
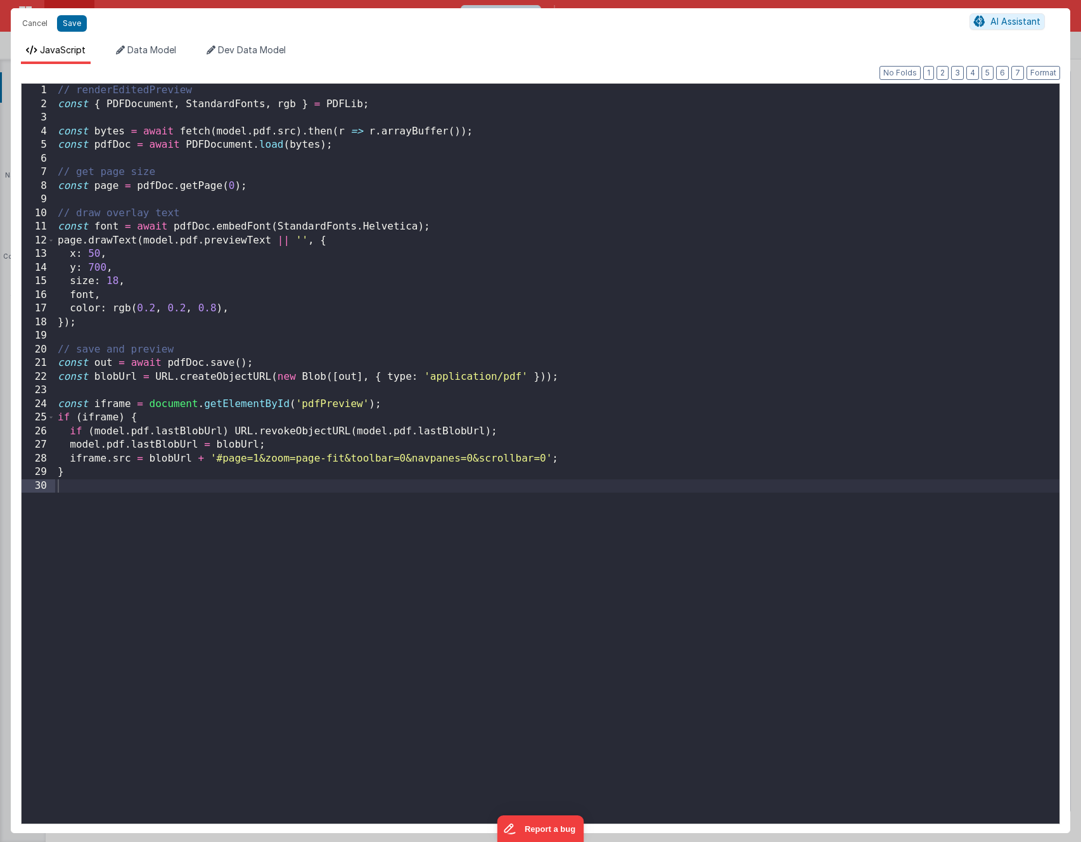
click at [469, 371] on div "// renderEditedPreview const { PDFDocument , StandardFonts , rgb } = PDFLib ; c…" at bounding box center [557, 467] width 1005 height 767
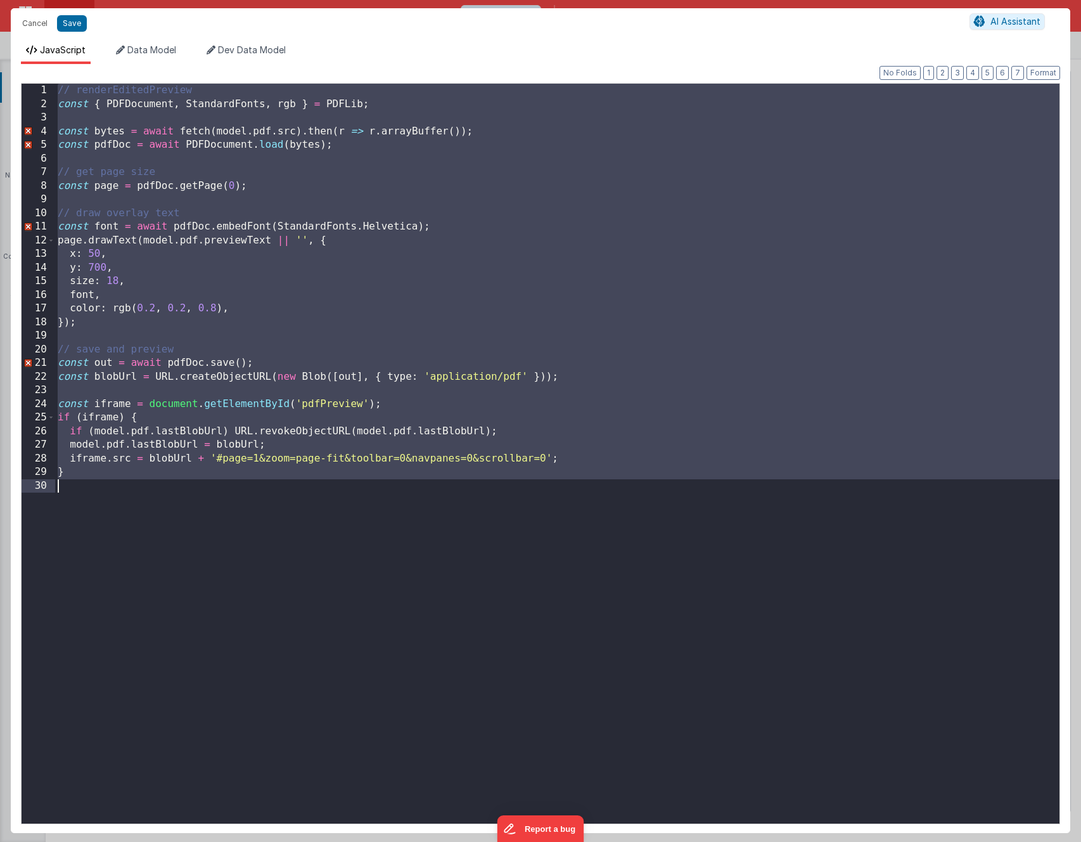
click at [427, 394] on div "// renderEditedPreview const { PDFDocument , StandardFonts , rgb } = PDFLib ; c…" at bounding box center [557, 467] width 1005 height 767
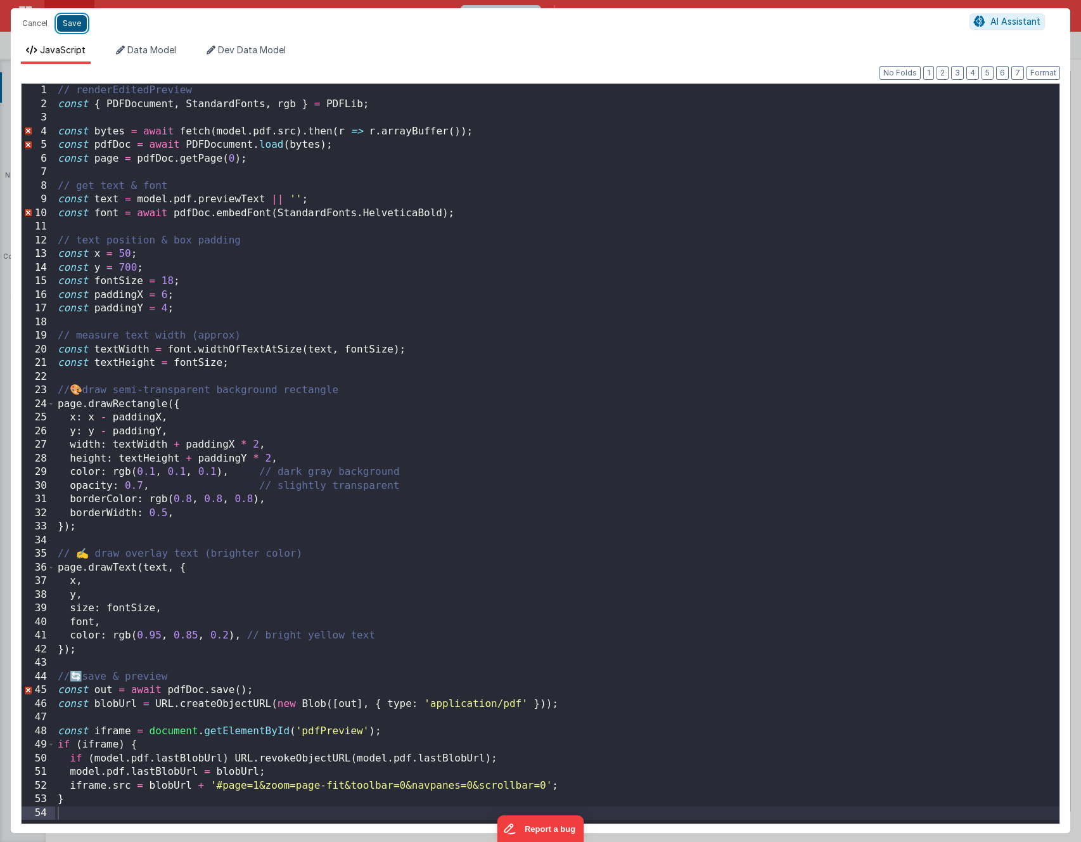
click at [76, 22] on button "Save" at bounding box center [72, 23] width 30 height 16
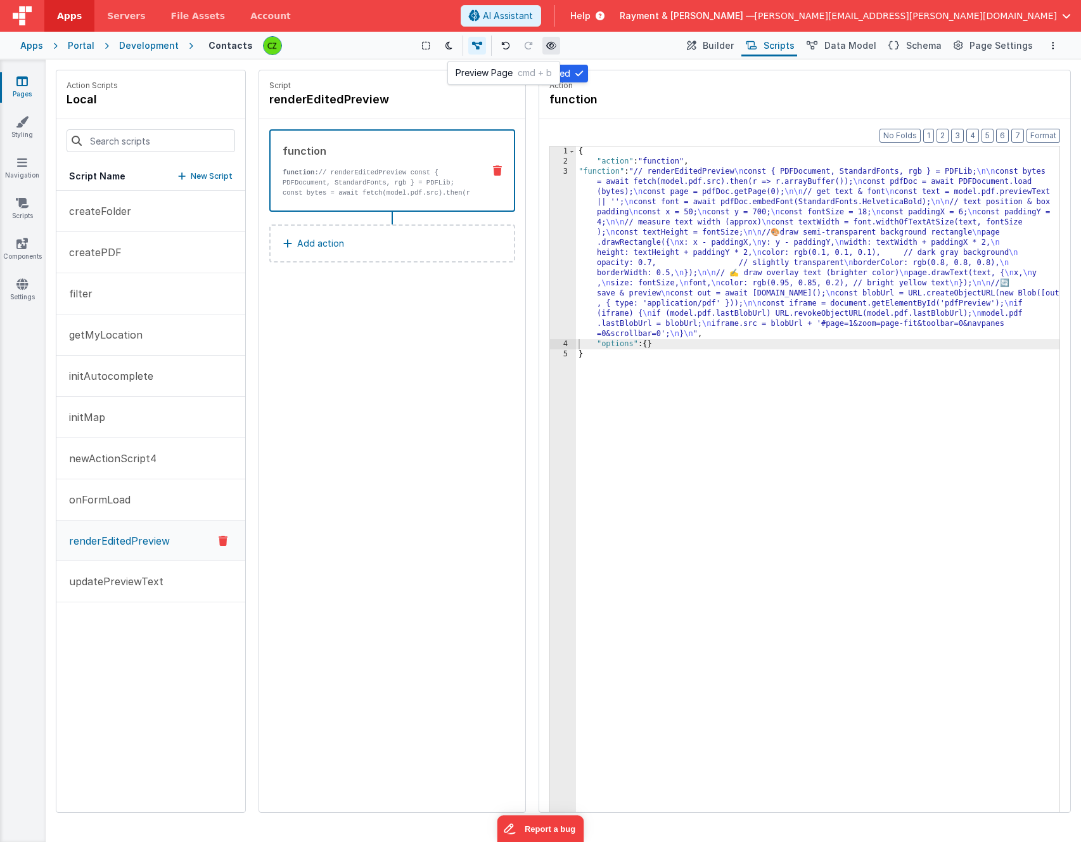
click at [551, 46] on icon at bounding box center [551, 45] width 10 height 9
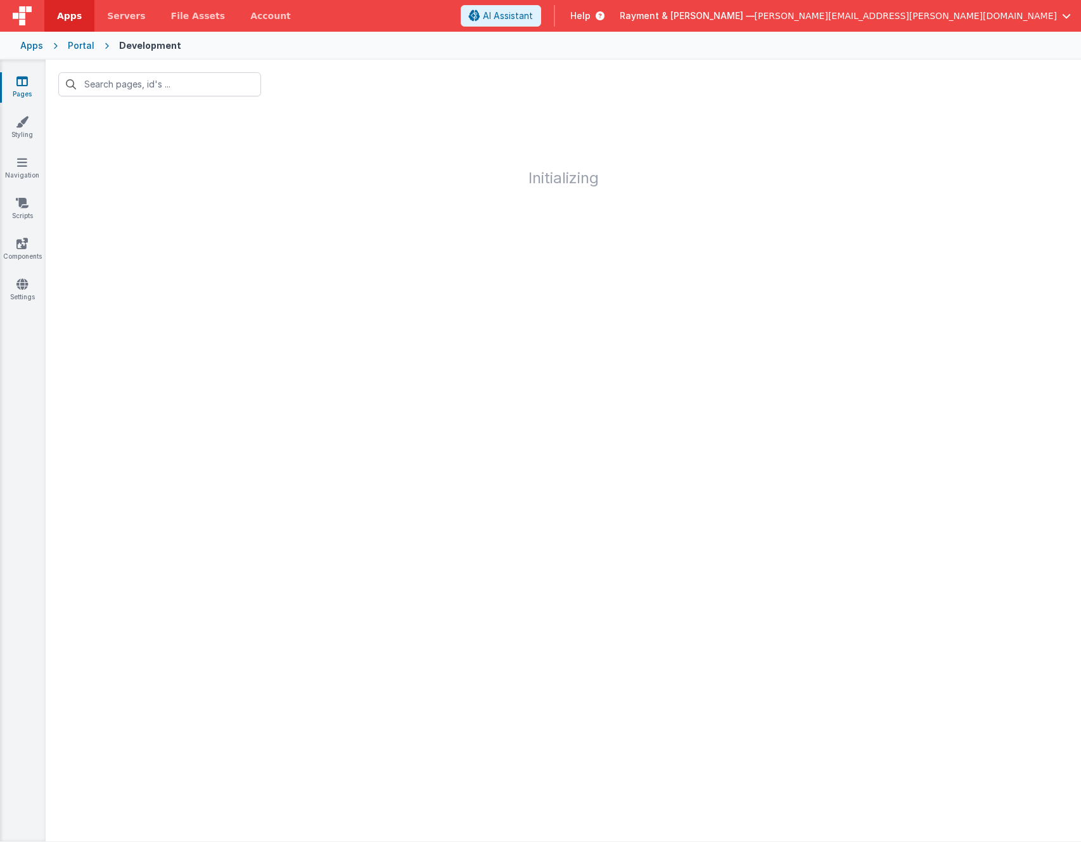
click at [18, 77] on icon at bounding box center [21, 81] width 11 height 13
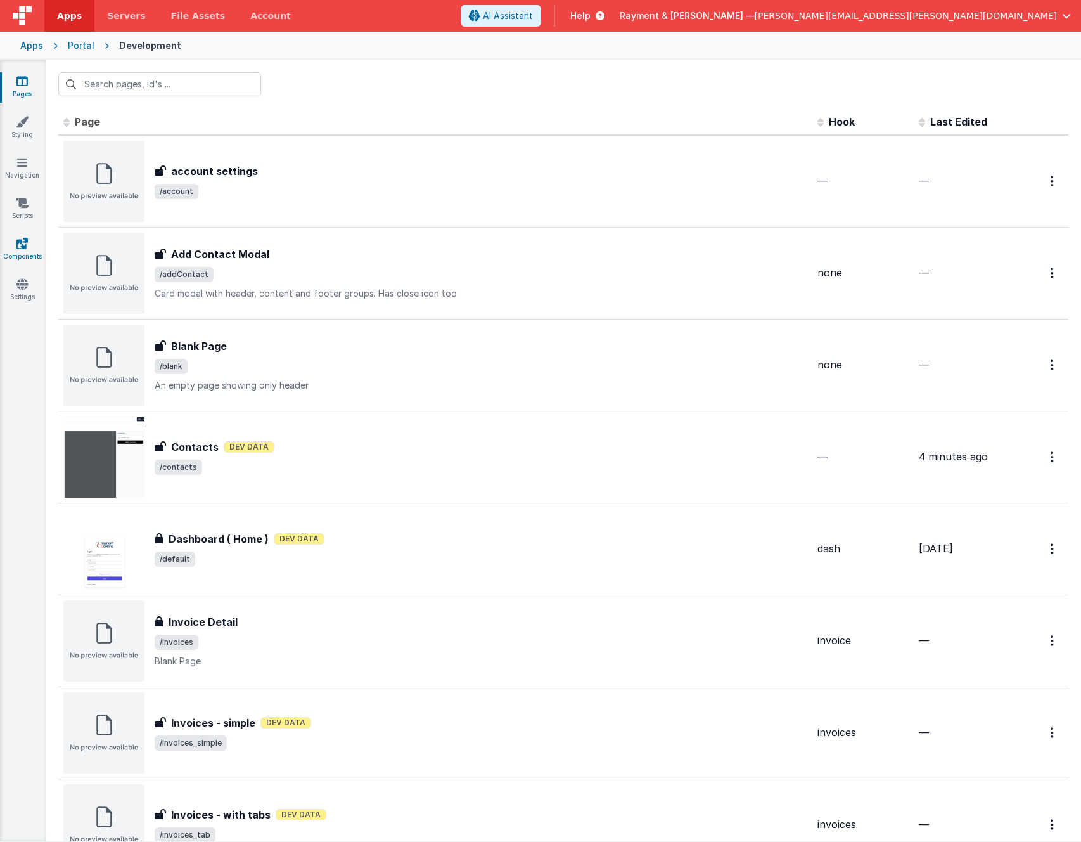
click at [20, 247] on icon at bounding box center [21, 243] width 11 height 13
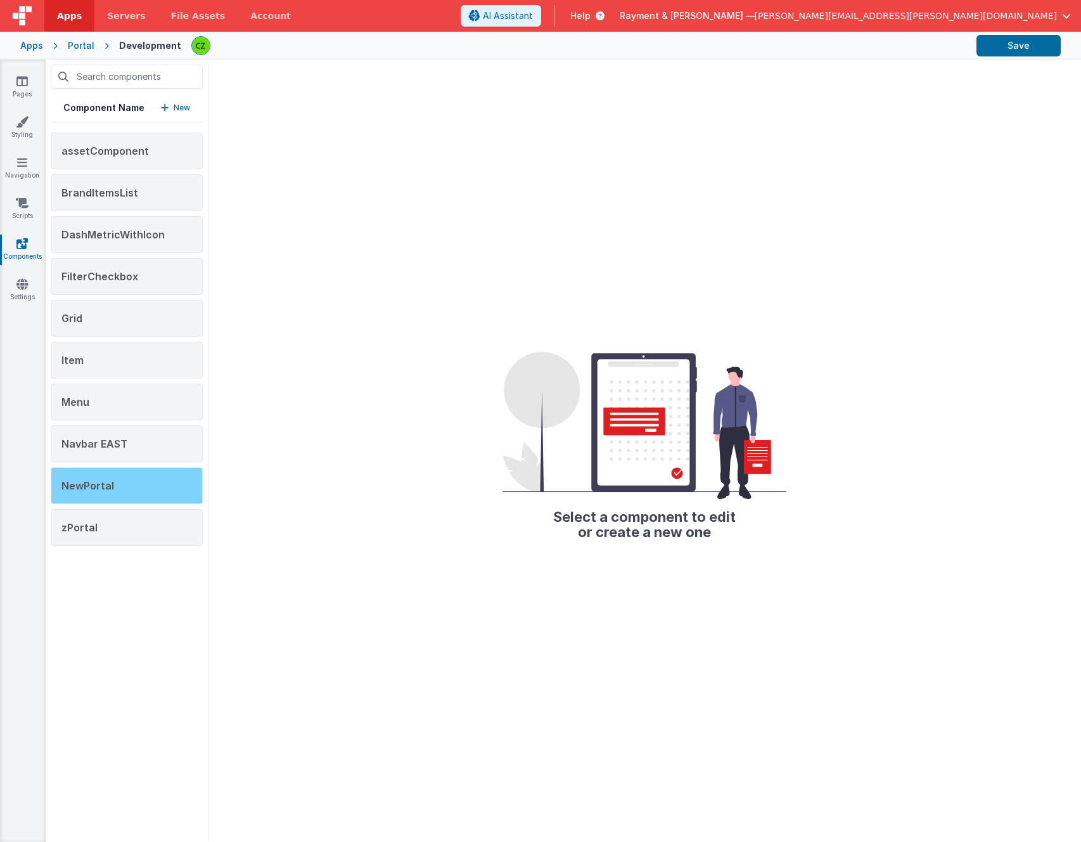
click at [119, 489] on div "NewPortal" at bounding box center [127, 485] width 152 height 37
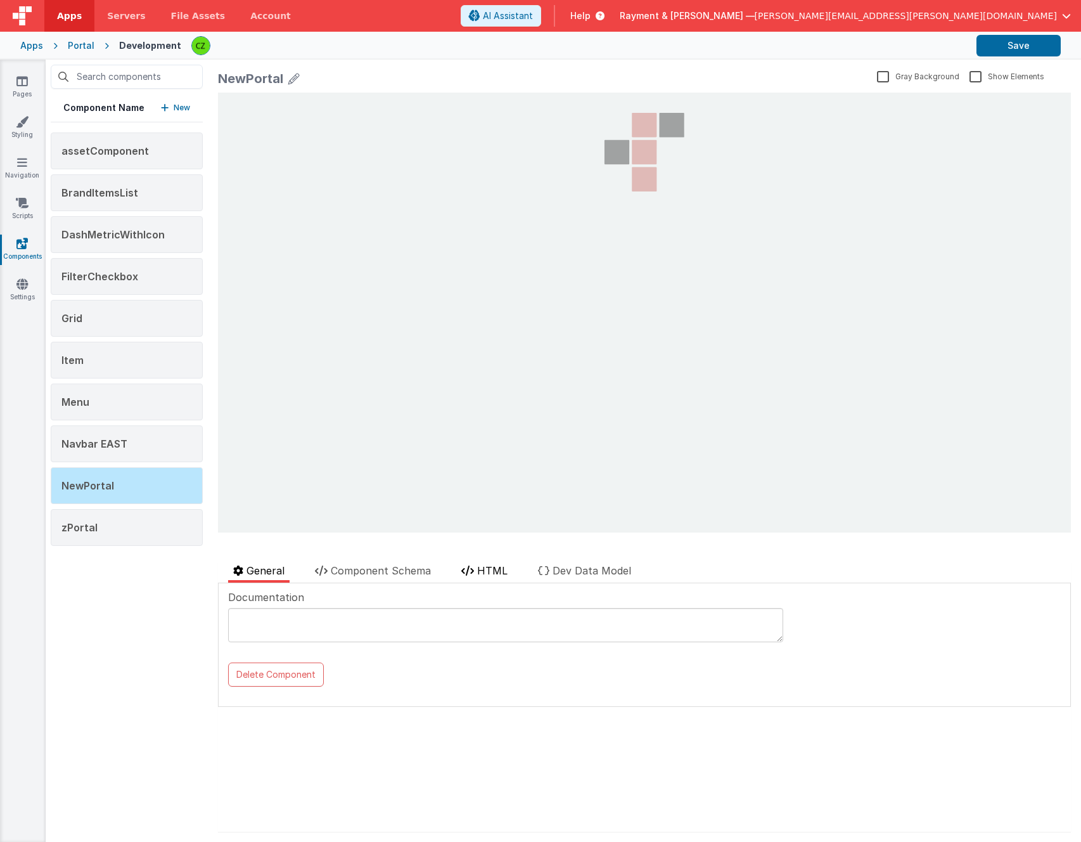
click at [484, 568] on span "HTML" at bounding box center [492, 570] width 30 height 13
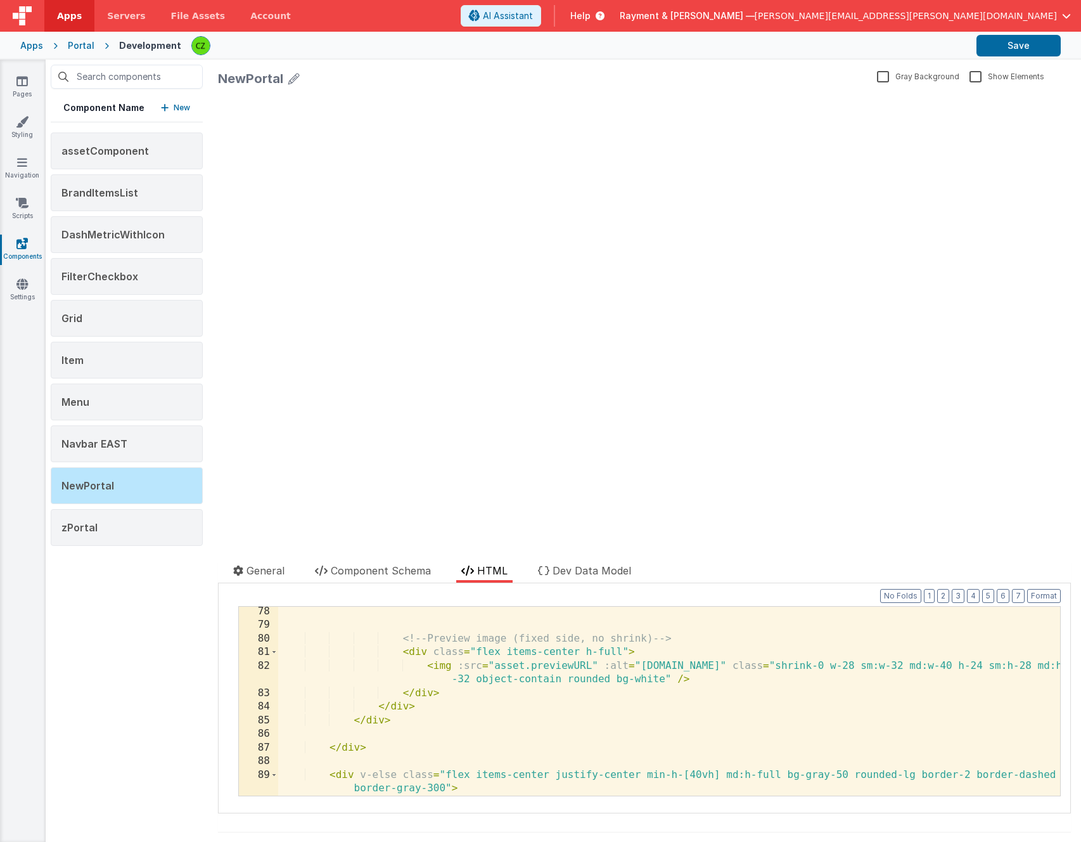
scroll to position [1190, 0]
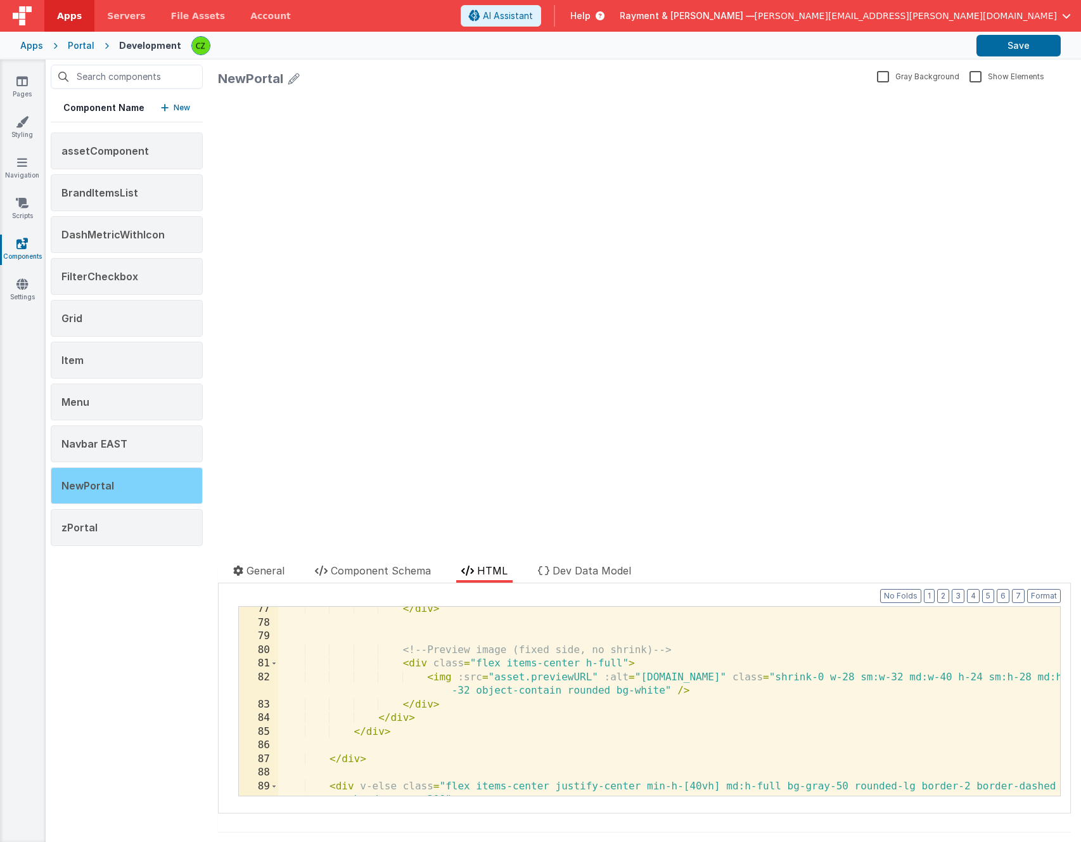
click at [141, 479] on div "NewPortal" at bounding box center [127, 485] width 152 height 37
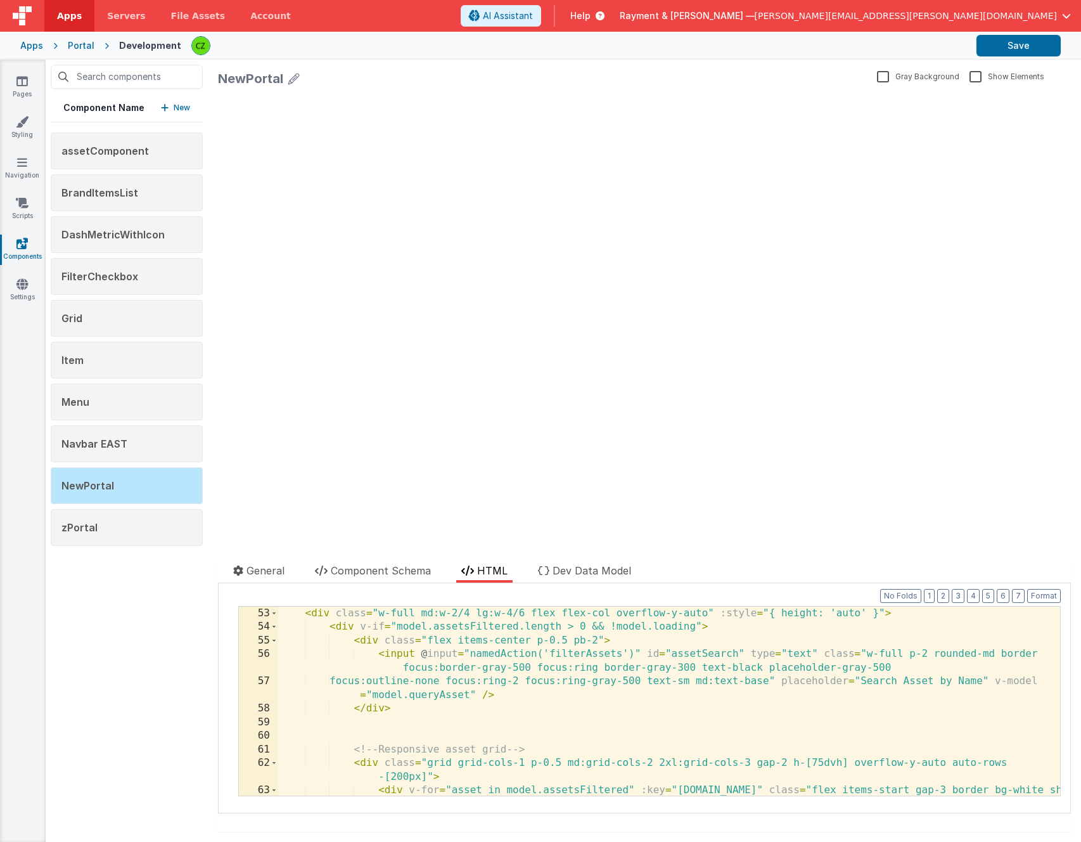
scroll to position [790, 0]
click at [518, 652] on div "< div class = "w-full md:w-2/4 lg:w-4/6 flex flex-col overflow-y-auto" :style =…" at bounding box center [669, 722] width 782 height 230
click at [469, 652] on div "< div class = "w-full md:w-2/4 lg:w-4/6 flex flex-col overflow-y-auto" :style =…" at bounding box center [669, 722] width 782 height 230
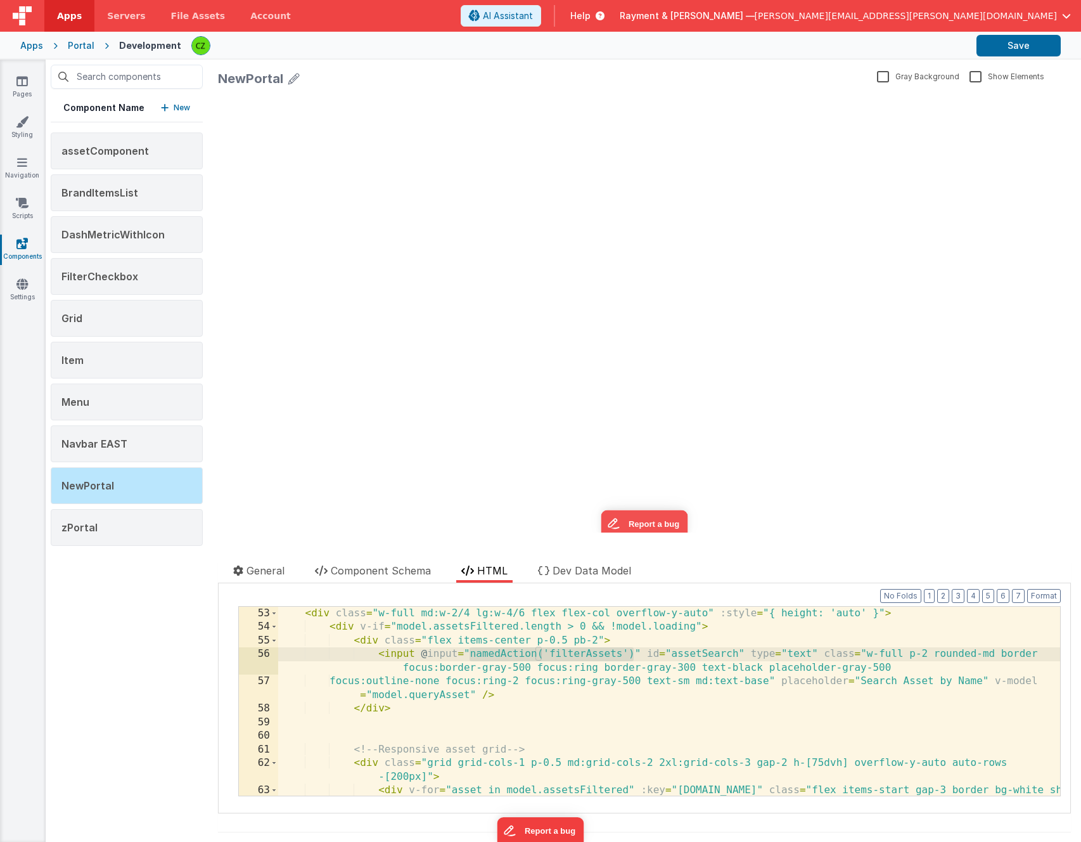
scroll to position [0, 0]
click at [26, 77] on icon at bounding box center [21, 81] width 11 height 13
click at [423, 648] on div "< div class = "w-full md:w-2/4 lg:w-4/6 flex flex-col overflow-y-auto" :style =…" at bounding box center [669, 722] width 782 height 230
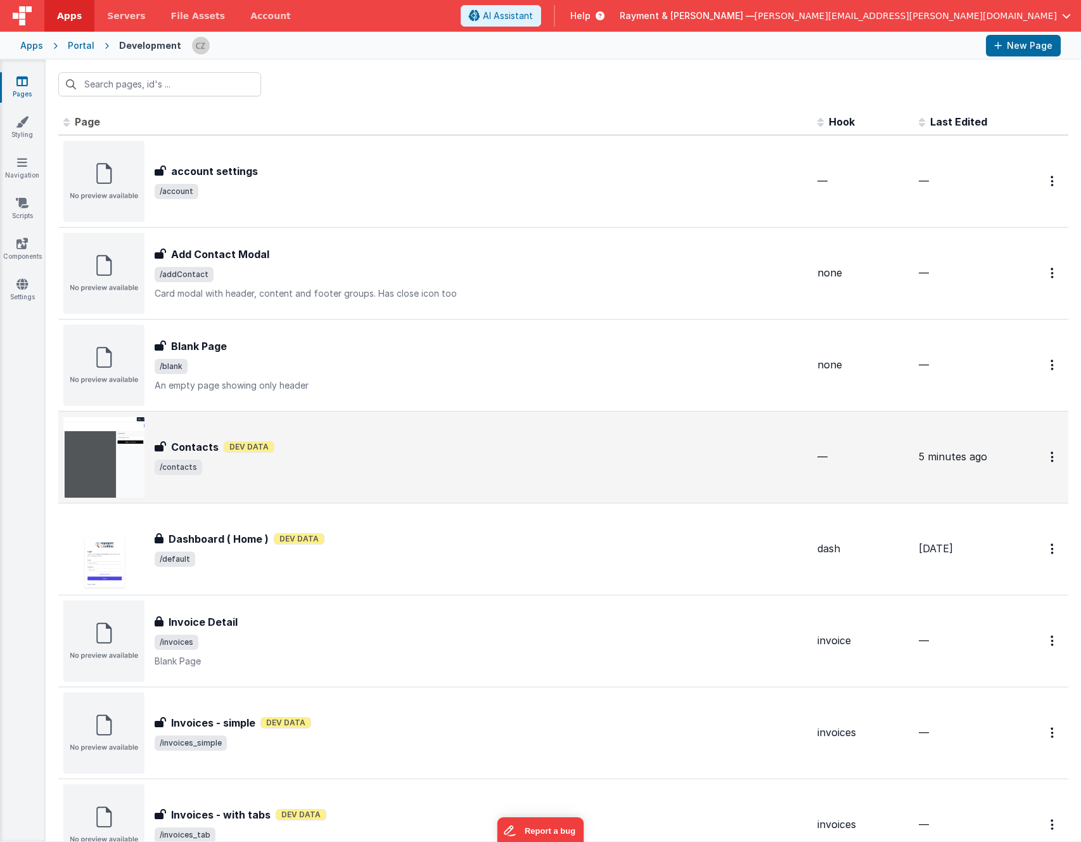
click at [349, 460] on span "/contacts" at bounding box center [481, 467] width 653 height 15
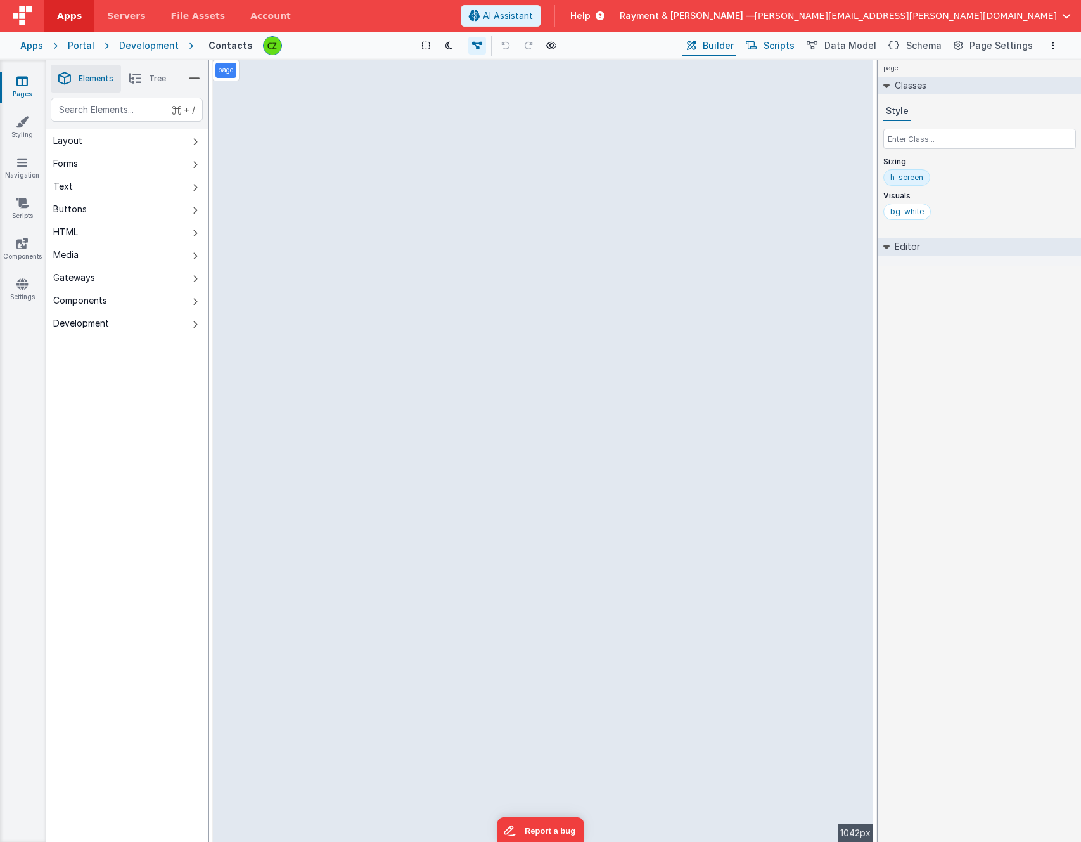
click at [785, 46] on span "Scripts" at bounding box center [779, 45] width 31 height 13
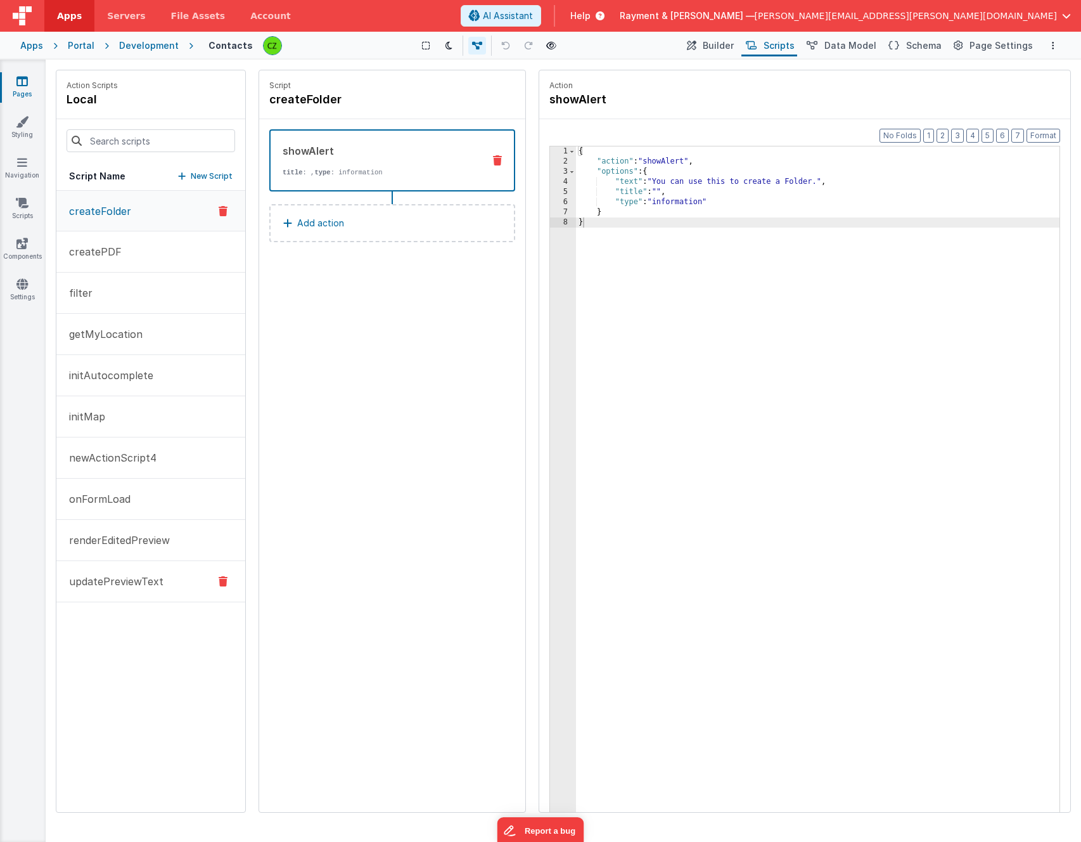
click at [143, 578] on p "updatePreviewText" at bounding box center [112, 581] width 102 height 15
